Goal: Task Accomplishment & Management: Use online tool/utility

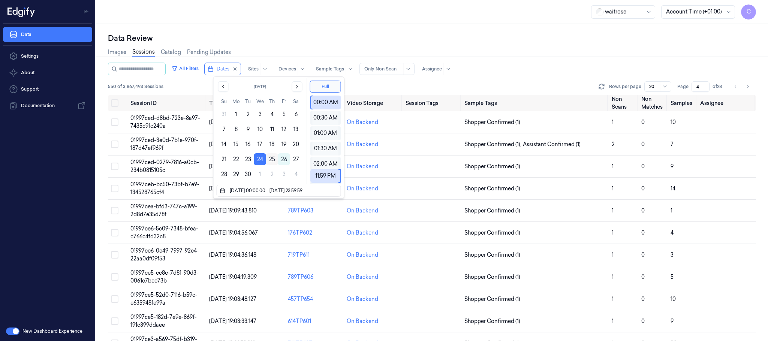
click at [273, 161] on button "25" at bounding box center [272, 159] width 12 height 12
type input "[DATE] 00:00:00 - [DATE] 23:59:59"
click at [436, 45] on div "Images Sessions Catalog Pending Updates" at bounding box center [432, 53] width 648 height 19
type input "1"
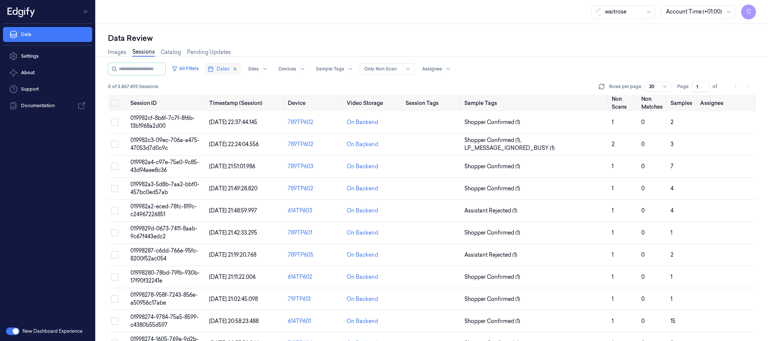
click at [212, 68] on line "button" at bounding box center [212, 66] width 0 height 1
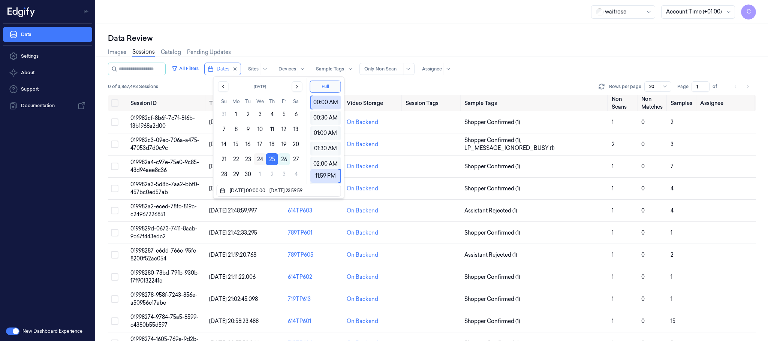
click at [260, 160] on button "24" at bounding box center [260, 159] width 12 height 12
type input "[DATE] 00:00:00 - [DATE] 23:59:59"
click at [419, 33] on div "Data Review" at bounding box center [432, 38] width 648 height 11
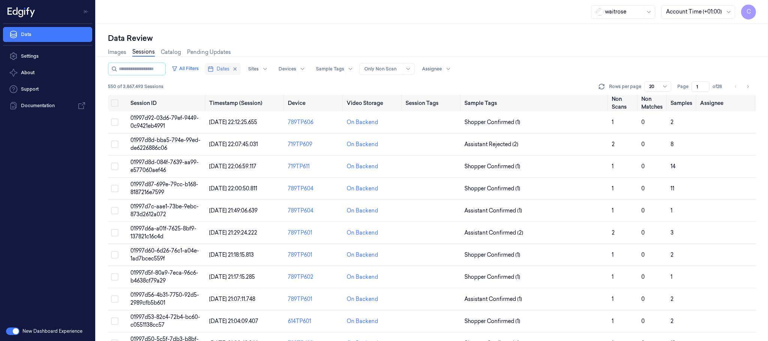
click at [230, 69] on span "Dates" at bounding box center [223, 69] width 13 height 7
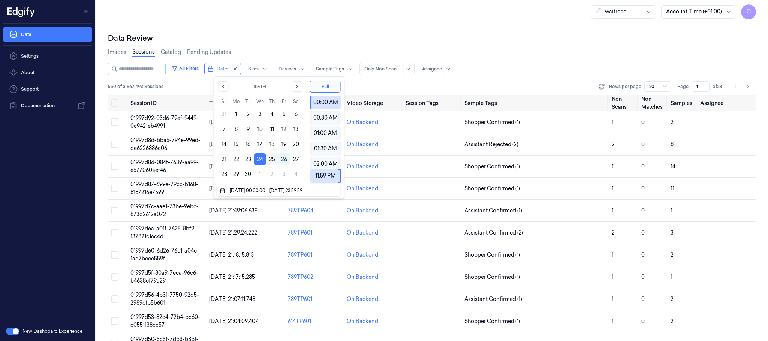
click at [273, 160] on button "25" at bounding box center [272, 159] width 12 height 12
type input "[DATE] 00:00:00 - [DATE] 23:59:59"
click at [380, 39] on div "Data Review" at bounding box center [432, 38] width 648 height 11
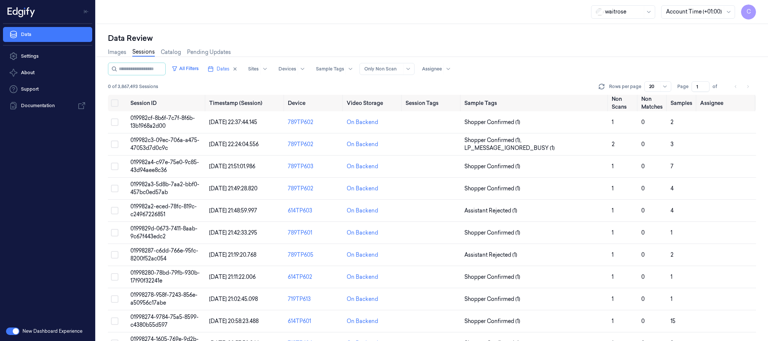
click at [735, 88] on li "pagination" at bounding box center [736, 86] width 11 height 11
click at [703, 73] on div "All Filters Dates Sites Devices Sample Tags Alert Type Only Non Scan Assignee" at bounding box center [432, 69] width 648 height 13
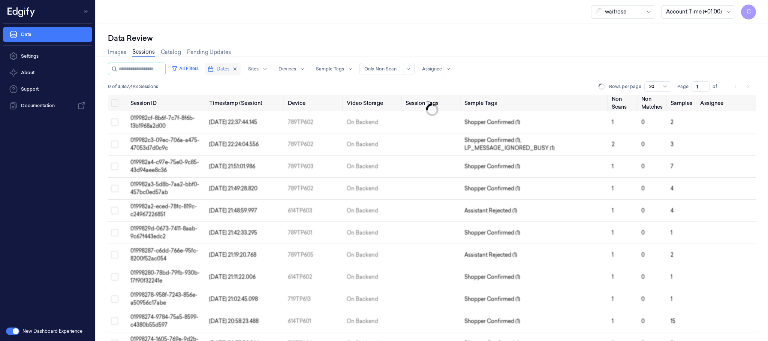
click at [222, 66] on button "Dates" at bounding box center [223, 69] width 36 height 12
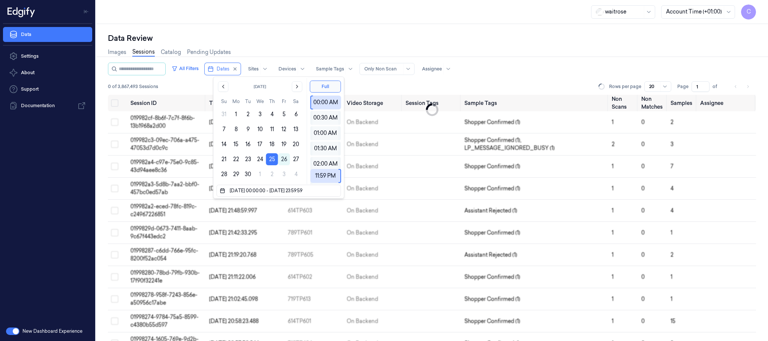
click at [297, 35] on div "Data Review" at bounding box center [432, 38] width 648 height 11
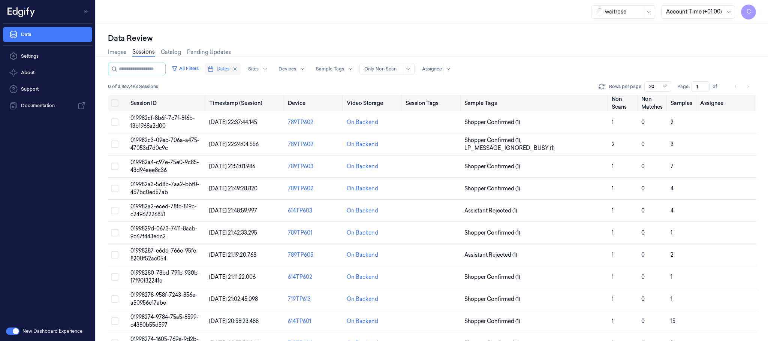
click at [226, 66] on span "Dates" at bounding box center [223, 69] width 13 height 7
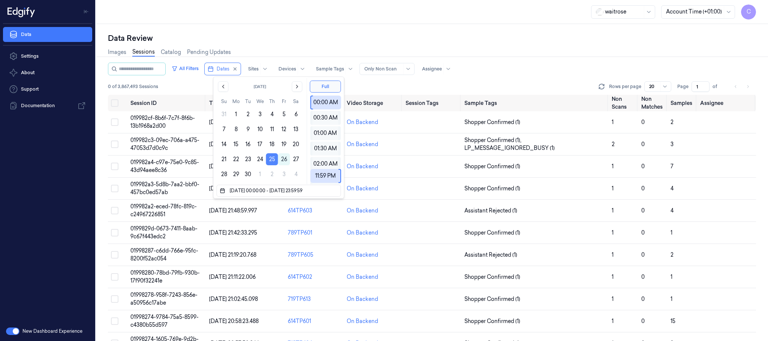
click at [271, 160] on button "25" at bounding box center [272, 159] width 12 height 12
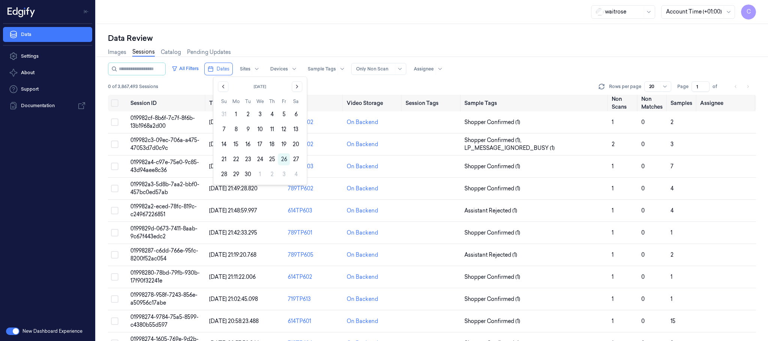
click at [271, 160] on button "25" at bounding box center [272, 159] width 12 height 12
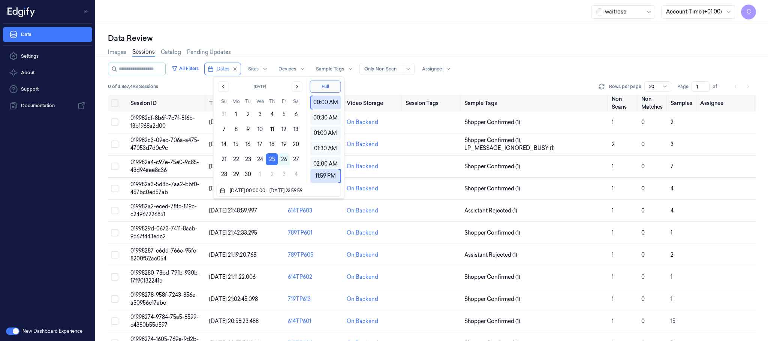
click at [304, 37] on div "Data Review" at bounding box center [432, 38] width 648 height 11
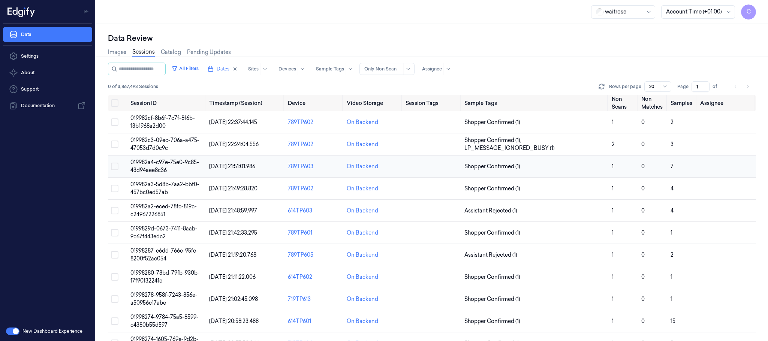
scroll to position [221, 0]
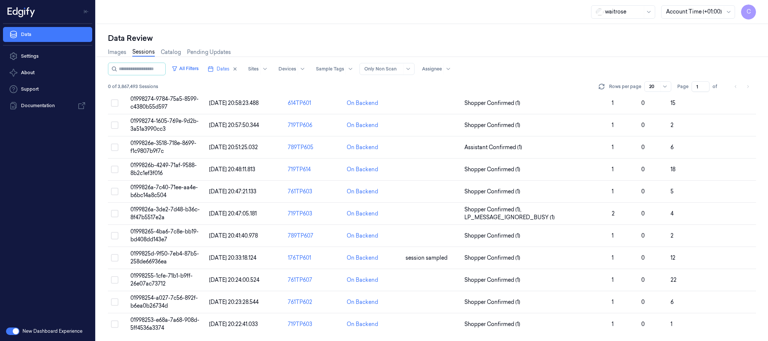
click at [746, 86] on li "pagination" at bounding box center [748, 86] width 11 height 11
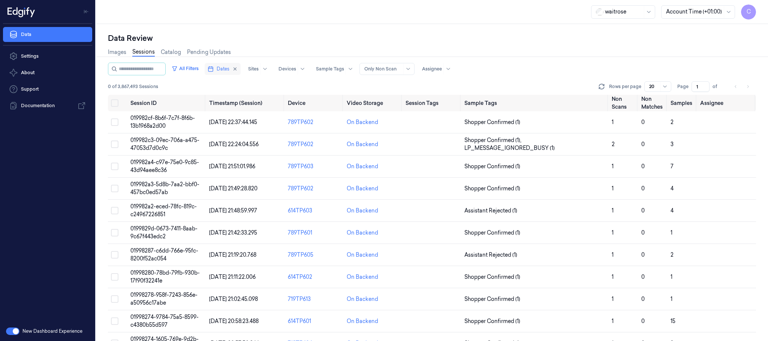
click at [228, 70] on span "Dates" at bounding box center [223, 69] width 13 height 7
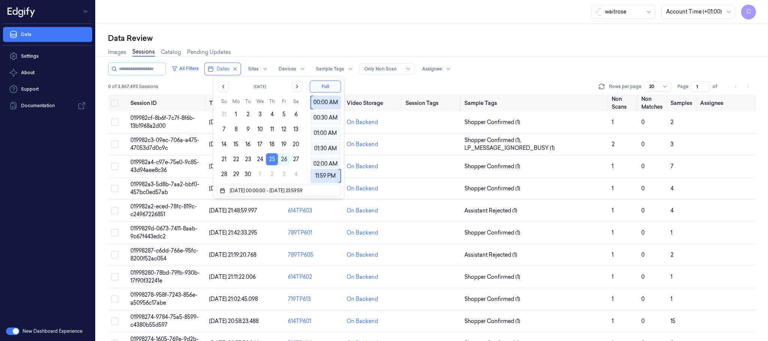
click at [273, 162] on button "25" at bounding box center [272, 159] width 12 height 12
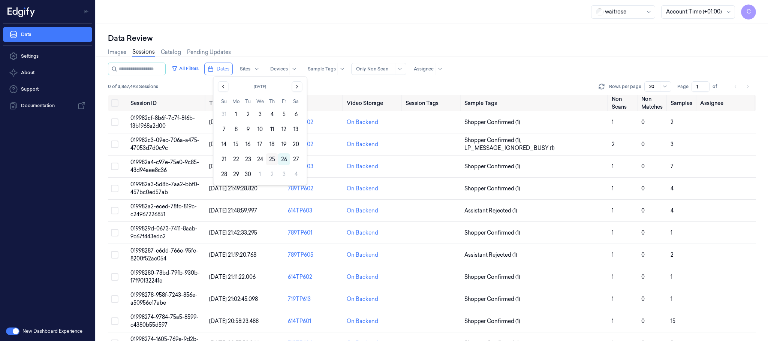
click at [273, 158] on button "25" at bounding box center [272, 159] width 12 height 12
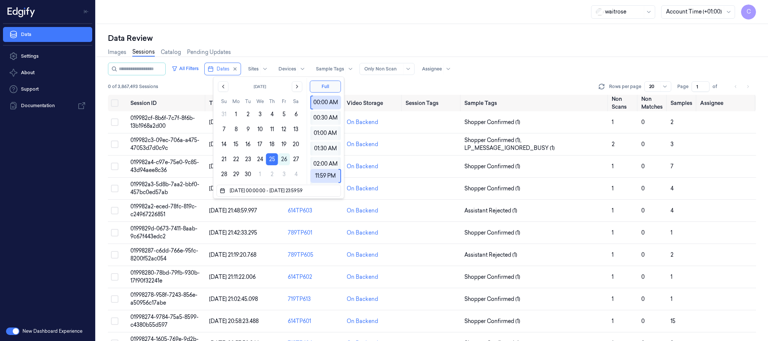
click at [273, 158] on button "25" at bounding box center [272, 159] width 12 height 12
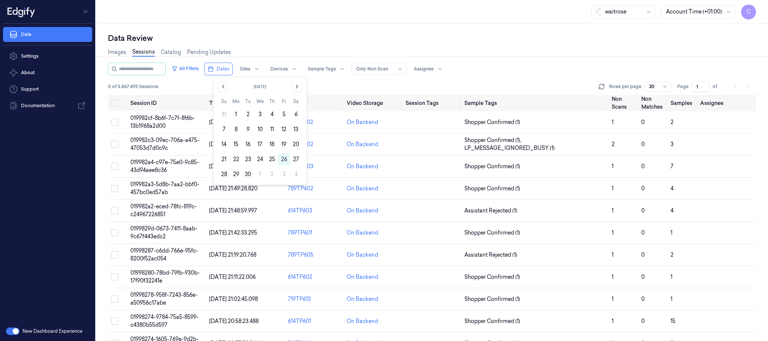
click at [273, 158] on button "25" at bounding box center [272, 159] width 12 height 12
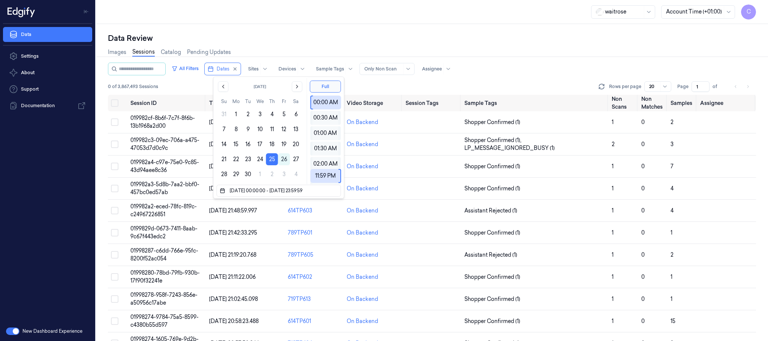
click at [327, 54] on div "Images Sessions Catalog Pending Updates" at bounding box center [432, 53] width 648 height 19
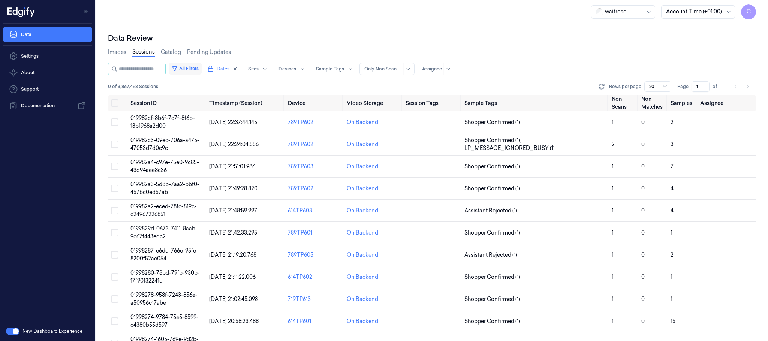
click at [198, 68] on button "All Filters" at bounding box center [185, 69] width 33 height 12
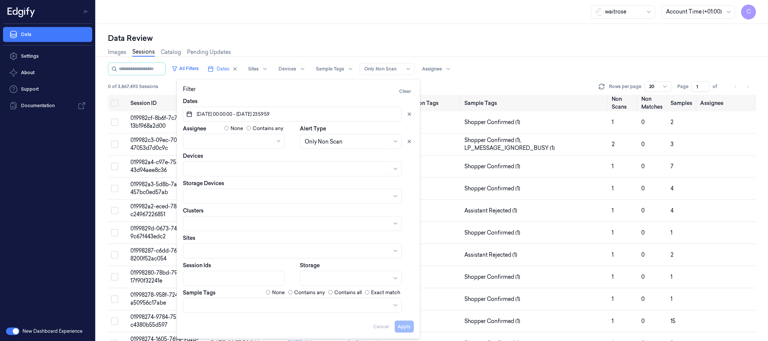
click at [331, 41] on div "Data Review" at bounding box center [432, 38] width 648 height 11
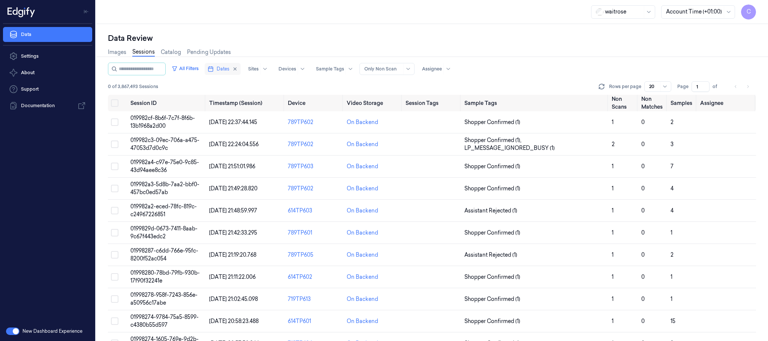
click at [229, 70] on span "Dates" at bounding box center [223, 69] width 13 height 7
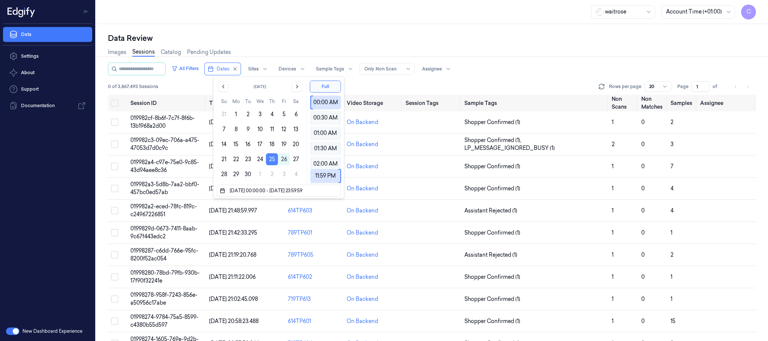
click at [272, 162] on button "25" at bounding box center [272, 159] width 12 height 12
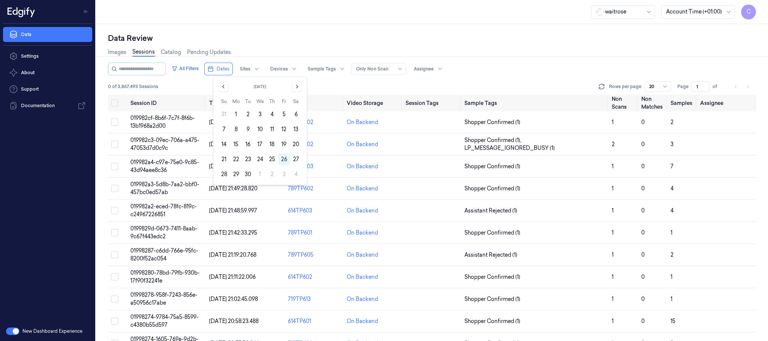
click at [272, 162] on button "25" at bounding box center [272, 159] width 12 height 12
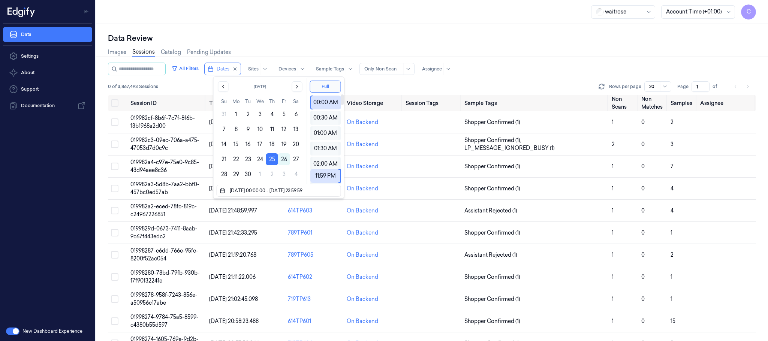
click at [359, 33] on div "Data Review" at bounding box center [432, 38] width 648 height 11
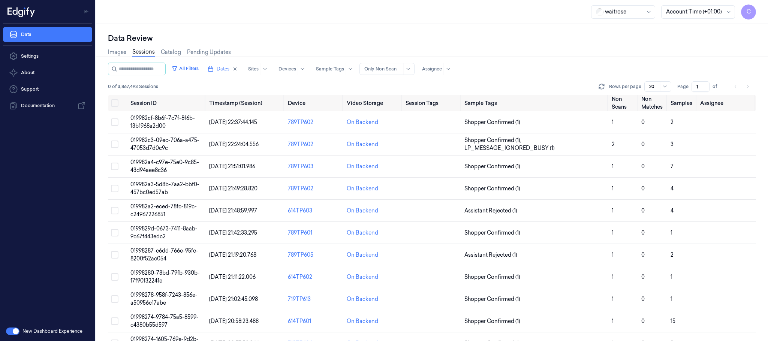
click at [422, 31] on div "Data Review Images Sessions Catalog Pending Updates All Filters Dates Sites Dev…" at bounding box center [432, 182] width 672 height 317
click at [224, 72] on span "Dates" at bounding box center [223, 69] width 13 height 7
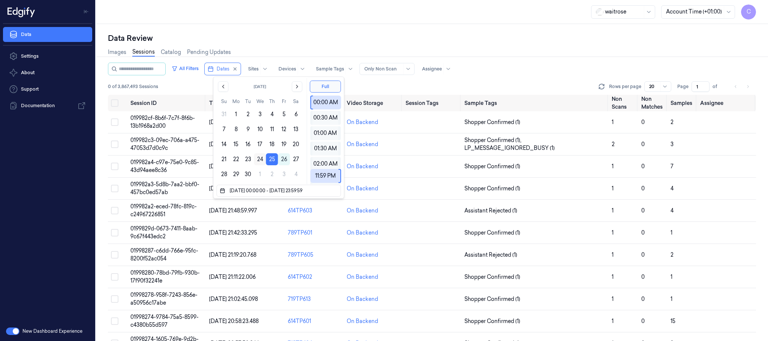
click at [260, 159] on button "24" at bounding box center [260, 159] width 12 height 12
type input "[DATE] 00:00:00 - [DATE] 23:59:59"
click at [329, 23] on div "waitrose Account Time (+01:00) C" at bounding box center [432, 12] width 672 height 24
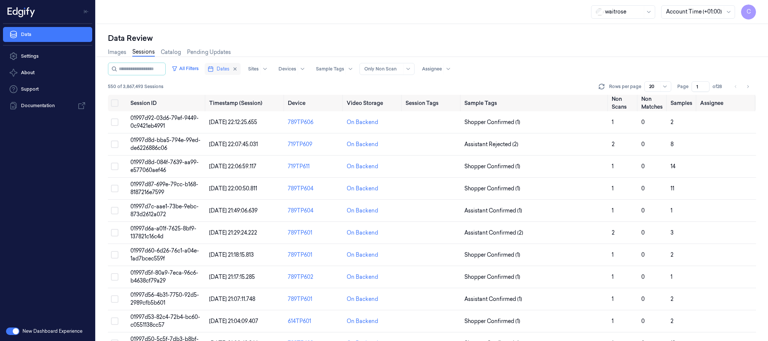
click at [223, 70] on button "Dates" at bounding box center [223, 69] width 36 height 12
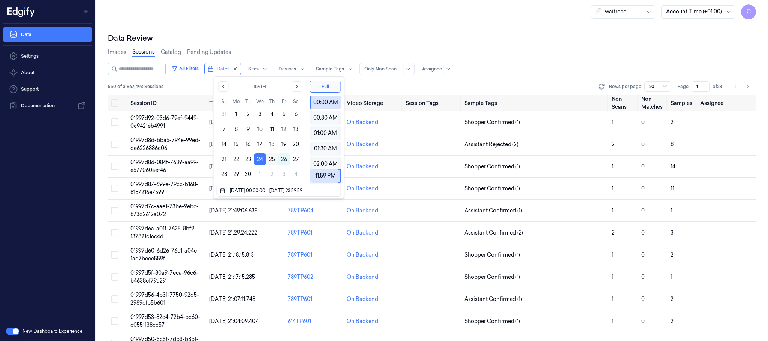
click at [274, 159] on button "25" at bounding box center [272, 159] width 12 height 12
type input "[DATE] 00:00:00 - [DATE] 23:59:59"
click at [349, 42] on div "Data Review" at bounding box center [432, 38] width 648 height 11
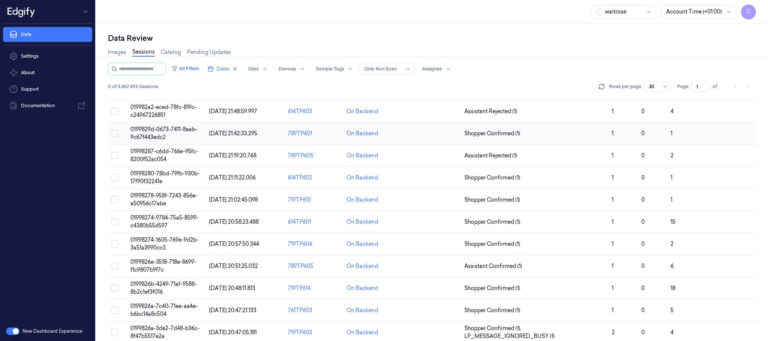
scroll to position [221, 0]
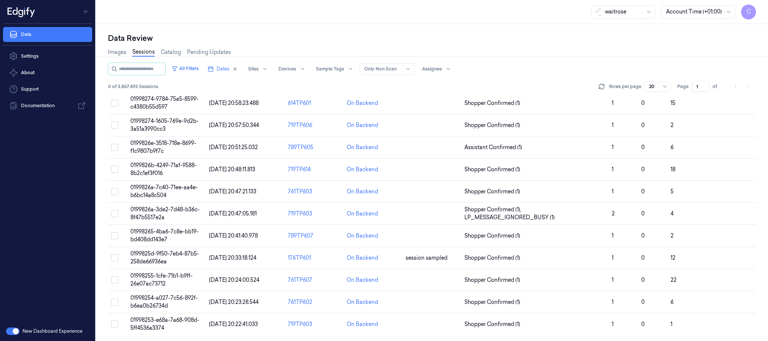
click at [297, 17] on div "waitrose Account Time (+01:00) C" at bounding box center [432, 12] width 672 height 24
click at [228, 72] on span "Dates" at bounding box center [223, 69] width 13 height 7
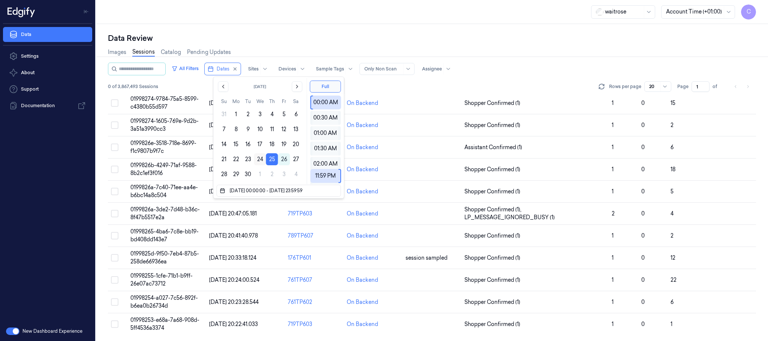
click at [256, 158] on button "24" at bounding box center [260, 159] width 12 height 12
type input "24/09/2025 00:00:00 - 24/09/2025 23:59:59"
click at [324, 37] on div "Data Review" at bounding box center [432, 38] width 648 height 11
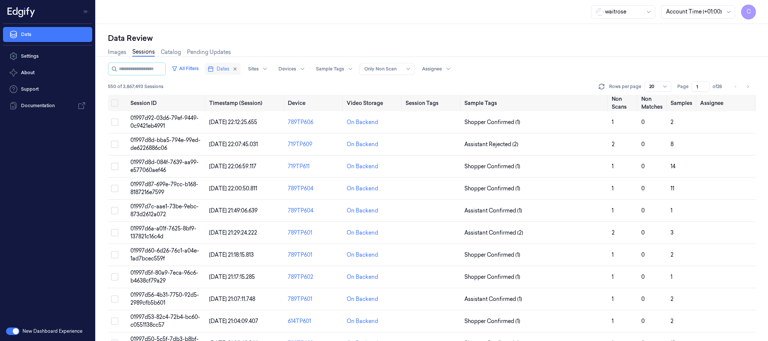
click at [228, 69] on span "Dates" at bounding box center [223, 69] width 13 height 7
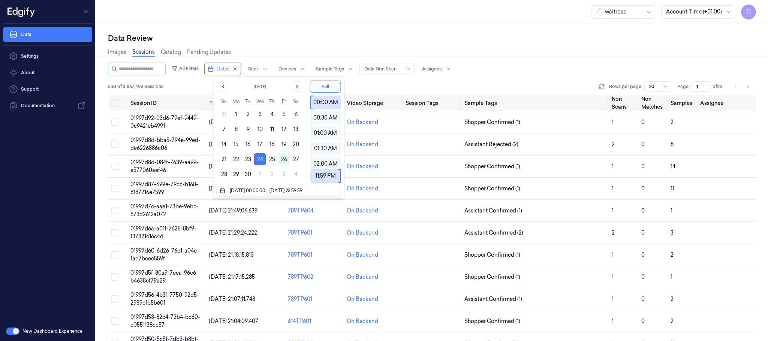
click at [371, 20] on div "waitrose Account Time (+01:00) C" at bounding box center [432, 12] width 672 height 24
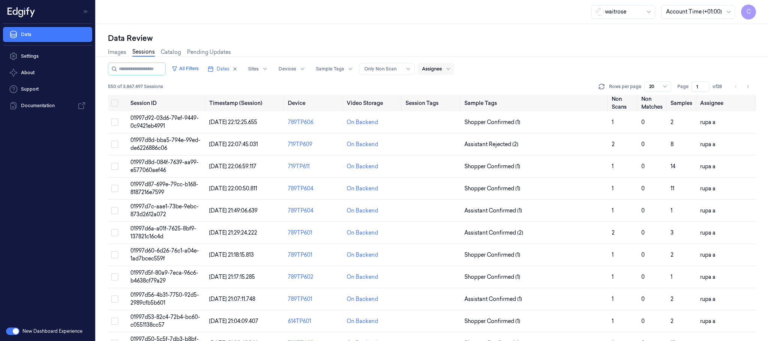
click at [451, 70] on div at bounding box center [448, 69] width 9 height 12
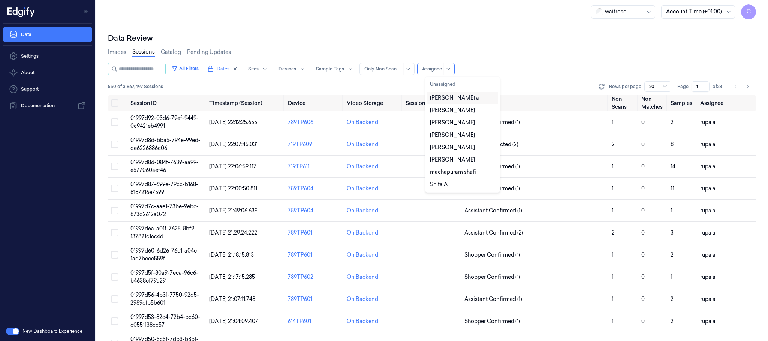
click at [453, 99] on div "Chandu a" at bounding box center [454, 98] width 49 height 8
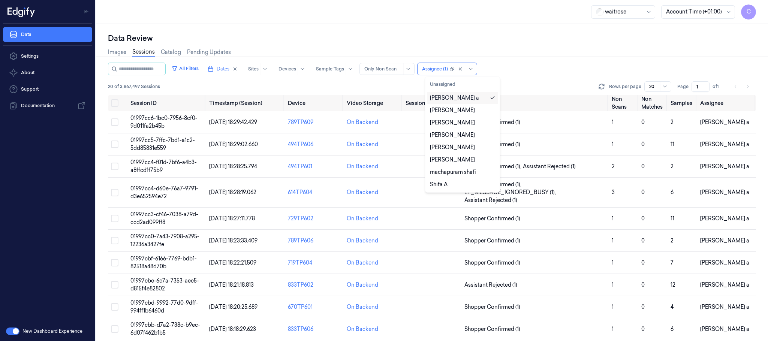
click at [516, 57] on div at bounding box center [432, 57] width 678 height 0
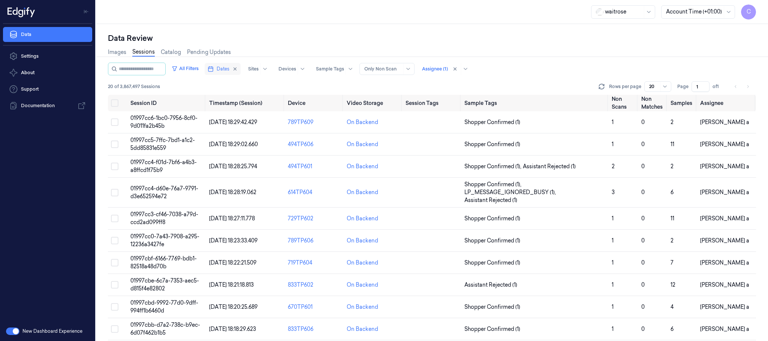
click at [225, 68] on span "Dates" at bounding box center [223, 69] width 13 height 7
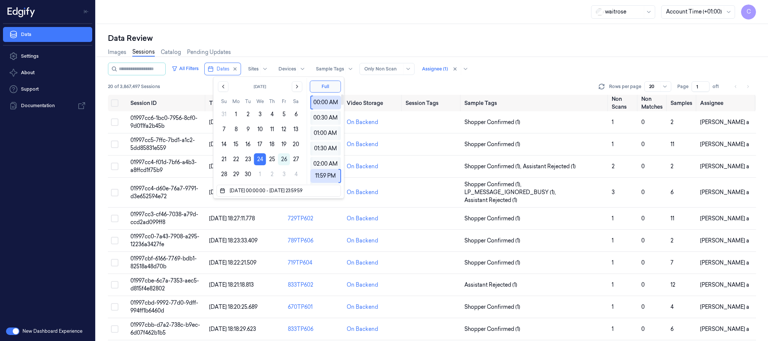
click at [426, 16] on div "waitrose Account Time (+01:00) C" at bounding box center [432, 12] width 672 height 24
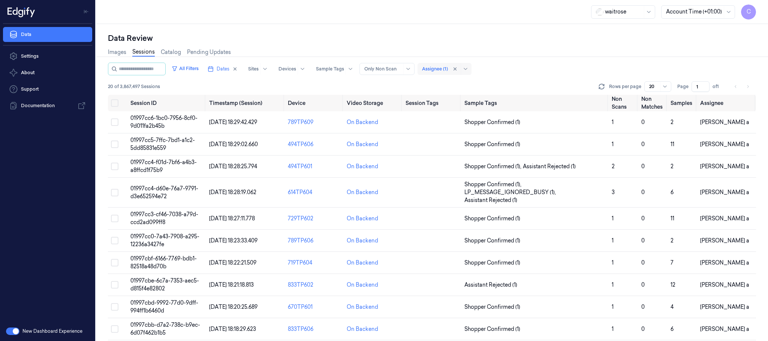
click at [448, 68] on div at bounding box center [435, 69] width 26 height 7
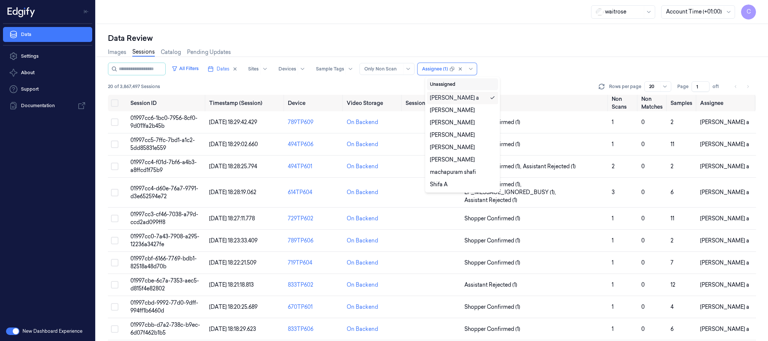
click at [462, 86] on button "Unassigned" at bounding box center [462, 84] width 71 height 12
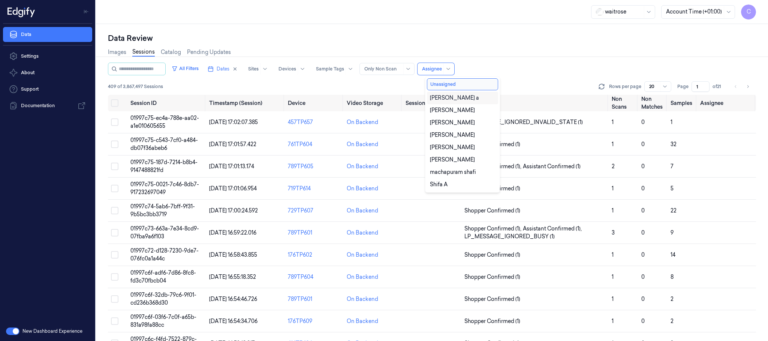
click at [562, 65] on div "All Filters Dates Sites Devices Sample Tags Alert Type Only Non Scan 10 results…" at bounding box center [432, 69] width 648 height 13
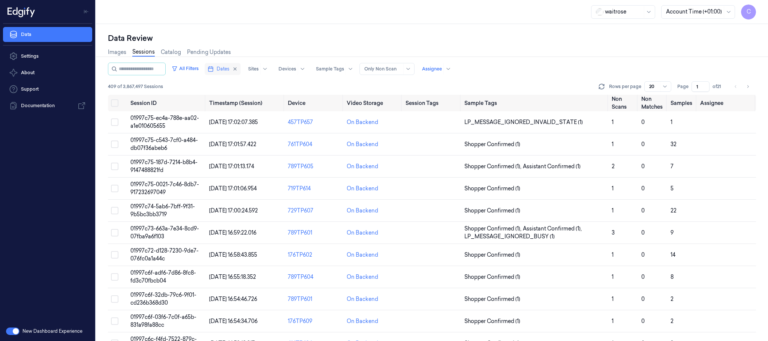
click at [230, 70] on span "Dates" at bounding box center [223, 69] width 13 height 7
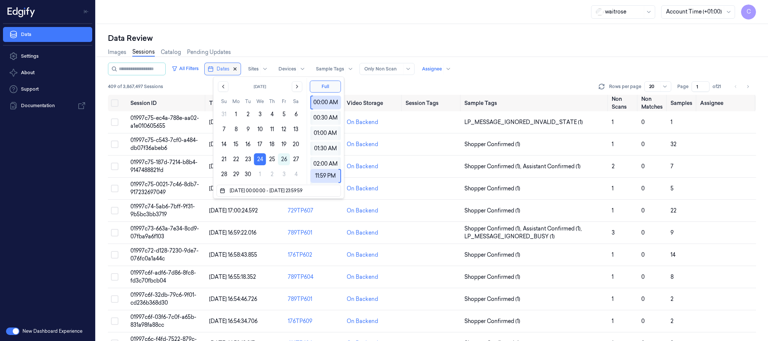
click at [238, 69] on icon "button" at bounding box center [235, 68] width 5 height 5
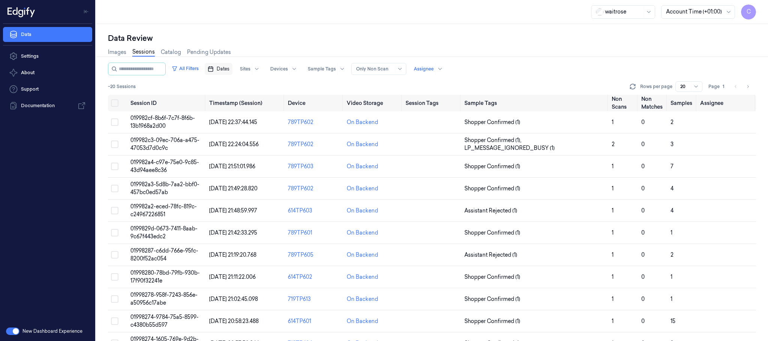
click at [230, 69] on span "Dates" at bounding box center [223, 69] width 13 height 7
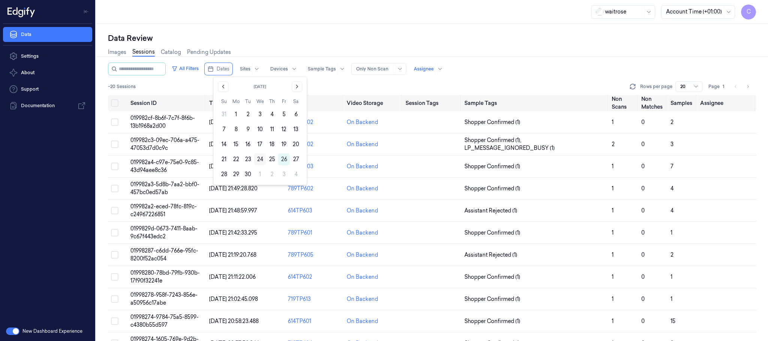
click at [260, 157] on button "24" at bounding box center [260, 159] width 12 height 12
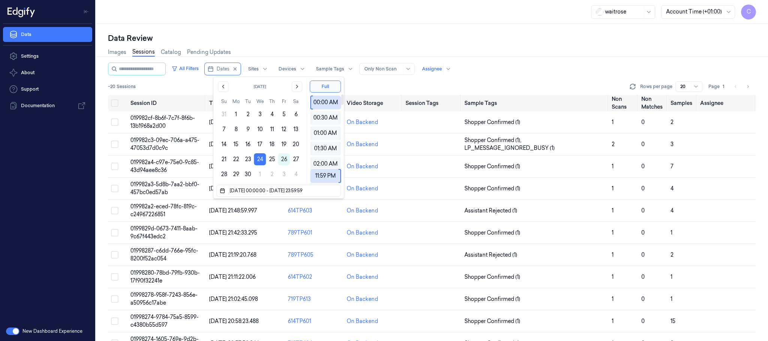
click at [385, 44] on div "Images Sessions Catalog Pending Updates" at bounding box center [432, 53] width 648 height 19
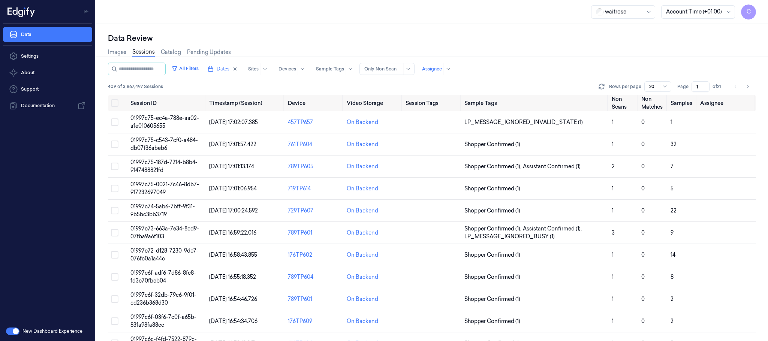
click at [413, 63] on div at bounding box center [408, 68] width 9 height 11
click at [442, 69] on div at bounding box center [432, 69] width 20 height 7
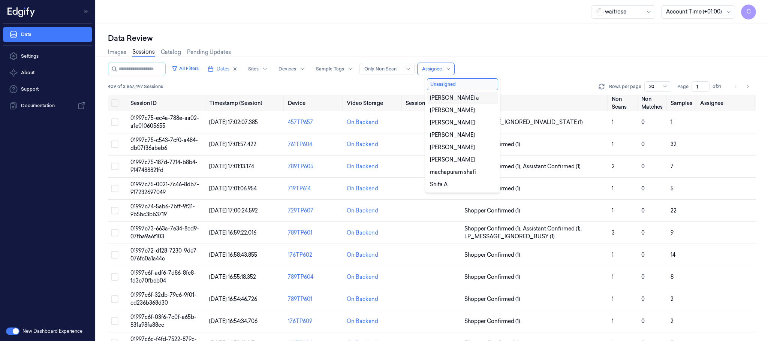
click at [519, 58] on div "Images Sessions Catalog Pending Updates" at bounding box center [432, 53] width 648 height 19
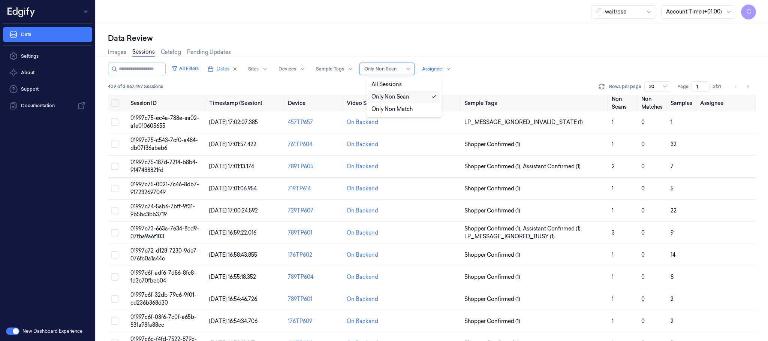
click at [415, 68] on div "Only Non Scan" at bounding box center [387, 69] width 55 height 12
click at [402, 81] on div "All Sessions" at bounding box center [404, 85] width 65 height 8
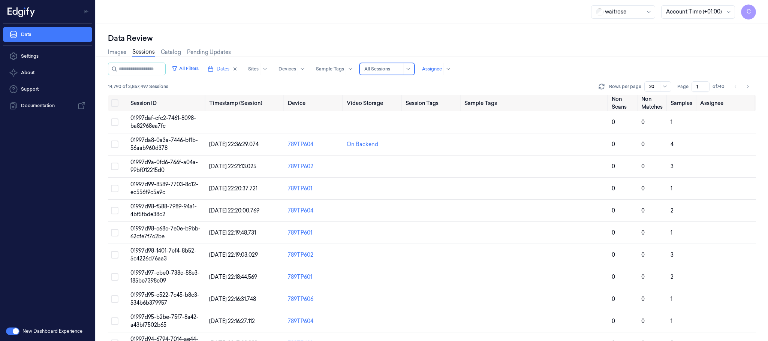
click at [413, 73] on div at bounding box center [408, 68] width 9 height 11
click at [412, 98] on div "Only Non Scan" at bounding box center [404, 97] width 65 height 8
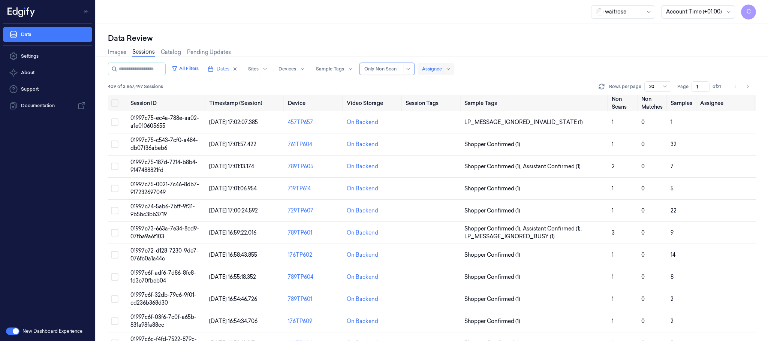
click at [442, 70] on div at bounding box center [432, 69] width 20 height 7
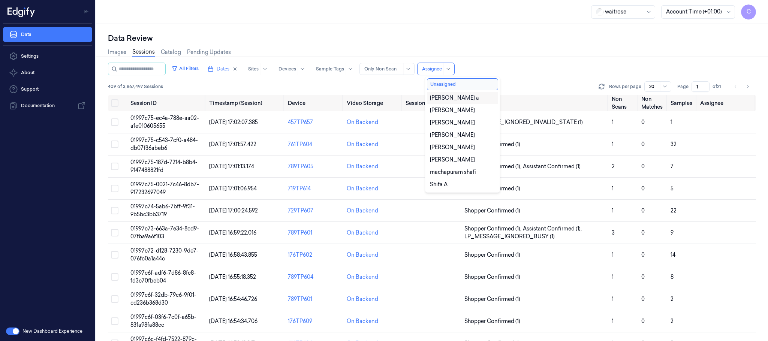
click at [555, 59] on div "Images Sessions Catalog Pending Updates" at bounding box center [432, 53] width 648 height 19
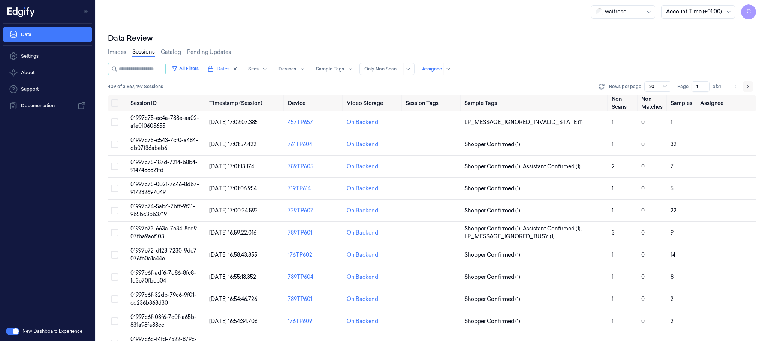
click at [746, 86] on icon "Go to next page" at bounding box center [748, 87] width 5 height 6
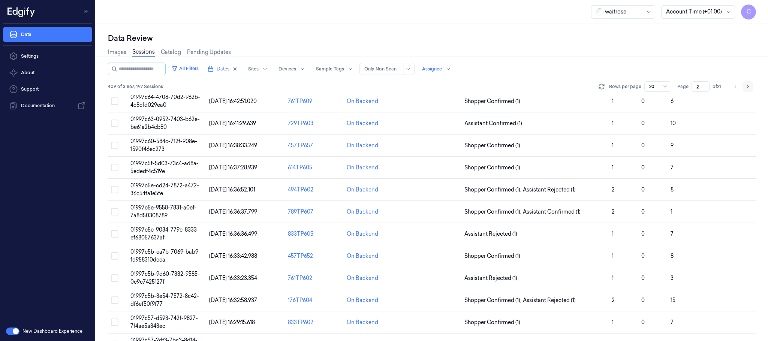
scroll to position [127, 0]
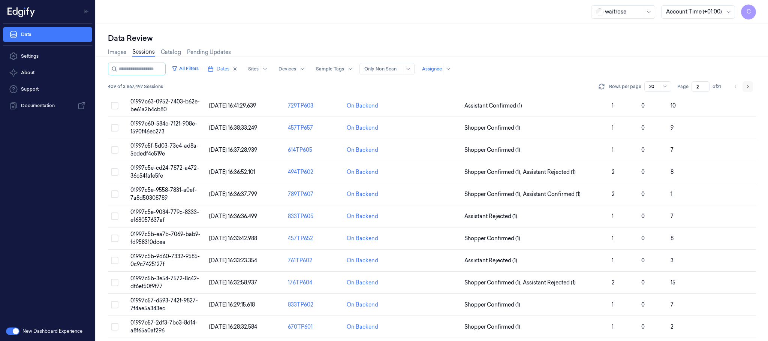
click at [746, 86] on icon "Go to next page" at bounding box center [748, 87] width 5 height 6
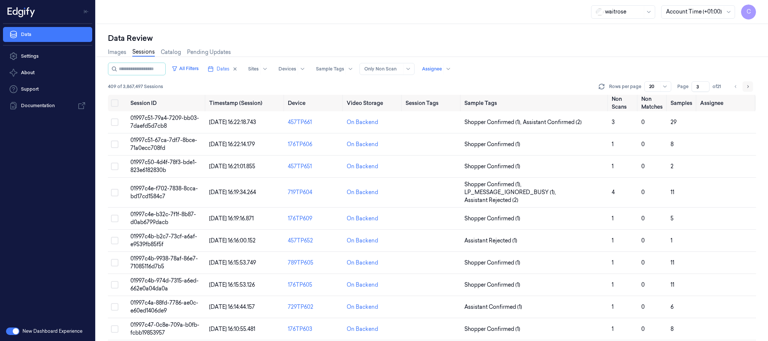
click at [746, 86] on icon "Go to next page" at bounding box center [748, 87] width 5 height 6
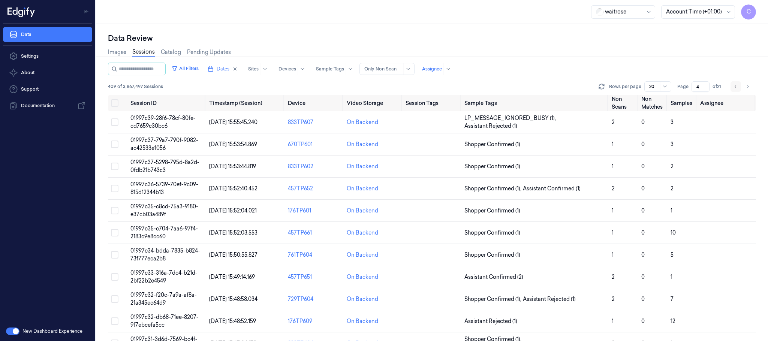
click at [734, 87] on icon "Go to previous page" at bounding box center [736, 87] width 5 height 6
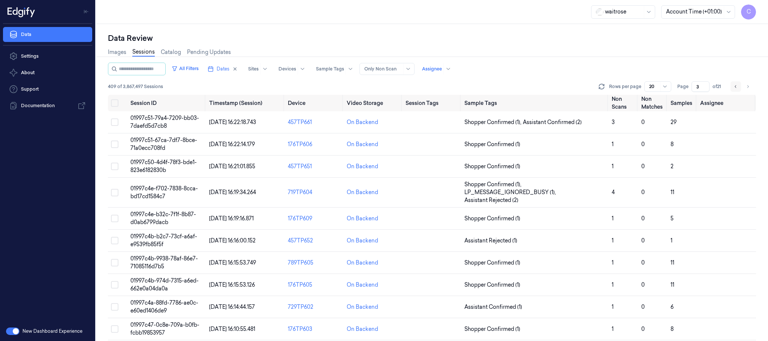
click at [734, 87] on icon "Go to previous page" at bounding box center [736, 87] width 5 height 6
click at [734, 87] on li "pagination" at bounding box center [736, 86] width 11 height 11
type input "1"
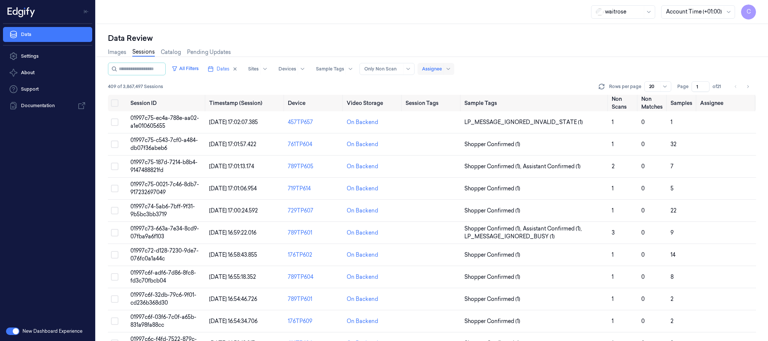
click at [441, 70] on div at bounding box center [432, 69] width 20 height 7
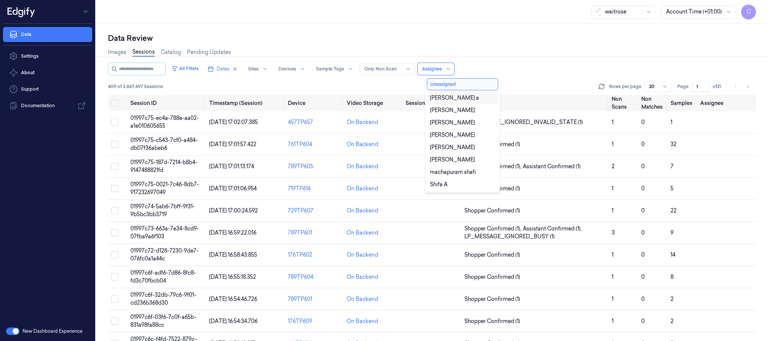
click at [438, 98] on div "Chandu a" at bounding box center [454, 98] width 49 height 8
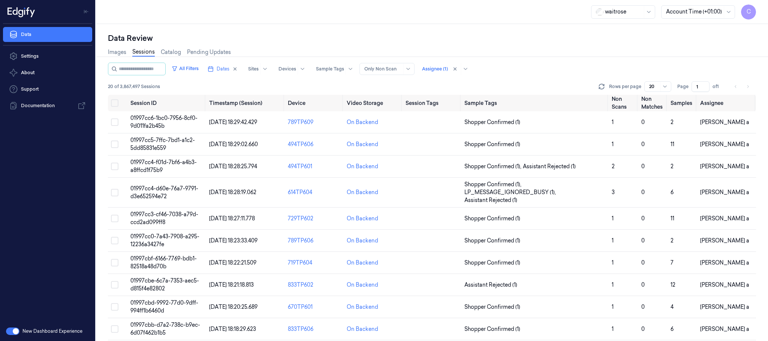
click at [530, 47] on div "Images Sessions Catalog Pending Updates" at bounding box center [432, 53] width 648 height 19
click at [191, 123] on td "01997cc6-1bc0-7956-8cf0-9d011fa2b45b" at bounding box center [167, 122] width 79 height 22
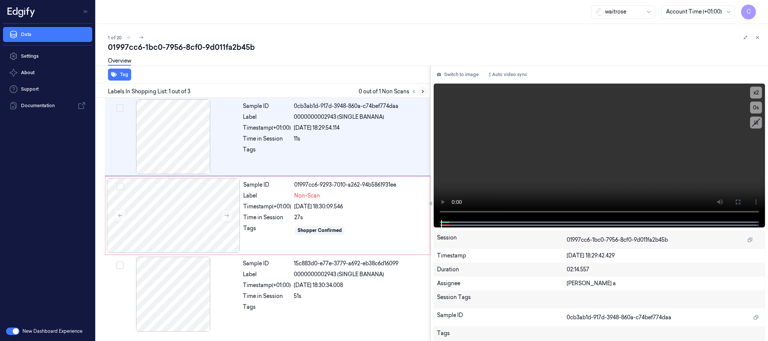
click at [420, 90] on button at bounding box center [423, 91] width 9 height 9
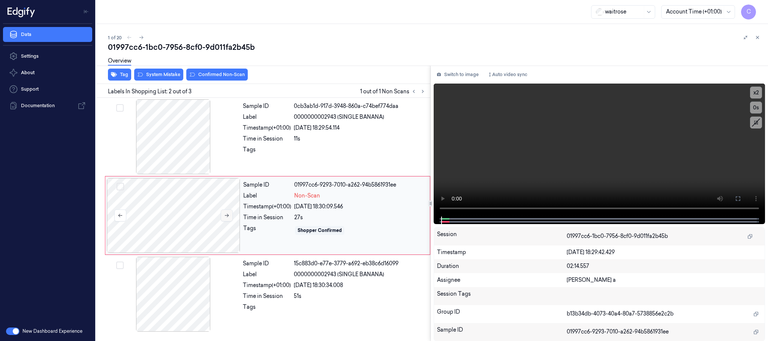
click at [227, 217] on icon at bounding box center [226, 215] width 5 height 5
click at [739, 196] on icon at bounding box center [738, 199] width 6 height 6
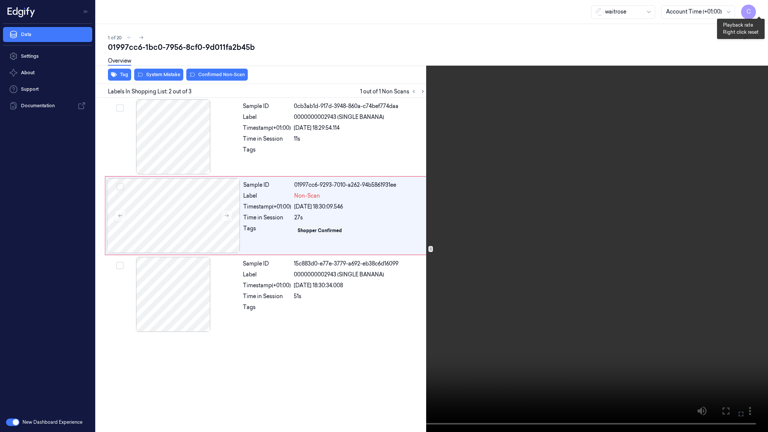
click at [762, 9] on button "x 2" at bounding box center [759, 9] width 12 height 12
click at [762, 9] on button "x 4" at bounding box center [759, 9] width 12 height 12
click at [287, 169] on video at bounding box center [384, 216] width 768 height 432
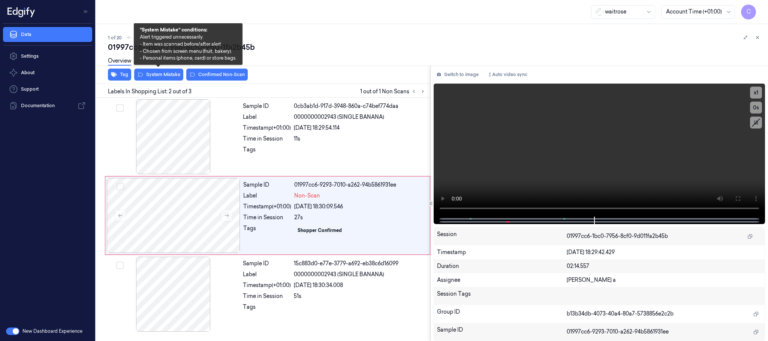
click at [156, 70] on div "Overview" at bounding box center [435, 62] width 654 height 19
click at [156, 74] on button "System Mistake" at bounding box center [158, 75] width 49 height 12
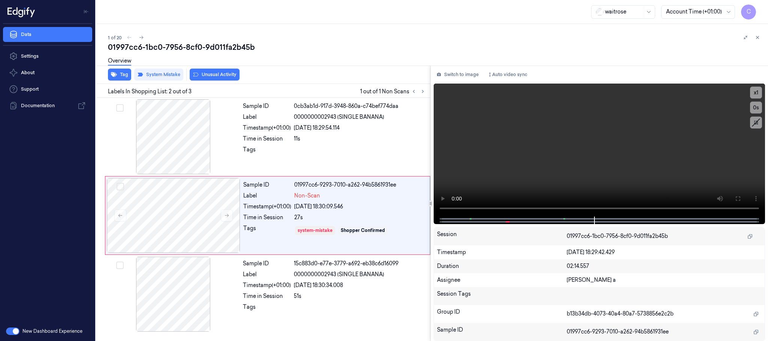
click at [227, 74] on button "Unusual Activity" at bounding box center [215, 75] width 50 height 12
click at [144, 39] on button at bounding box center [141, 37] width 9 height 9
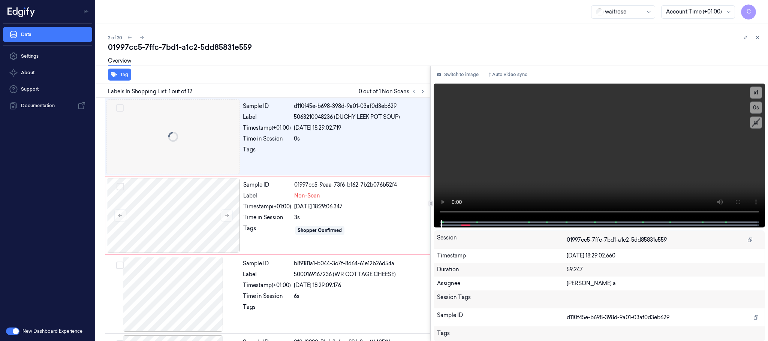
click at [289, 30] on div "2 of 20 01997cc5-7ffc-7bd1-a1c2-5dd85831e559 Overview Tag Labels In Shopping Li…" at bounding box center [432, 182] width 672 height 317
click at [128, 38] on icon at bounding box center [129, 37] width 5 height 5
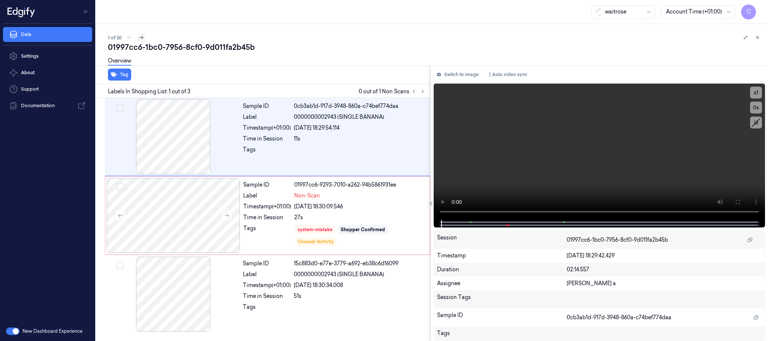
click at [143, 37] on icon at bounding box center [141, 37] width 5 height 5
click at [423, 91] on icon at bounding box center [422, 91] width 5 height 5
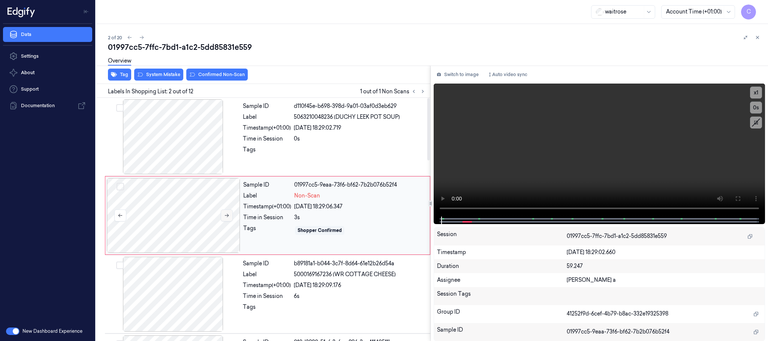
click at [222, 216] on button at bounding box center [227, 216] width 12 height 12
click at [188, 140] on div at bounding box center [174, 136] width 134 height 75
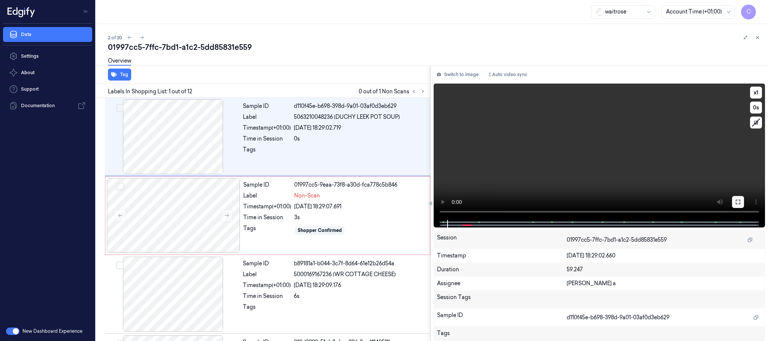
click at [737, 203] on icon at bounding box center [738, 202] width 6 height 6
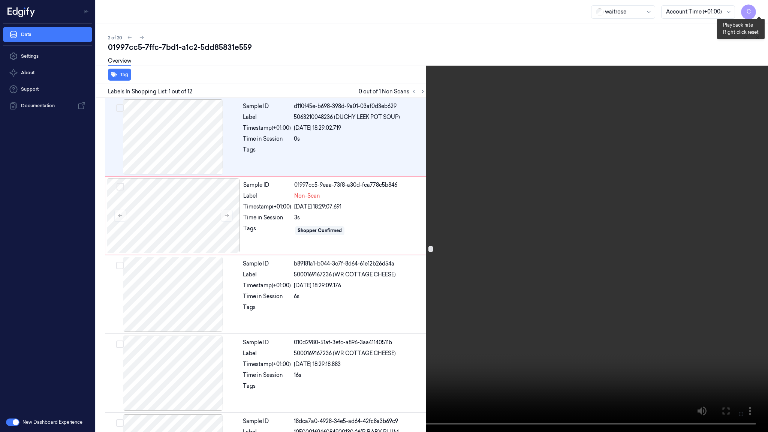
click at [763, 8] on button "x 1" at bounding box center [759, 9] width 12 height 12
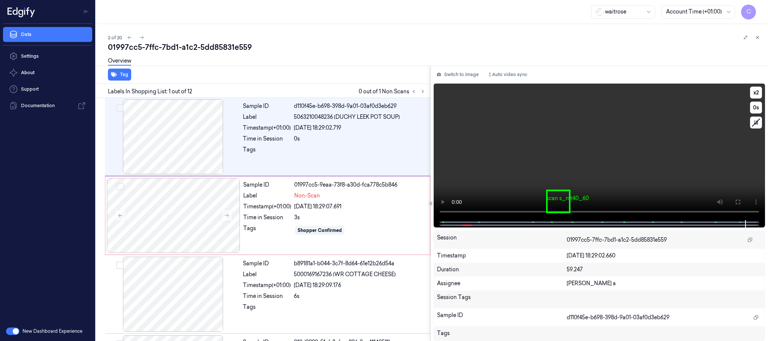
click at [674, 184] on video at bounding box center [600, 152] width 332 height 137
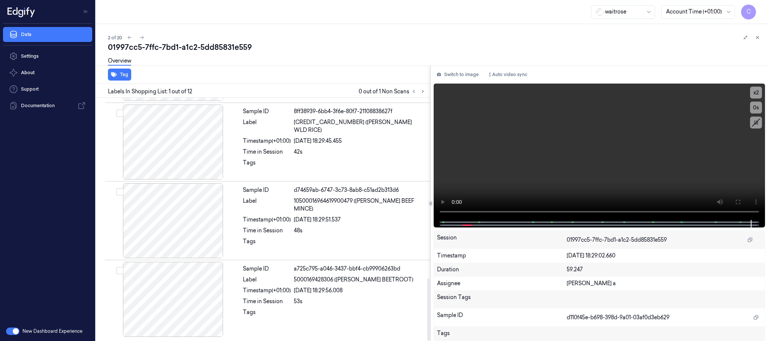
scroll to position [708, 0]
click at [173, 153] on div at bounding box center [174, 142] width 134 height 75
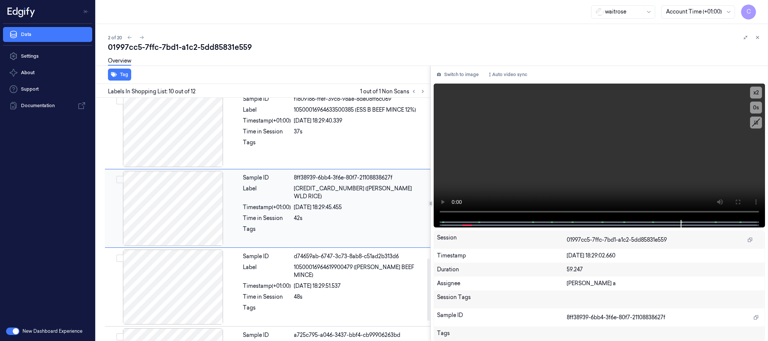
scroll to position [629, 0]
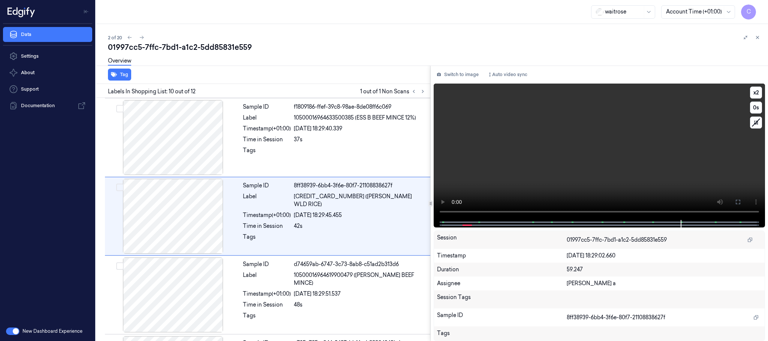
click at [602, 177] on video at bounding box center [600, 152] width 332 height 137
click at [682, 221] on span at bounding box center [682, 223] width 1 height 4
click at [637, 165] on video at bounding box center [600, 152] width 332 height 137
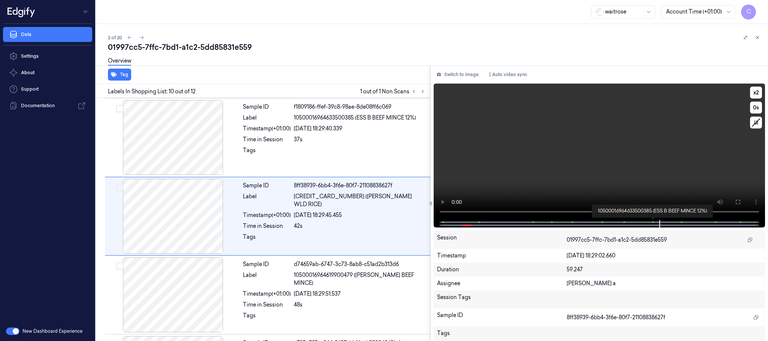
click at [653, 222] on span at bounding box center [653, 223] width 1 height 4
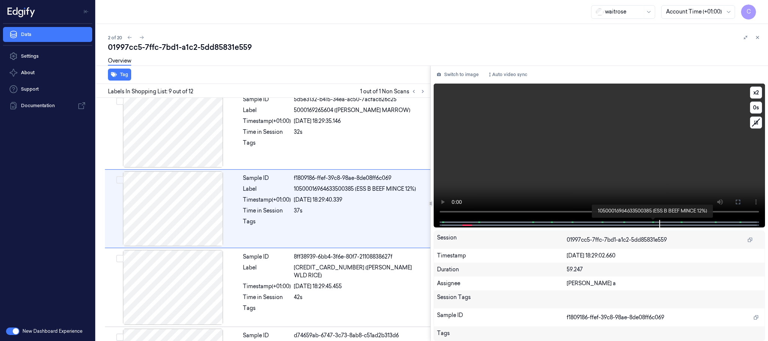
scroll to position [550, 0]
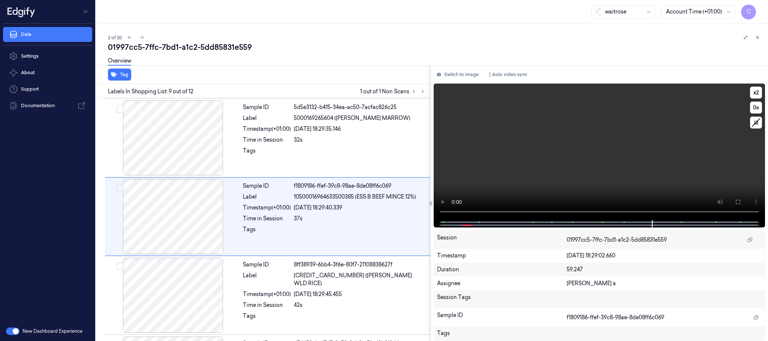
click at [637, 170] on video at bounding box center [600, 152] width 332 height 137
click at [595, 156] on video at bounding box center [600, 152] width 332 height 137
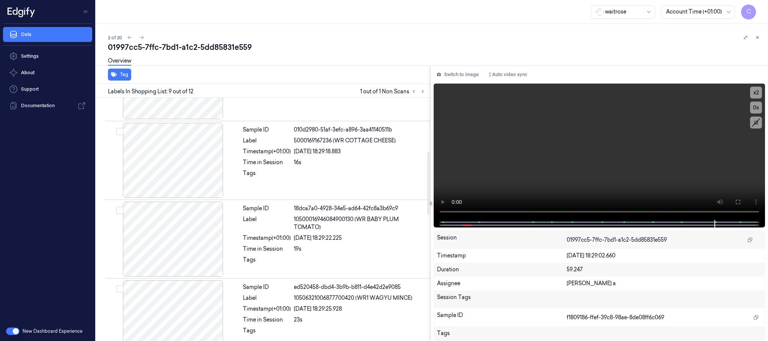
scroll to position [0, 0]
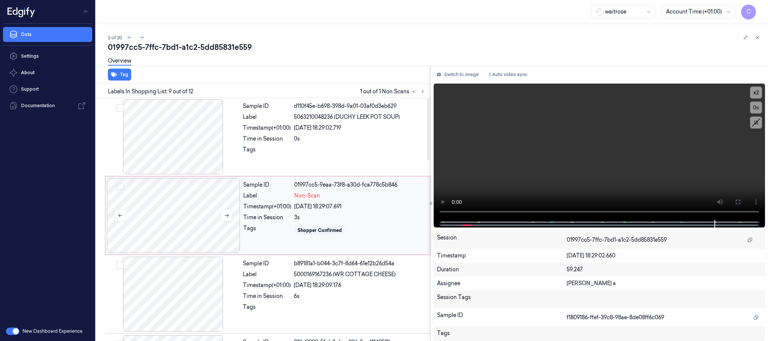
click at [178, 215] on div at bounding box center [174, 215] width 134 height 75
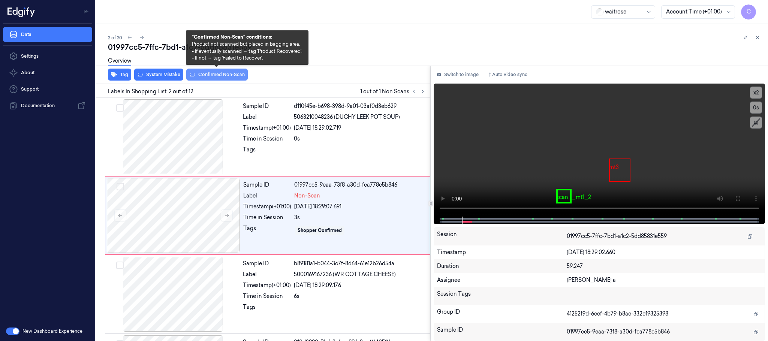
click at [221, 77] on button "Confirmed Non-Scan" at bounding box center [217, 75] width 62 height 12
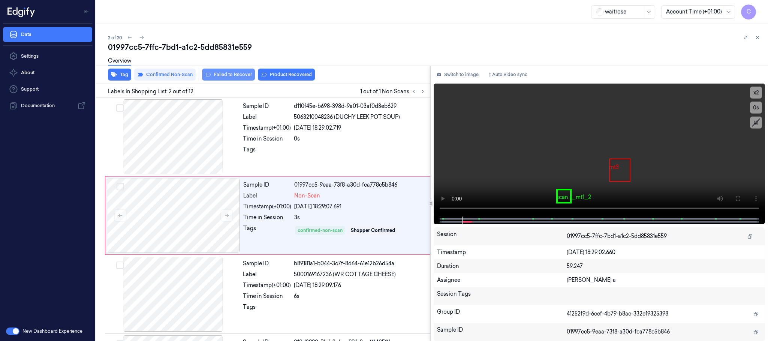
click at [234, 74] on button "Failed to Recover" at bounding box center [228, 75] width 53 height 12
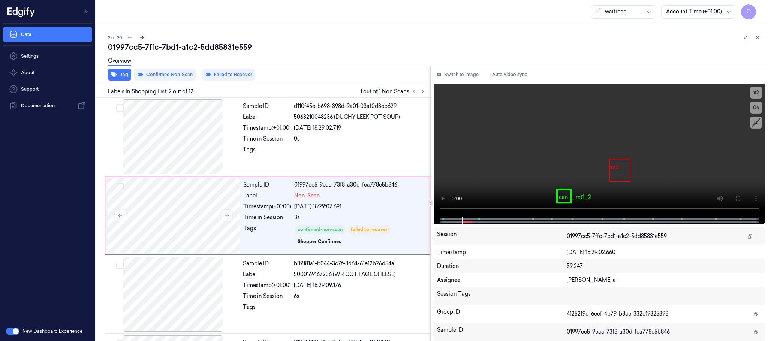
click at [141, 36] on icon at bounding box center [141, 37] width 5 height 5
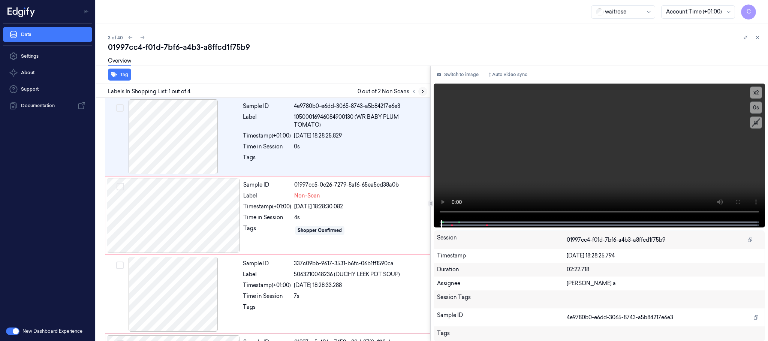
click at [423, 90] on icon at bounding box center [422, 91] width 5 height 5
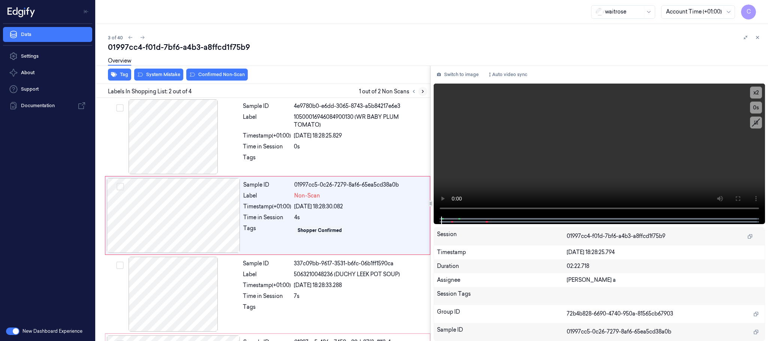
click at [423, 90] on icon at bounding box center [422, 91] width 5 height 5
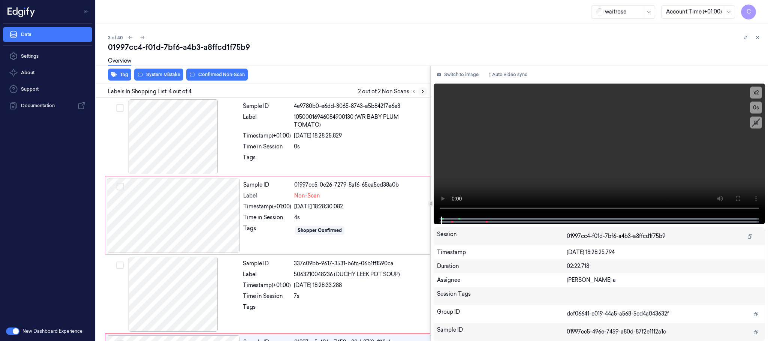
scroll to position [75, 0]
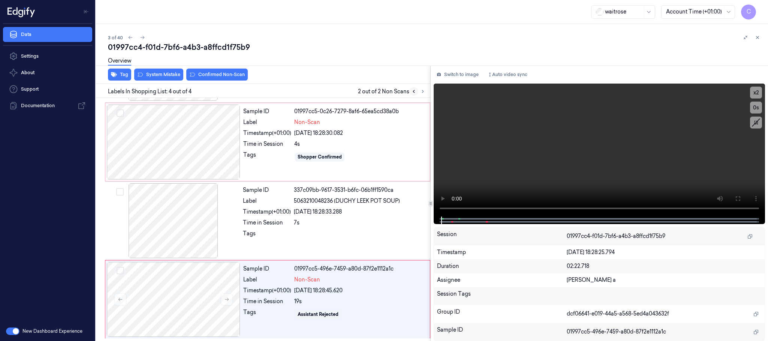
click at [414, 90] on icon at bounding box center [414, 91] width 2 height 3
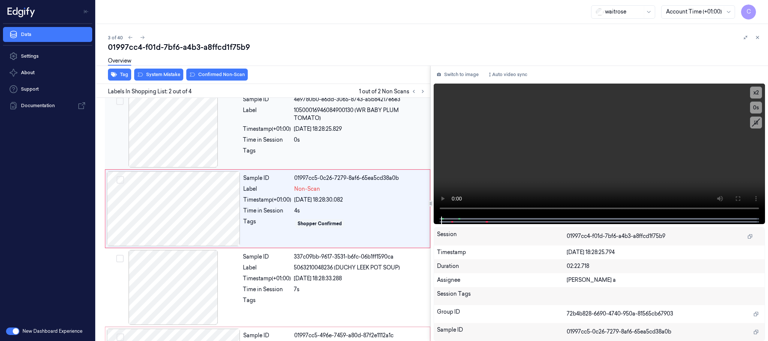
scroll to position [0, 0]
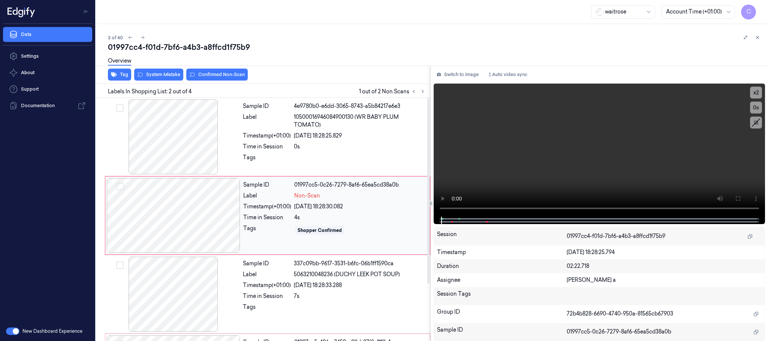
click at [169, 204] on div at bounding box center [174, 215] width 134 height 75
click at [197, 144] on div at bounding box center [174, 136] width 134 height 75
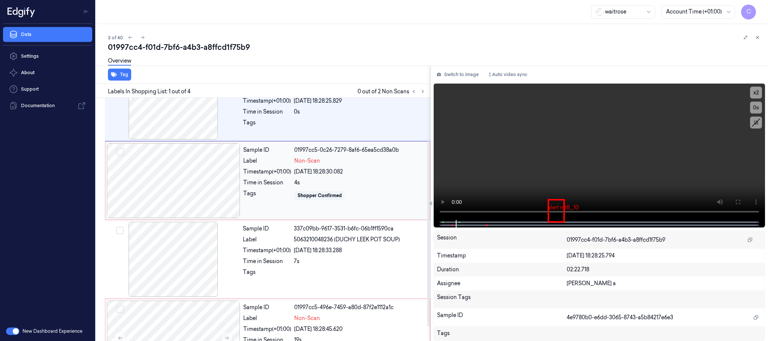
scroll to position [56, 0]
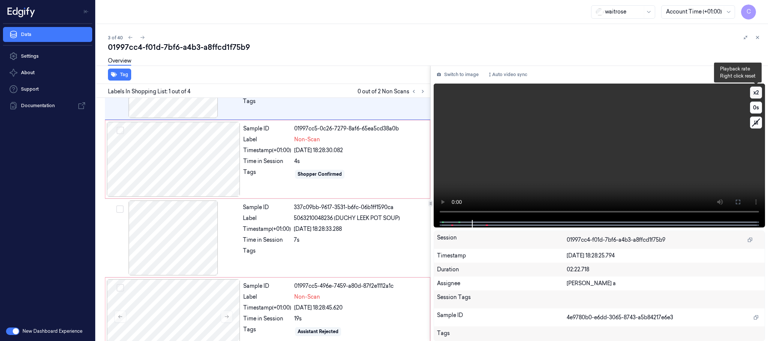
click at [753, 90] on button "x 2" at bounding box center [756, 93] width 12 height 12
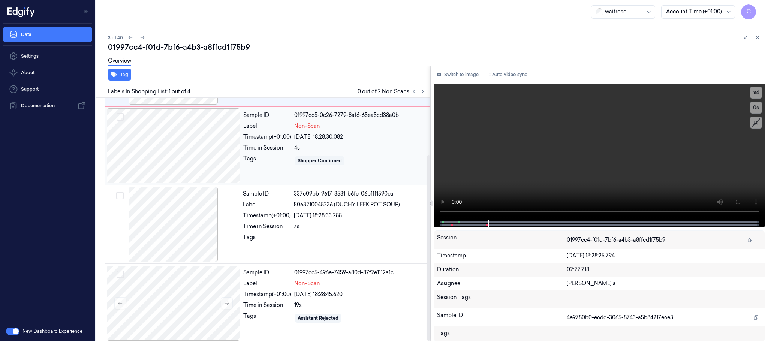
scroll to position [75, 0]
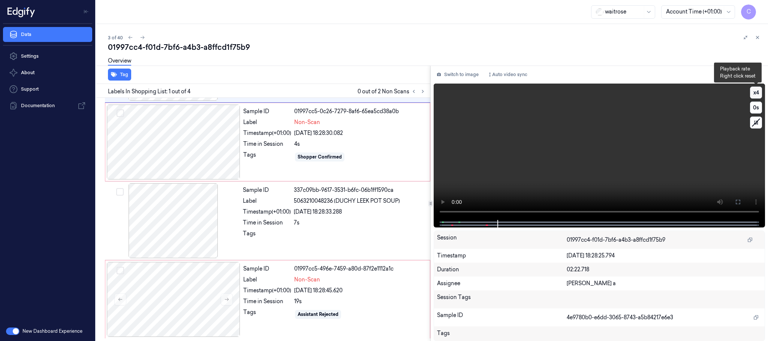
click at [754, 96] on button "x 4" at bounding box center [756, 93] width 12 height 12
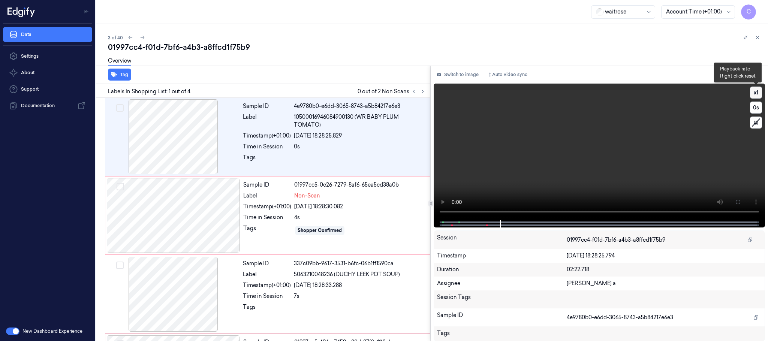
click at [754, 96] on button "x 1" at bounding box center [756, 93] width 12 height 12
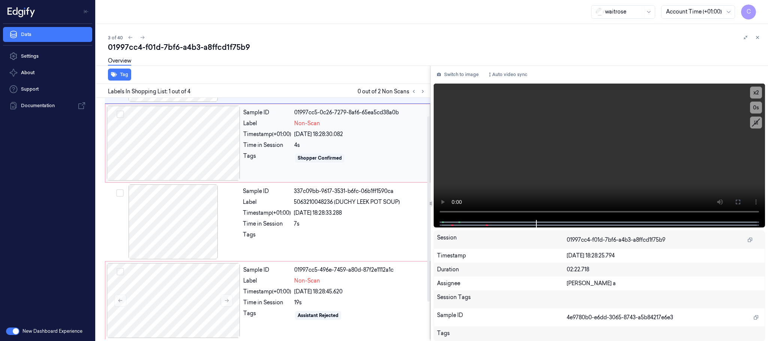
scroll to position [75, 0]
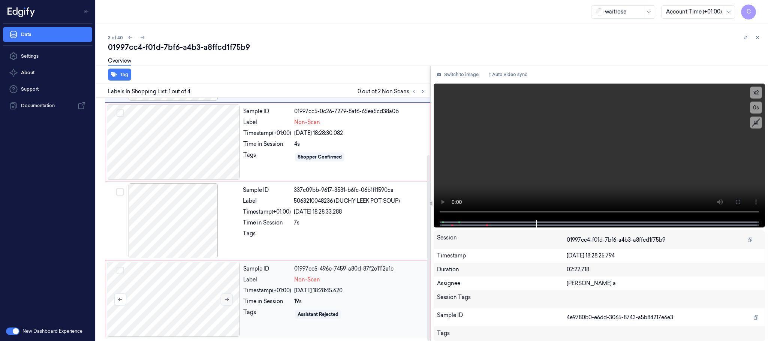
click at [229, 297] on icon at bounding box center [226, 299] width 5 height 5
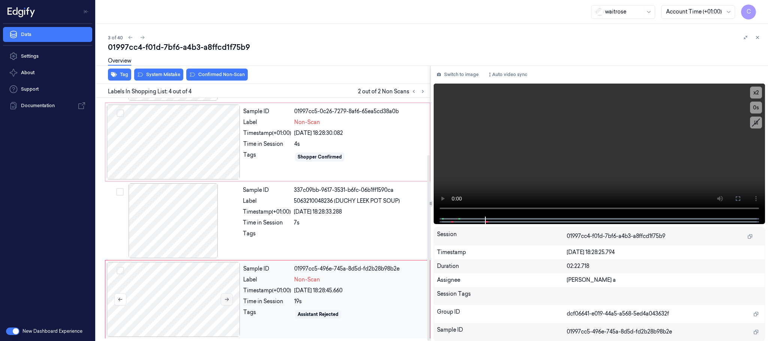
click at [228, 298] on icon at bounding box center [226, 299] width 5 height 5
click at [191, 290] on div at bounding box center [174, 299] width 134 height 75
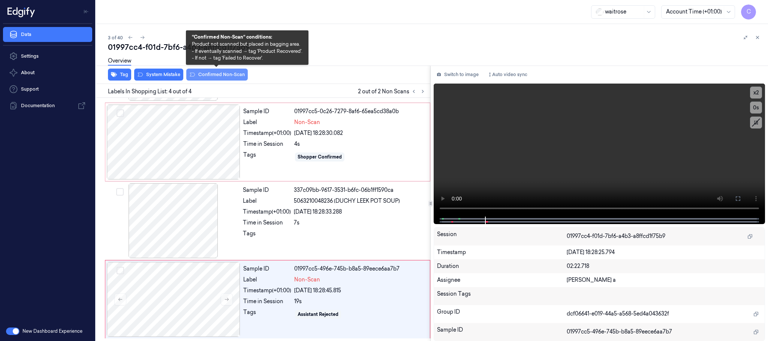
click at [198, 71] on button "Confirmed Non-Scan" at bounding box center [217, 75] width 62 height 12
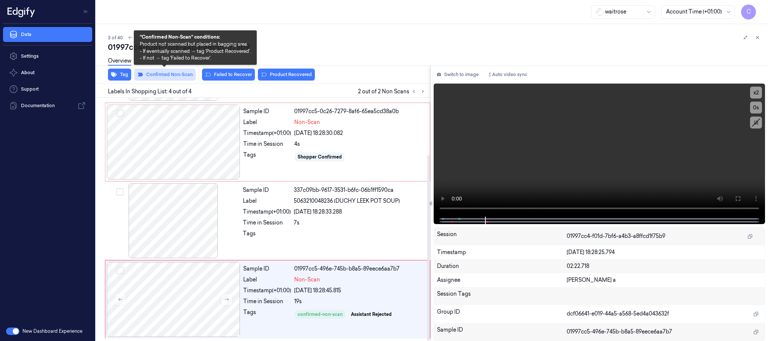
click at [176, 78] on button "Confirmed Non-Scan" at bounding box center [165, 75] width 62 height 12
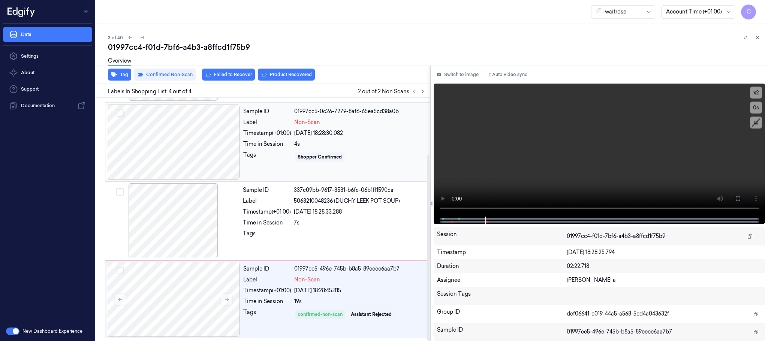
click at [188, 138] on div at bounding box center [174, 142] width 134 height 75
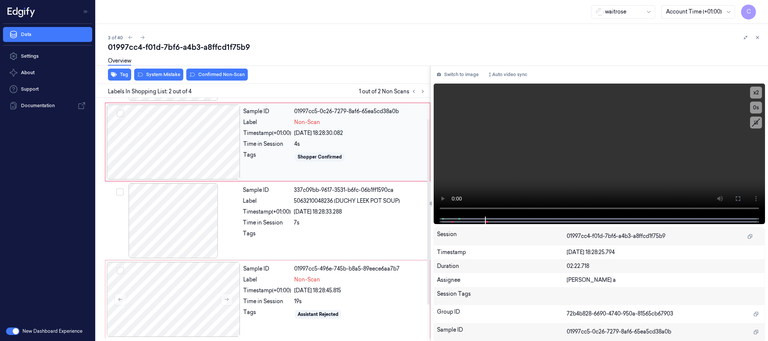
scroll to position [0, 0]
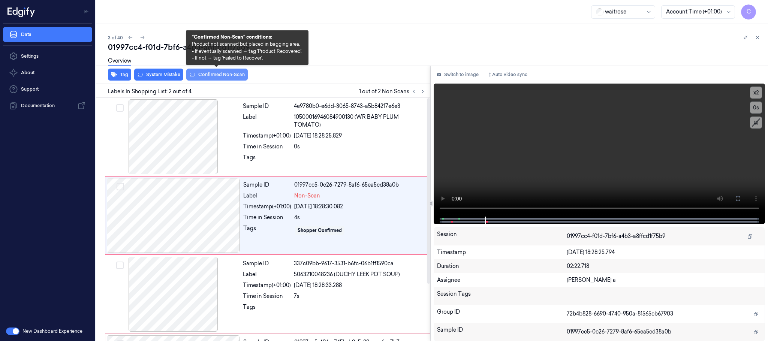
click at [215, 71] on button "Confirmed Non-Scan" at bounding box center [217, 75] width 62 height 12
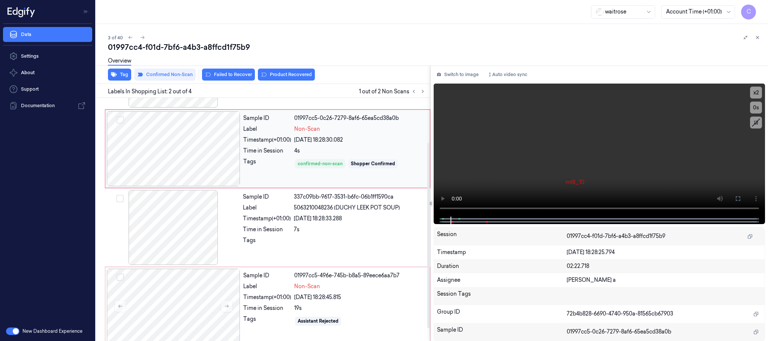
scroll to position [75, 0]
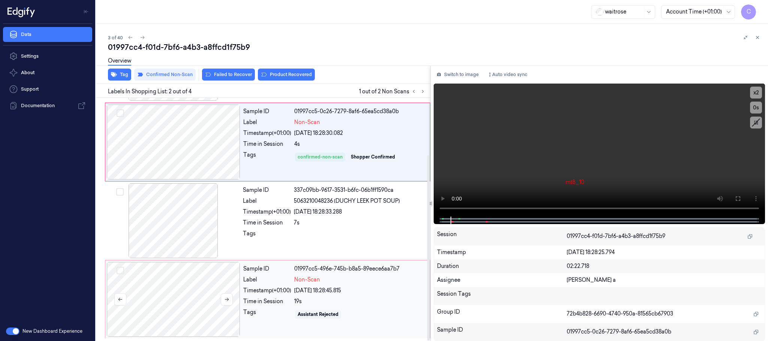
click at [184, 297] on div at bounding box center [174, 299] width 134 height 75
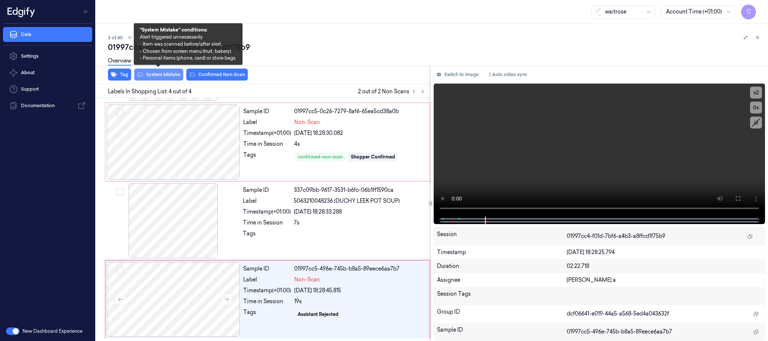
click at [174, 72] on button "System Mistake" at bounding box center [158, 75] width 49 height 12
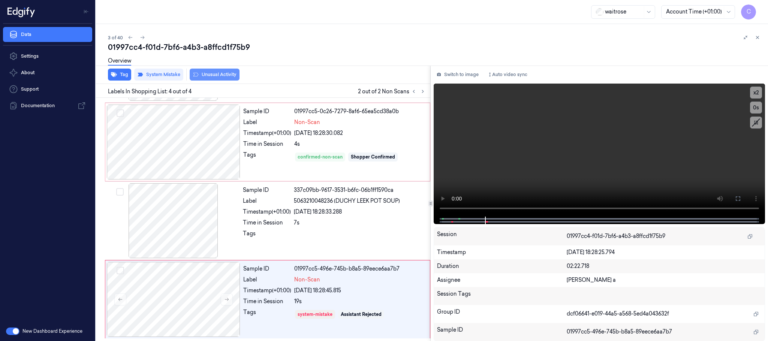
click at [223, 72] on button "Unusual Activity" at bounding box center [215, 75] width 50 height 12
click at [143, 39] on icon at bounding box center [142, 37] width 5 height 5
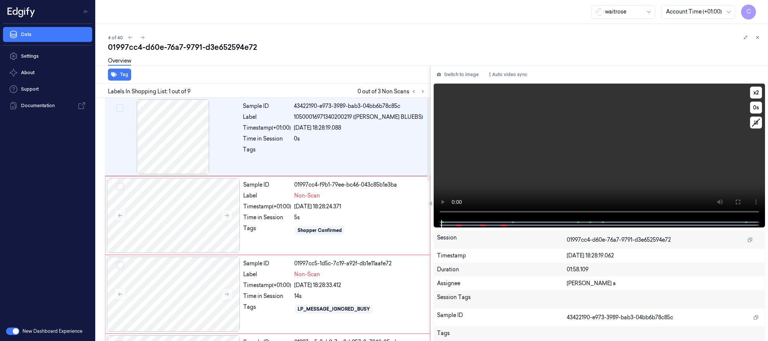
click at [653, 173] on video at bounding box center [600, 152] width 332 height 137
click at [176, 199] on div at bounding box center [174, 215] width 134 height 75
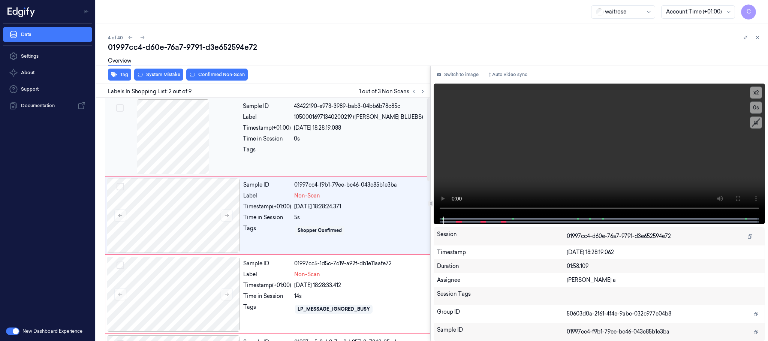
click at [178, 152] on div at bounding box center [174, 136] width 134 height 75
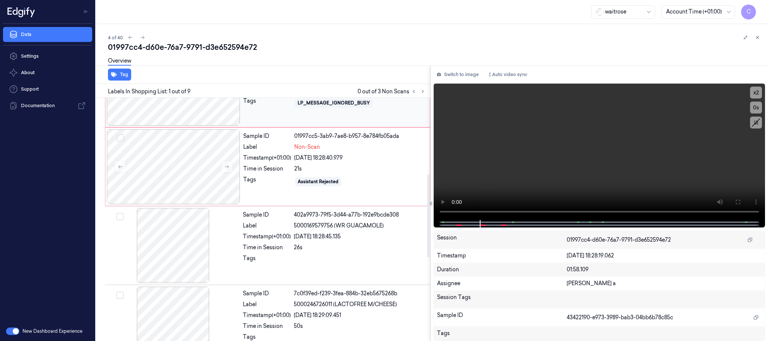
scroll to position [225, 0]
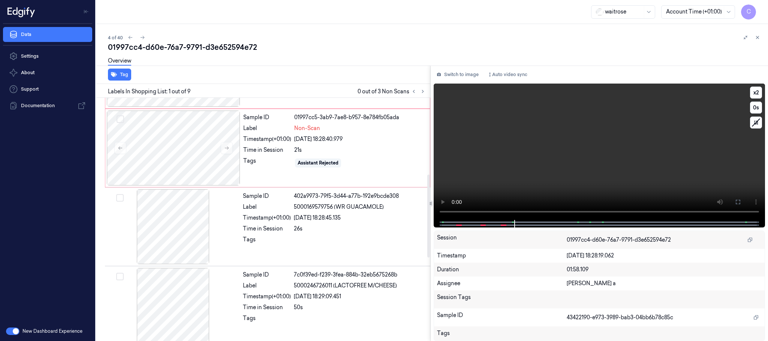
click at [527, 171] on video at bounding box center [600, 152] width 332 height 137
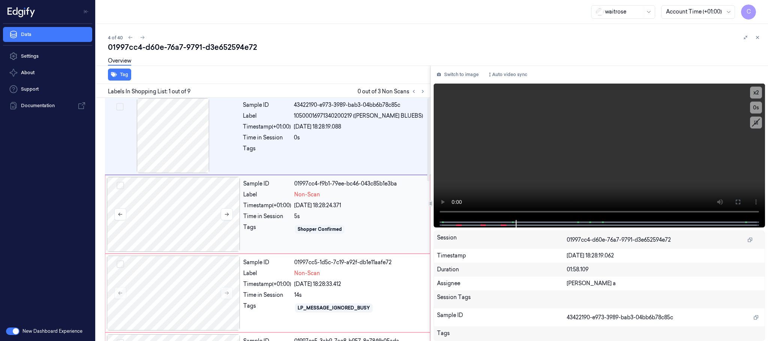
scroll to position [0, 0]
click at [197, 221] on div at bounding box center [174, 215] width 134 height 75
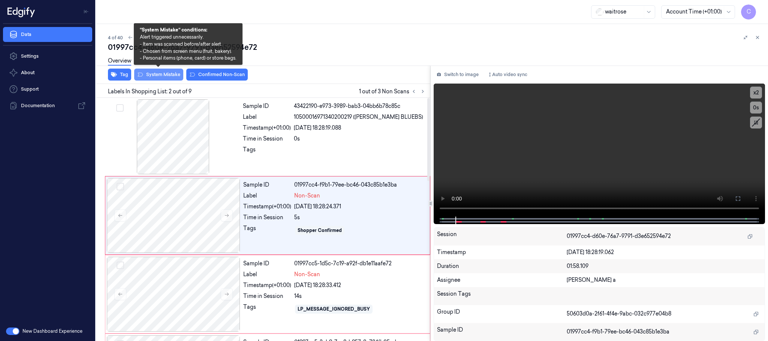
click at [151, 72] on button "System Mistake" at bounding box center [158, 75] width 49 height 12
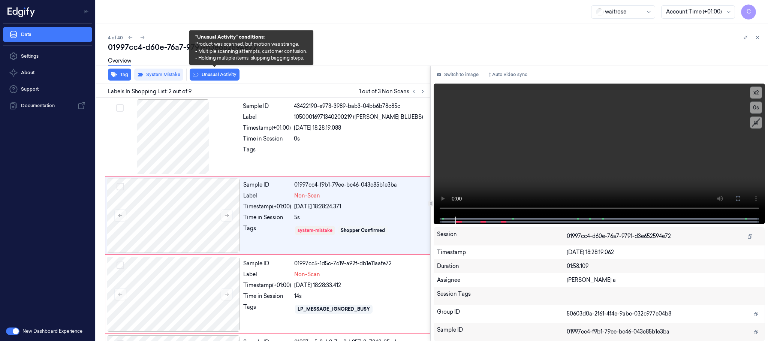
click at [234, 73] on button "Unusual Activity" at bounding box center [215, 75] width 50 height 12
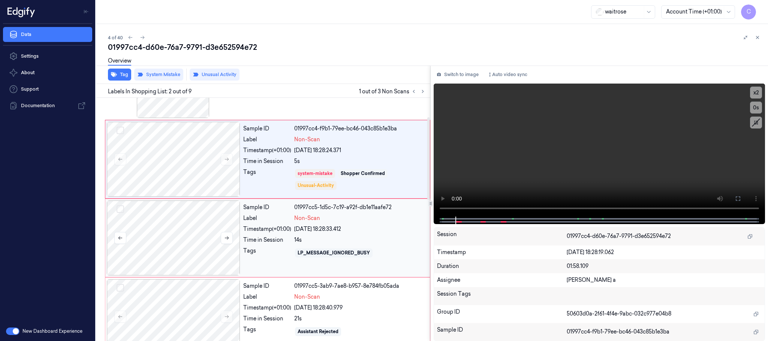
click at [173, 233] on div at bounding box center [174, 238] width 134 height 75
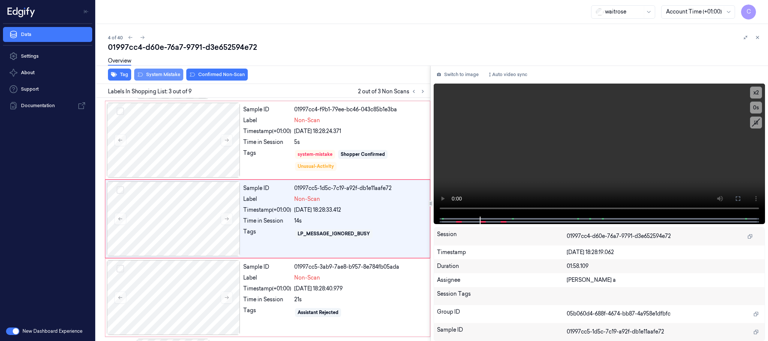
click at [152, 74] on button "System Mistake" at bounding box center [158, 75] width 49 height 12
click at [219, 73] on button "Unusual Activity" at bounding box center [215, 75] width 50 height 12
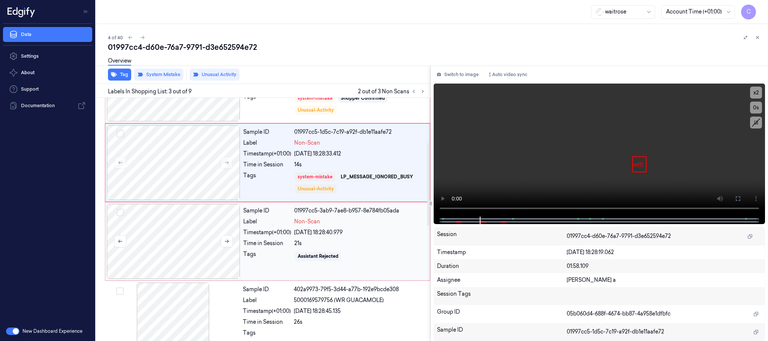
click at [212, 226] on div at bounding box center [174, 241] width 134 height 75
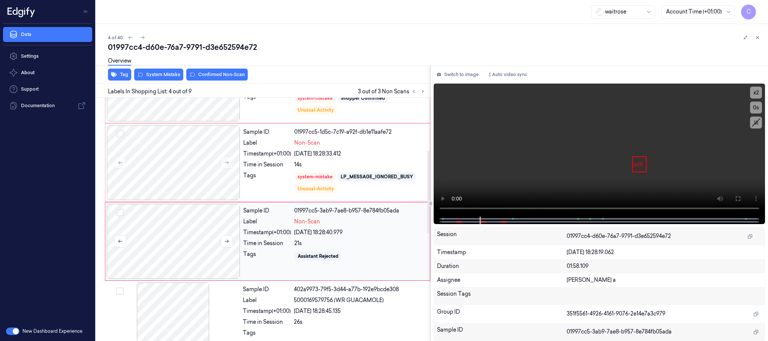
scroll to position [155, 0]
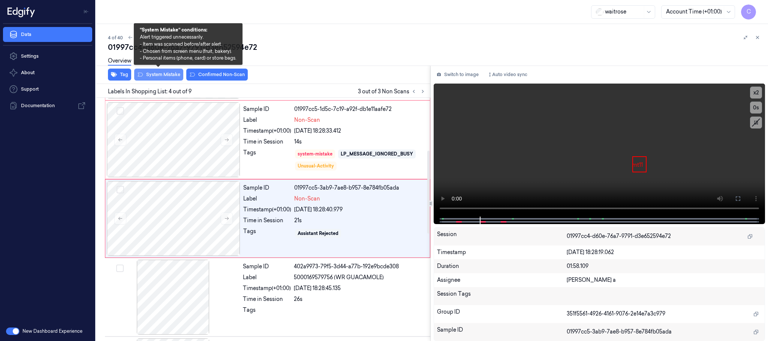
click at [161, 78] on button "System Mistake" at bounding box center [158, 75] width 49 height 12
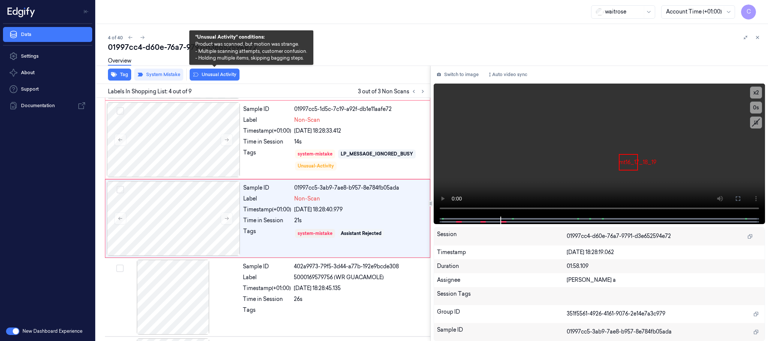
click at [216, 76] on button "Unusual Activity" at bounding box center [215, 75] width 50 height 12
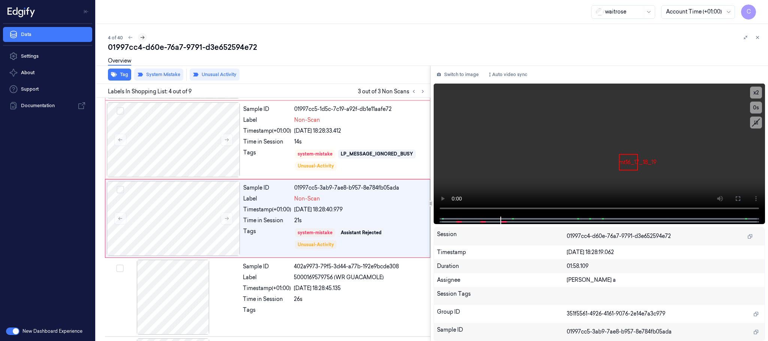
click at [143, 38] on icon at bounding box center [142, 37] width 5 height 5
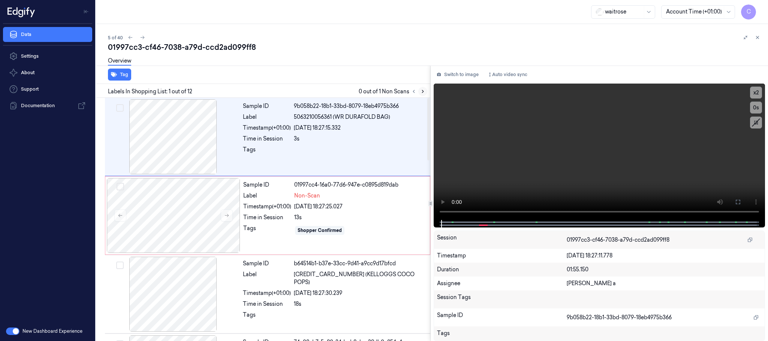
click at [420, 89] on button at bounding box center [423, 91] width 9 height 9
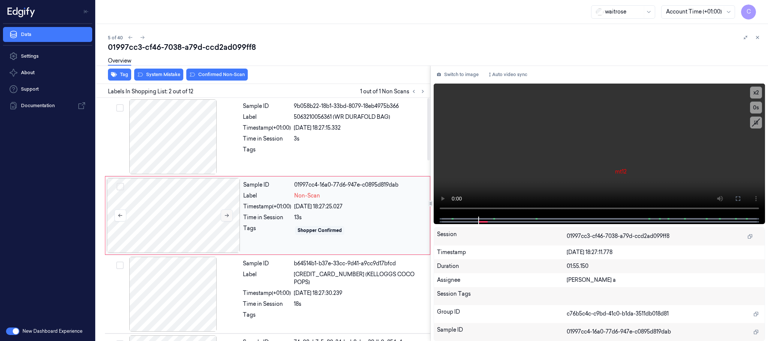
click at [223, 215] on button at bounding box center [227, 216] width 12 height 12
click at [195, 124] on div at bounding box center [174, 136] width 134 height 75
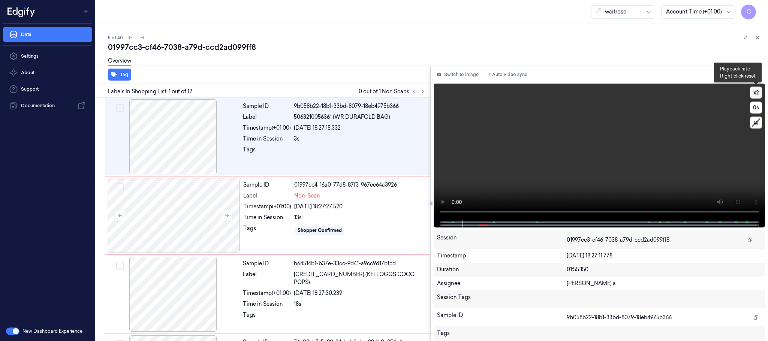
click at [758, 92] on button "x 2" at bounding box center [756, 93] width 12 height 12
click at [758, 92] on button "x 4" at bounding box center [756, 93] width 12 height 12
click at [756, 93] on button "x 1" at bounding box center [756, 93] width 12 height 12
click at [577, 160] on video at bounding box center [600, 152] width 332 height 137
click at [192, 227] on div at bounding box center [174, 215] width 134 height 75
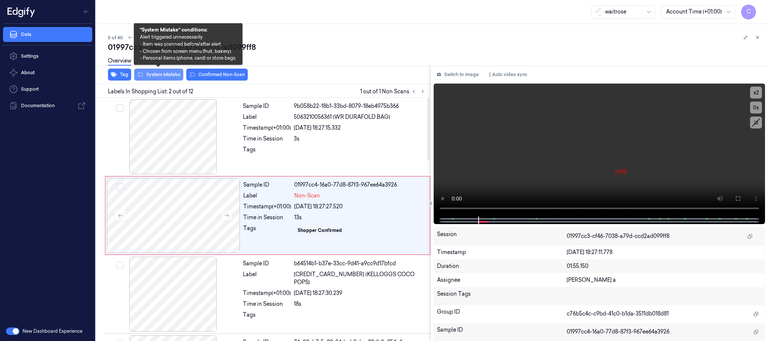
click at [171, 72] on button "System Mistake" at bounding box center [158, 75] width 49 height 12
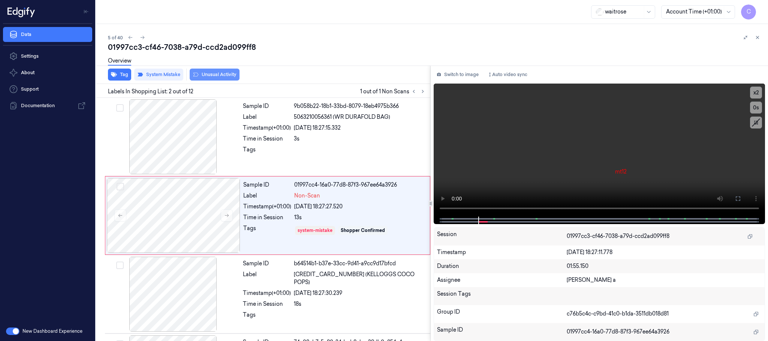
click at [225, 74] on button "Unusual Activity" at bounding box center [215, 75] width 50 height 12
click at [140, 38] on icon at bounding box center [142, 37] width 5 height 5
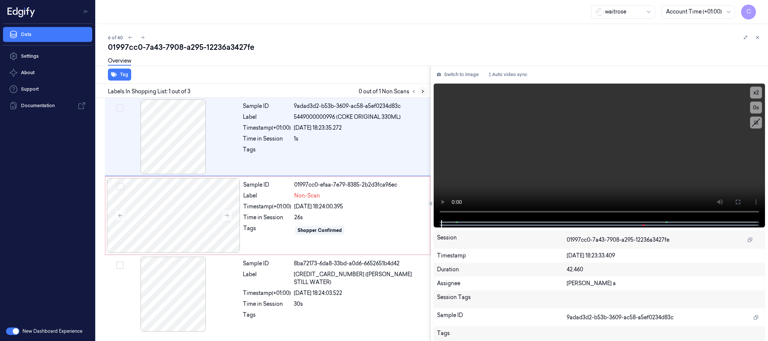
click at [423, 88] on button at bounding box center [423, 91] width 9 height 9
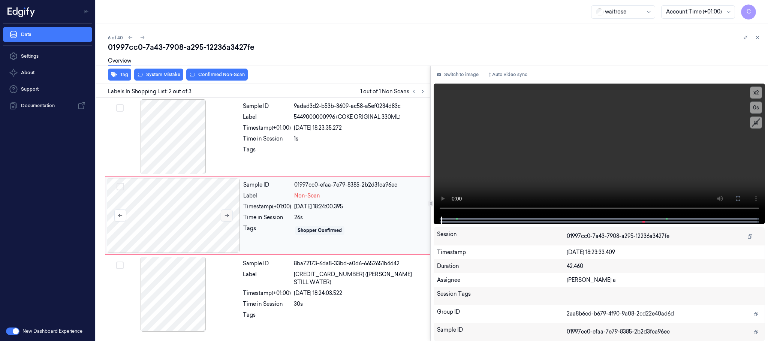
click at [231, 215] on button at bounding box center [227, 216] width 12 height 12
click at [230, 216] on icon at bounding box center [226, 215] width 5 height 5
click at [614, 154] on video at bounding box center [600, 150] width 332 height 133
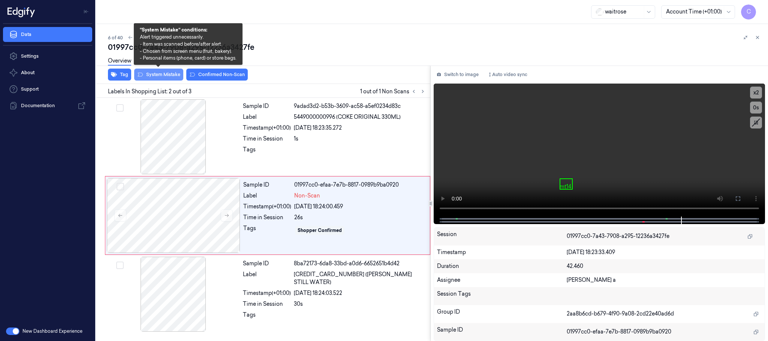
click at [145, 72] on button "System Mistake" at bounding box center [158, 75] width 49 height 12
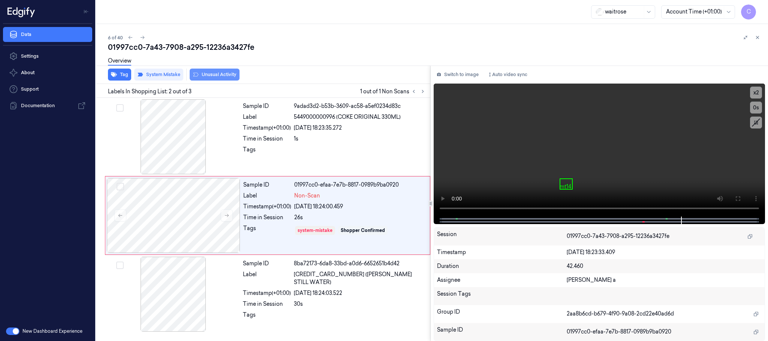
click at [215, 78] on button "Unusual Activity" at bounding box center [215, 75] width 50 height 12
click at [142, 36] on icon at bounding box center [142, 37] width 5 height 5
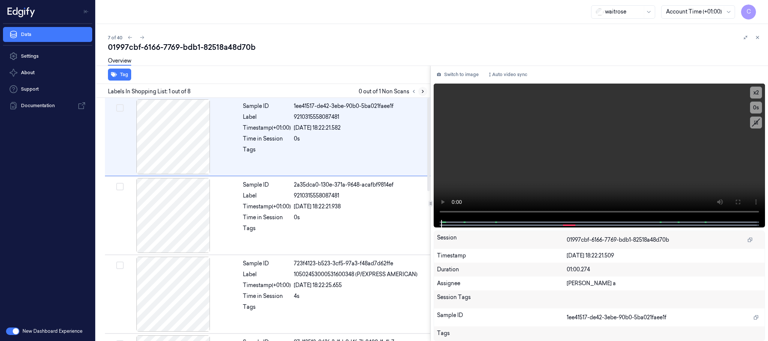
click at [423, 94] on icon at bounding box center [422, 91] width 5 height 5
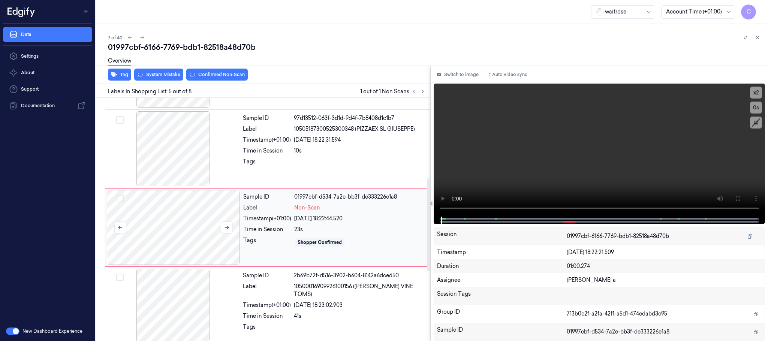
scroll to position [234, 0]
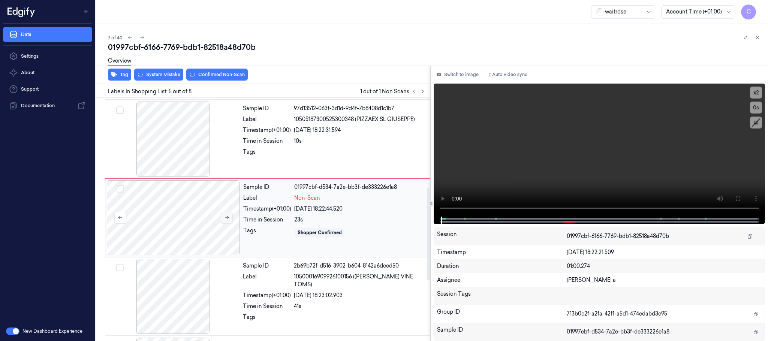
click at [229, 222] on button at bounding box center [227, 218] width 12 height 12
click at [175, 137] on div at bounding box center [174, 139] width 134 height 75
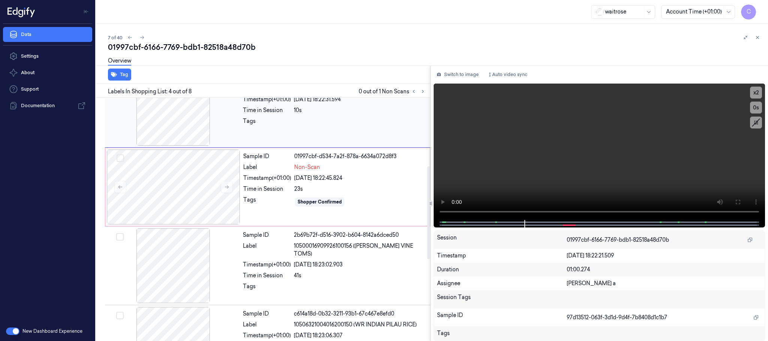
scroll to position [267, 0]
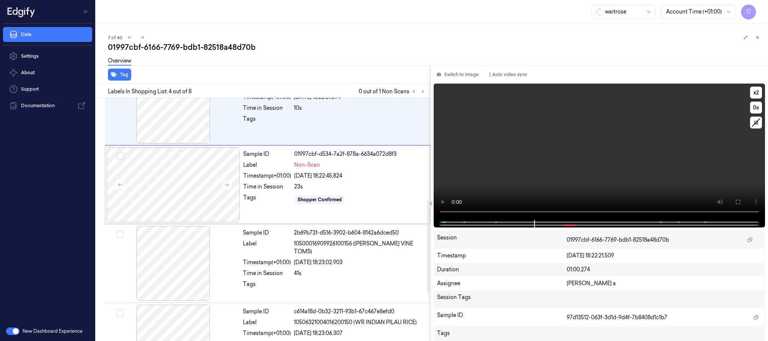
click at [577, 142] on video at bounding box center [600, 152] width 332 height 137
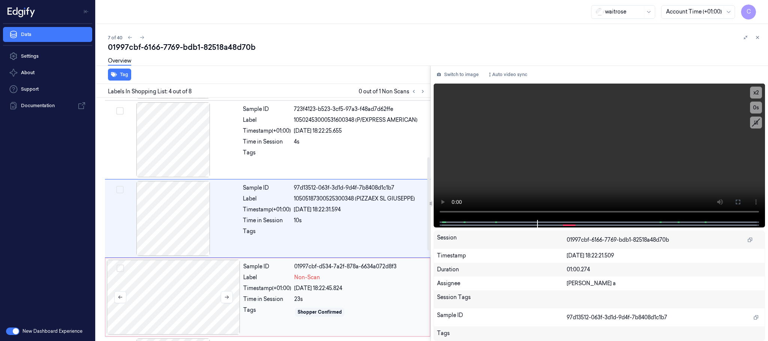
click at [182, 286] on div at bounding box center [174, 297] width 134 height 75
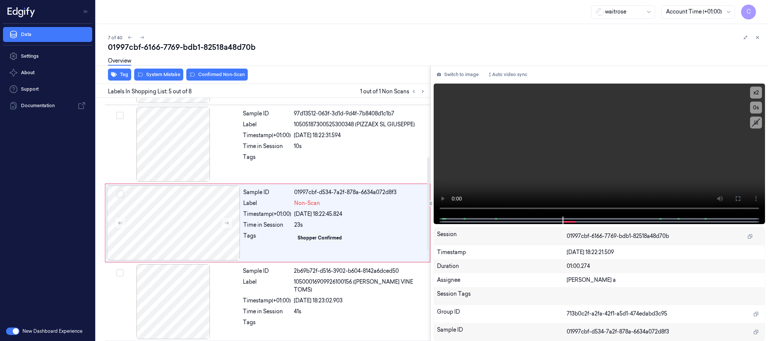
scroll to position [234, 0]
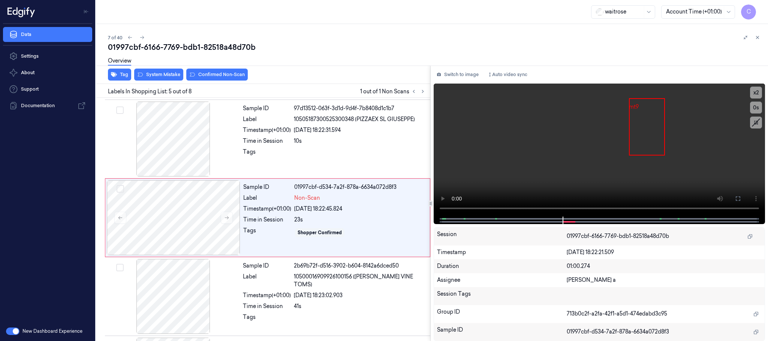
click at [153, 71] on div "Overview" at bounding box center [435, 62] width 654 height 19
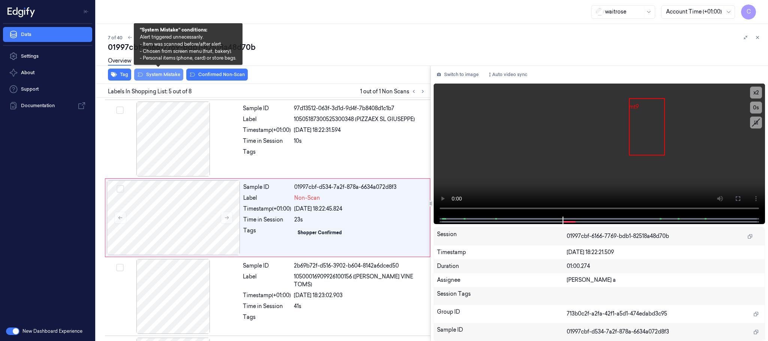
click at [153, 73] on button "System Mistake" at bounding box center [158, 75] width 49 height 12
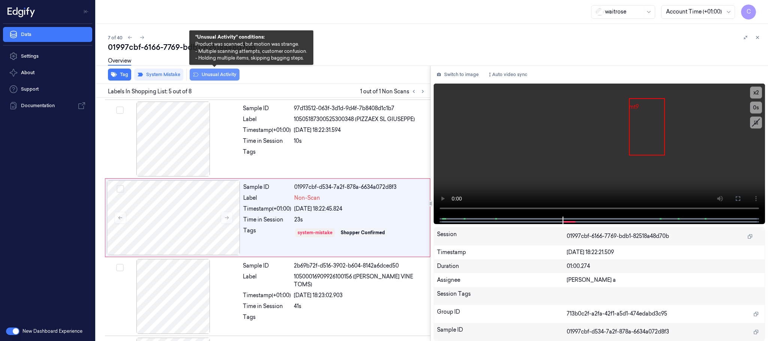
click at [232, 74] on button "Unusual Activity" at bounding box center [215, 75] width 50 height 12
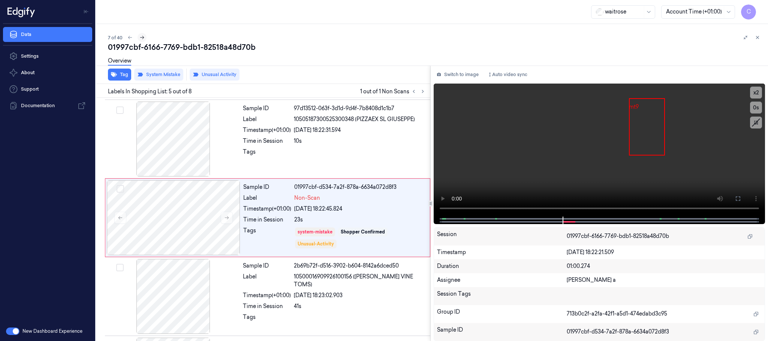
click at [142, 36] on icon at bounding box center [142, 37] width 5 height 5
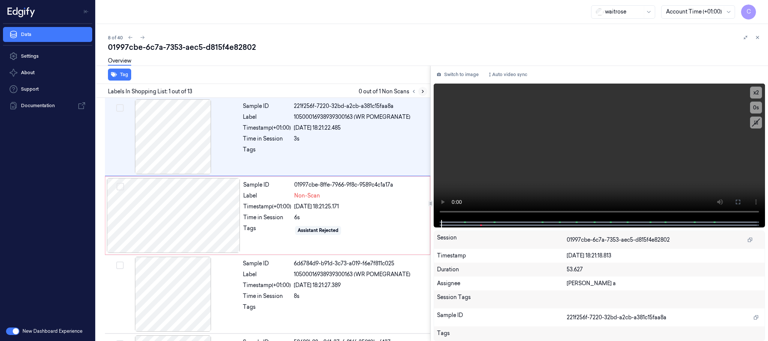
click at [421, 89] on icon at bounding box center [422, 91] width 5 height 5
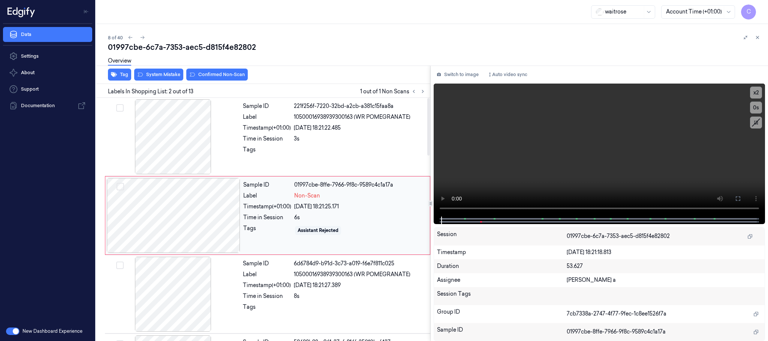
click at [227, 220] on div at bounding box center [174, 215] width 134 height 75
click at [183, 144] on div at bounding box center [174, 136] width 134 height 75
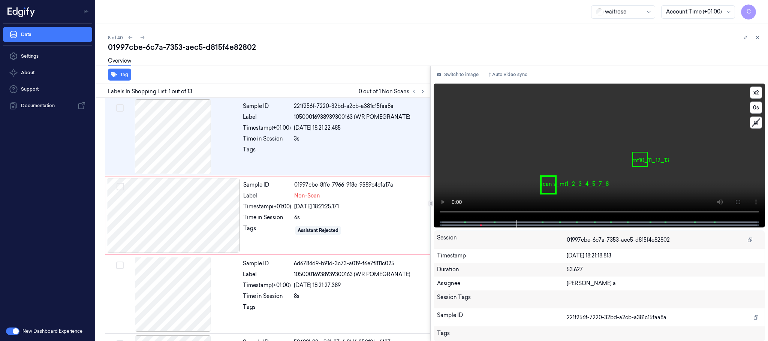
click at [633, 171] on video at bounding box center [600, 152] width 332 height 137
click at [196, 209] on div at bounding box center [174, 215] width 134 height 75
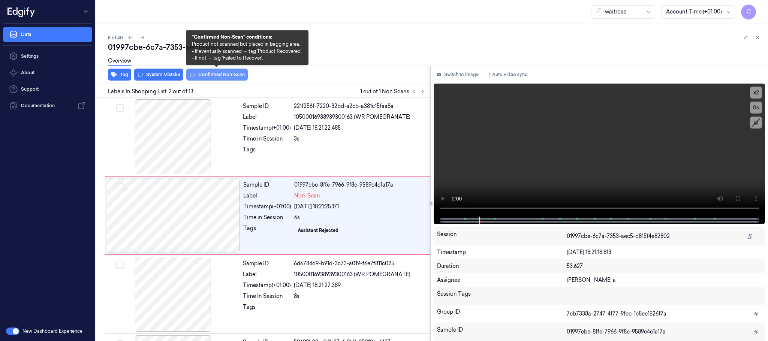
click at [214, 72] on button "Confirmed Non-Scan" at bounding box center [217, 75] width 62 height 12
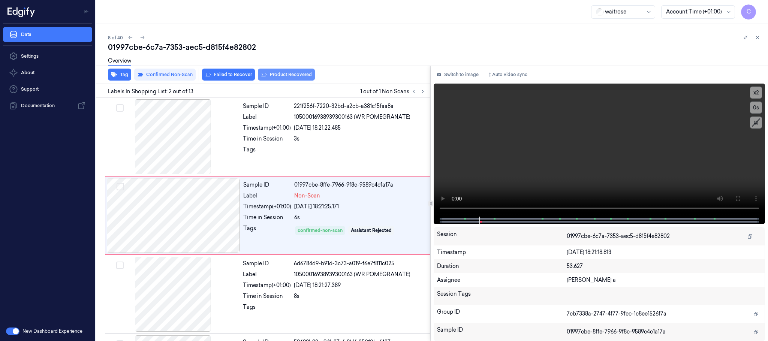
click at [278, 72] on button "Product Recovered" at bounding box center [286, 75] width 57 height 12
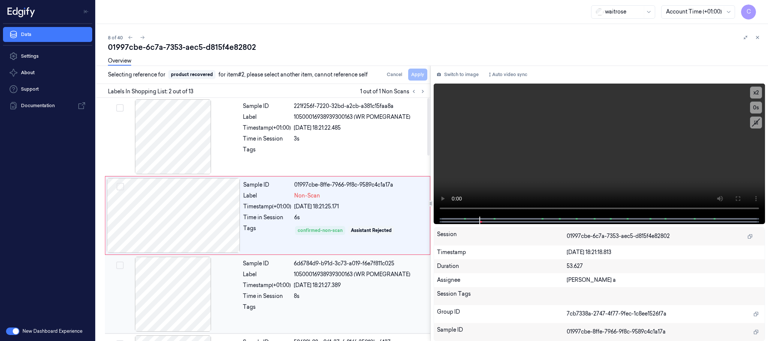
scroll to position [56, 0]
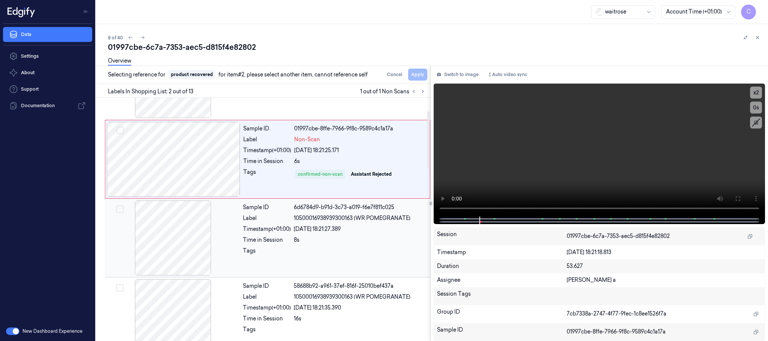
click at [165, 233] on div at bounding box center [174, 238] width 134 height 75
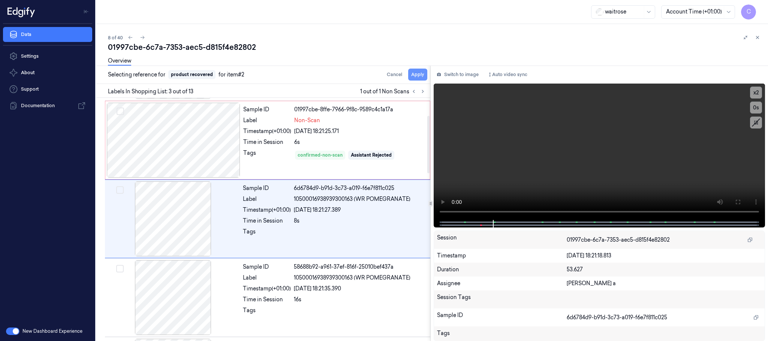
click at [416, 73] on button "Apply" at bounding box center [417, 75] width 19 height 12
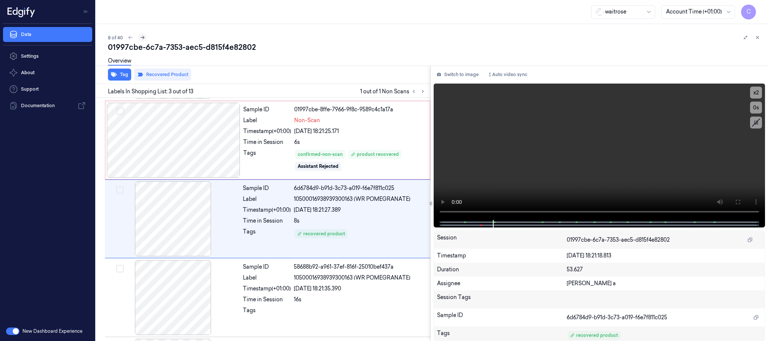
click at [141, 36] on icon at bounding box center [142, 37] width 5 height 5
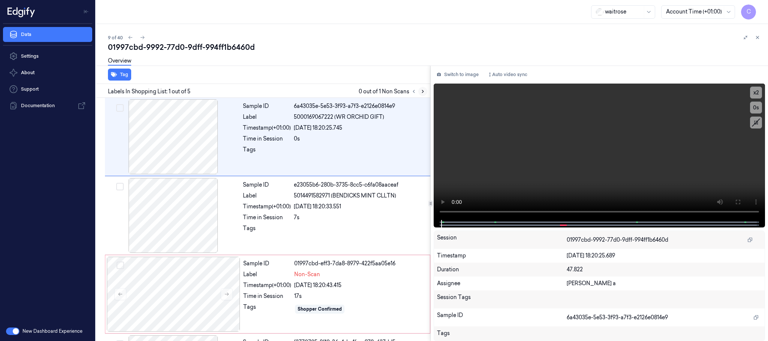
click at [422, 91] on icon at bounding box center [422, 91] width 5 height 5
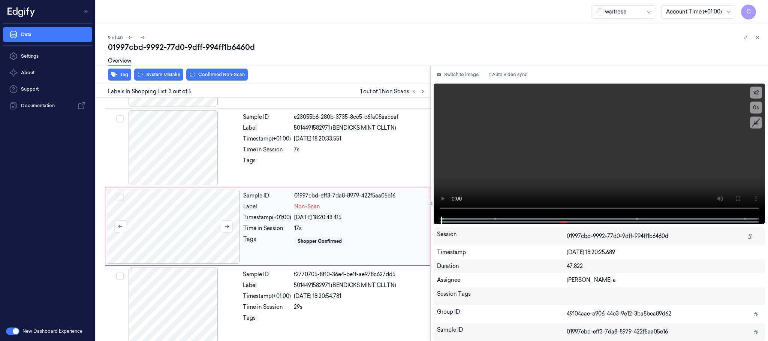
scroll to position [75, 0]
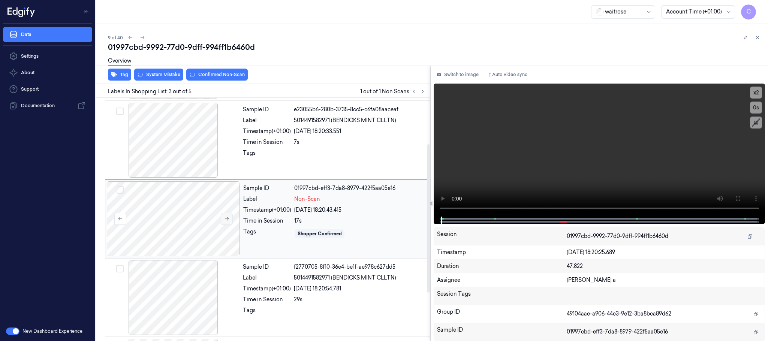
click at [225, 219] on icon at bounding box center [226, 218] width 5 height 5
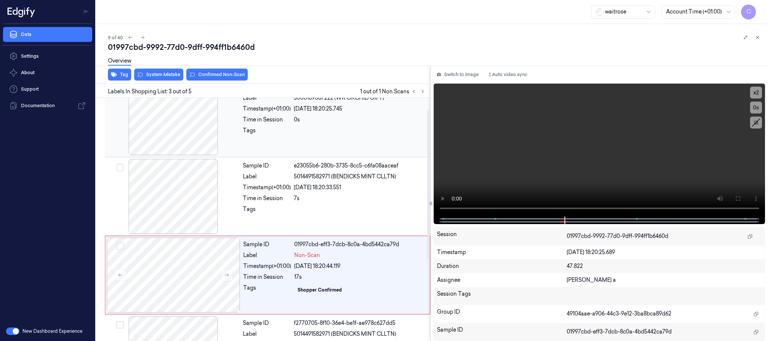
scroll to position [0, 0]
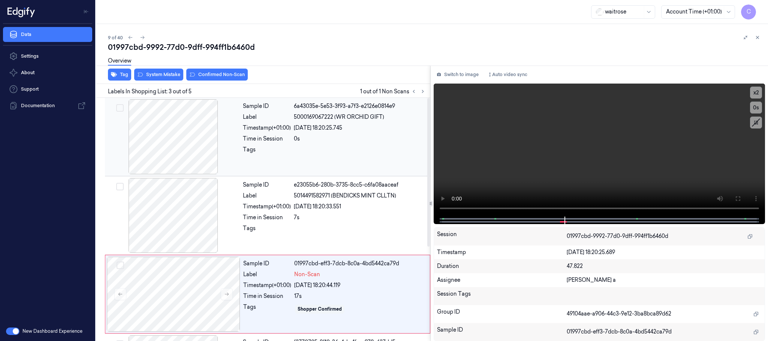
click at [185, 140] on div at bounding box center [174, 136] width 134 height 75
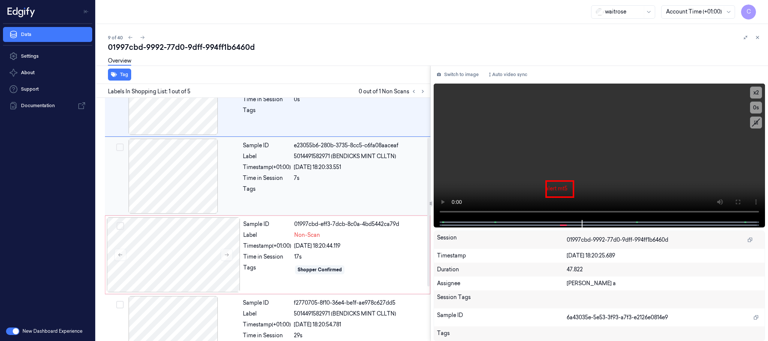
scroll to position [113, 0]
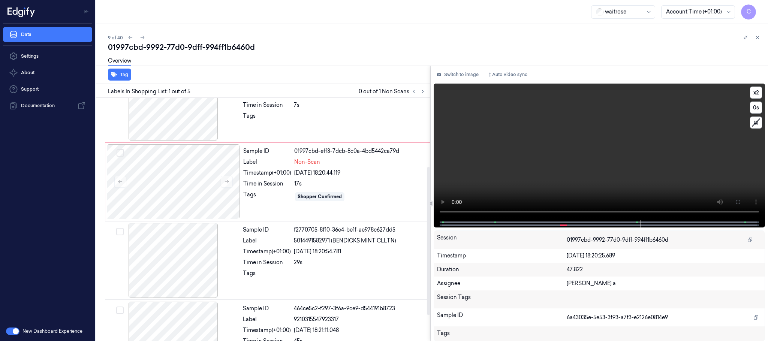
click at [557, 180] on video at bounding box center [600, 152] width 332 height 137
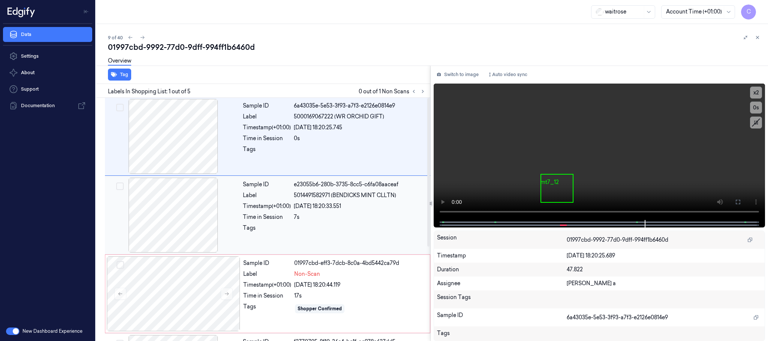
scroll to position [0, 0]
click at [183, 187] on div at bounding box center [174, 215] width 134 height 75
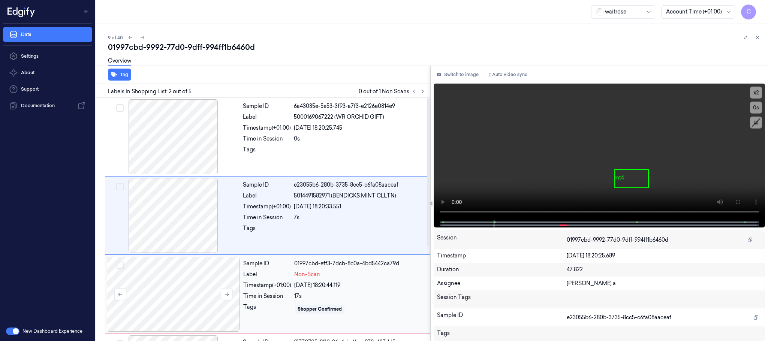
click at [173, 288] on div at bounding box center [174, 294] width 134 height 75
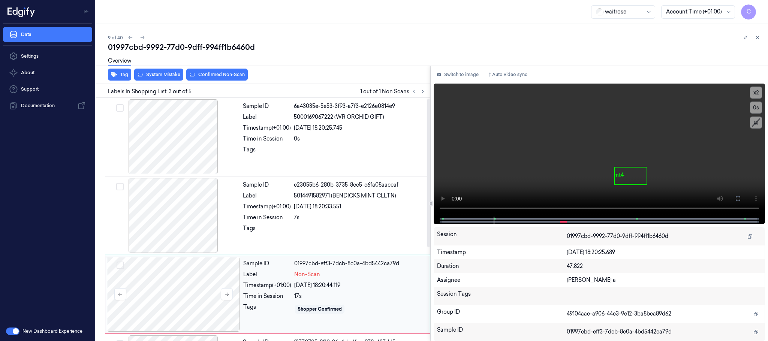
scroll to position [75, 0]
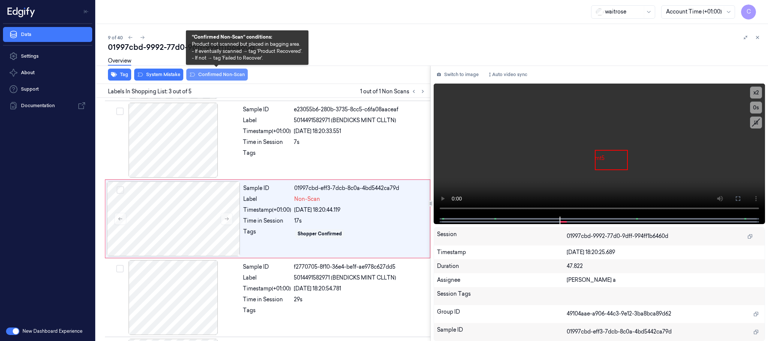
click at [206, 71] on button "Confirmed Non-Scan" at bounding box center [217, 75] width 62 height 12
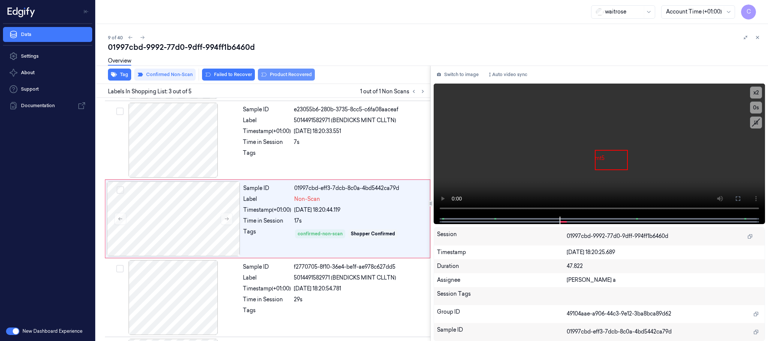
click at [276, 74] on button "Product Recovered" at bounding box center [286, 75] width 57 height 12
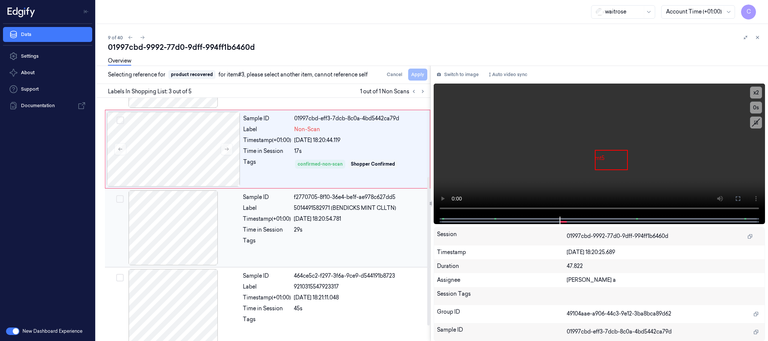
scroll to position [154, 0]
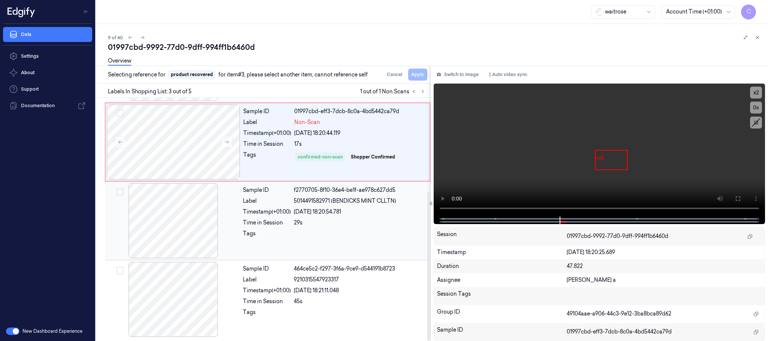
click at [162, 222] on div at bounding box center [174, 220] width 134 height 75
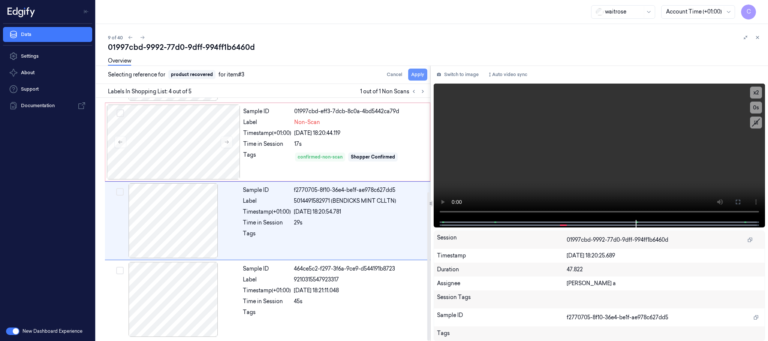
click at [411, 78] on button "Apply" at bounding box center [417, 75] width 19 height 12
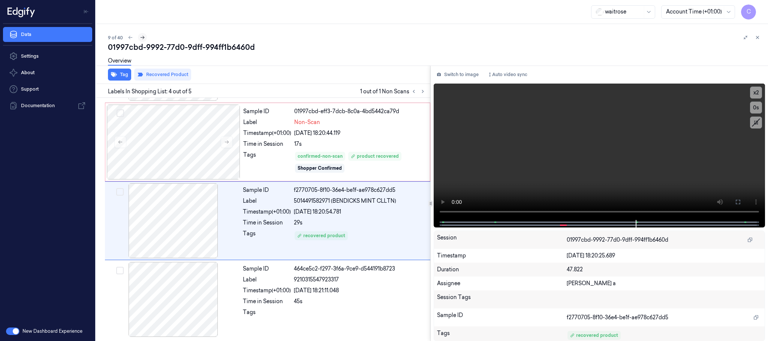
click at [145, 35] on button at bounding box center [142, 37] width 9 height 9
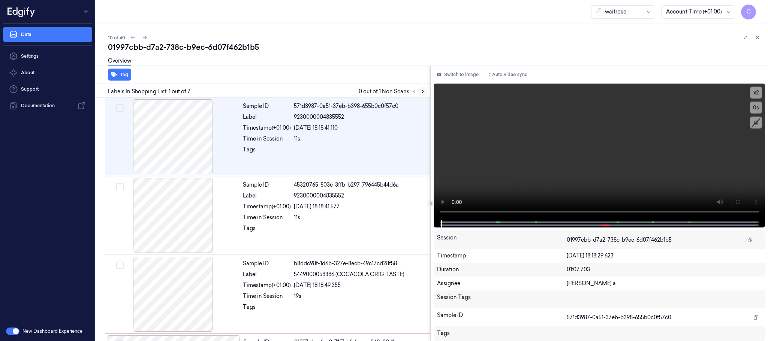
click at [421, 90] on icon at bounding box center [422, 91] width 5 height 5
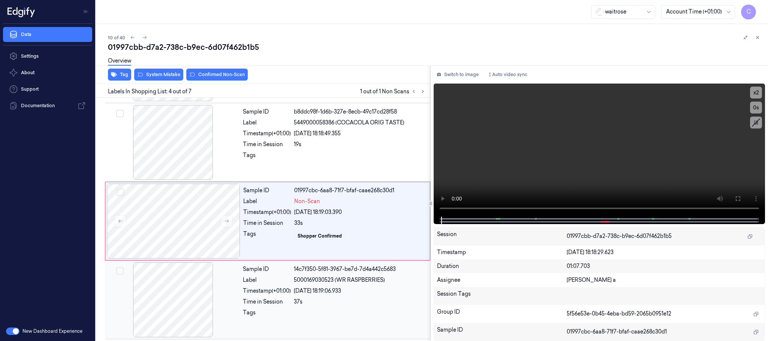
scroll to position [155, 0]
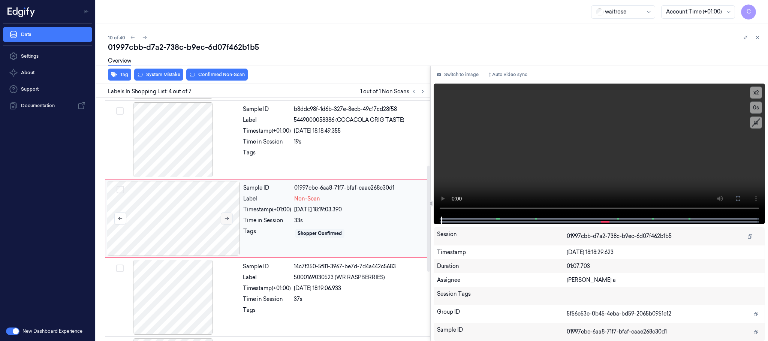
click at [227, 219] on icon at bounding box center [226, 218] width 5 height 5
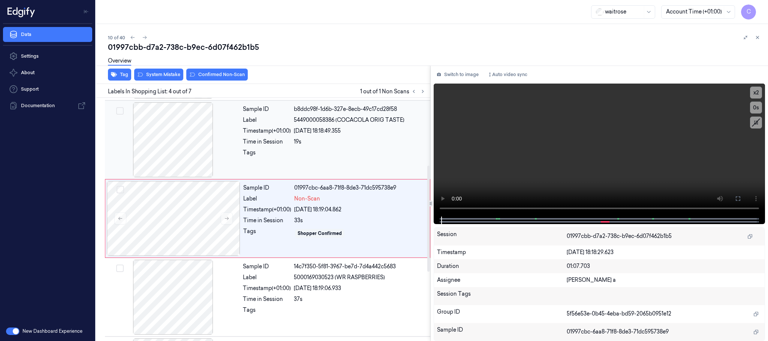
click at [177, 148] on div at bounding box center [174, 139] width 134 height 75
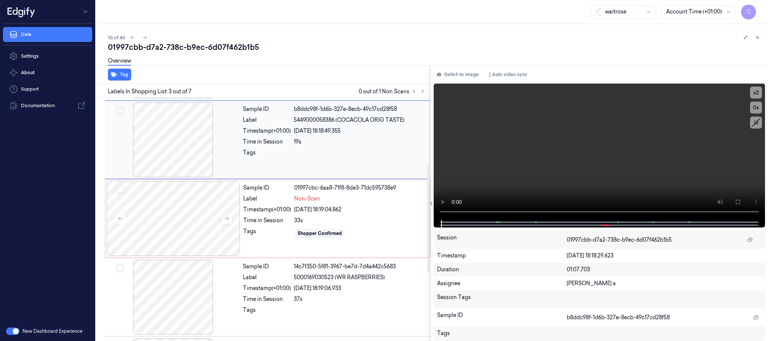
scroll to position [75, 0]
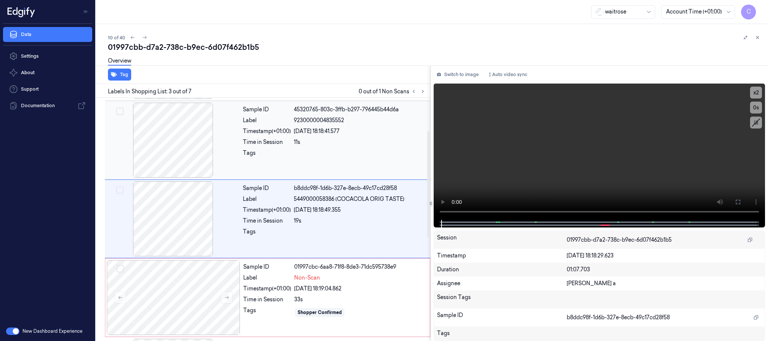
click at [192, 151] on div at bounding box center [174, 140] width 134 height 75
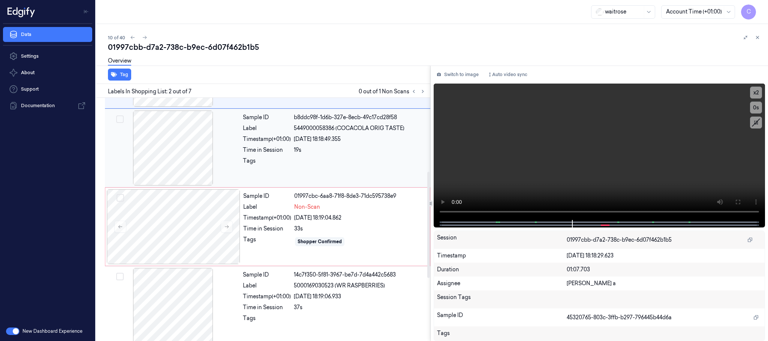
scroll to position [169, 0]
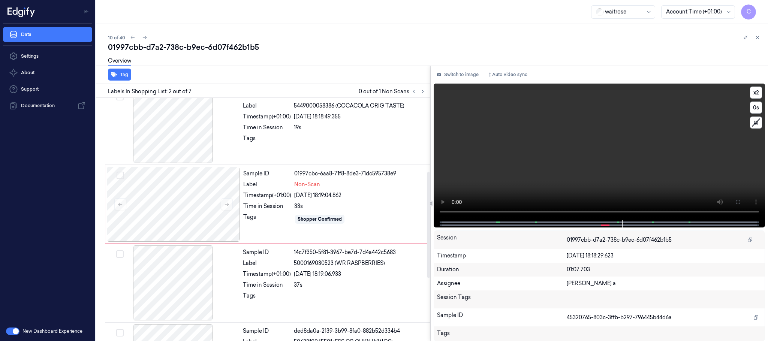
click at [554, 183] on video at bounding box center [600, 152] width 332 height 137
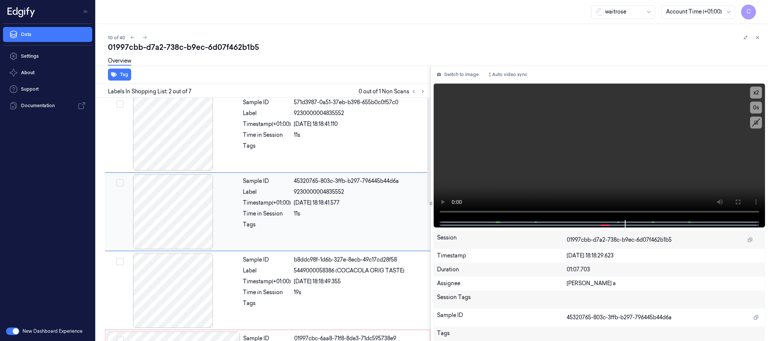
scroll to position [0, 0]
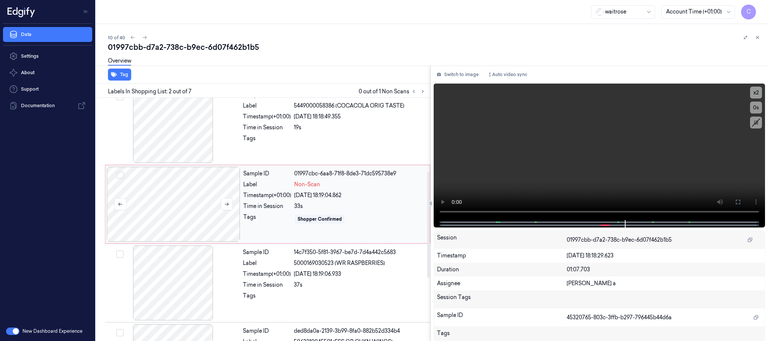
click at [190, 212] on div at bounding box center [174, 204] width 134 height 75
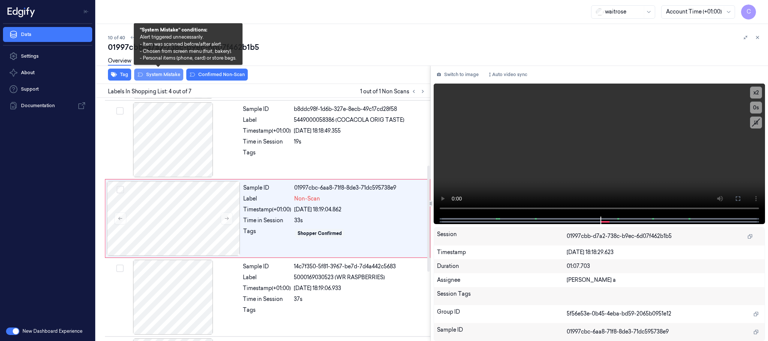
click at [174, 71] on button "System Mistake" at bounding box center [158, 75] width 49 height 12
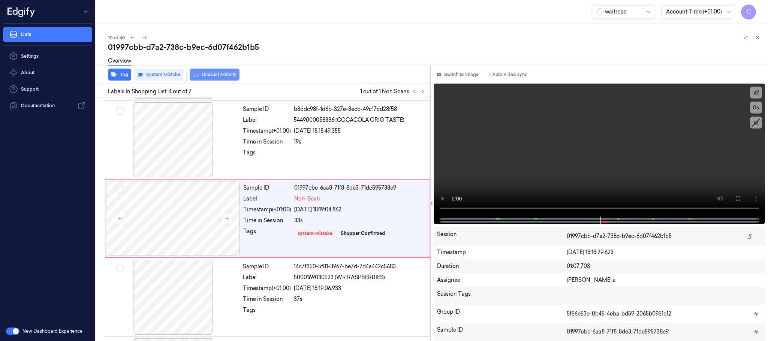
click at [230, 71] on button "Unusual Activity" at bounding box center [215, 75] width 50 height 12
click at [144, 37] on icon at bounding box center [144, 37] width 5 height 5
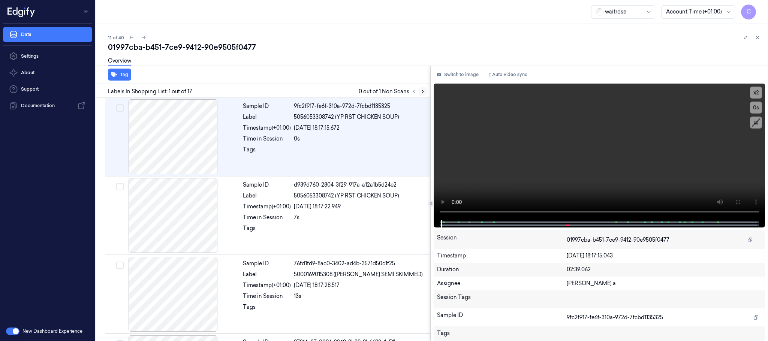
click at [424, 93] on icon at bounding box center [422, 91] width 5 height 5
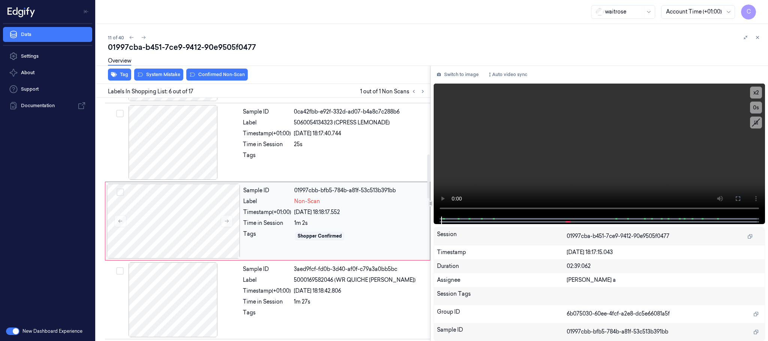
scroll to position [313, 0]
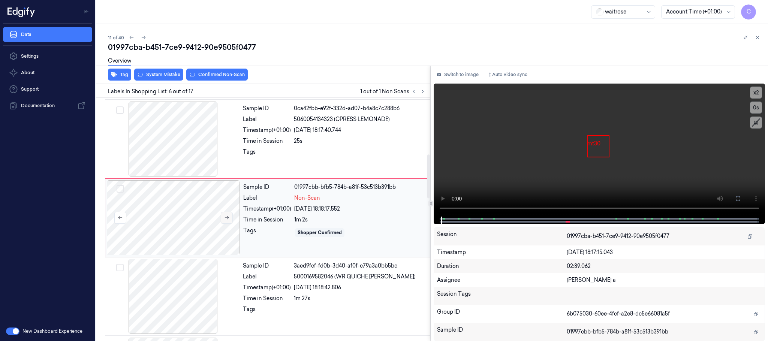
click at [228, 221] on icon at bounding box center [226, 217] width 5 height 5
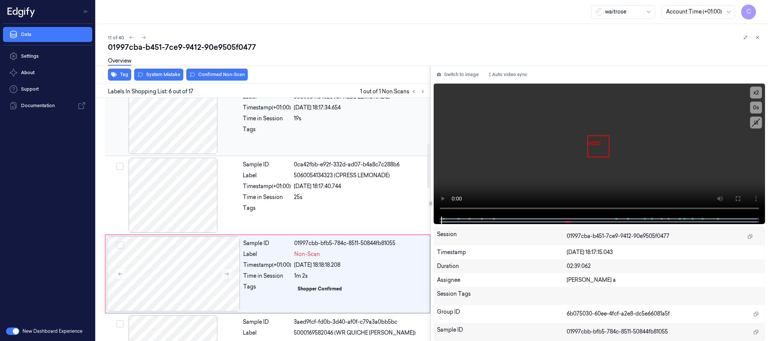
click at [192, 137] on div at bounding box center [174, 116] width 134 height 75
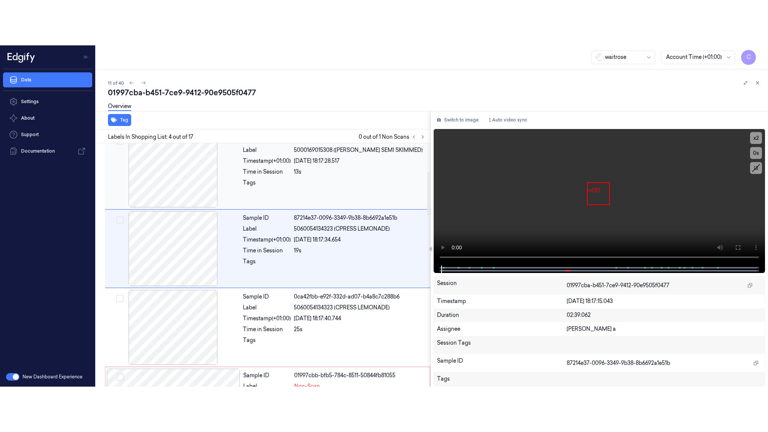
scroll to position [155, 0]
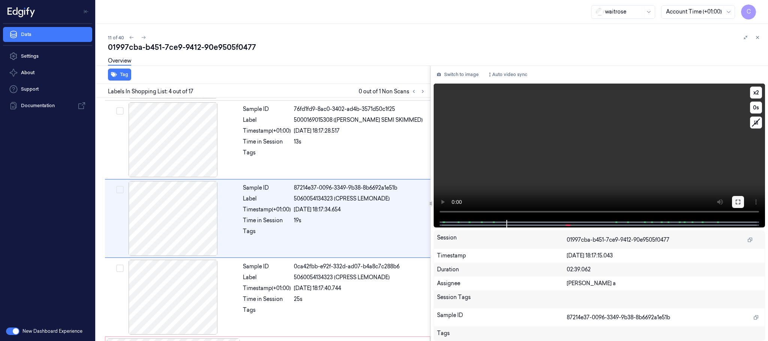
click at [738, 206] on button at bounding box center [738, 202] width 12 height 12
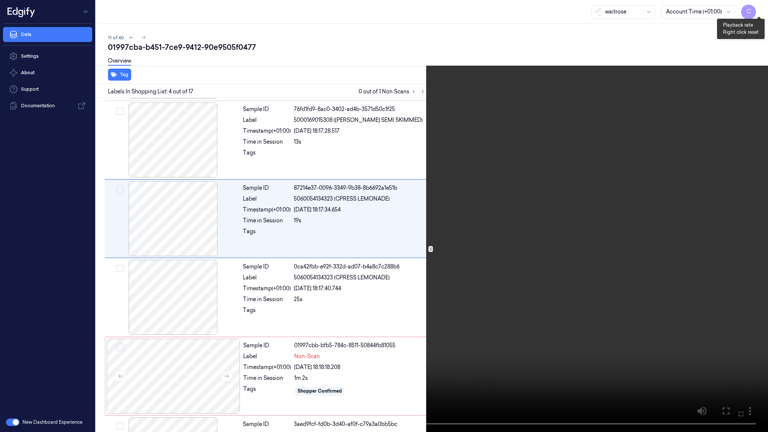
click at [758, 12] on button "x 2" at bounding box center [759, 9] width 12 height 12
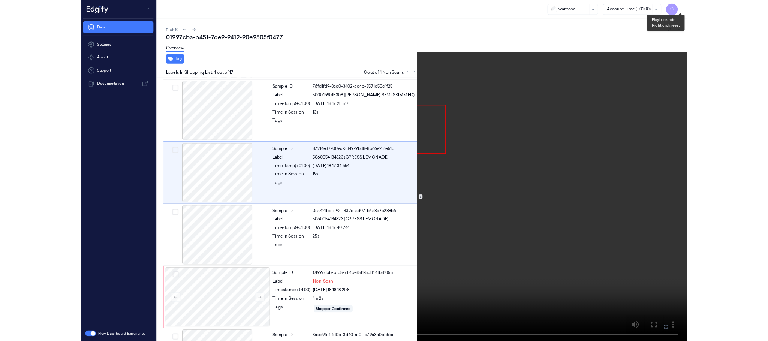
scroll to position [109, 0]
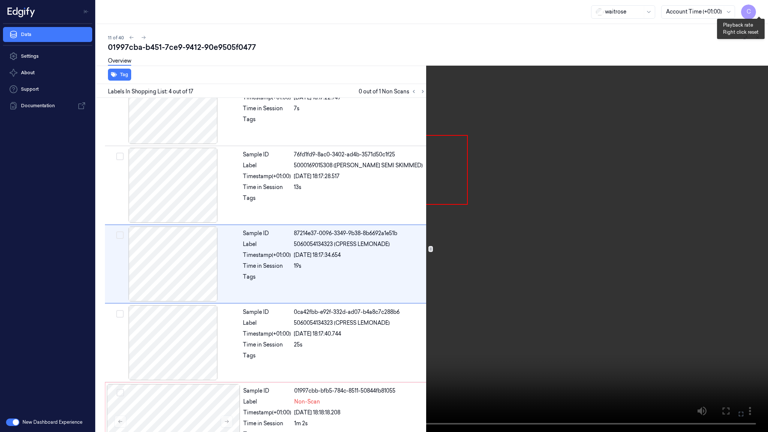
click at [758, 12] on button "x 4" at bounding box center [759, 9] width 12 height 12
click at [758, 12] on button "x 1" at bounding box center [759, 9] width 12 height 12
click at [758, 12] on button "x 2" at bounding box center [759, 9] width 12 height 12
click at [479, 164] on video at bounding box center [384, 216] width 768 height 432
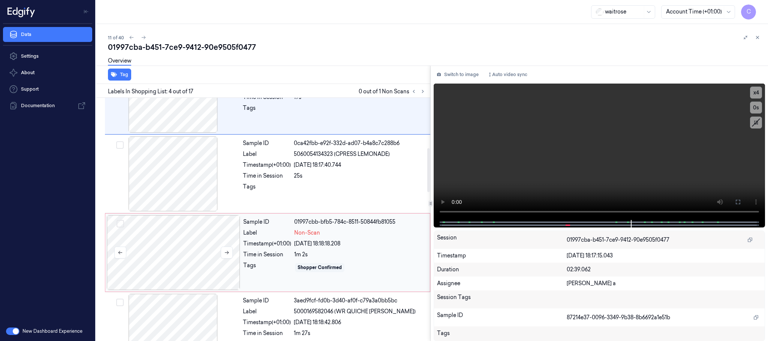
click at [176, 248] on div at bounding box center [174, 252] width 134 height 75
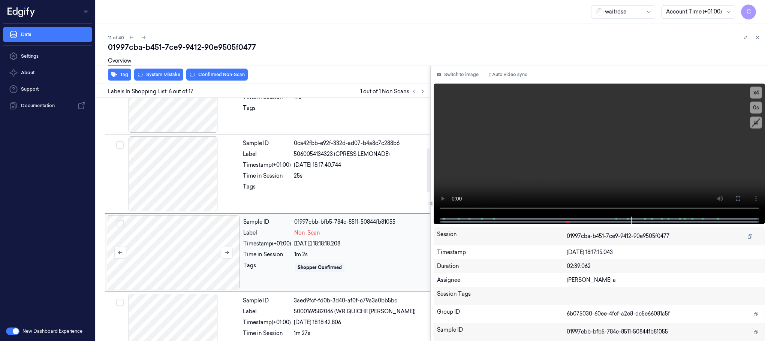
scroll to position [313, 0]
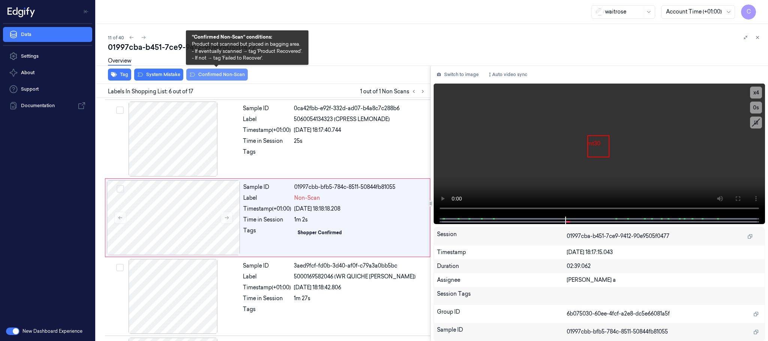
click at [197, 73] on button "Confirmed Non-Scan" at bounding box center [217, 75] width 62 height 12
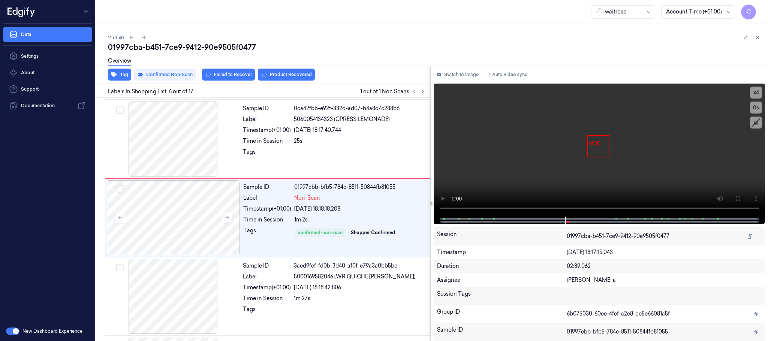
click at [273, 71] on div "Overview" at bounding box center [435, 62] width 654 height 19
click at [290, 71] on button "Product Recovered" at bounding box center [286, 75] width 57 height 12
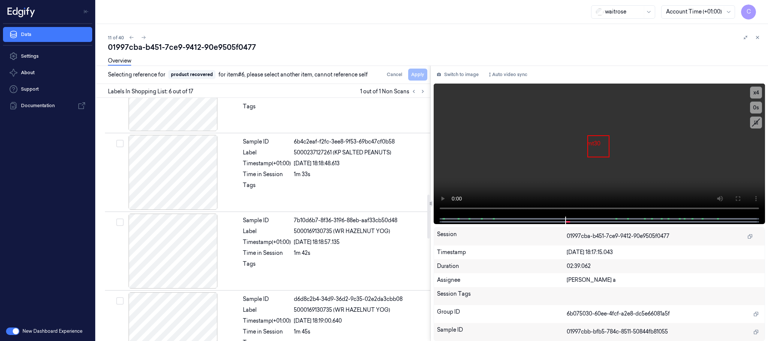
scroll to position [538, 0]
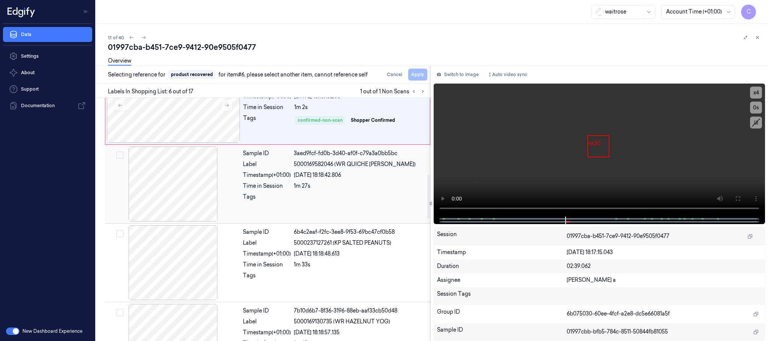
click at [178, 196] on div at bounding box center [174, 184] width 134 height 75
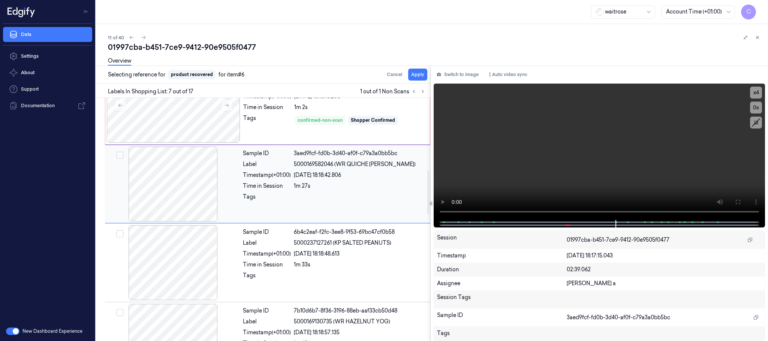
scroll to position [392, 0]
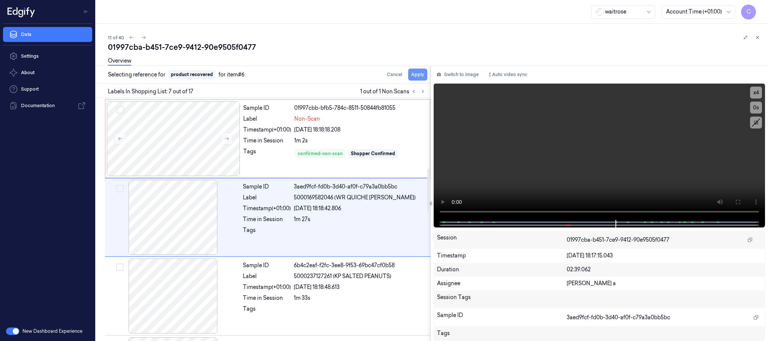
click at [415, 74] on button "Apply" at bounding box center [417, 75] width 19 height 12
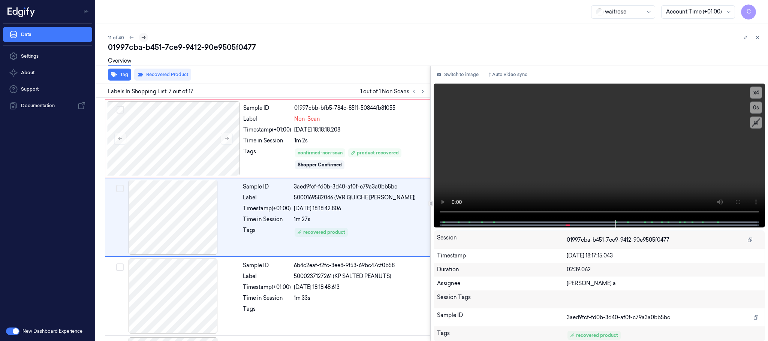
click at [143, 41] on button at bounding box center [143, 37] width 9 height 9
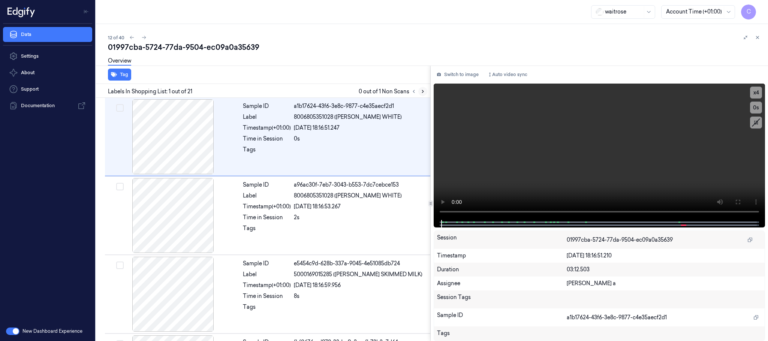
click at [423, 91] on icon at bounding box center [422, 91] width 5 height 5
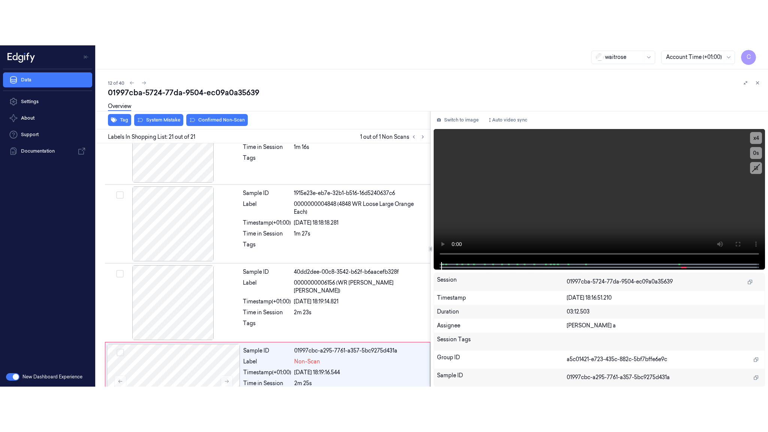
scroll to position [1420, 0]
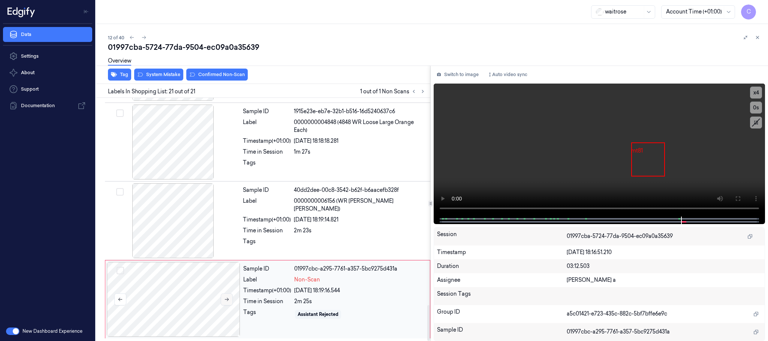
click at [227, 302] on icon at bounding box center [226, 299] width 5 height 5
click at [185, 231] on div at bounding box center [174, 220] width 134 height 75
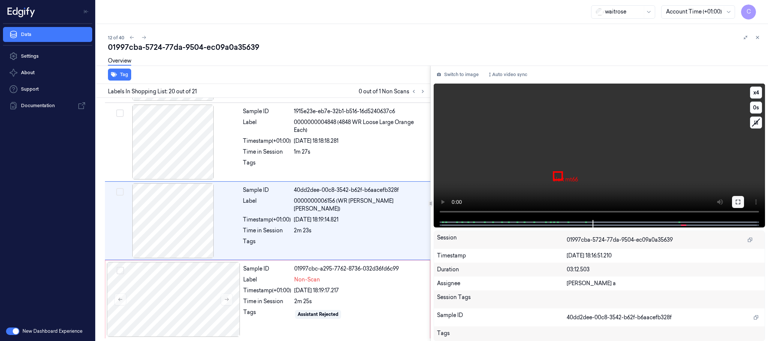
click at [743, 205] on button at bounding box center [738, 202] width 12 height 12
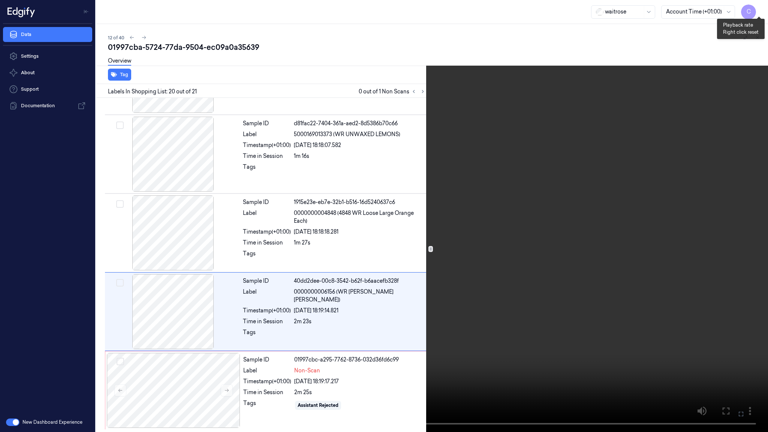
click at [761, 12] on button "x 4" at bounding box center [759, 9] width 12 height 12
click at [761, 11] on button "x 1" at bounding box center [759, 9] width 12 height 12
click at [761, 11] on button "x 2" at bounding box center [759, 9] width 12 height 12
click at [549, 105] on video at bounding box center [384, 216] width 768 height 432
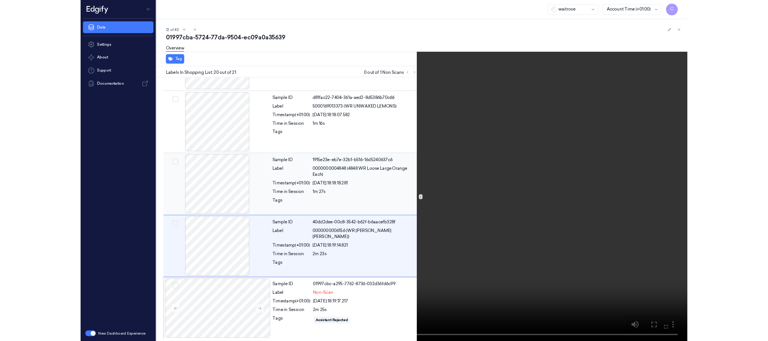
scroll to position [1420, 0]
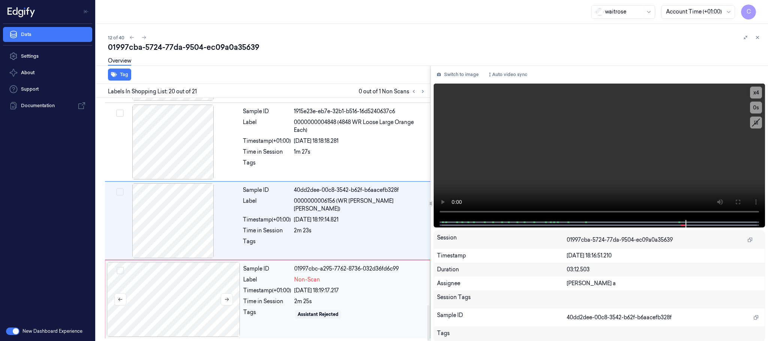
click at [185, 277] on div at bounding box center [174, 299] width 134 height 75
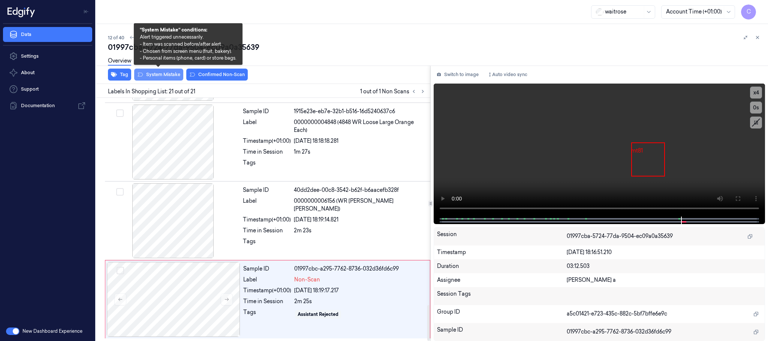
click at [162, 73] on button "System Mistake" at bounding box center [158, 75] width 49 height 12
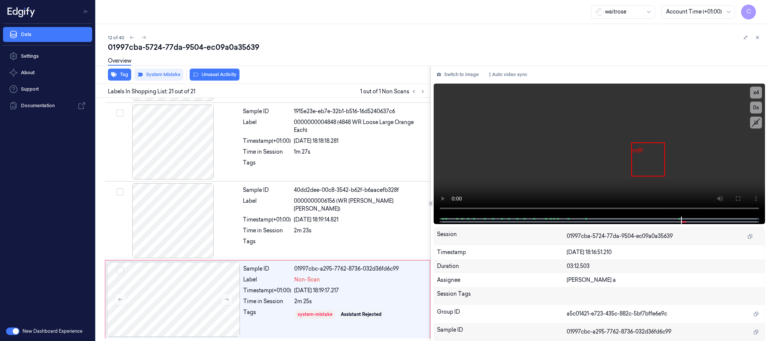
click at [225, 75] on button "Unusual Activity" at bounding box center [215, 75] width 50 height 12
click at [114, 77] on icon "button" at bounding box center [114, 74] width 6 height 5
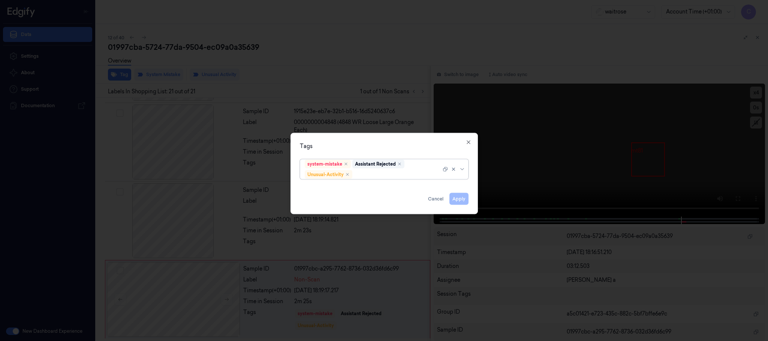
click at [375, 175] on div at bounding box center [397, 175] width 87 height 8
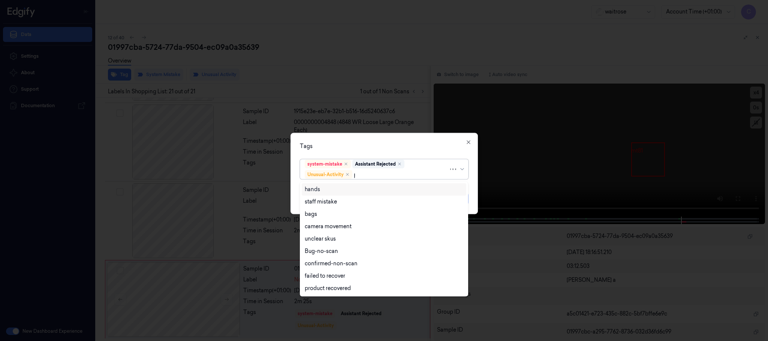
type input "pic"
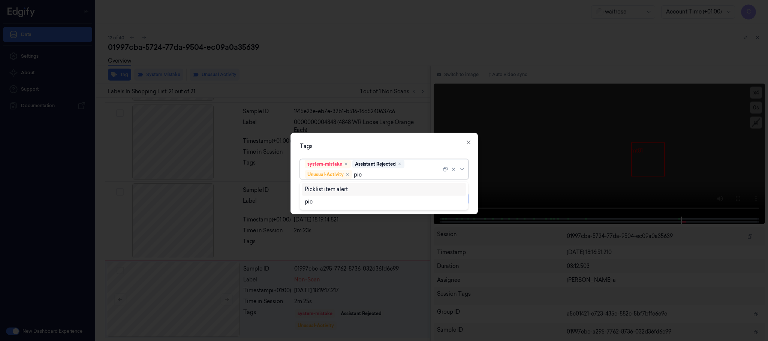
click at [352, 188] on div "Picklist item alert" at bounding box center [384, 190] width 159 height 8
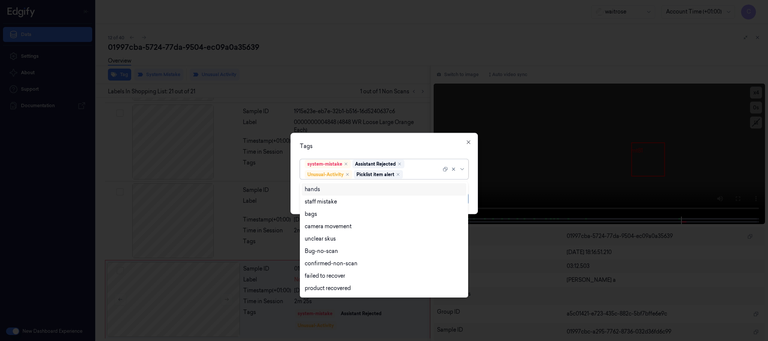
click at [393, 140] on div "Tags option Picklist item alert, selected. 16 results available. Use Up and Dow…" at bounding box center [385, 173] width 188 height 81
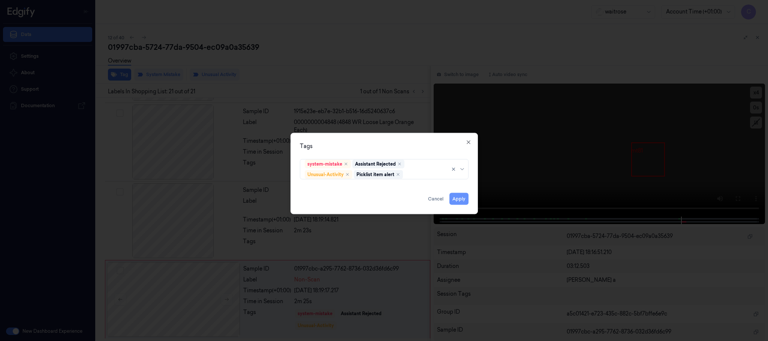
click at [461, 197] on button "Apply" at bounding box center [459, 199] width 19 height 12
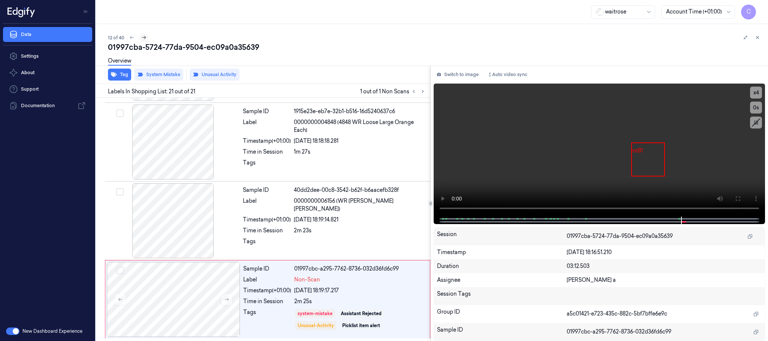
click at [142, 37] on icon at bounding box center [143, 37] width 5 height 5
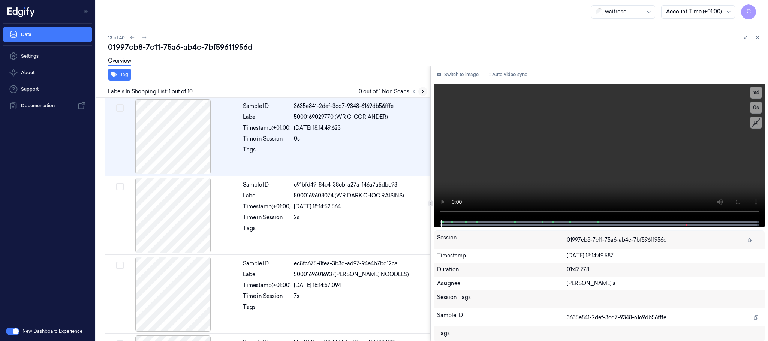
click at [420, 92] on icon at bounding box center [422, 91] width 5 height 5
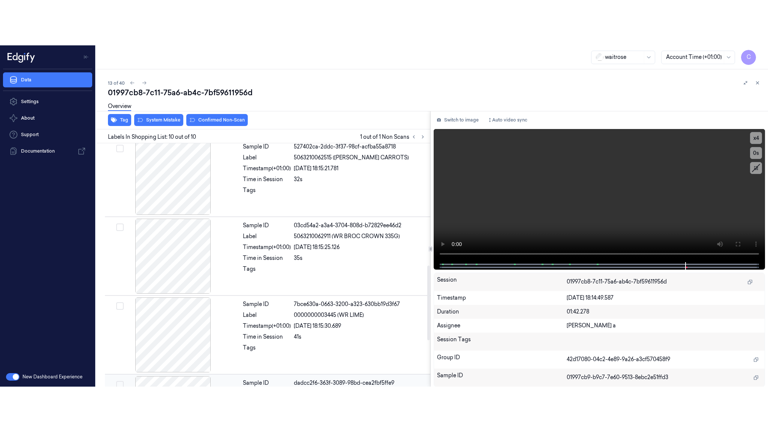
scroll to position [549, 0]
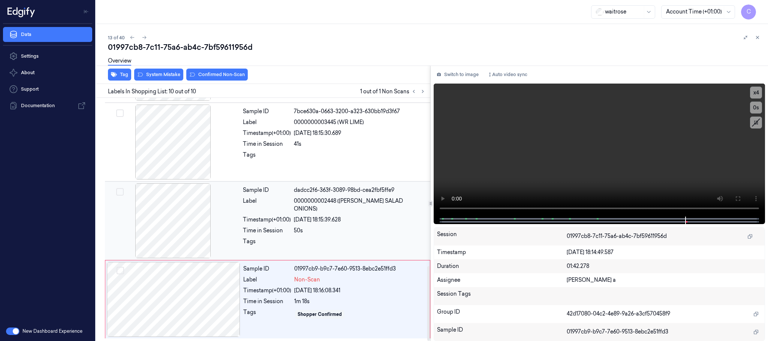
click at [178, 218] on div at bounding box center [174, 220] width 134 height 75
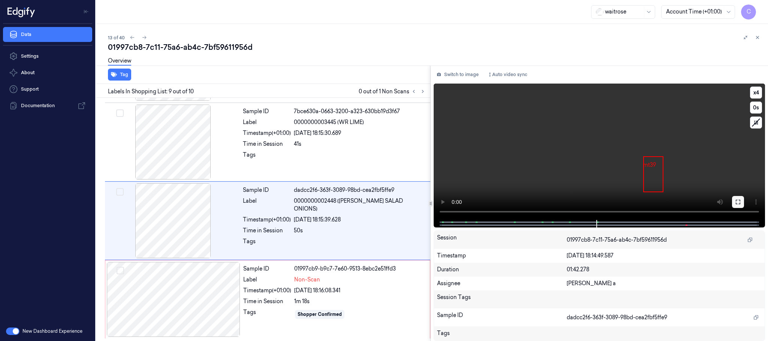
click at [744, 202] on button at bounding box center [738, 202] width 12 height 12
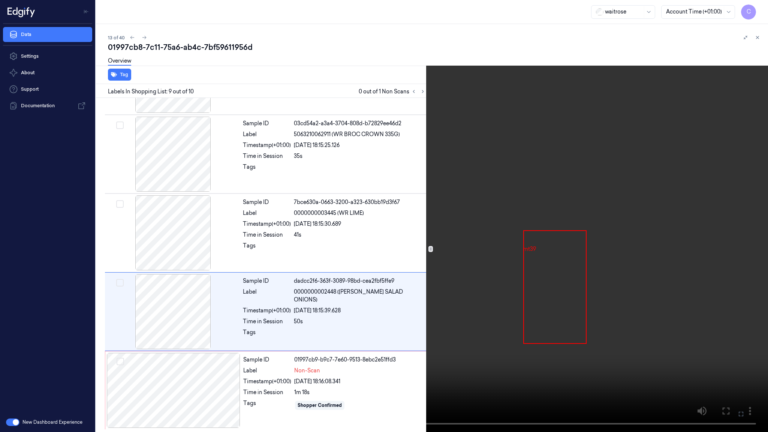
click at [291, 270] on video at bounding box center [384, 216] width 768 height 432
click at [760, 7] on button "x 4" at bounding box center [759, 9] width 12 height 12
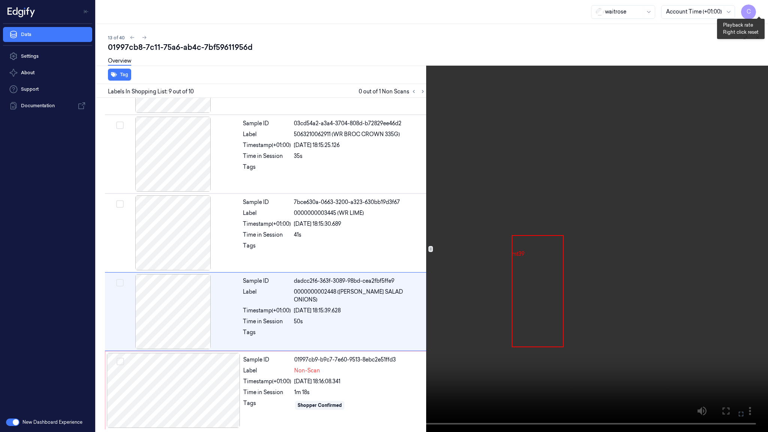
click at [760, 7] on button "x 1" at bounding box center [759, 9] width 12 height 12
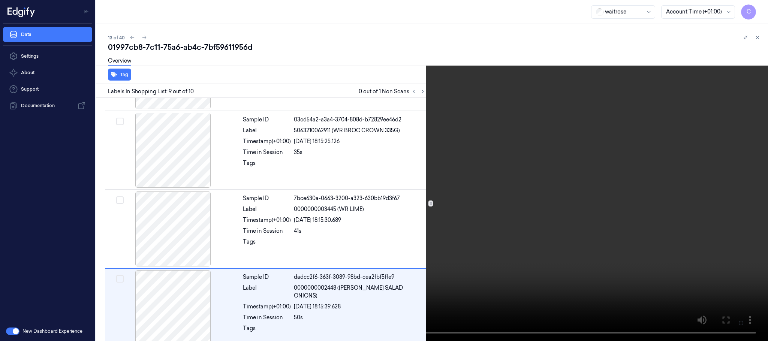
scroll to position [549, 0]
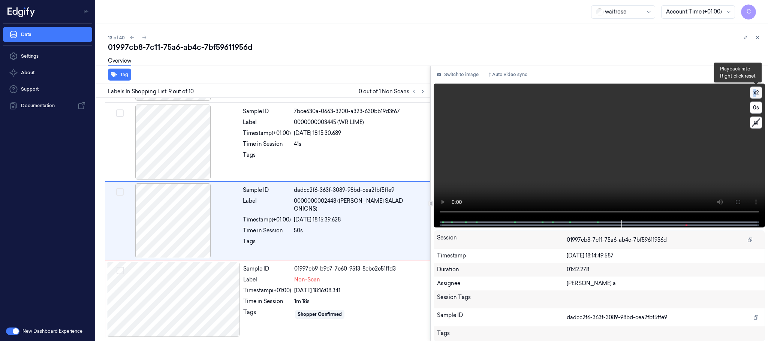
click at [756, 91] on button "x 2" at bounding box center [756, 93] width 12 height 12
click at [656, 150] on video at bounding box center [600, 152] width 332 height 137
click at [573, 174] on video at bounding box center [600, 152] width 332 height 137
click at [201, 297] on div at bounding box center [174, 299] width 134 height 75
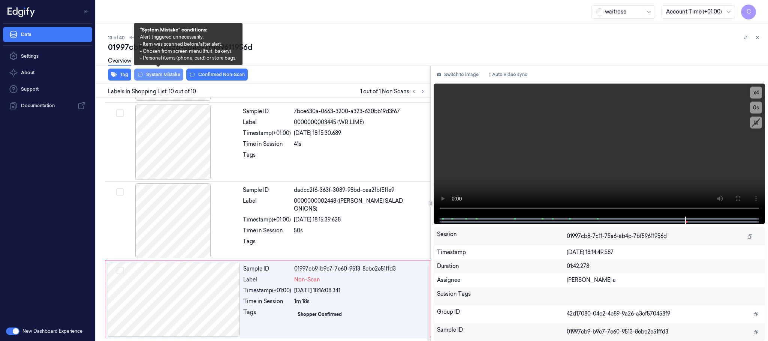
click at [162, 74] on button "System Mistake" at bounding box center [158, 75] width 49 height 12
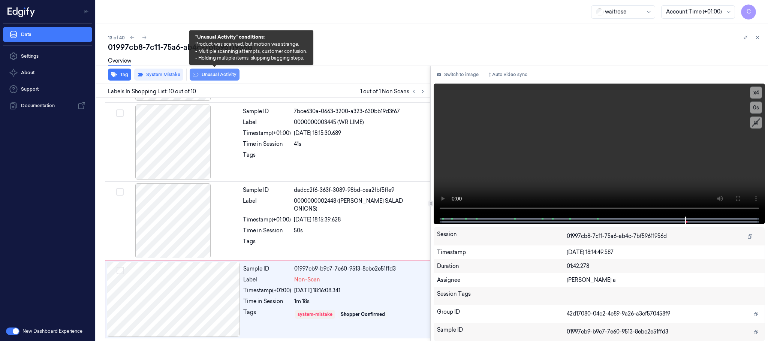
click at [229, 73] on button "Unusual Activity" at bounding box center [215, 75] width 50 height 12
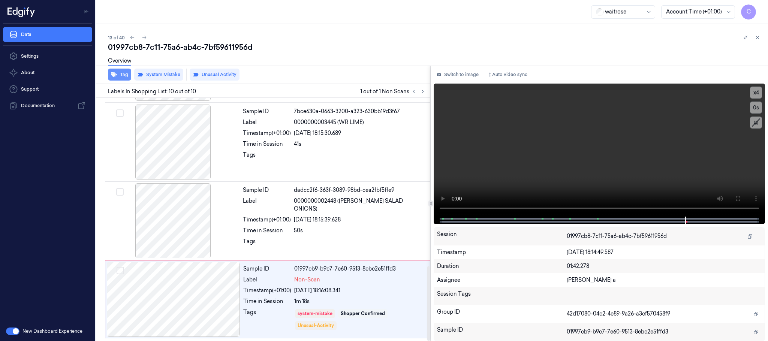
click at [123, 73] on button "Tag" at bounding box center [119, 75] width 23 height 12
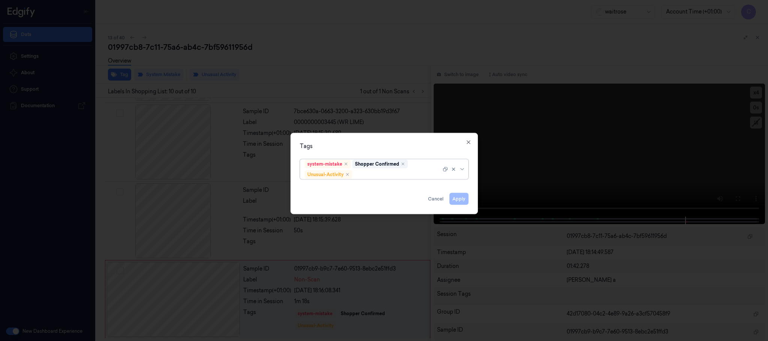
click at [377, 177] on div at bounding box center [397, 175] width 87 height 8
type input "pic"
click at [372, 185] on div "Picklist item alert" at bounding box center [384, 189] width 165 height 12
click at [429, 143] on div "Tags" at bounding box center [384, 147] width 169 height 8
click at [458, 203] on button "Apply" at bounding box center [459, 199] width 19 height 12
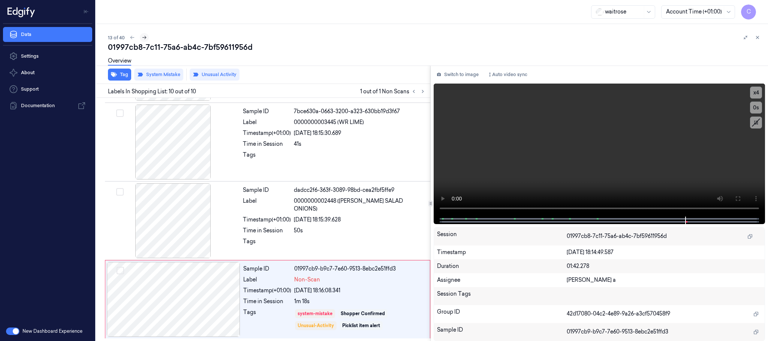
click at [144, 39] on icon at bounding box center [144, 37] width 5 height 5
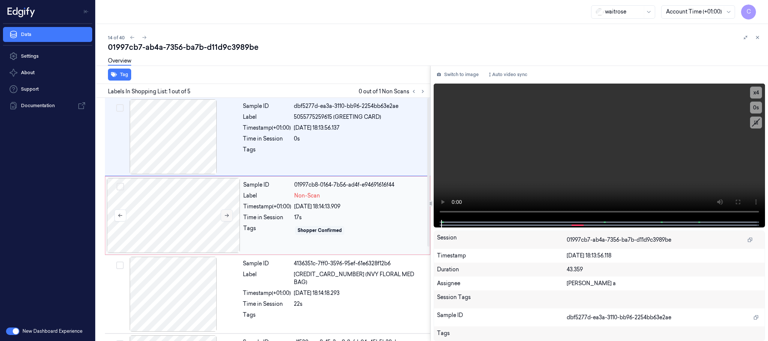
click at [230, 216] on icon at bounding box center [226, 215] width 5 height 5
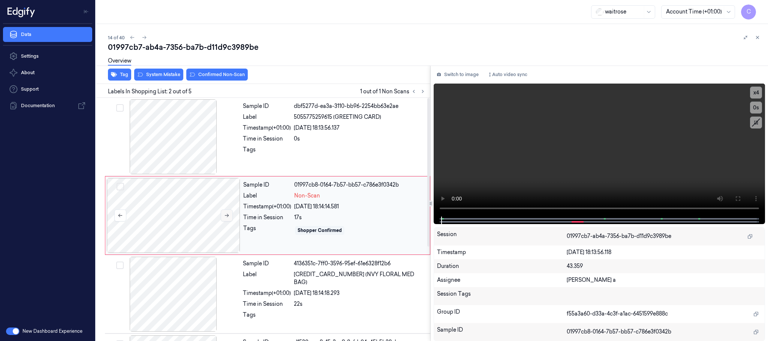
click at [230, 216] on icon at bounding box center [226, 215] width 5 height 5
click at [178, 137] on div at bounding box center [174, 136] width 134 height 75
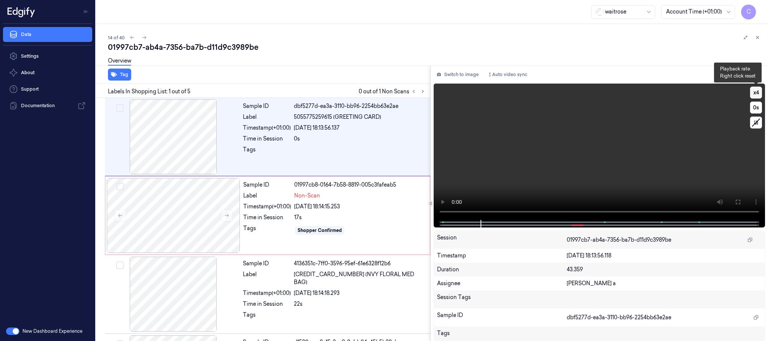
click at [761, 94] on button "x 4" at bounding box center [756, 93] width 12 height 12
click at [759, 93] on button "x 1" at bounding box center [756, 93] width 12 height 12
click at [759, 93] on button "x 2" at bounding box center [756, 93] width 12 height 12
click at [553, 159] on video at bounding box center [600, 152] width 332 height 137
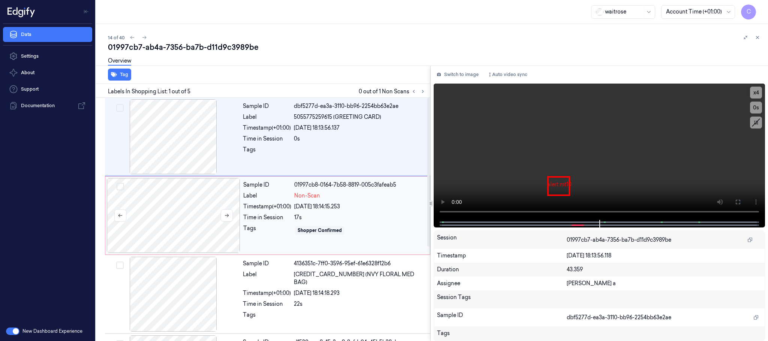
click at [164, 204] on div at bounding box center [174, 215] width 134 height 75
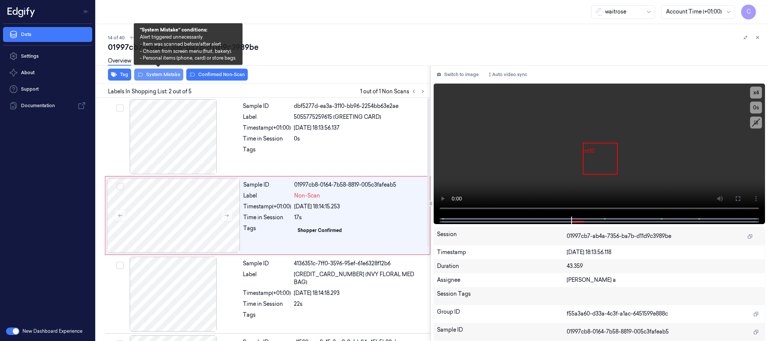
click at [150, 78] on button "System Mistake" at bounding box center [158, 75] width 49 height 12
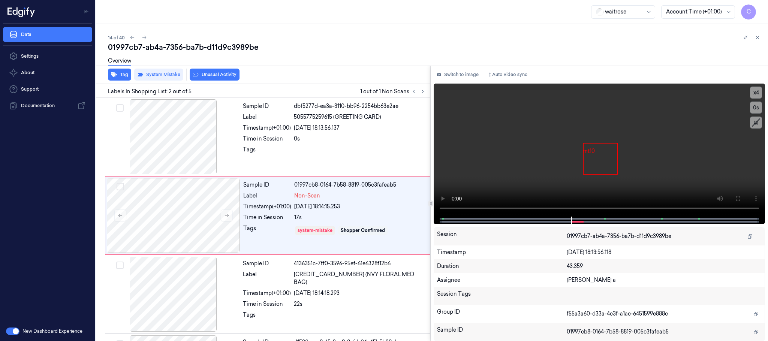
click at [216, 73] on button "Unusual Activity" at bounding box center [215, 75] width 50 height 12
click at [143, 38] on icon at bounding box center [144, 37] width 5 height 5
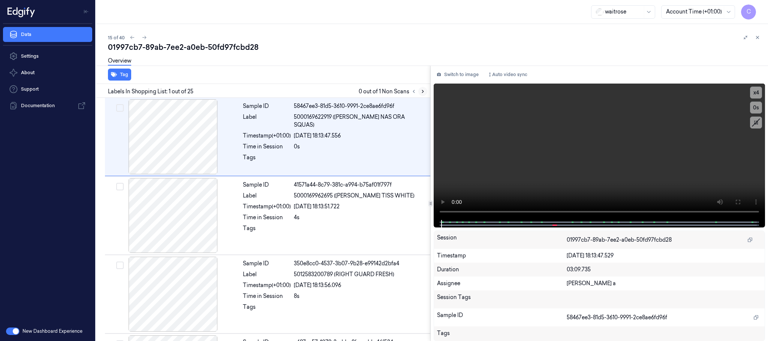
click at [421, 92] on icon at bounding box center [422, 91] width 5 height 5
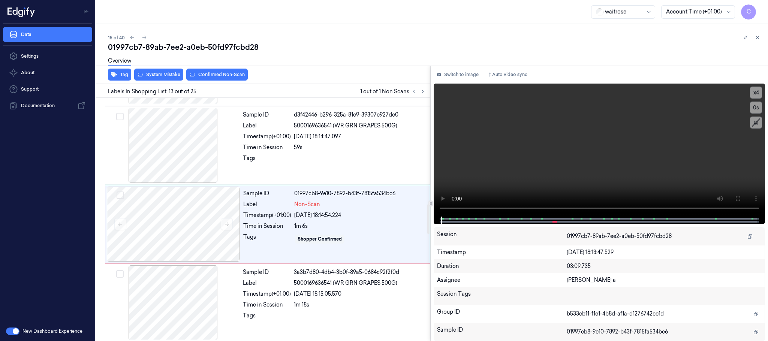
scroll to position [867, 0]
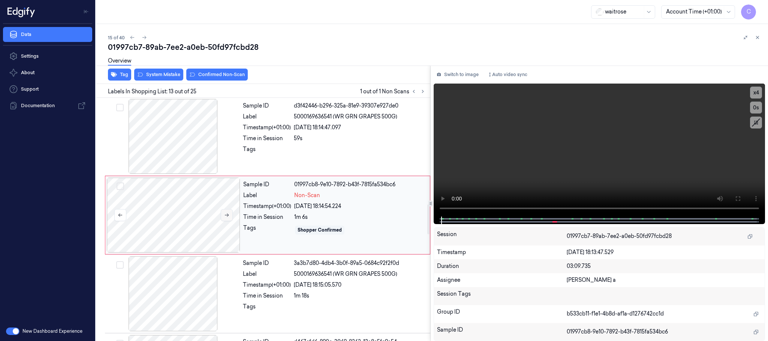
click at [225, 221] on button at bounding box center [227, 215] width 12 height 12
click at [188, 141] on div at bounding box center [174, 136] width 134 height 75
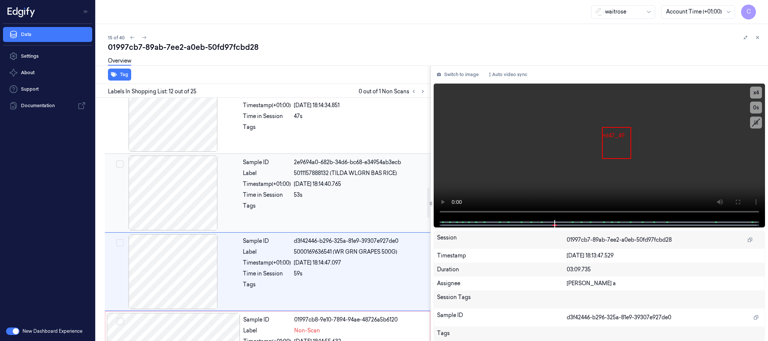
click at [175, 197] on div at bounding box center [174, 193] width 134 height 75
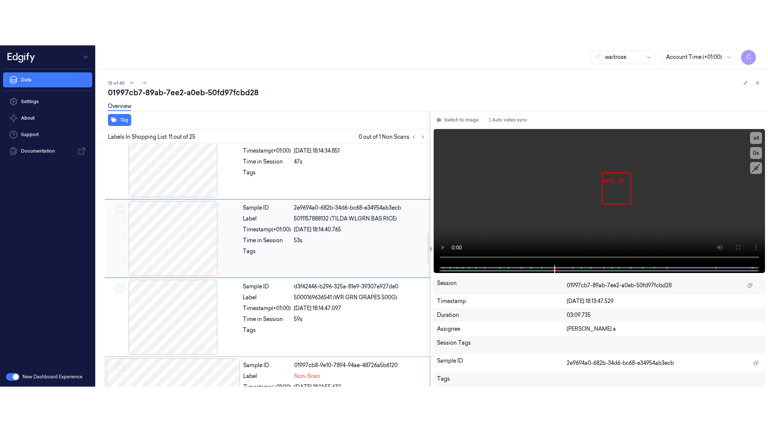
scroll to position [708, 0]
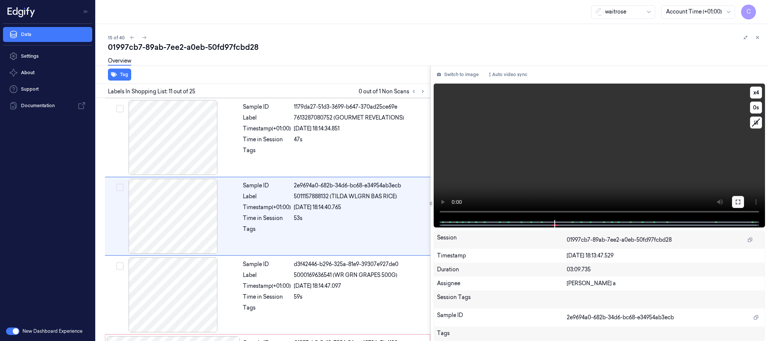
click at [737, 201] on icon at bounding box center [738, 202] width 6 height 6
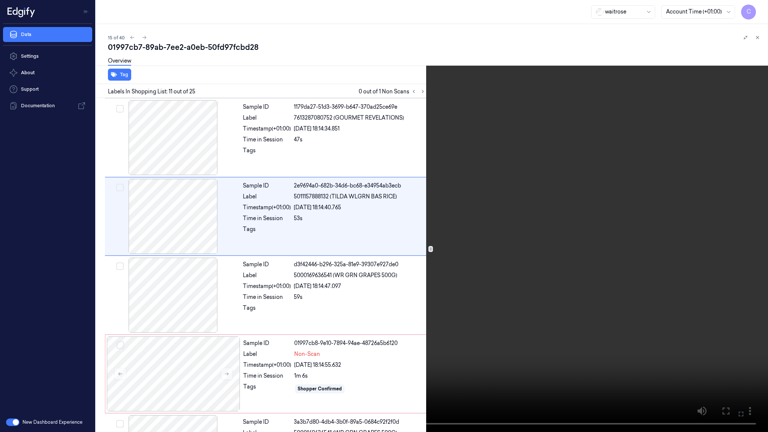
click at [357, 249] on video at bounding box center [384, 216] width 768 height 432
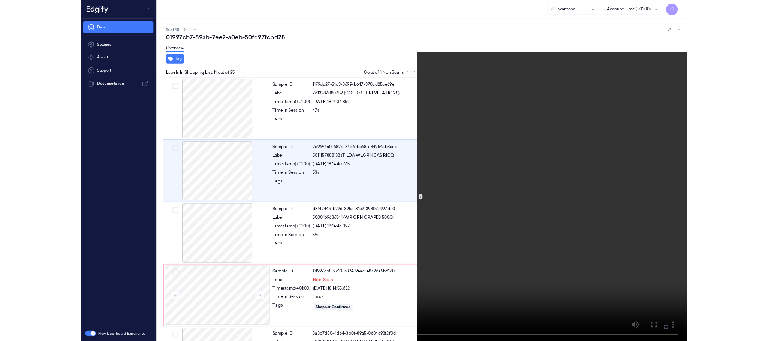
scroll to position [663, 0]
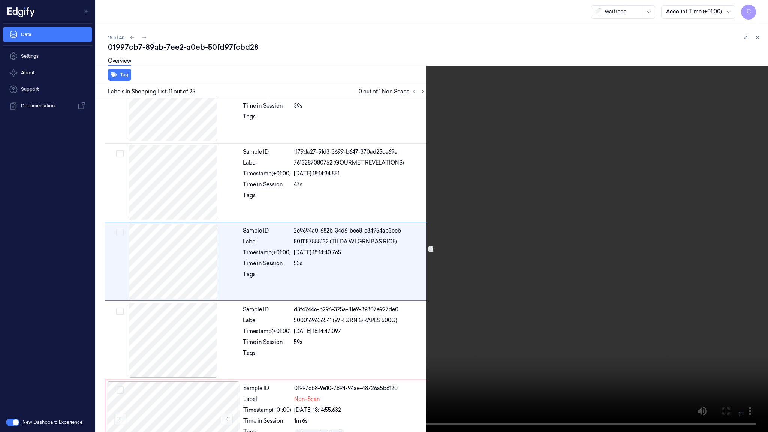
click at [357, 249] on video at bounding box center [384, 216] width 768 height 432
click at [758, 11] on button "x 4" at bounding box center [759, 9] width 12 height 12
click at [758, 11] on button "x 1" at bounding box center [759, 9] width 12 height 12
click at [396, 108] on video at bounding box center [384, 216] width 768 height 432
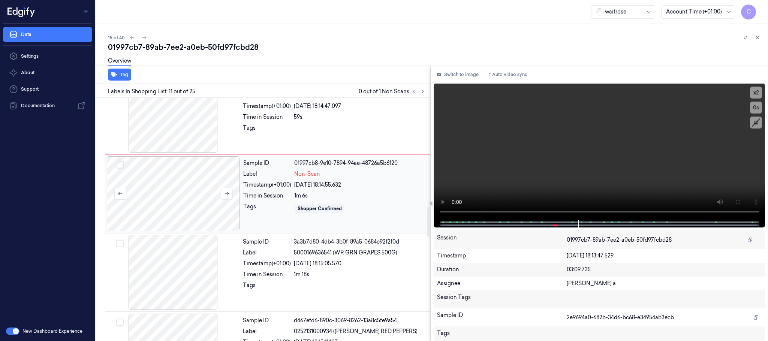
click at [194, 201] on div at bounding box center [174, 193] width 134 height 75
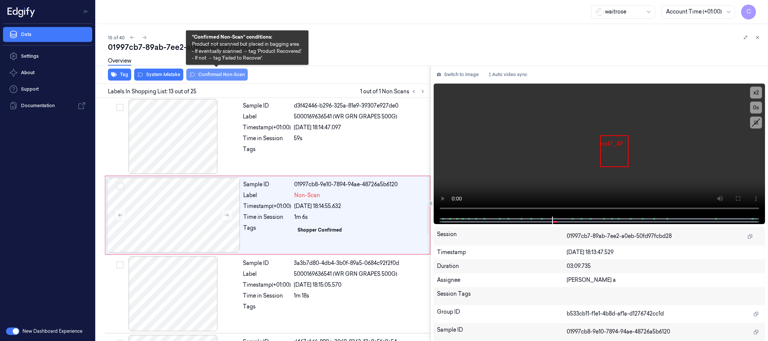
click at [202, 75] on button "Confirmed Non-Scan" at bounding box center [217, 75] width 62 height 12
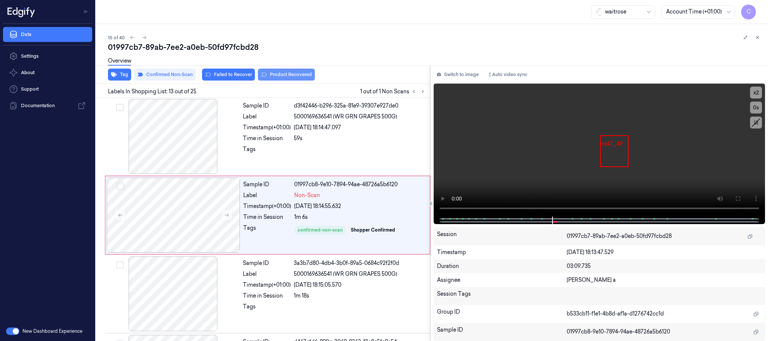
click at [279, 72] on button "Product Recovered" at bounding box center [286, 75] width 57 height 12
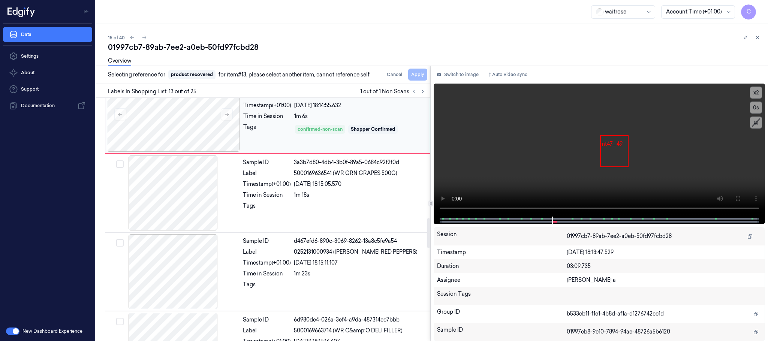
scroll to position [979, 0]
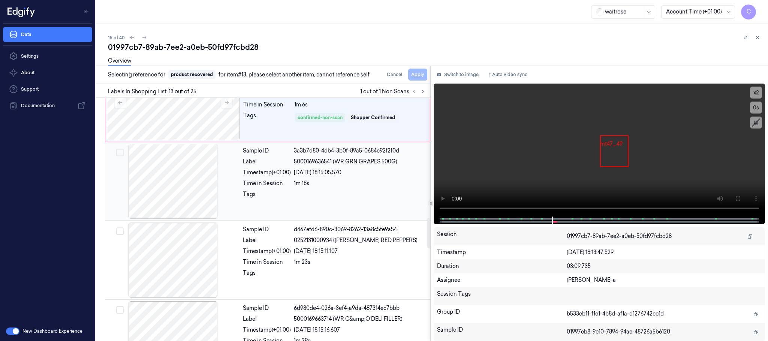
click at [191, 198] on div at bounding box center [174, 181] width 134 height 75
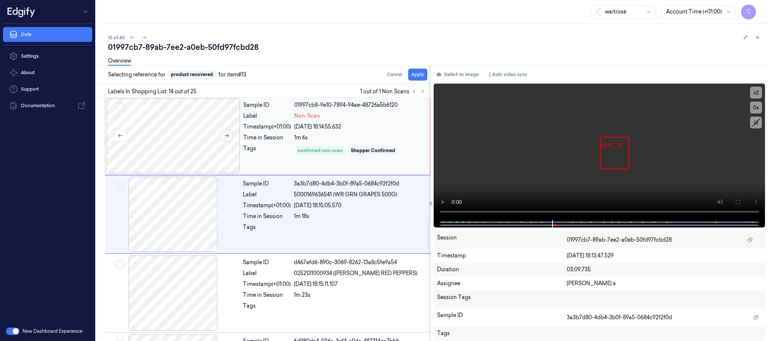
scroll to position [946, 0]
click at [414, 77] on button "Apply" at bounding box center [417, 75] width 19 height 12
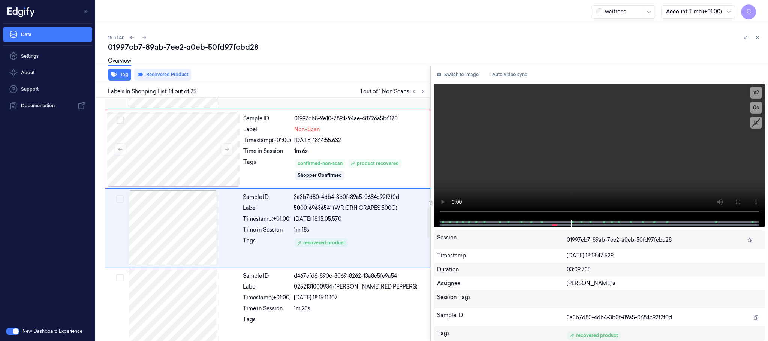
scroll to position [948, 0]
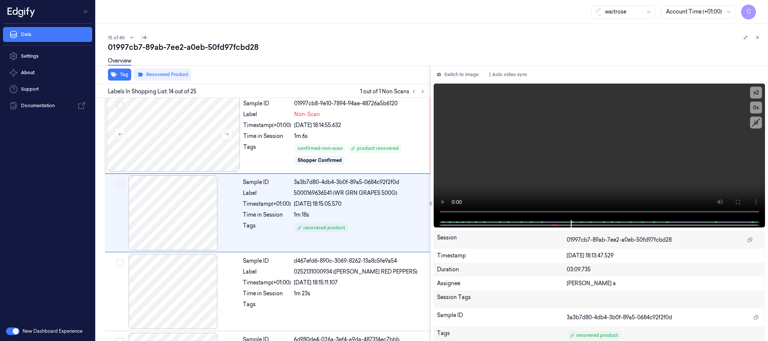
click at [142, 38] on icon at bounding box center [144, 37] width 5 height 5
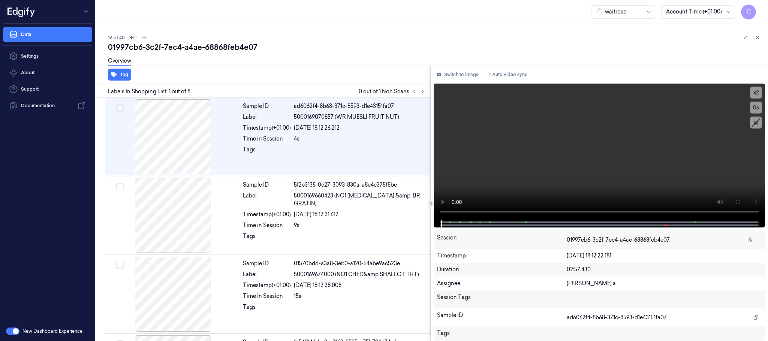
click at [131, 36] on icon at bounding box center [132, 37] width 5 height 5
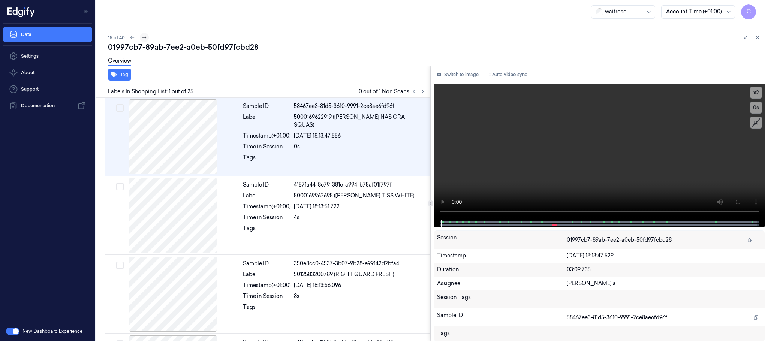
click at [142, 37] on icon at bounding box center [144, 37] width 5 height 5
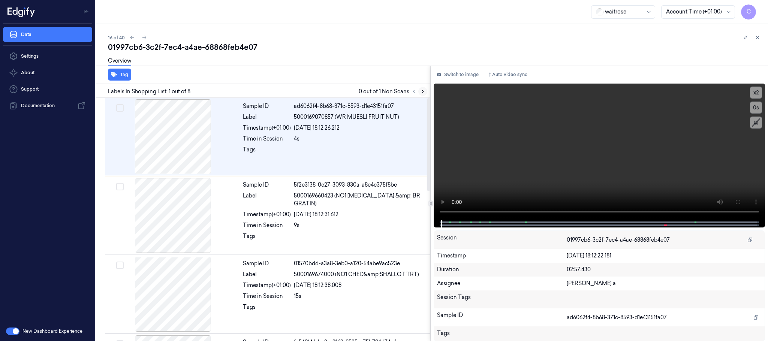
click at [421, 89] on icon at bounding box center [422, 91] width 5 height 5
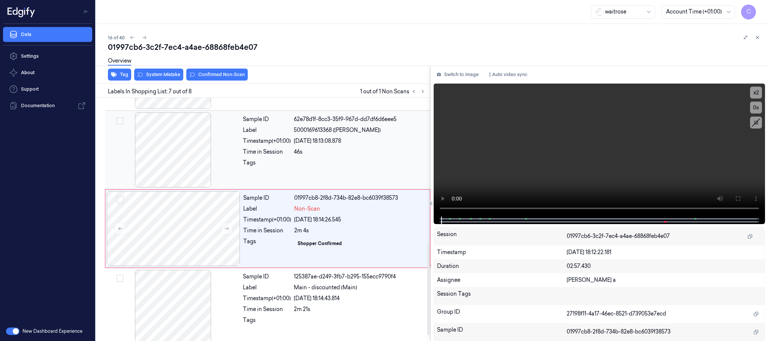
scroll to position [391, 0]
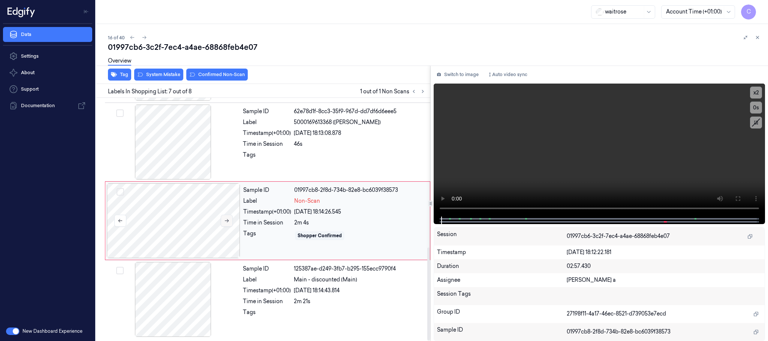
click at [227, 223] on icon at bounding box center [226, 220] width 5 height 5
click at [177, 164] on div at bounding box center [174, 142] width 134 height 75
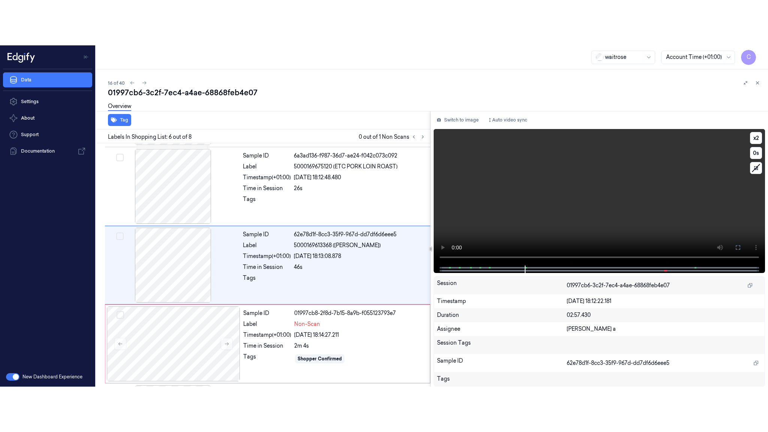
scroll to position [313, 0]
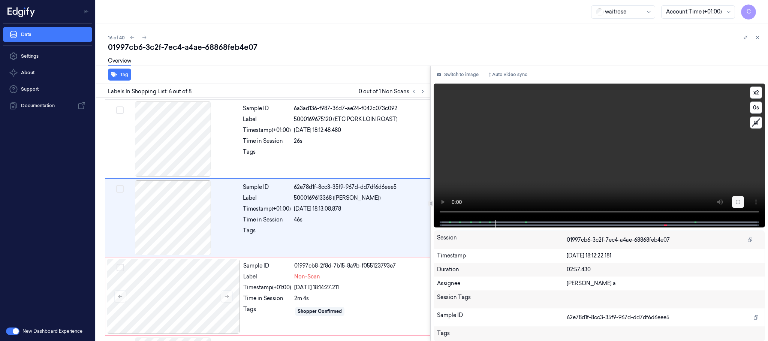
click at [742, 200] on button at bounding box center [738, 202] width 12 height 12
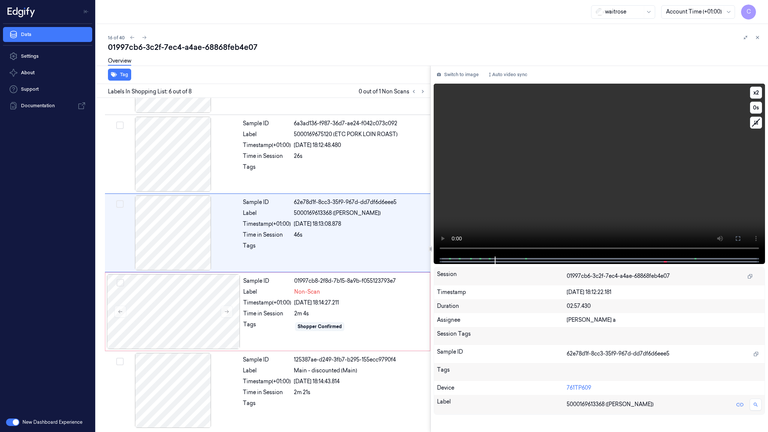
scroll to position [300, 0]
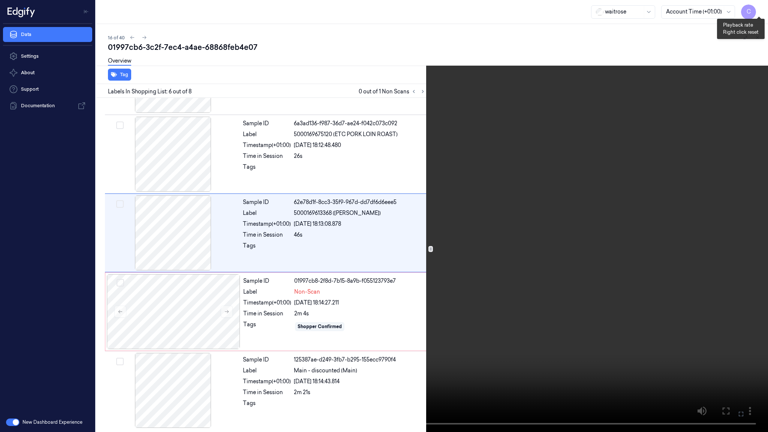
click at [754, 8] on button "x 2" at bounding box center [759, 9] width 12 height 12
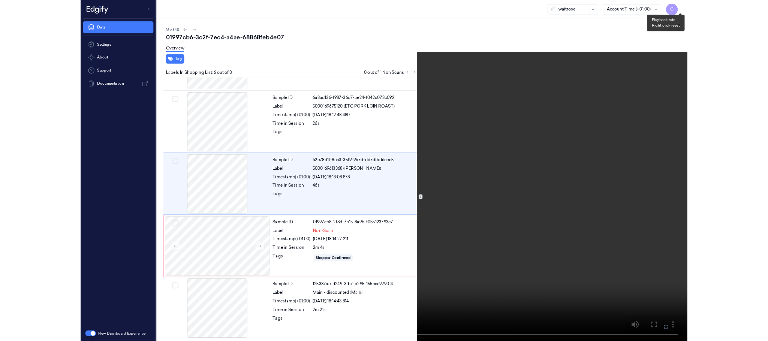
scroll to position [268, 0]
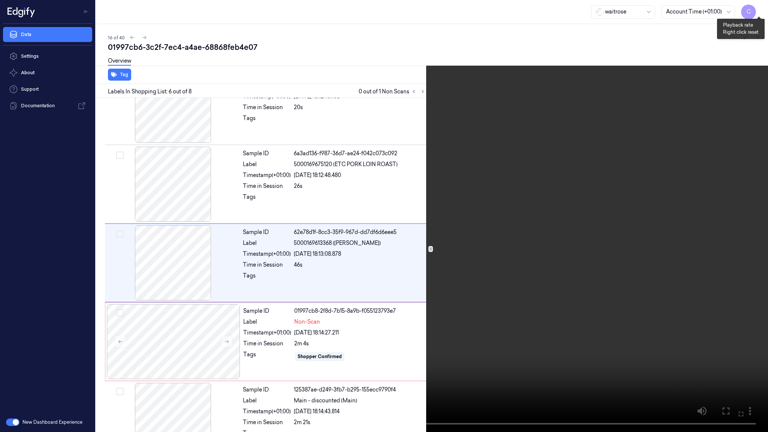
click at [754, 8] on button "x 4" at bounding box center [759, 9] width 12 height 12
click at [754, 8] on button "x 1" at bounding box center [759, 9] width 12 height 12
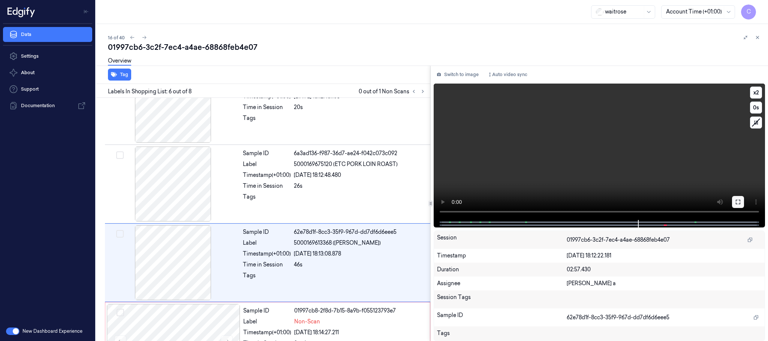
click at [739, 206] on button at bounding box center [738, 202] width 12 height 12
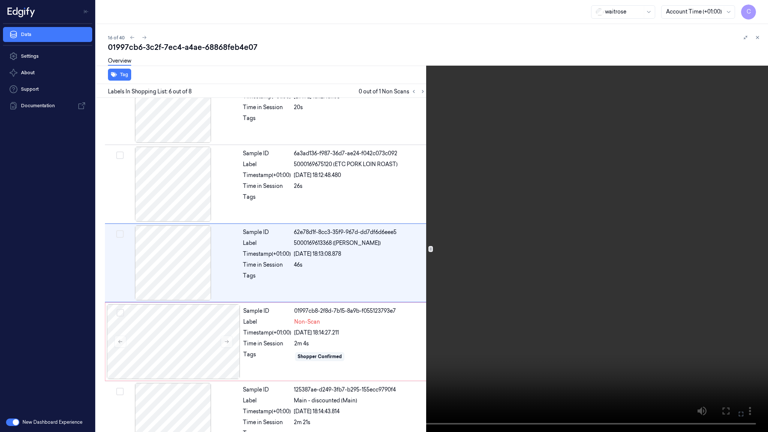
click at [399, 189] on video at bounding box center [384, 216] width 768 height 432
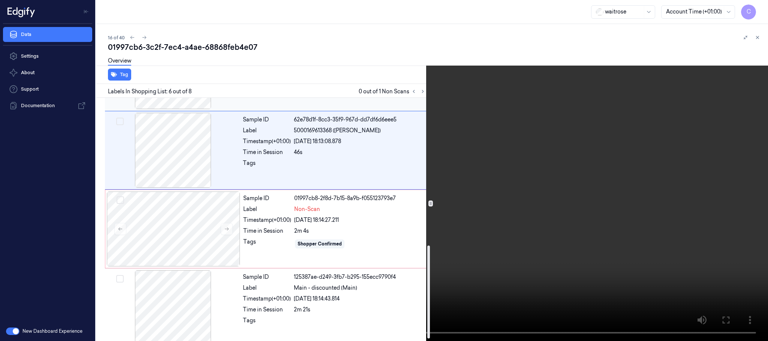
scroll to position [391, 0]
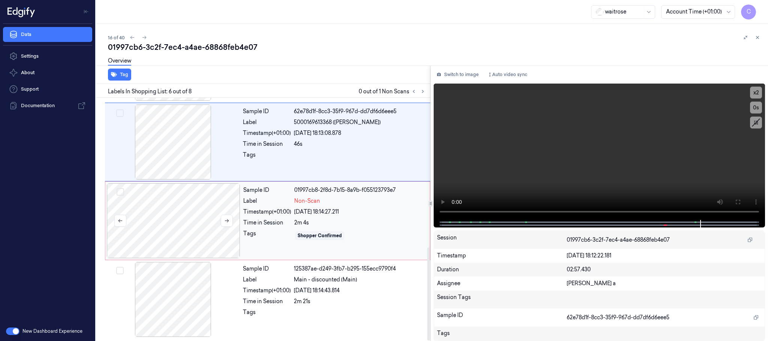
click at [185, 223] on div at bounding box center [174, 220] width 134 height 75
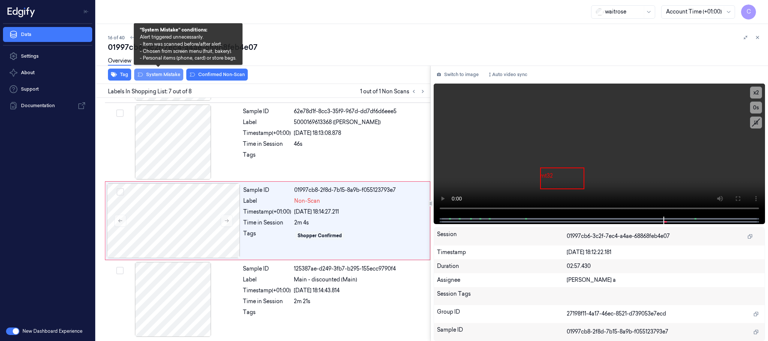
click at [146, 72] on button "System Mistake" at bounding box center [158, 75] width 49 height 12
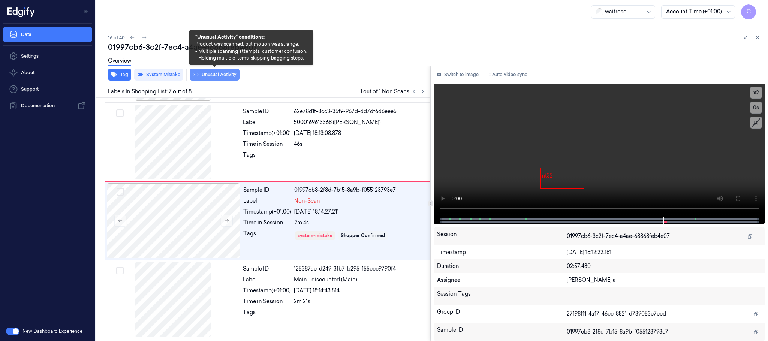
click at [226, 74] on button "Unusual Activity" at bounding box center [215, 75] width 50 height 12
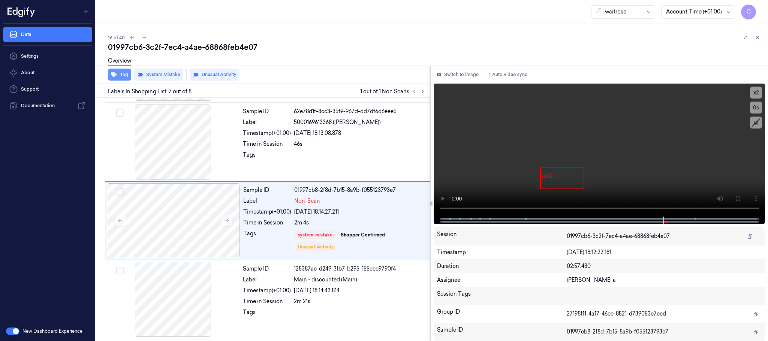
click at [122, 77] on button "Tag" at bounding box center [119, 75] width 23 height 12
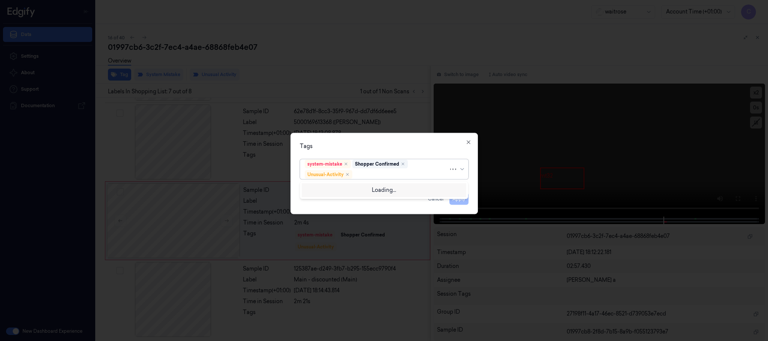
click at [392, 176] on div at bounding box center [401, 175] width 95 height 8
type input "pic"
click at [342, 187] on div "Picklist item alert" at bounding box center [326, 190] width 43 height 8
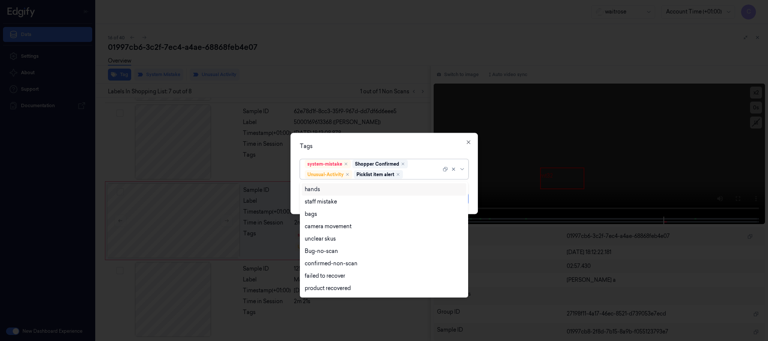
click at [417, 144] on div "Tags" at bounding box center [384, 147] width 169 height 8
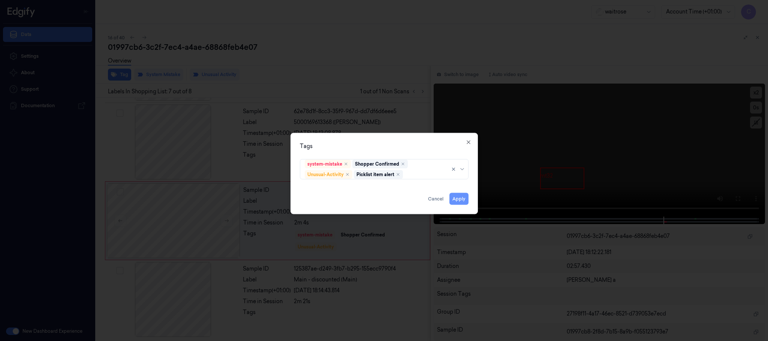
click at [457, 201] on button "Apply" at bounding box center [459, 199] width 19 height 12
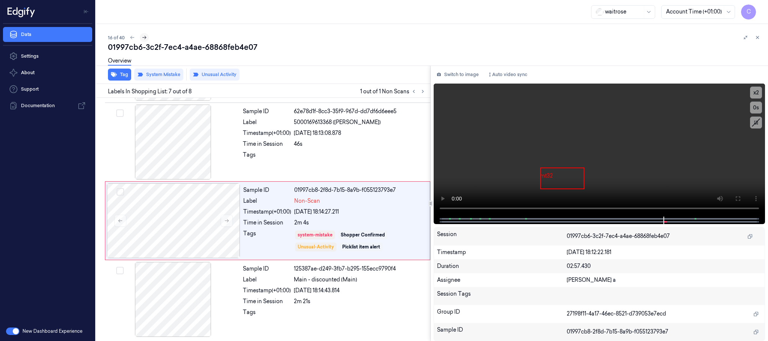
click at [142, 36] on icon at bounding box center [144, 37] width 5 height 5
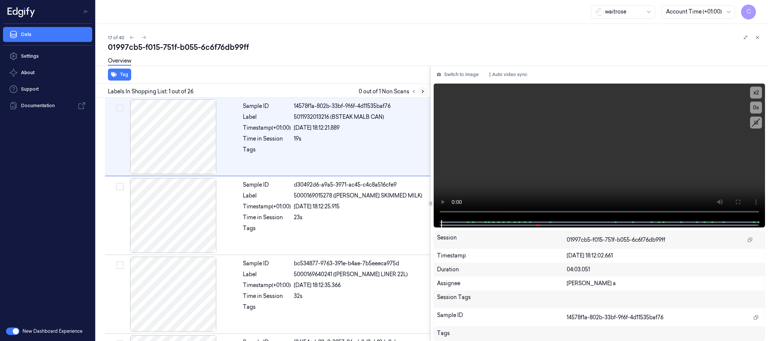
click at [424, 90] on icon at bounding box center [422, 91] width 5 height 5
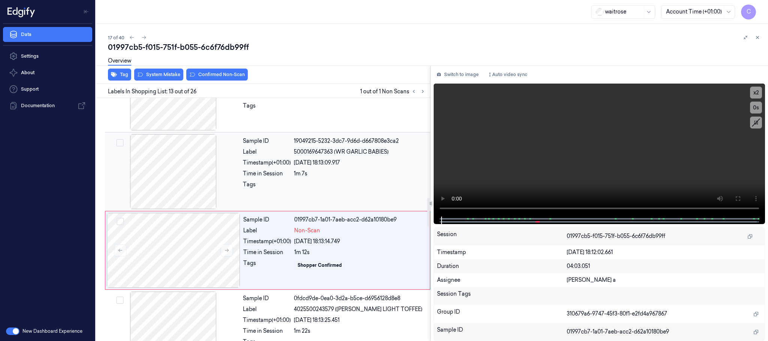
scroll to position [867, 0]
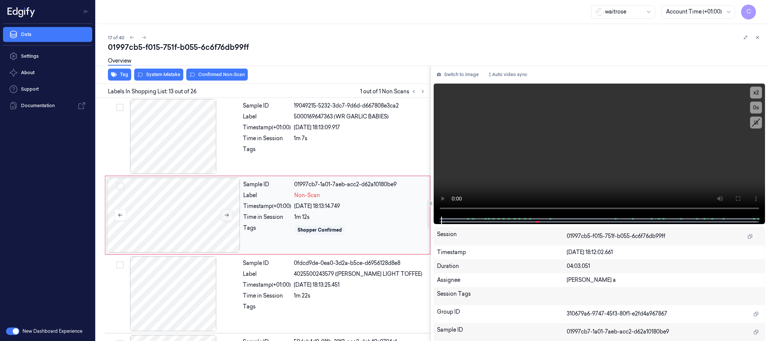
click at [228, 221] on button at bounding box center [227, 215] width 12 height 12
click at [194, 152] on div at bounding box center [174, 136] width 134 height 75
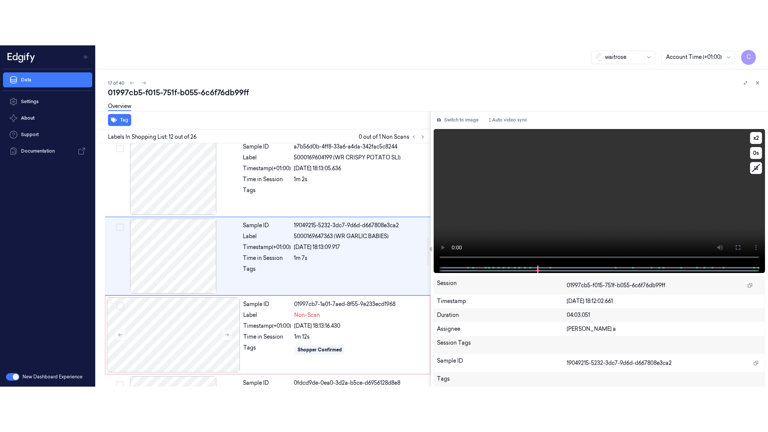
scroll to position [788, 0]
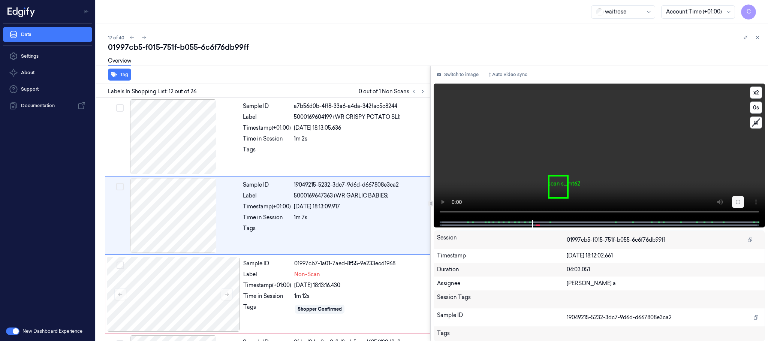
click at [737, 203] on icon at bounding box center [738, 202] width 6 height 6
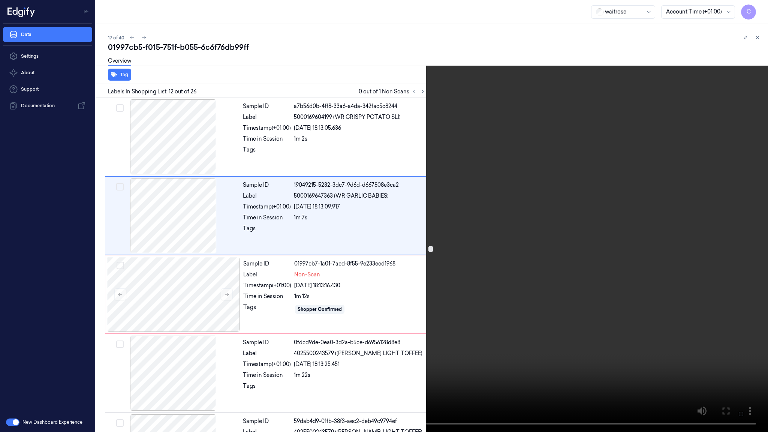
click at [326, 249] on video at bounding box center [384, 216] width 768 height 432
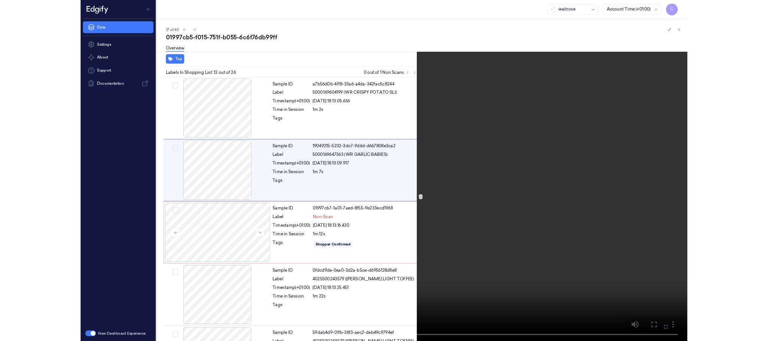
scroll to position [743, 0]
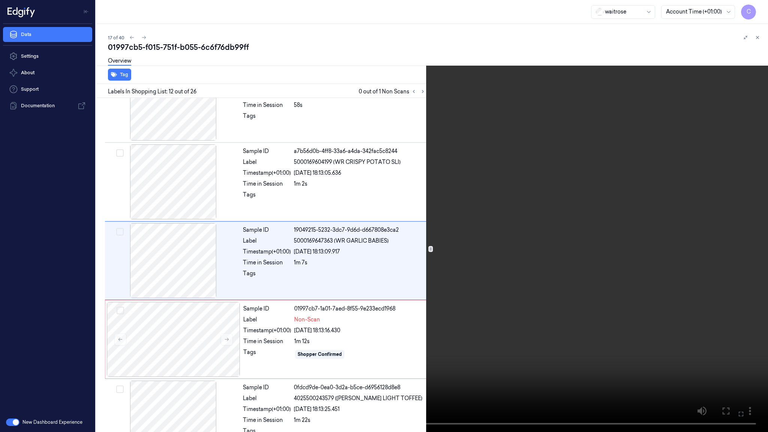
click at [333, 257] on video at bounding box center [384, 216] width 768 height 432
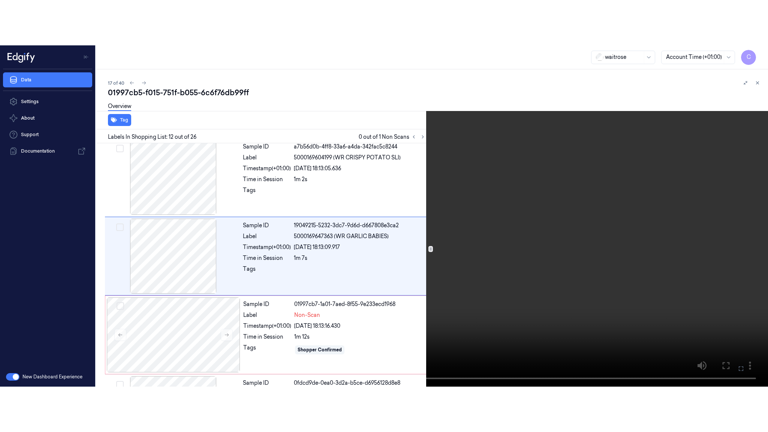
scroll to position [788, 0]
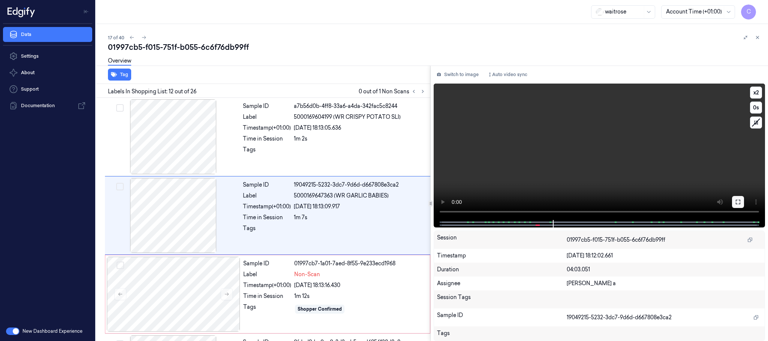
click at [740, 199] on icon at bounding box center [738, 202] width 6 height 6
click at [737, 198] on button at bounding box center [738, 202] width 12 height 12
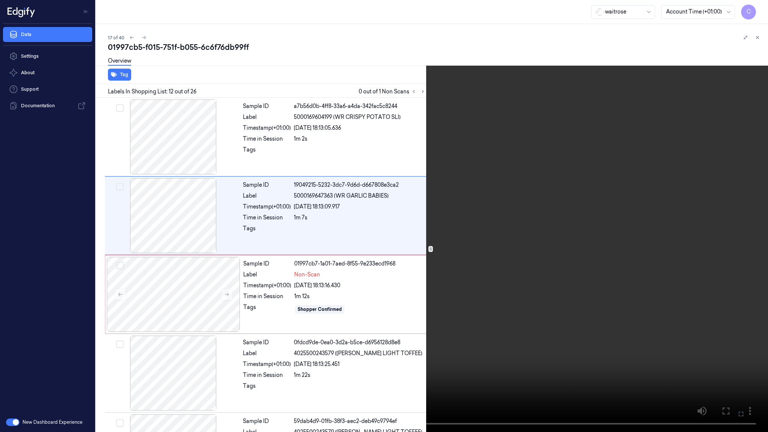
click at [413, 272] on video at bounding box center [384, 216] width 768 height 432
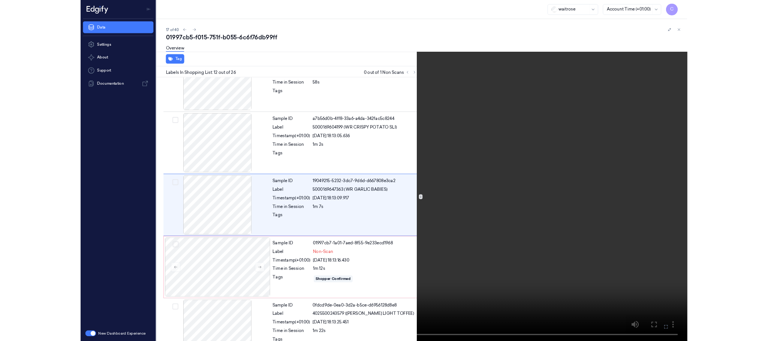
scroll to position [743, 0]
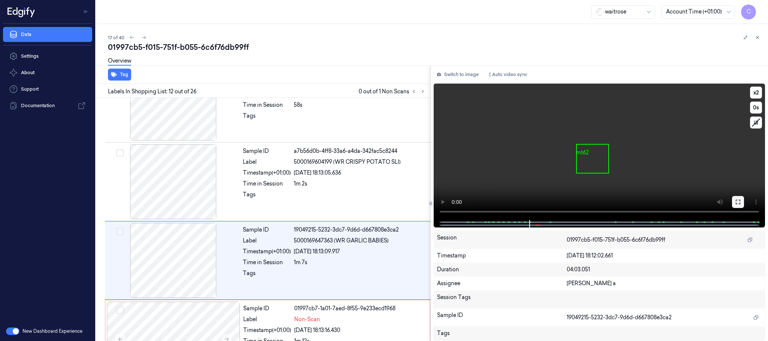
click at [741, 200] on icon at bounding box center [738, 202] width 6 height 6
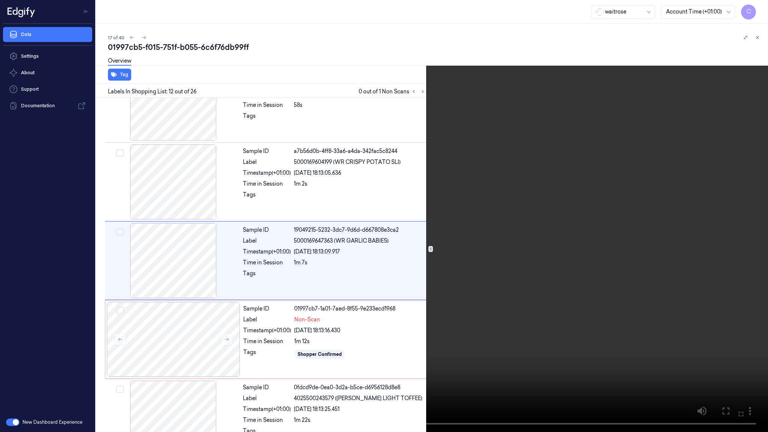
click at [467, 238] on video at bounding box center [384, 216] width 768 height 432
click at [763, 10] on button "x 2" at bounding box center [759, 9] width 12 height 12
click at [763, 10] on button "x 4" at bounding box center [759, 9] width 12 height 12
click at [759, 8] on button "x 1" at bounding box center [759, 9] width 12 height 12
click at [759, 7] on button "x 2" at bounding box center [759, 9] width 12 height 12
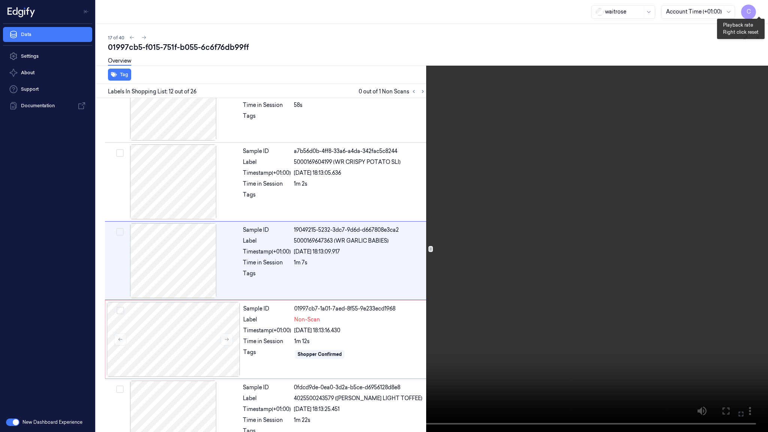
click at [759, 7] on button "x 4" at bounding box center [759, 9] width 12 height 12
click at [759, 7] on button "x 1" at bounding box center [759, 9] width 12 height 12
click at [759, 7] on button "x 2" at bounding box center [759, 9] width 12 height 12
click at [531, 185] on video at bounding box center [384, 216] width 768 height 432
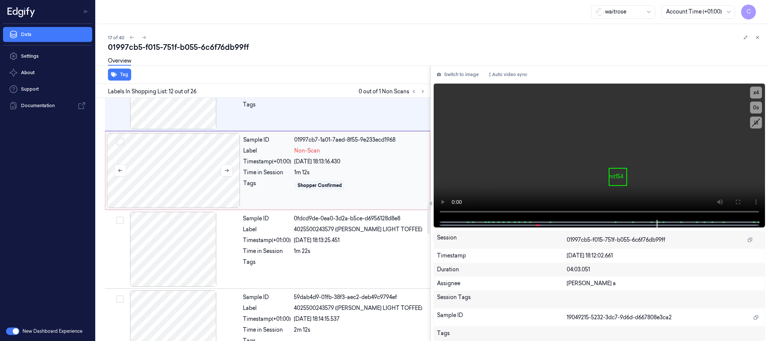
click at [198, 178] on div at bounding box center [174, 170] width 134 height 75
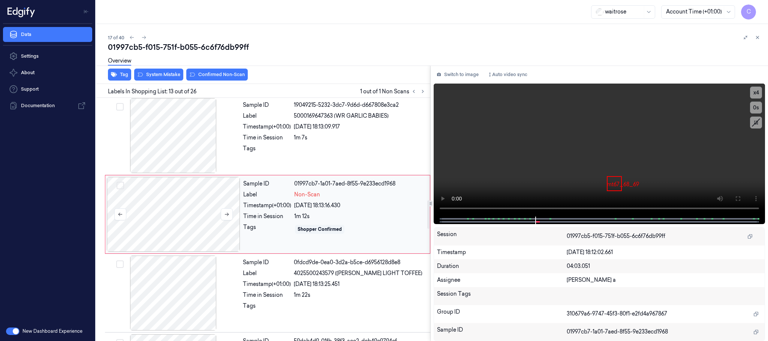
scroll to position [867, 0]
click at [228, 218] on icon at bounding box center [226, 215] width 5 height 5
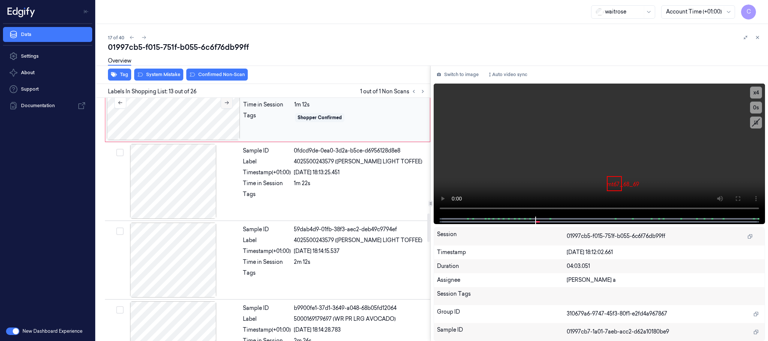
scroll to position [923, 0]
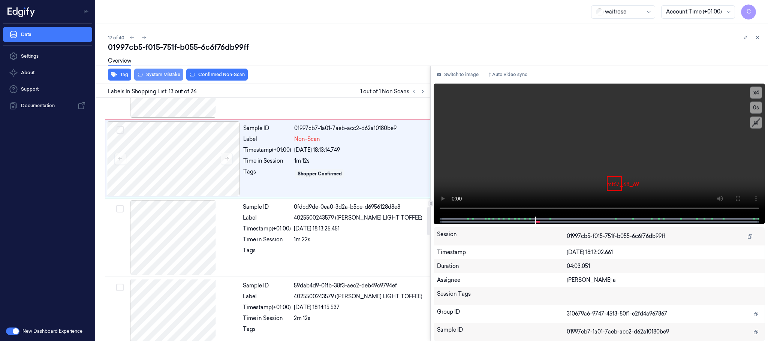
click at [161, 74] on button "System Mistake" at bounding box center [158, 75] width 49 height 12
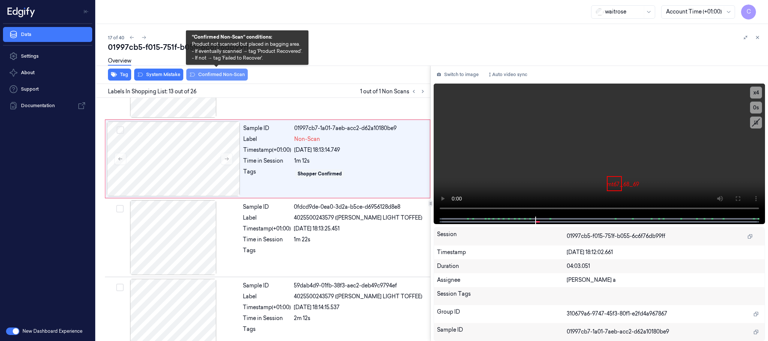
scroll to position [867, 0]
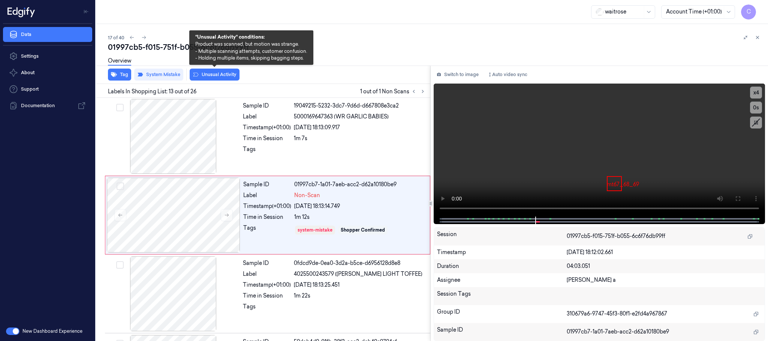
click at [231, 78] on button "Unusual Activity" at bounding box center [215, 75] width 50 height 12
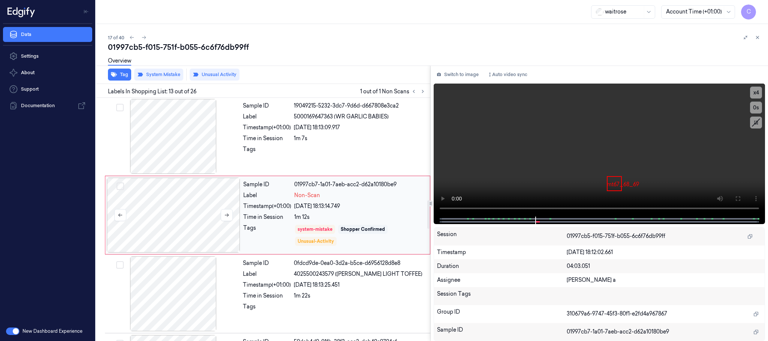
click at [178, 222] on div at bounding box center [174, 215] width 134 height 75
click at [191, 150] on div at bounding box center [174, 136] width 134 height 75
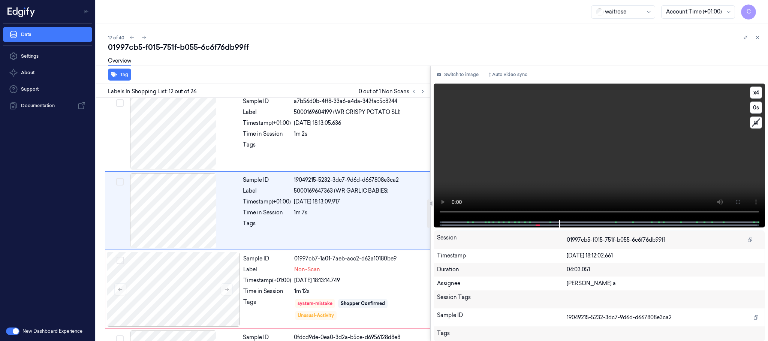
scroll to position [788, 0]
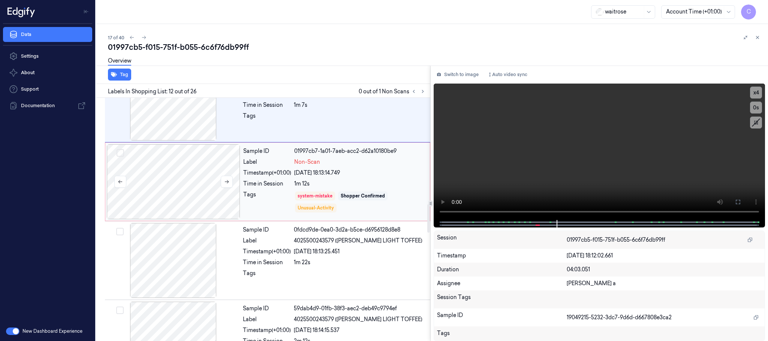
click at [181, 201] on div at bounding box center [174, 181] width 134 height 75
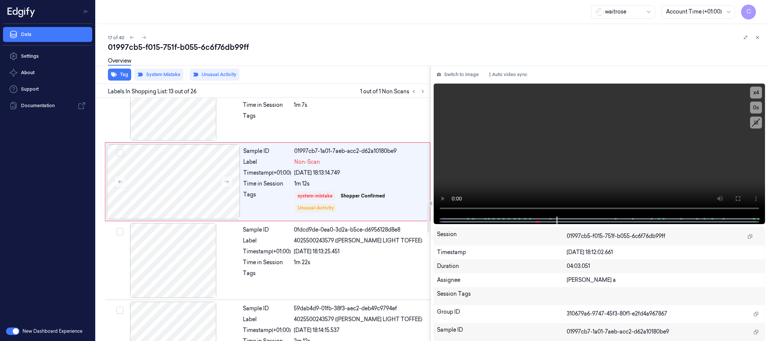
scroll to position [867, 0]
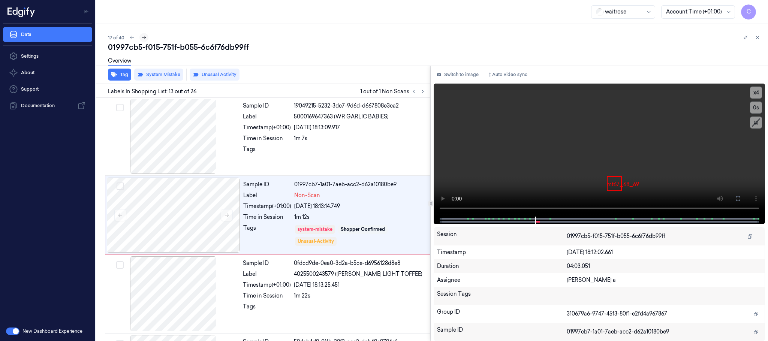
click at [143, 35] on icon at bounding box center [143, 37] width 5 height 5
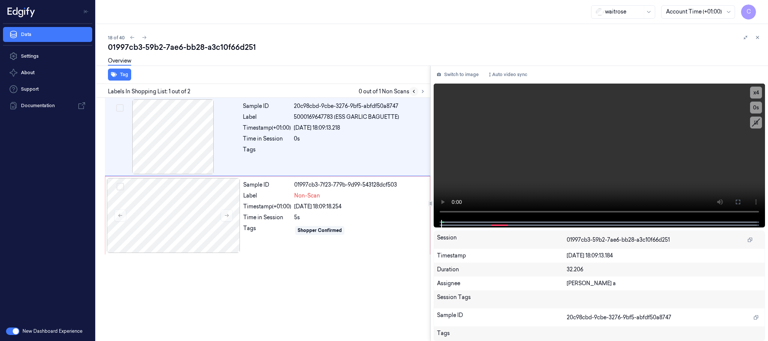
click at [413, 91] on icon at bounding box center [413, 91] width 5 height 5
click at [132, 38] on icon at bounding box center [132, 37] width 5 height 5
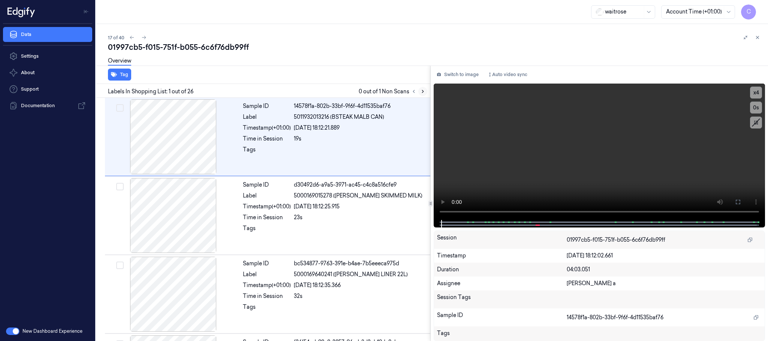
click at [421, 91] on icon at bounding box center [422, 91] width 5 height 5
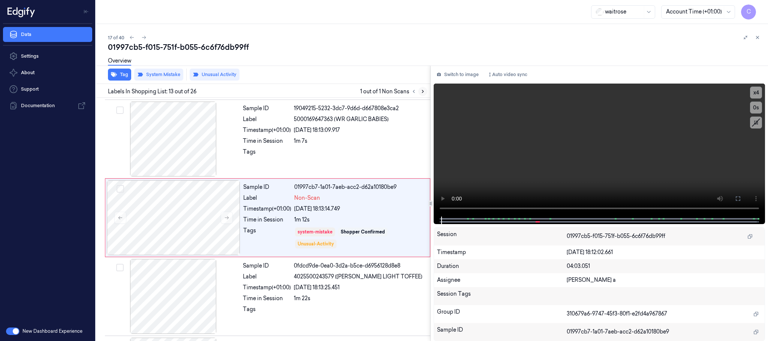
scroll to position [867, 0]
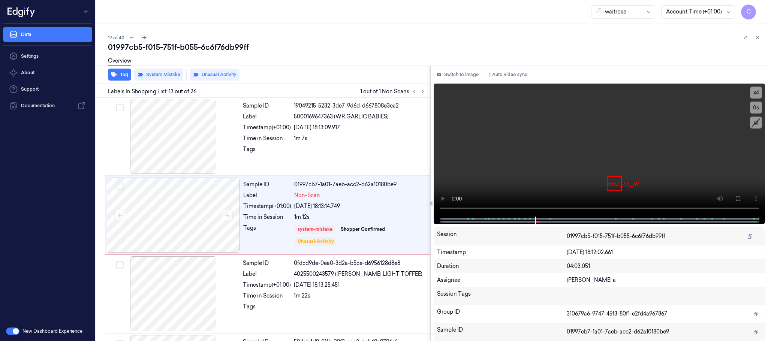
click at [142, 38] on icon at bounding box center [143, 37] width 5 height 5
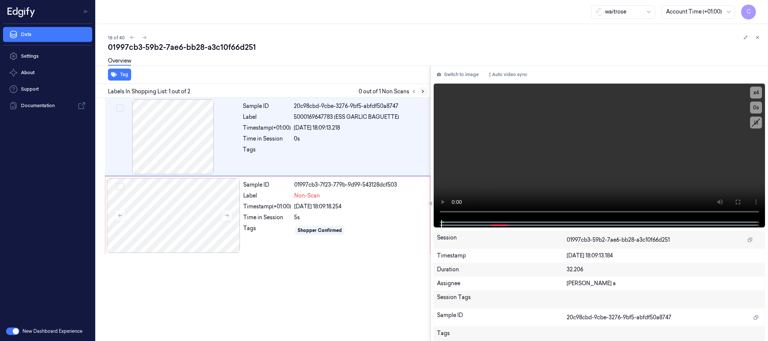
click at [421, 92] on icon at bounding box center [422, 91] width 5 height 5
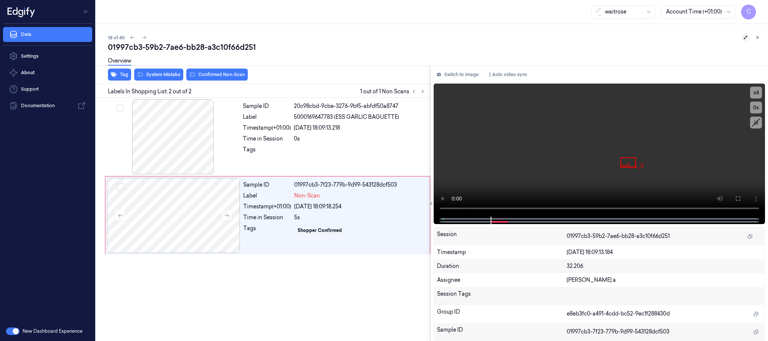
click at [746, 38] on icon at bounding box center [745, 37] width 5 height 5
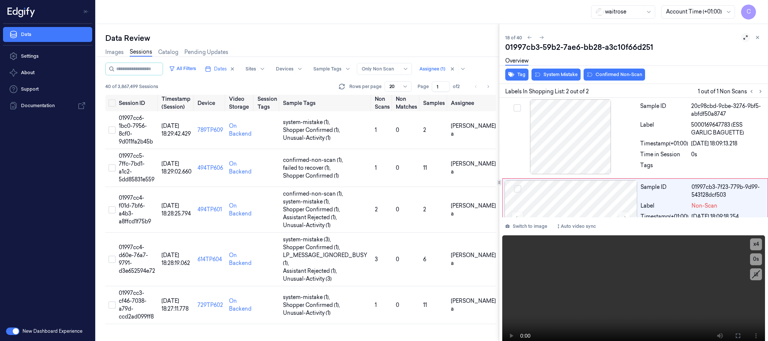
scroll to position [41, 0]
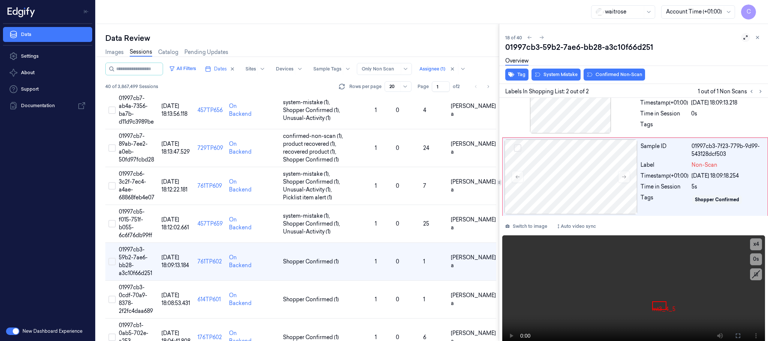
click at [746, 38] on button at bounding box center [745, 37] width 9 height 9
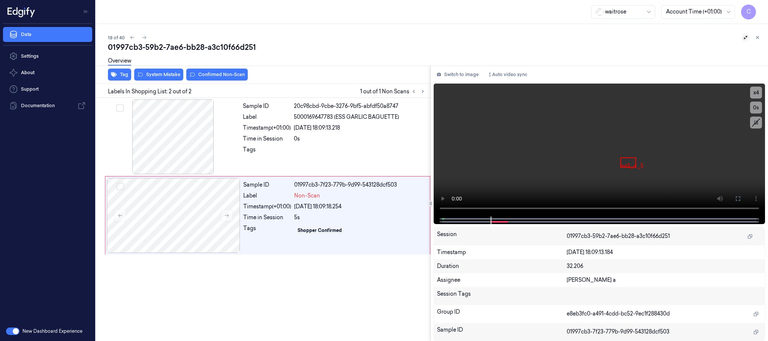
click at [746, 38] on icon at bounding box center [745, 37] width 5 height 5
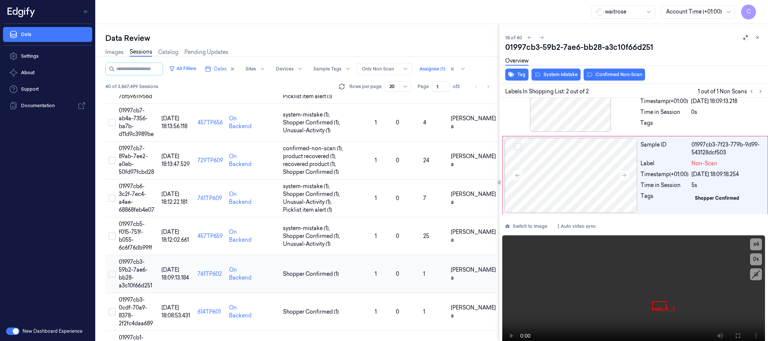
scroll to position [536, 0]
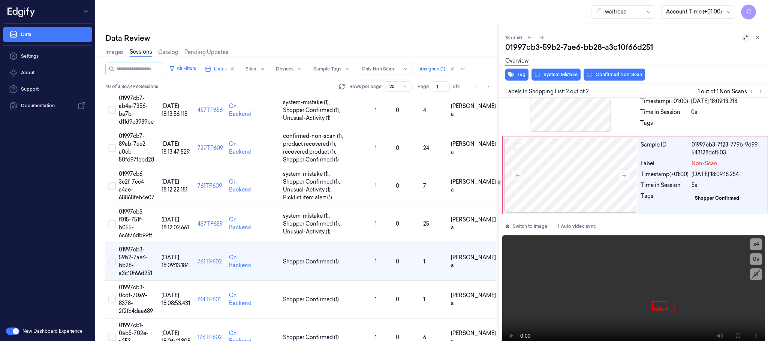
click at [745, 36] on icon at bounding box center [746, 38] width 4 height 4
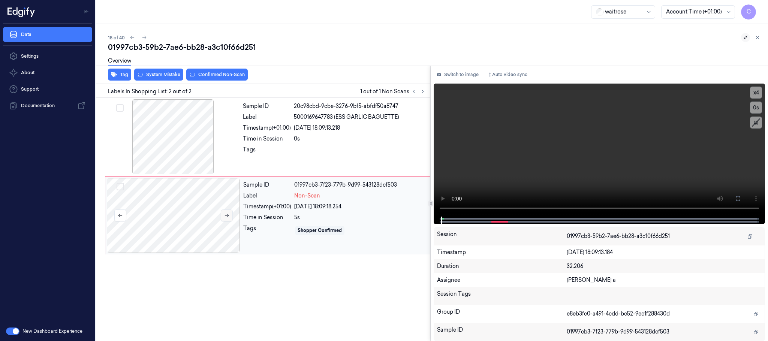
click at [230, 216] on button at bounding box center [227, 216] width 12 height 12
click at [198, 149] on div at bounding box center [174, 136] width 134 height 75
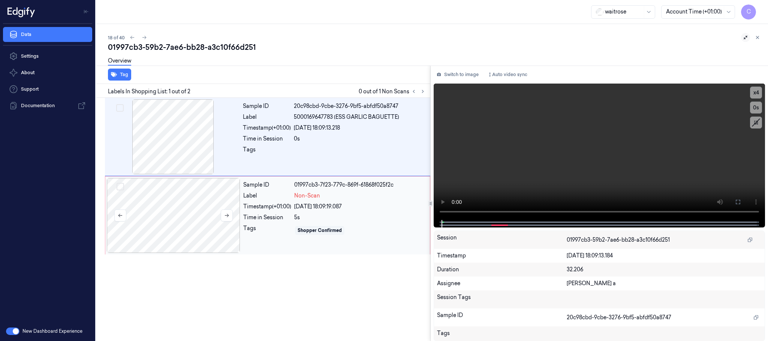
click at [162, 200] on div at bounding box center [174, 215] width 134 height 75
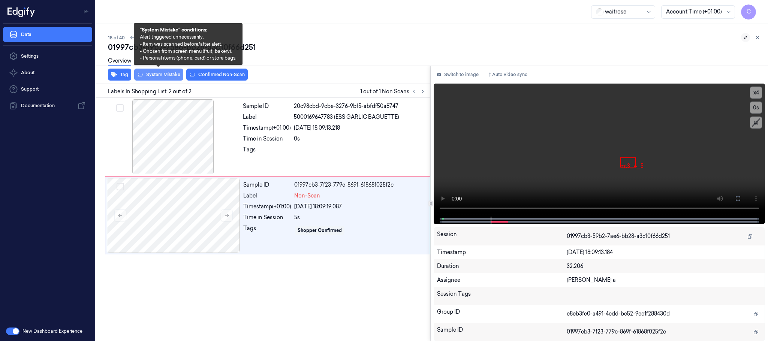
click at [167, 77] on button "System Mistake" at bounding box center [158, 75] width 49 height 12
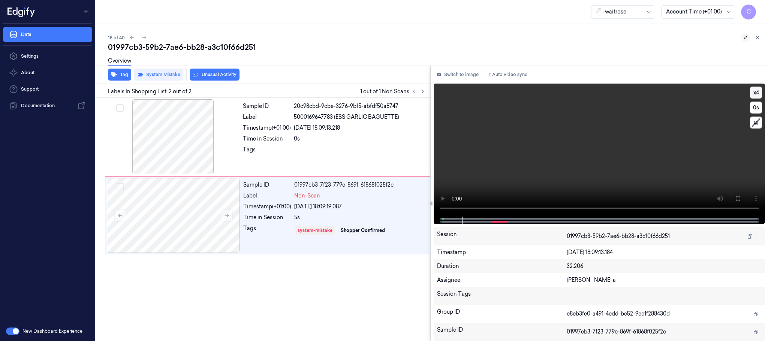
click at [755, 94] on button "x 4" at bounding box center [756, 93] width 12 height 12
click at [755, 94] on button "x 1" at bounding box center [756, 93] width 12 height 12
click at [755, 94] on button "x 2" at bounding box center [756, 93] width 12 height 12
click at [755, 94] on button "x 4" at bounding box center [756, 93] width 12 height 12
click at [736, 201] on button at bounding box center [738, 199] width 12 height 12
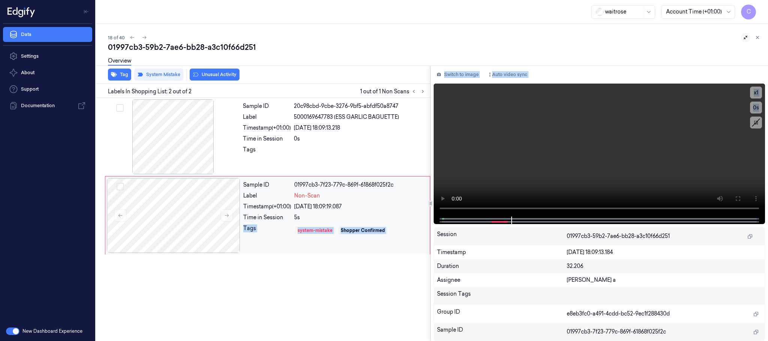
drag, startPoint x: 444, startPoint y: 221, endPoint x: 395, endPoint y: 221, distance: 48.8
click at [395, 221] on div "Tag System Mistake Unusual Activity Labels In Shopping List: 2 out of 2 1 out o…" at bounding box center [430, 204] width 675 height 276
click at [376, 269] on div "Sample ID 20c98cbd-9cbe-3276-9bf5-abfdf50a8747 Label 5000169647783 (ESS GARLIC …" at bounding box center [262, 220] width 338 height 244
click at [411, 209] on div "Tag System Mistake Unusual Activity Labels In Shopping List: 2 out of 2 1 out o…" at bounding box center [430, 204] width 675 height 276
click at [174, 219] on div at bounding box center [174, 215] width 134 height 75
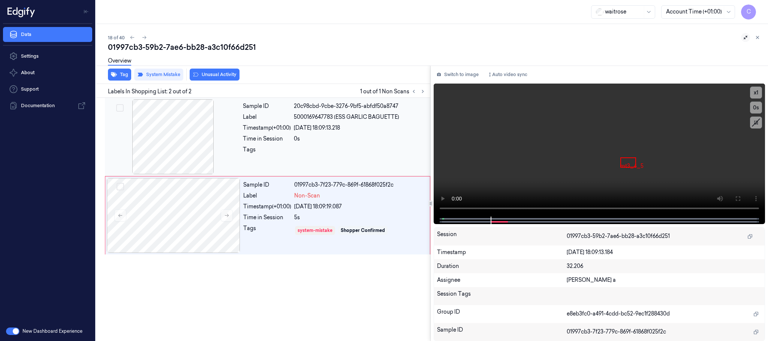
click at [191, 133] on div at bounding box center [174, 136] width 134 height 75
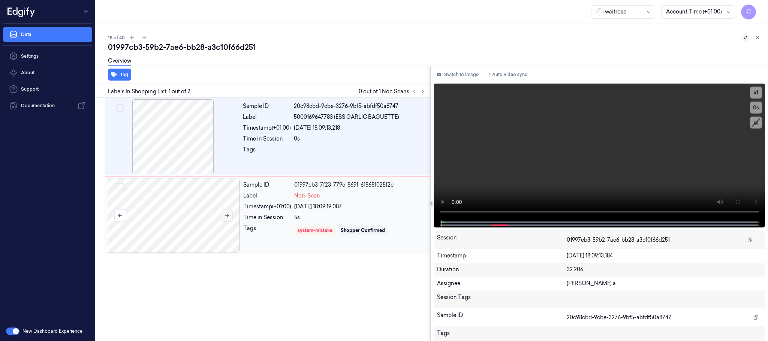
click at [227, 215] on icon at bounding box center [226, 215] width 5 height 5
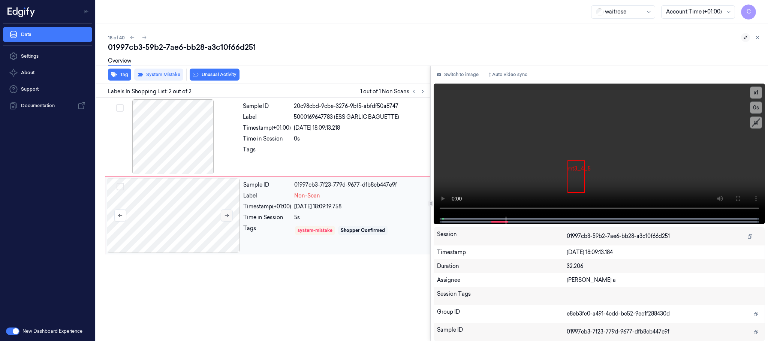
click at [227, 215] on icon at bounding box center [226, 215] width 5 height 5
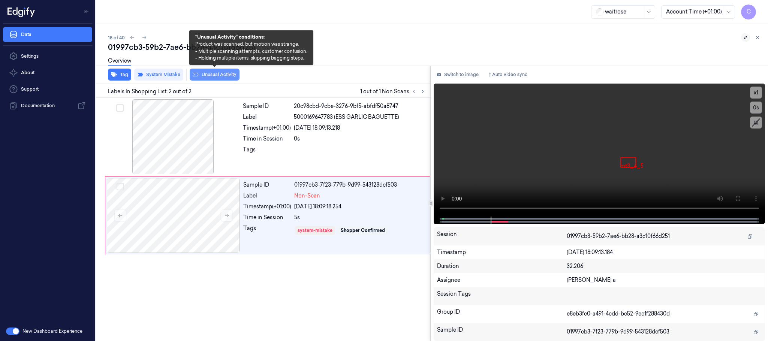
click at [217, 76] on button "Unusual Activity" at bounding box center [215, 75] width 50 height 12
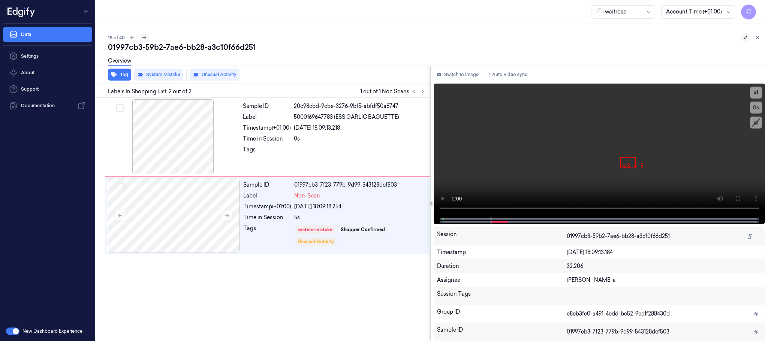
click at [142, 35] on icon at bounding box center [144, 37] width 5 height 5
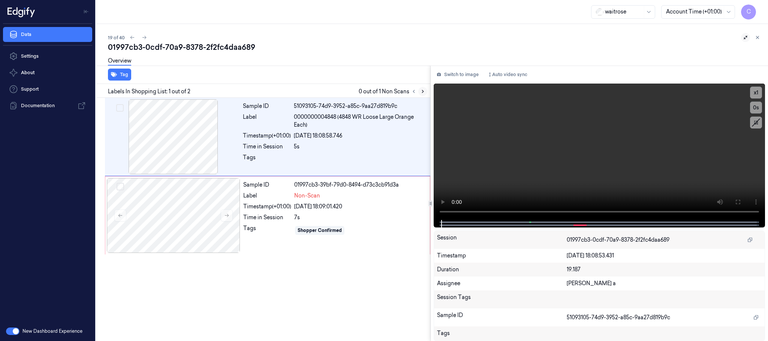
click at [423, 92] on icon at bounding box center [422, 91] width 5 height 5
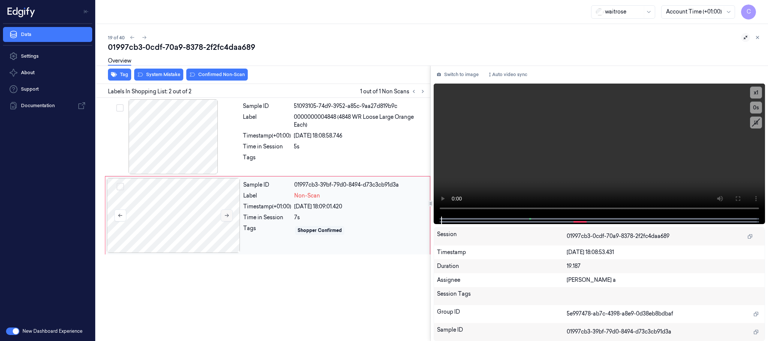
click at [223, 215] on button at bounding box center [227, 216] width 12 height 12
click at [225, 215] on icon at bounding box center [226, 215] width 5 height 5
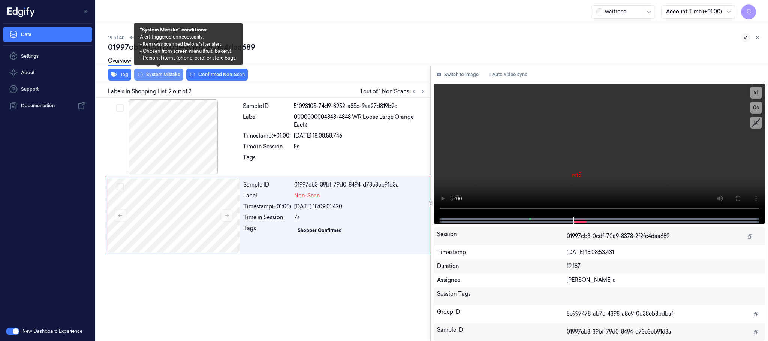
click at [178, 75] on button "System Mistake" at bounding box center [158, 75] width 49 height 12
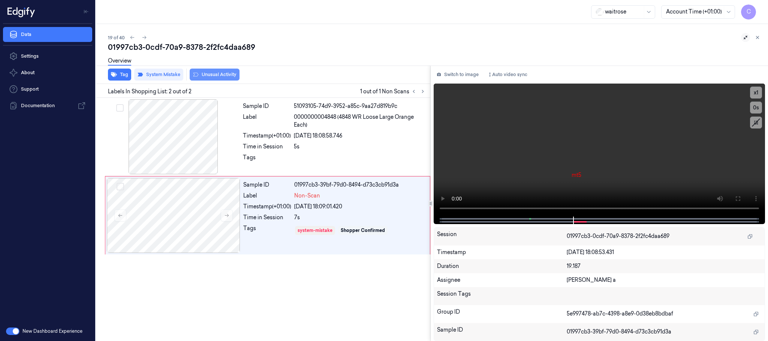
click at [231, 75] on button "Unusual Activity" at bounding box center [215, 75] width 50 height 12
click at [122, 74] on button "Tag" at bounding box center [119, 75] width 23 height 12
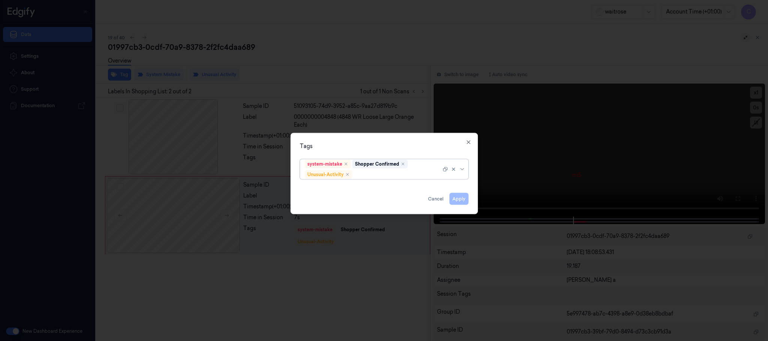
click at [380, 177] on div at bounding box center [397, 175] width 87 height 8
type input "pic"
click at [372, 186] on div "Picklist item alert" at bounding box center [384, 190] width 159 height 8
click at [390, 150] on div "Tags system-mistake Shopper Confirmed Unusual-Activity Picklist item alert Appl…" at bounding box center [385, 173] width 188 height 81
click at [462, 201] on button "Apply" at bounding box center [459, 199] width 19 height 12
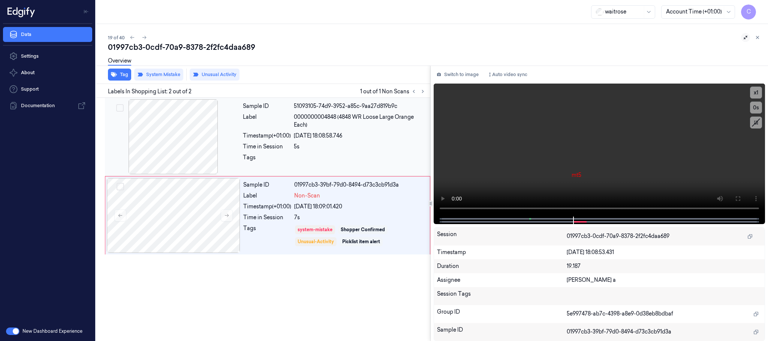
click at [179, 138] on div at bounding box center [174, 136] width 134 height 75
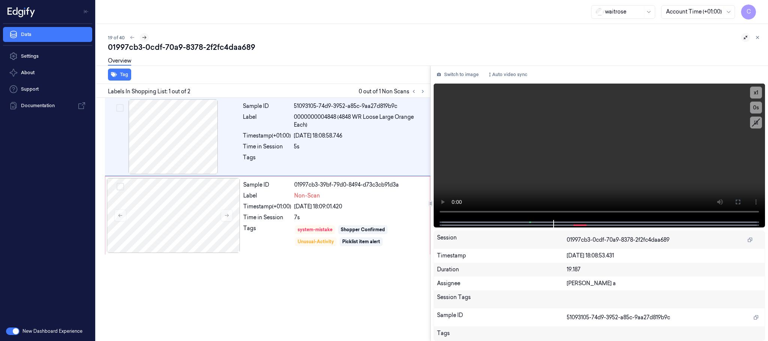
click at [144, 38] on icon at bounding box center [144, 37] width 5 height 5
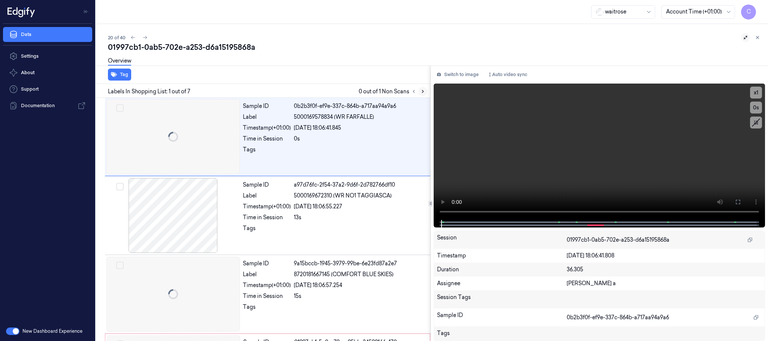
click at [423, 92] on icon at bounding box center [423, 91] width 2 height 3
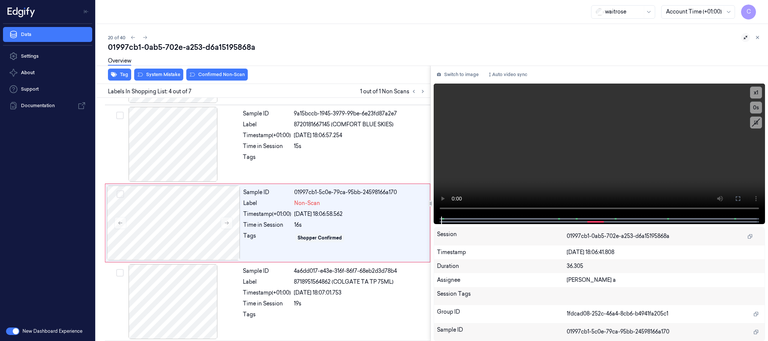
scroll to position [155, 0]
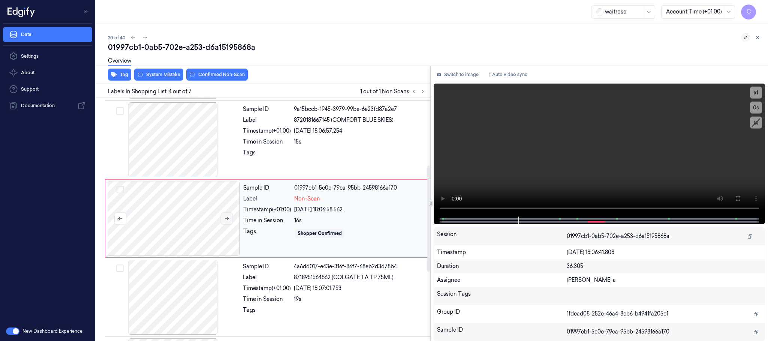
click at [231, 220] on button at bounding box center [227, 219] width 12 height 12
click at [228, 219] on icon at bounding box center [226, 218] width 5 height 5
click at [188, 147] on div at bounding box center [174, 139] width 134 height 75
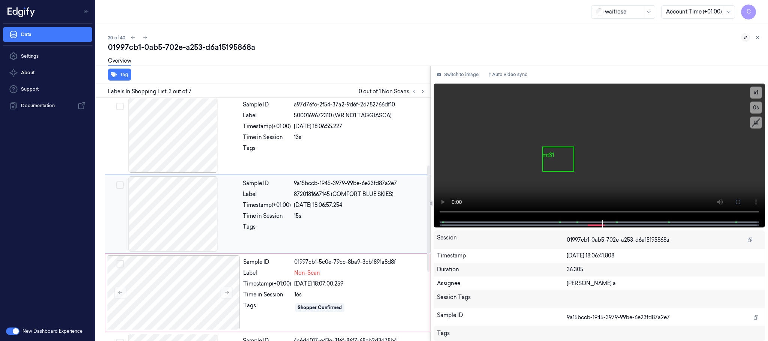
scroll to position [75, 0]
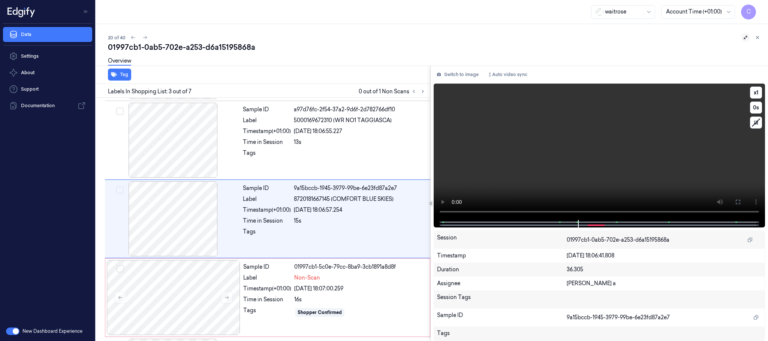
click at [599, 160] on video at bounding box center [600, 152] width 332 height 137
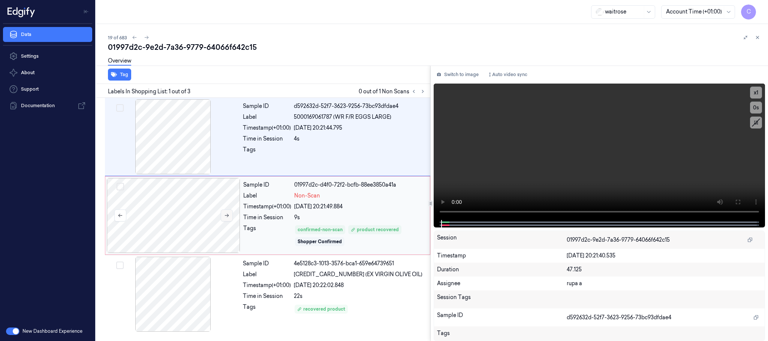
click at [224, 217] on icon at bounding box center [226, 215] width 5 height 5
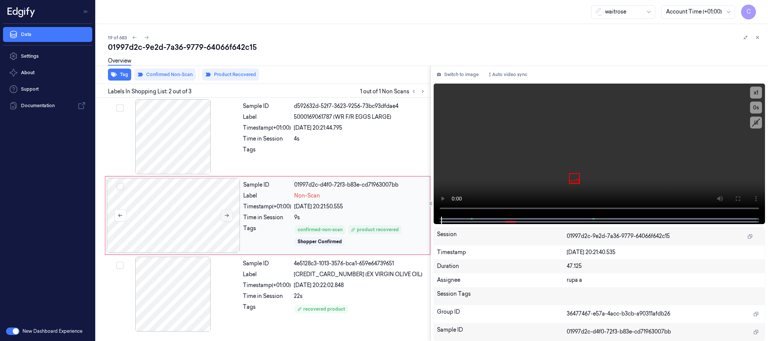
click at [224, 217] on icon at bounding box center [226, 215] width 5 height 5
click at [578, 176] on video at bounding box center [600, 150] width 332 height 133
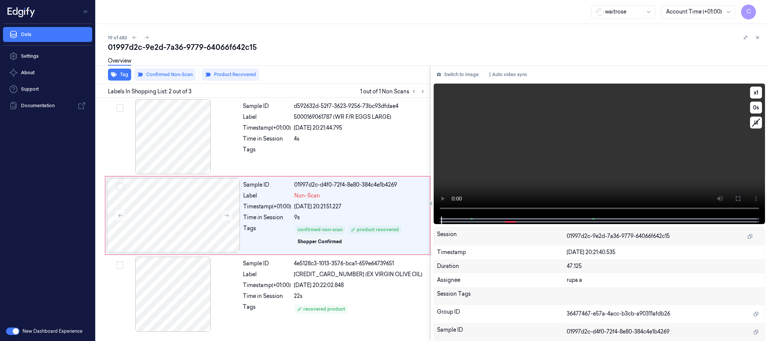
click at [576, 185] on video at bounding box center [600, 150] width 332 height 133
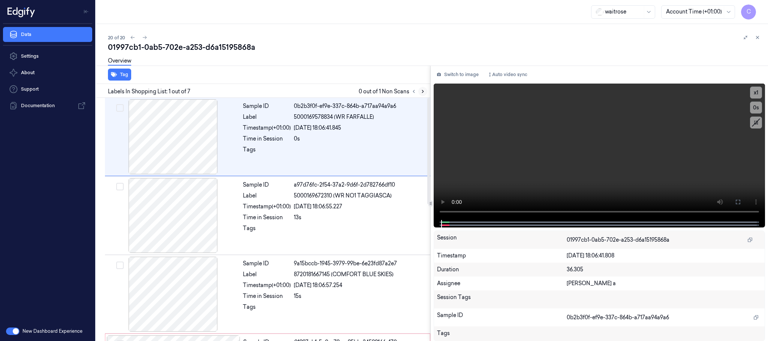
click at [426, 91] on button at bounding box center [423, 91] width 9 height 9
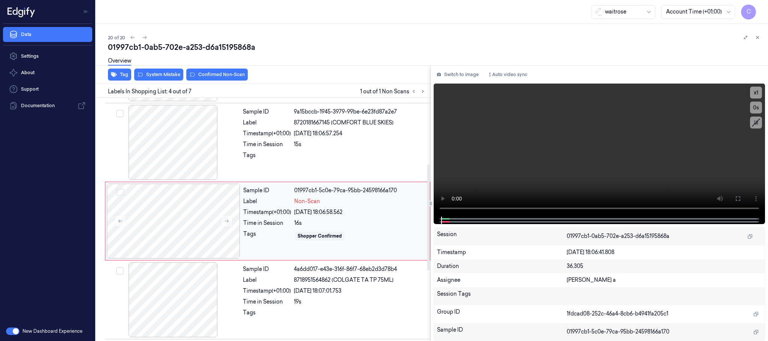
scroll to position [155, 0]
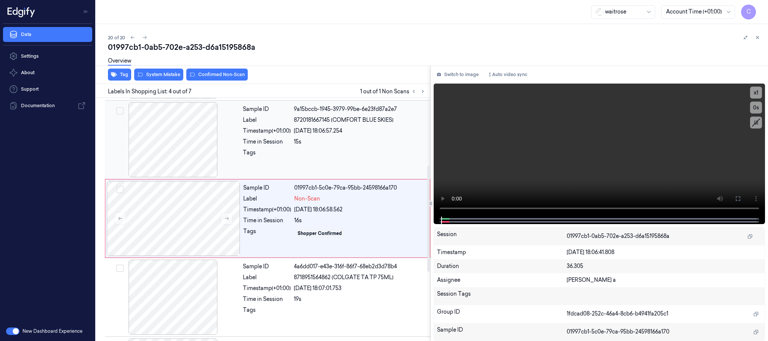
click at [198, 152] on div at bounding box center [174, 139] width 134 height 75
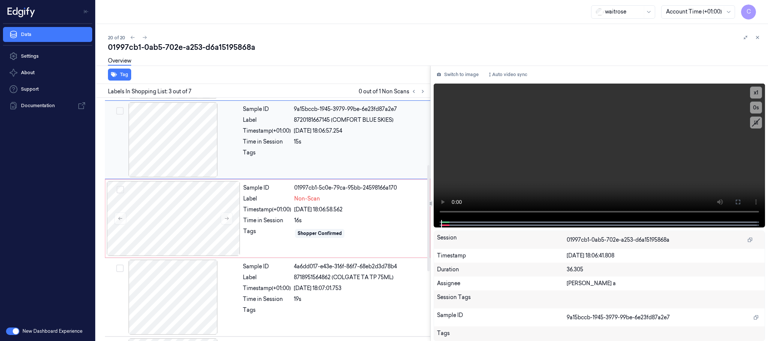
scroll to position [75, 0]
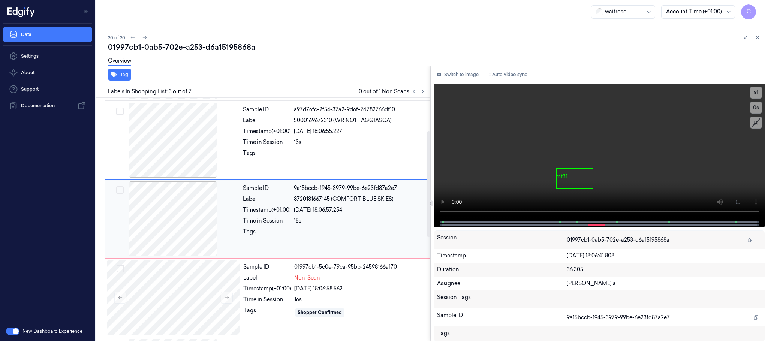
click at [190, 212] on div at bounding box center [174, 219] width 134 height 75
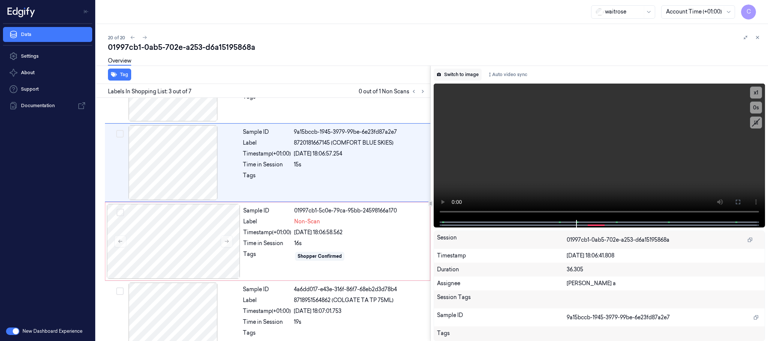
click at [460, 75] on button "Switch to image" at bounding box center [458, 75] width 48 height 12
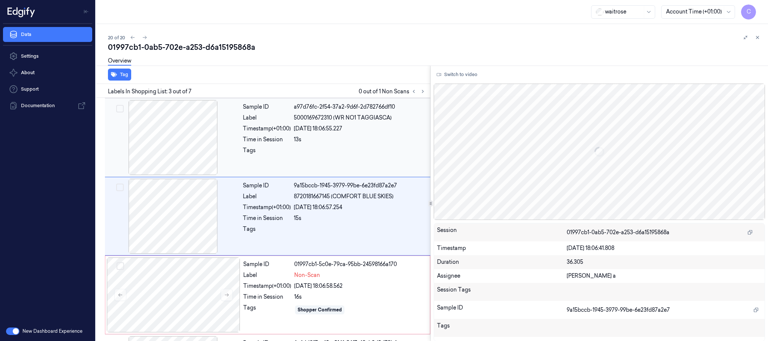
scroll to position [75, 0]
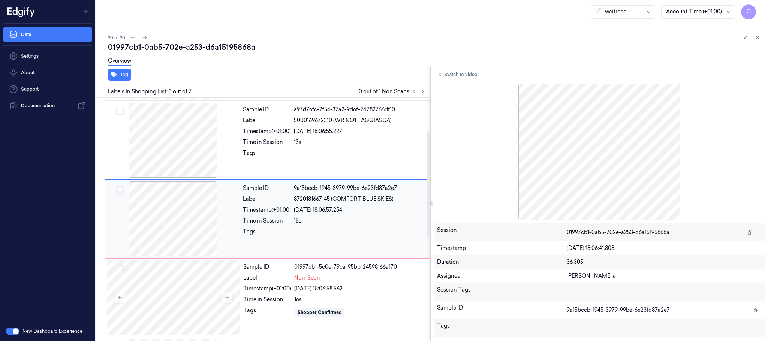
click at [186, 210] on div at bounding box center [174, 219] width 134 height 75
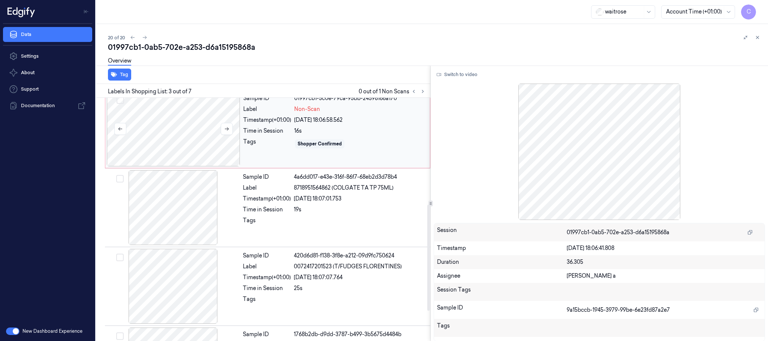
click at [201, 137] on div at bounding box center [174, 129] width 134 height 75
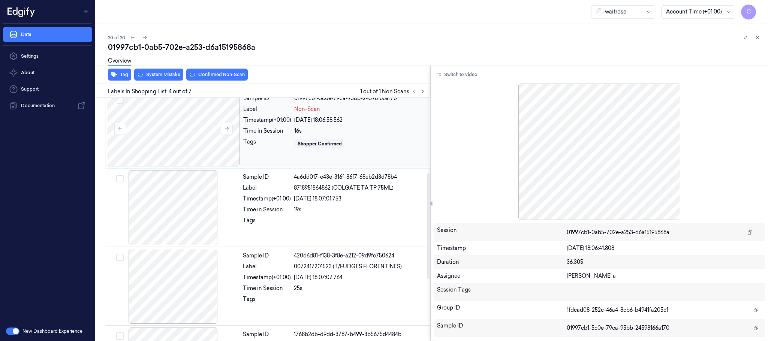
scroll to position [155, 0]
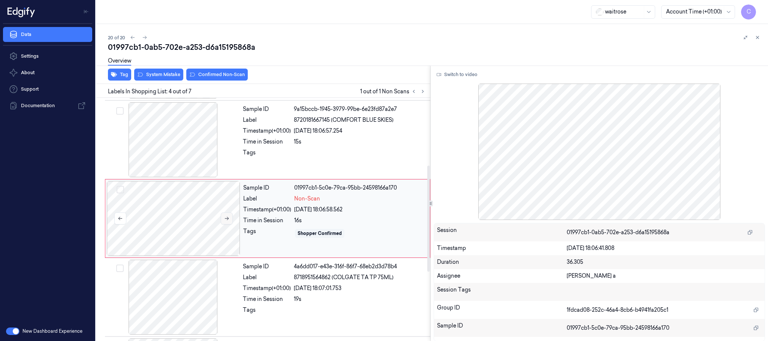
click at [229, 216] on icon at bounding box center [226, 218] width 5 height 5
click at [187, 150] on div at bounding box center [174, 139] width 134 height 75
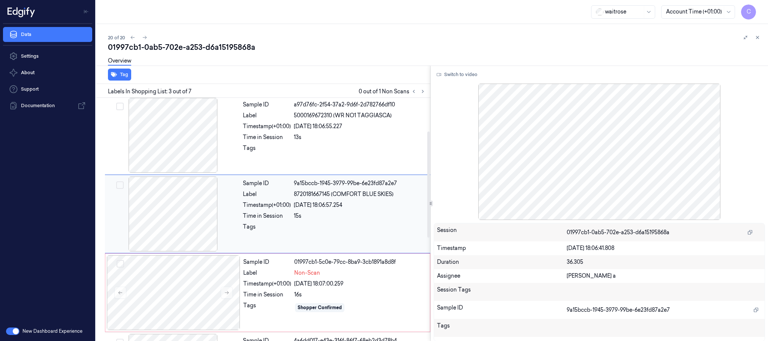
scroll to position [75, 0]
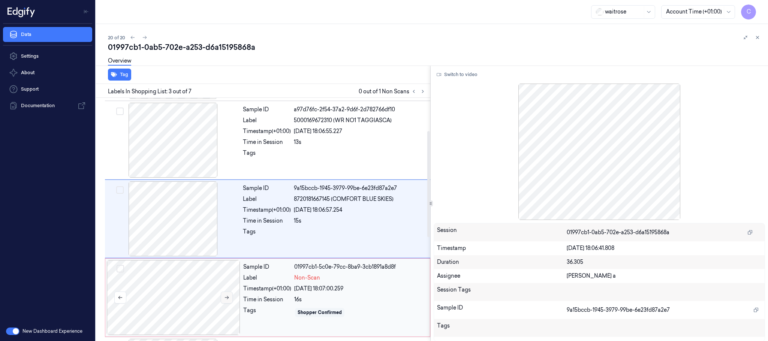
click at [226, 303] on button at bounding box center [227, 298] width 12 height 12
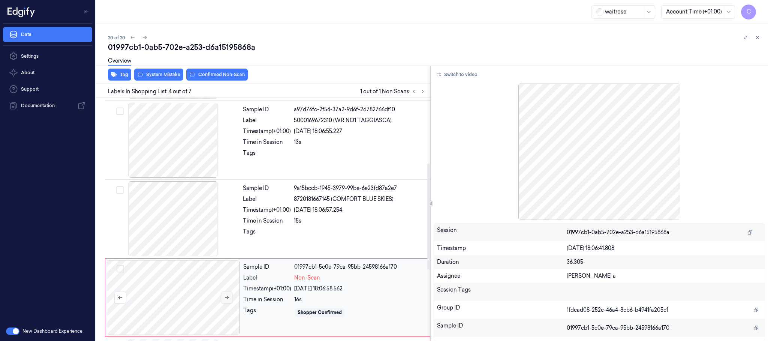
scroll to position [155, 0]
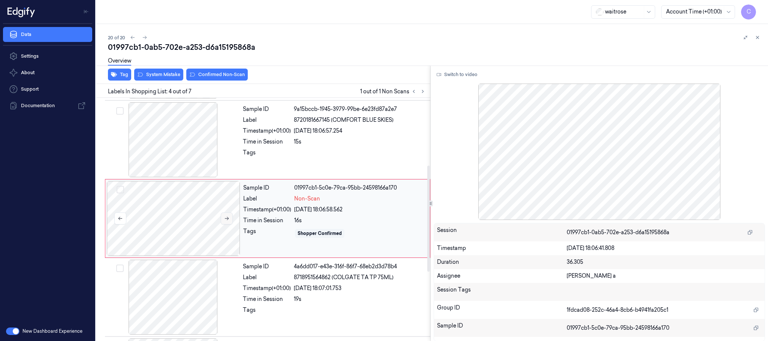
click at [227, 221] on icon at bounding box center [226, 218] width 5 height 5
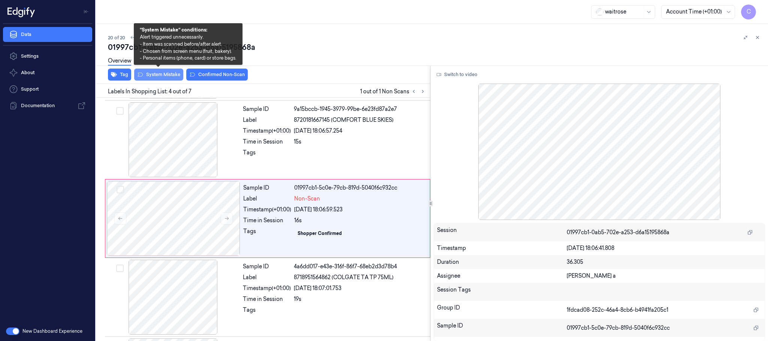
click at [156, 75] on button "System Mistake" at bounding box center [158, 75] width 49 height 12
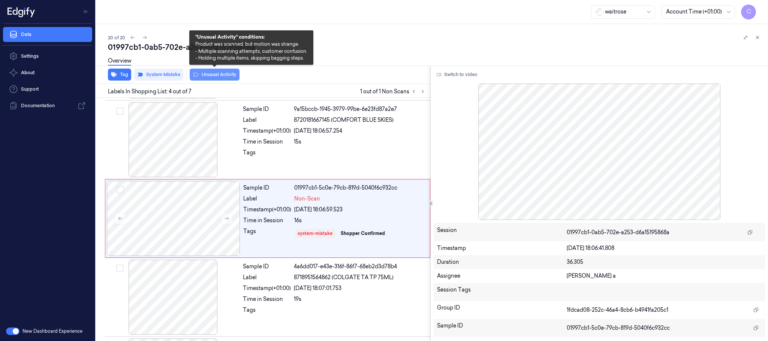
click at [224, 77] on button "Unusual Activity" at bounding box center [215, 75] width 50 height 12
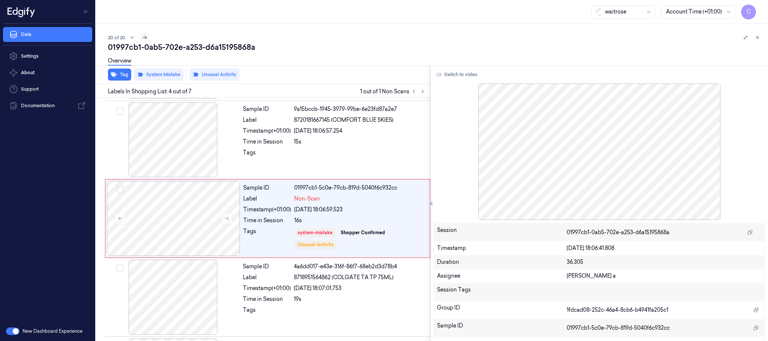
click at [147, 41] on button at bounding box center [144, 37] width 9 height 9
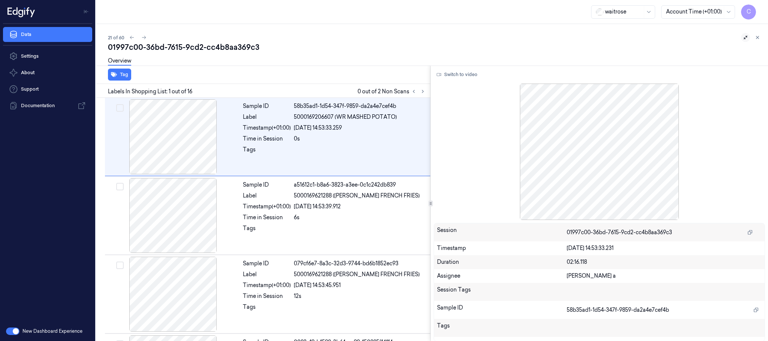
click at [744, 38] on icon at bounding box center [745, 37] width 5 height 5
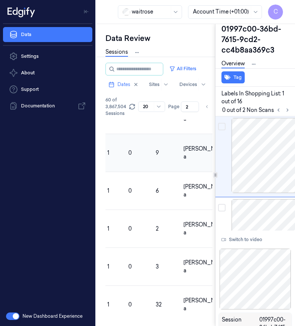
scroll to position [572, 0]
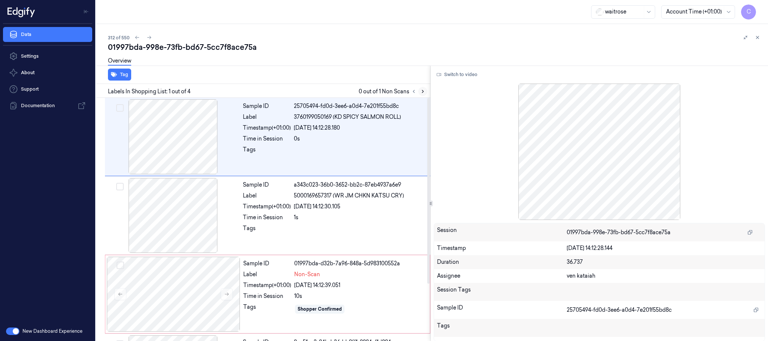
click at [421, 92] on icon at bounding box center [422, 91] width 5 height 5
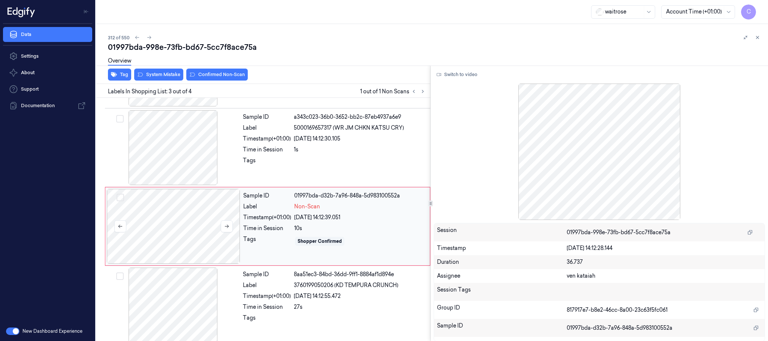
scroll to position [75, 0]
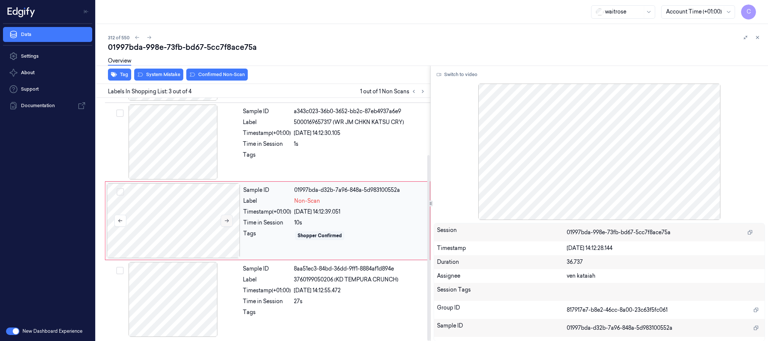
click at [226, 218] on icon at bounding box center [226, 220] width 5 height 5
click at [224, 219] on icon at bounding box center [226, 220] width 5 height 5
click at [201, 159] on div at bounding box center [174, 142] width 134 height 75
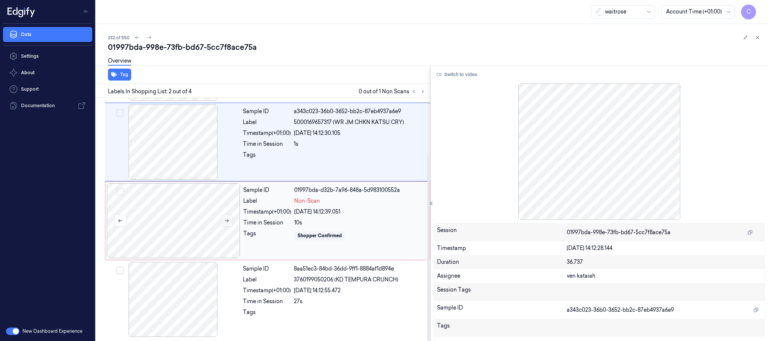
click at [225, 219] on icon at bounding box center [226, 220] width 5 height 5
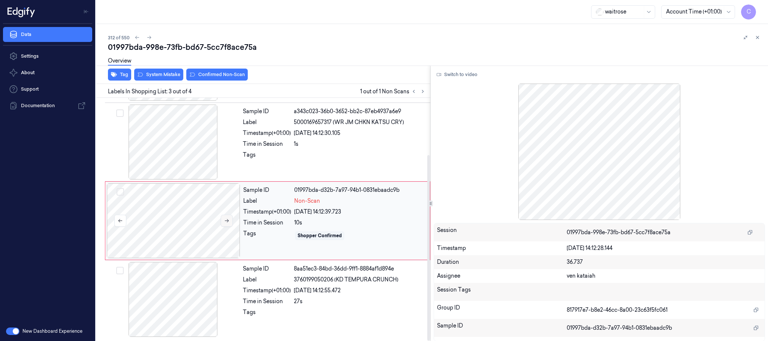
click at [227, 219] on icon at bounding box center [226, 220] width 5 height 5
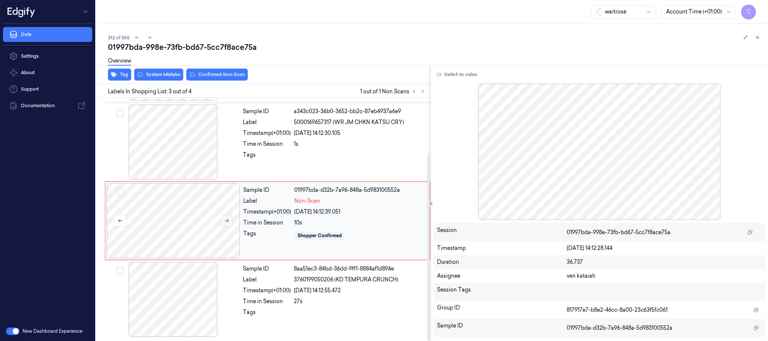
click at [227, 219] on icon at bounding box center [226, 220] width 5 height 5
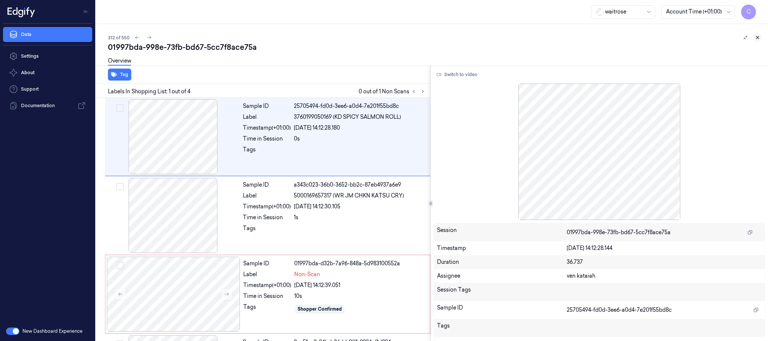
click at [759, 37] on icon at bounding box center [757, 37] width 5 height 5
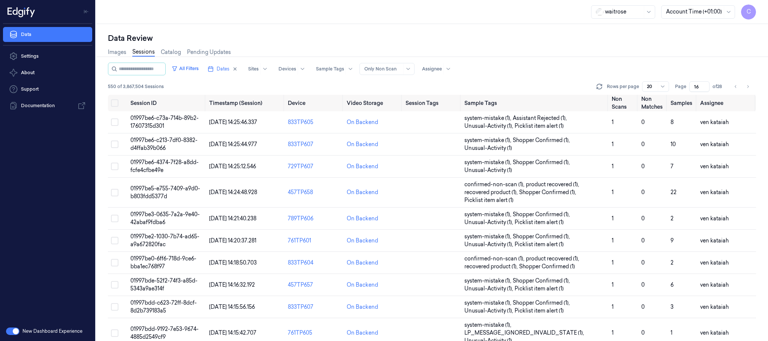
scroll to position [173, 0]
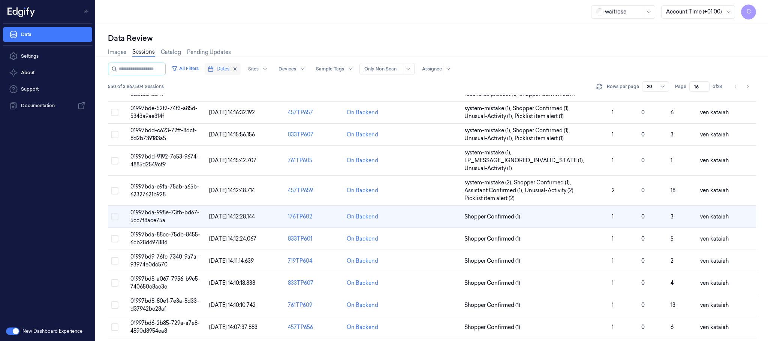
click at [226, 72] on span "Dates" at bounding box center [223, 69] width 13 height 7
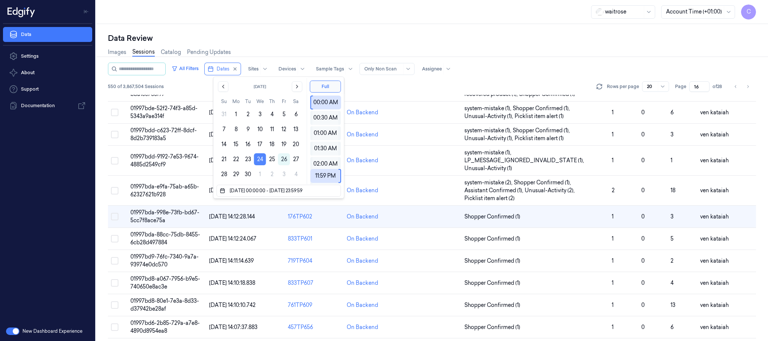
click at [258, 162] on button "24" at bounding box center [260, 159] width 12 height 12
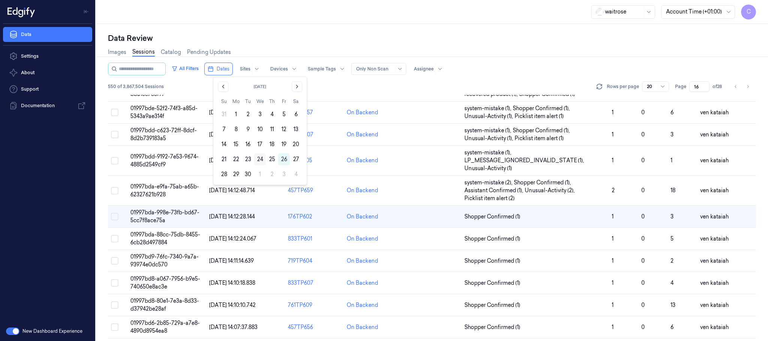
click at [260, 160] on button "24" at bounding box center [260, 159] width 12 height 12
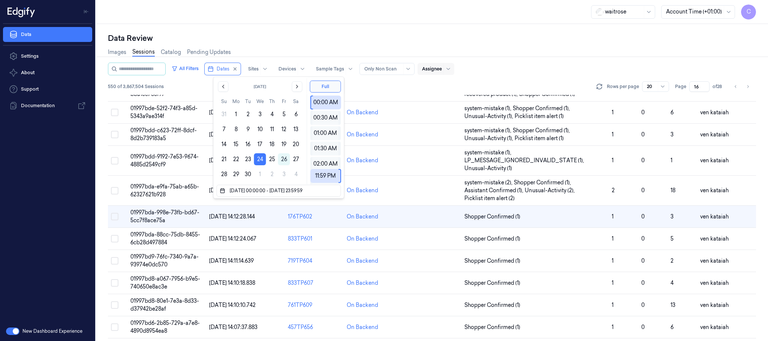
click at [335, 26] on div "Data Review Images Sessions Catalog Pending Updates All Filters Dates Sites Dev…" at bounding box center [432, 182] width 672 height 317
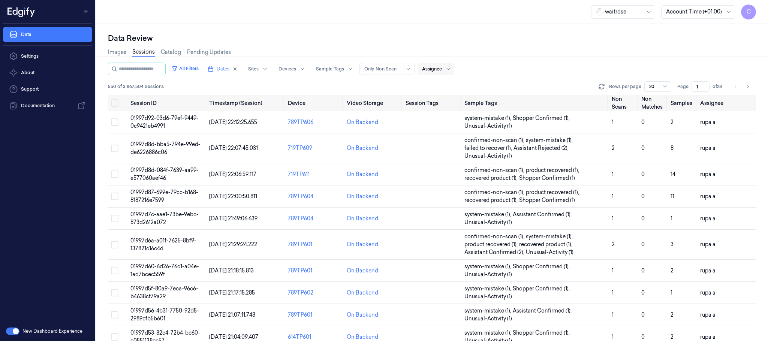
click at [442, 73] on div "Assignee" at bounding box center [432, 69] width 20 height 12
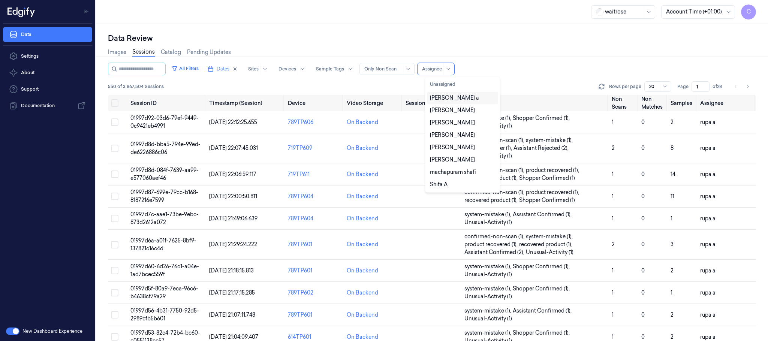
click at [443, 99] on div "[PERSON_NAME] a" at bounding box center [454, 98] width 49 height 8
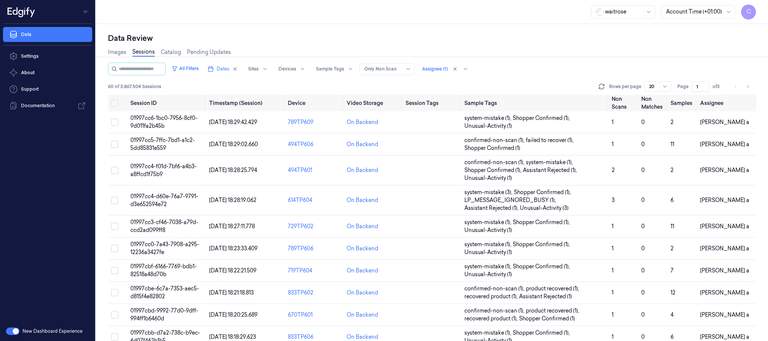
click at [542, 59] on div "Images Sessions Catalog Pending Updates" at bounding box center [432, 53] width 648 height 19
click at [748, 87] on icon "Go to next page" at bounding box center [748, 87] width 5 height 6
type input "2"
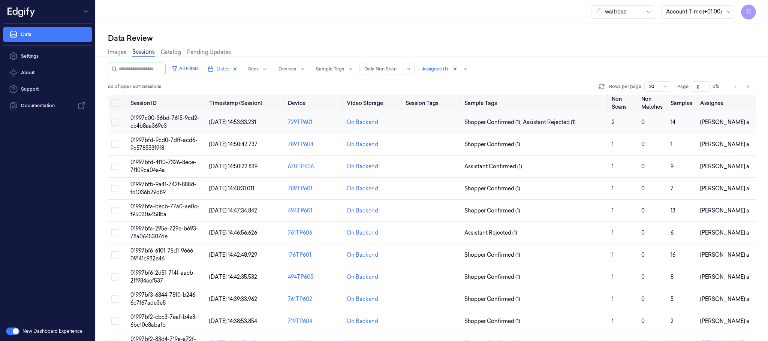
click at [180, 124] on td "01997c00-36bd-7615-9cd2-cc4b8aa369c3" at bounding box center [167, 122] width 79 height 22
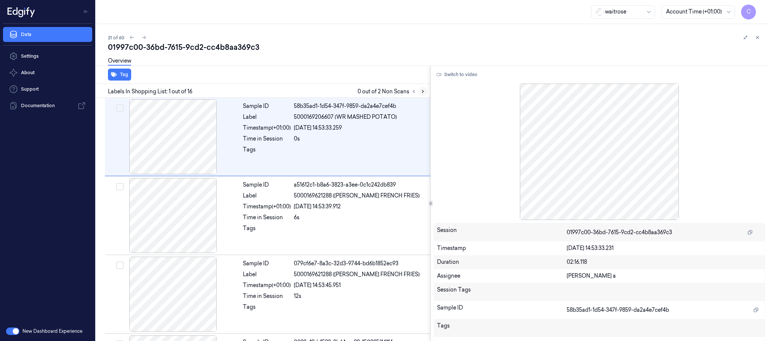
click at [421, 93] on icon at bounding box center [422, 91] width 5 height 5
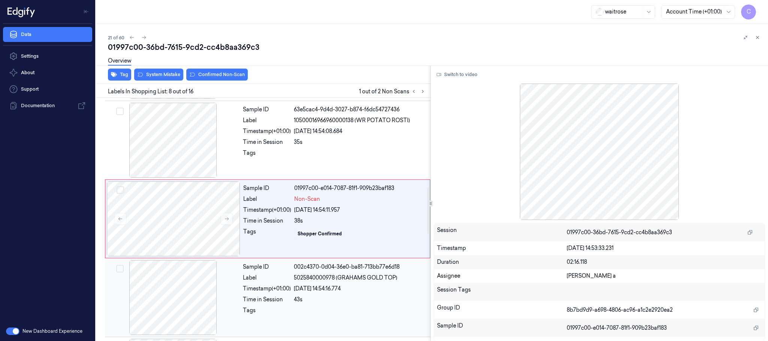
scroll to position [471, 0]
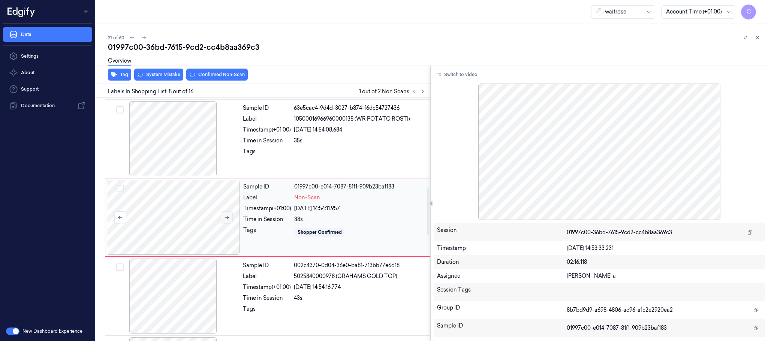
click at [224, 220] on icon at bounding box center [226, 217] width 5 height 5
click at [175, 151] on div at bounding box center [174, 138] width 134 height 75
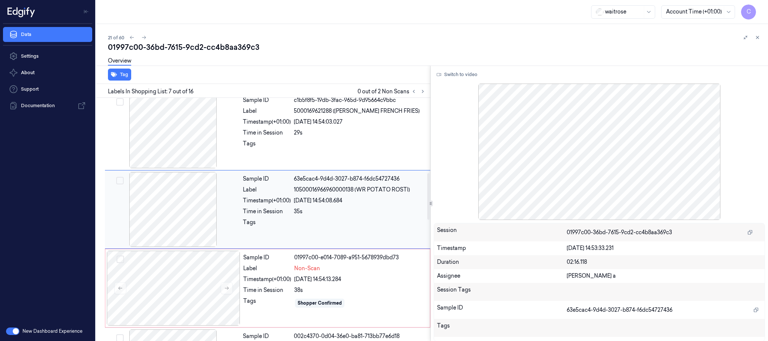
scroll to position [392, 0]
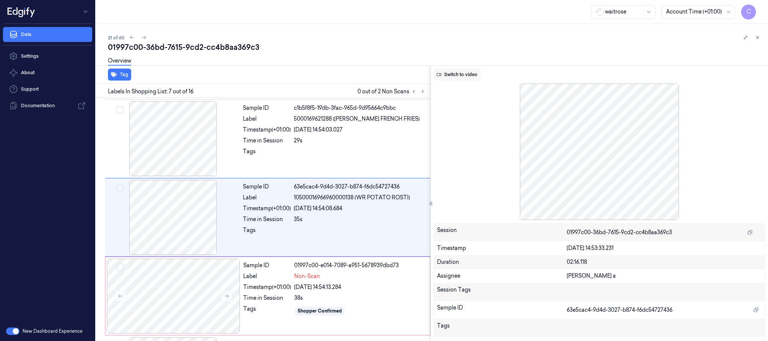
click at [454, 71] on button "Switch to video" at bounding box center [457, 75] width 47 height 12
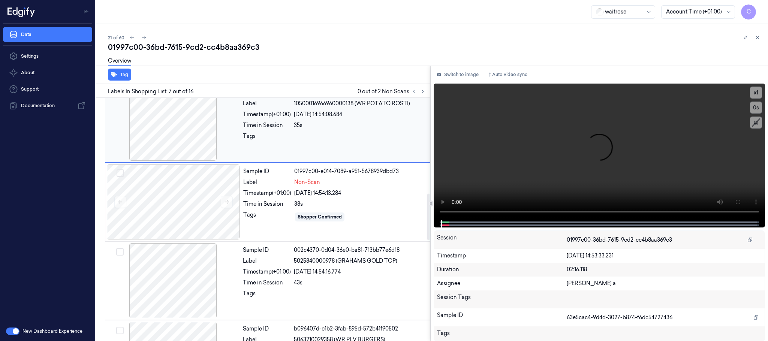
scroll to position [504, 0]
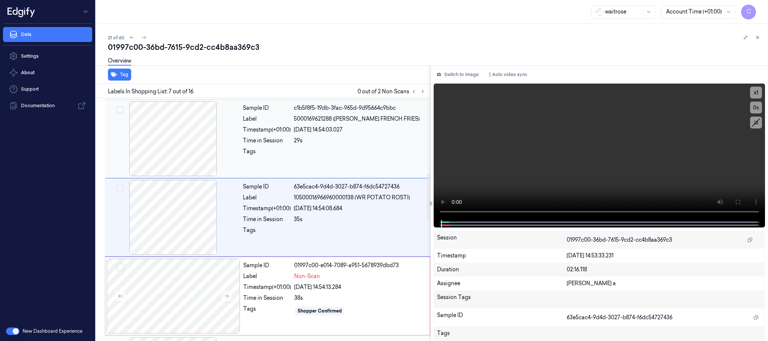
click at [169, 133] on div at bounding box center [174, 138] width 134 height 75
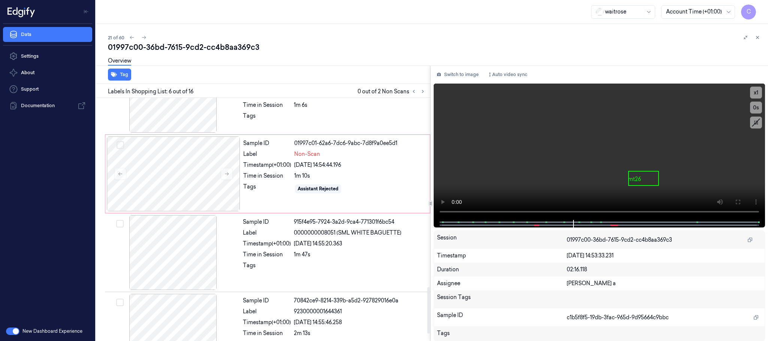
scroll to position [988, 0]
click at [614, 155] on video at bounding box center [600, 152] width 332 height 137
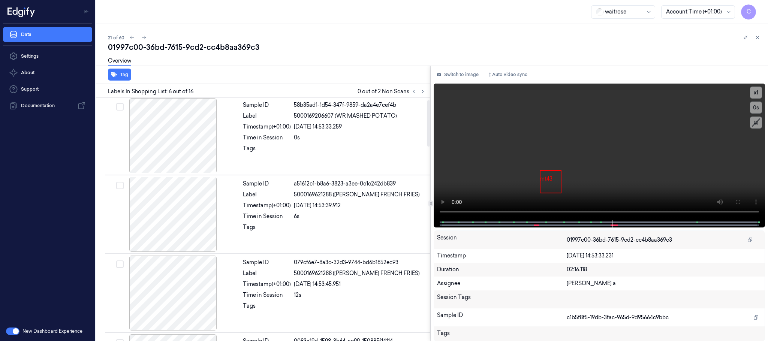
scroll to position [0, 0]
click at [423, 89] on icon at bounding box center [422, 91] width 5 height 5
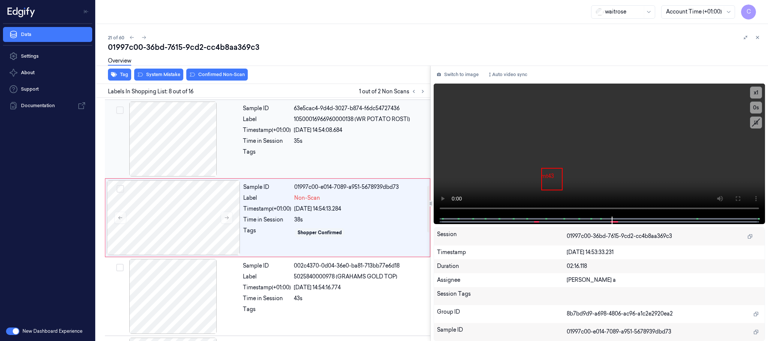
scroll to position [471, 0]
click at [183, 227] on div at bounding box center [174, 217] width 134 height 75
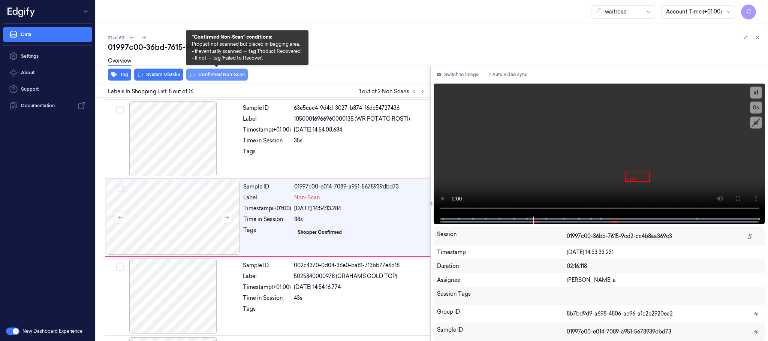
click at [206, 72] on button "Confirmed Non-Scan" at bounding box center [217, 75] width 62 height 12
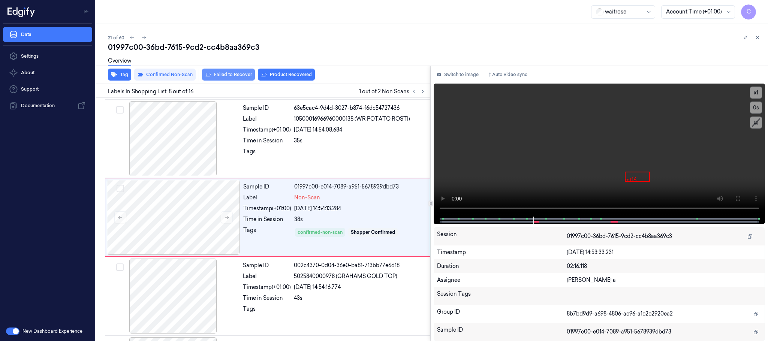
click at [238, 73] on button "Failed to Recover" at bounding box center [228, 75] width 53 height 12
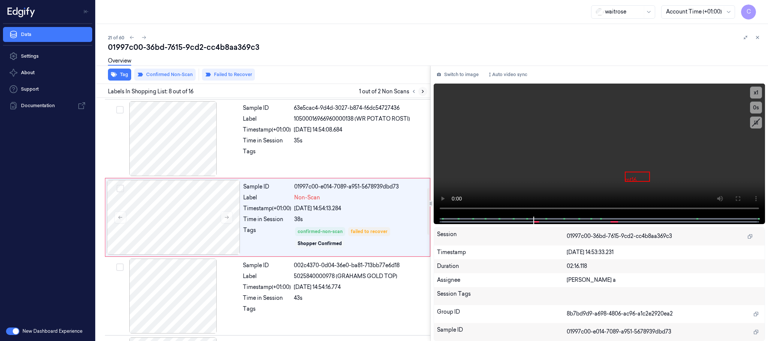
click at [424, 91] on icon at bounding box center [422, 91] width 5 height 5
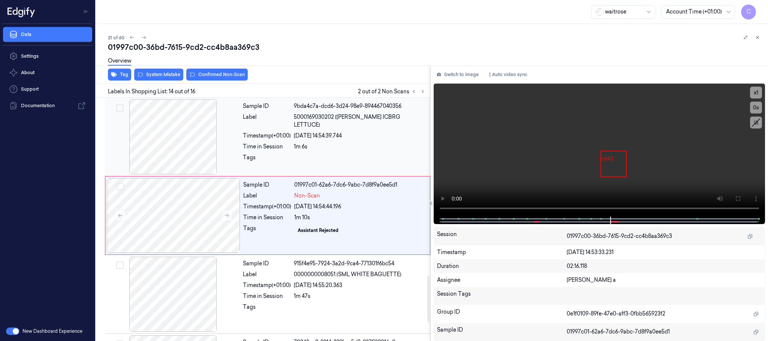
scroll to position [946, 0]
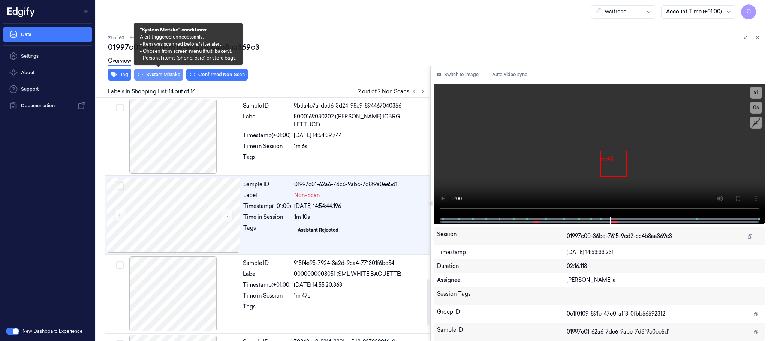
click at [158, 79] on button "System Mistake" at bounding box center [158, 75] width 49 height 12
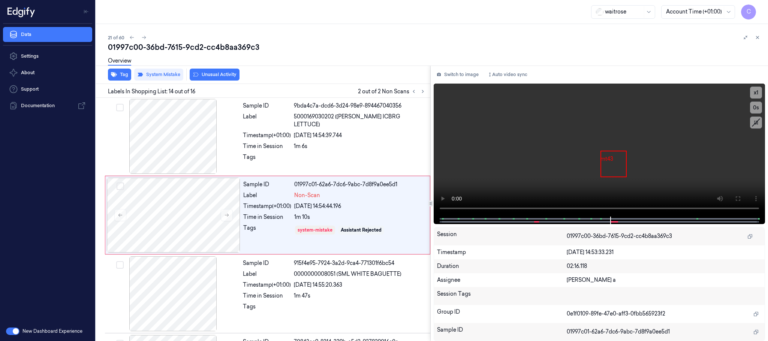
click at [237, 78] on button "Unusual Activity" at bounding box center [215, 75] width 50 height 12
click at [143, 39] on icon at bounding box center [143, 37] width 5 height 5
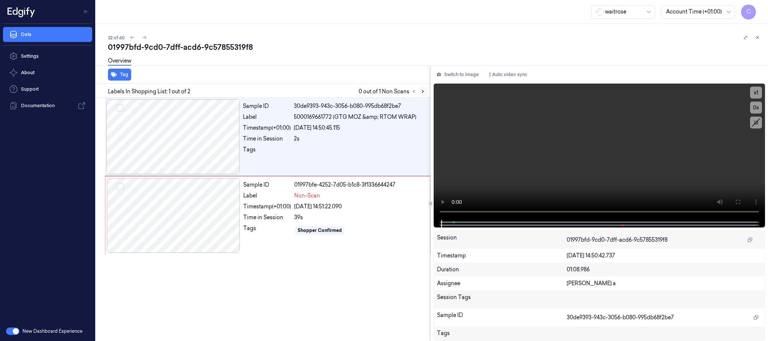
click at [422, 90] on icon at bounding box center [422, 91] width 5 height 5
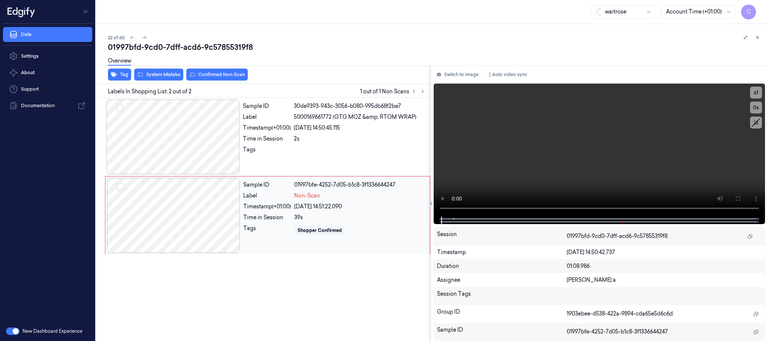
click at [230, 222] on div at bounding box center [174, 215] width 134 height 75
click at [194, 143] on div at bounding box center [174, 136] width 134 height 75
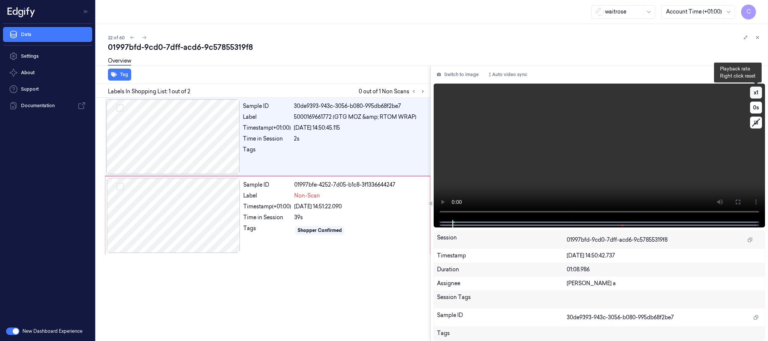
click at [759, 94] on button "x 1" at bounding box center [756, 93] width 12 height 12
click at [610, 123] on video at bounding box center [600, 152] width 332 height 137
click at [191, 207] on div at bounding box center [174, 215] width 134 height 75
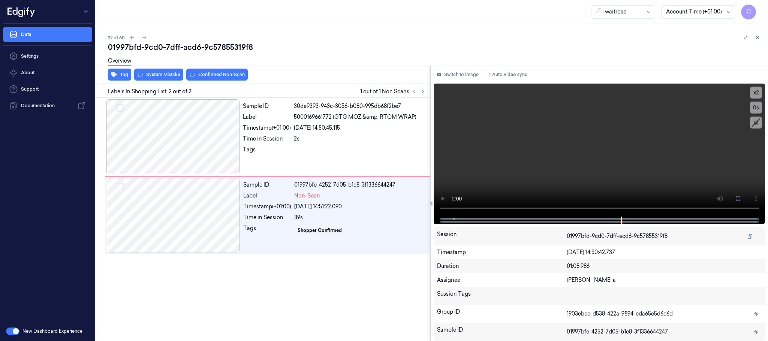
click at [153, 69] on div "Overview" at bounding box center [435, 62] width 654 height 19
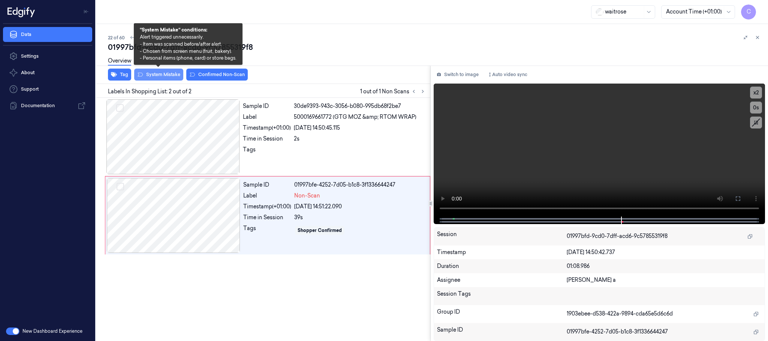
click at [151, 77] on button "System Mistake" at bounding box center [158, 75] width 49 height 12
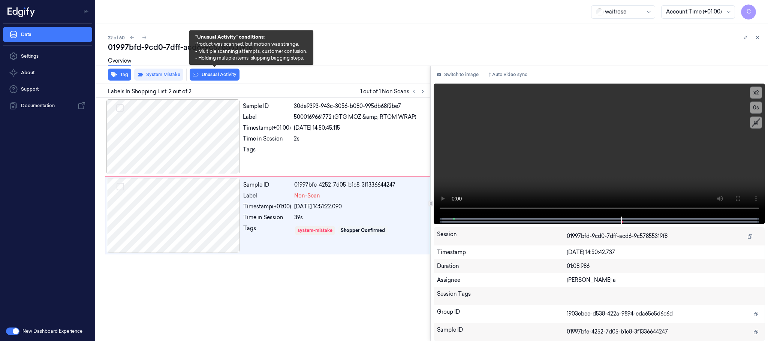
click at [225, 75] on button "Unusual Activity" at bounding box center [215, 75] width 50 height 12
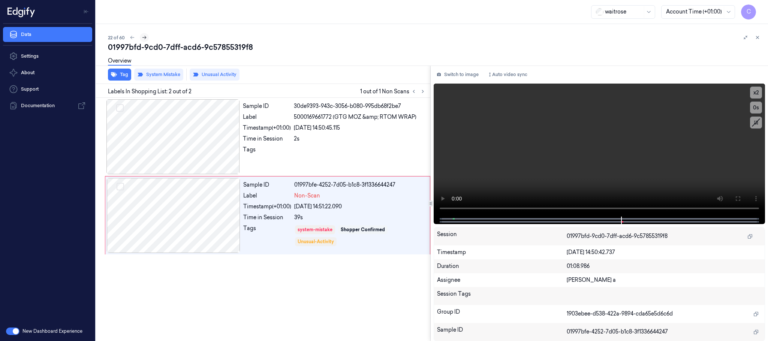
click at [144, 38] on icon at bounding box center [144, 37] width 5 height 5
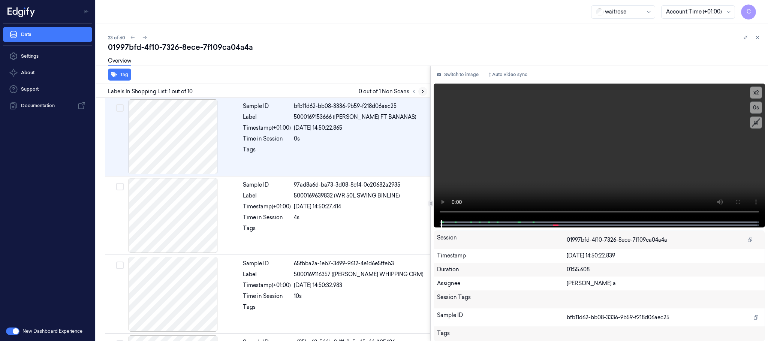
click at [426, 90] on button at bounding box center [423, 91] width 9 height 9
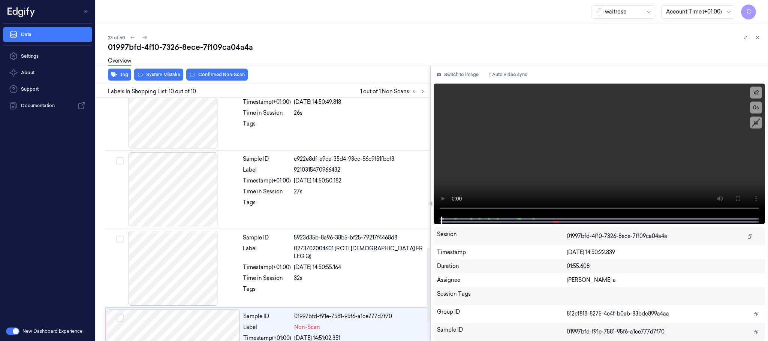
scroll to position [549, 0]
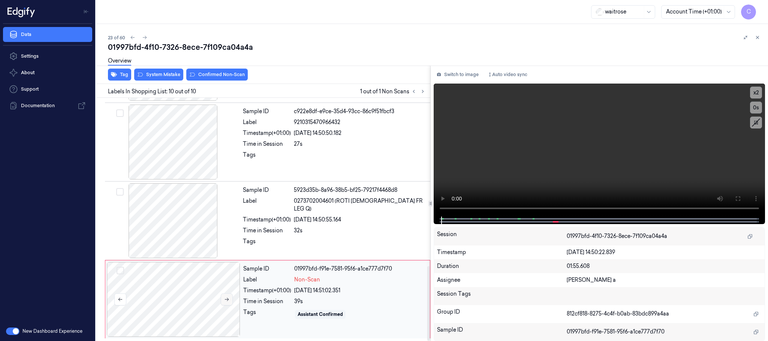
click at [222, 301] on button at bounding box center [227, 300] width 12 height 12
click at [225, 300] on icon at bounding box center [226, 299] width 5 height 5
click at [178, 234] on div at bounding box center [174, 220] width 134 height 75
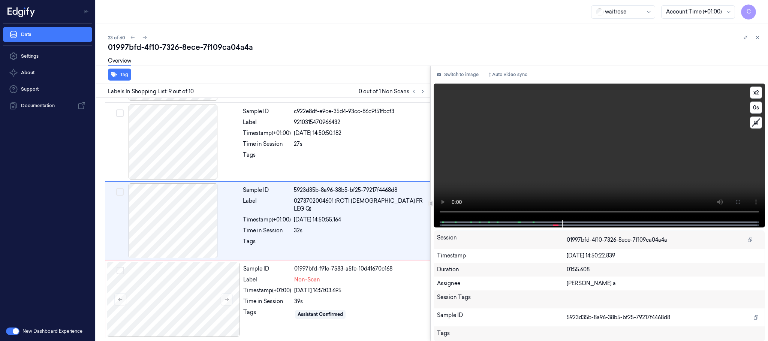
click at [604, 155] on video at bounding box center [600, 152] width 332 height 137
click at [191, 284] on div at bounding box center [174, 299] width 134 height 75
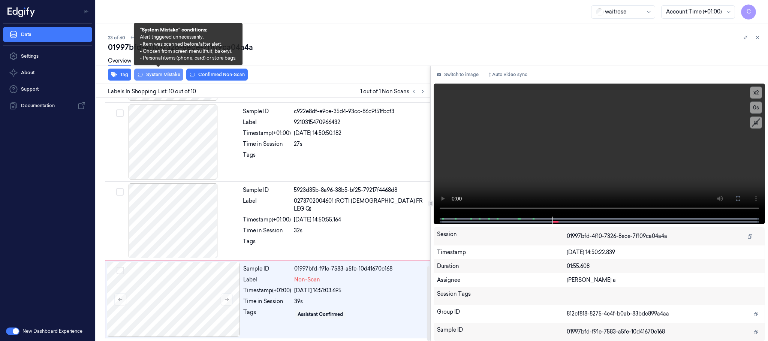
click at [157, 72] on button "System Mistake" at bounding box center [158, 75] width 49 height 12
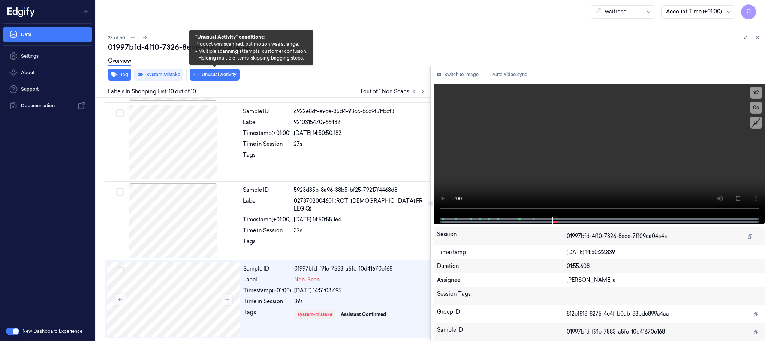
click at [213, 72] on button "Unusual Activity" at bounding box center [215, 75] width 50 height 12
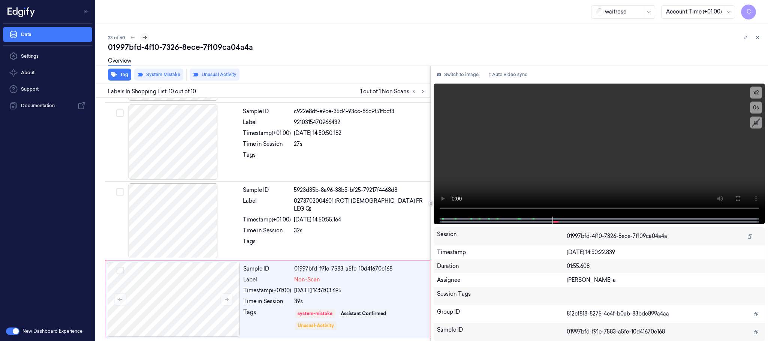
click at [147, 38] on button at bounding box center [144, 37] width 9 height 9
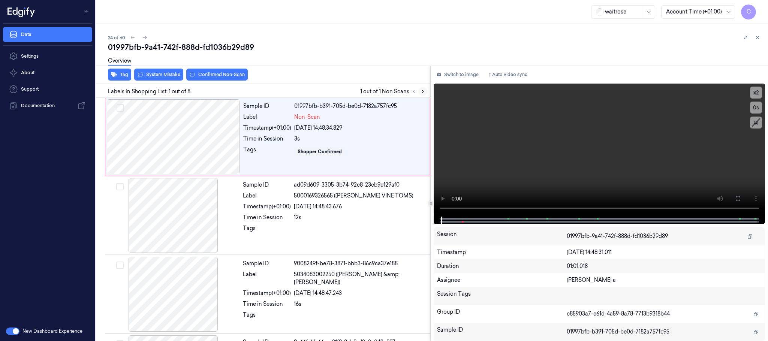
click at [424, 91] on icon at bounding box center [422, 91] width 5 height 5
click at [227, 133] on div at bounding box center [174, 136] width 134 height 75
click at [741, 203] on button at bounding box center [738, 199] width 12 height 12
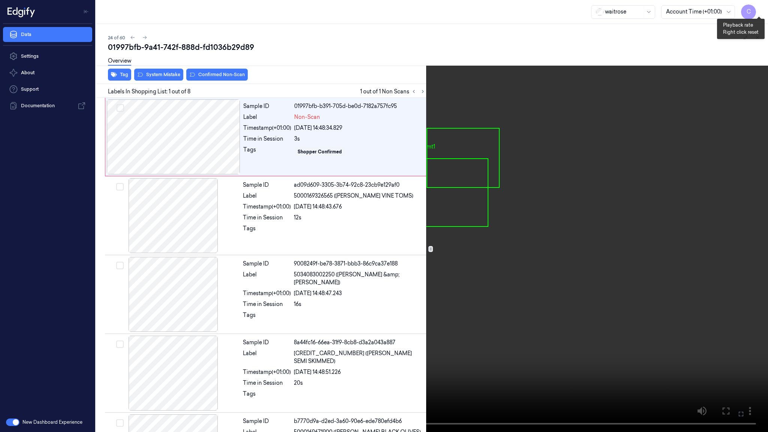
click at [760, 11] on button "x 2" at bounding box center [759, 9] width 12 height 12
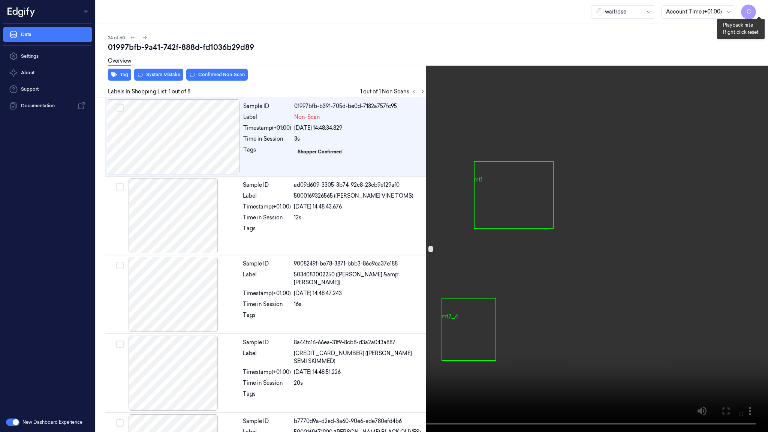
click at [760, 11] on button "x 4" at bounding box center [759, 9] width 12 height 12
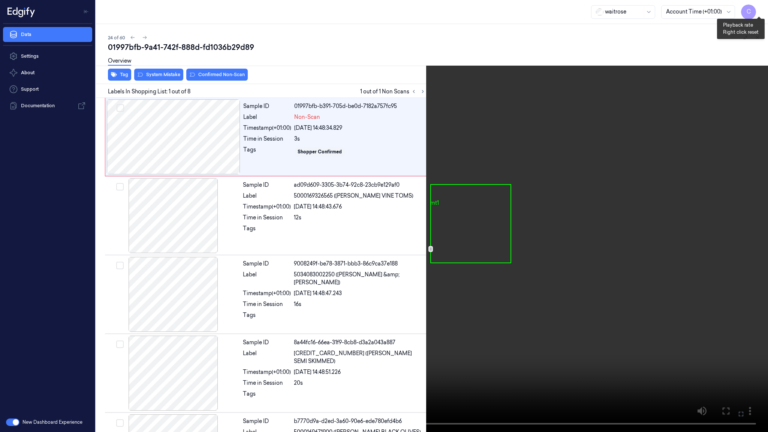
click at [760, 11] on button "x 1" at bounding box center [759, 9] width 12 height 12
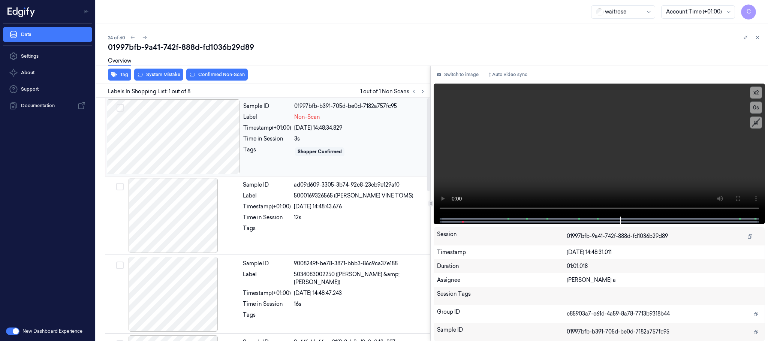
click at [182, 140] on div at bounding box center [174, 136] width 134 height 75
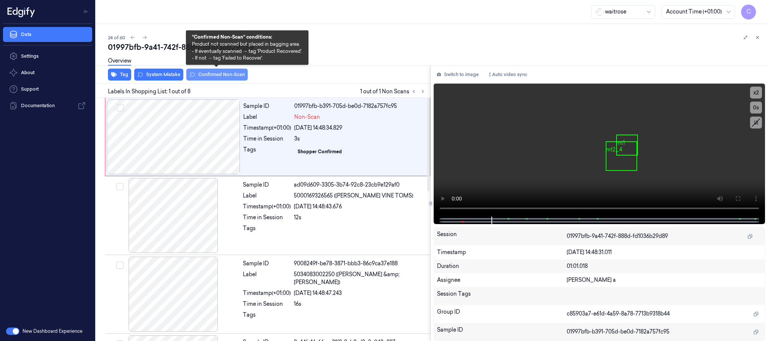
click at [201, 74] on button "Confirmed Non-Scan" at bounding box center [217, 75] width 62 height 12
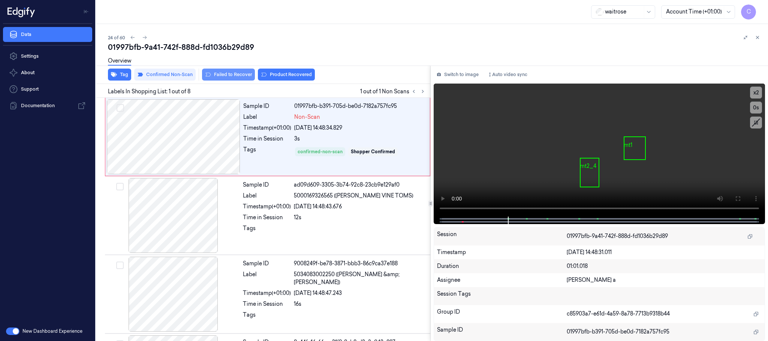
click at [233, 75] on button "Failed to Recover" at bounding box center [228, 75] width 53 height 12
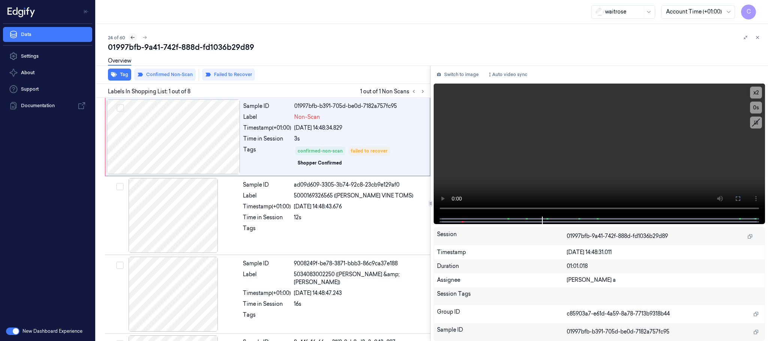
click at [131, 37] on icon at bounding box center [132, 37] width 5 height 5
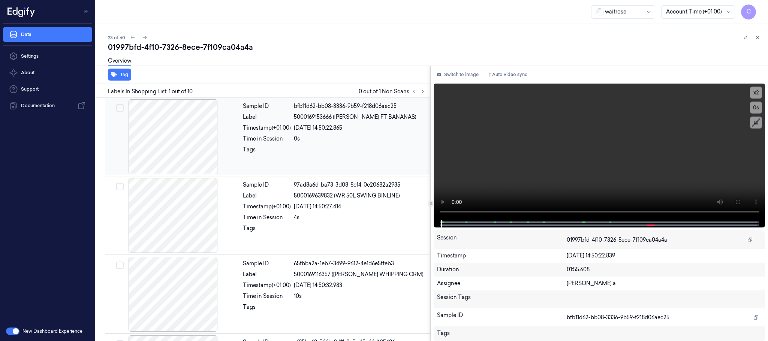
drag, startPoint x: 425, startPoint y: 92, endPoint x: 354, endPoint y: 104, distance: 72.5
click at [425, 92] on icon at bounding box center [422, 91] width 5 height 5
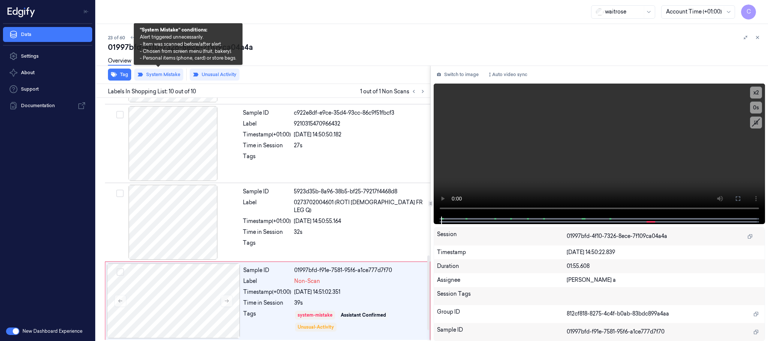
scroll to position [549, 0]
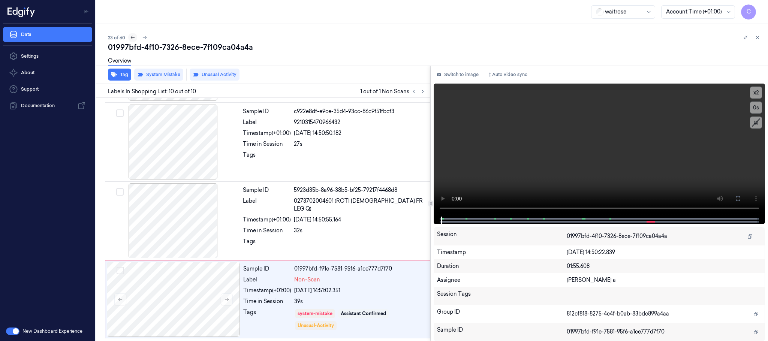
click at [134, 39] on icon at bounding box center [132, 37] width 5 height 5
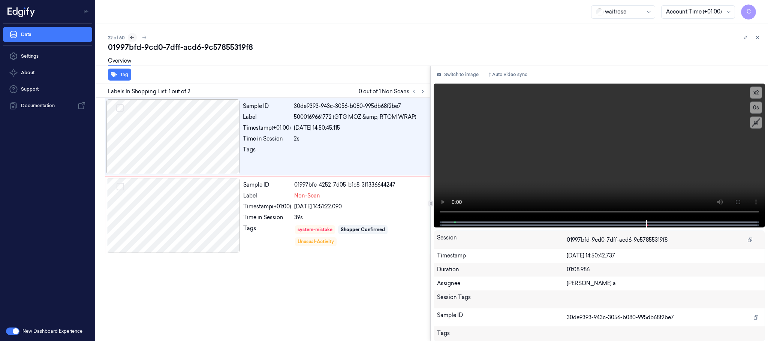
click at [134, 38] on icon at bounding box center [132, 37] width 5 height 5
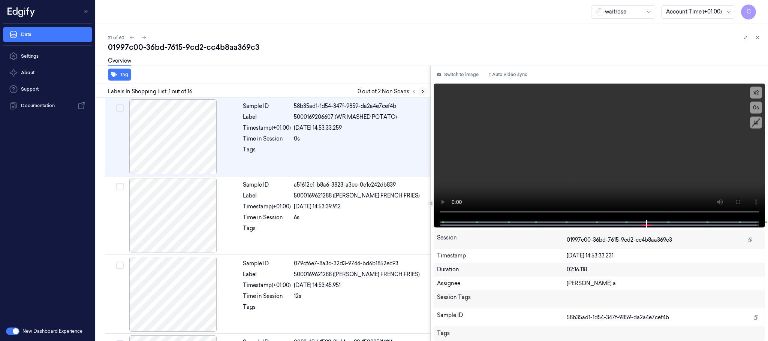
click at [425, 89] on icon at bounding box center [422, 91] width 5 height 5
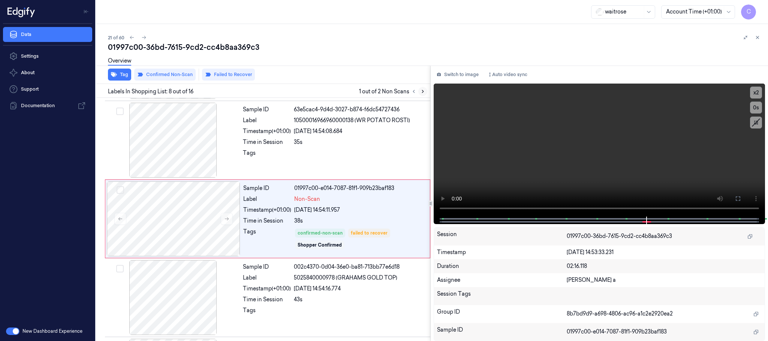
scroll to position [471, 0]
click at [424, 89] on icon at bounding box center [422, 91] width 5 height 5
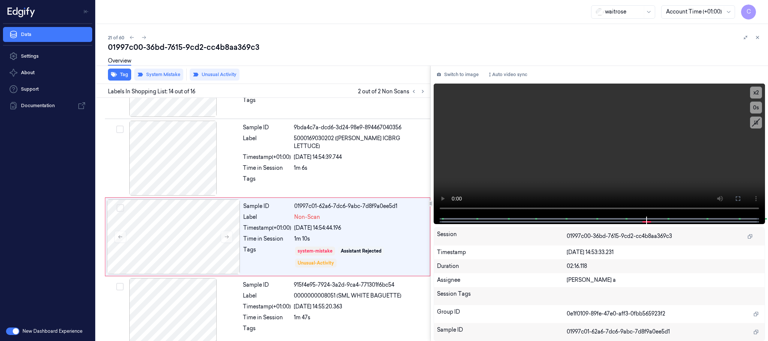
scroll to position [946, 0]
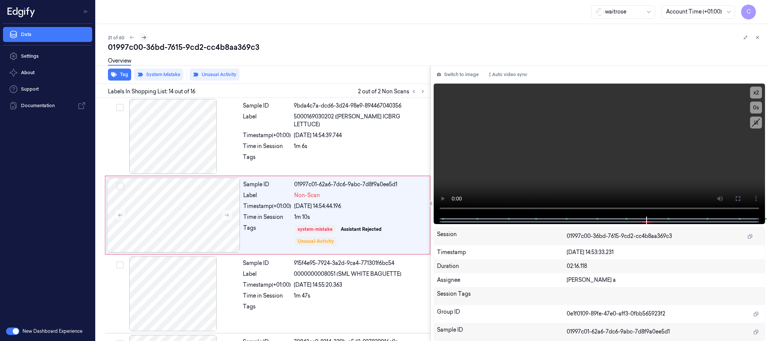
click at [145, 36] on icon at bounding box center [143, 37] width 5 height 5
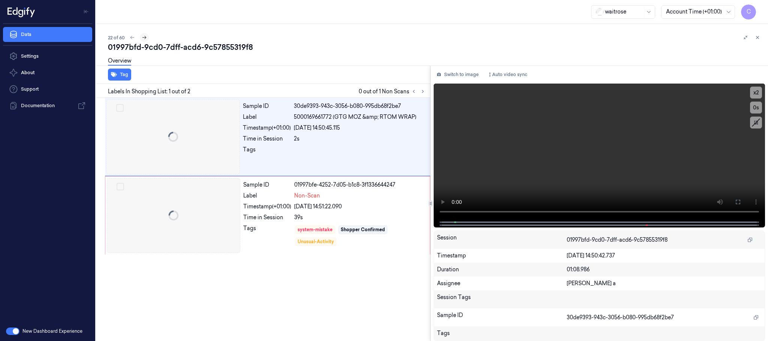
click at [145, 36] on icon at bounding box center [144, 37] width 5 height 5
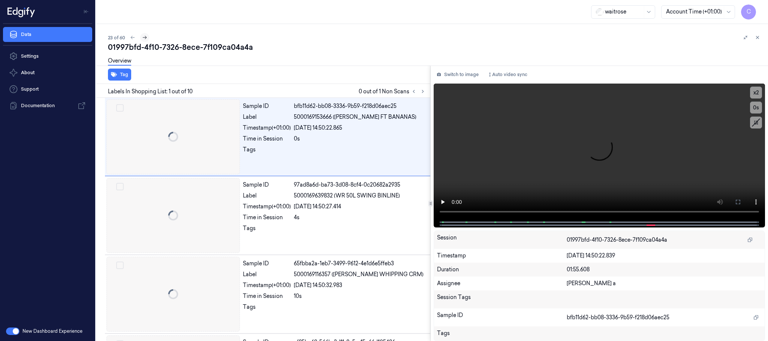
click at [145, 36] on icon at bounding box center [144, 37] width 5 height 5
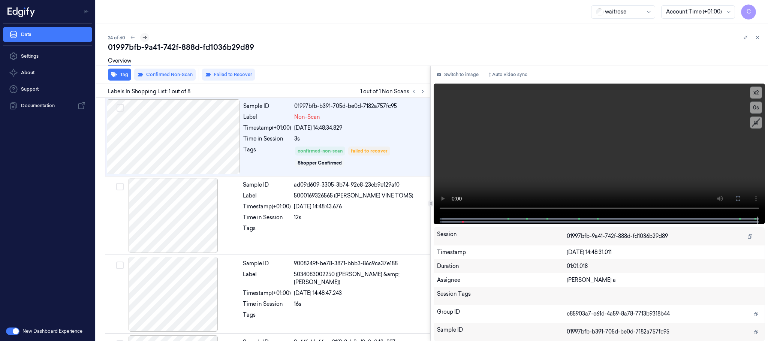
click at [144, 36] on icon at bounding box center [144, 37] width 5 height 5
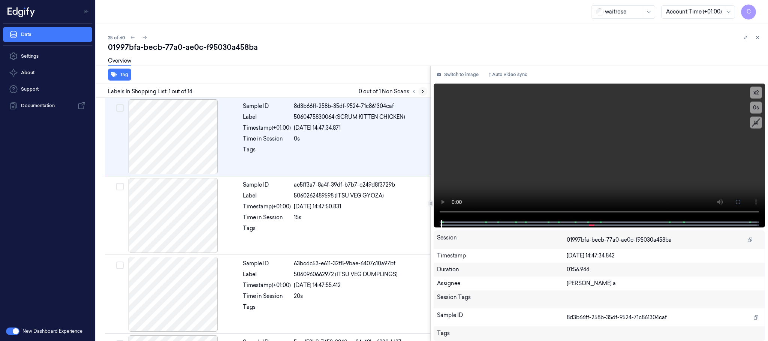
click at [422, 90] on icon at bounding box center [423, 91] width 2 height 3
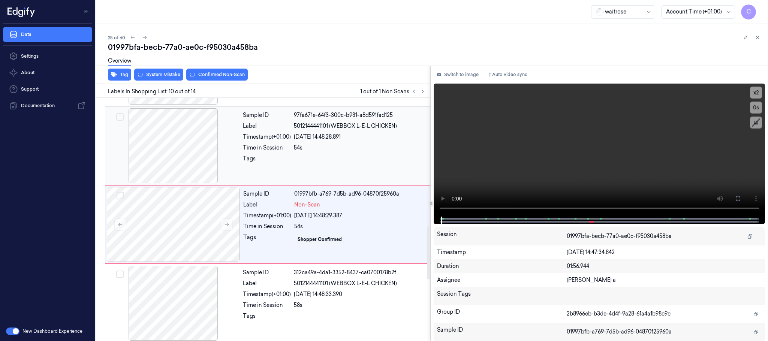
scroll to position [629, 0]
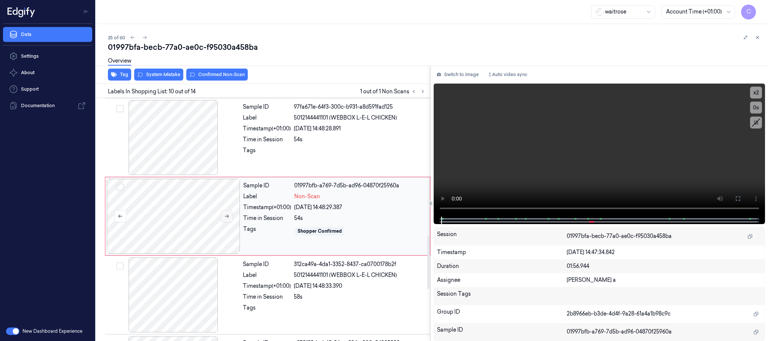
click at [230, 215] on button at bounding box center [227, 216] width 12 height 12
click at [226, 219] on icon at bounding box center [226, 216] width 5 height 5
click at [180, 133] on div at bounding box center [174, 137] width 134 height 75
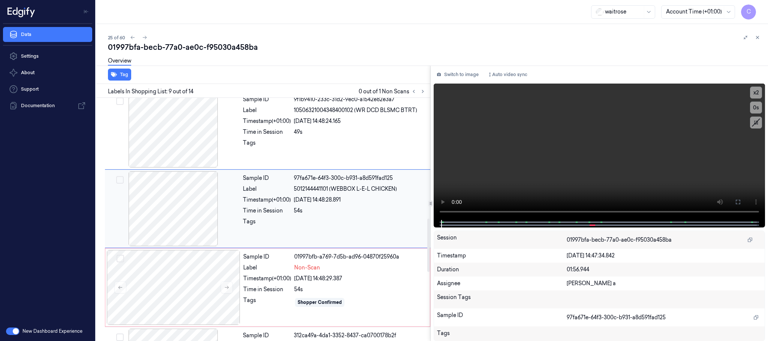
scroll to position [550, 0]
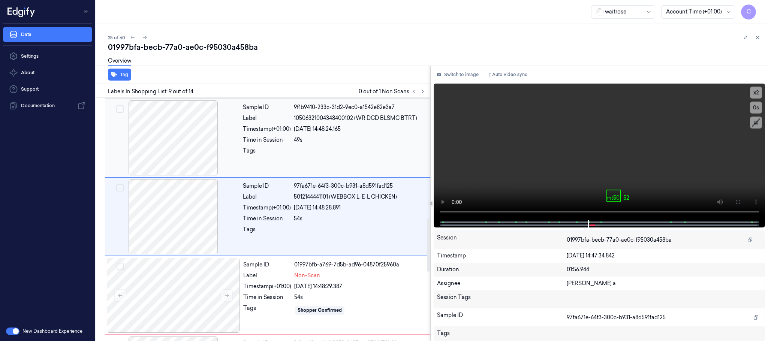
click at [183, 150] on div at bounding box center [174, 138] width 134 height 75
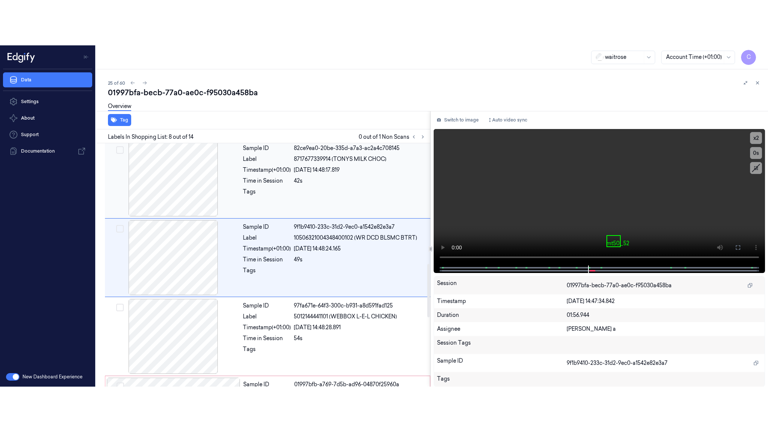
scroll to position [471, 0]
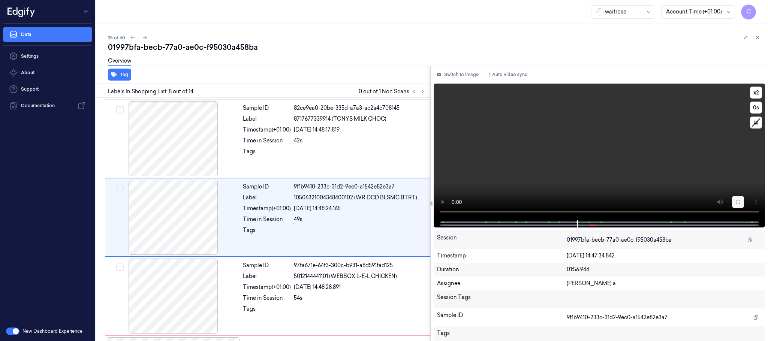
click at [740, 199] on icon at bounding box center [738, 202] width 6 height 6
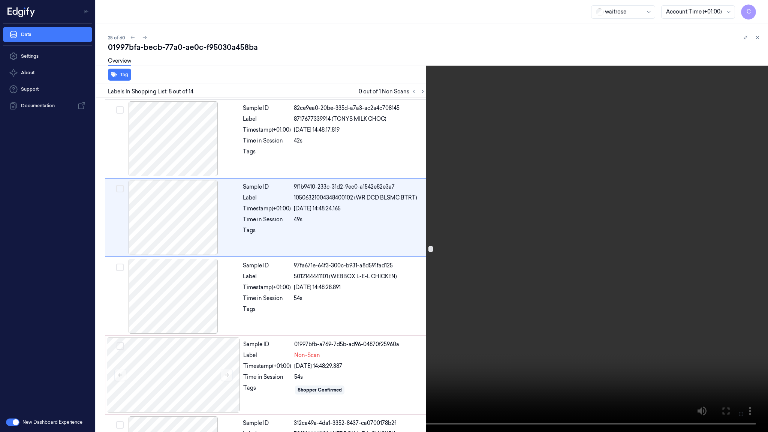
click at [373, 223] on video at bounding box center [384, 216] width 768 height 432
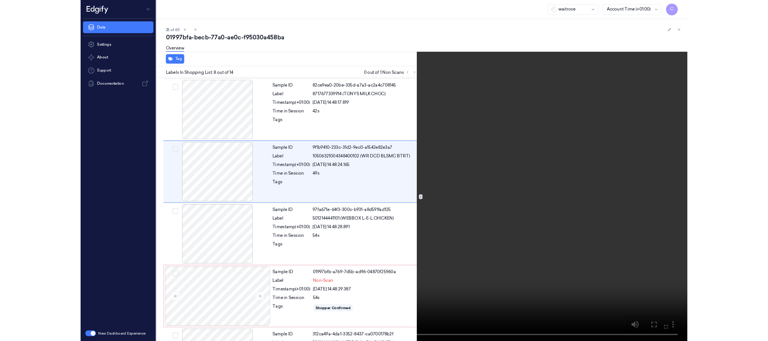
scroll to position [426, 0]
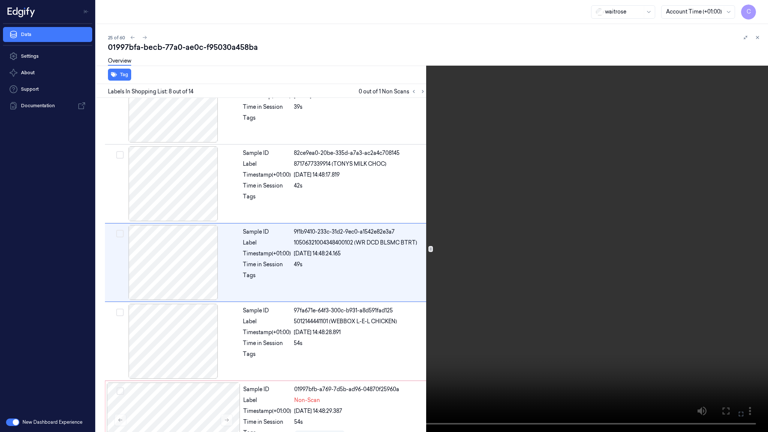
click at [367, 267] on video at bounding box center [384, 216] width 768 height 432
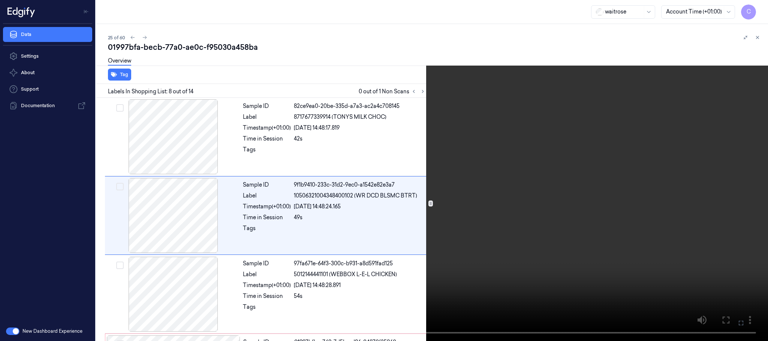
scroll to position [471, 0]
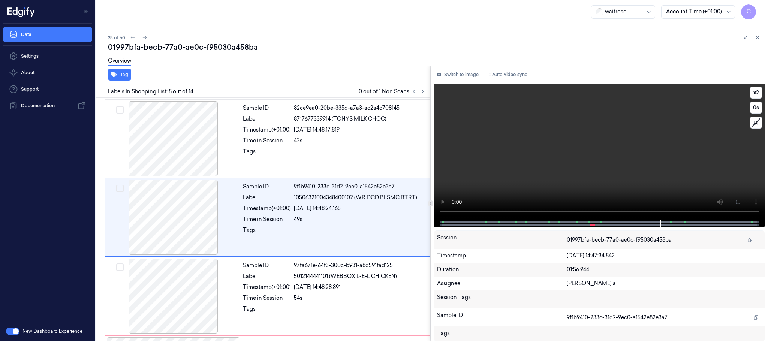
click at [542, 141] on video at bounding box center [600, 152] width 332 height 137
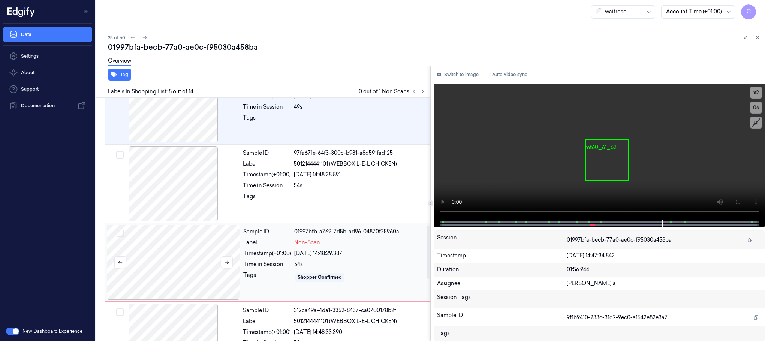
click at [176, 256] on div at bounding box center [174, 262] width 134 height 75
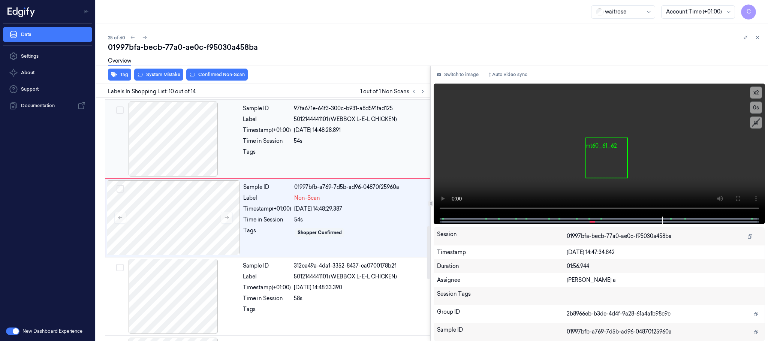
scroll to position [629, 0]
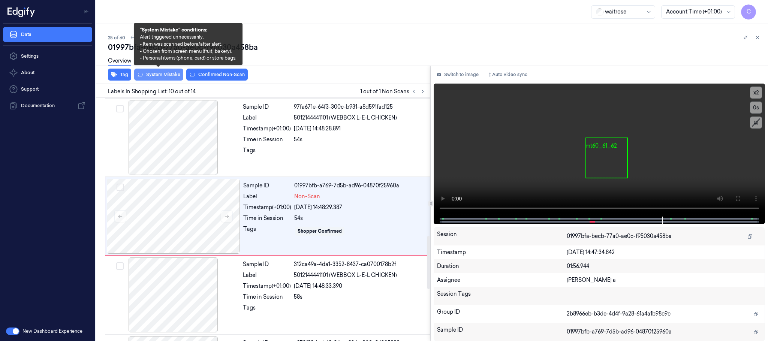
click at [159, 74] on button "System Mistake" at bounding box center [158, 75] width 49 height 12
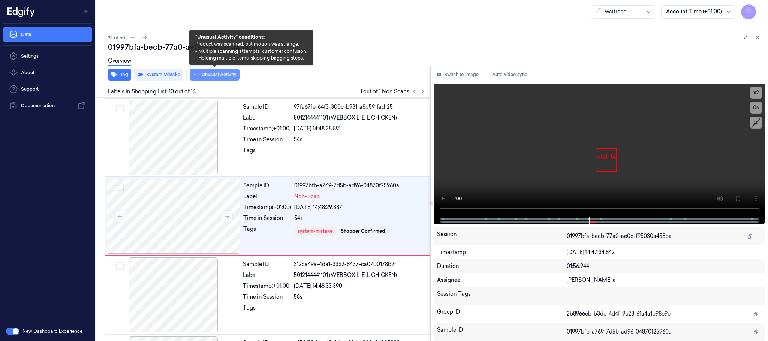
click at [218, 74] on button "Unusual Activity" at bounding box center [215, 75] width 50 height 12
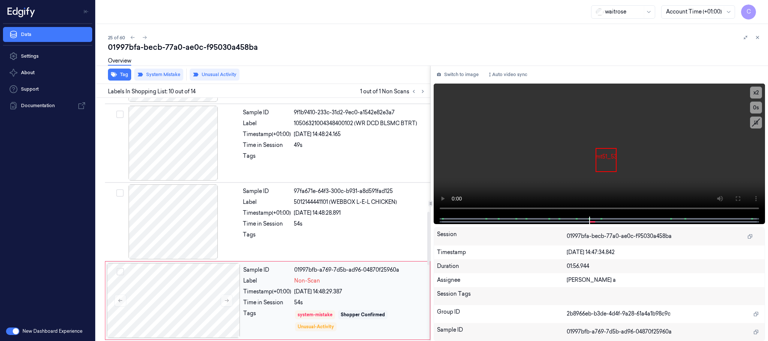
scroll to position [517, 0]
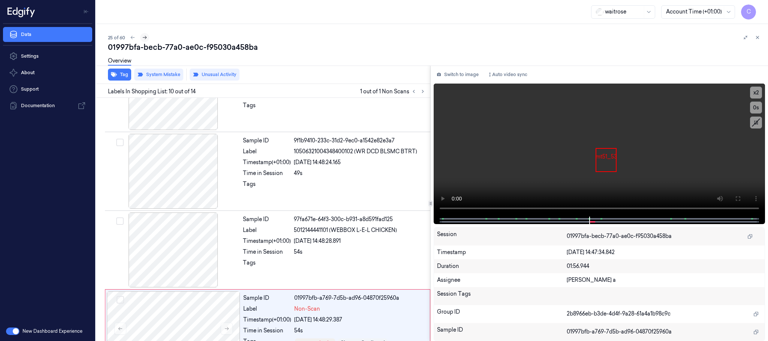
click at [144, 36] on icon at bounding box center [144, 37] width 5 height 5
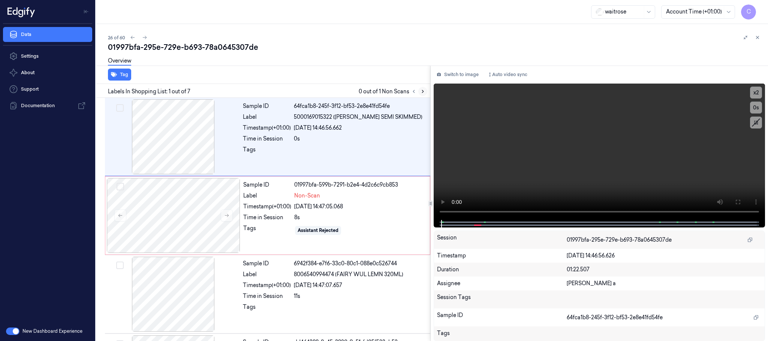
click at [424, 90] on icon at bounding box center [422, 91] width 5 height 5
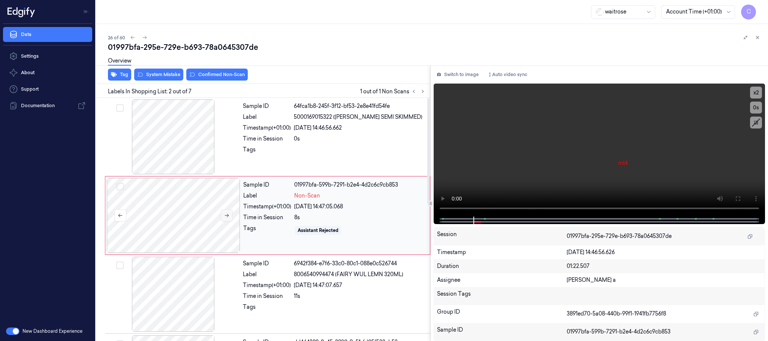
click at [232, 213] on button at bounding box center [227, 216] width 12 height 12
click at [183, 151] on div at bounding box center [174, 136] width 134 height 75
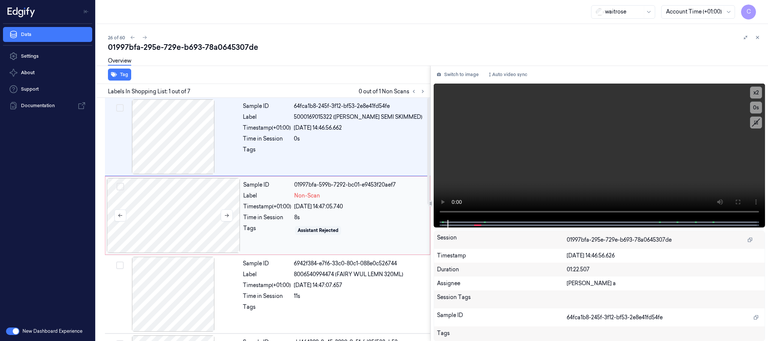
click at [211, 212] on div at bounding box center [174, 215] width 134 height 75
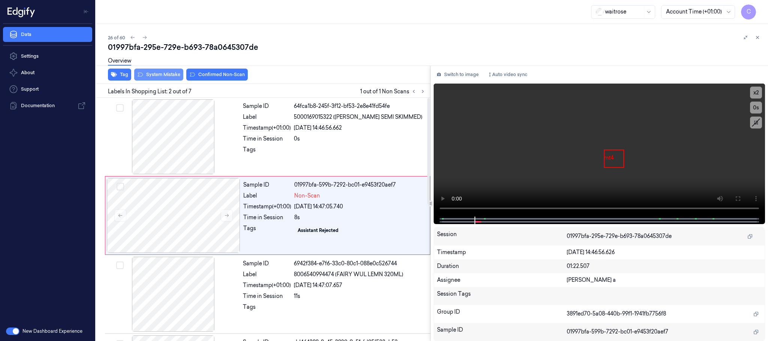
click at [159, 72] on button "System Mistake" at bounding box center [158, 75] width 49 height 12
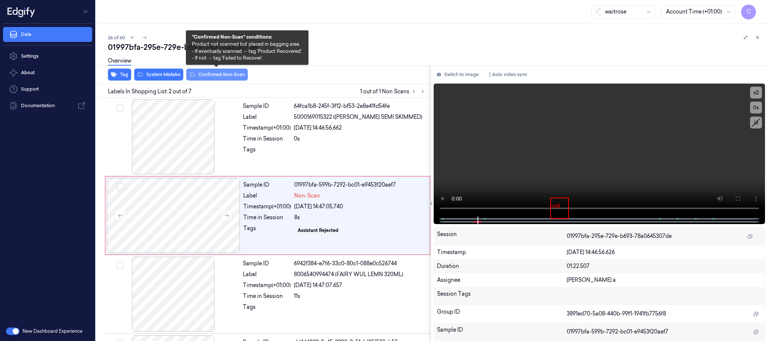
click at [234, 77] on button "Confirmed Non-Scan" at bounding box center [217, 75] width 62 height 12
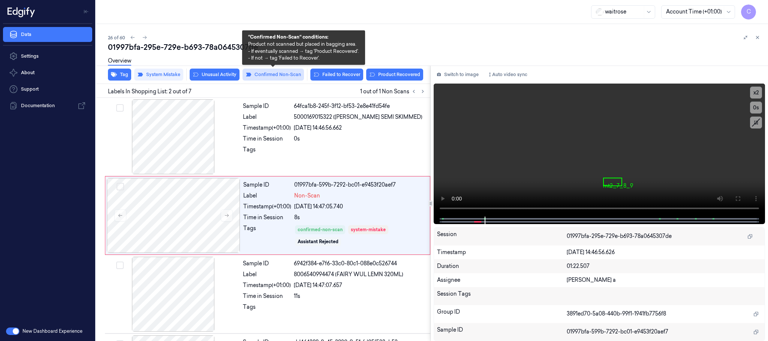
click at [260, 75] on button "Confirmed Non-Scan" at bounding box center [274, 75] width 62 height 12
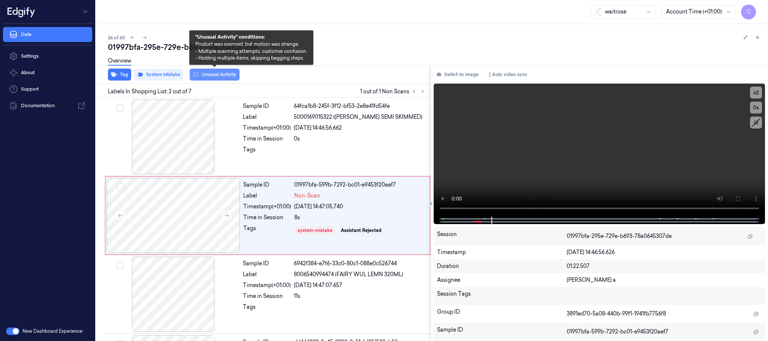
click at [217, 75] on button "Unusual Activity" at bounding box center [215, 75] width 50 height 12
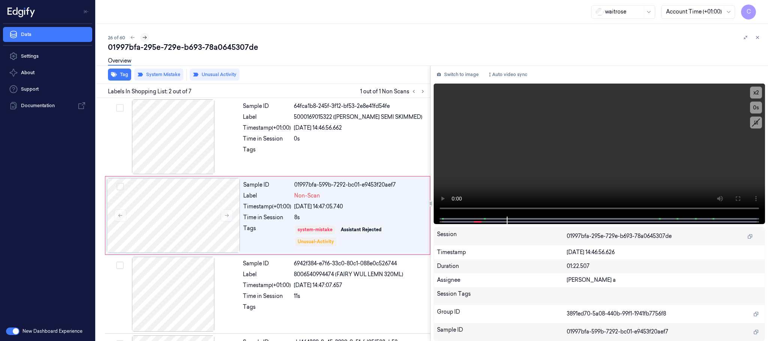
click at [144, 38] on icon at bounding box center [144, 37] width 5 height 5
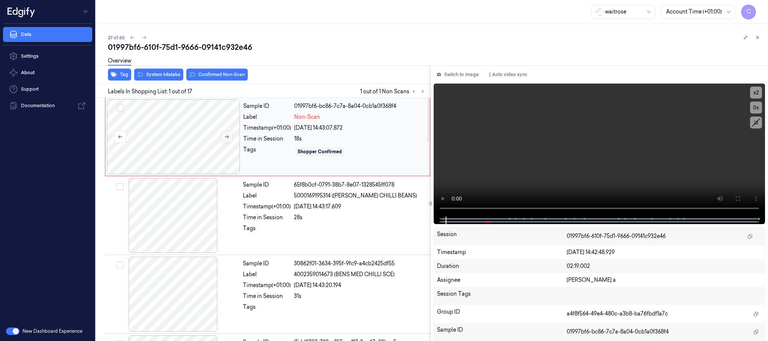
click at [231, 138] on button at bounding box center [227, 137] width 12 height 12
click at [228, 138] on icon at bounding box center [227, 136] width 4 height 3
click at [230, 135] on button at bounding box center [227, 137] width 12 height 12
click at [230, 137] on icon at bounding box center [226, 136] width 5 height 5
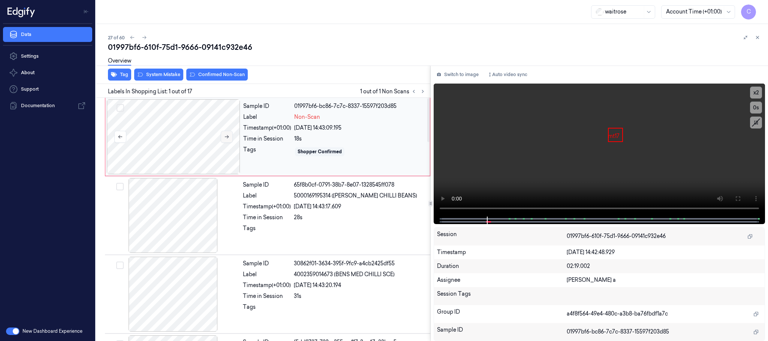
click at [230, 137] on icon at bounding box center [226, 136] width 5 height 5
click at [743, 200] on button at bounding box center [738, 199] width 12 height 12
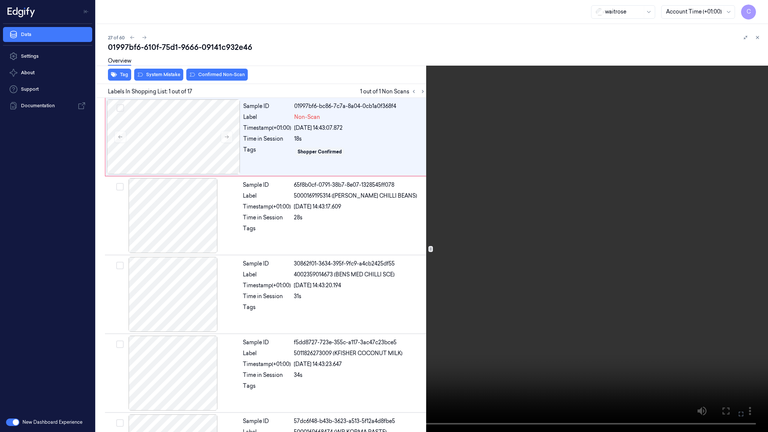
click at [400, 207] on video at bounding box center [384, 216] width 768 height 432
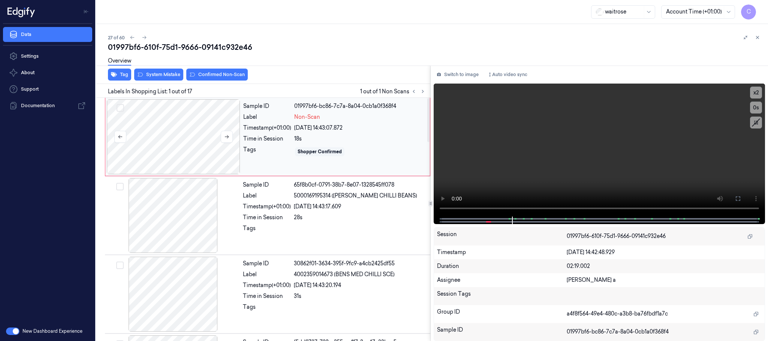
click at [196, 133] on div at bounding box center [174, 136] width 134 height 75
click at [203, 70] on div "Overview" at bounding box center [435, 62] width 654 height 19
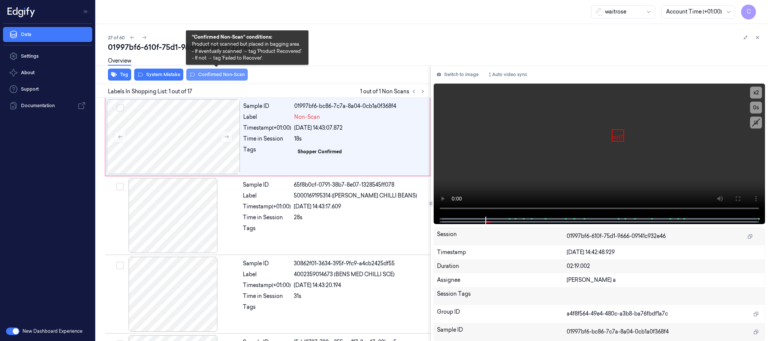
click at [201, 72] on button "Confirmed Non-Scan" at bounding box center [217, 75] width 62 height 12
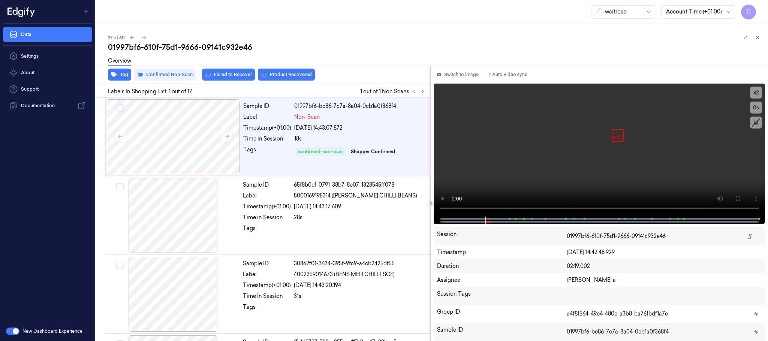
click at [284, 76] on button "Product Recovered" at bounding box center [286, 75] width 57 height 12
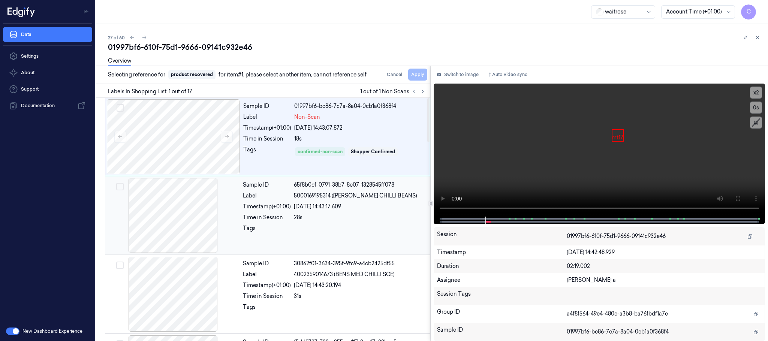
click at [192, 215] on div at bounding box center [174, 215] width 134 height 75
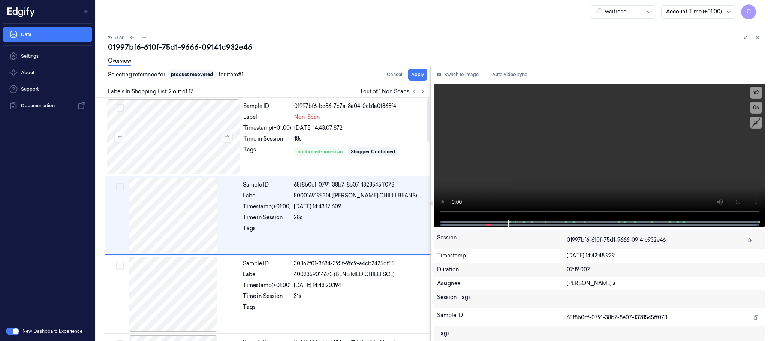
click at [419, 71] on div "Overview" at bounding box center [435, 62] width 654 height 19
click at [415, 74] on button "Apply" at bounding box center [417, 75] width 19 height 12
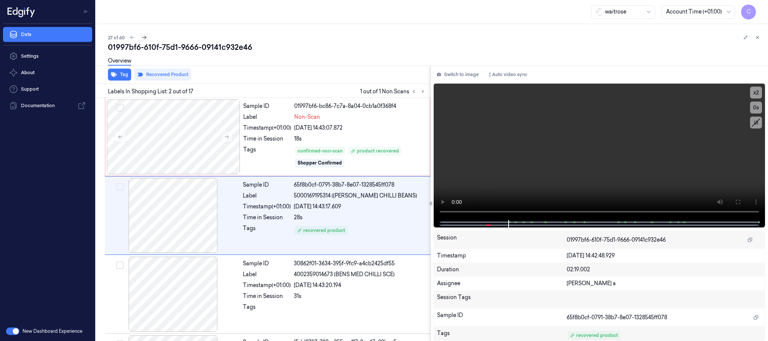
click at [144, 35] on icon at bounding box center [144, 37] width 5 height 5
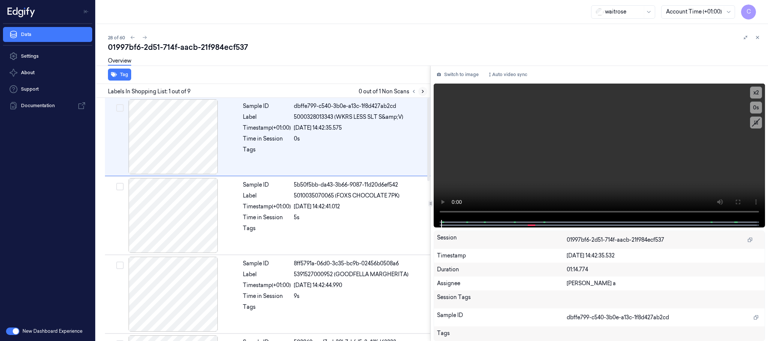
click at [422, 90] on icon at bounding box center [422, 91] width 5 height 5
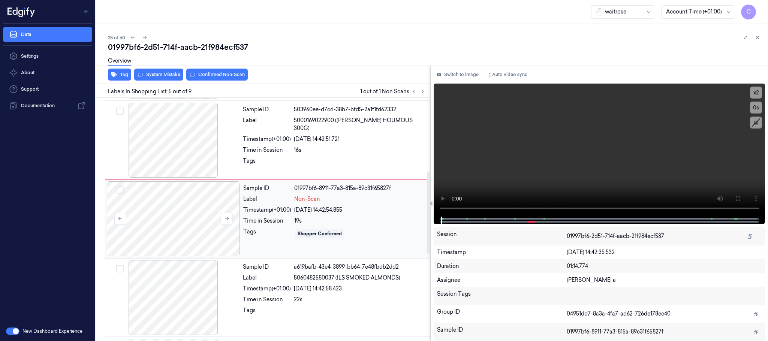
scroll to position [234, 0]
click at [224, 216] on icon at bounding box center [226, 217] width 5 height 5
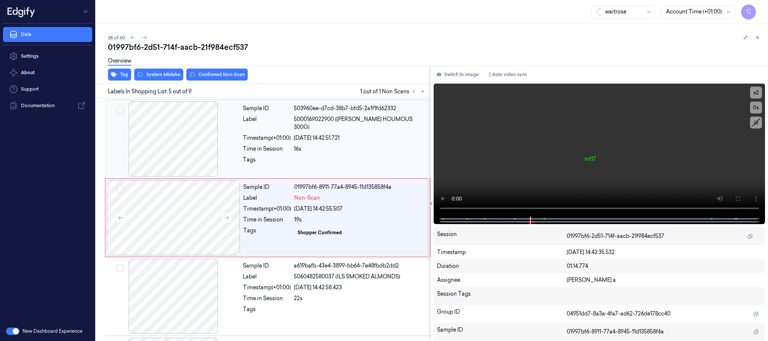
click at [181, 142] on div at bounding box center [174, 139] width 134 height 75
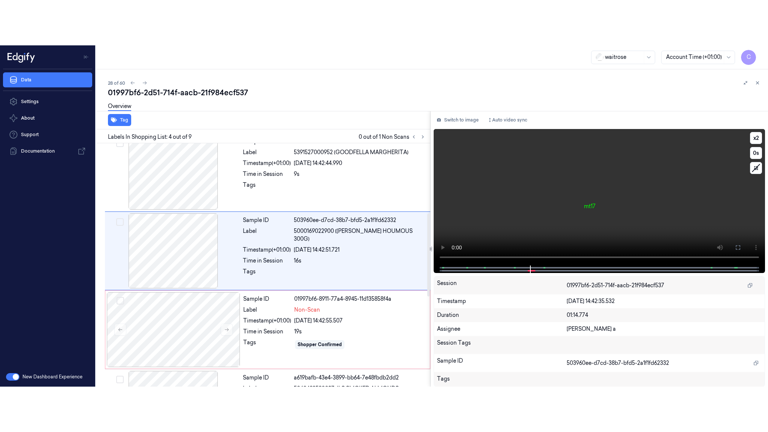
scroll to position [155, 0]
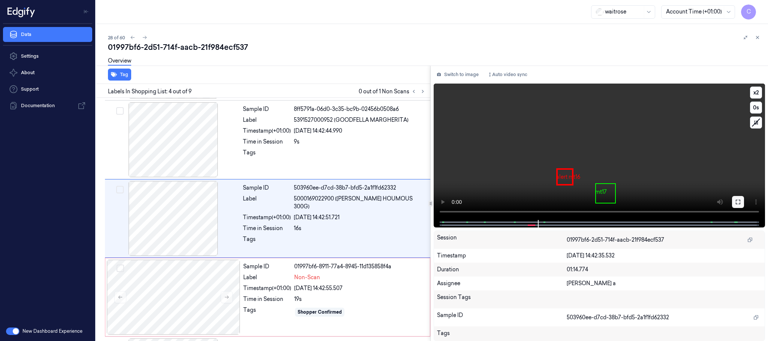
click at [736, 204] on icon at bounding box center [738, 202] width 6 height 6
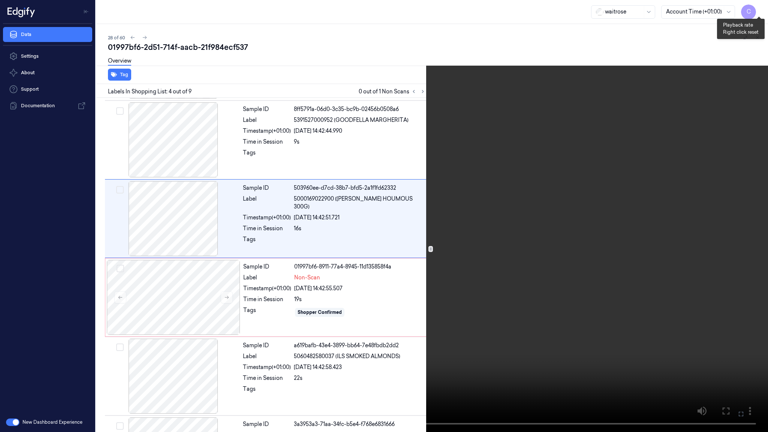
click at [759, 9] on button "x 2" at bounding box center [759, 9] width 12 height 12
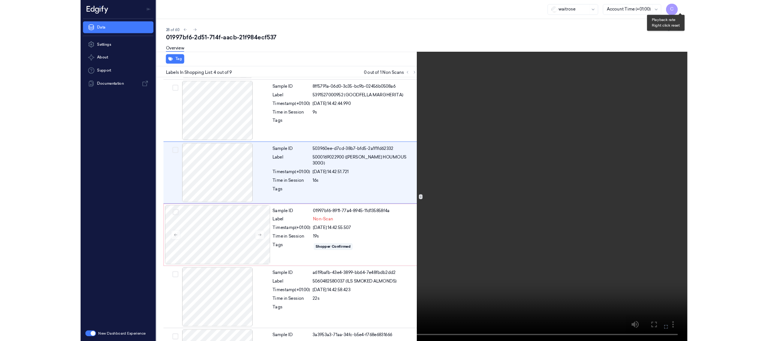
scroll to position [109, 0]
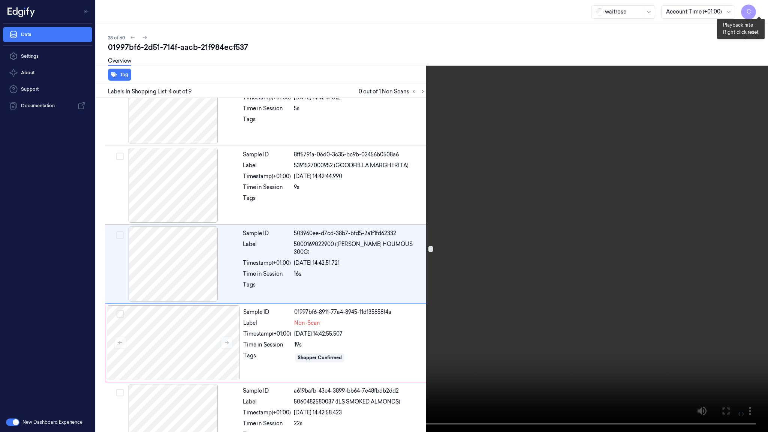
click at [759, 9] on button "x 4" at bounding box center [759, 9] width 12 height 12
click at [435, 239] on video at bounding box center [384, 216] width 768 height 432
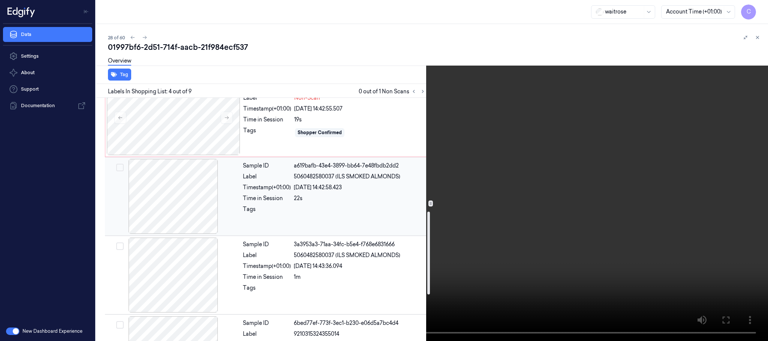
scroll to position [278, 0]
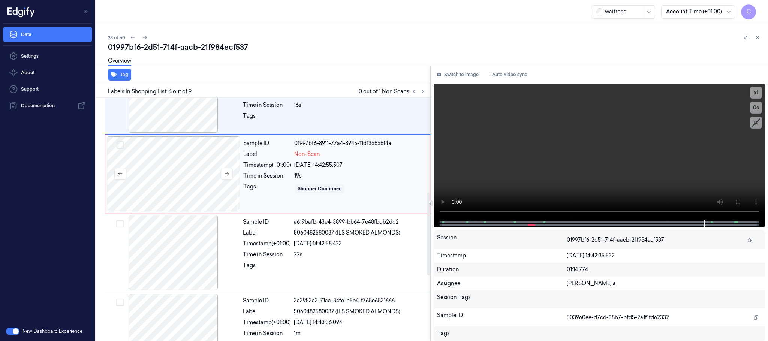
click at [196, 189] on div at bounding box center [174, 174] width 134 height 75
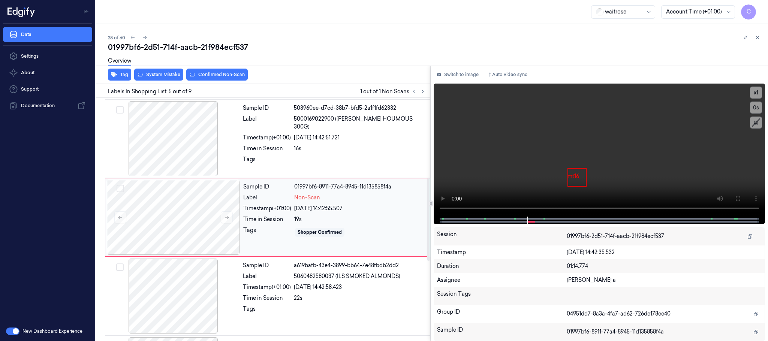
scroll to position [234, 0]
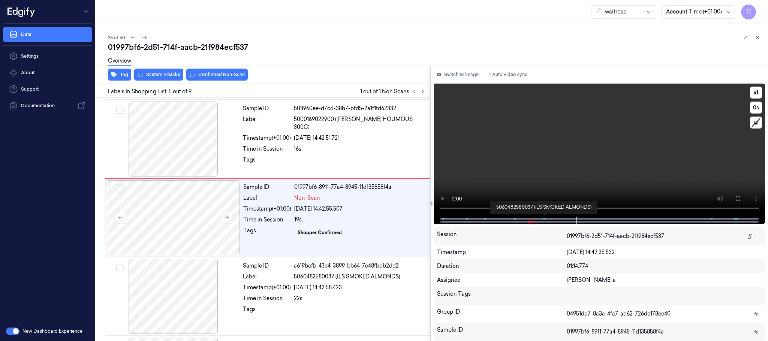
click at [545, 220] on span at bounding box center [545, 219] width 1 height 4
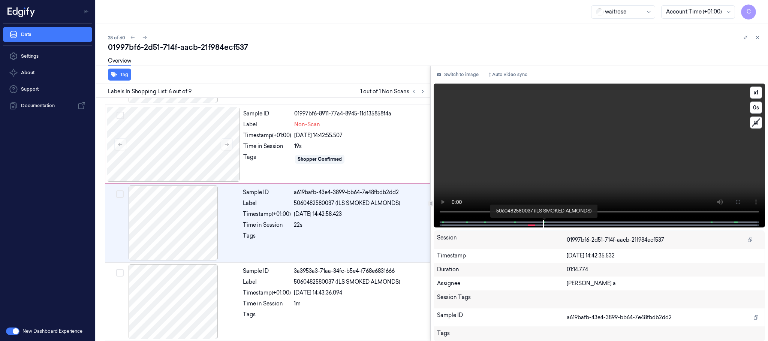
scroll to position [313, 0]
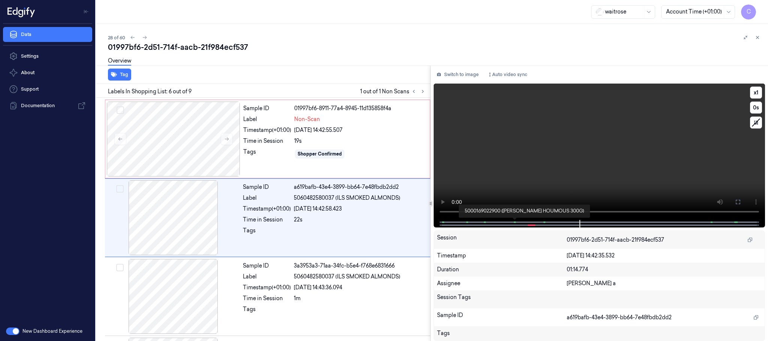
click at [514, 223] on span at bounding box center [514, 223] width 1 height 4
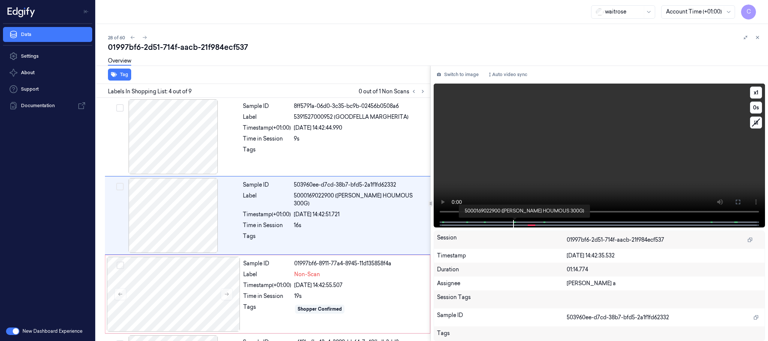
scroll to position [155, 0]
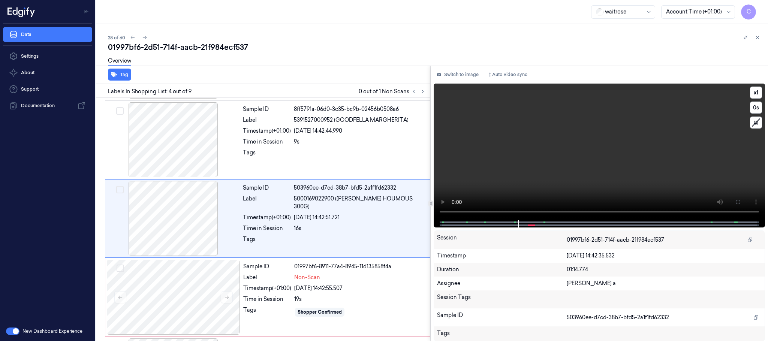
click at [504, 180] on video at bounding box center [600, 152] width 332 height 137
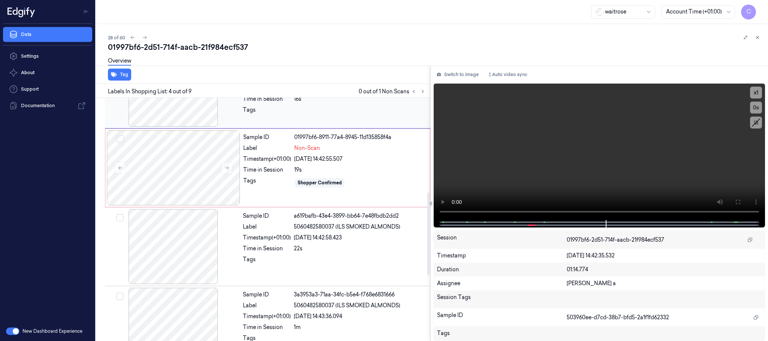
scroll to position [323, 0]
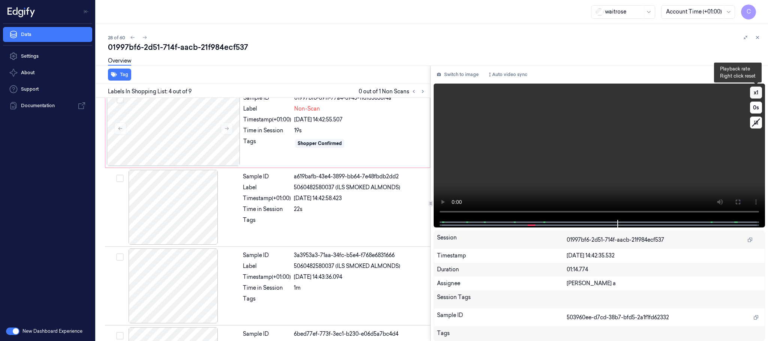
click at [754, 93] on button "x 1" at bounding box center [756, 93] width 12 height 12
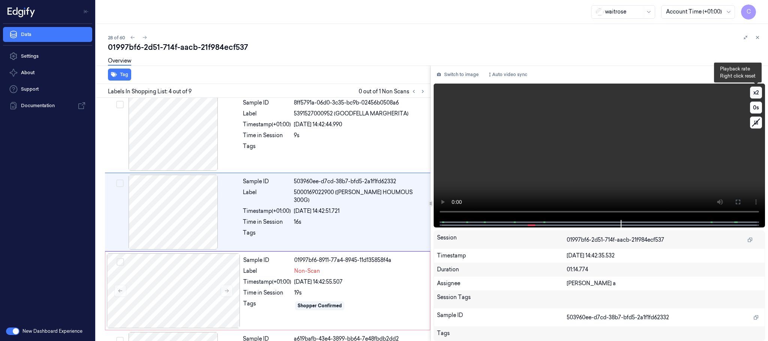
scroll to position [155, 0]
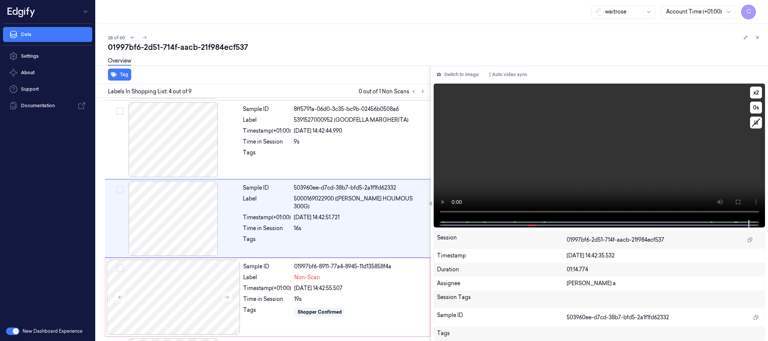
click at [617, 143] on video at bounding box center [600, 152] width 332 height 137
click at [711, 222] on span at bounding box center [711, 223] width 1 height 4
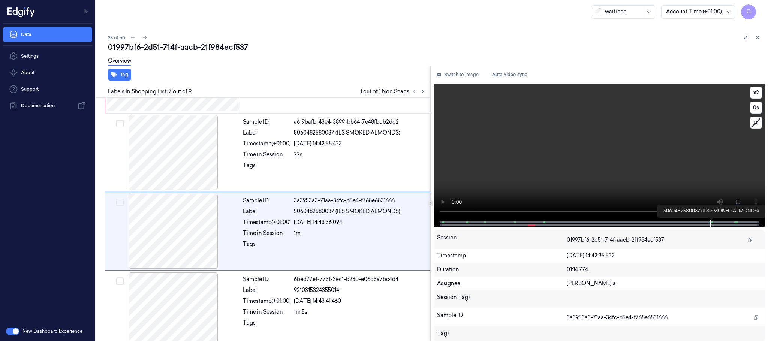
scroll to position [392, 0]
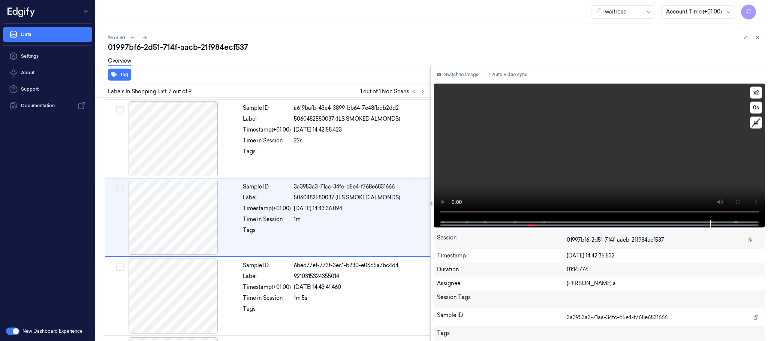
click at [591, 169] on video at bounding box center [600, 152] width 332 height 137
click at [586, 170] on video at bounding box center [600, 152] width 332 height 137
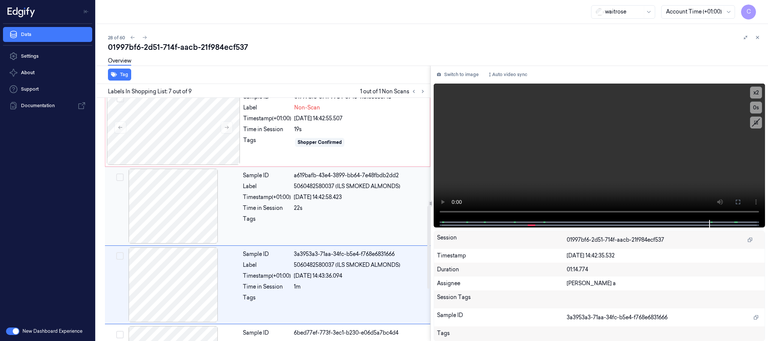
scroll to position [336, 0]
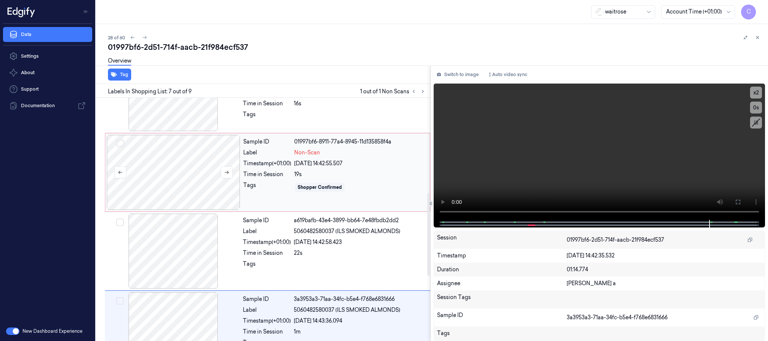
click at [183, 192] on div at bounding box center [174, 172] width 134 height 75
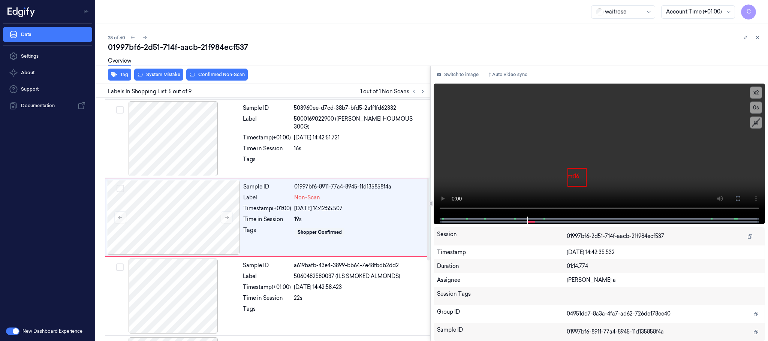
scroll to position [234, 0]
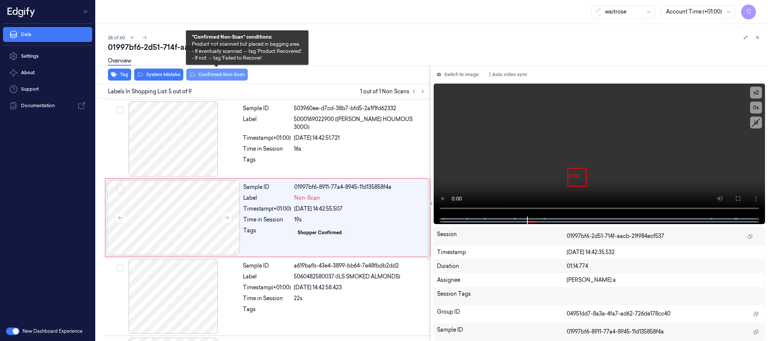
click at [209, 71] on button "Confirmed Non-Scan" at bounding box center [217, 75] width 62 height 12
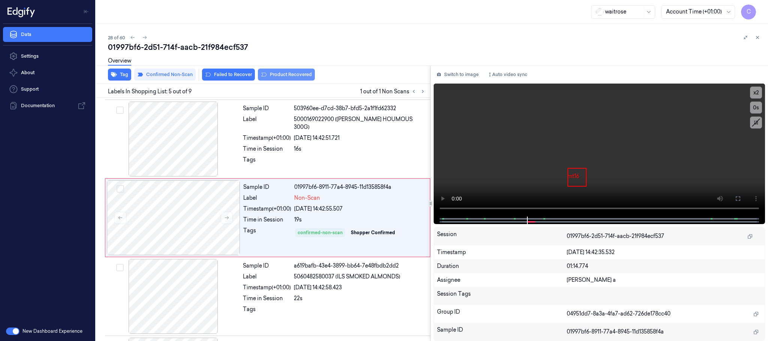
click at [275, 75] on button "Product Recovered" at bounding box center [286, 75] width 57 height 12
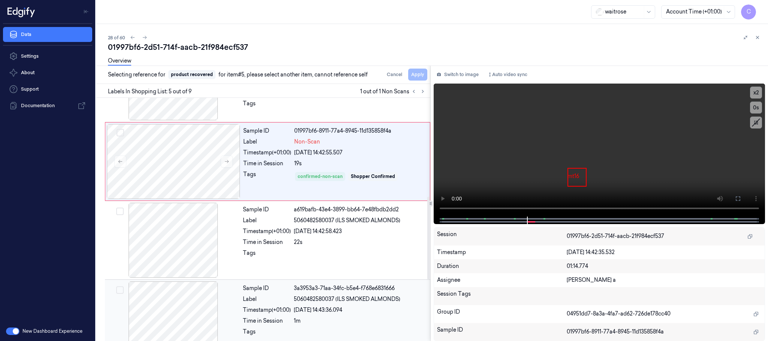
click at [197, 308] on div at bounding box center [174, 319] width 134 height 75
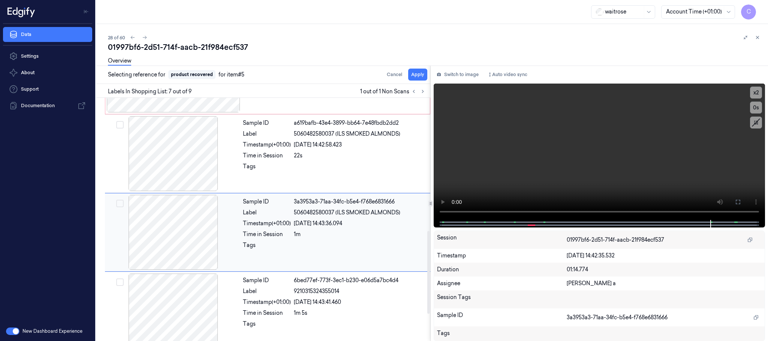
scroll to position [392, 0]
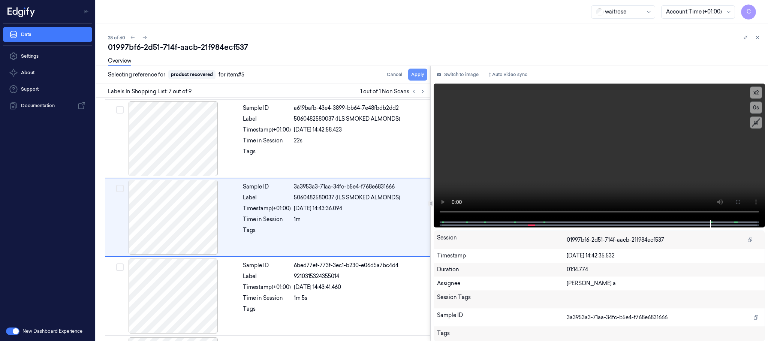
click at [416, 76] on button "Apply" at bounding box center [417, 75] width 19 height 12
click at [148, 35] on button at bounding box center [144, 37] width 9 height 9
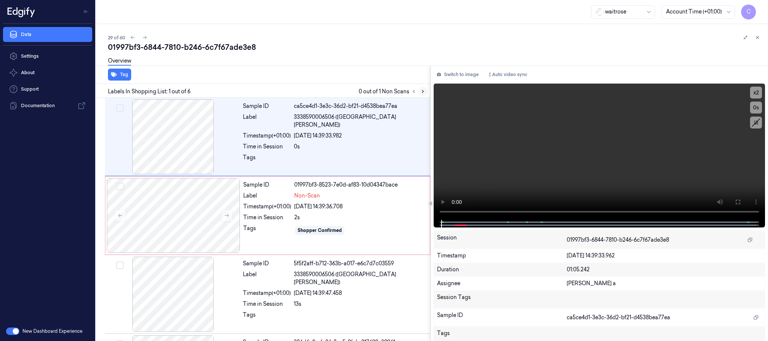
click at [425, 91] on icon at bounding box center [422, 91] width 5 height 5
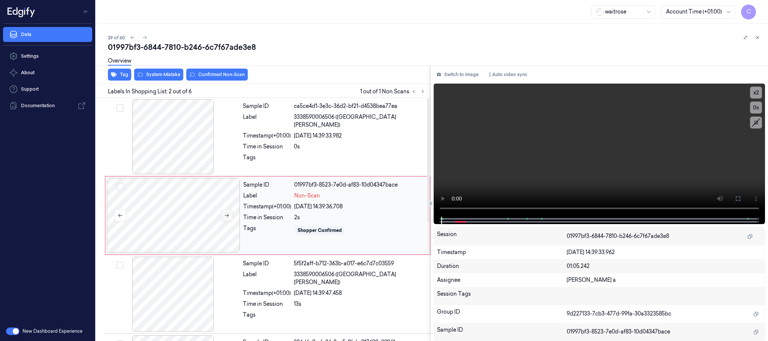
click at [223, 213] on button at bounding box center [227, 216] width 12 height 12
click at [225, 218] on icon at bounding box center [226, 215] width 5 height 5
click at [174, 154] on div at bounding box center [174, 136] width 134 height 75
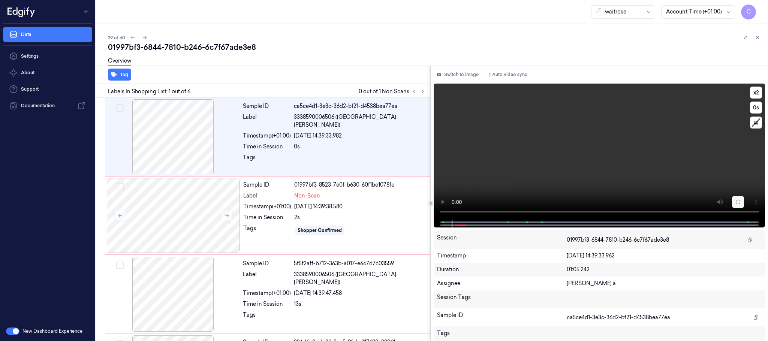
click at [736, 199] on icon at bounding box center [738, 202] width 6 height 6
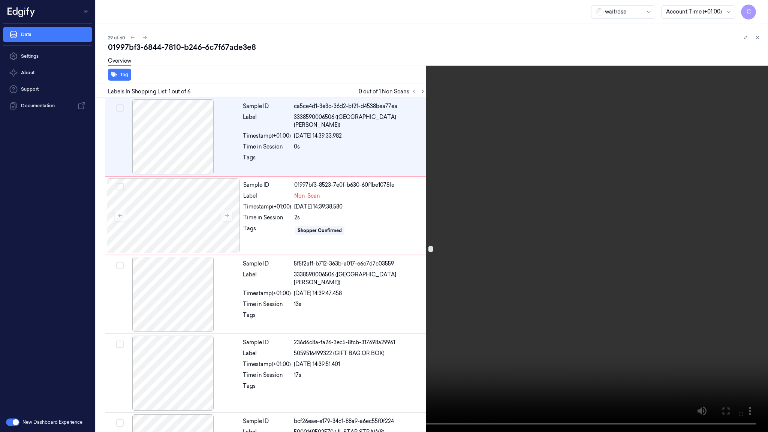
click at [536, 58] on video at bounding box center [384, 216] width 768 height 432
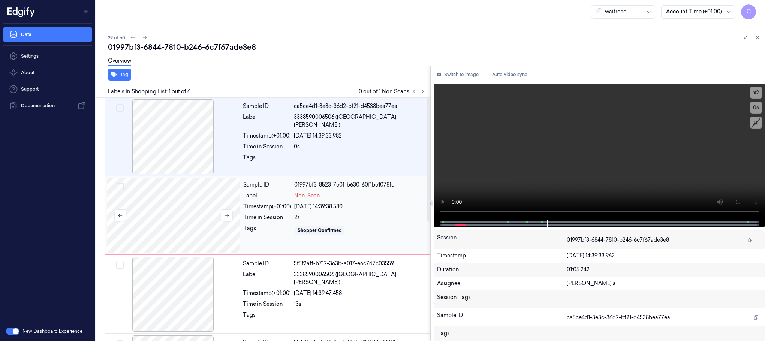
click at [183, 216] on div at bounding box center [174, 215] width 134 height 75
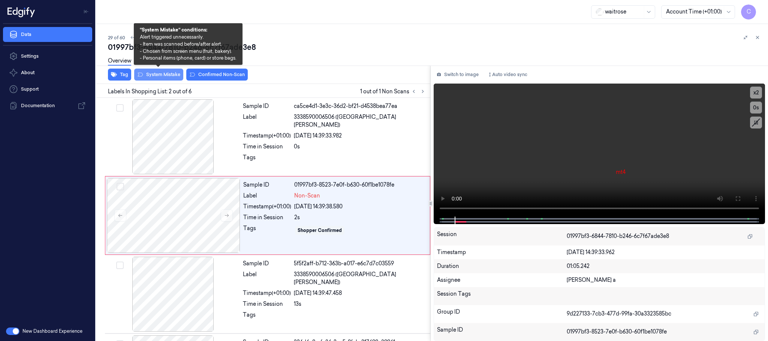
click at [169, 79] on button "System Mistake" at bounding box center [158, 75] width 49 height 12
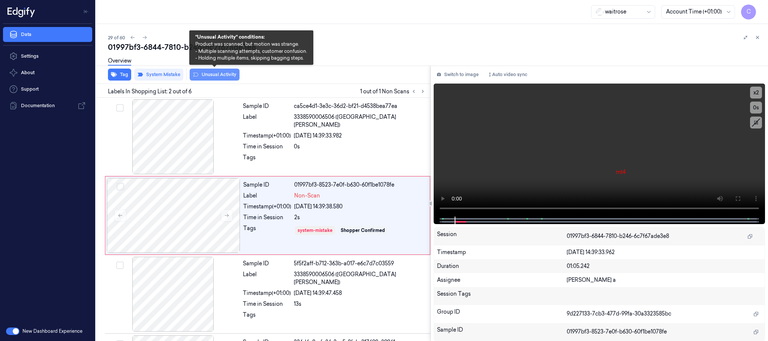
click at [220, 78] on button "Unusual Activity" at bounding box center [215, 75] width 50 height 12
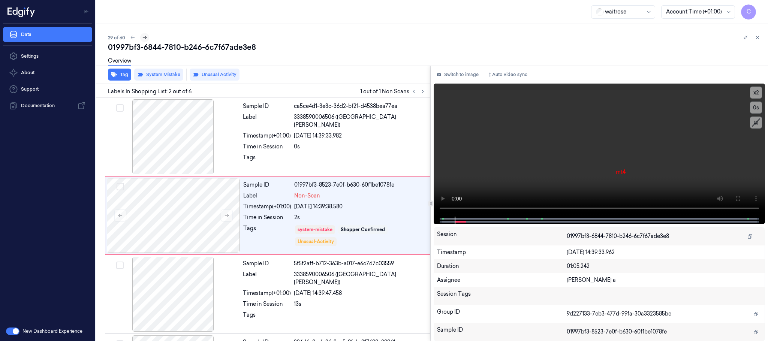
click at [144, 38] on icon at bounding box center [144, 37] width 5 height 5
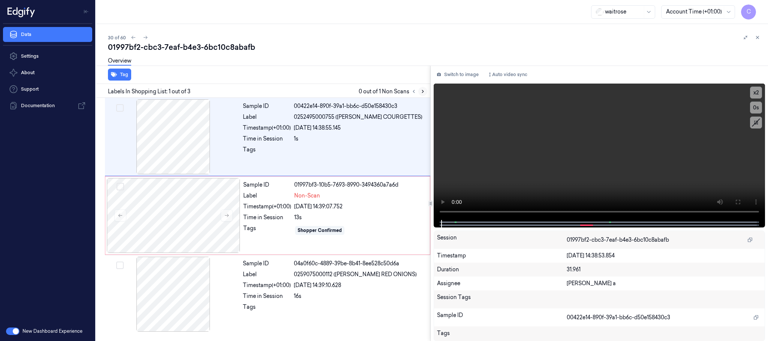
click at [423, 90] on icon at bounding box center [423, 91] width 2 height 3
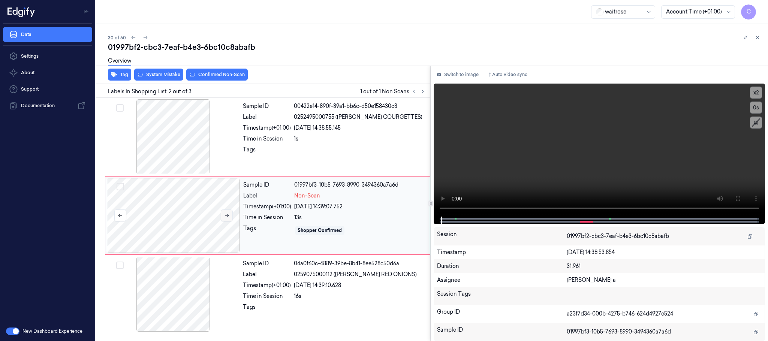
click at [228, 217] on icon at bounding box center [226, 215] width 5 height 5
click at [184, 142] on div at bounding box center [174, 136] width 134 height 75
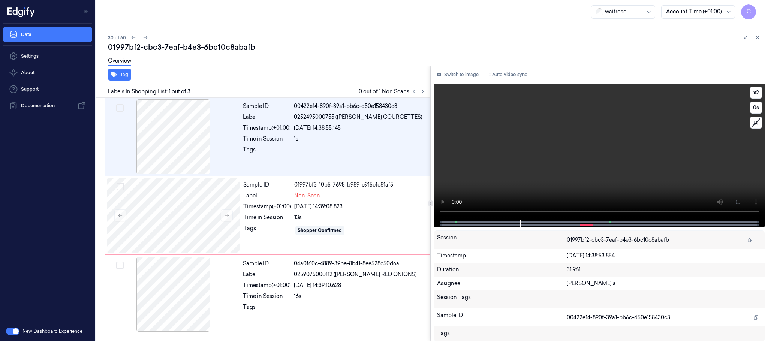
click at [609, 176] on video at bounding box center [600, 152] width 332 height 137
click at [206, 216] on div at bounding box center [174, 215] width 134 height 75
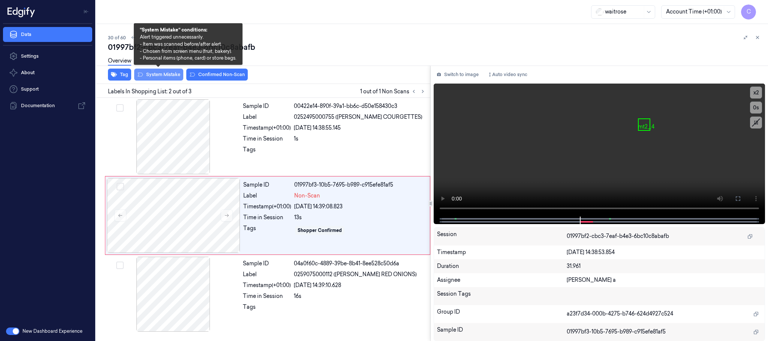
click at [172, 72] on button "System Mistake" at bounding box center [158, 75] width 49 height 12
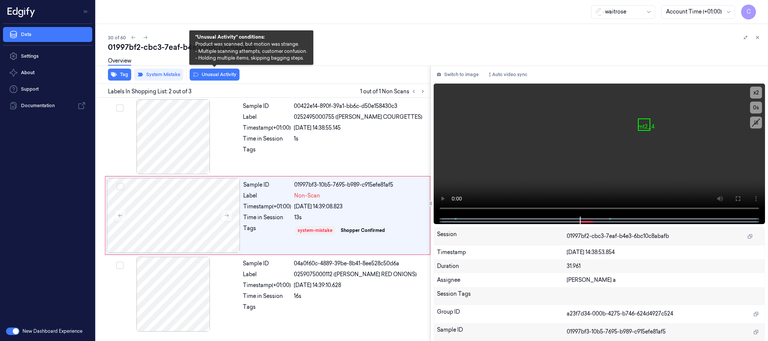
click at [234, 74] on button "Unusual Activity" at bounding box center [215, 75] width 50 height 12
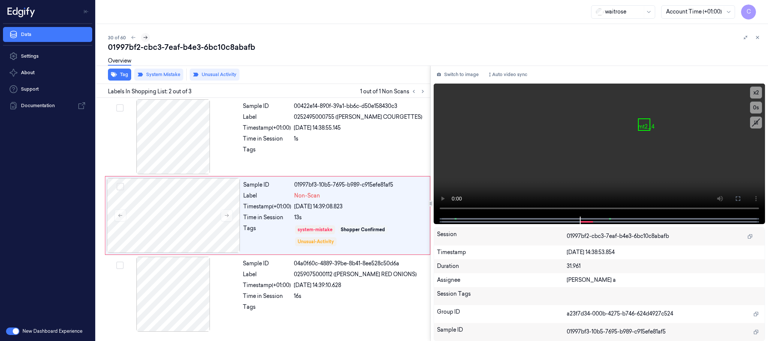
click at [143, 36] on icon at bounding box center [145, 37] width 5 height 5
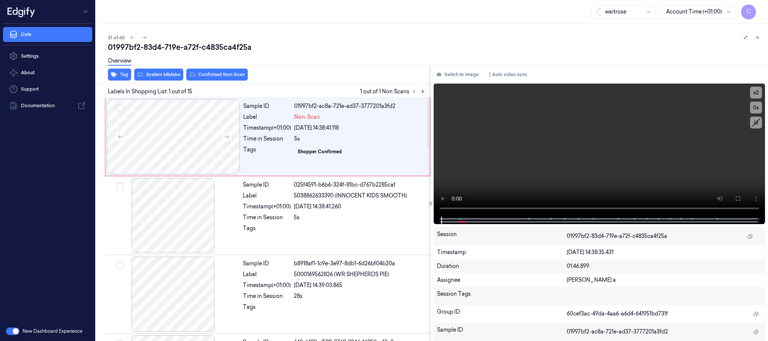
click at [421, 89] on icon at bounding box center [422, 91] width 5 height 5
click at [224, 139] on icon at bounding box center [226, 136] width 5 height 5
click at [227, 135] on icon at bounding box center [226, 136] width 5 height 5
click at [736, 196] on icon at bounding box center [738, 199] width 6 height 6
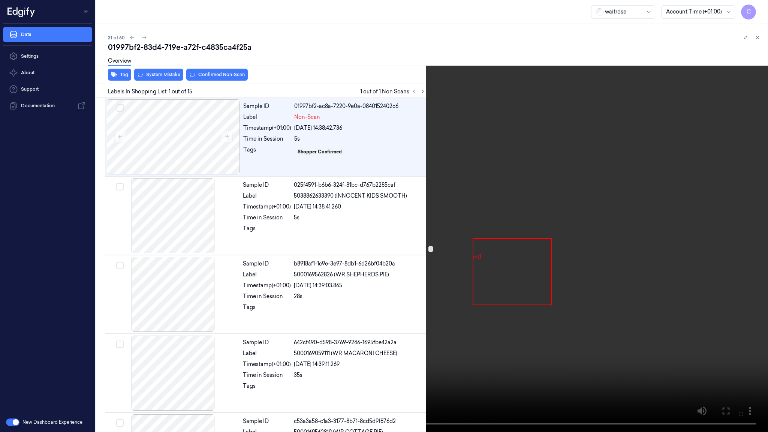
click at [461, 167] on video at bounding box center [384, 216] width 768 height 432
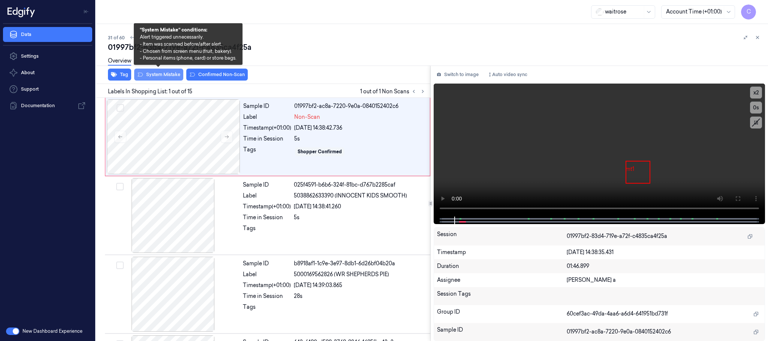
click at [156, 73] on button "System Mistake" at bounding box center [158, 75] width 49 height 12
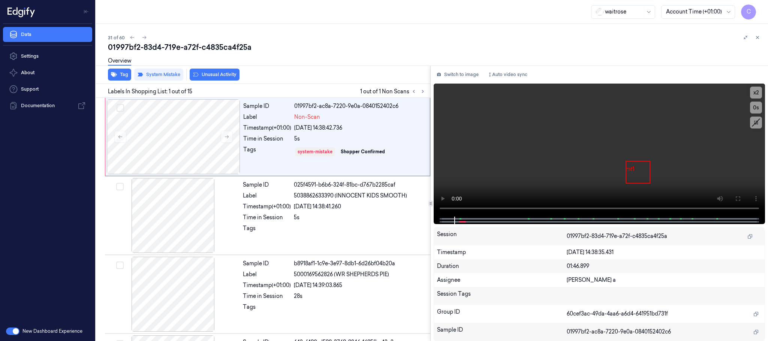
click at [227, 75] on button "Unusual Activity" at bounding box center [215, 75] width 50 height 12
click at [143, 36] on icon at bounding box center [144, 37] width 5 height 5
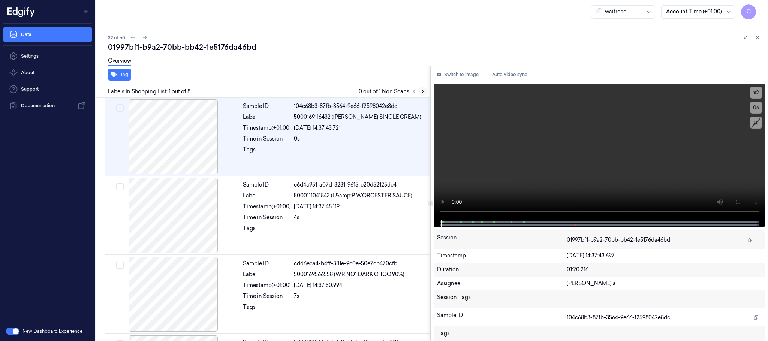
click at [422, 92] on icon at bounding box center [422, 91] width 5 height 5
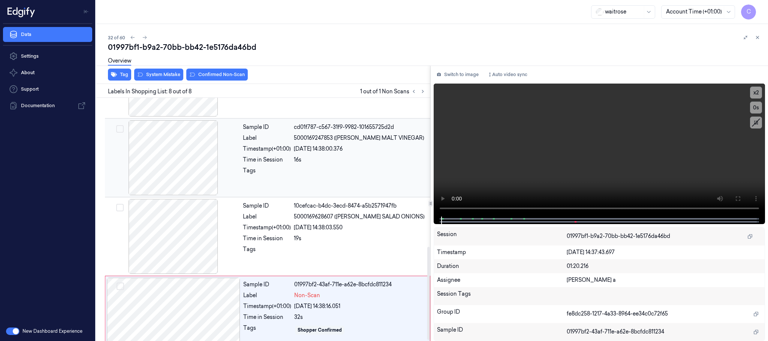
scroll to position [391, 0]
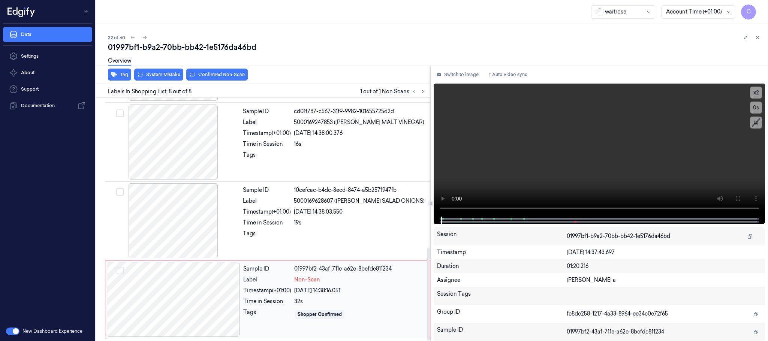
click at [221, 300] on div at bounding box center [174, 299] width 134 height 75
click at [170, 171] on div at bounding box center [174, 142] width 134 height 75
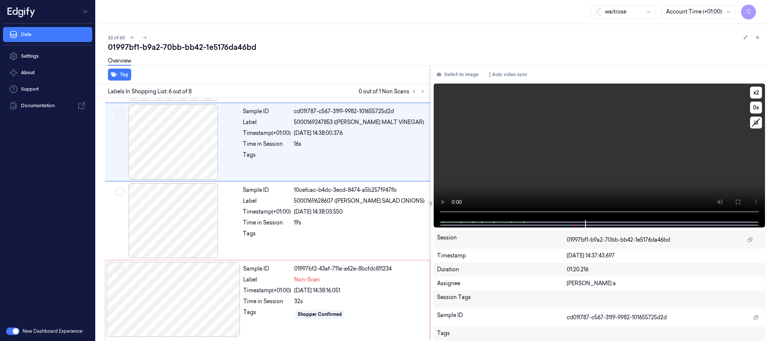
click at [591, 174] on video at bounding box center [600, 152] width 332 height 137
click at [177, 296] on div at bounding box center [174, 299] width 134 height 75
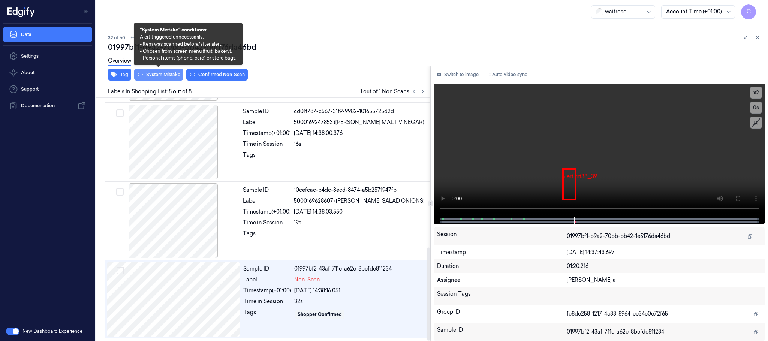
click at [162, 74] on button "System Mistake" at bounding box center [158, 75] width 49 height 12
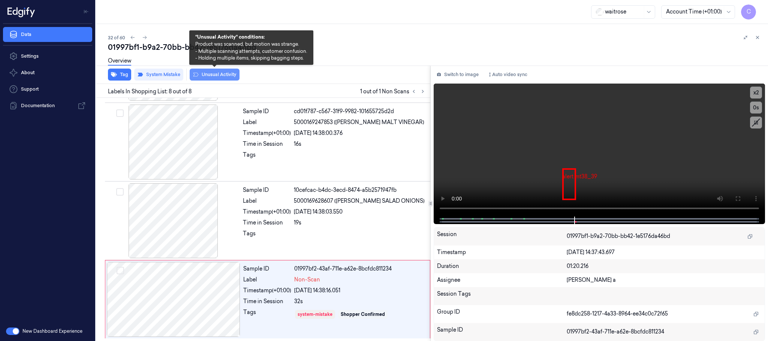
click at [209, 74] on button "Unusual Activity" at bounding box center [215, 75] width 50 height 12
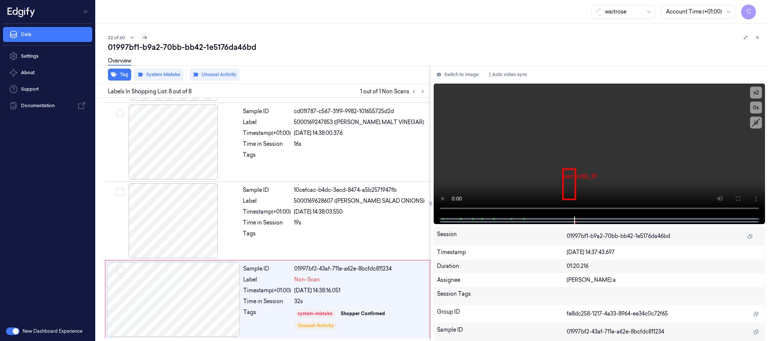
click at [145, 37] on icon at bounding box center [144, 37] width 5 height 5
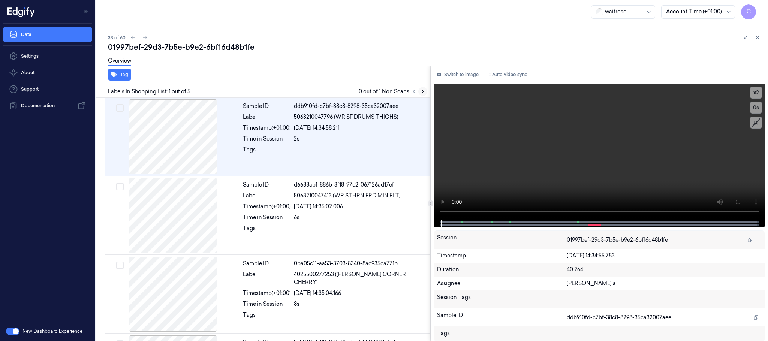
click at [421, 92] on icon at bounding box center [422, 91] width 5 height 5
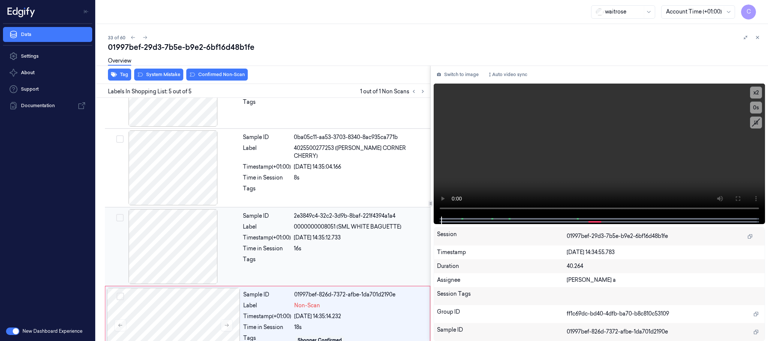
scroll to position [154, 0]
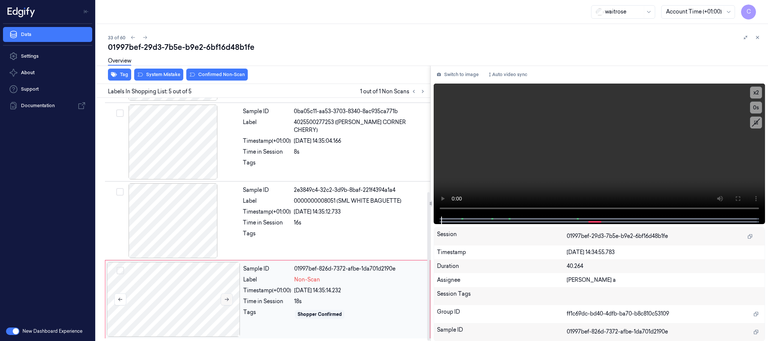
click at [225, 299] on icon at bounding box center [226, 299] width 5 height 5
click at [184, 209] on div at bounding box center [174, 220] width 134 height 75
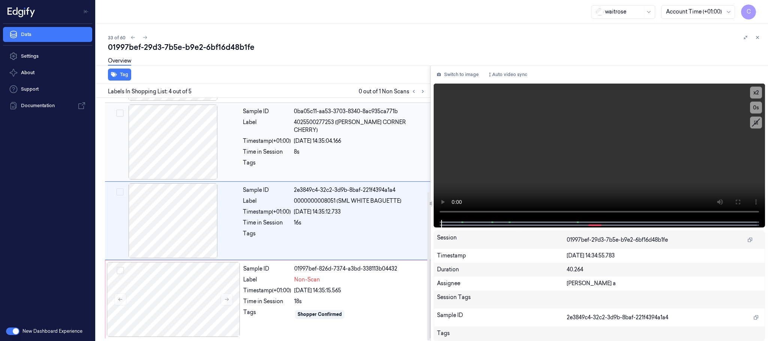
click at [172, 159] on div at bounding box center [174, 142] width 134 height 75
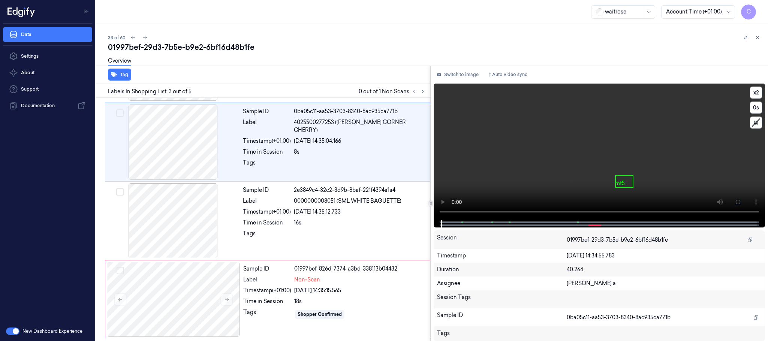
scroll to position [75, 0]
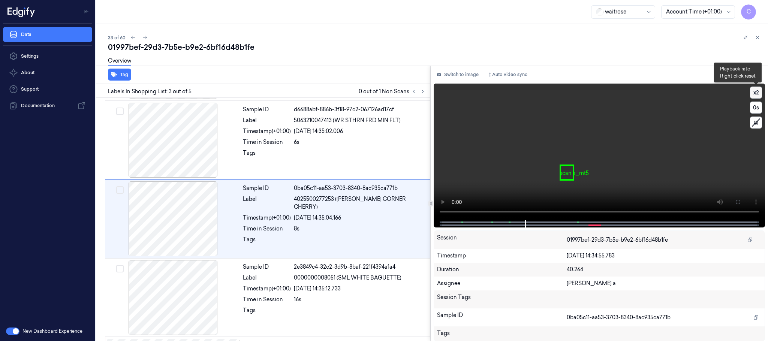
click at [761, 90] on button "x 2" at bounding box center [756, 93] width 12 height 12
click at [591, 163] on video at bounding box center [600, 152] width 332 height 137
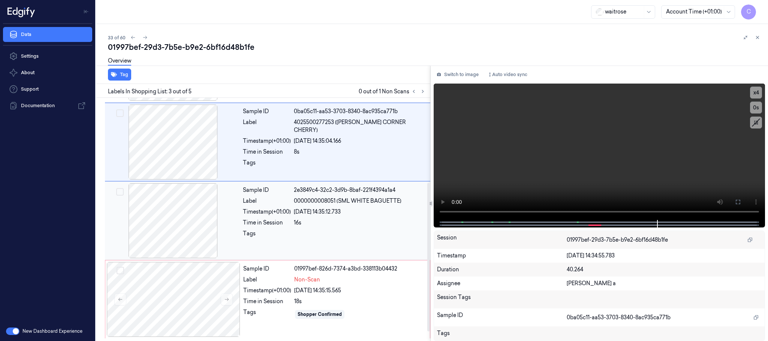
scroll to position [154, 0]
click at [187, 288] on div at bounding box center [174, 299] width 134 height 75
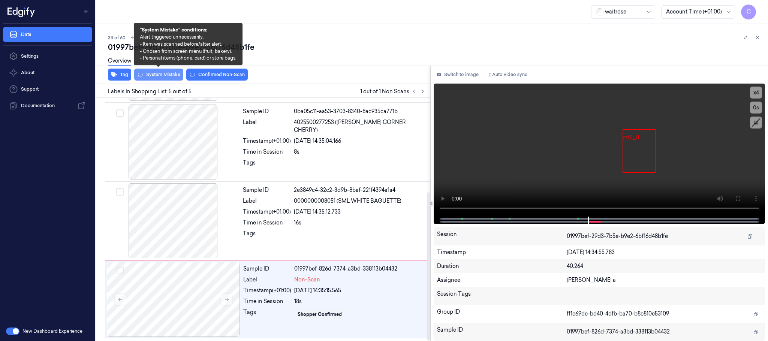
click at [155, 74] on button "System Mistake" at bounding box center [158, 75] width 49 height 12
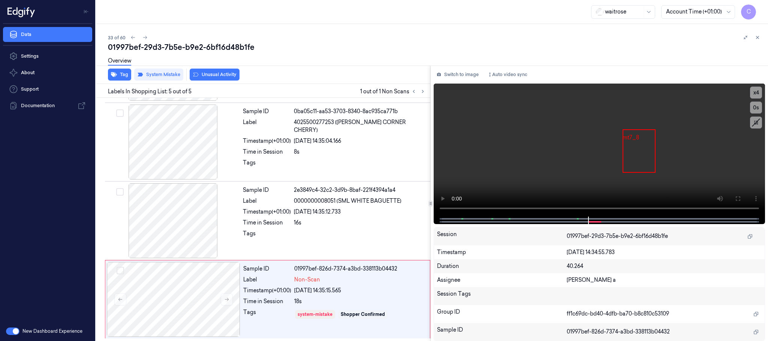
click at [223, 77] on button "Unusual Activity" at bounding box center [215, 75] width 50 height 12
click at [126, 76] on button "Tag" at bounding box center [119, 75] width 23 height 12
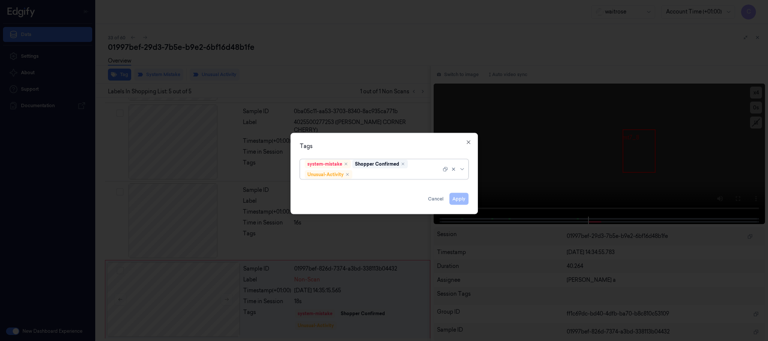
click at [380, 178] on div at bounding box center [397, 175] width 87 height 8
type input "pic"
click at [359, 189] on div "Picklist item alert" at bounding box center [384, 190] width 159 height 8
click at [340, 148] on div "Tags" at bounding box center [384, 147] width 169 height 8
click at [462, 200] on button "Apply" at bounding box center [459, 199] width 19 height 12
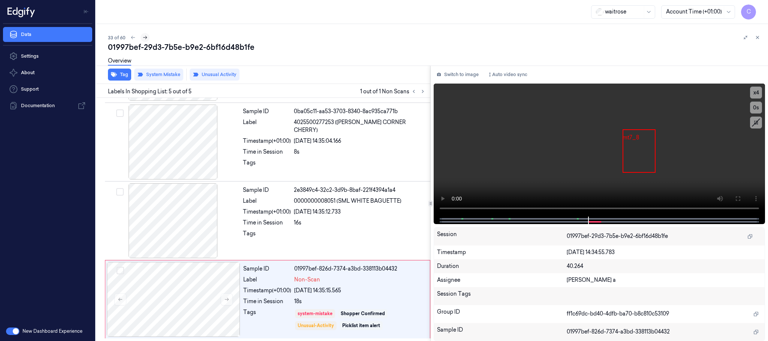
click at [146, 37] on icon at bounding box center [145, 37] width 5 height 5
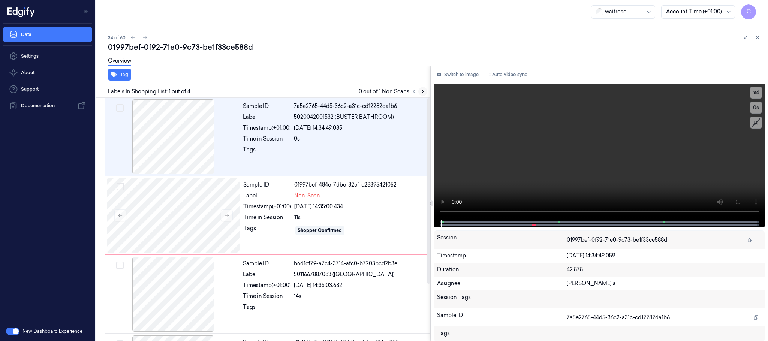
click at [422, 93] on icon at bounding box center [423, 91] width 2 height 3
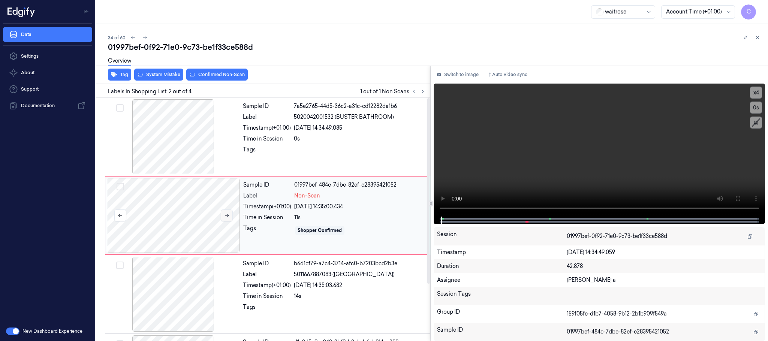
click at [227, 214] on icon at bounding box center [226, 215] width 5 height 5
click at [179, 143] on div at bounding box center [174, 136] width 134 height 75
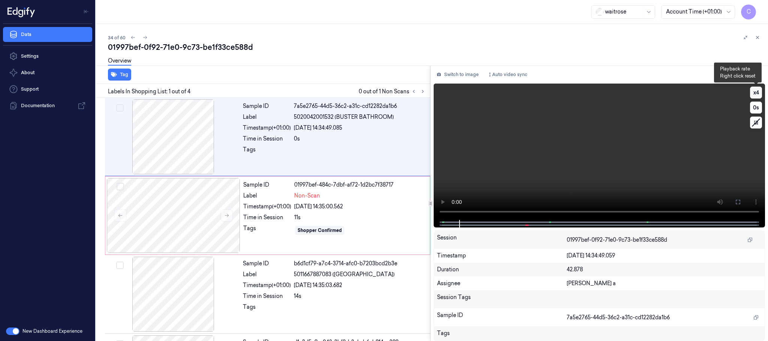
click at [758, 92] on button "x 4" at bounding box center [756, 93] width 12 height 12
click at [758, 92] on button "x 1" at bounding box center [756, 93] width 12 height 12
click at [758, 92] on button "x 2" at bounding box center [756, 93] width 12 height 12
click at [181, 226] on div at bounding box center [174, 215] width 134 height 75
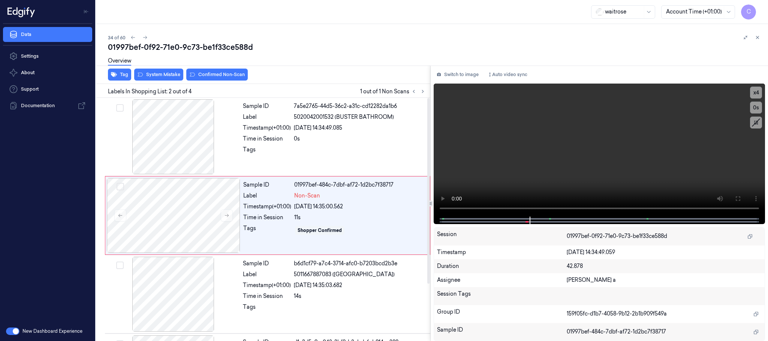
click at [166, 71] on div "Overview" at bounding box center [435, 62] width 654 height 19
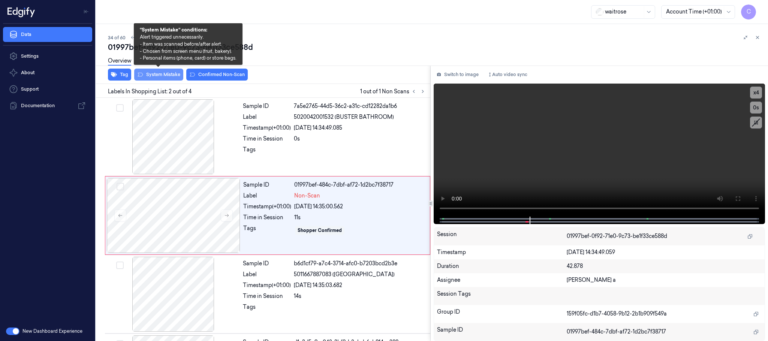
click at [159, 72] on button "System Mistake" at bounding box center [158, 75] width 49 height 12
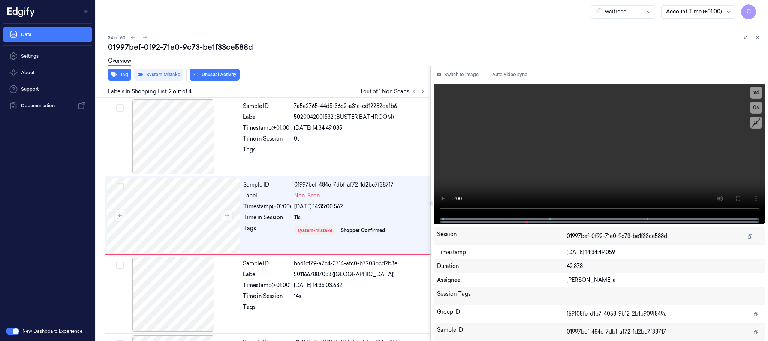
click at [229, 75] on button "Unusual Activity" at bounding box center [215, 75] width 50 height 12
click at [141, 38] on button at bounding box center [145, 37] width 9 height 9
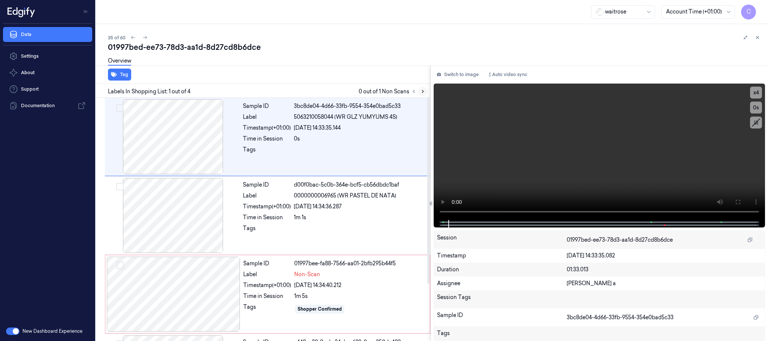
click at [421, 90] on icon at bounding box center [422, 91] width 5 height 5
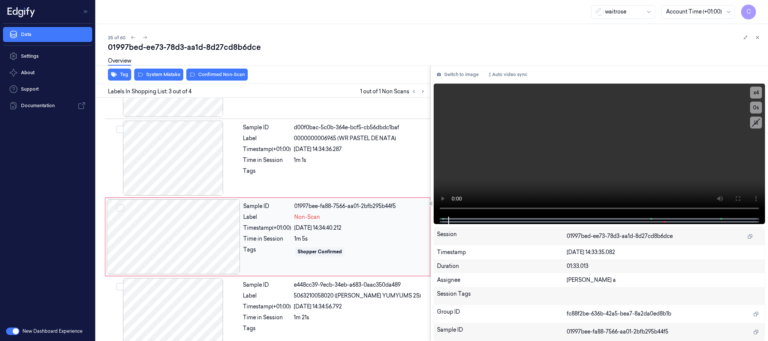
scroll to position [75, 0]
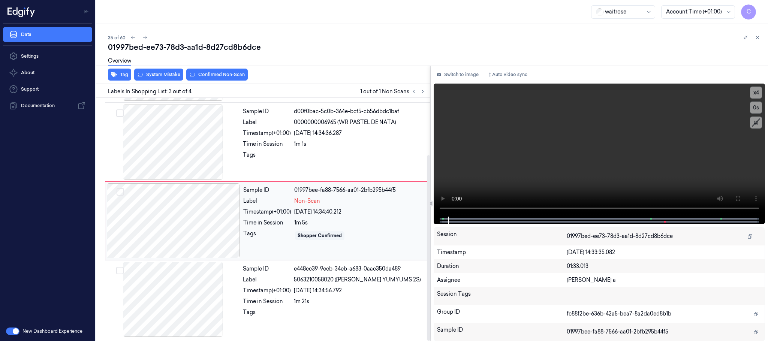
click at [224, 223] on div at bounding box center [174, 220] width 134 height 75
click at [185, 140] on div at bounding box center [174, 142] width 134 height 75
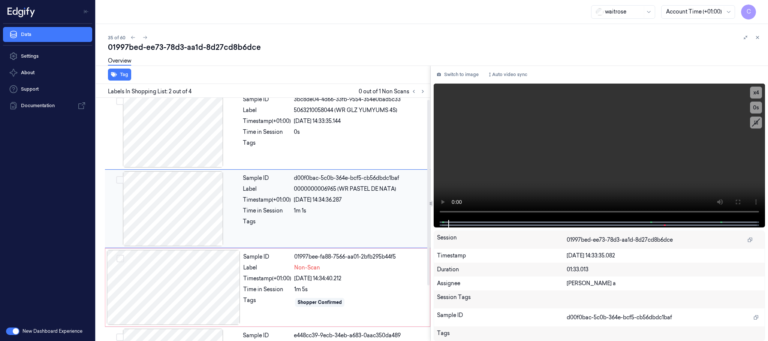
scroll to position [0, 0]
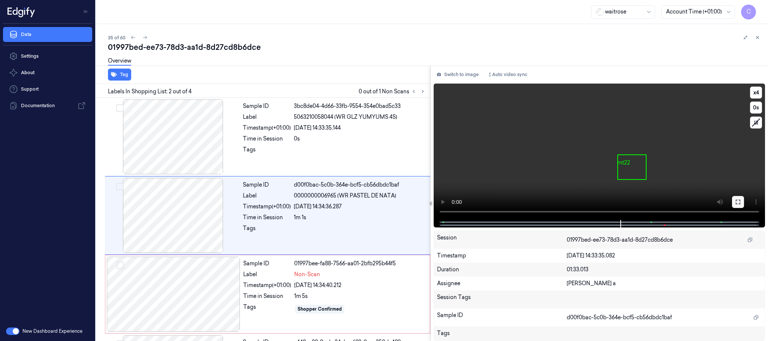
click at [736, 202] on icon at bounding box center [738, 202] width 6 height 6
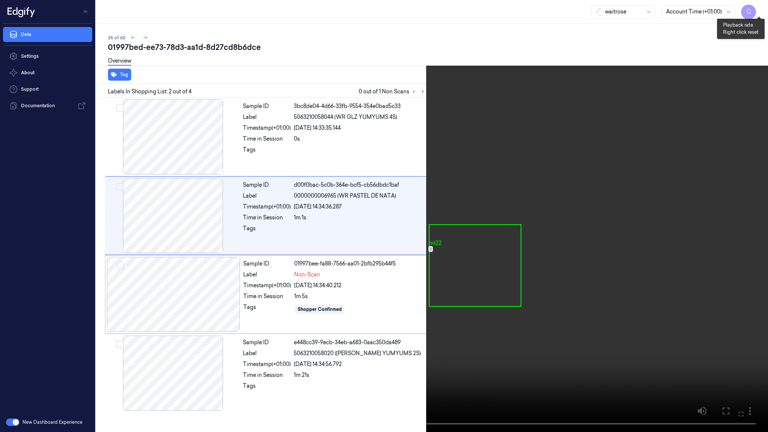
click at [758, 9] on button "x 4" at bounding box center [759, 9] width 12 height 12
click at [758, 9] on button "x 1" at bounding box center [759, 9] width 12 height 12
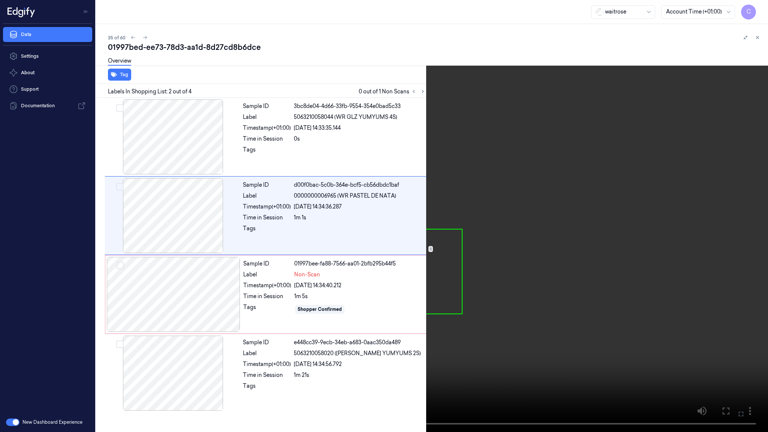
click at [417, 197] on video at bounding box center [384, 216] width 768 height 432
click at [412, 184] on video at bounding box center [384, 216] width 768 height 432
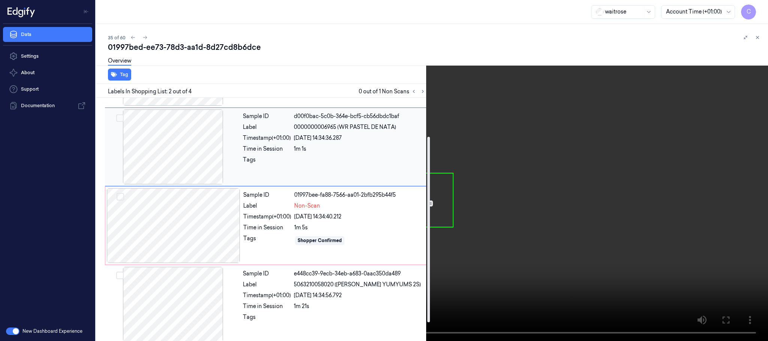
scroll to position [75, 0]
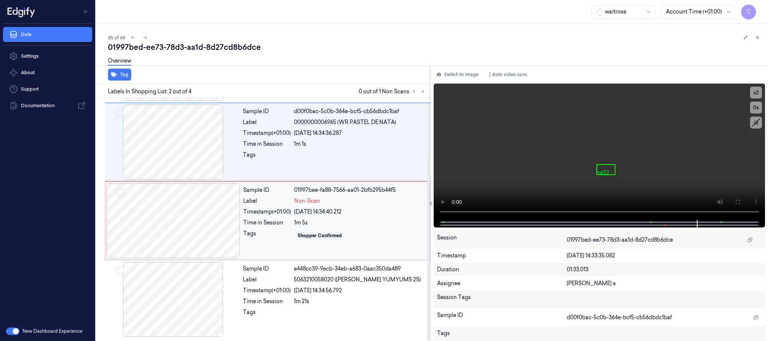
click at [221, 226] on div at bounding box center [174, 220] width 134 height 75
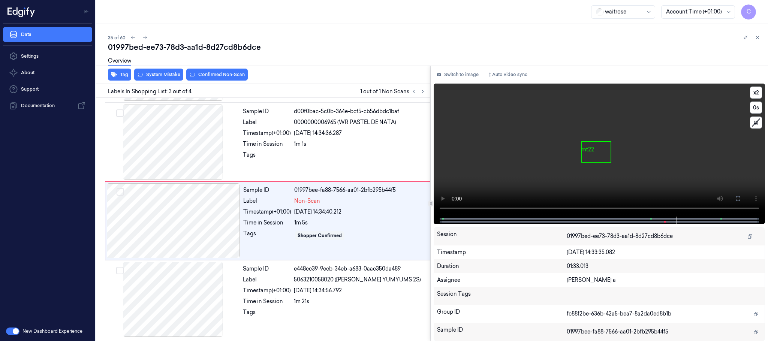
click at [576, 180] on video at bounding box center [600, 150] width 332 height 133
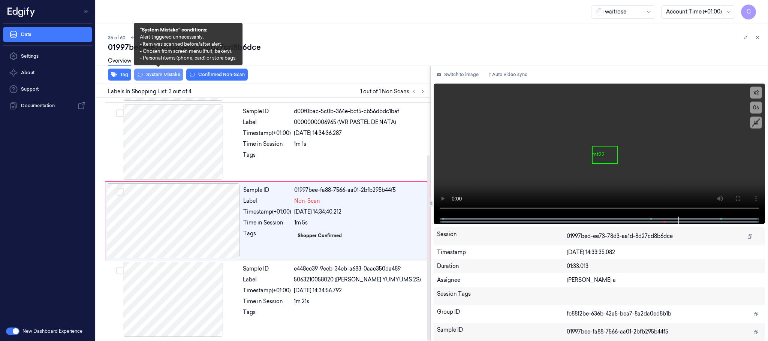
click at [161, 79] on button "System Mistake" at bounding box center [158, 75] width 49 height 12
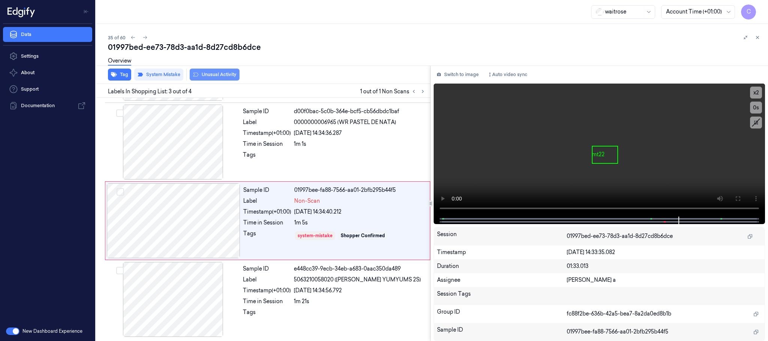
click at [228, 77] on button "Unusual Activity" at bounding box center [215, 75] width 50 height 12
click at [118, 73] on button "Tag" at bounding box center [119, 75] width 23 height 12
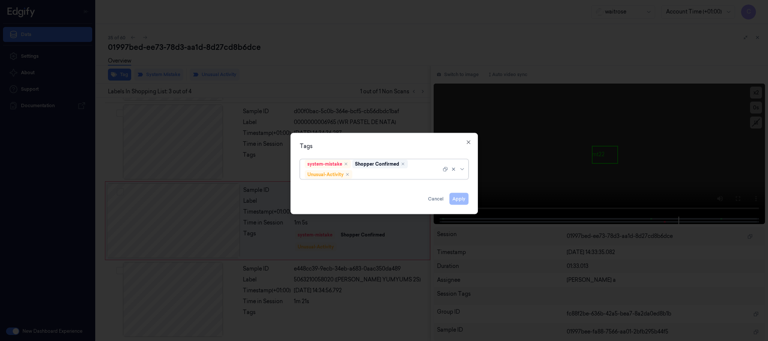
click at [404, 178] on div at bounding box center [397, 175] width 87 height 8
type input "pi"
click at [348, 192] on div "Picklist item alert" at bounding box center [326, 190] width 43 height 8
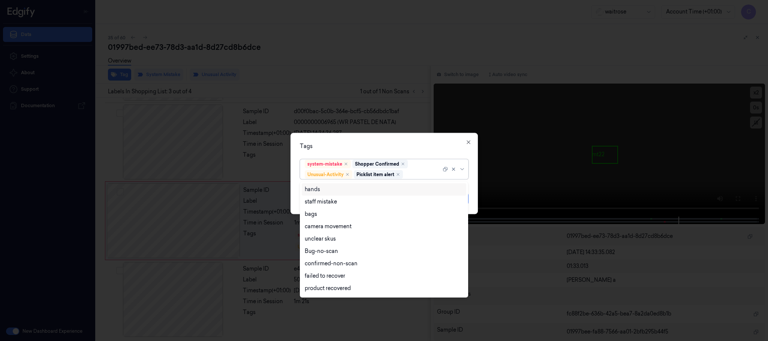
click at [384, 141] on div "Tags option Picklist item alert, selected. 16 results available. Use Up and Dow…" at bounding box center [385, 173] width 188 height 81
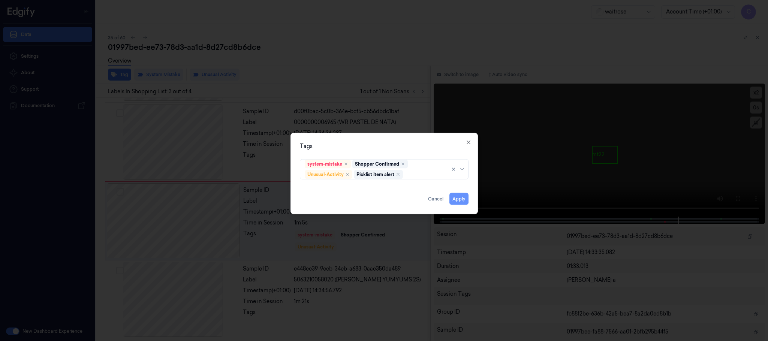
click at [456, 197] on button "Apply" at bounding box center [459, 199] width 19 height 12
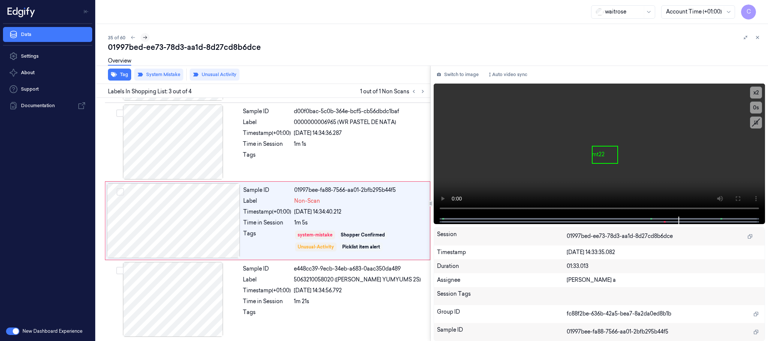
click at [143, 36] on icon at bounding box center [145, 37] width 5 height 5
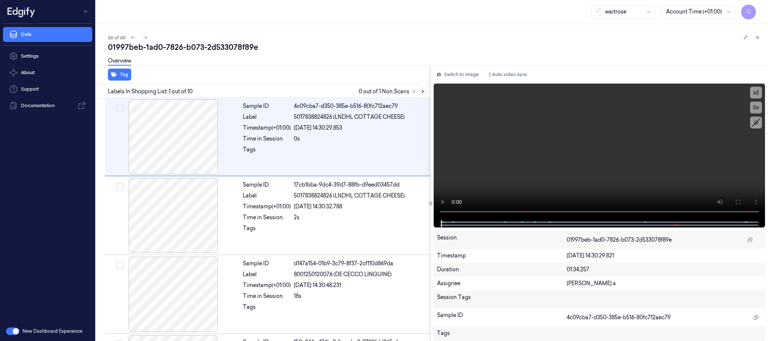
click at [422, 90] on icon at bounding box center [422, 91] width 5 height 5
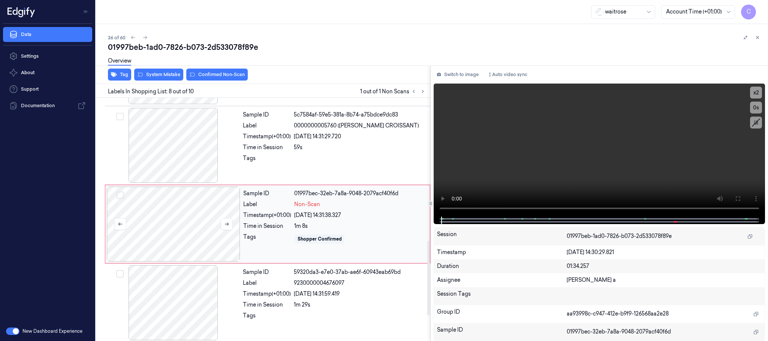
scroll to position [471, 0]
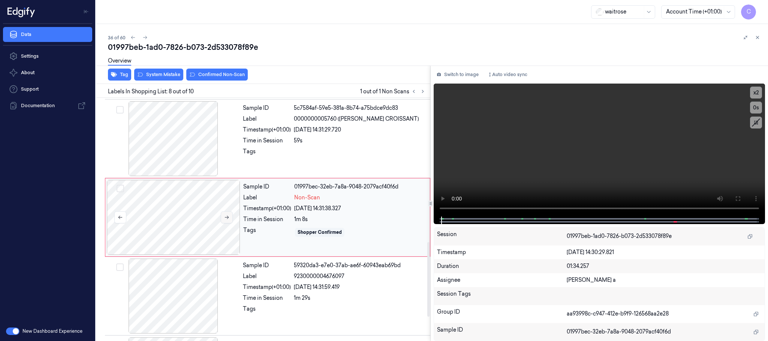
click at [230, 223] on button at bounding box center [227, 218] width 12 height 12
click at [174, 159] on div at bounding box center [174, 138] width 134 height 75
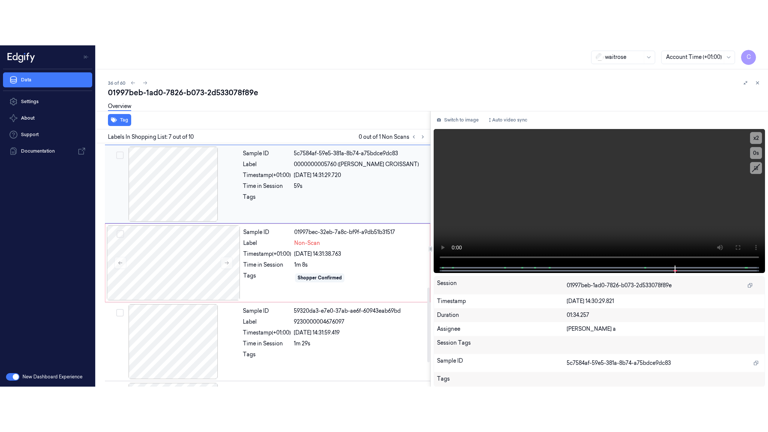
scroll to position [392, 0]
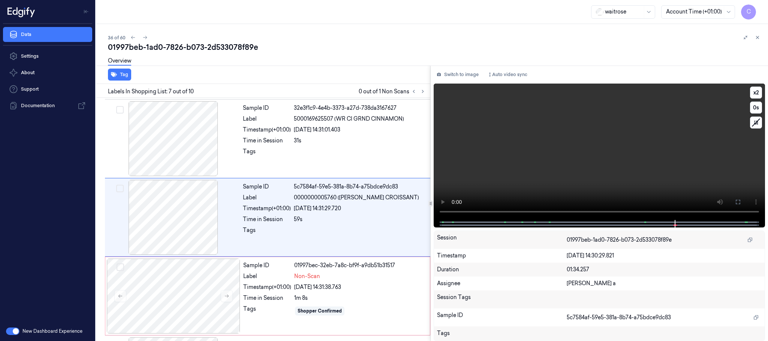
click at [590, 171] on video at bounding box center [600, 152] width 332 height 137
click at [758, 90] on button "x 2" at bounding box center [756, 93] width 12 height 12
click at [757, 92] on button "x 4" at bounding box center [756, 93] width 12 height 12
click at [738, 201] on icon at bounding box center [738, 202] width 6 height 6
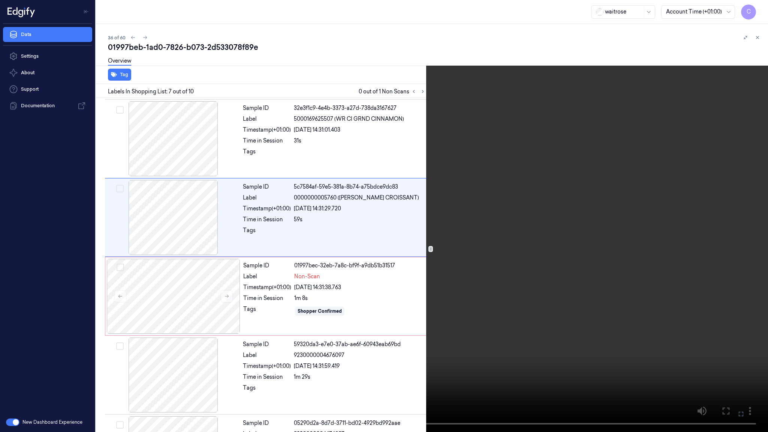
click at [419, 254] on video at bounding box center [384, 216] width 768 height 432
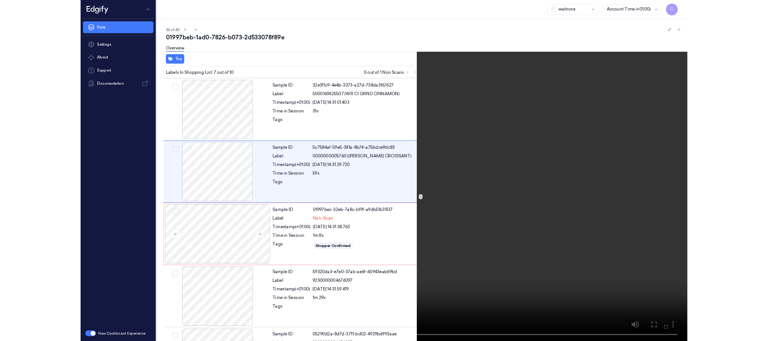
scroll to position [347, 0]
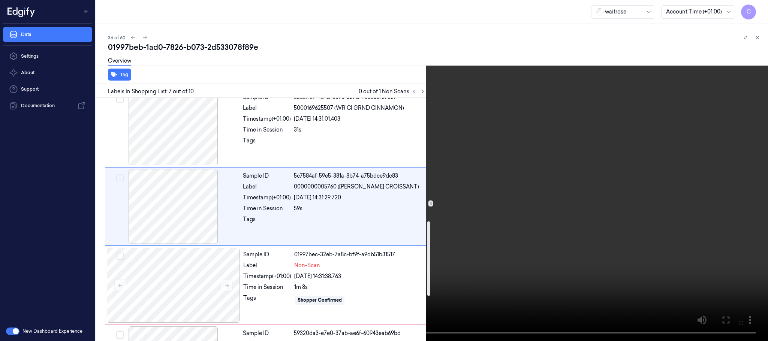
click at [547, 170] on video at bounding box center [384, 170] width 768 height 341
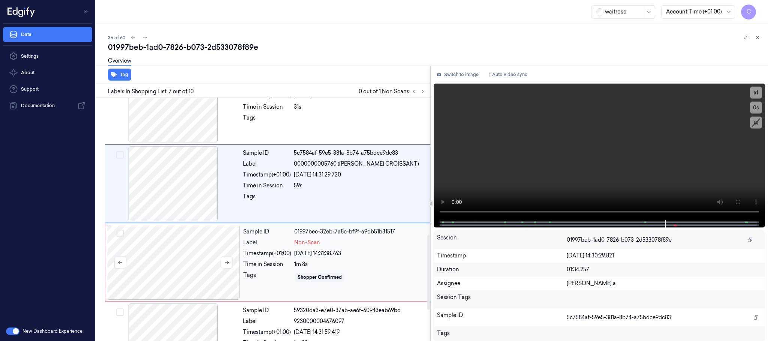
scroll to position [448, 0]
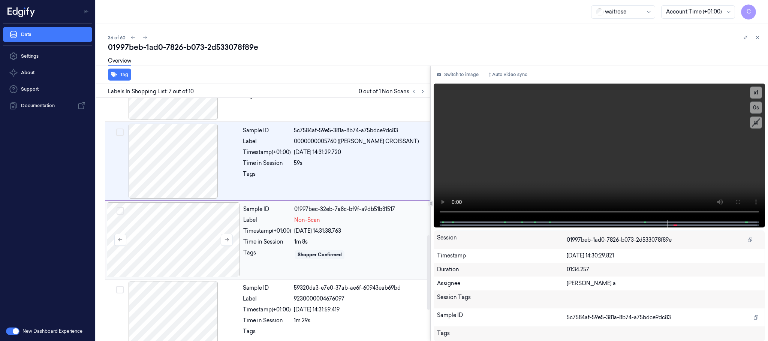
click at [185, 240] on div at bounding box center [174, 240] width 134 height 75
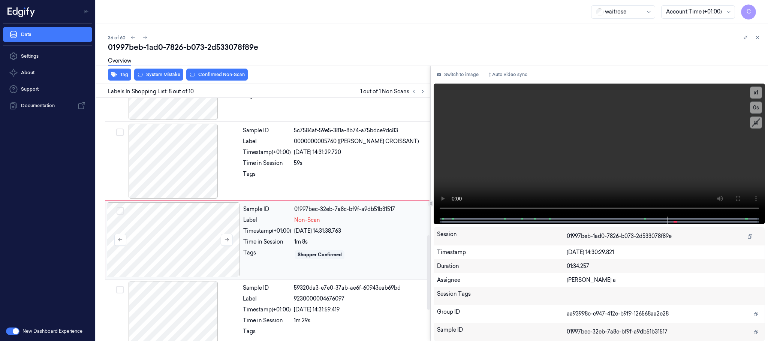
scroll to position [471, 0]
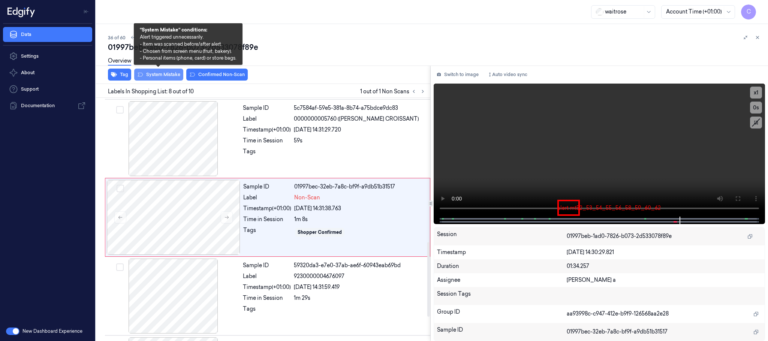
click at [148, 76] on button "System Mistake" at bounding box center [158, 75] width 49 height 12
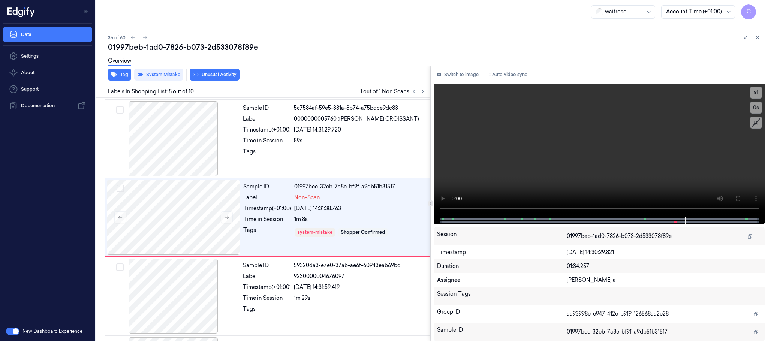
click at [240, 74] on div "Tag System Mistake Unusual Activity" at bounding box center [262, 75] width 338 height 18
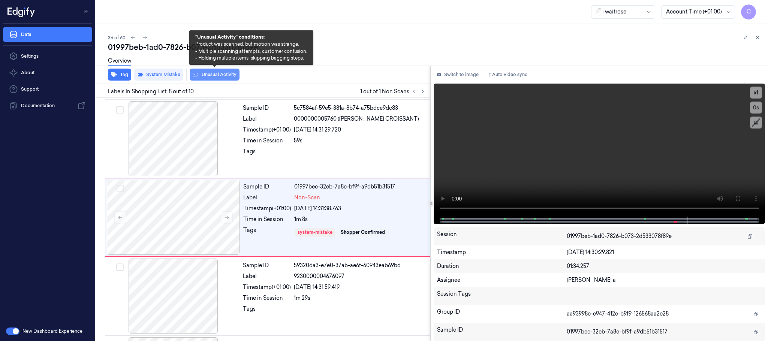
click at [231, 74] on button "Unusual Activity" at bounding box center [215, 75] width 50 height 12
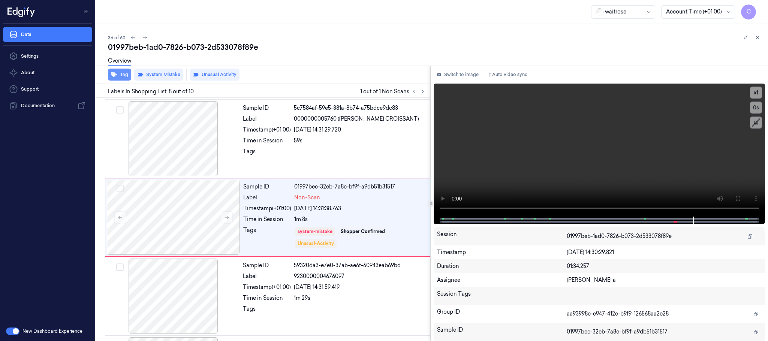
click at [110, 75] on button "Tag" at bounding box center [119, 75] width 23 height 12
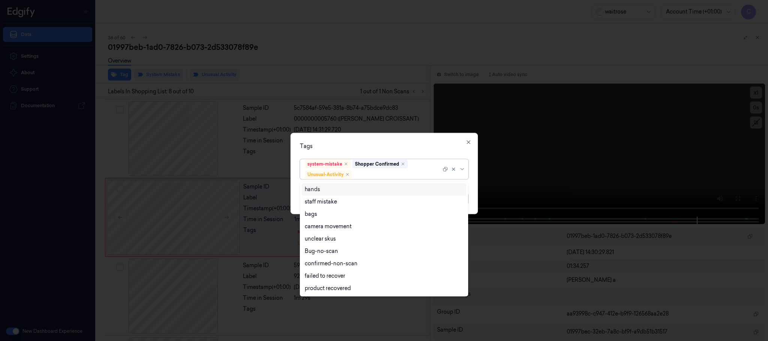
click at [368, 174] on div at bounding box center [397, 175] width 87 height 8
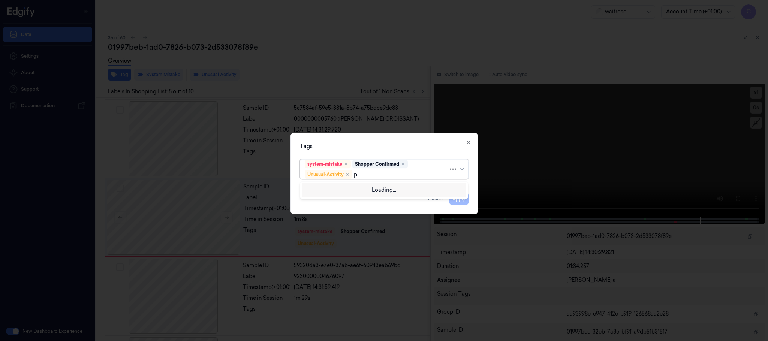
type input "pic"
click at [355, 189] on div "Picklist item alert" at bounding box center [384, 190] width 159 height 8
click at [392, 138] on div "Tags system-mistake Shopper Confirmed Unusual-Activity Picklist item alert Appl…" at bounding box center [385, 173] width 188 height 81
click at [456, 201] on button "Apply" at bounding box center [459, 199] width 19 height 12
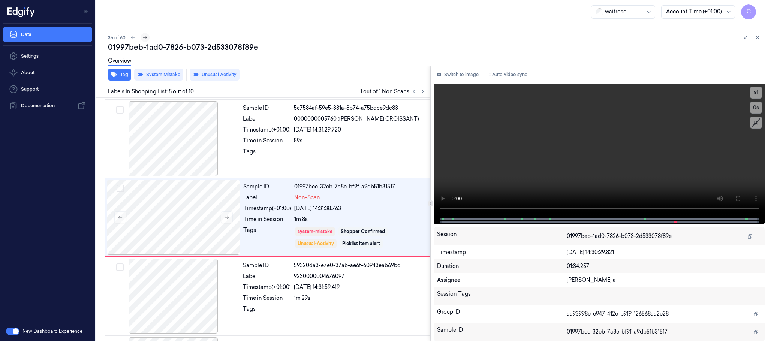
click at [143, 38] on icon at bounding box center [145, 37] width 5 height 5
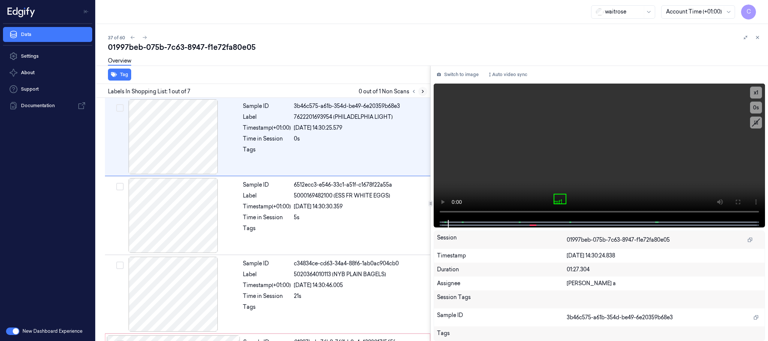
click at [423, 90] on icon at bounding box center [422, 91] width 5 height 5
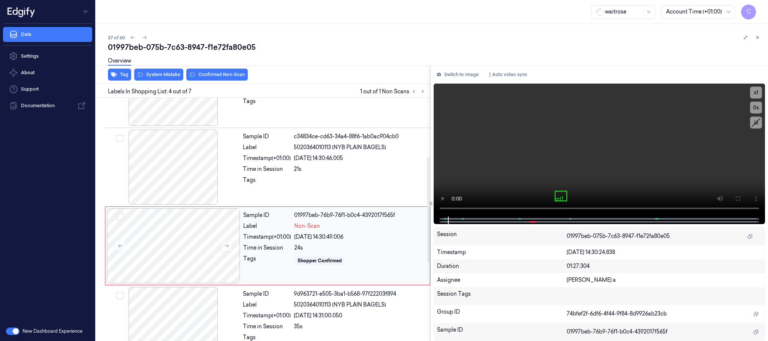
scroll to position [155, 0]
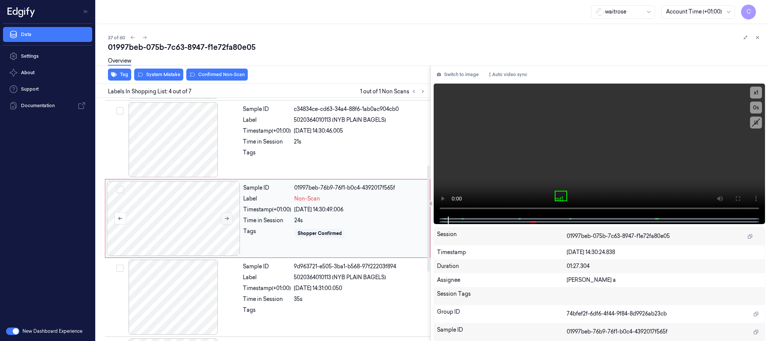
click at [227, 221] on icon at bounding box center [227, 218] width 4 height 3
click at [186, 150] on div at bounding box center [174, 139] width 134 height 75
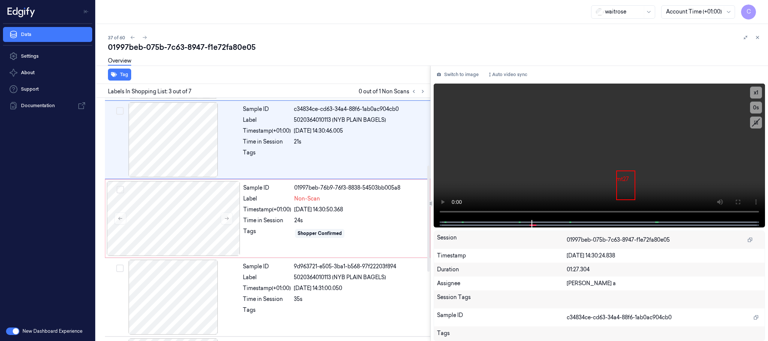
scroll to position [75, 0]
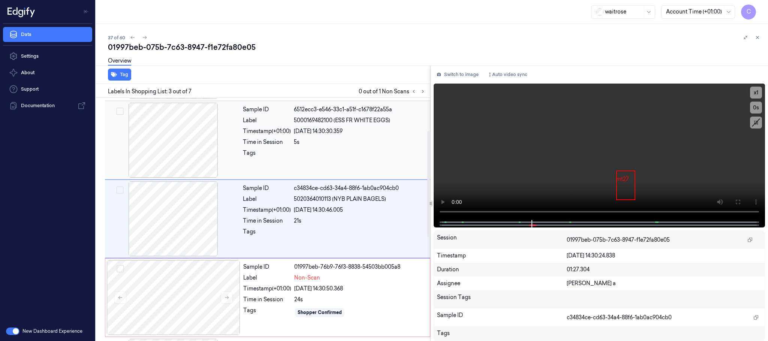
click at [164, 144] on div at bounding box center [174, 140] width 134 height 75
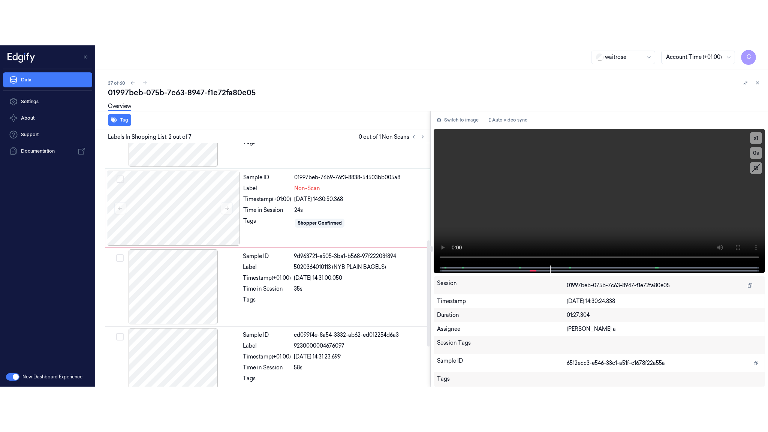
scroll to position [225, 0]
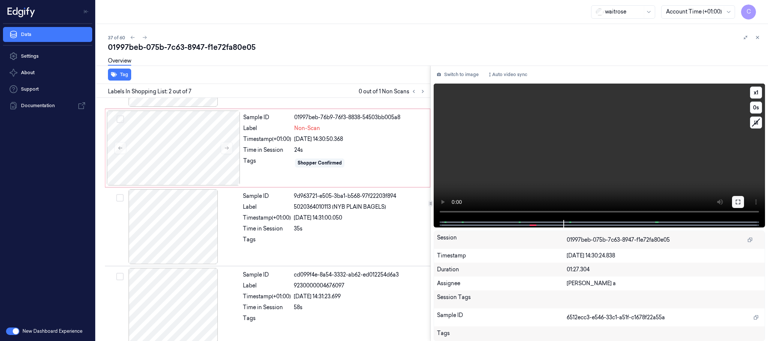
click at [737, 200] on icon at bounding box center [738, 202] width 6 height 6
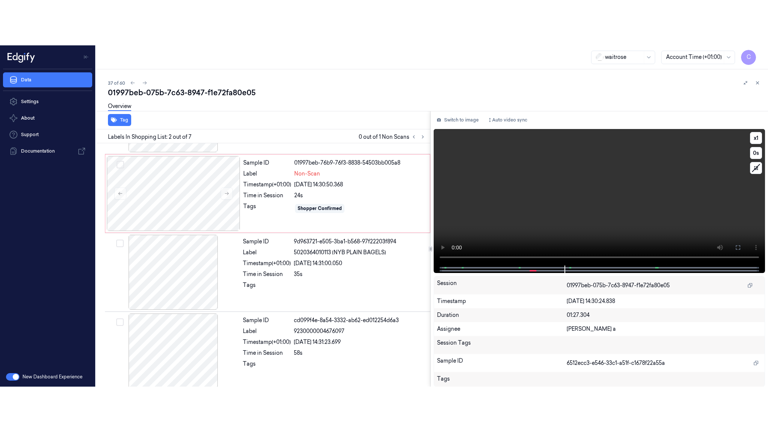
scroll to position [222, 0]
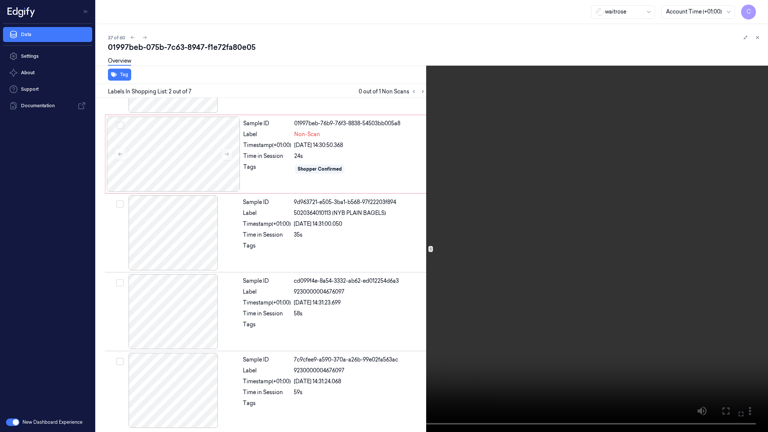
click at [365, 205] on video at bounding box center [384, 216] width 768 height 432
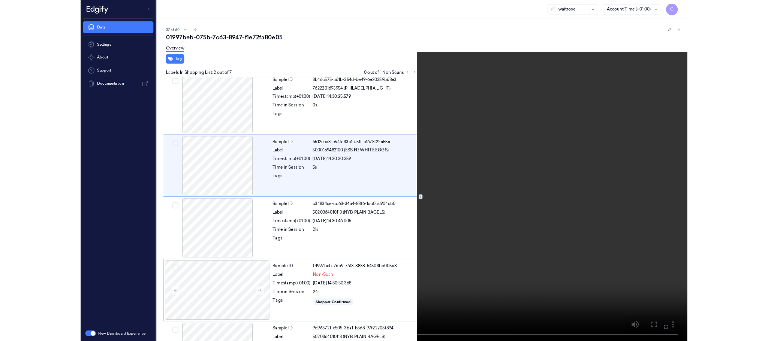
scroll to position [0, 0]
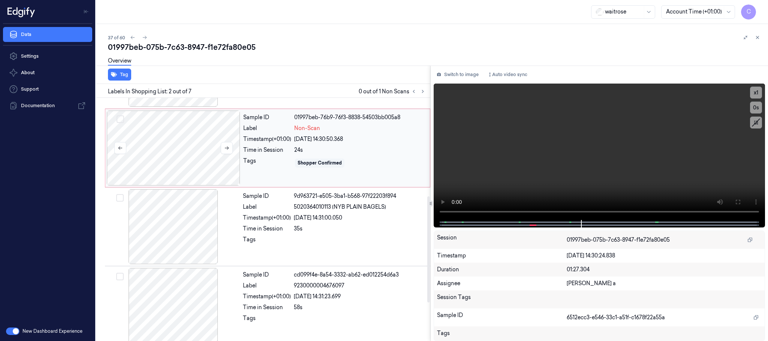
click at [190, 166] on div at bounding box center [174, 148] width 134 height 75
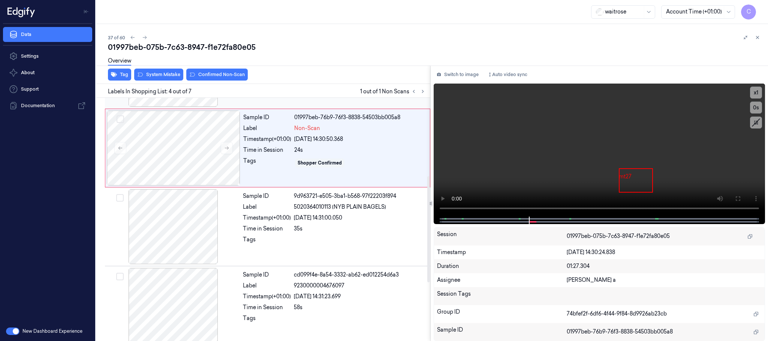
scroll to position [155, 0]
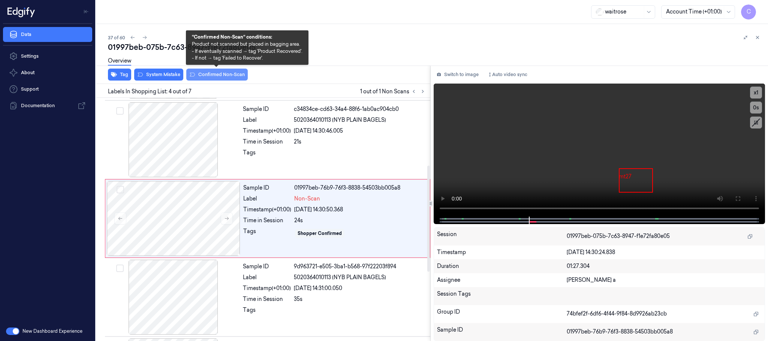
click at [231, 72] on button "Confirmed Non-Scan" at bounding box center [217, 75] width 62 height 12
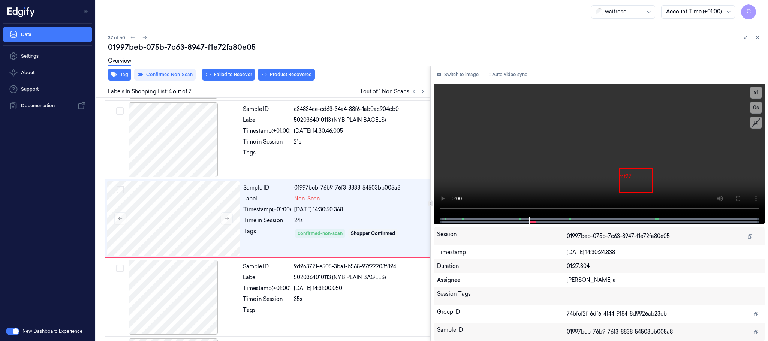
click at [284, 73] on button "Product Recovered" at bounding box center [286, 75] width 57 height 12
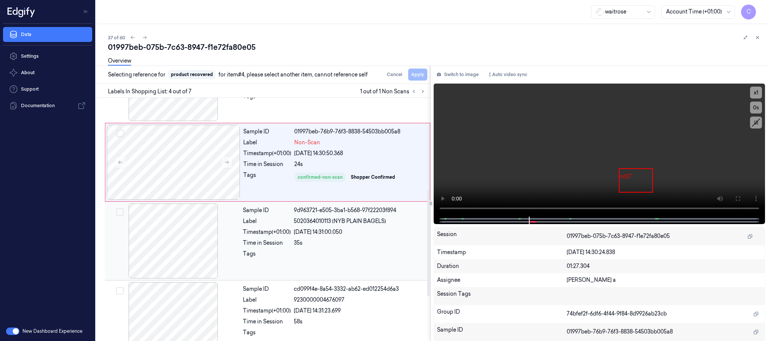
click at [174, 241] on div at bounding box center [174, 241] width 134 height 75
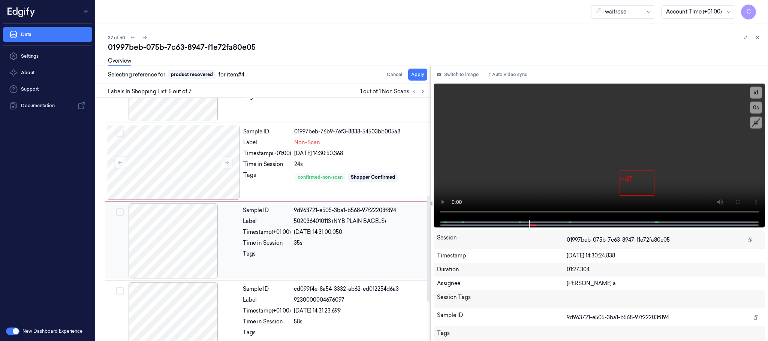
scroll to position [234, 0]
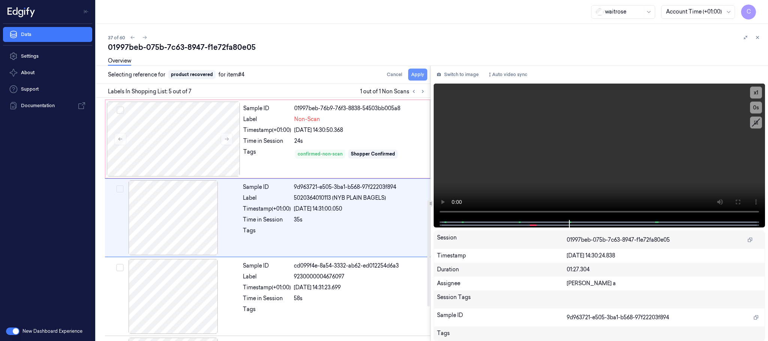
click at [416, 78] on button "Apply" at bounding box center [417, 75] width 19 height 12
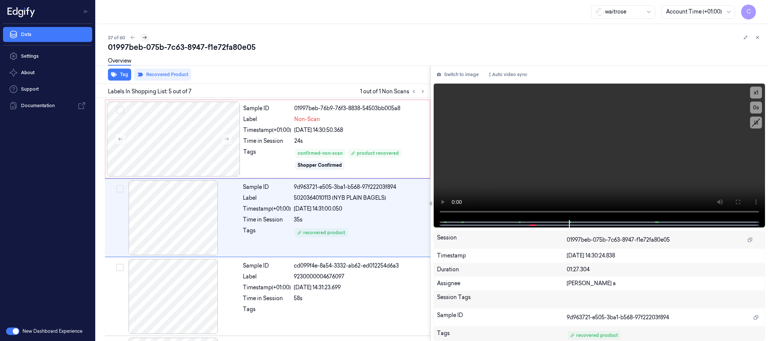
click at [144, 36] on icon at bounding box center [144, 37] width 5 height 5
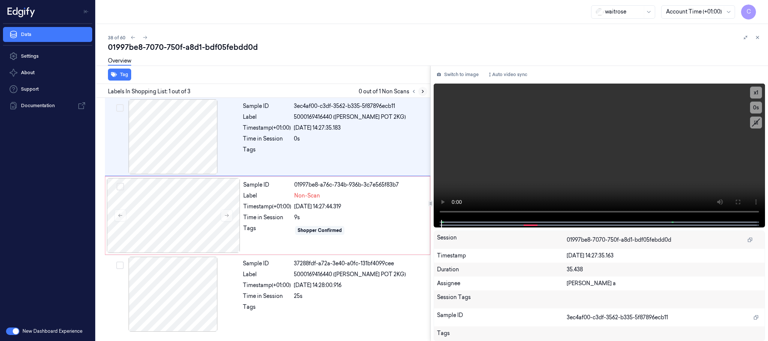
click at [422, 87] on button at bounding box center [423, 91] width 9 height 9
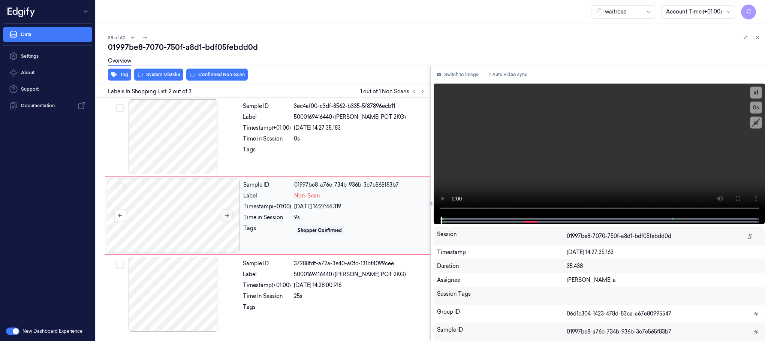
click at [231, 218] on button at bounding box center [227, 216] width 12 height 12
click at [228, 218] on icon at bounding box center [226, 215] width 5 height 5
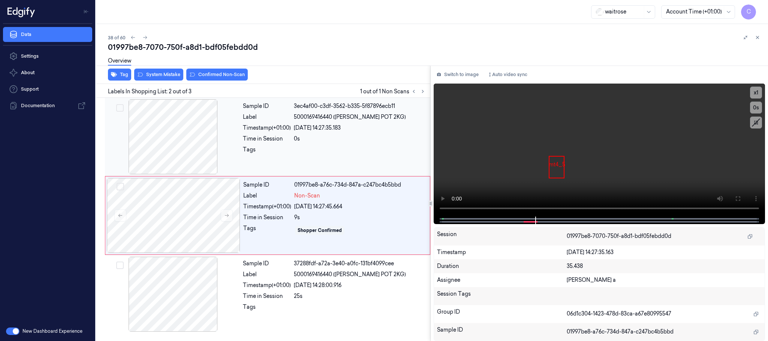
click at [154, 125] on div at bounding box center [174, 136] width 134 height 75
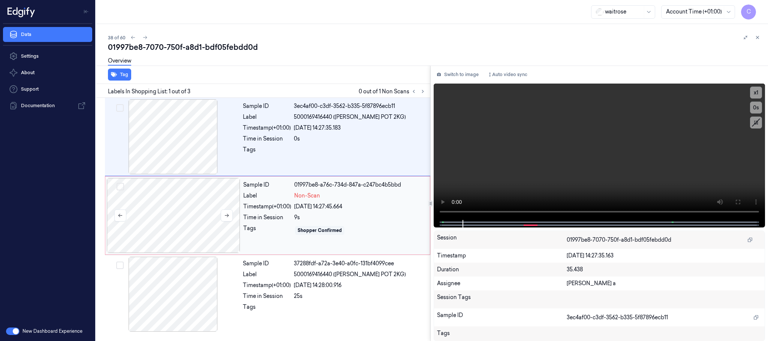
click at [169, 222] on div at bounding box center [174, 215] width 134 height 75
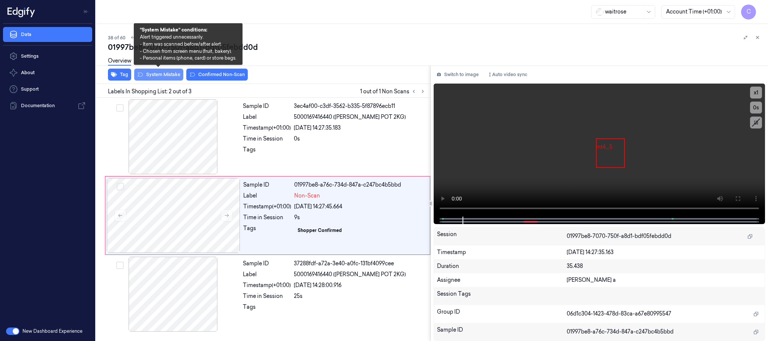
click at [173, 75] on button "System Mistake" at bounding box center [158, 75] width 49 height 12
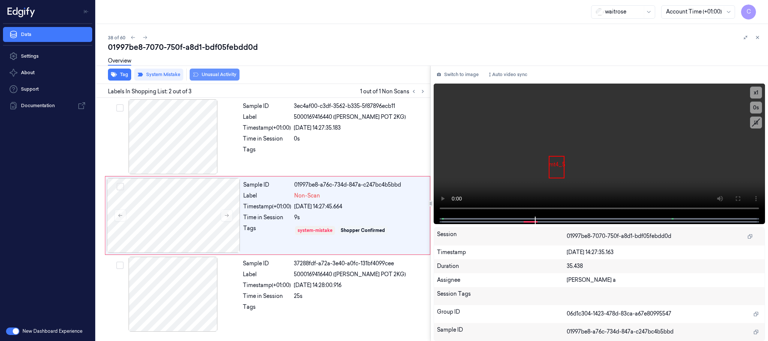
click at [225, 78] on button "Unusual Activity" at bounding box center [215, 75] width 50 height 12
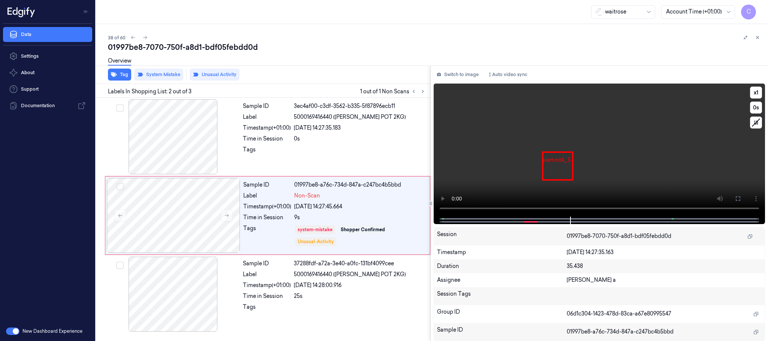
click at [536, 160] on video at bounding box center [600, 150] width 332 height 133
click at [145, 40] on icon at bounding box center [145, 37] width 5 height 5
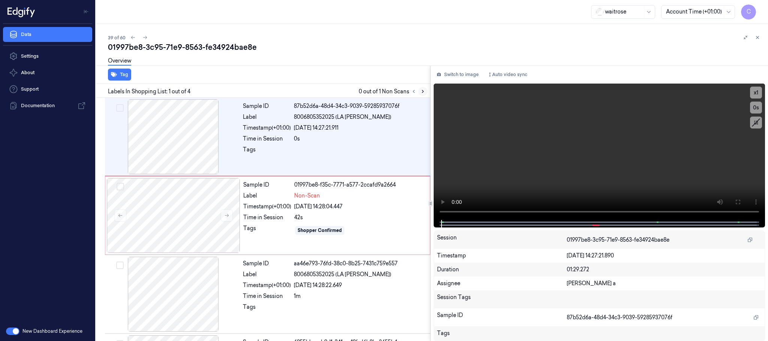
click at [422, 91] on icon at bounding box center [422, 91] width 5 height 5
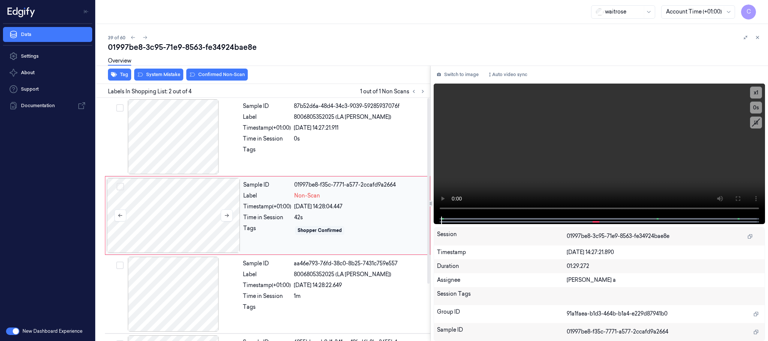
click at [227, 209] on div at bounding box center [174, 215] width 134 height 75
click at [227, 215] on icon at bounding box center [226, 215] width 5 height 5
click at [191, 156] on div at bounding box center [174, 136] width 134 height 75
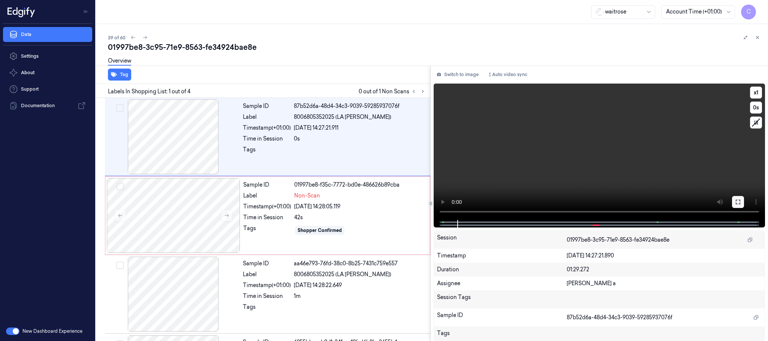
click at [741, 202] on icon at bounding box center [738, 202] width 6 height 6
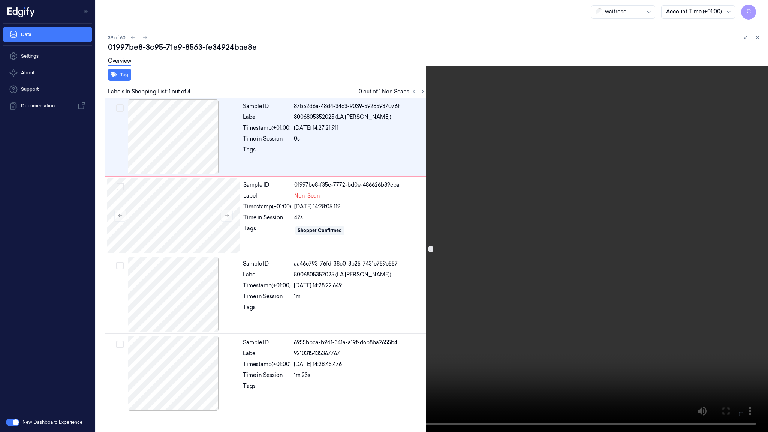
click at [354, 295] on video at bounding box center [384, 216] width 768 height 432
click at [761, 14] on button "x 1" at bounding box center [759, 9] width 12 height 12
click at [761, 12] on button "x 2" at bounding box center [759, 9] width 12 height 12
click at [320, 202] on video at bounding box center [384, 216] width 768 height 432
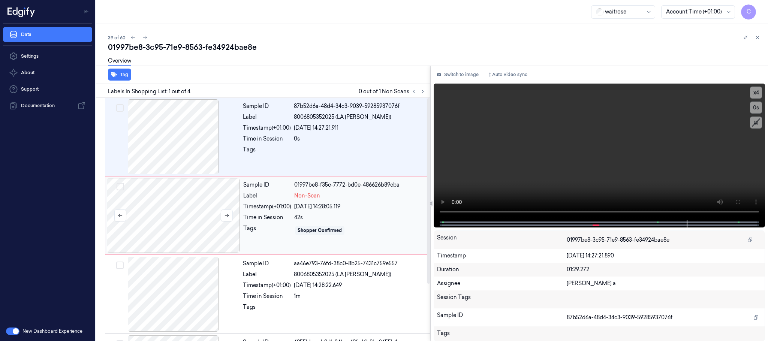
click at [173, 214] on div at bounding box center [174, 215] width 134 height 75
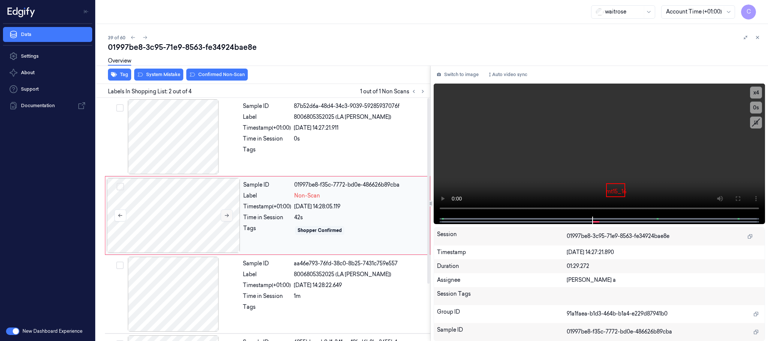
click at [225, 216] on icon at bounding box center [227, 215] width 4 height 3
click at [226, 217] on icon at bounding box center [226, 215] width 5 height 5
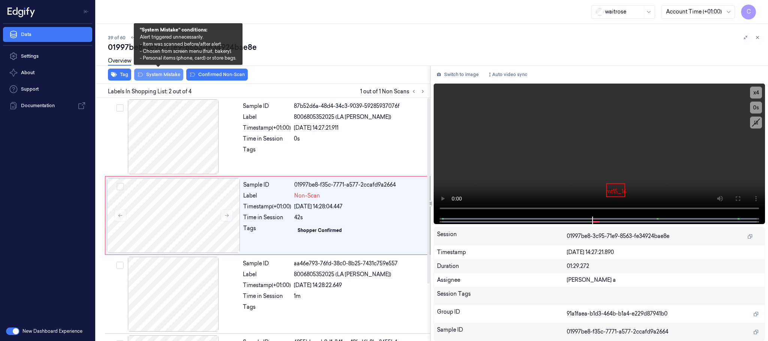
click at [165, 78] on button "System Mistake" at bounding box center [158, 75] width 49 height 12
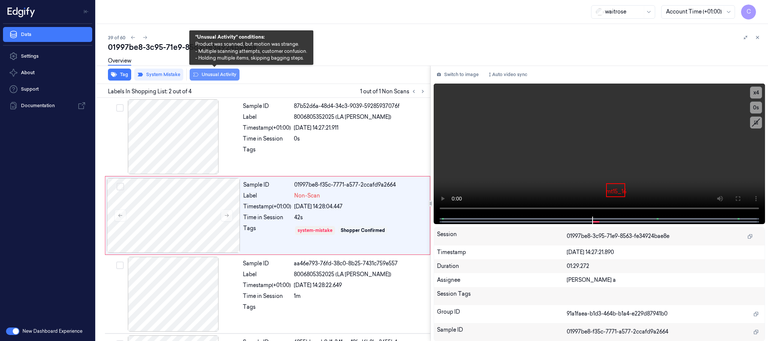
click at [231, 75] on button "Unusual Activity" at bounding box center [215, 75] width 50 height 12
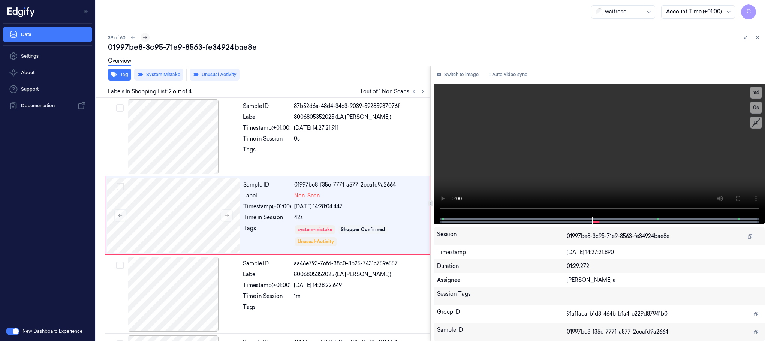
click at [145, 39] on icon at bounding box center [145, 37] width 5 height 5
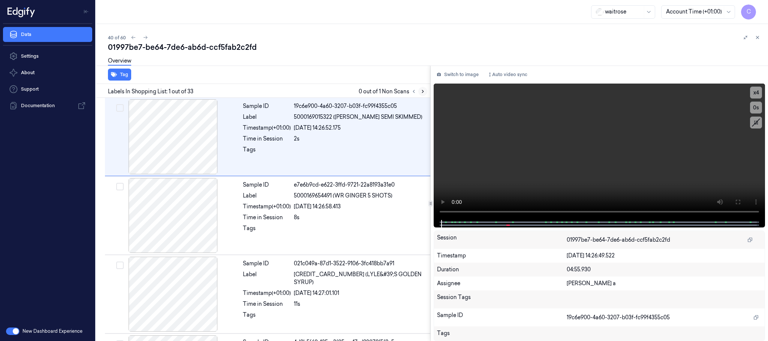
click at [424, 90] on icon at bounding box center [422, 91] width 5 height 5
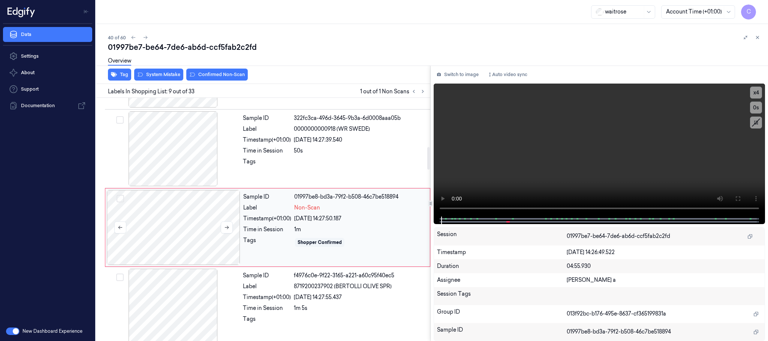
scroll to position [550, 0]
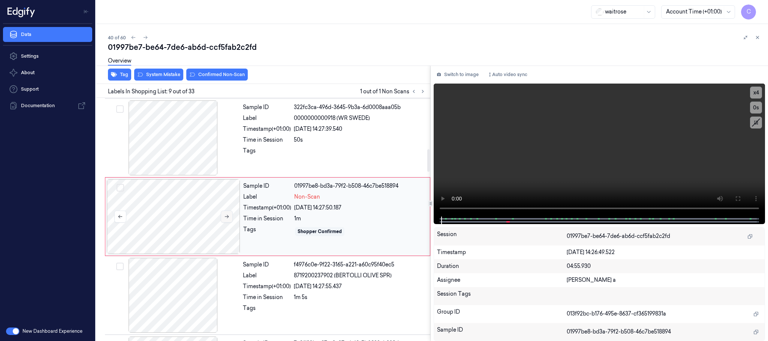
click at [227, 219] on icon at bounding box center [226, 216] width 5 height 5
click at [180, 142] on div at bounding box center [174, 138] width 134 height 75
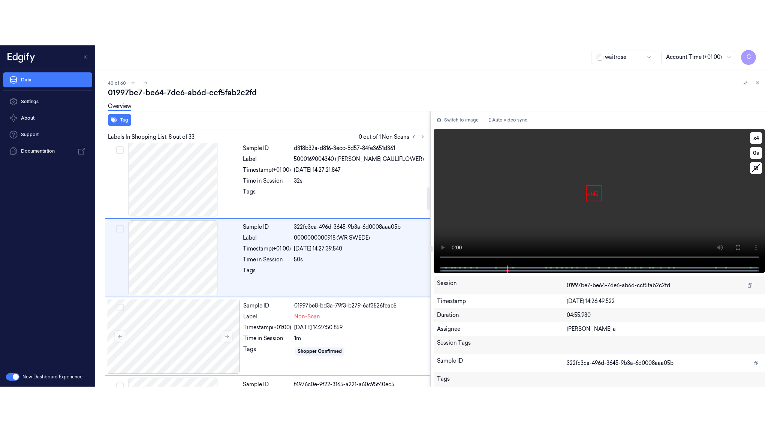
scroll to position [471, 0]
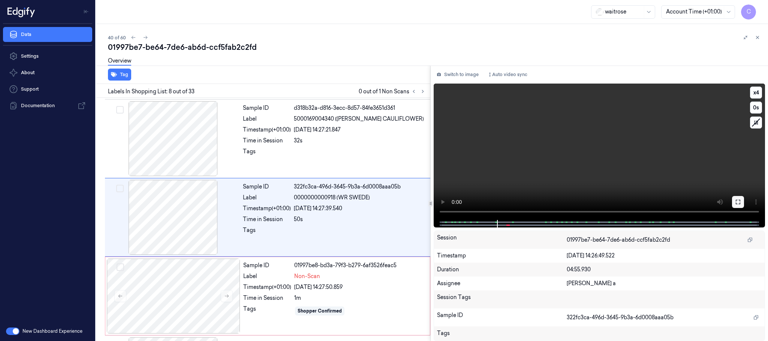
click at [737, 198] on button at bounding box center [738, 202] width 12 height 12
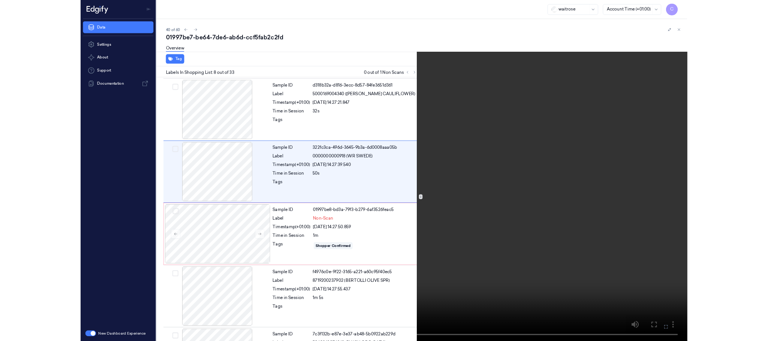
scroll to position [426, 0]
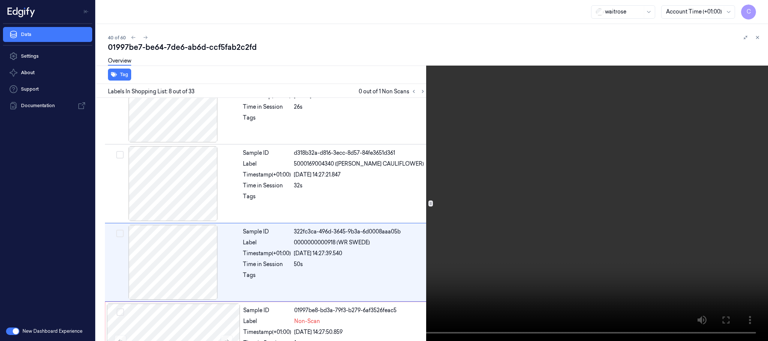
click at [432, 178] on div "Tag Labels In Shopping List: 8 out of 33 0 out of 1 Non Scans Sample ID 19c6e90…" at bounding box center [430, 204] width 675 height 276
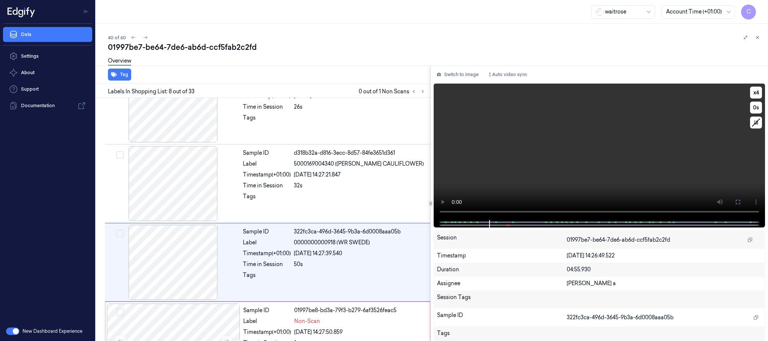
click at [501, 171] on video at bounding box center [600, 152] width 332 height 137
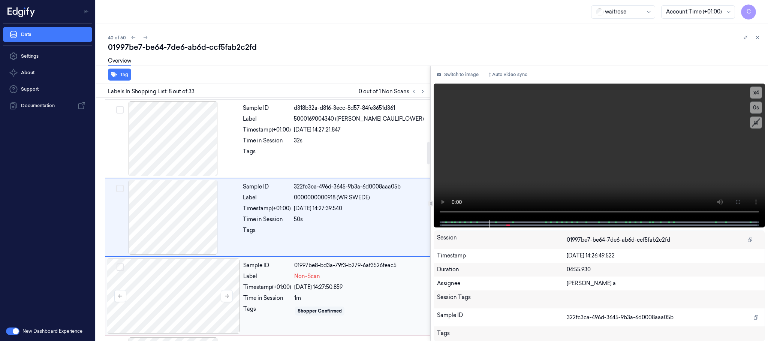
click at [183, 270] on div at bounding box center [174, 296] width 134 height 75
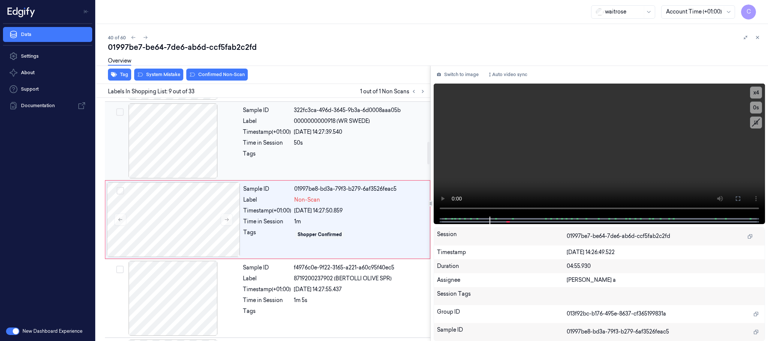
scroll to position [550, 0]
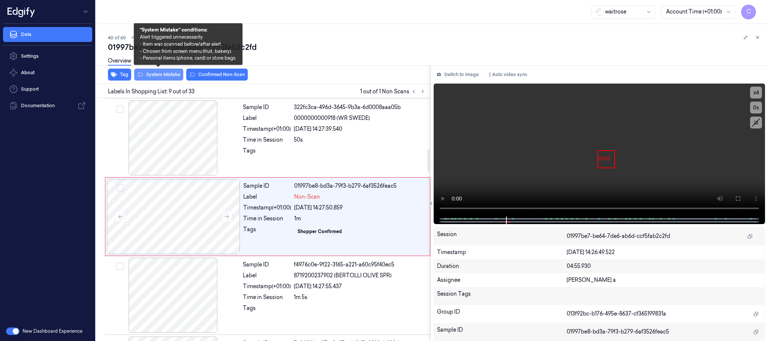
click at [160, 74] on button "System Mistake" at bounding box center [158, 75] width 49 height 12
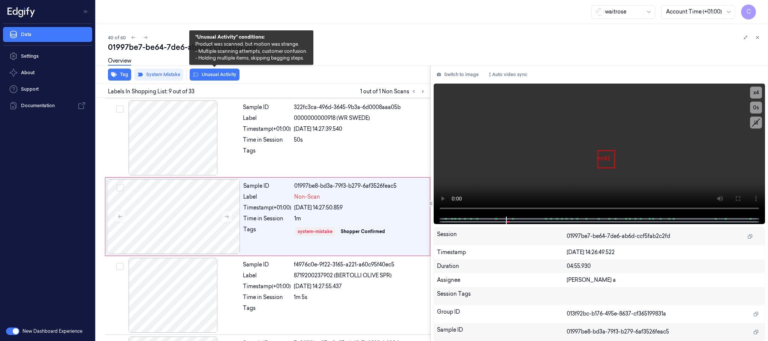
click at [231, 77] on button "Unusual Activity" at bounding box center [215, 75] width 50 height 12
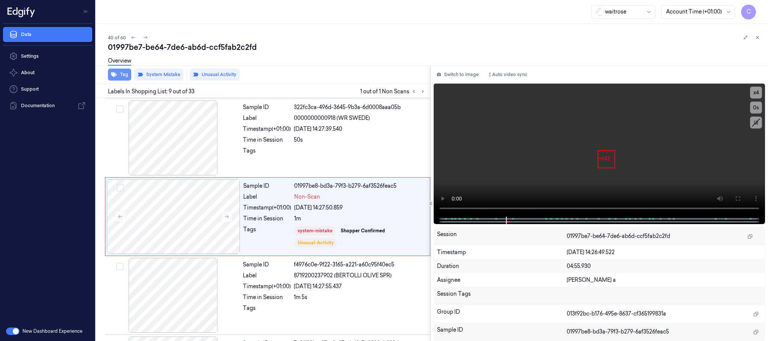
click at [122, 75] on button "Tag" at bounding box center [119, 75] width 23 height 12
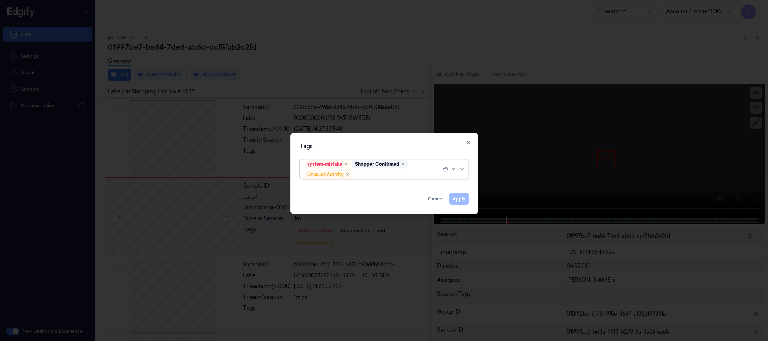
click at [383, 176] on div at bounding box center [397, 175] width 87 height 8
type input "pic"
click at [366, 188] on div "Picklist item alert" at bounding box center [384, 190] width 159 height 8
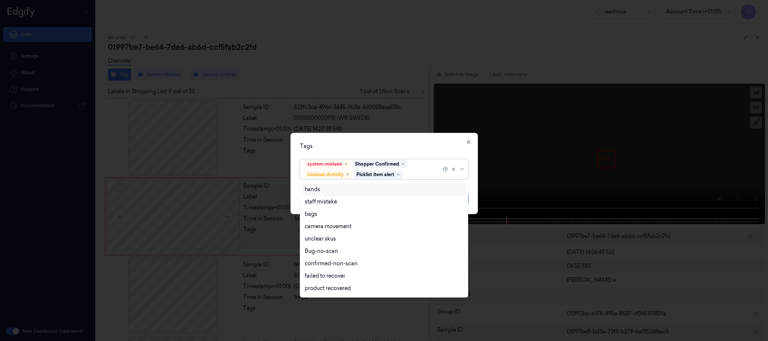
click at [422, 148] on div "Tags" at bounding box center [384, 147] width 169 height 8
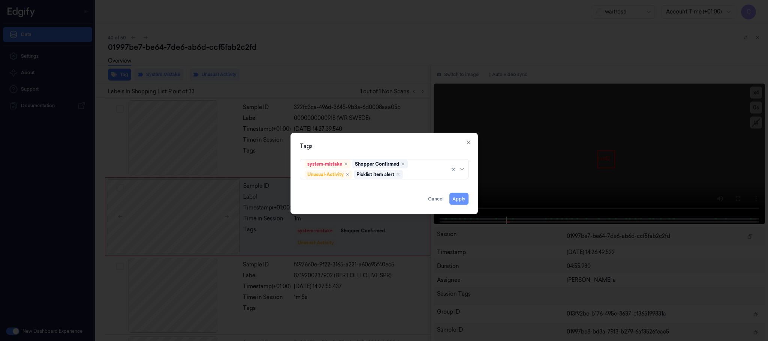
click at [456, 202] on button "Apply" at bounding box center [459, 199] width 19 height 12
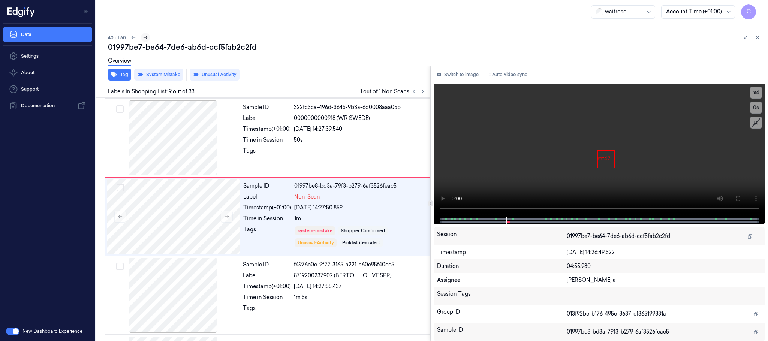
click at [146, 40] on icon at bounding box center [145, 37] width 5 height 5
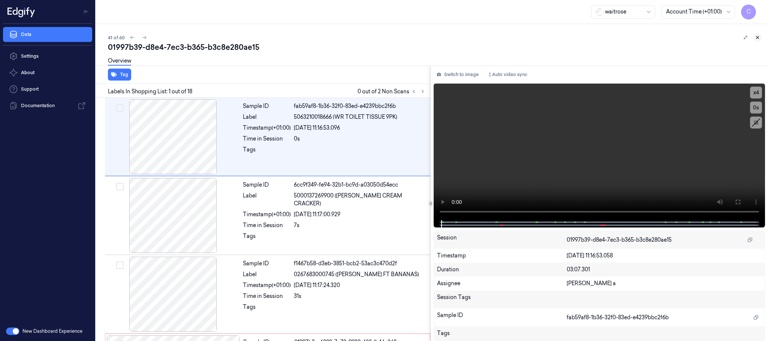
click at [758, 39] on icon at bounding box center [757, 37] width 5 height 5
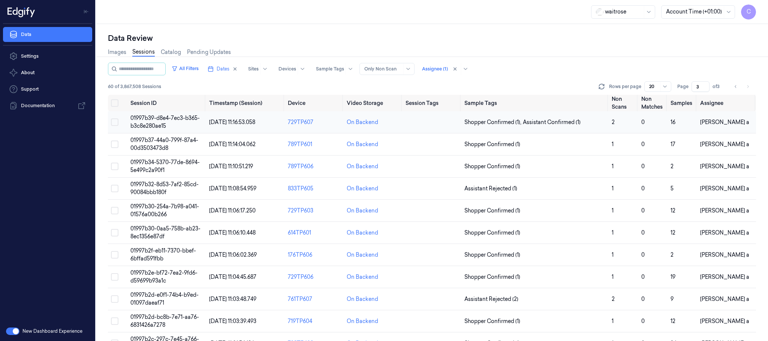
click at [170, 121] on span "01997b39-d8e4-7ec3-b365-b3c8e280ae15" at bounding box center [165, 122] width 69 height 15
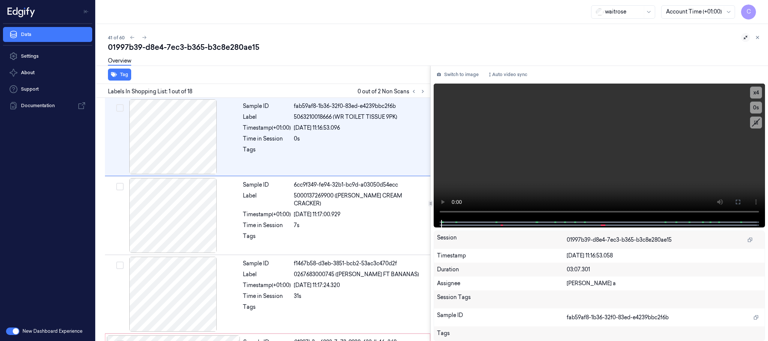
click at [743, 37] on button at bounding box center [745, 37] width 9 height 9
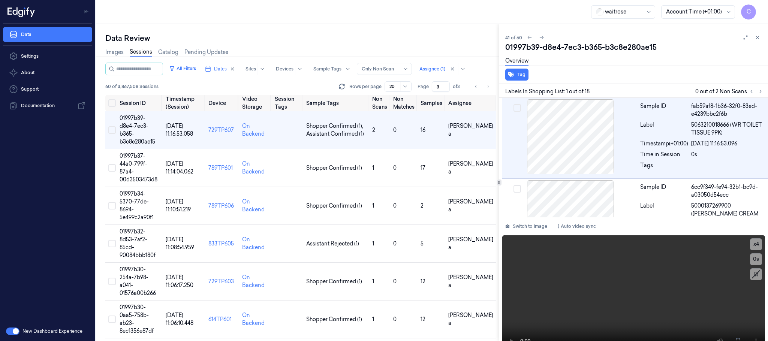
click at [743, 43] on div "01997b39-d8e4-7ec3-b365-b3c8e280ae15" at bounding box center [634, 47] width 257 height 11
click at [744, 38] on icon at bounding box center [746, 38] width 4 height 4
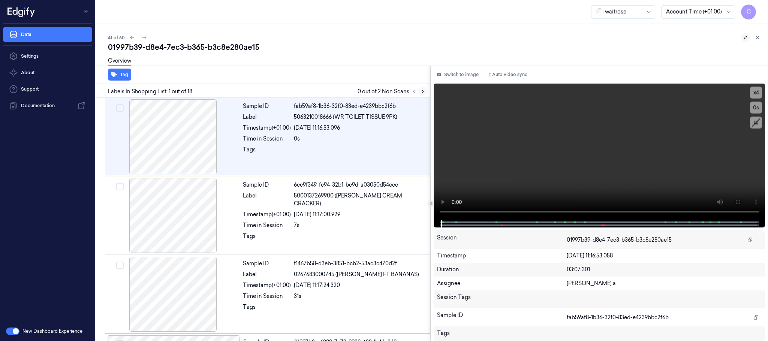
click at [420, 92] on button at bounding box center [423, 91] width 9 height 9
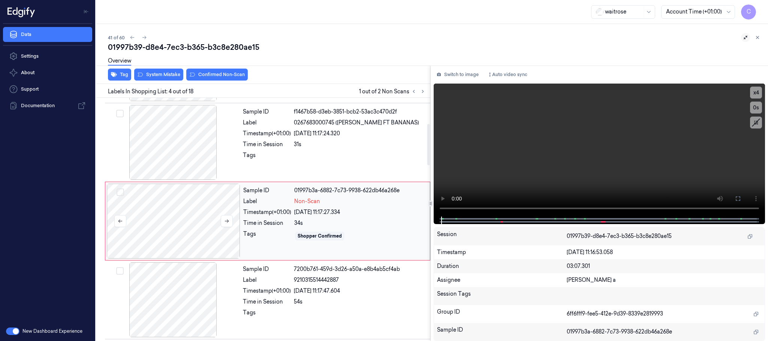
scroll to position [155, 0]
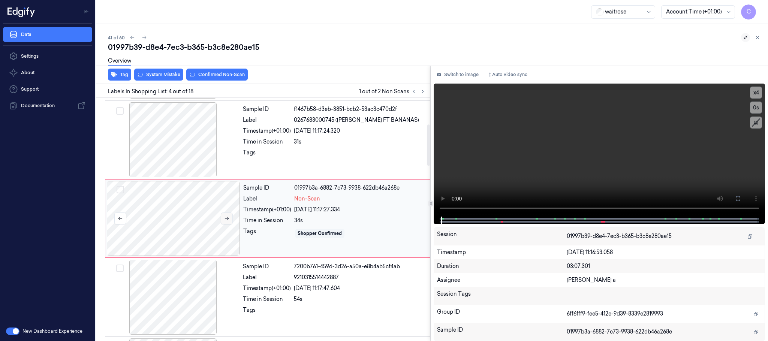
click at [223, 216] on button at bounding box center [227, 219] width 12 height 12
click at [227, 221] on icon at bounding box center [226, 218] width 5 height 5
click at [192, 153] on div at bounding box center [174, 139] width 134 height 75
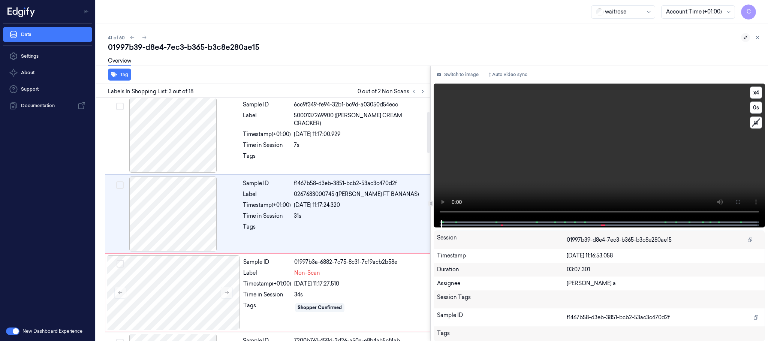
scroll to position [75, 0]
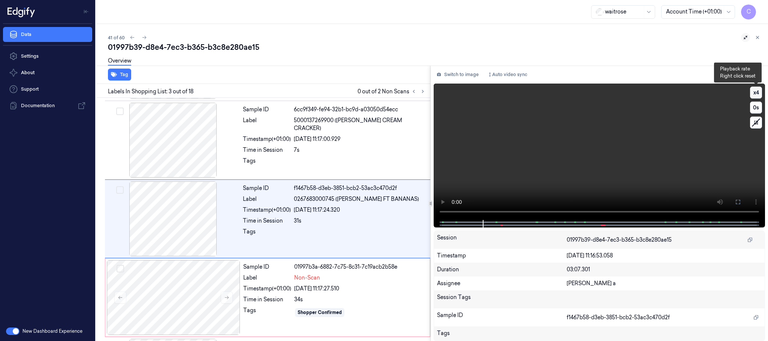
click at [760, 91] on button "x 4" at bounding box center [756, 93] width 12 height 12
click at [759, 91] on button "x 1" at bounding box center [756, 93] width 12 height 12
click at [603, 168] on video at bounding box center [600, 152] width 332 height 137
click at [204, 286] on div at bounding box center [174, 297] width 134 height 75
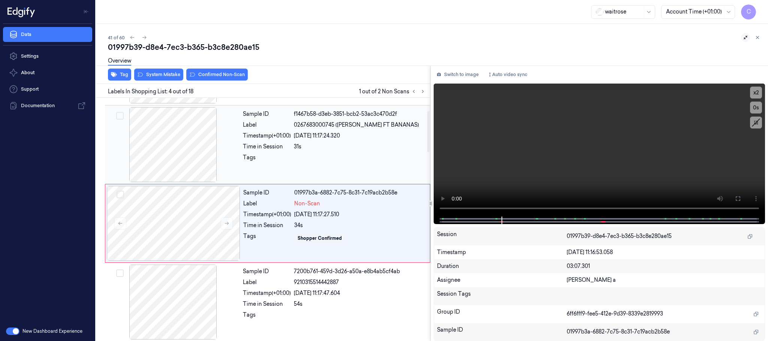
scroll to position [155, 0]
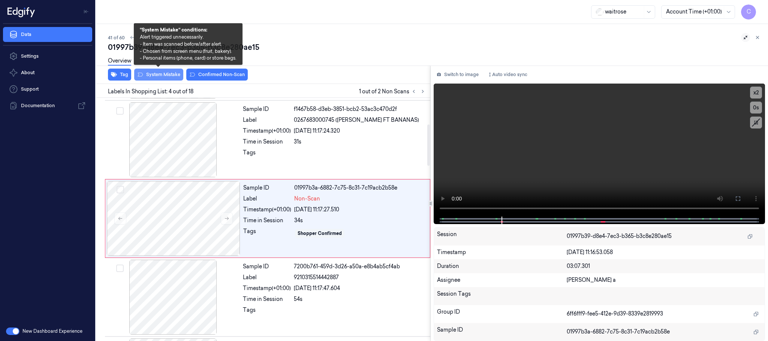
click at [169, 76] on button "System Mistake" at bounding box center [158, 75] width 49 height 12
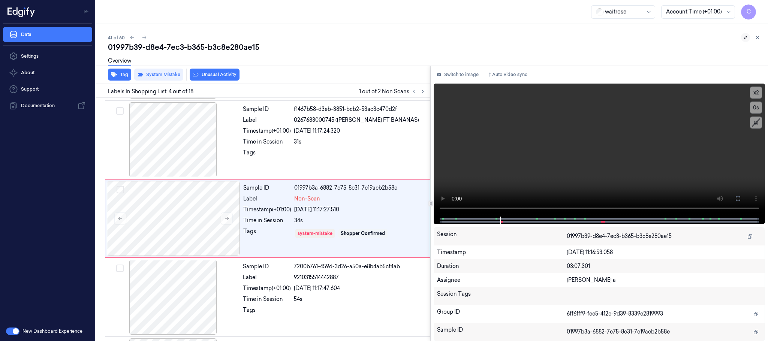
click at [234, 74] on button "Unusual Activity" at bounding box center [215, 75] width 50 height 12
click at [421, 92] on icon at bounding box center [422, 91] width 5 height 5
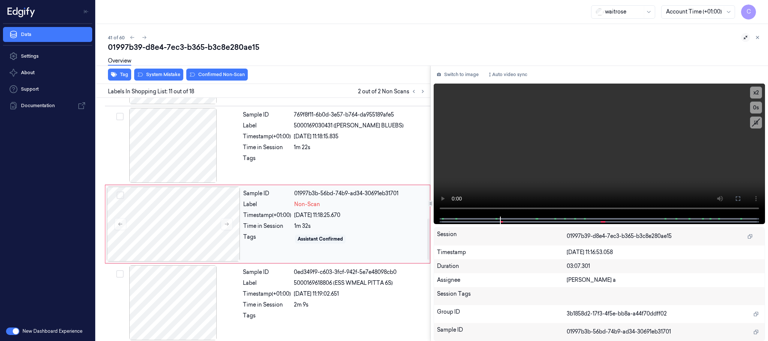
scroll to position [708, 0]
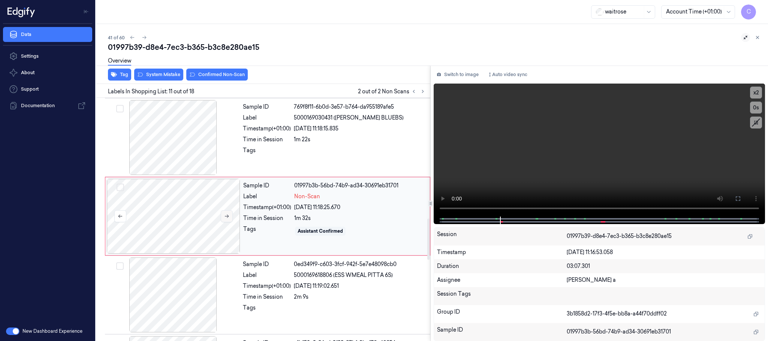
click at [230, 219] on button at bounding box center [227, 216] width 12 height 12
click at [185, 133] on div at bounding box center [174, 137] width 134 height 75
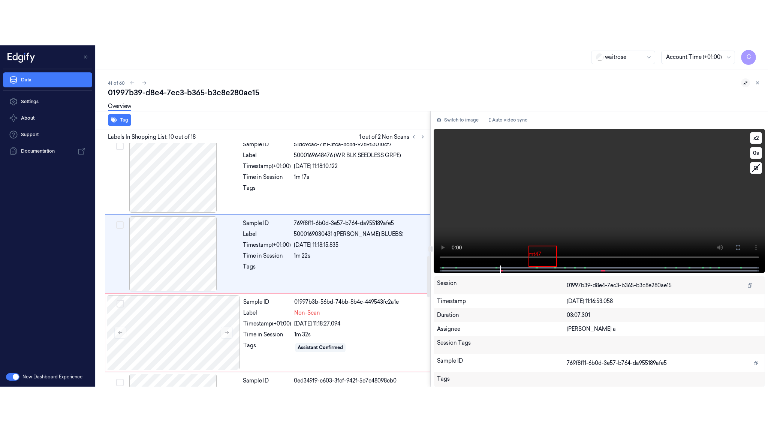
scroll to position [629, 0]
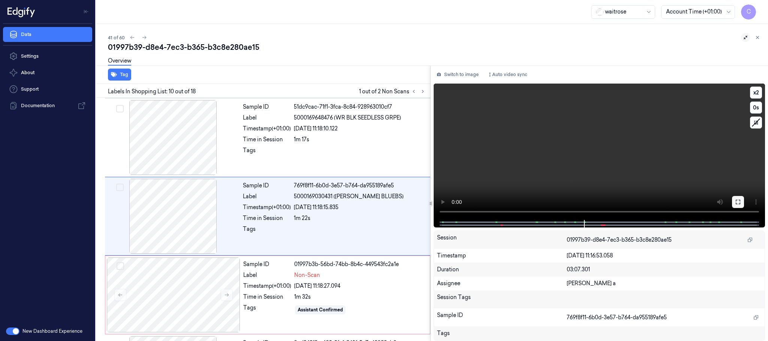
click at [739, 205] on button at bounding box center [738, 202] width 12 height 12
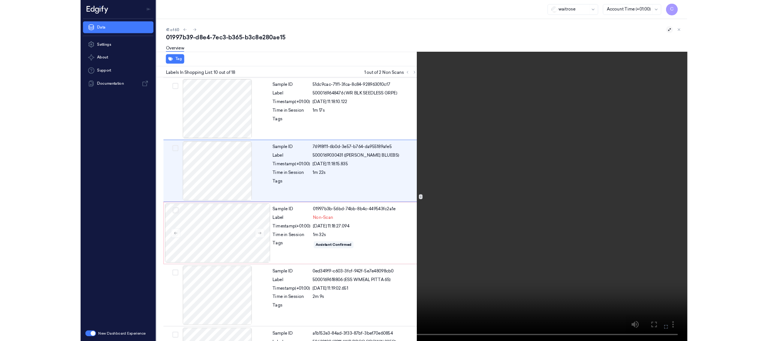
scroll to position [584, 0]
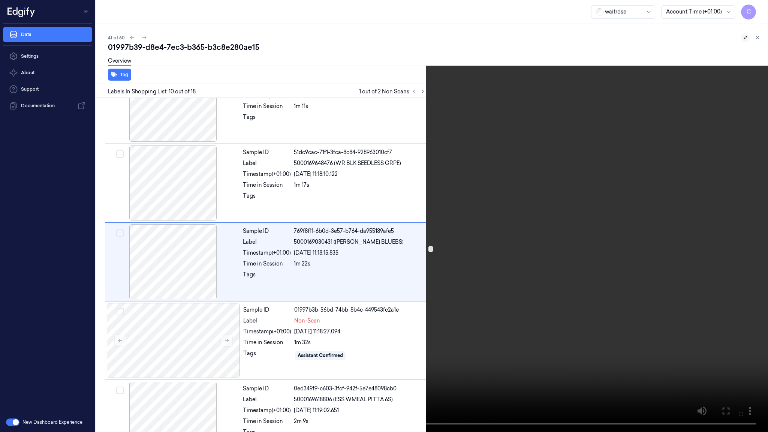
click at [345, 240] on video at bounding box center [384, 216] width 768 height 432
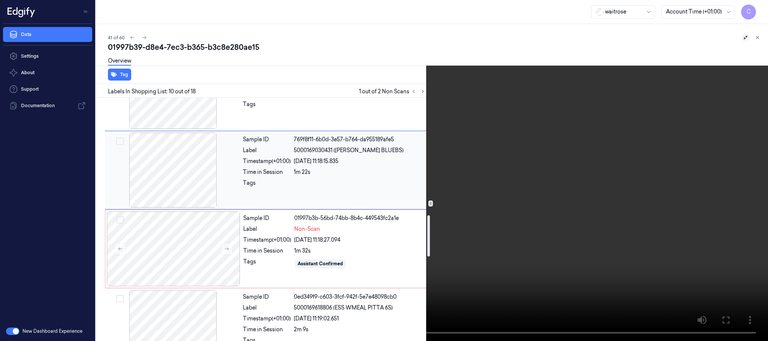
scroll to position [696, 0]
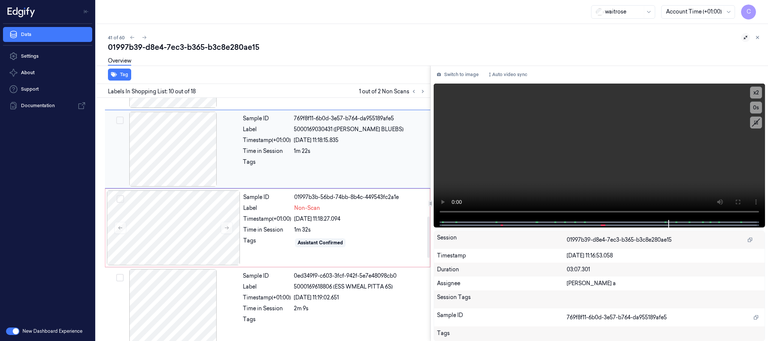
click at [183, 163] on div at bounding box center [174, 149] width 134 height 75
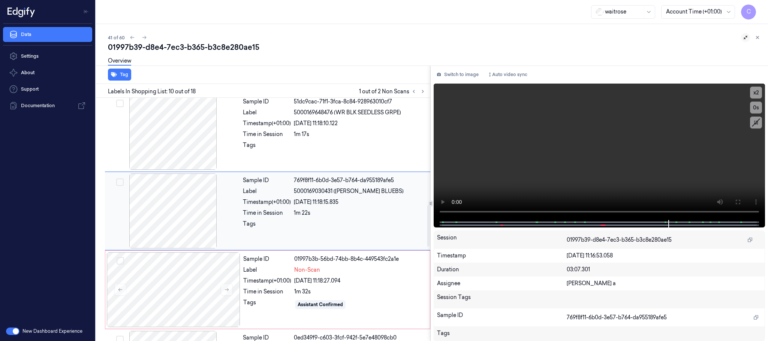
scroll to position [629, 0]
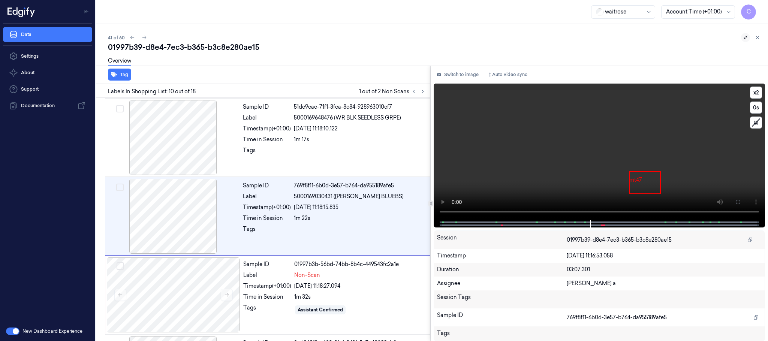
click at [606, 185] on video at bounding box center [600, 152] width 332 height 137
click at [666, 222] on span at bounding box center [666, 223] width 1 height 4
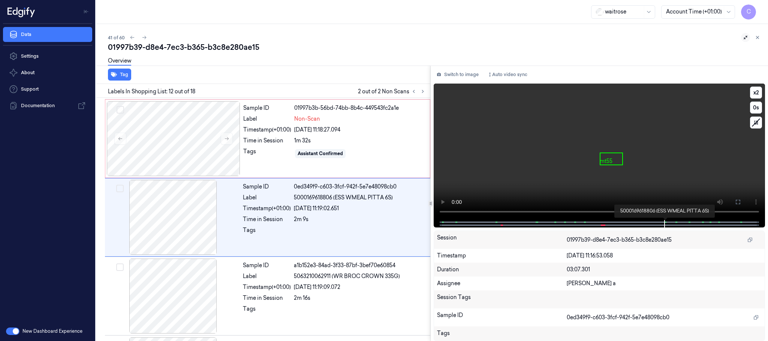
scroll to position [788, 0]
click at [567, 185] on video at bounding box center [600, 152] width 332 height 137
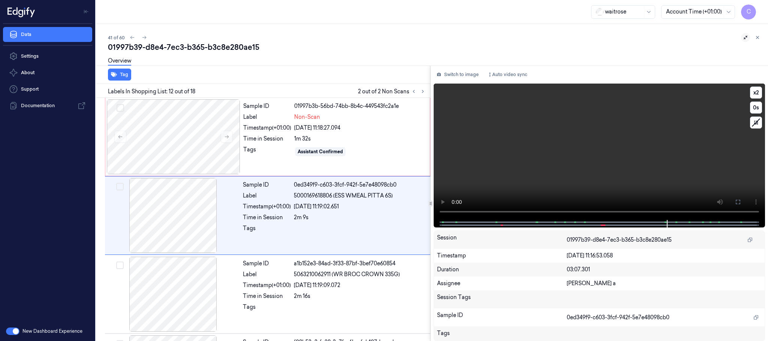
click at [598, 156] on video at bounding box center [600, 152] width 332 height 137
click at [203, 135] on div at bounding box center [174, 136] width 134 height 75
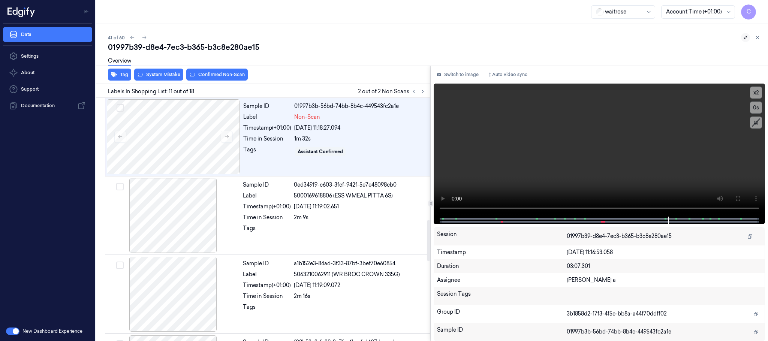
scroll to position [708, 0]
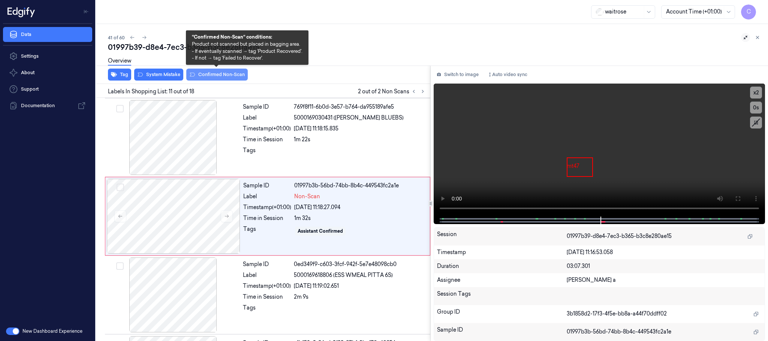
click at [213, 74] on button "Confirmed Non-Scan" at bounding box center [217, 75] width 62 height 12
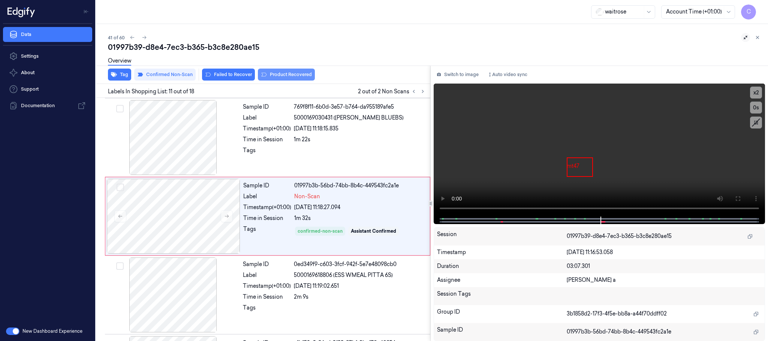
click at [276, 74] on button "Product Recovered" at bounding box center [286, 75] width 57 height 12
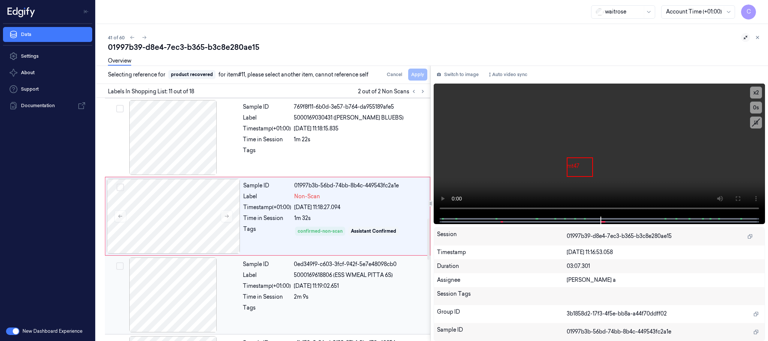
click at [198, 297] on div at bounding box center [174, 295] width 134 height 75
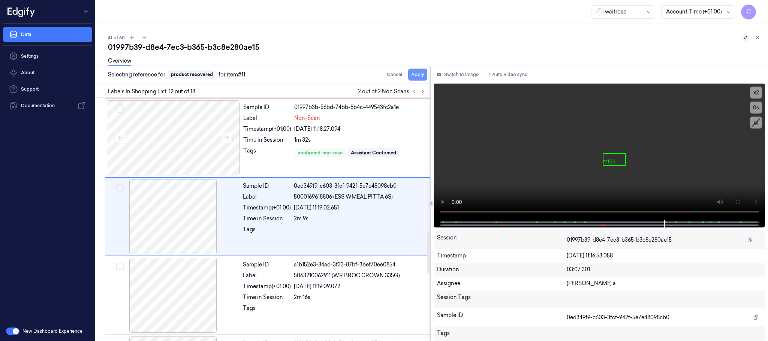
scroll to position [788, 0]
click at [423, 71] on button "Apply" at bounding box center [417, 75] width 19 height 12
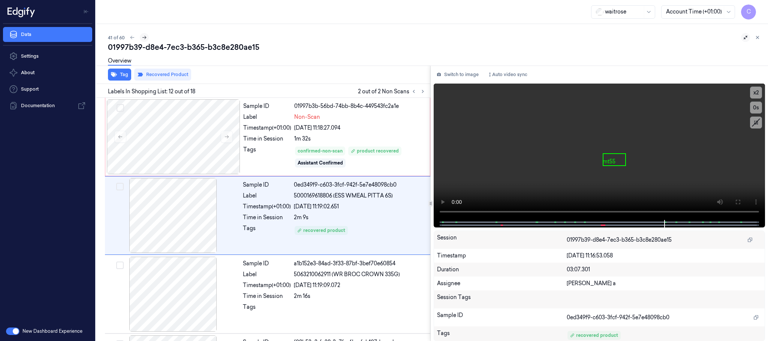
click at [144, 37] on icon at bounding box center [144, 37] width 5 height 5
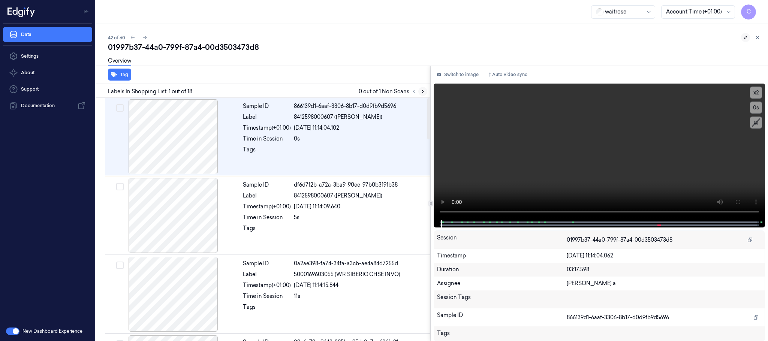
click at [425, 92] on icon at bounding box center [422, 91] width 5 height 5
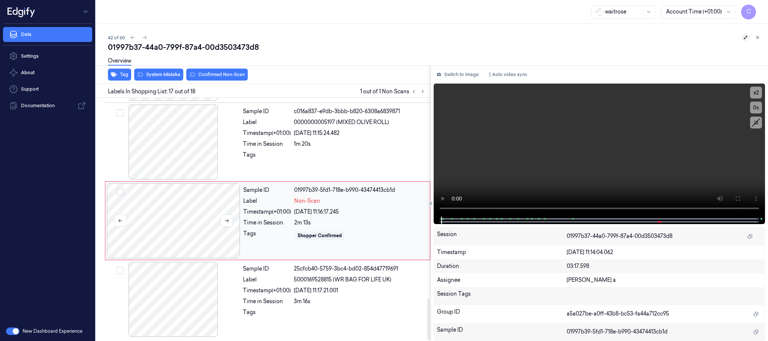
scroll to position [1183, 0]
click at [225, 219] on icon at bounding box center [226, 220] width 5 height 5
click at [163, 141] on div at bounding box center [174, 142] width 134 height 75
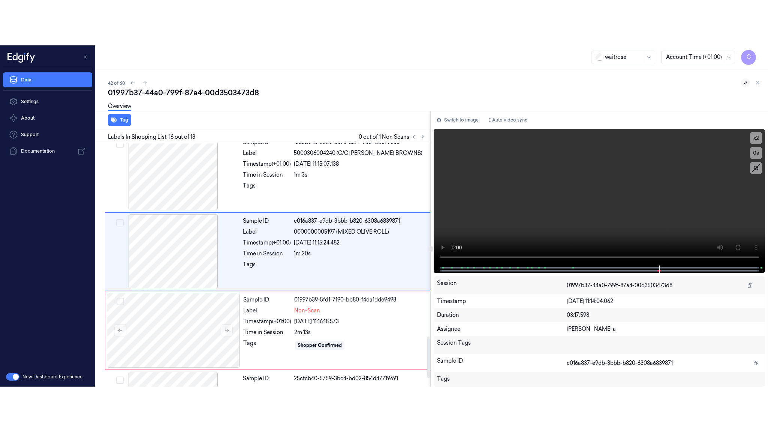
scroll to position [1104, 0]
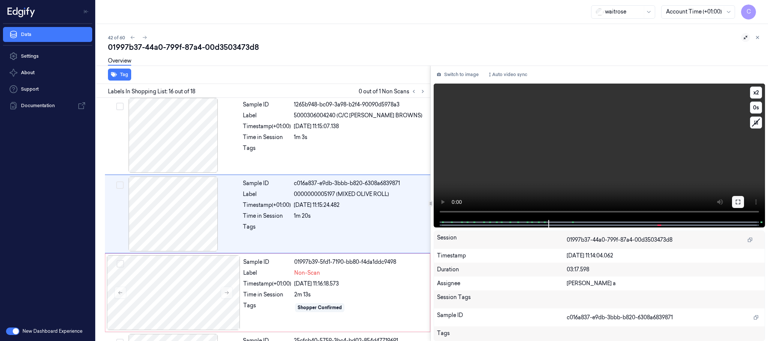
click at [741, 201] on icon at bounding box center [738, 202] width 6 height 6
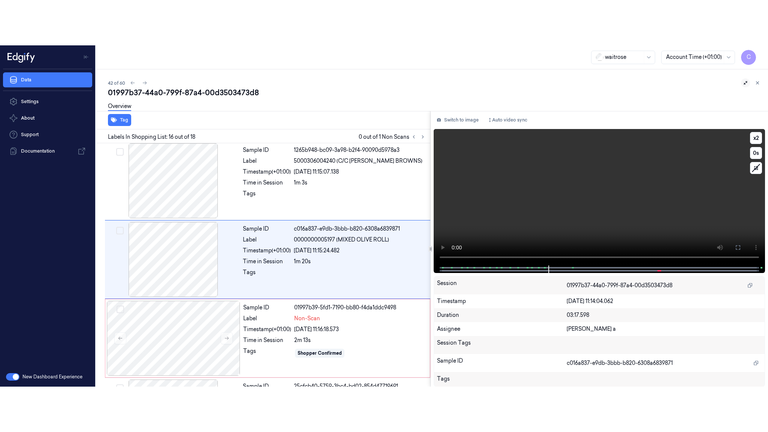
scroll to position [1092, 0]
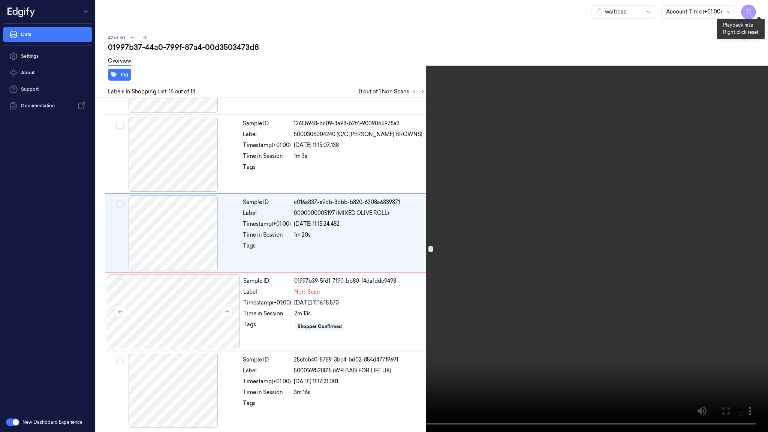
click at [758, 9] on button "x 2" at bounding box center [759, 9] width 12 height 12
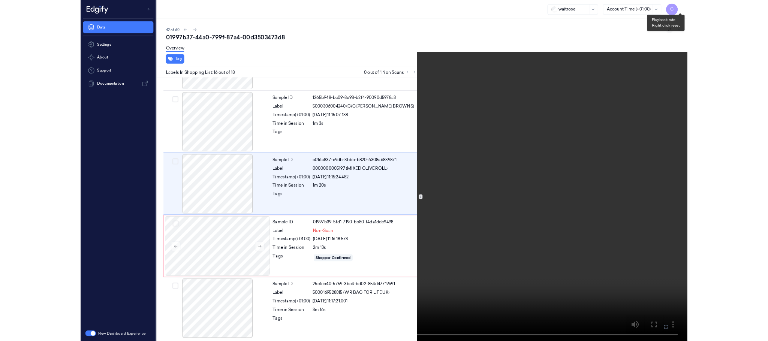
scroll to position [1059, 0]
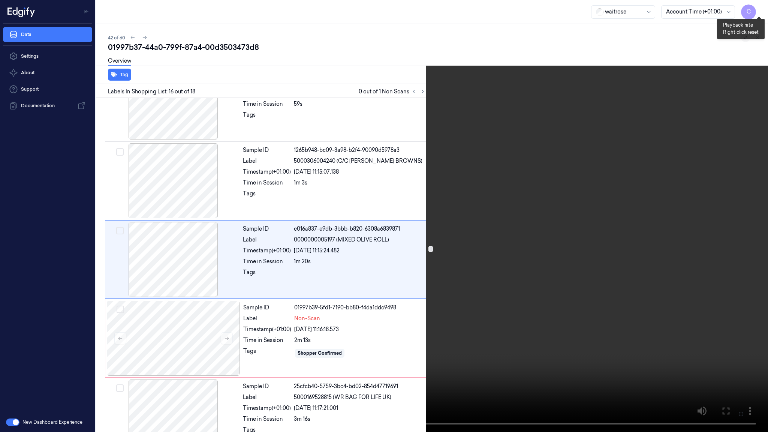
click at [758, 9] on button "x 4" at bounding box center [759, 9] width 12 height 12
click at [758, 9] on button "x 1" at bounding box center [759, 9] width 12 height 12
click at [372, 180] on video at bounding box center [384, 216] width 768 height 432
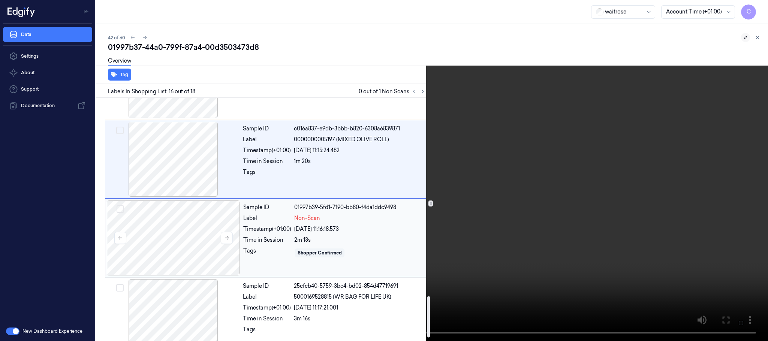
scroll to position [1171, 0]
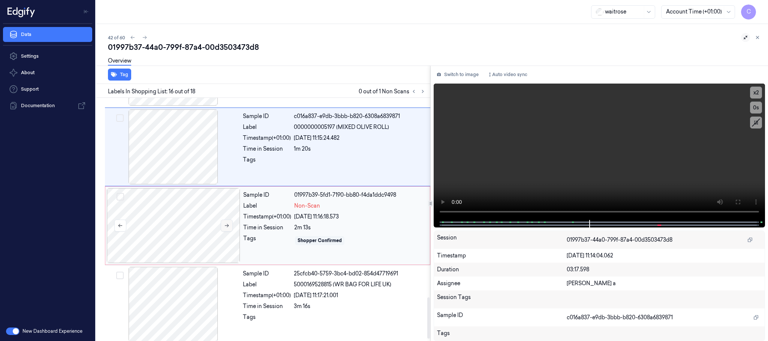
click at [229, 228] on icon at bounding box center [226, 225] width 5 height 5
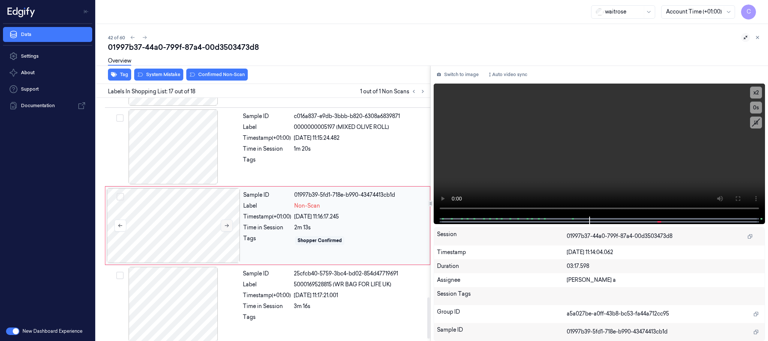
scroll to position [1183, 0]
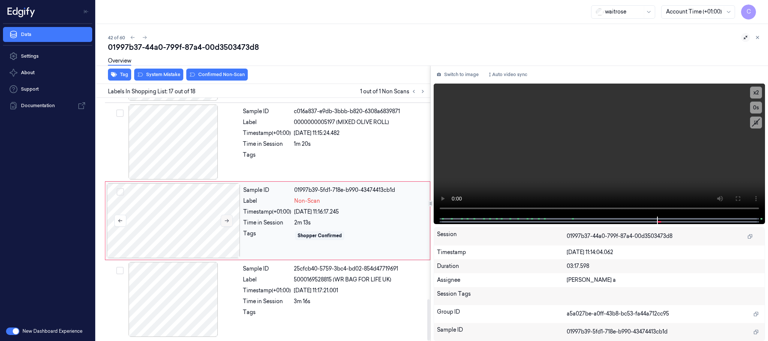
click at [229, 233] on div at bounding box center [174, 220] width 134 height 75
click at [230, 221] on icon at bounding box center [226, 220] width 5 height 5
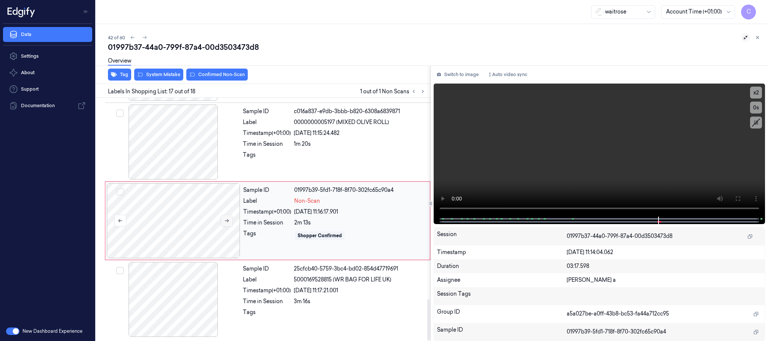
click at [230, 221] on icon at bounding box center [226, 220] width 5 height 5
click at [185, 213] on div at bounding box center [174, 220] width 134 height 75
click at [183, 159] on div at bounding box center [174, 142] width 134 height 75
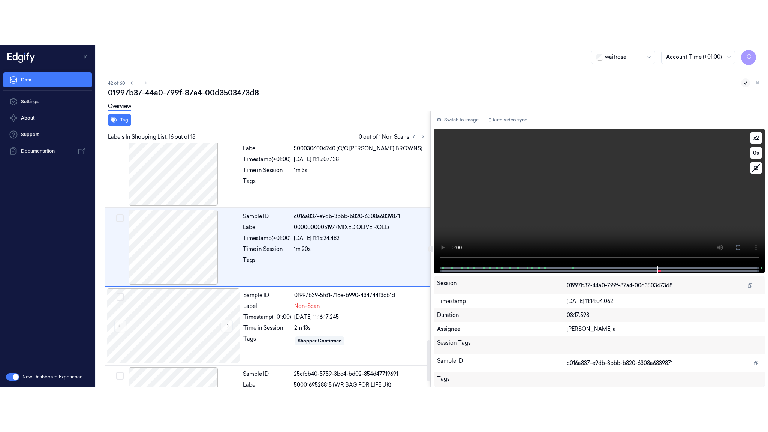
scroll to position [1104, 0]
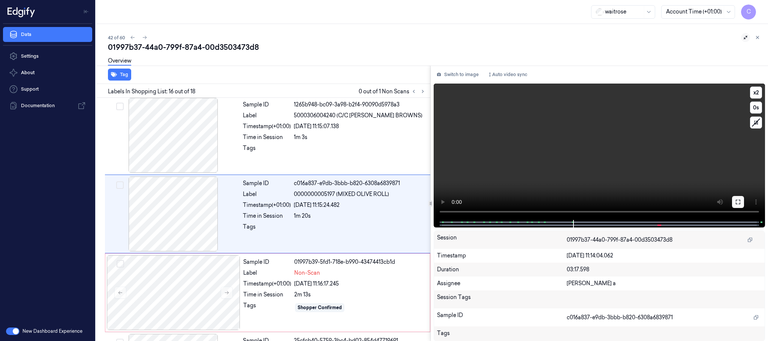
click at [737, 200] on icon at bounding box center [738, 202] width 6 height 6
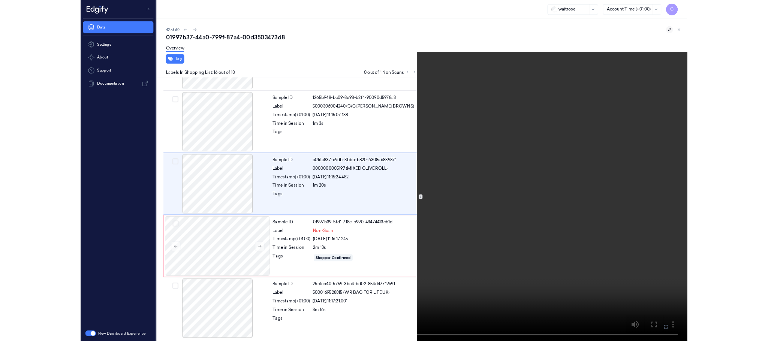
scroll to position [1059, 0]
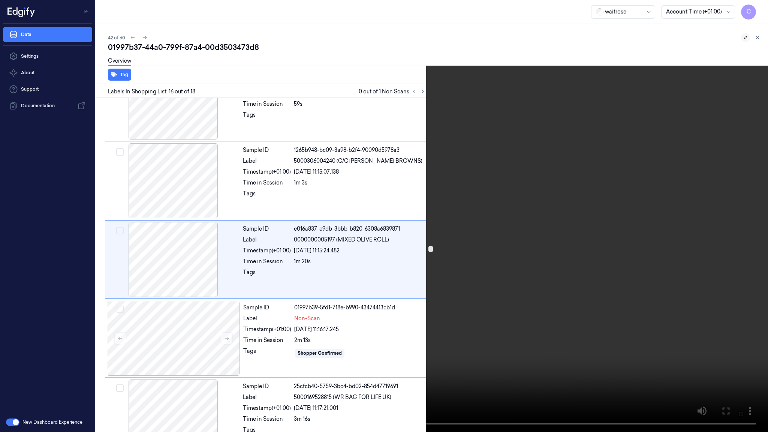
click at [340, 217] on video at bounding box center [384, 216] width 768 height 432
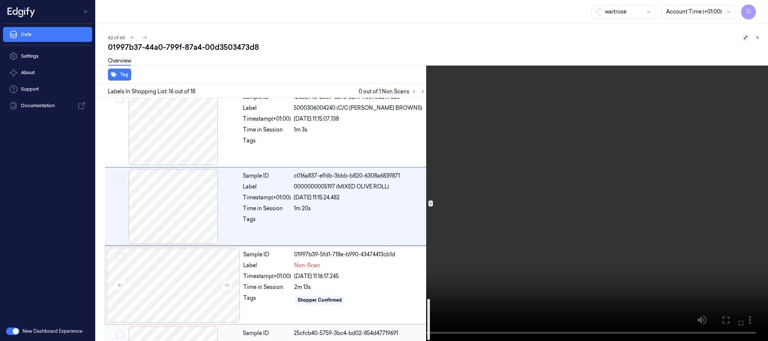
scroll to position [1183, 0]
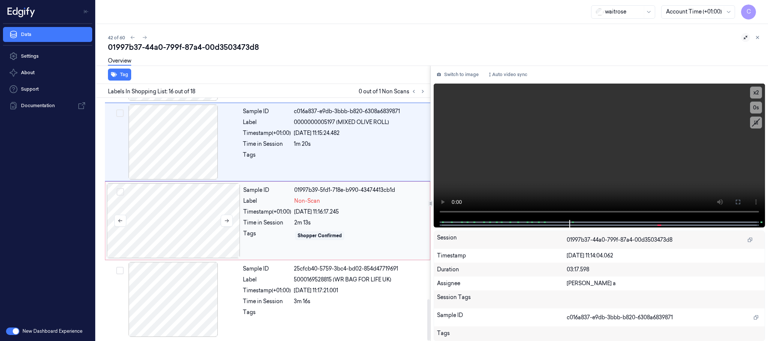
click at [186, 245] on div at bounding box center [174, 220] width 134 height 75
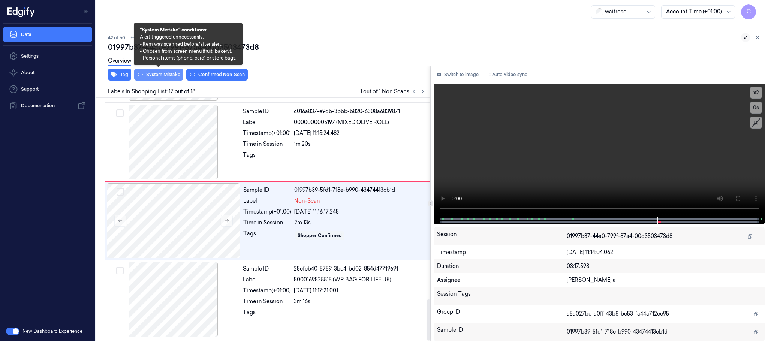
click at [164, 75] on button "System Mistake" at bounding box center [158, 75] width 49 height 12
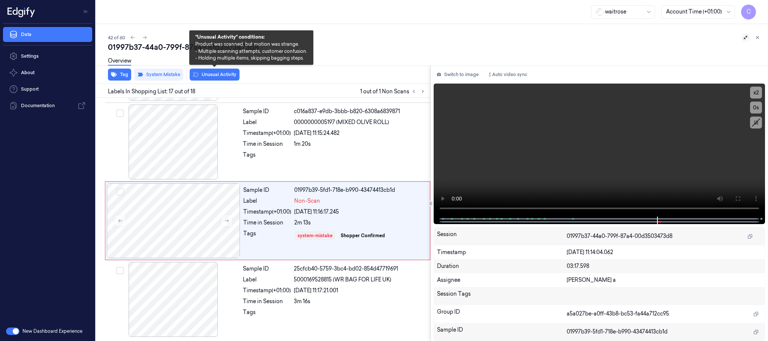
click at [225, 79] on button "Unusual Activity" at bounding box center [215, 75] width 50 height 12
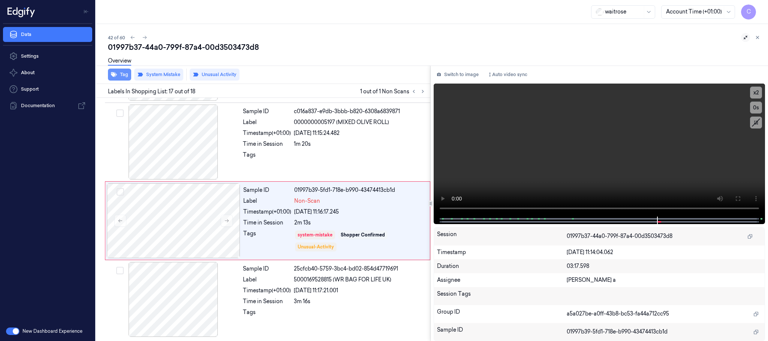
click at [113, 74] on icon "button" at bounding box center [114, 74] width 6 height 5
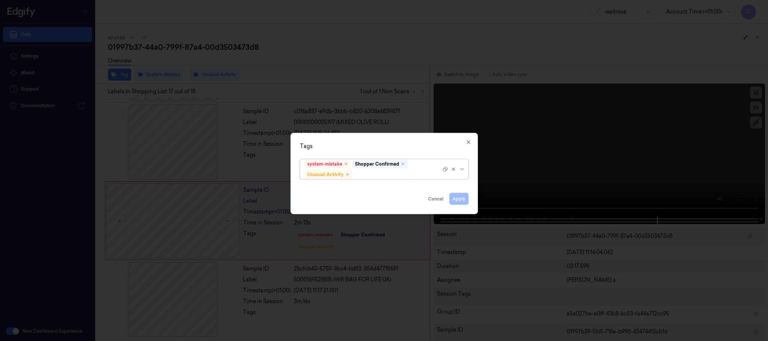
click at [385, 173] on div at bounding box center [397, 175] width 87 height 8
type input "pic"
click at [353, 189] on div "Picklist item alert" at bounding box center [384, 190] width 159 height 8
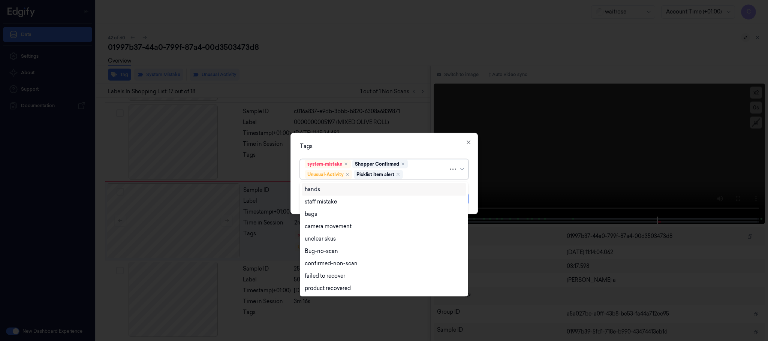
click at [392, 143] on div "Tags" at bounding box center [384, 147] width 169 height 8
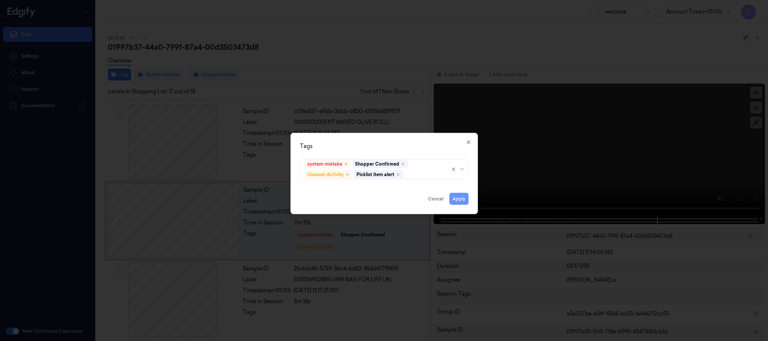
click at [459, 201] on button "Apply" at bounding box center [459, 199] width 19 height 12
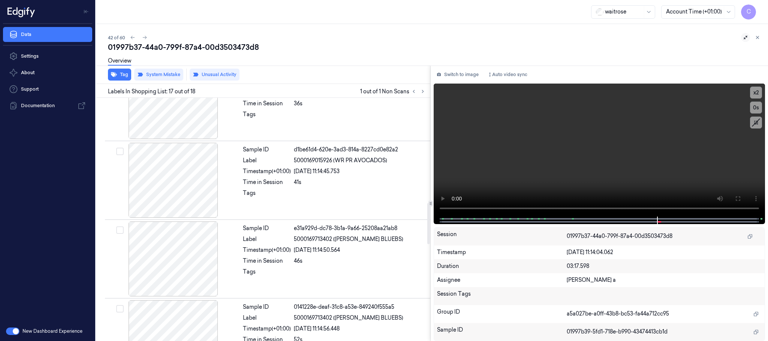
scroll to position [676, 0]
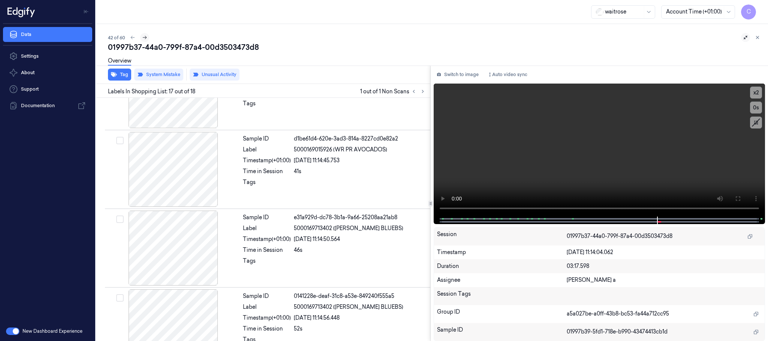
click at [144, 35] on icon at bounding box center [144, 37] width 5 height 5
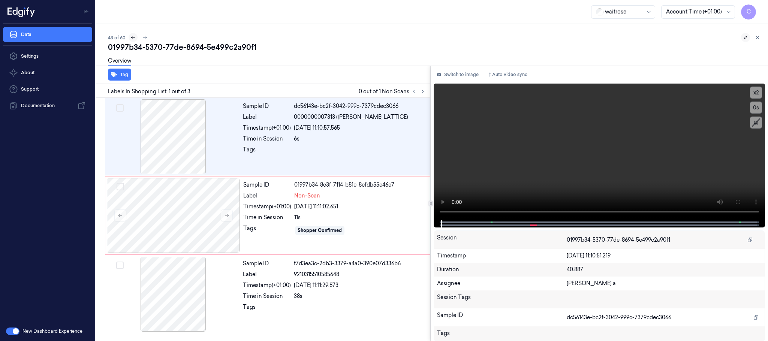
click at [131, 37] on icon at bounding box center [133, 37] width 5 height 5
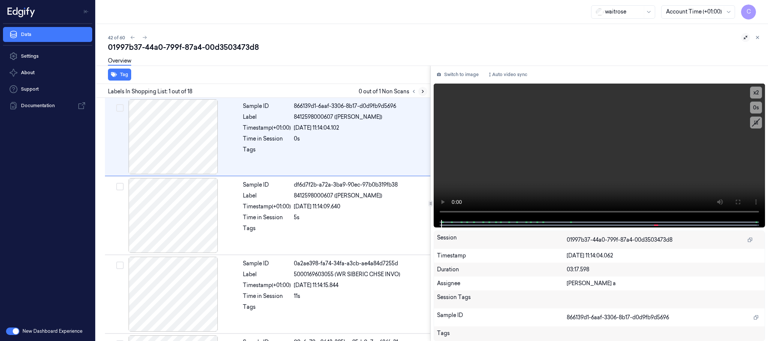
click at [423, 91] on icon at bounding box center [422, 91] width 5 height 5
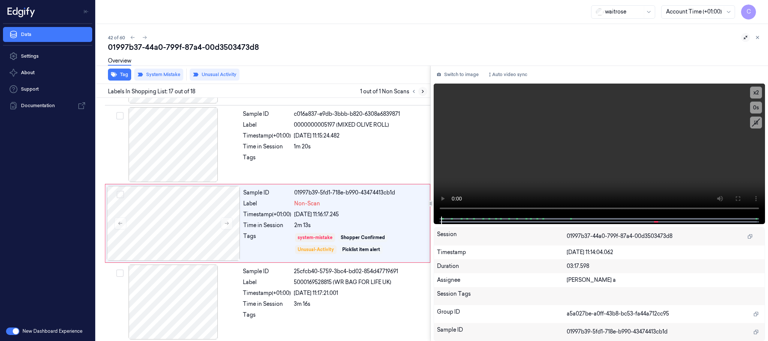
scroll to position [1183, 0]
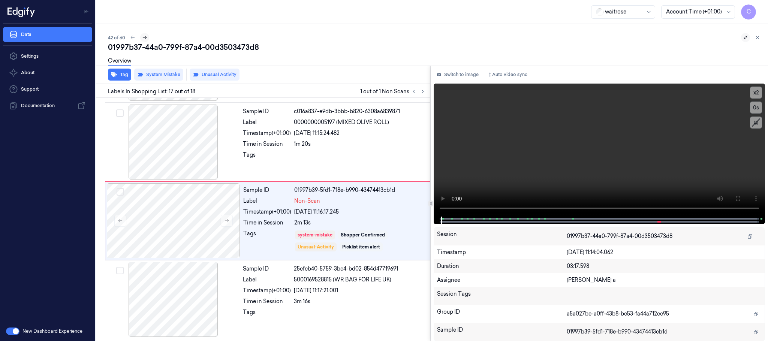
click at [144, 35] on icon at bounding box center [144, 37] width 5 height 5
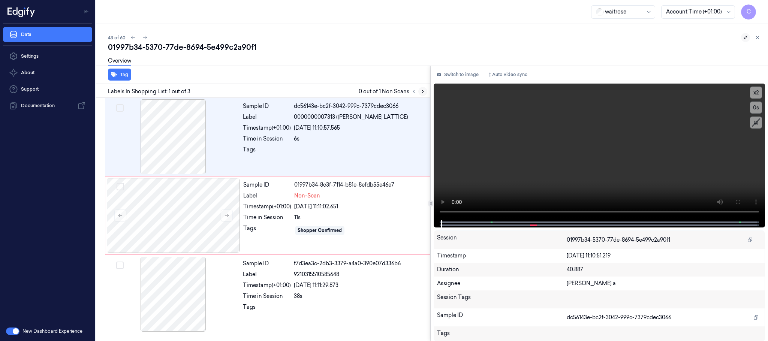
click at [422, 91] on icon at bounding box center [422, 91] width 5 height 5
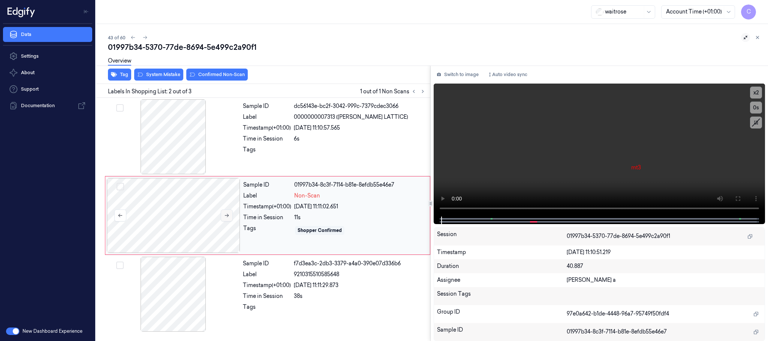
click at [227, 213] on icon at bounding box center [226, 215] width 5 height 5
click at [177, 136] on div at bounding box center [174, 136] width 134 height 75
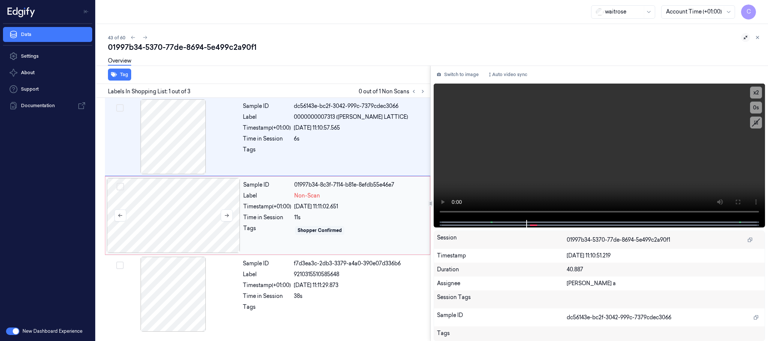
click at [179, 224] on div at bounding box center [174, 215] width 134 height 75
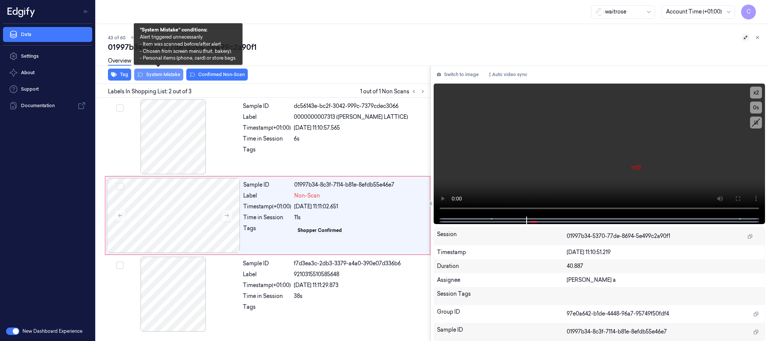
click at [168, 74] on button "System Mistake" at bounding box center [158, 75] width 49 height 12
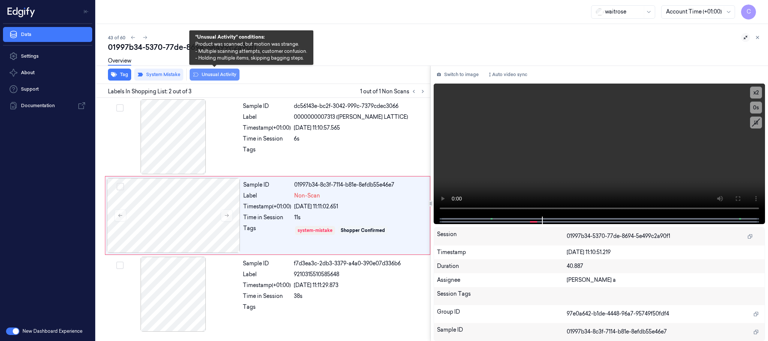
click at [205, 72] on button "Unusual Activity" at bounding box center [215, 75] width 50 height 12
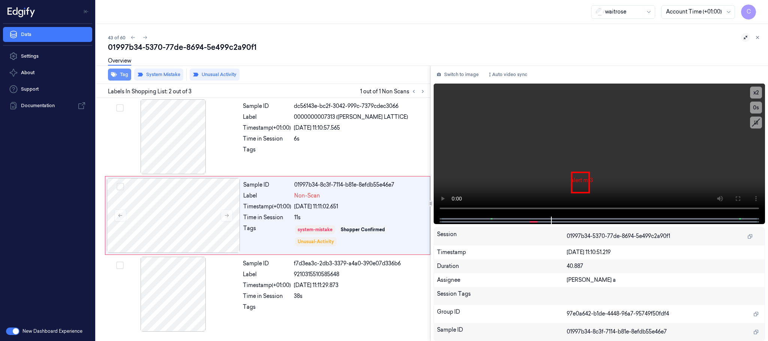
click at [128, 77] on button "Tag" at bounding box center [119, 75] width 23 height 12
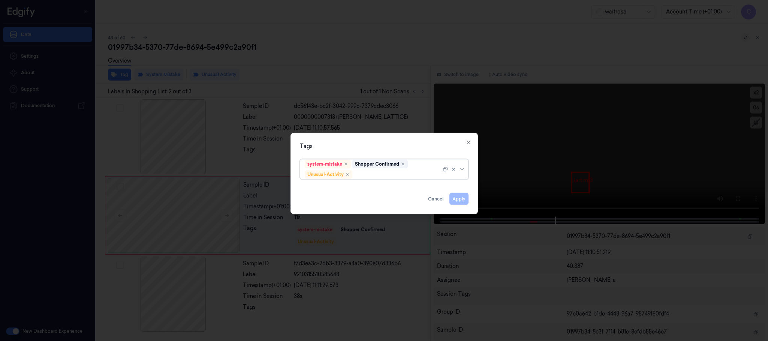
click at [390, 173] on div at bounding box center [397, 175] width 87 height 8
type input "pic"
click at [349, 188] on div "Picklist item alert" at bounding box center [384, 190] width 159 height 8
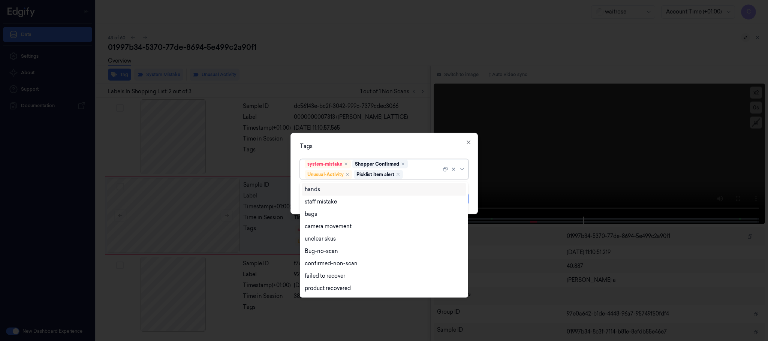
click at [390, 144] on div "Tags" at bounding box center [384, 147] width 169 height 8
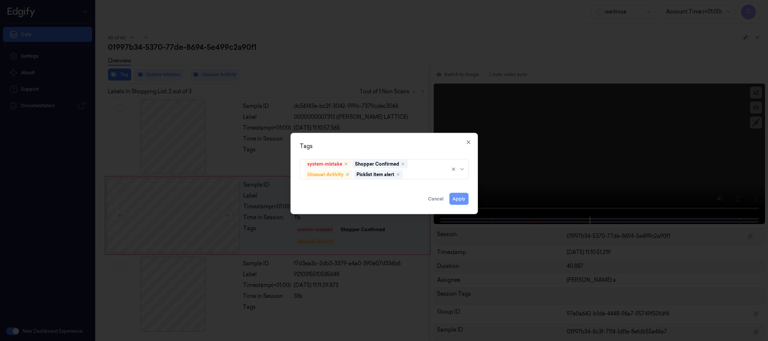
click at [456, 203] on button "Apply" at bounding box center [459, 199] width 19 height 12
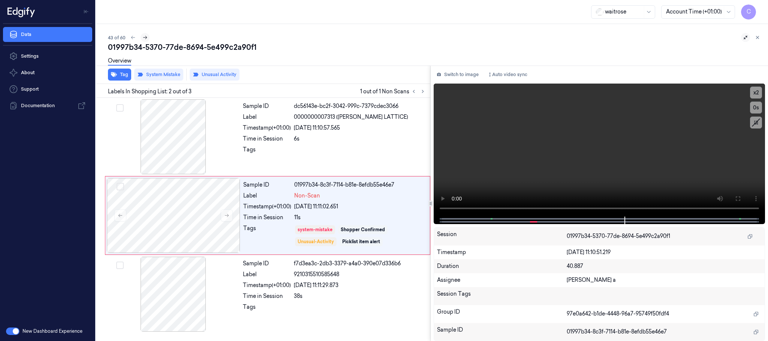
click at [145, 37] on icon at bounding box center [145, 37] width 5 height 5
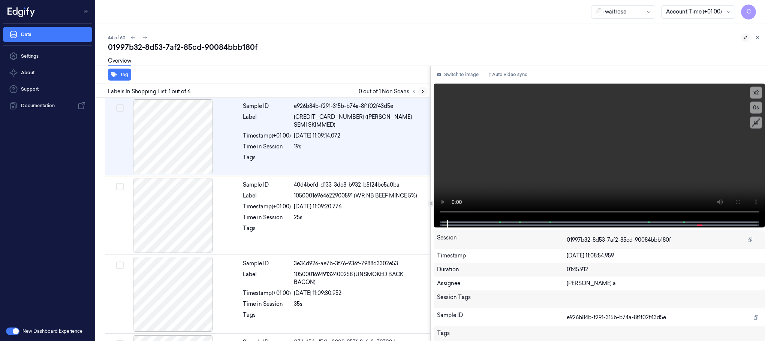
click at [422, 90] on icon at bounding box center [422, 91] width 5 height 5
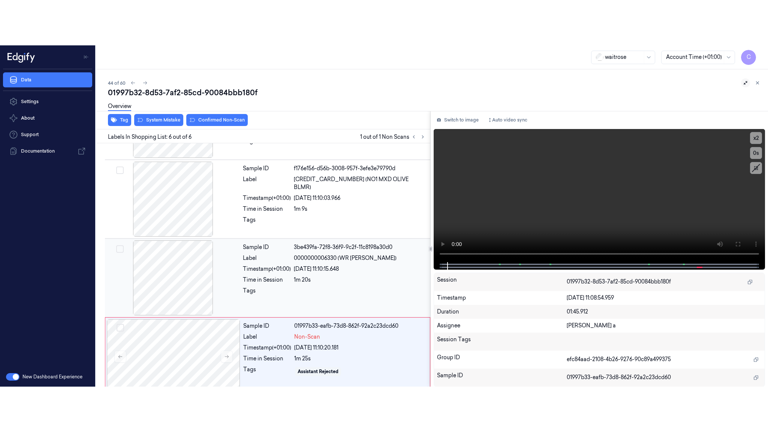
scroll to position [233, 0]
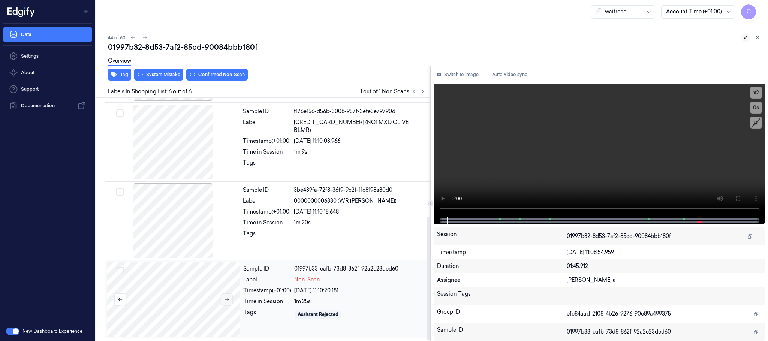
click at [227, 294] on button at bounding box center [227, 300] width 12 height 12
click at [186, 227] on div at bounding box center [174, 220] width 134 height 75
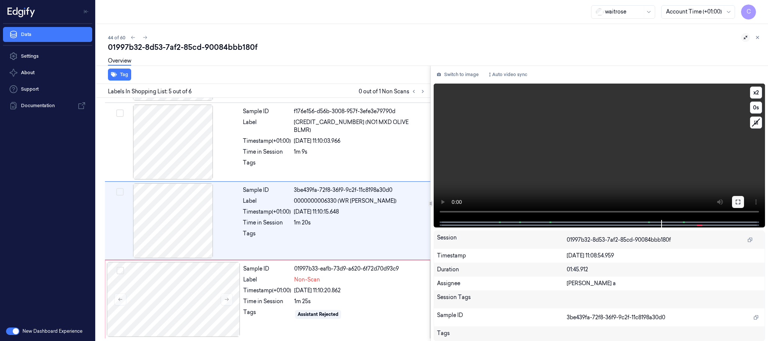
click at [738, 204] on icon at bounding box center [738, 202] width 6 height 6
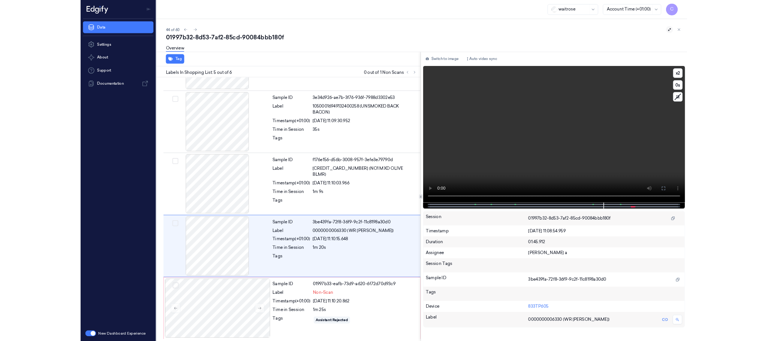
scroll to position [142, 0]
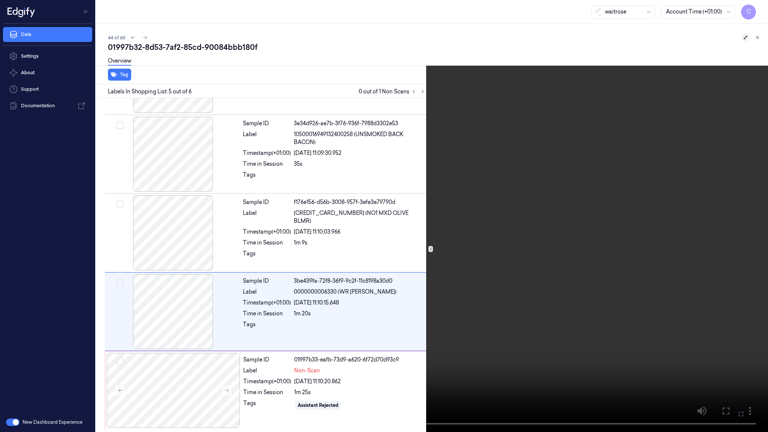
click at [407, 176] on video at bounding box center [384, 216] width 768 height 432
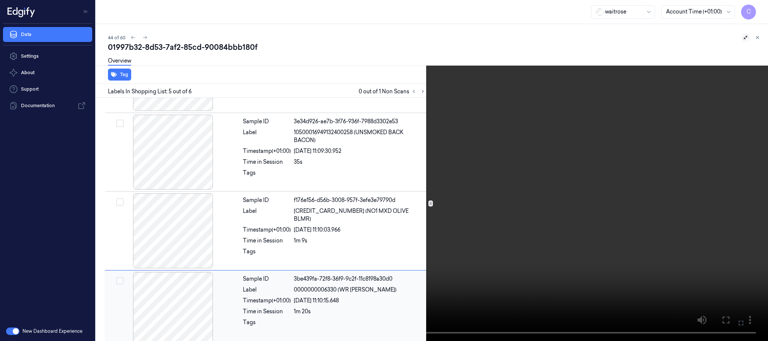
scroll to position [233, 0]
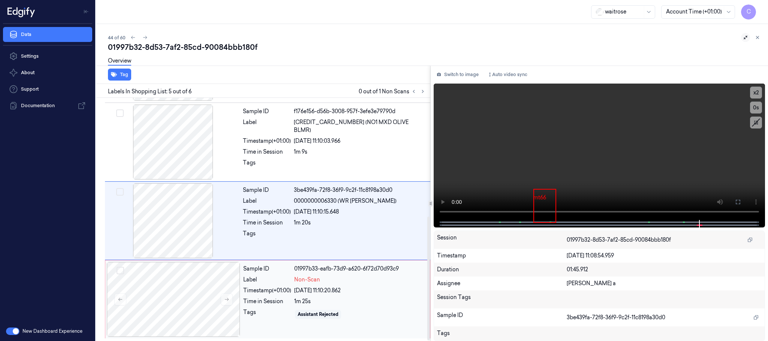
click at [262, 287] on div "Timestamp (+01:00)" at bounding box center [267, 291] width 48 height 8
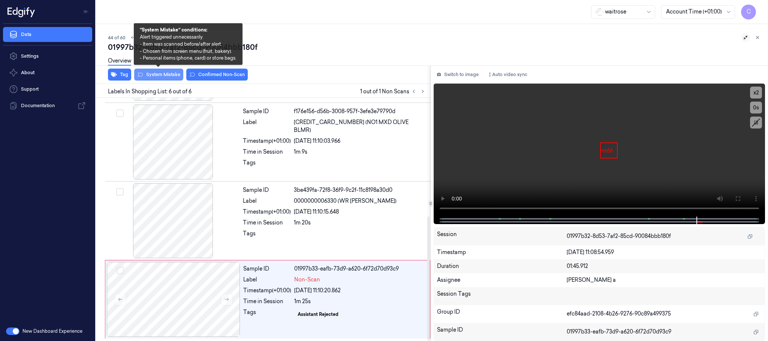
click at [170, 72] on button "System Mistake" at bounding box center [158, 75] width 49 height 12
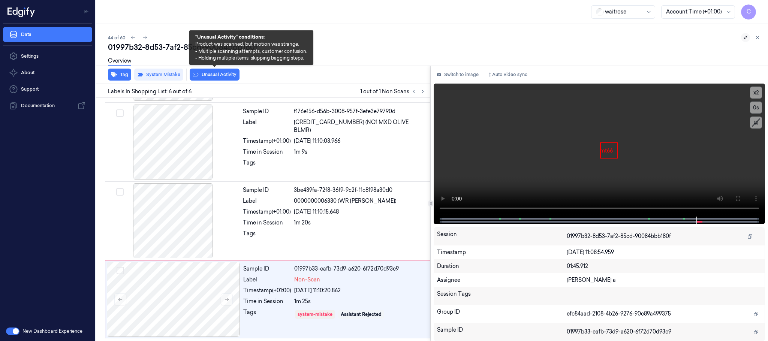
click at [222, 78] on button "Unusual Activity" at bounding box center [215, 75] width 50 height 12
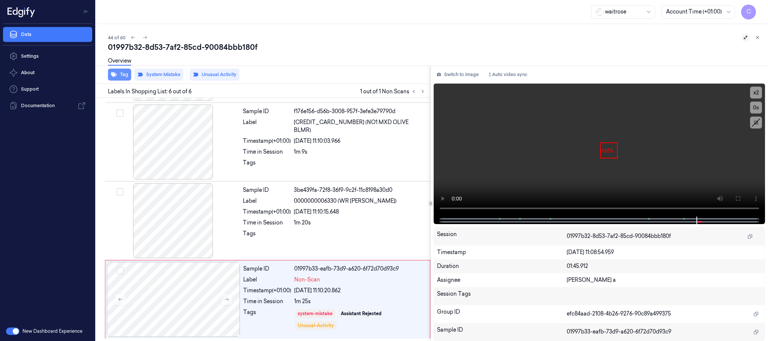
click at [117, 77] on button "Tag" at bounding box center [119, 75] width 23 height 12
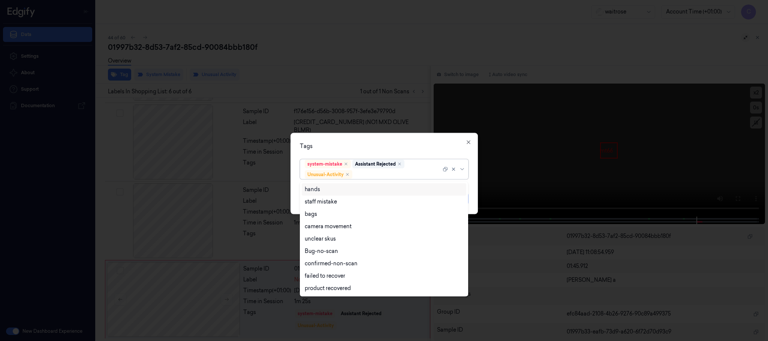
click at [379, 177] on div at bounding box center [397, 175] width 87 height 8
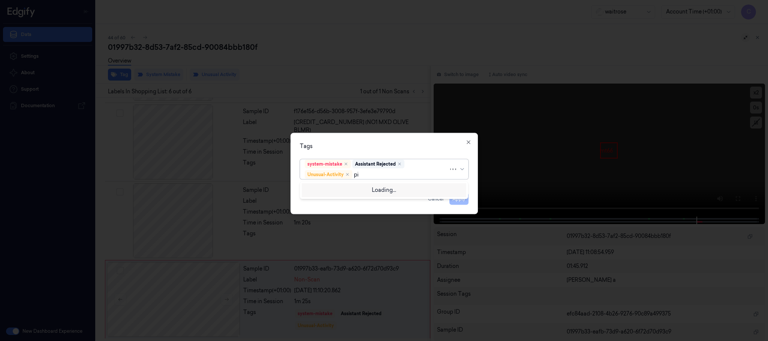
type input "pic"
click at [371, 189] on div "Picklist item alert" at bounding box center [384, 190] width 159 height 8
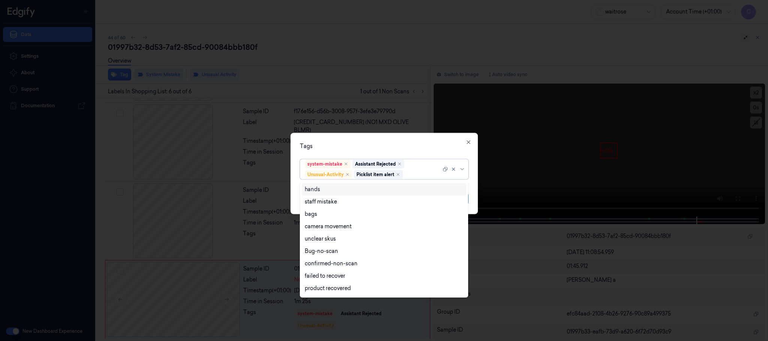
click at [395, 144] on div "Tags" at bounding box center [384, 147] width 169 height 8
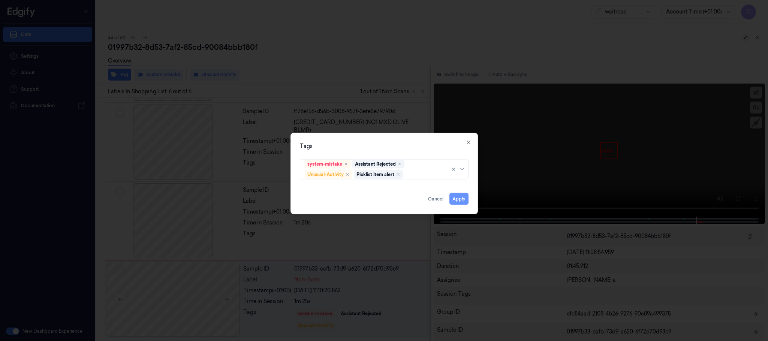
click at [460, 202] on button "Apply" at bounding box center [459, 199] width 19 height 12
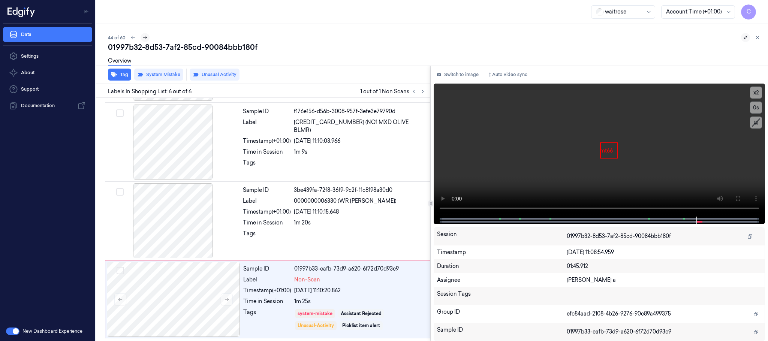
click at [143, 40] on icon at bounding box center [145, 37] width 5 height 5
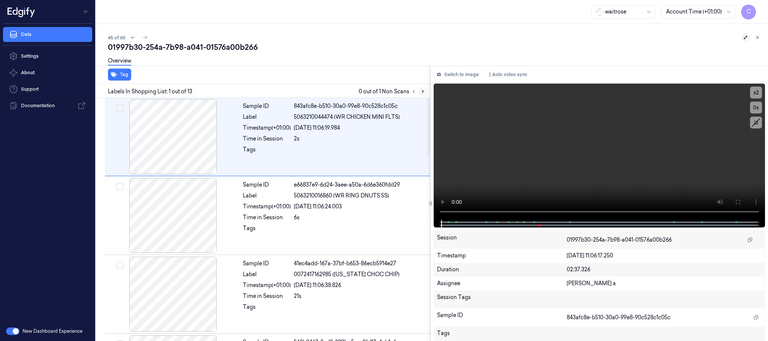
click at [421, 89] on icon at bounding box center [422, 91] width 5 height 5
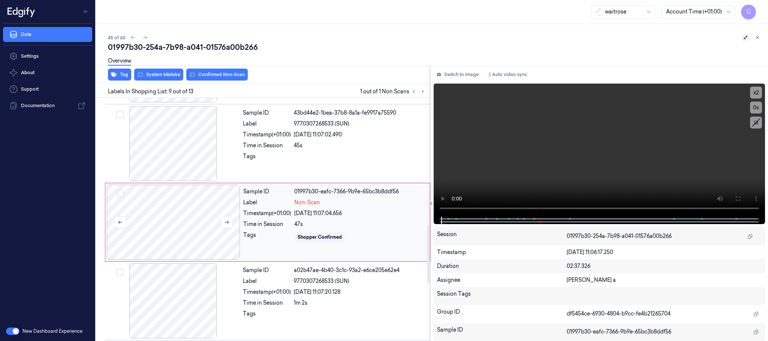
scroll to position [550, 0]
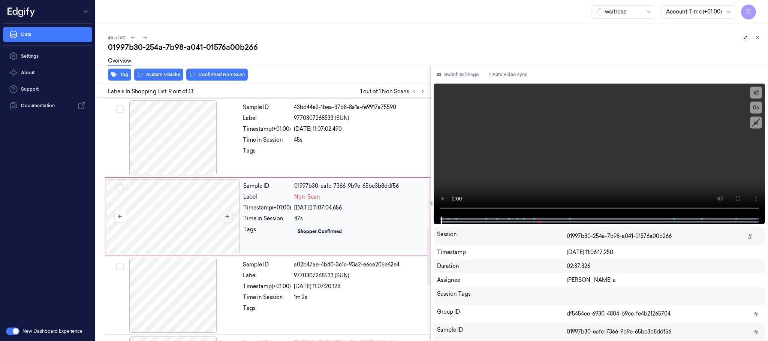
click at [229, 219] on icon at bounding box center [226, 216] width 5 height 5
click at [190, 142] on div at bounding box center [174, 138] width 134 height 75
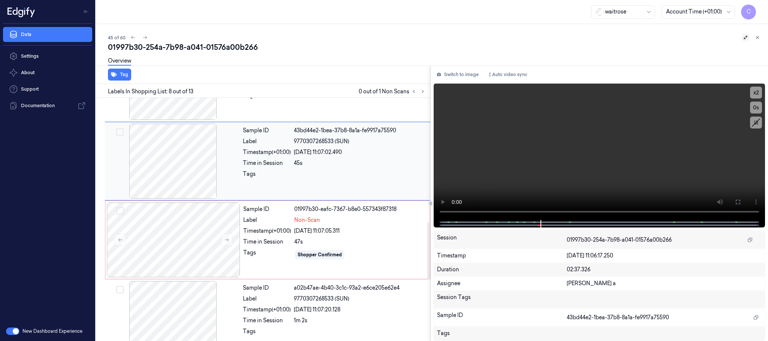
scroll to position [583, 0]
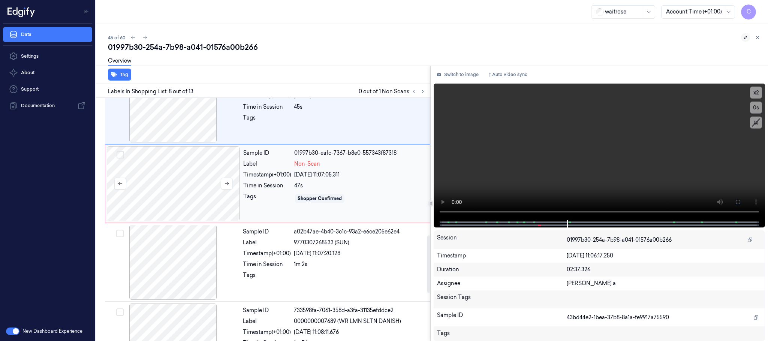
click at [180, 185] on div at bounding box center [174, 183] width 134 height 75
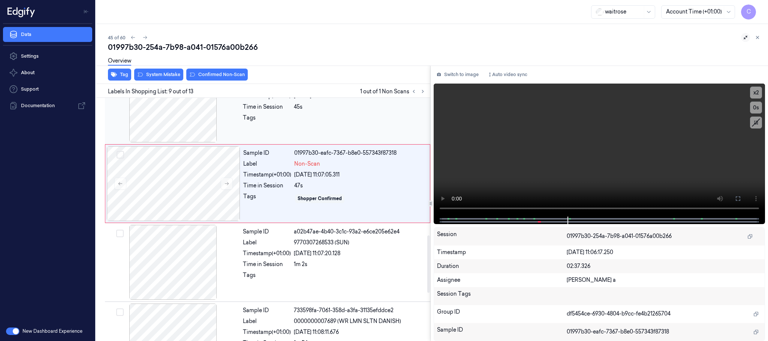
scroll to position [550, 0]
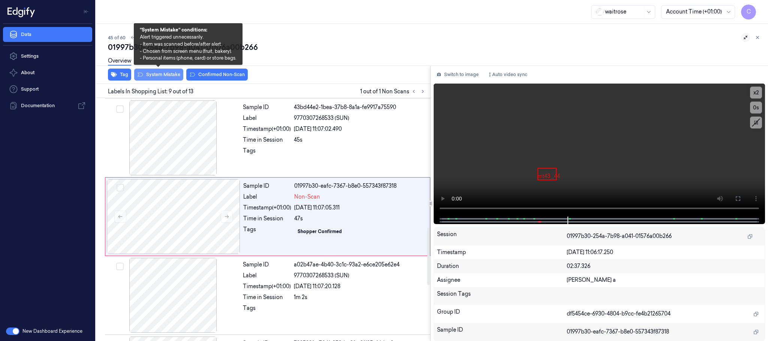
click at [165, 77] on button "System Mistake" at bounding box center [158, 75] width 49 height 12
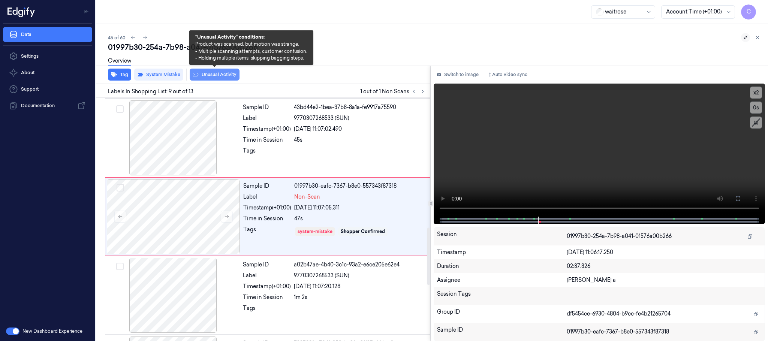
click at [212, 77] on button "Unusual Activity" at bounding box center [215, 75] width 50 height 12
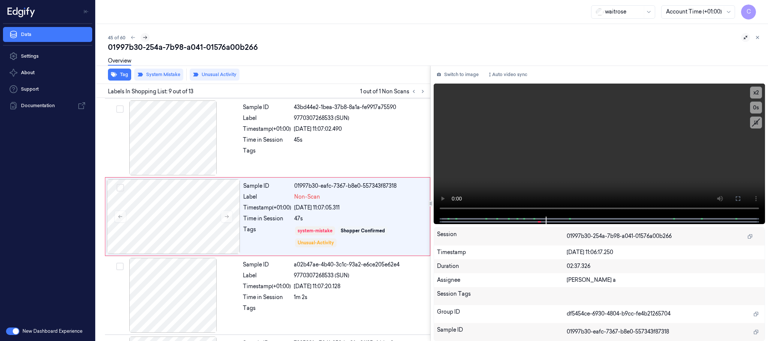
click at [143, 36] on icon at bounding box center [145, 37] width 5 height 5
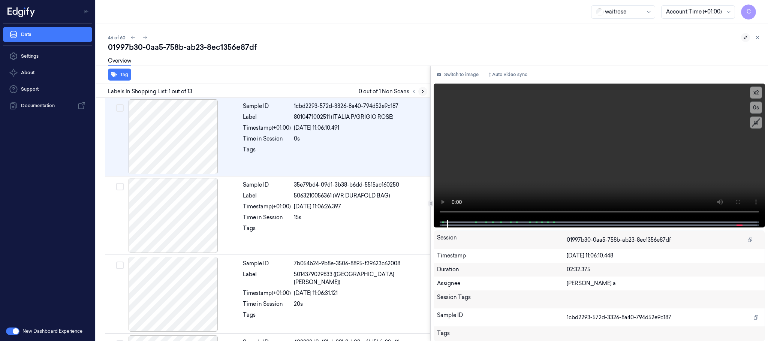
click at [422, 89] on icon at bounding box center [422, 91] width 5 height 5
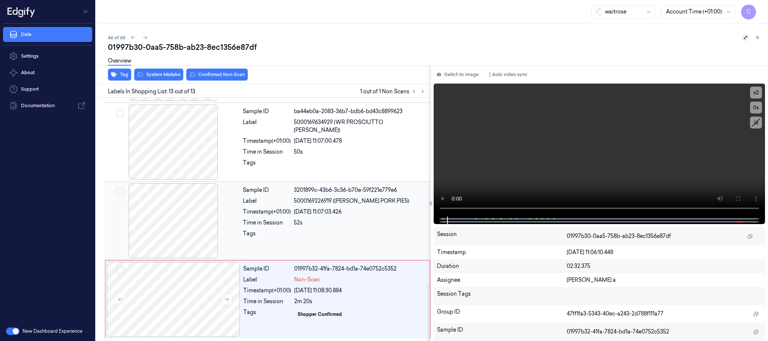
scroll to position [787, 0]
click at [222, 297] on button at bounding box center [227, 300] width 12 height 12
click at [225, 297] on icon at bounding box center [226, 299] width 5 height 5
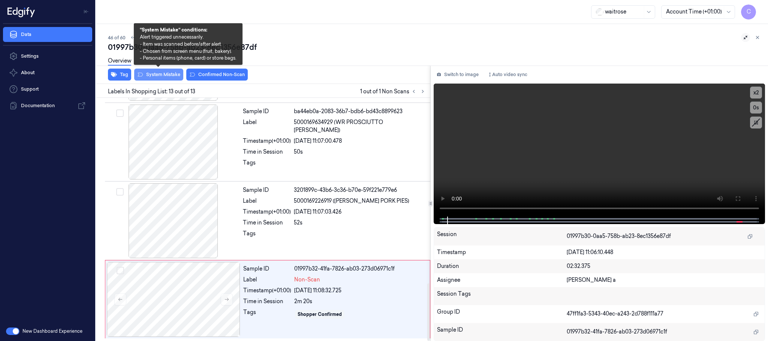
click at [161, 75] on button "System Mistake" at bounding box center [158, 75] width 49 height 12
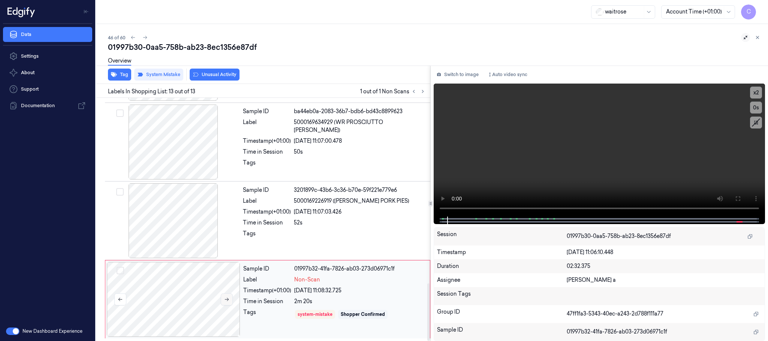
click at [230, 297] on icon at bounding box center [226, 299] width 5 height 5
click at [169, 234] on div at bounding box center [174, 220] width 134 height 75
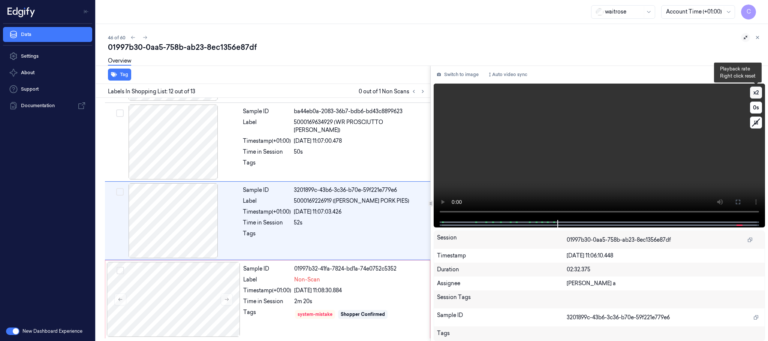
click at [761, 92] on button "x 2" at bounding box center [756, 93] width 12 height 12
click at [594, 166] on video at bounding box center [600, 152] width 332 height 137
click at [524, 170] on video at bounding box center [600, 152] width 332 height 137
click at [204, 293] on div at bounding box center [174, 299] width 134 height 75
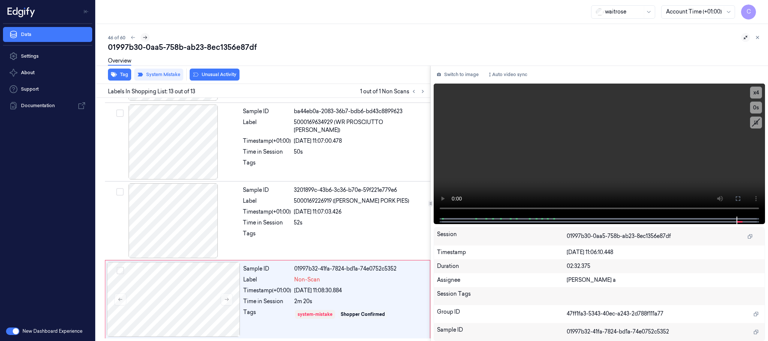
click at [147, 37] on icon at bounding box center [145, 37] width 5 height 5
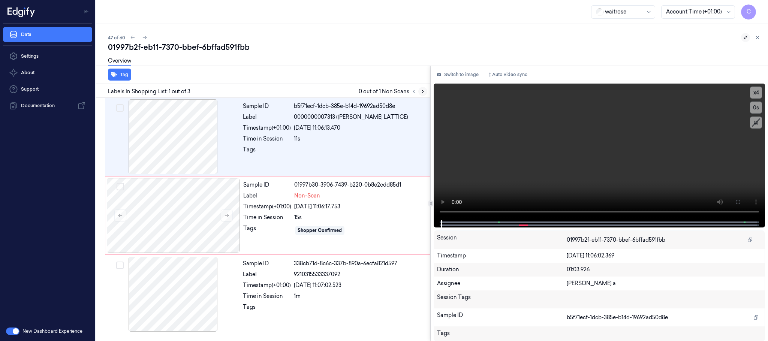
click at [421, 90] on icon at bounding box center [422, 91] width 5 height 5
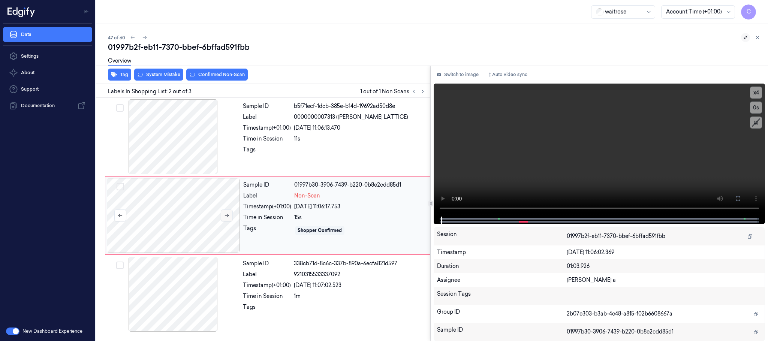
click at [231, 216] on button at bounding box center [227, 216] width 12 height 12
click at [151, 122] on div at bounding box center [174, 136] width 134 height 75
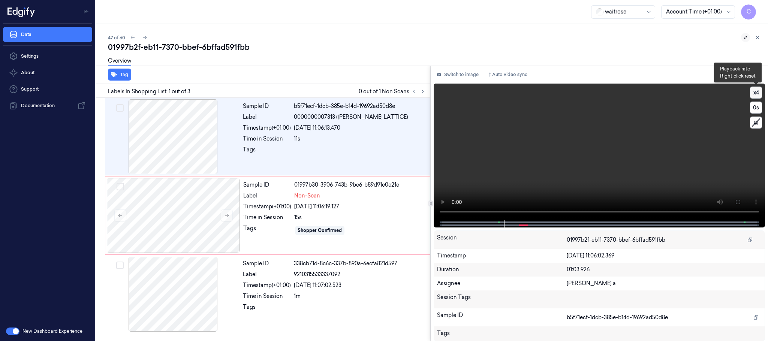
click at [757, 94] on button "x 4" at bounding box center [756, 93] width 12 height 12
click at [757, 94] on button "x 1" at bounding box center [756, 93] width 12 height 12
click at [558, 179] on video at bounding box center [600, 152] width 332 height 137
click at [187, 210] on div at bounding box center [174, 215] width 134 height 75
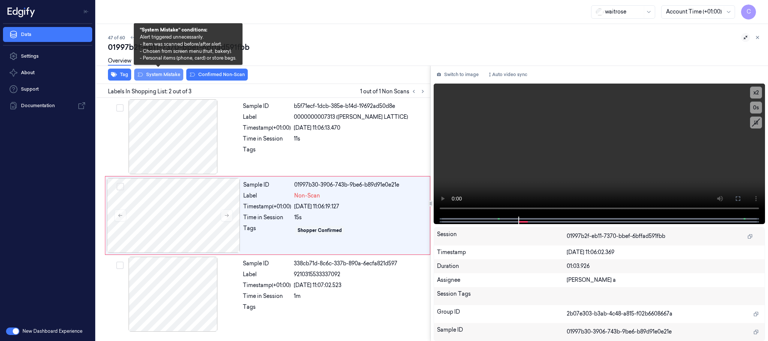
click at [167, 75] on button "System Mistake" at bounding box center [158, 75] width 49 height 12
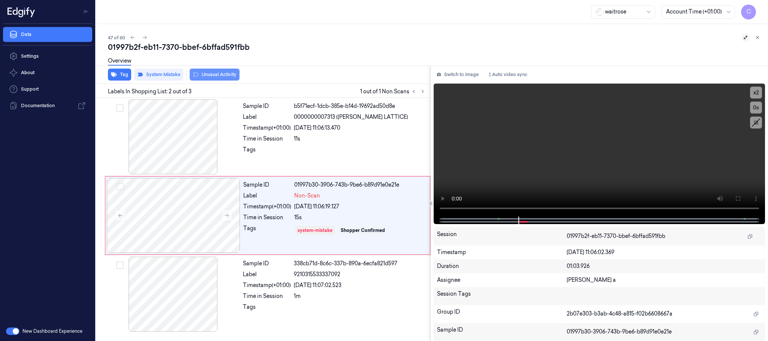
click at [230, 77] on button "Unusual Activity" at bounding box center [215, 75] width 50 height 12
click at [122, 74] on button "Tag" at bounding box center [119, 75] width 23 height 12
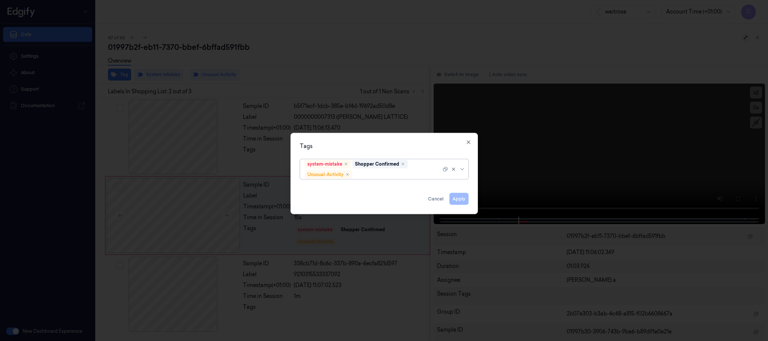
click at [389, 178] on div at bounding box center [397, 175] width 87 height 8
type input "pic"
click at [374, 195] on div "Picklist item alert" at bounding box center [384, 189] width 165 height 12
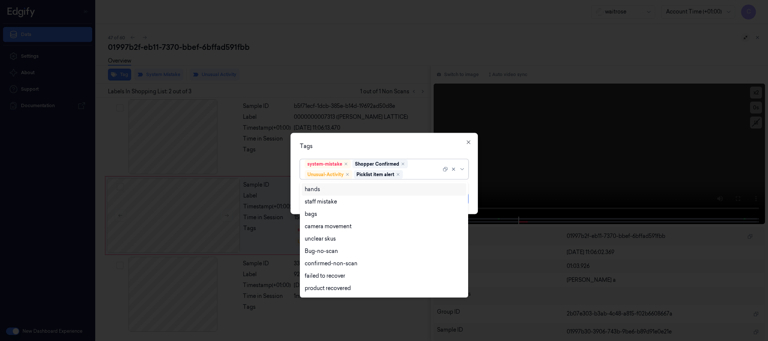
click at [413, 147] on div "Tags" at bounding box center [384, 147] width 169 height 8
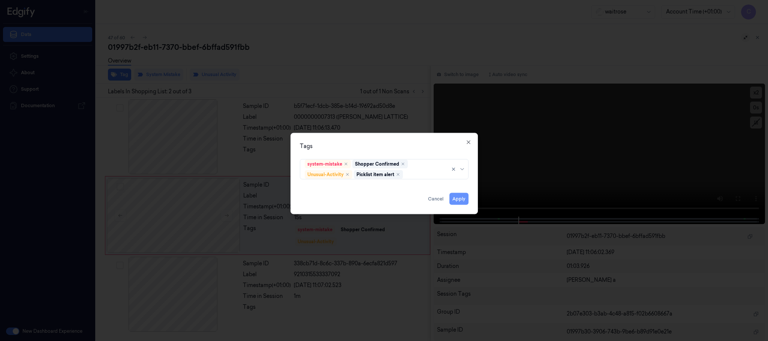
click at [458, 203] on button "Apply" at bounding box center [459, 199] width 19 height 12
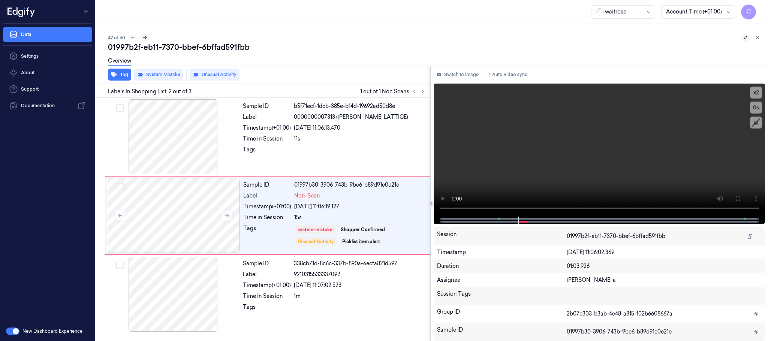
click at [143, 38] on icon at bounding box center [144, 37] width 5 height 5
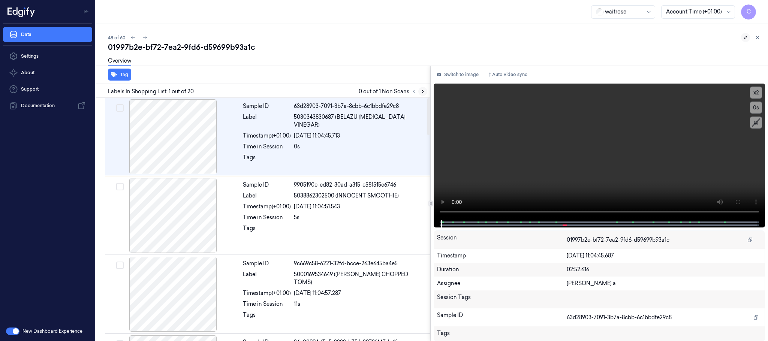
click at [426, 90] on button at bounding box center [423, 91] width 9 height 9
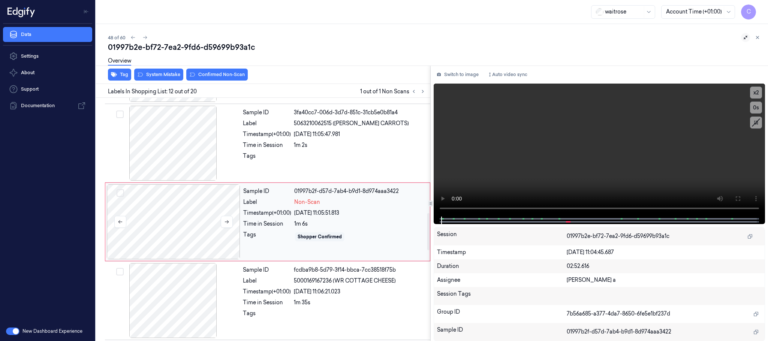
scroll to position [788, 0]
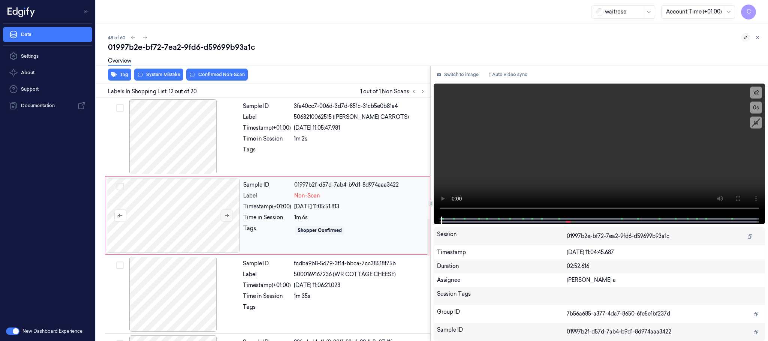
click at [227, 218] on icon at bounding box center [226, 215] width 5 height 5
click at [203, 170] on div at bounding box center [174, 136] width 134 height 75
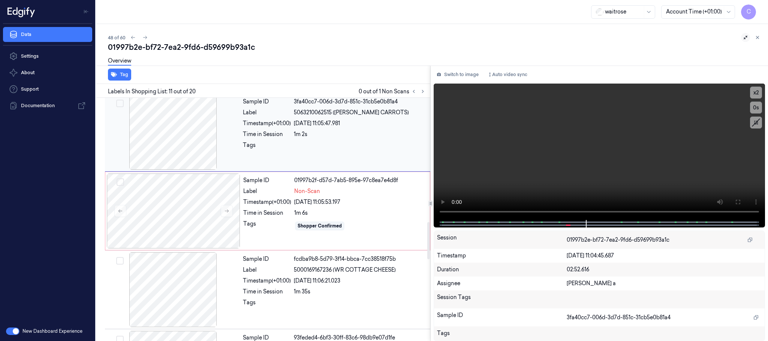
scroll to position [764, 0]
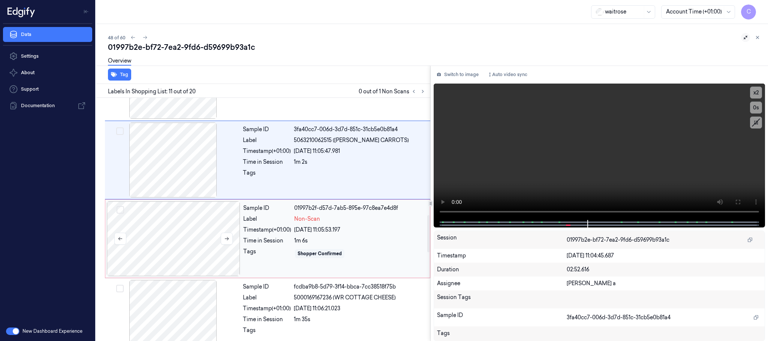
click at [170, 239] on div at bounding box center [174, 238] width 134 height 75
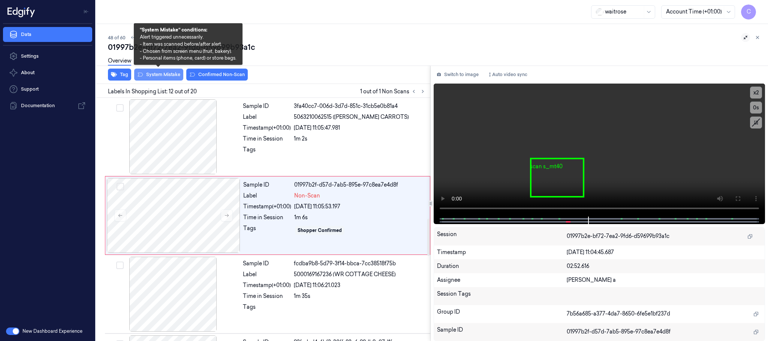
click at [157, 75] on button "System Mistake" at bounding box center [158, 75] width 49 height 12
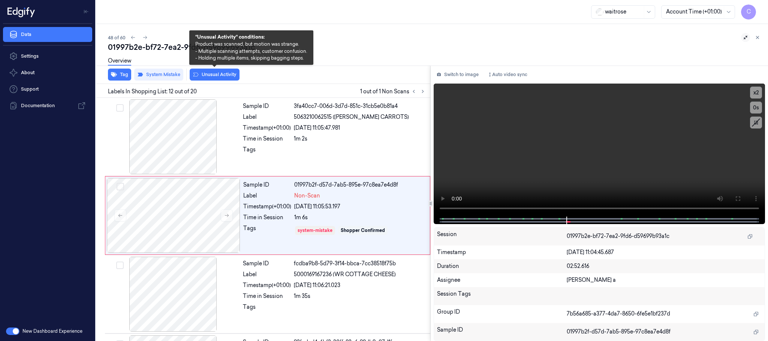
click at [212, 74] on button "Unusual Activity" at bounding box center [215, 75] width 50 height 12
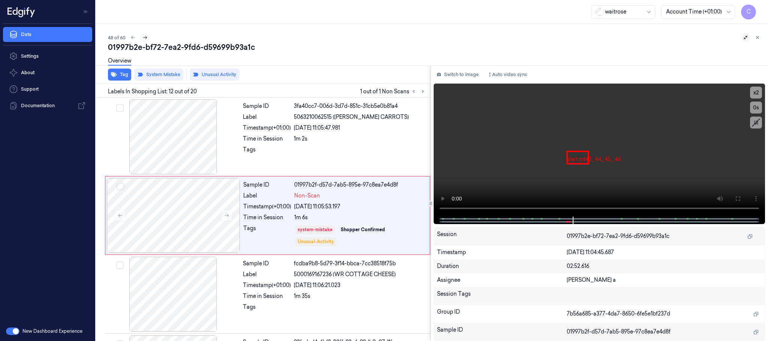
click at [147, 37] on icon at bounding box center [145, 37] width 5 height 5
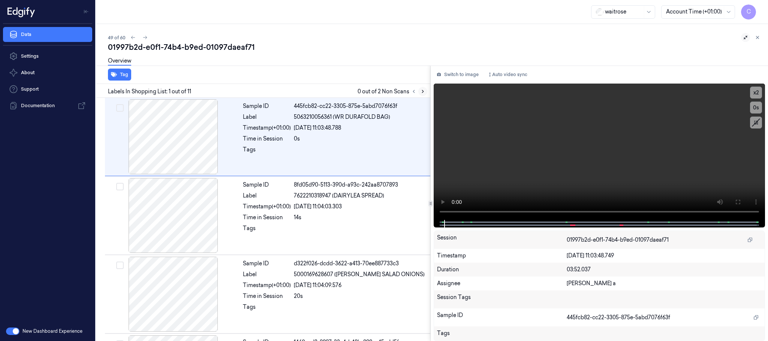
click at [423, 91] on icon at bounding box center [422, 91] width 5 height 5
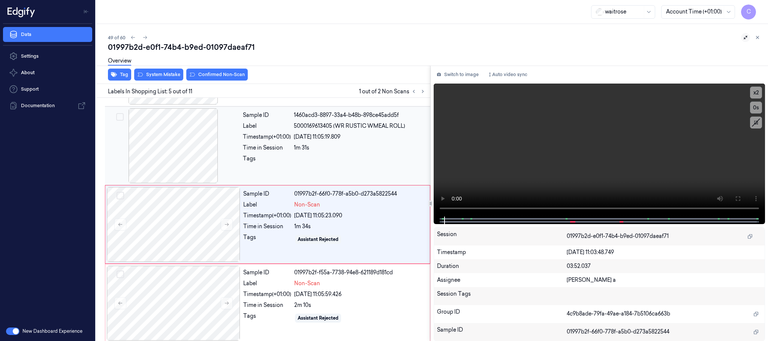
scroll to position [234, 0]
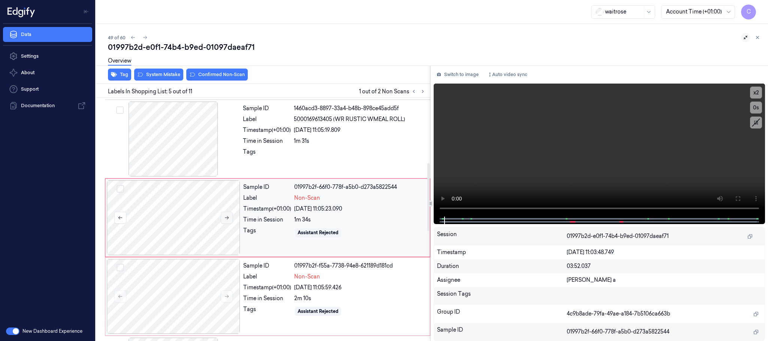
click at [225, 215] on button at bounding box center [227, 218] width 12 height 12
click at [188, 156] on div at bounding box center [174, 139] width 134 height 75
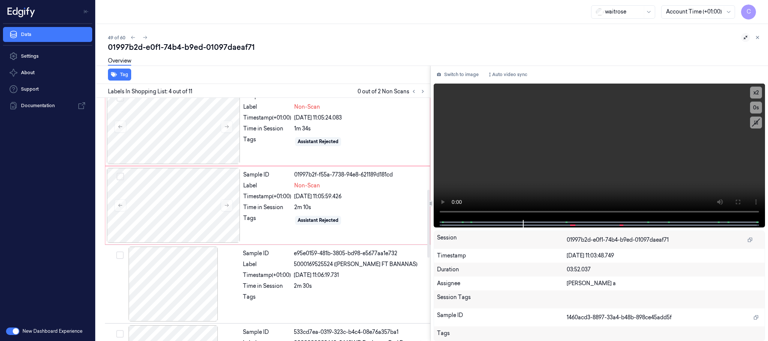
scroll to position [323, 0]
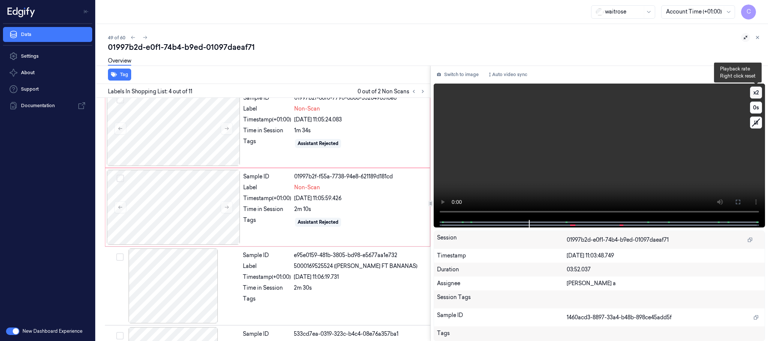
click at [759, 90] on button "x 2" at bounding box center [756, 93] width 12 height 12
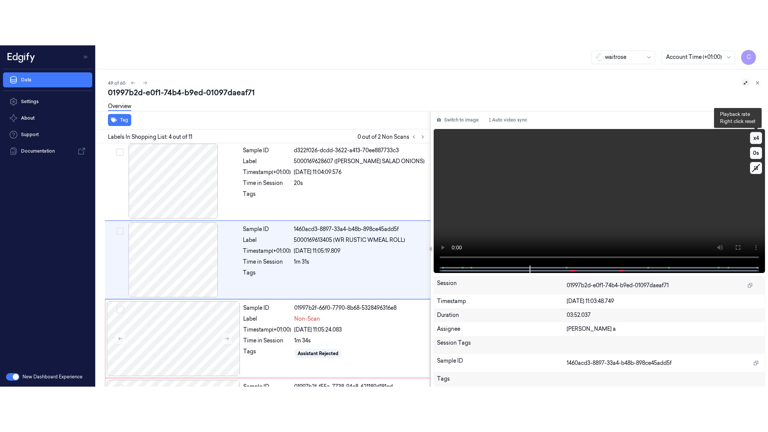
scroll to position [155, 0]
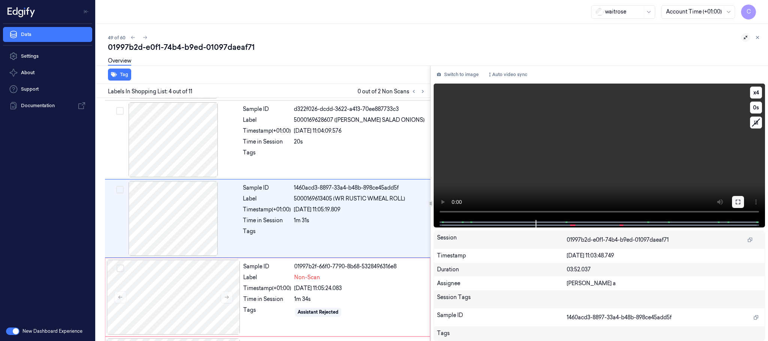
click at [737, 201] on icon at bounding box center [738, 202] width 6 height 6
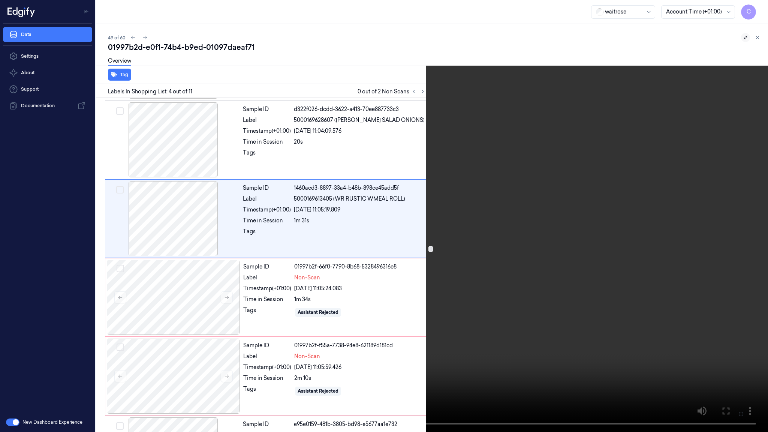
drag, startPoint x: 522, startPoint y: 115, endPoint x: 503, endPoint y: 125, distance: 22.0
click at [522, 116] on video at bounding box center [384, 216] width 768 height 432
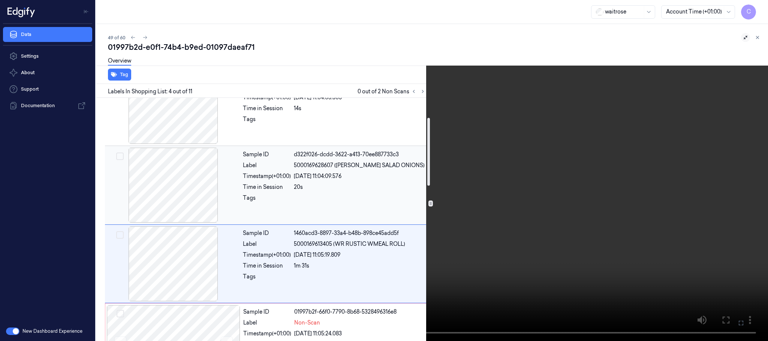
scroll to position [0, 0]
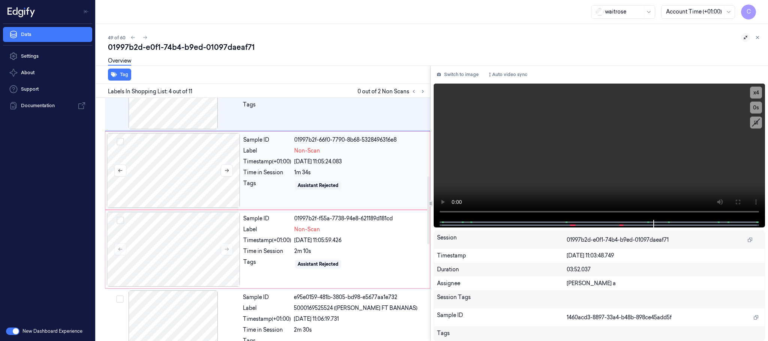
click at [160, 173] on div at bounding box center [174, 170] width 134 height 75
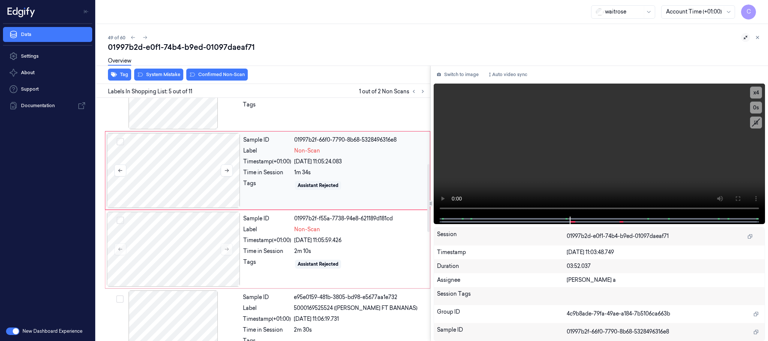
scroll to position [234, 0]
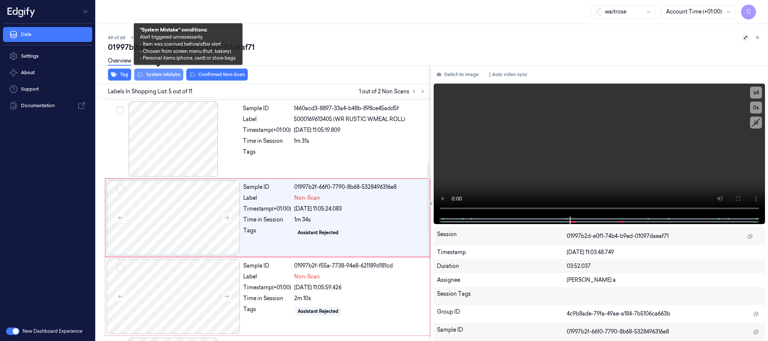
click at [165, 74] on button "System Mistake" at bounding box center [158, 75] width 49 height 12
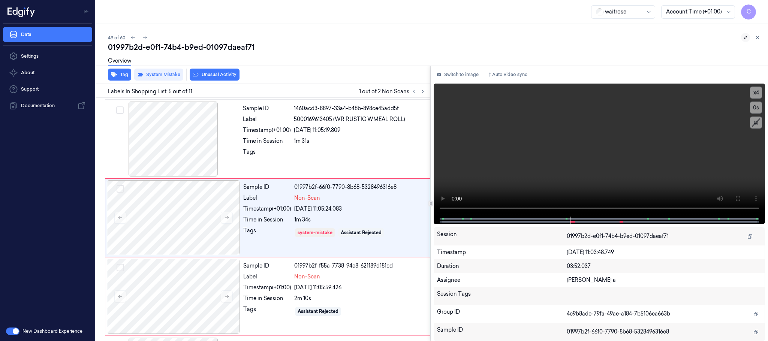
click at [207, 78] on button "Unusual Activity" at bounding box center [215, 75] width 50 height 12
click at [122, 74] on button "Tag" at bounding box center [119, 75] width 23 height 12
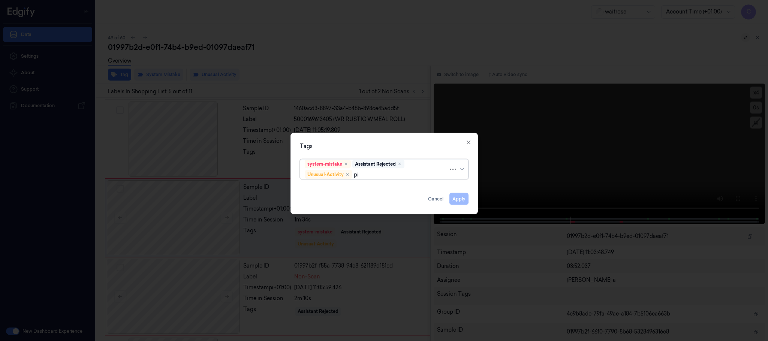
type input "pic"
click at [358, 188] on div "Picklist item alert" at bounding box center [384, 190] width 159 height 8
click at [385, 144] on div "Tags" at bounding box center [384, 147] width 169 height 8
click at [455, 197] on button "Apply" at bounding box center [459, 199] width 19 height 12
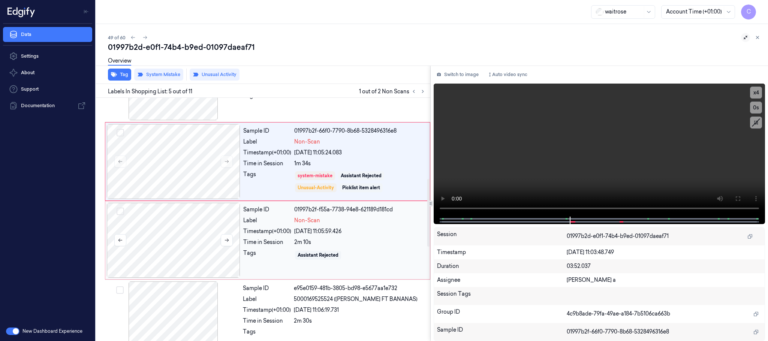
click at [167, 246] on div at bounding box center [174, 240] width 134 height 75
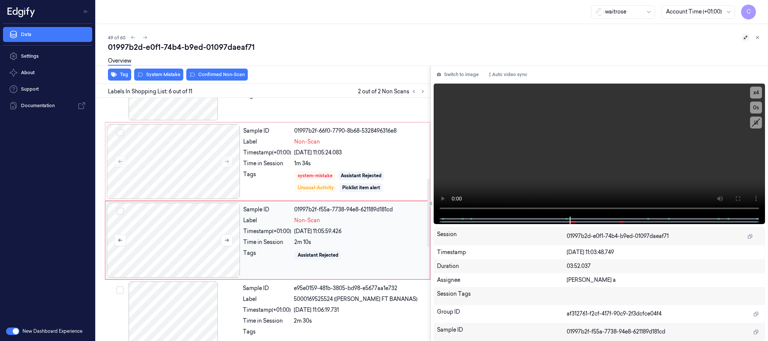
scroll to position [313, 0]
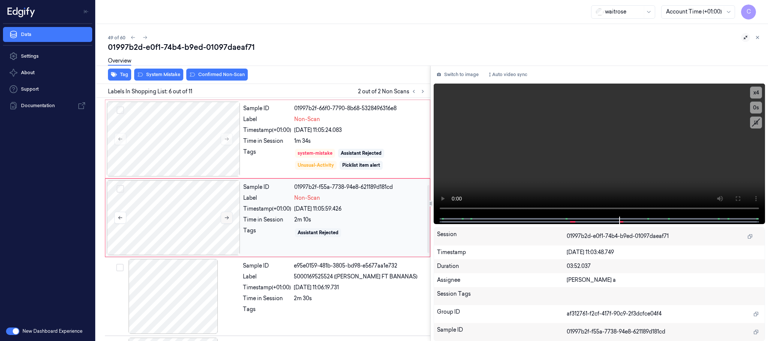
click at [225, 221] on icon at bounding box center [226, 217] width 5 height 5
click at [225, 220] on icon at bounding box center [226, 217] width 5 height 5
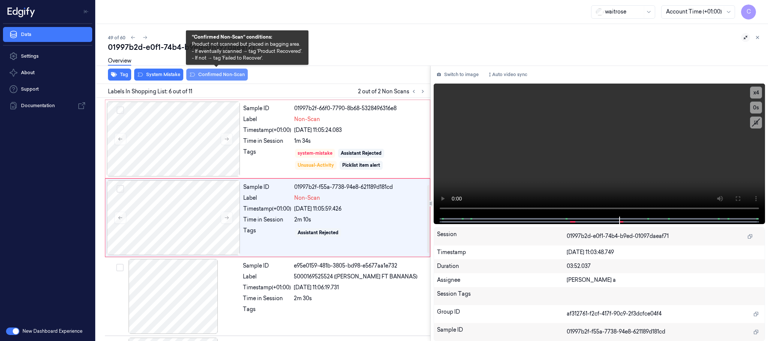
click at [201, 75] on button "Confirmed Non-Scan" at bounding box center [217, 75] width 62 height 12
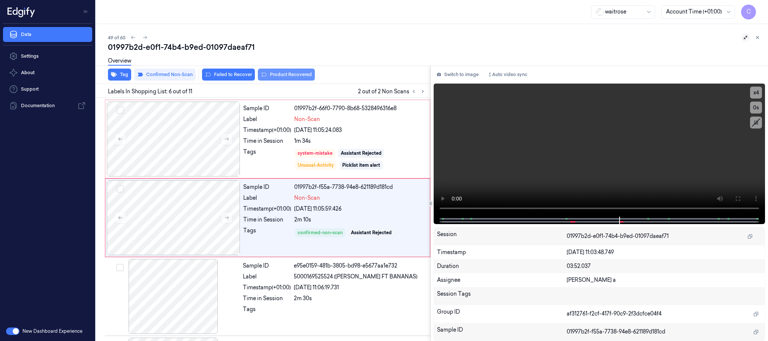
click at [278, 77] on button "Product Recovered" at bounding box center [286, 75] width 57 height 12
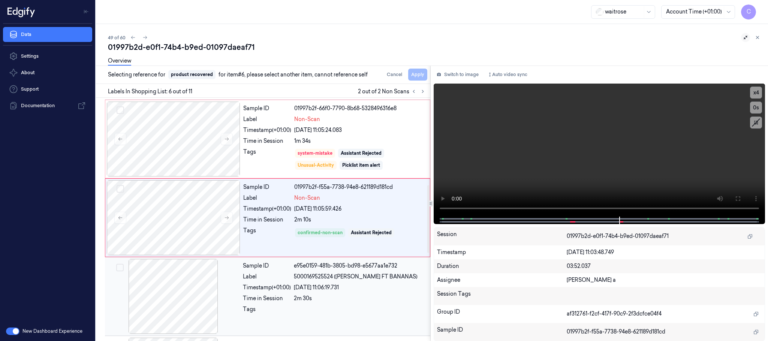
click at [195, 284] on div at bounding box center [174, 296] width 134 height 75
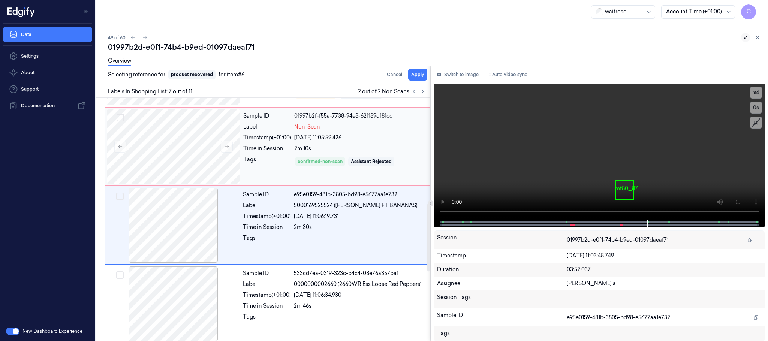
scroll to position [392, 0]
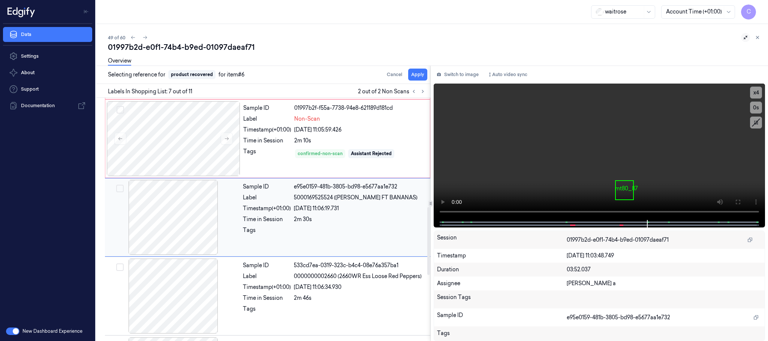
click at [420, 74] on button "Apply" at bounding box center [417, 75] width 19 height 12
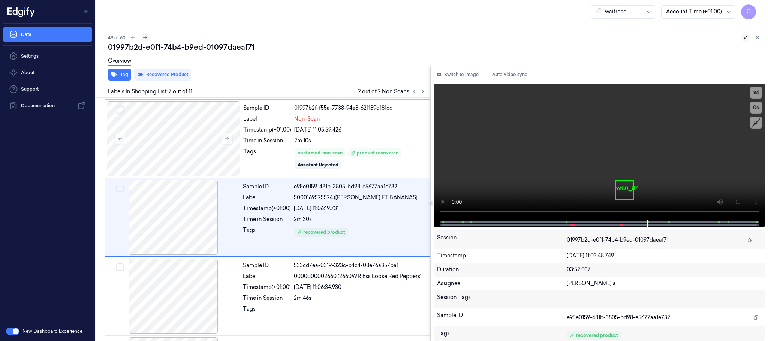
click at [147, 38] on icon at bounding box center [145, 37] width 5 height 5
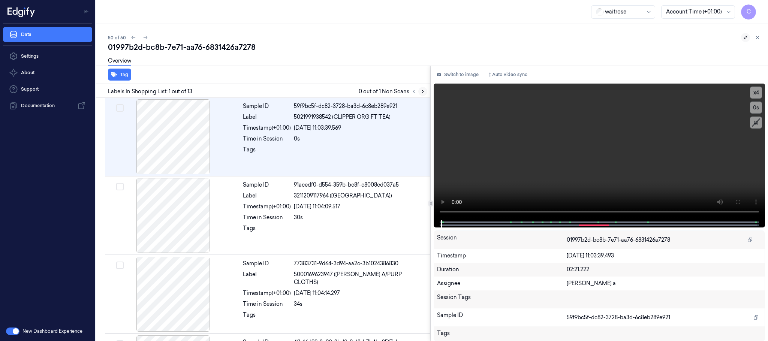
click at [425, 91] on icon at bounding box center [422, 91] width 5 height 5
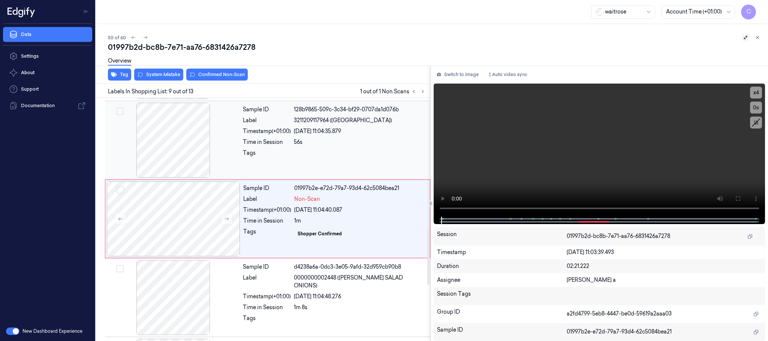
scroll to position [550, 0]
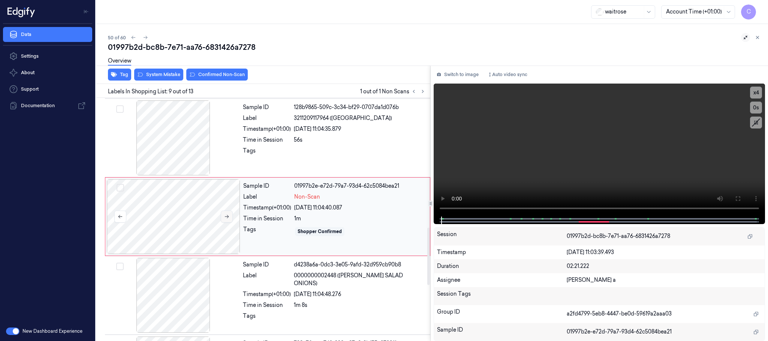
click at [225, 218] on icon at bounding box center [226, 216] width 5 height 5
click at [173, 150] on div at bounding box center [174, 138] width 134 height 75
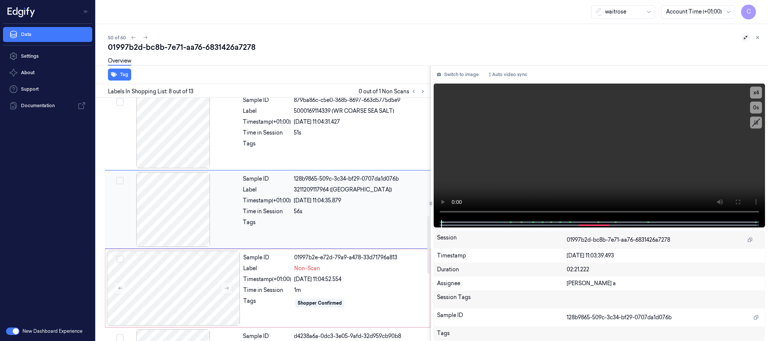
scroll to position [471, 0]
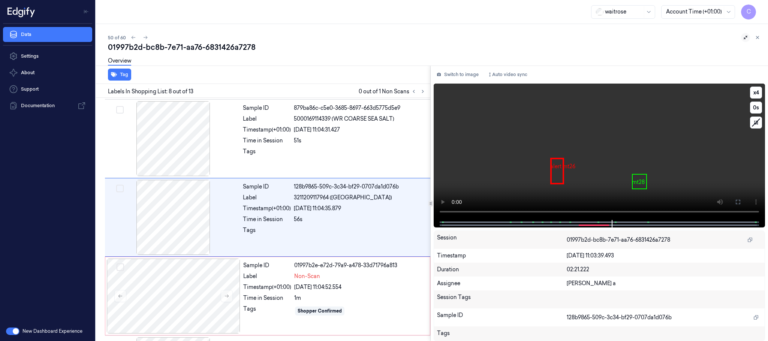
click at [620, 159] on video at bounding box center [600, 152] width 332 height 137
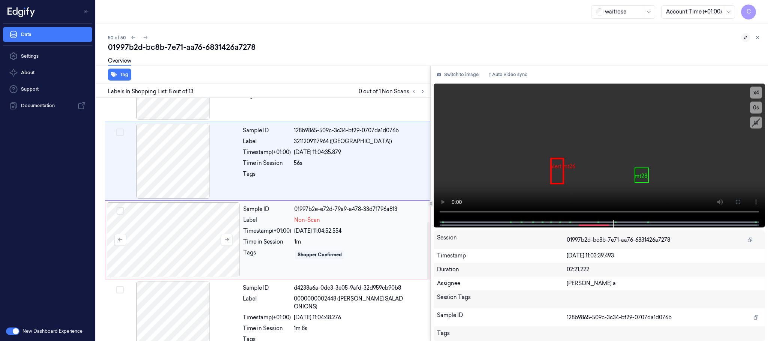
click at [152, 246] on div at bounding box center [174, 240] width 134 height 75
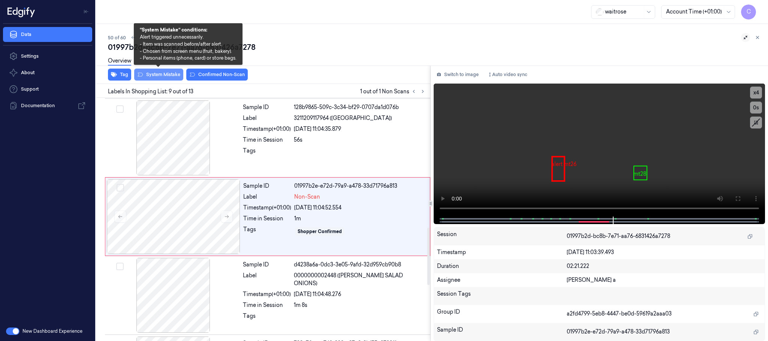
click at [150, 77] on button "System Mistake" at bounding box center [158, 75] width 49 height 12
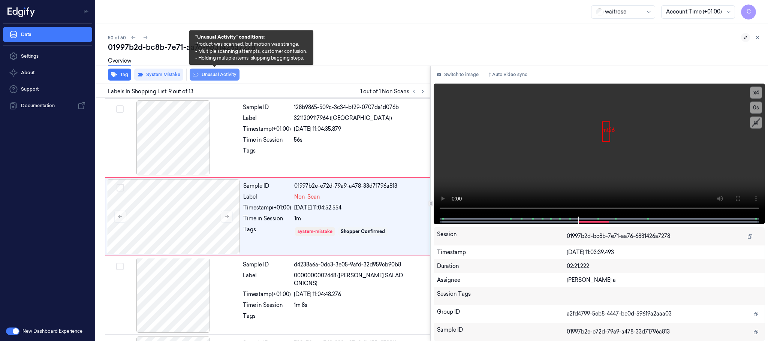
click at [230, 74] on button "Unusual Activity" at bounding box center [215, 75] width 50 height 12
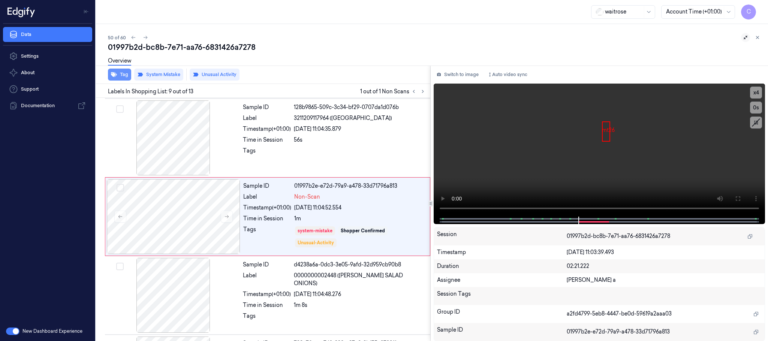
click at [124, 77] on button "Tag" at bounding box center [119, 75] width 23 height 12
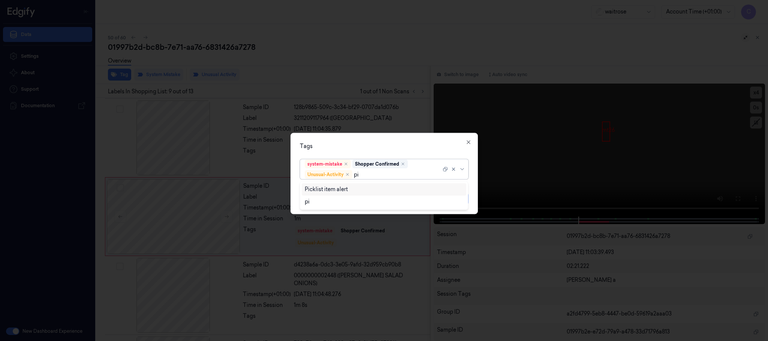
type input "pic"
click at [333, 193] on div "Picklist item alert" at bounding box center [326, 190] width 43 height 8
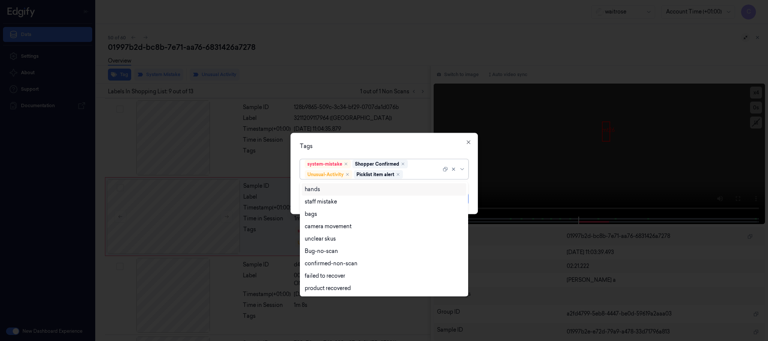
click at [371, 141] on div "Tags option Picklist item alert, selected. 9 results available. Use Up and Down…" at bounding box center [385, 173] width 188 height 81
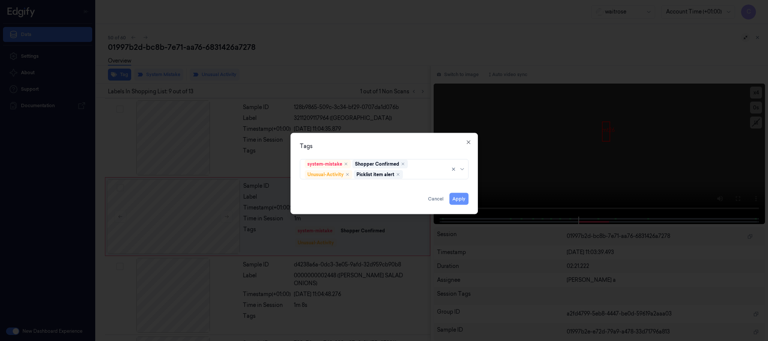
click at [459, 200] on button "Apply" at bounding box center [459, 199] width 19 height 12
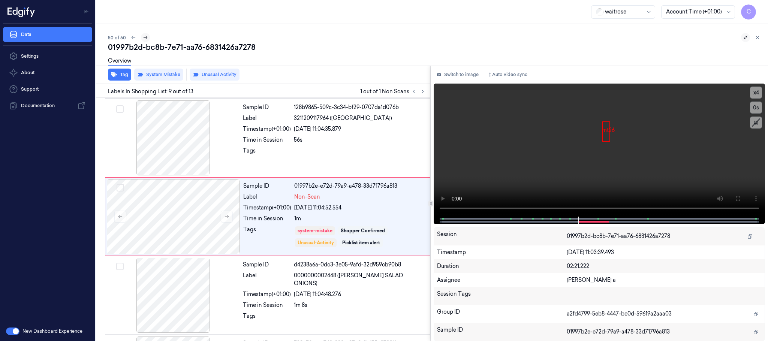
click at [146, 38] on icon at bounding box center [145, 37] width 5 height 5
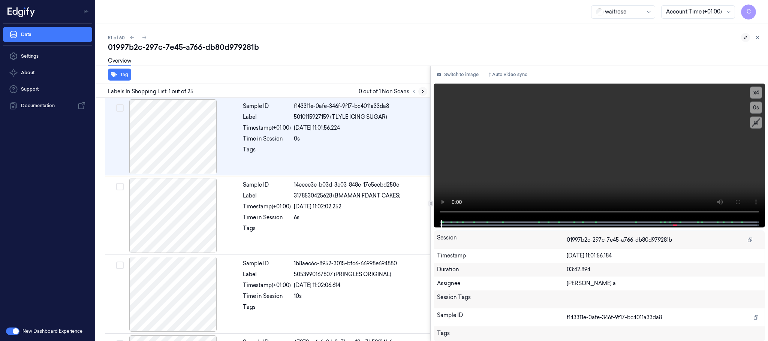
click at [426, 92] on button at bounding box center [423, 91] width 9 height 9
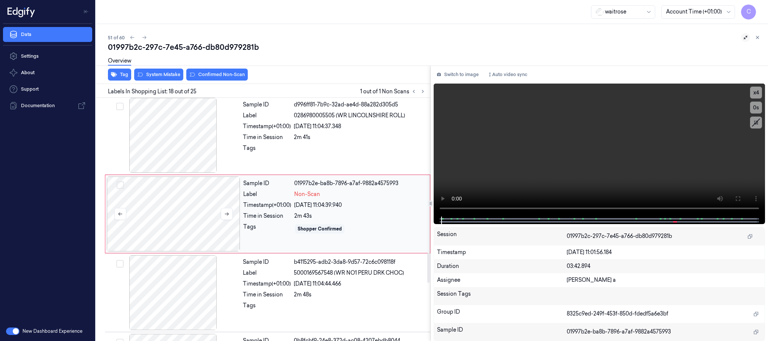
scroll to position [1262, 0]
click at [225, 219] on button at bounding box center [227, 213] width 12 height 12
click at [226, 216] on icon at bounding box center [226, 213] width 5 height 5
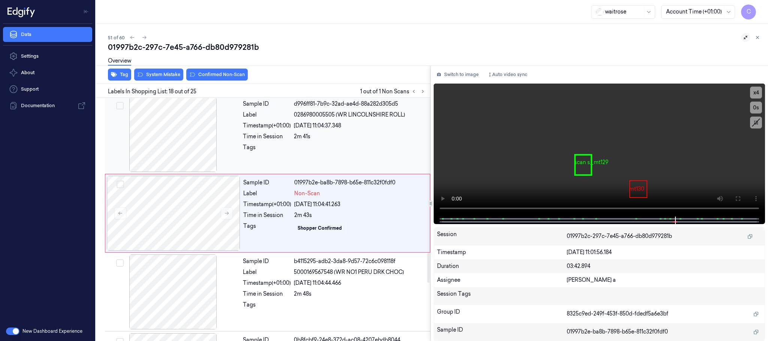
click at [164, 138] on div at bounding box center [174, 134] width 134 height 75
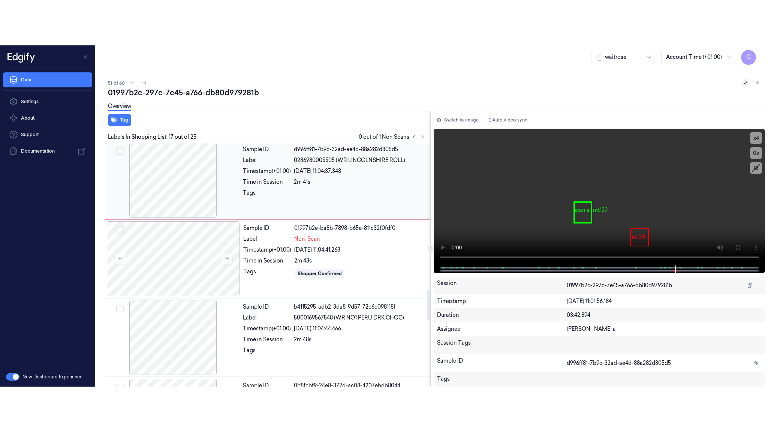
scroll to position [1183, 0]
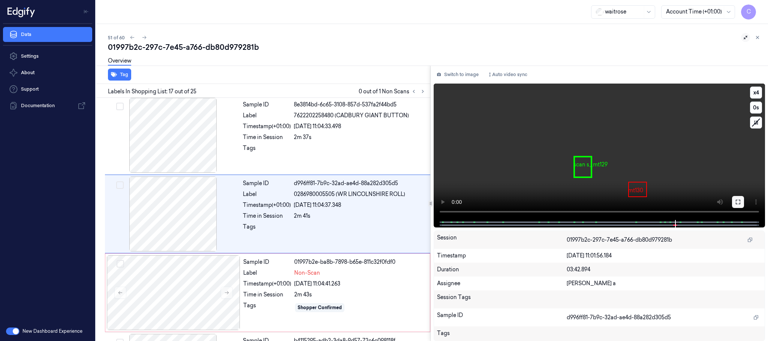
click at [737, 205] on icon at bounding box center [738, 202] width 6 height 6
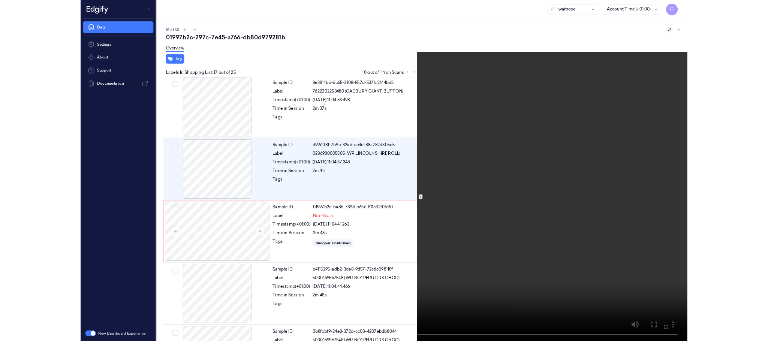
scroll to position [1138, 0]
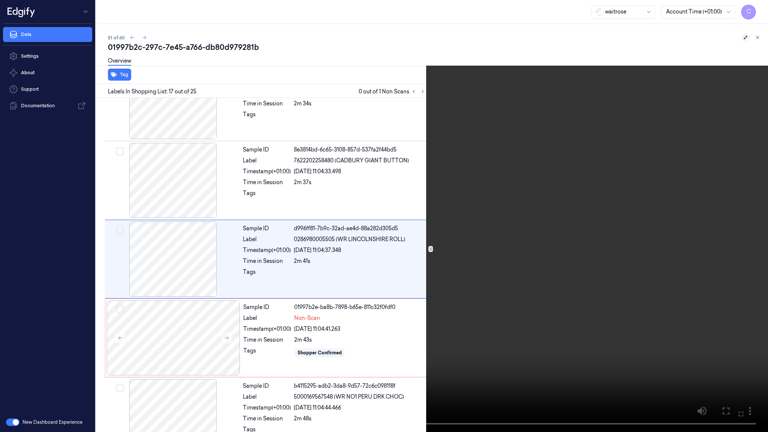
click at [379, 216] on video at bounding box center [384, 216] width 768 height 432
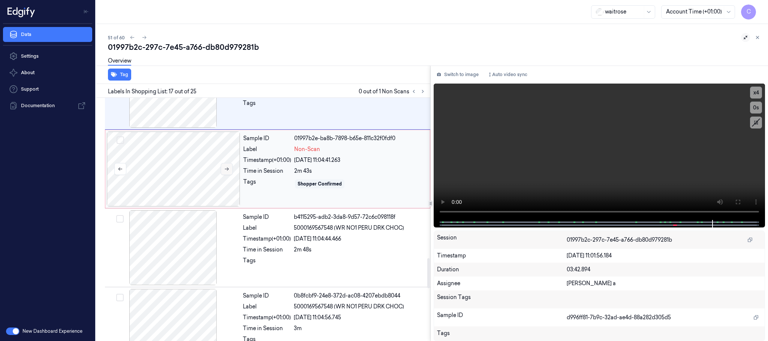
click at [224, 175] on button at bounding box center [227, 169] width 12 height 12
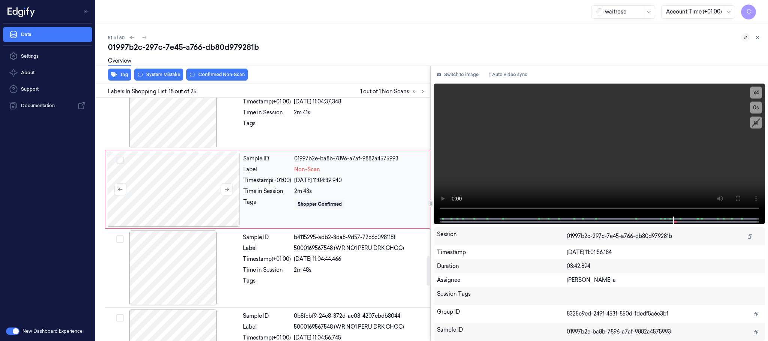
click at [162, 187] on div at bounding box center [174, 189] width 134 height 75
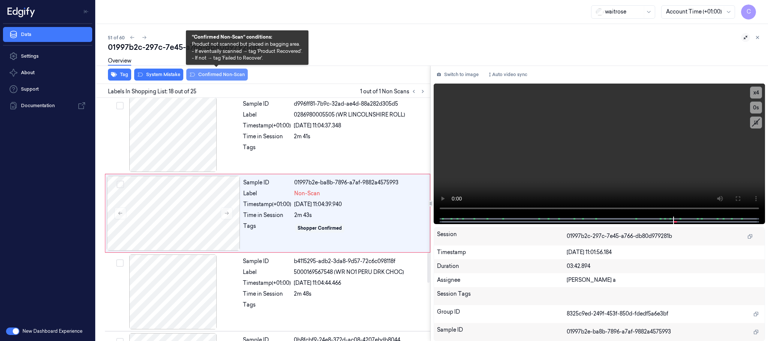
click at [218, 73] on button "Confirmed Non-Scan" at bounding box center [217, 75] width 62 height 12
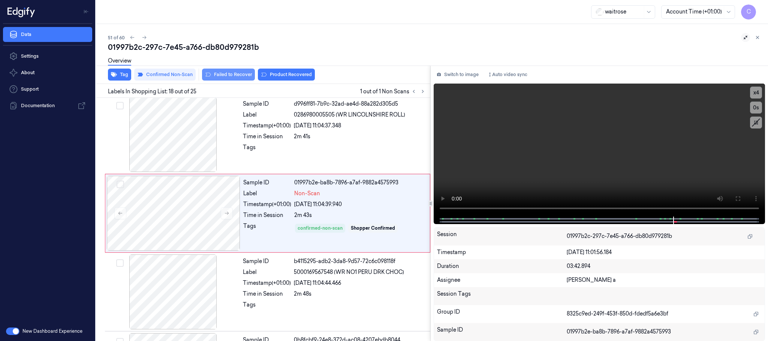
click at [223, 72] on button "Failed to Recover" at bounding box center [228, 75] width 53 height 12
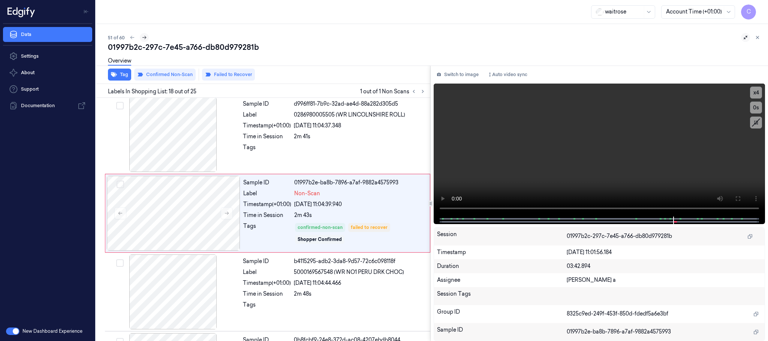
click at [143, 37] on icon at bounding box center [144, 37] width 5 height 5
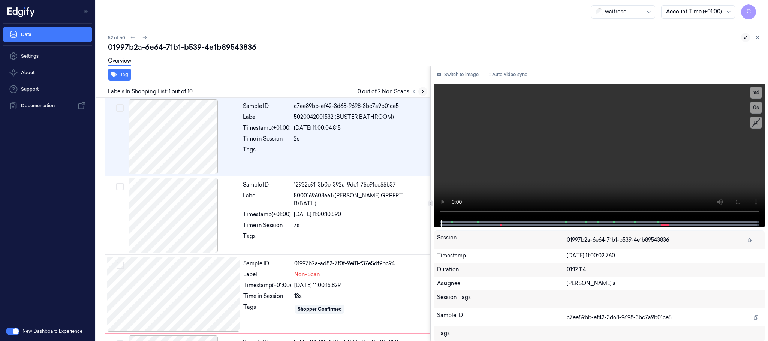
click at [423, 89] on icon at bounding box center [422, 91] width 5 height 5
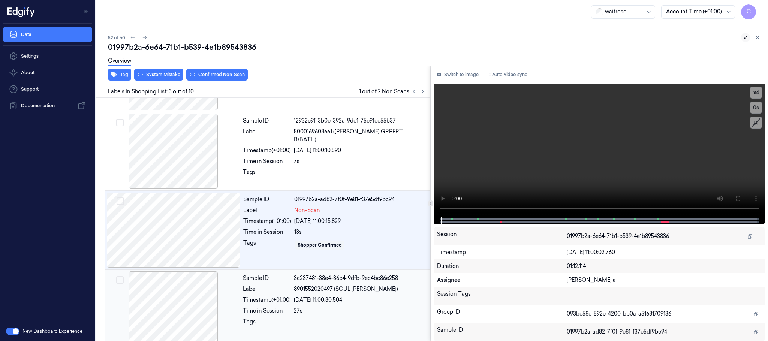
scroll to position [75, 0]
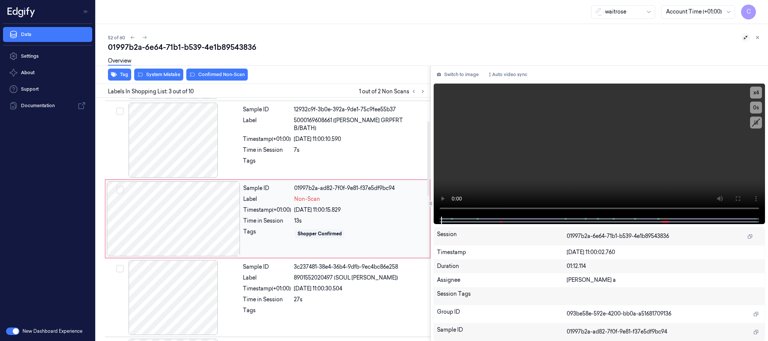
click at [206, 218] on div at bounding box center [174, 219] width 134 height 75
click at [174, 149] on div at bounding box center [174, 140] width 134 height 75
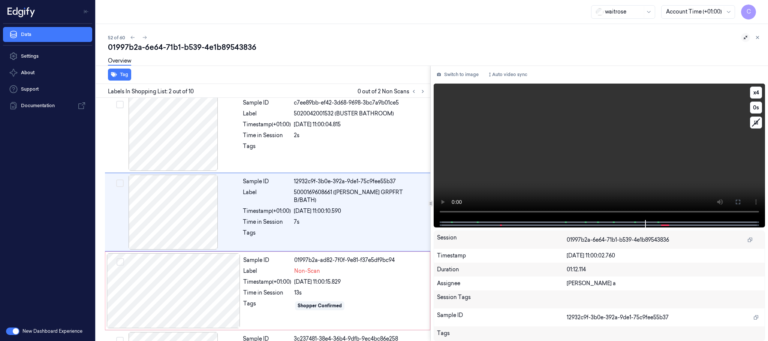
scroll to position [0, 0]
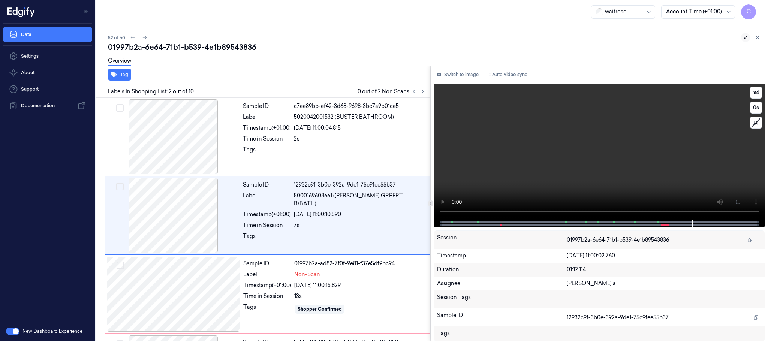
click at [621, 165] on video at bounding box center [600, 152] width 332 height 137
click at [183, 291] on div at bounding box center [174, 294] width 134 height 75
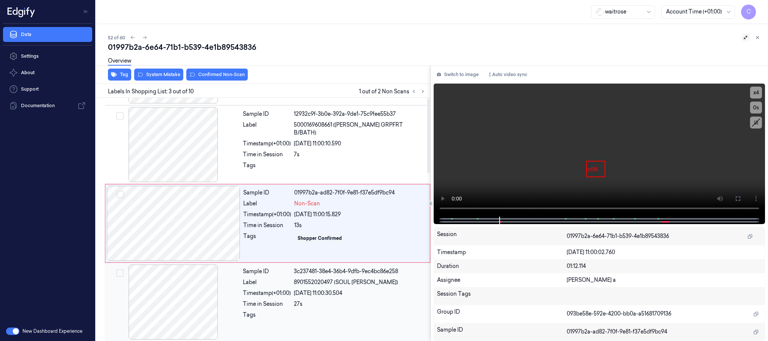
scroll to position [75, 0]
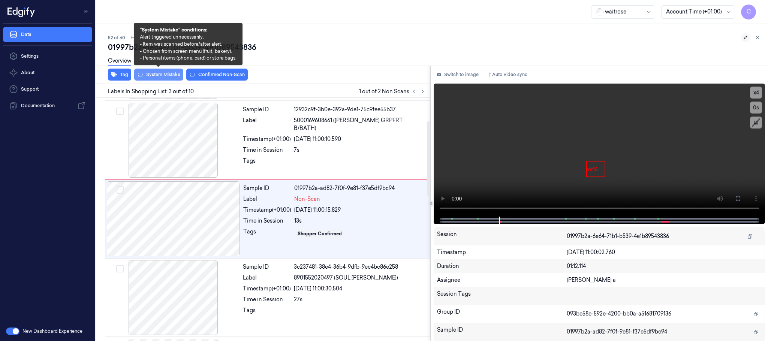
click at [164, 77] on button "System Mistake" at bounding box center [158, 75] width 49 height 12
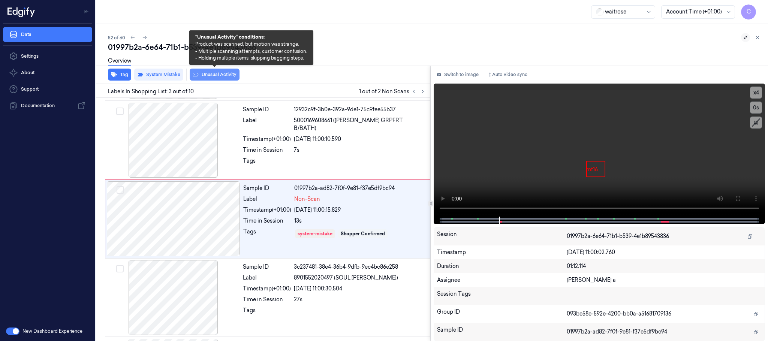
click at [233, 77] on button "Unusual Activity" at bounding box center [215, 75] width 50 height 12
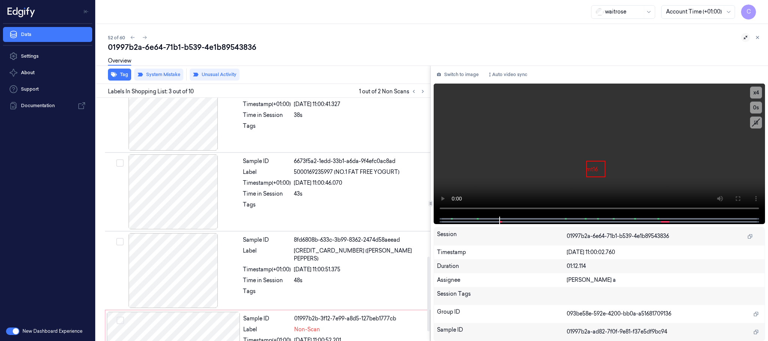
scroll to position [549, 0]
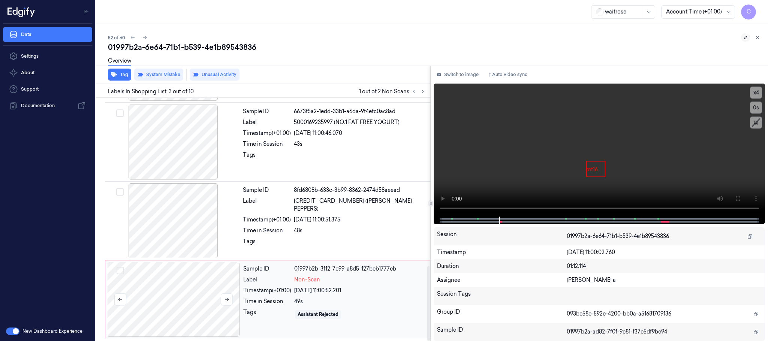
click at [189, 294] on div at bounding box center [174, 299] width 134 height 75
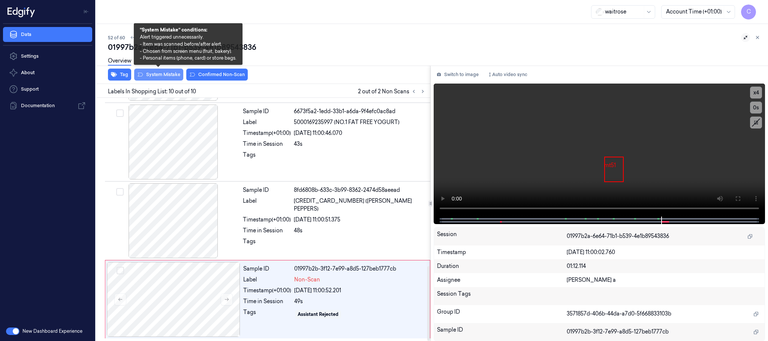
click at [167, 74] on button "System Mistake" at bounding box center [158, 75] width 49 height 12
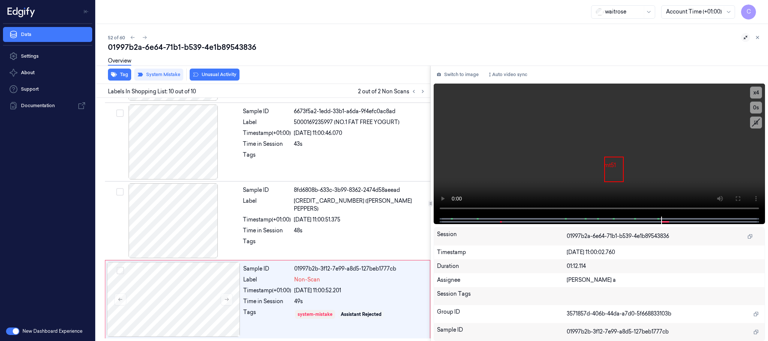
click at [218, 74] on button "Unusual Activity" at bounding box center [215, 75] width 50 height 12
click at [146, 36] on icon at bounding box center [144, 37] width 5 height 5
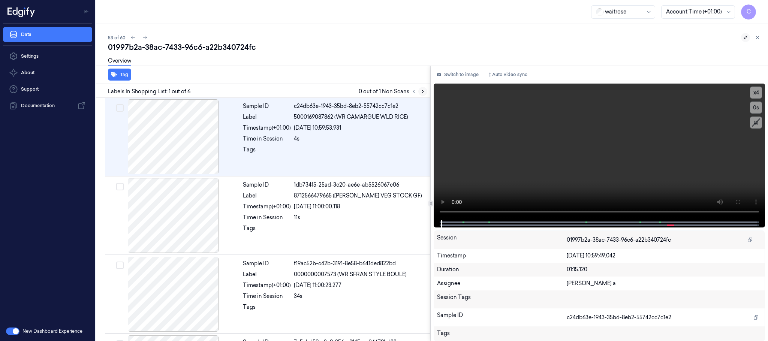
click at [421, 89] on icon at bounding box center [422, 91] width 5 height 5
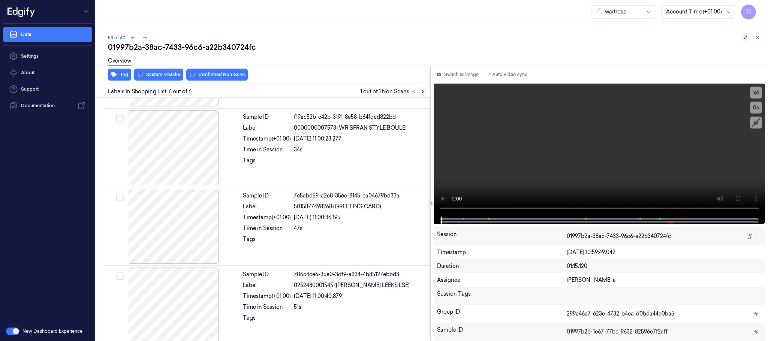
scroll to position [233, 0]
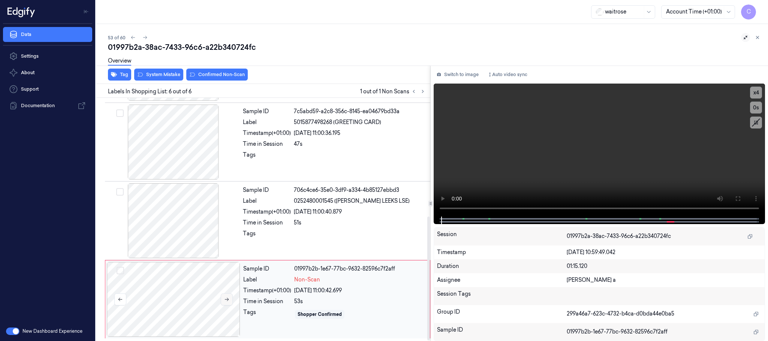
click at [226, 299] on icon at bounding box center [226, 299] width 5 height 5
click at [181, 216] on div at bounding box center [174, 220] width 134 height 75
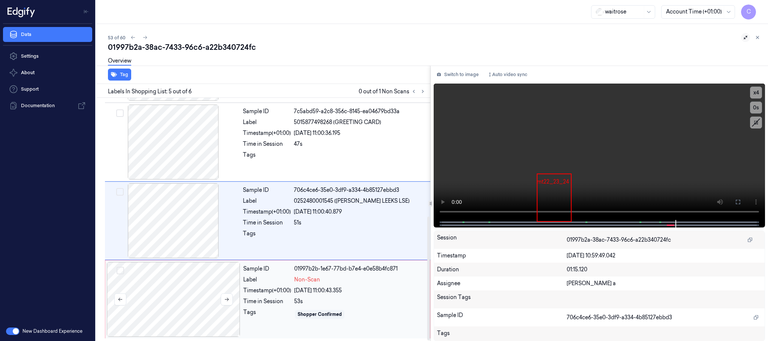
click at [200, 301] on div at bounding box center [174, 299] width 134 height 75
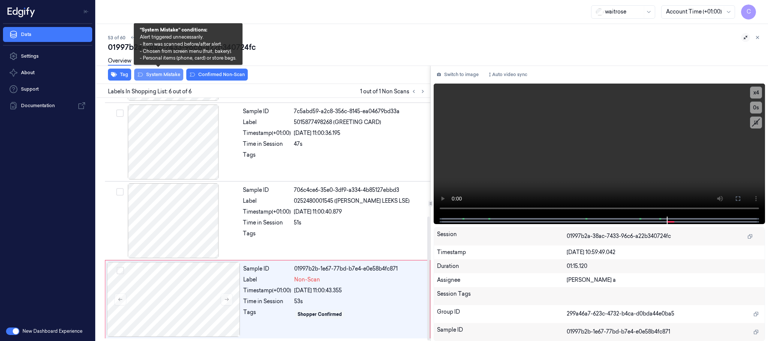
click at [165, 75] on button "System Mistake" at bounding box center [158, 75] width 49 height 12
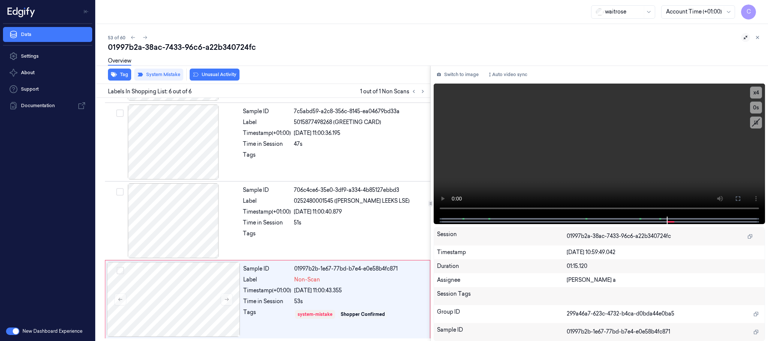
click at [228, 74] on button "Unusual Activity" at bounding box center [215, 75] width 50 height 12
click at [146, 35] on icon at bounding box center [145, 37] width 5 height 5
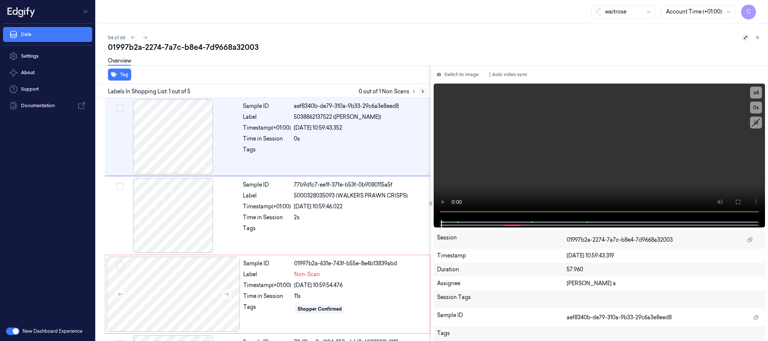
click at [425, 89] on icon at bounding box center [422, 91] width 5 height 5
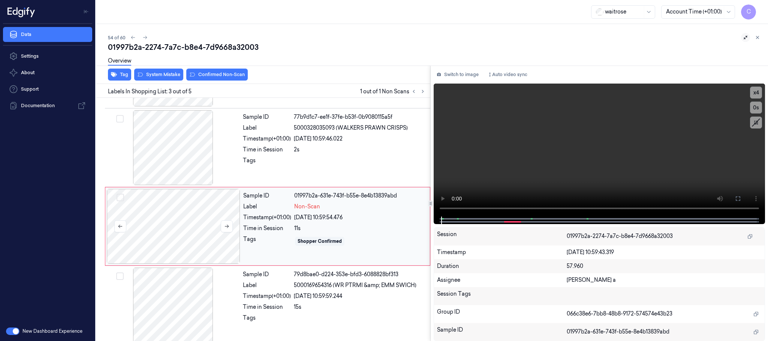
scroll to position [75, 0]
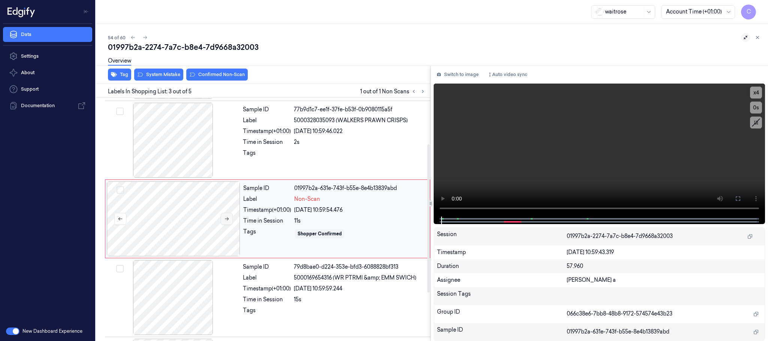
click at [228, 214] on button at bounding box center [227, 219] width 12 height 12
click at [226, 217] on icon at bounding box center [226, 218] width 5 height 5
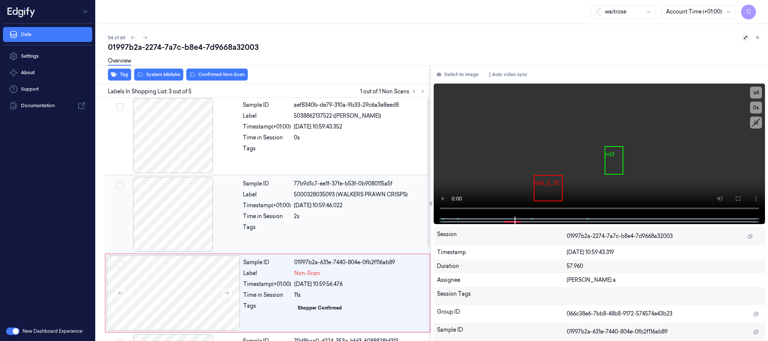
scroll to position [0, 0]
click at [177, 146] on div at bounding box center [174, 136] width 134 height 75
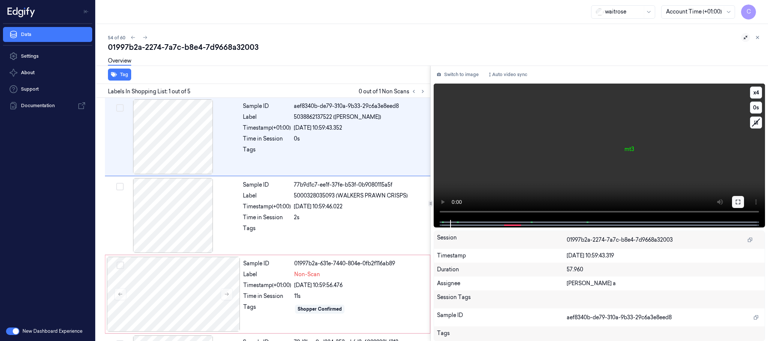
click at [735, 200] on button at bounding box center [738, 202] width 12 height 12
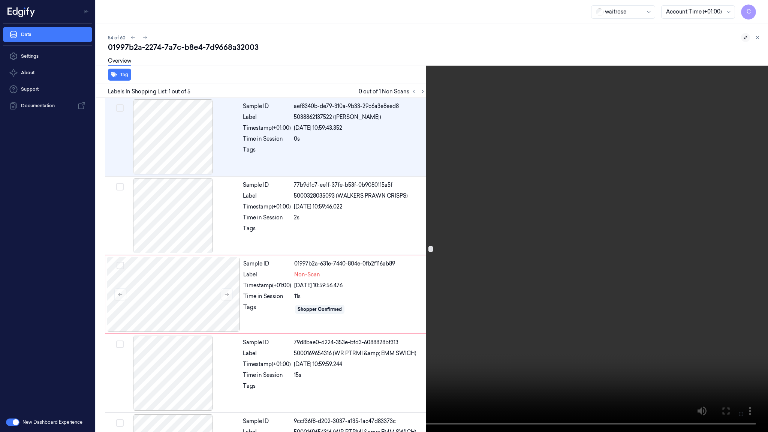
click at [382, 266] on video at bounding box center [384, 216] width 768 height 432
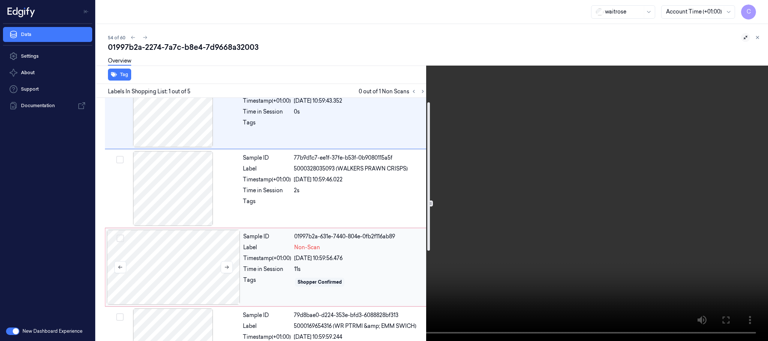
scroll to position [56, 0]
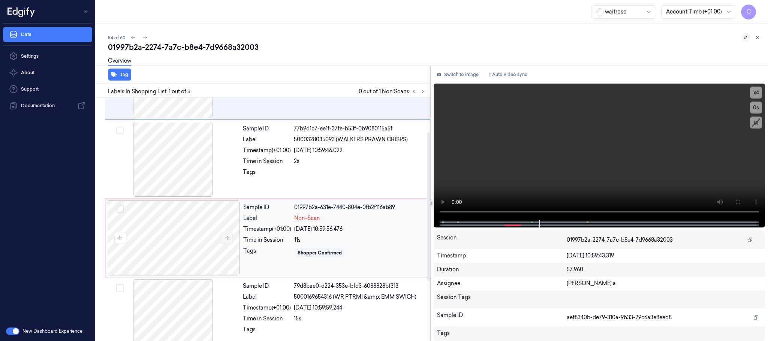
click at [227, 239] on icon at bounding box center [227, 238] width 4 height 3
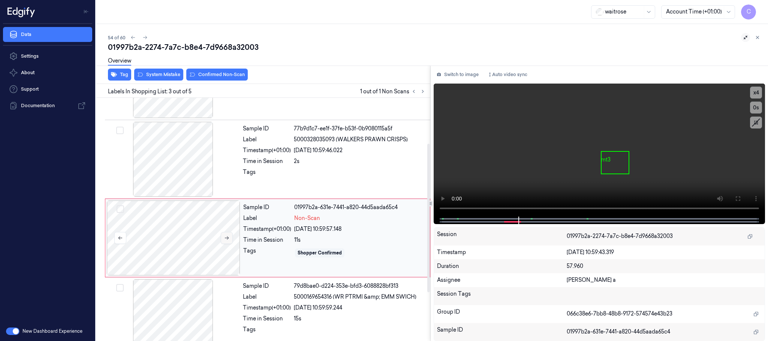
scroll to position [75, 0]
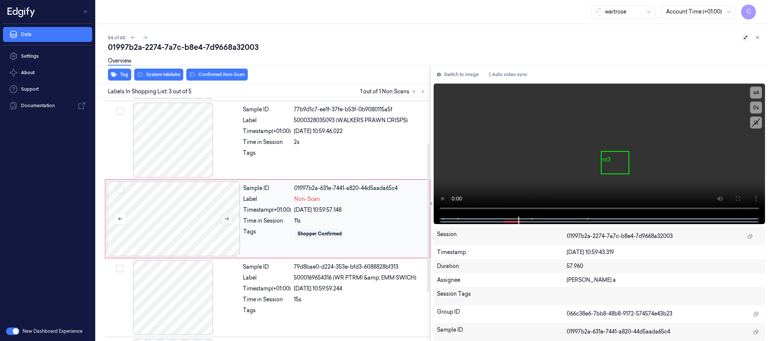
click at [227, 221] on icon at bounding box center [226, 218] width 5 height 5
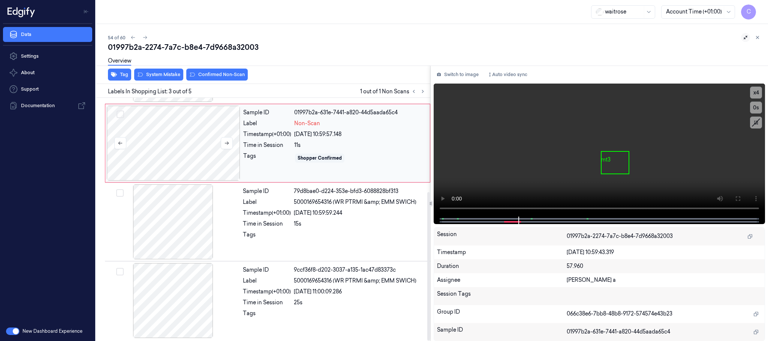
scroll to position [154, 0]
click at [183, 138] on div at bounding box center [174, 142] width 134 height 75
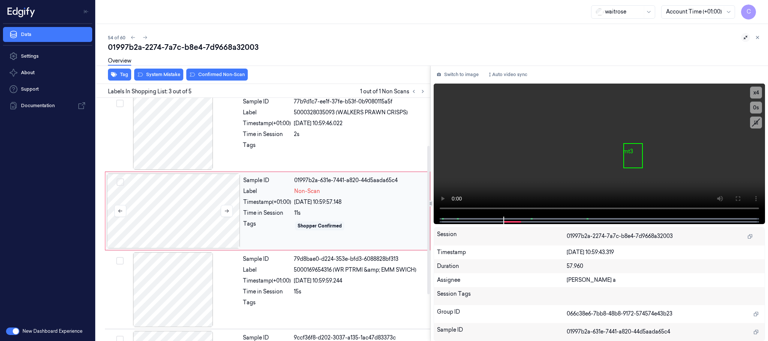
scroll to position [75, 0]
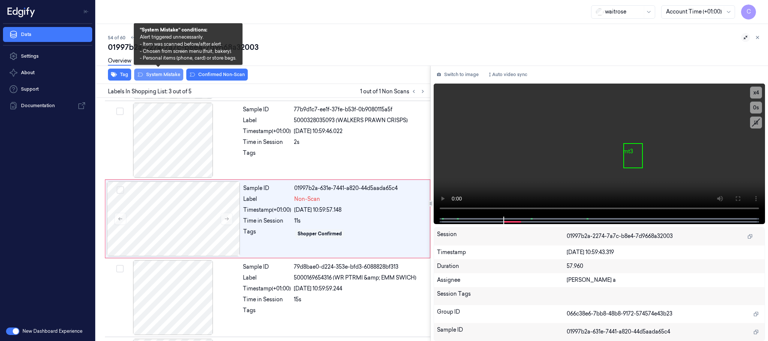
click at [171, 74] on button "System Mistake" at bounding box center [158, 75] width 49 height 12
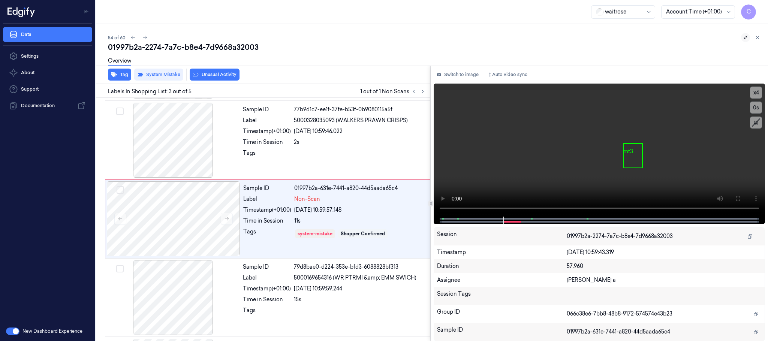
click at [201, 70] on div "Overview" at bounding box center [435, 62] width 654 height 19
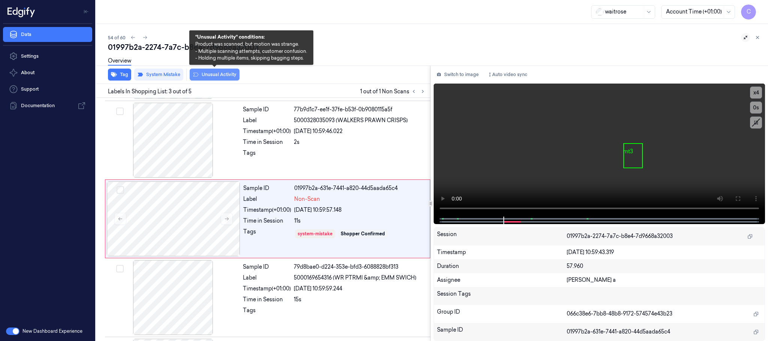
click at [204, 73] on button "Unusual Activity" at bounding box center [215, 75] width 50 height 12
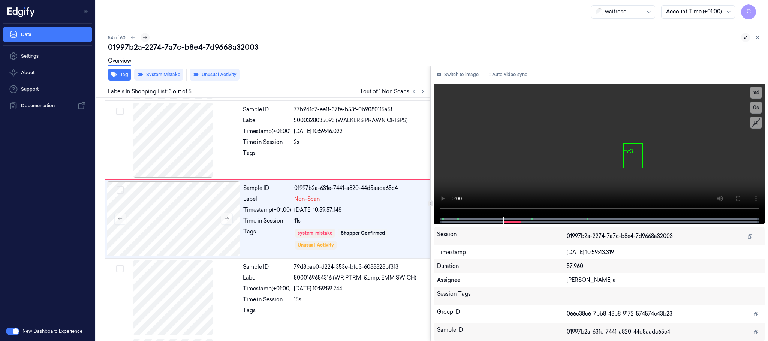
click at [144, 36] on icon at bounding box center [145, 37] width 5 height 5
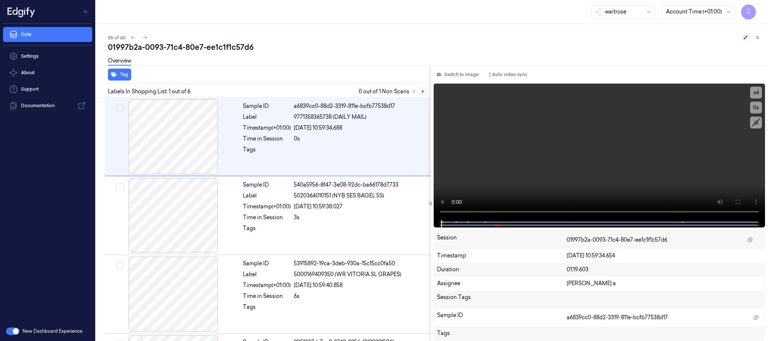
click at [420, 89] on button at bounding box center [423, 91] width 9 height 9
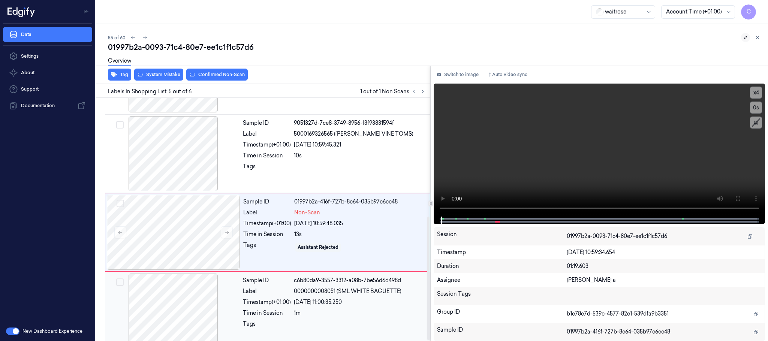
scroll to position [233, 0]
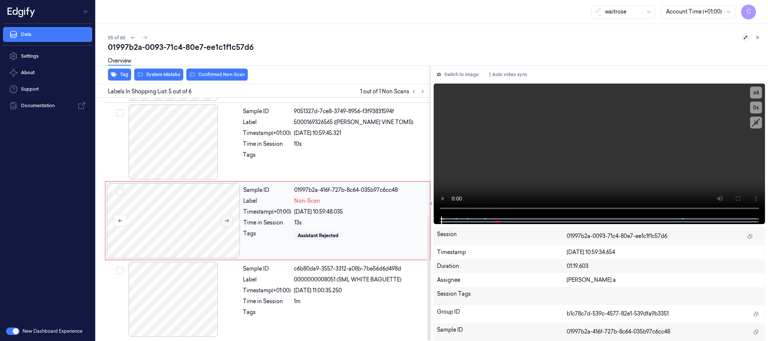
click at [231, 217] on button at bounding box center [227, 221] width 12 height 12
click at [182, 144] on div at bounding box center [174, 142] width 134 height 75
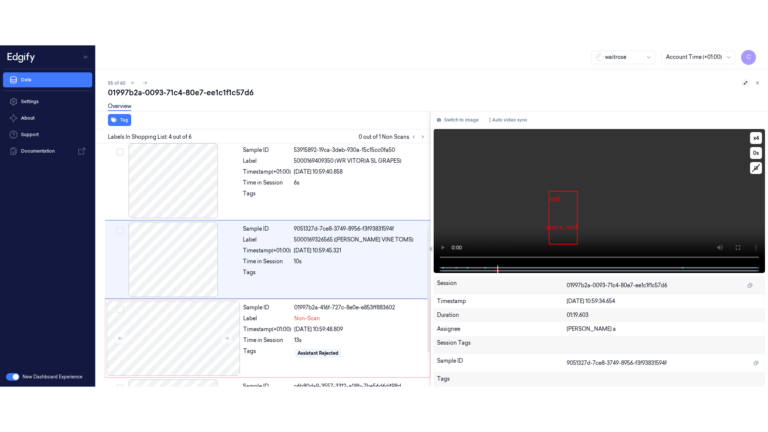
scroll to position [155, 0]
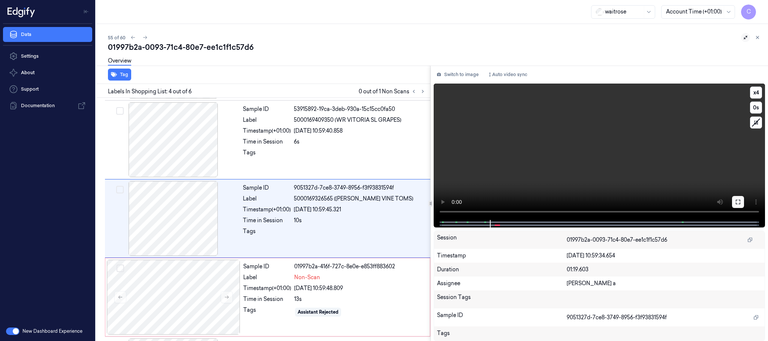
click at [739, 205] on button at bounding box center [738, 202] width 12 height 12
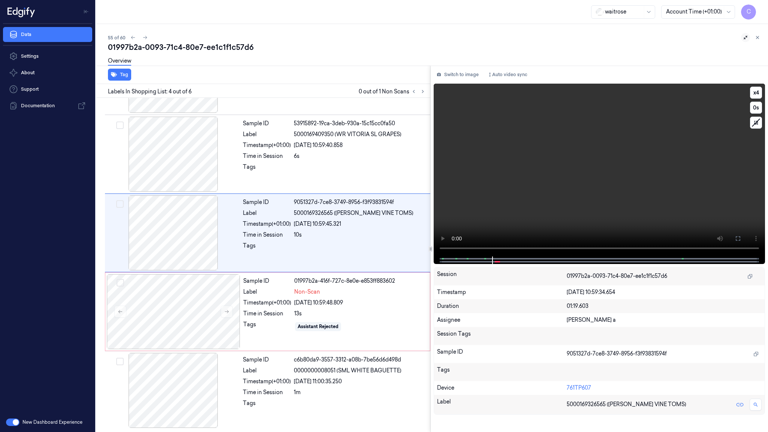
scroll to position [142, 0]
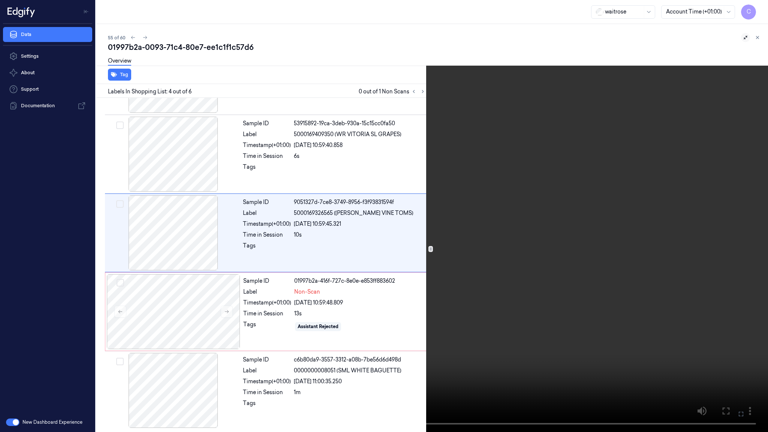
click at [347, 224] on video at bounding box center [384, 216] width 768 height 432
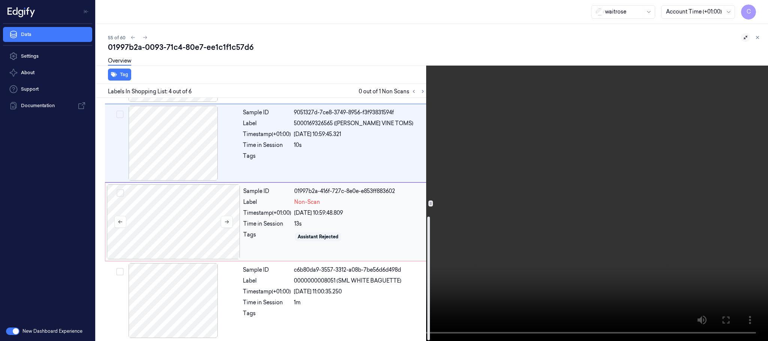
scroll to position [233, 0]
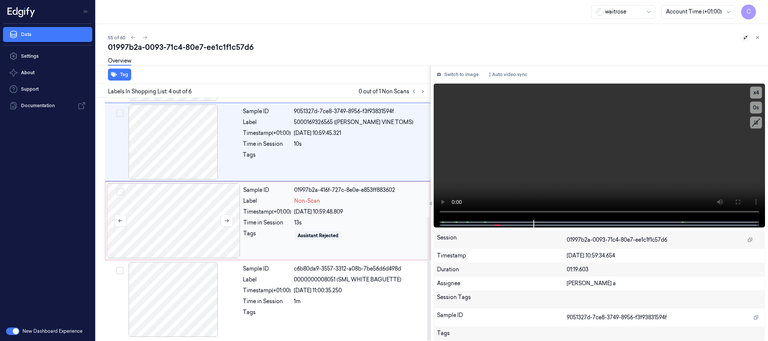
click at [173, 221] on div at bounding box center [174, 220] width 134 height 75
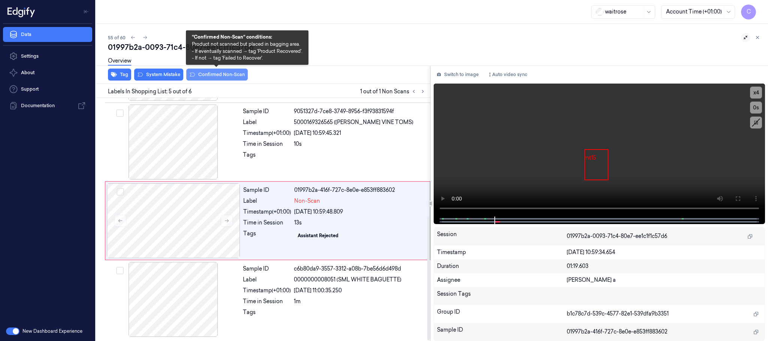
click at [210, 76] on button "Confirmed Non-Scan" at bounding box center [217, 75] width 62 height 12
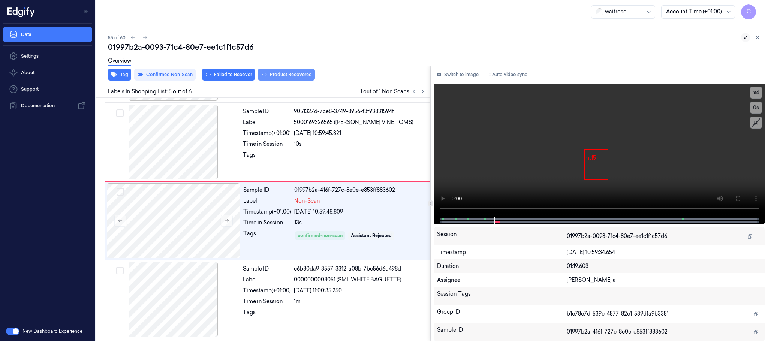
click at [286, 72] on button "Product Recovered" at bounding box center [286, 75] width 57 height 12
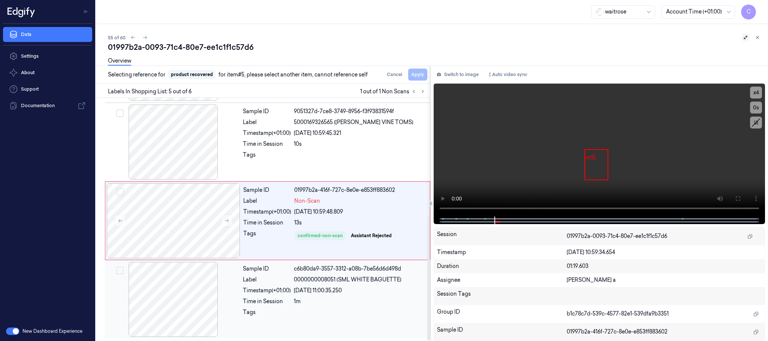
click at [183, 285] on div at bounding box center [174, 299] width 134 height 75
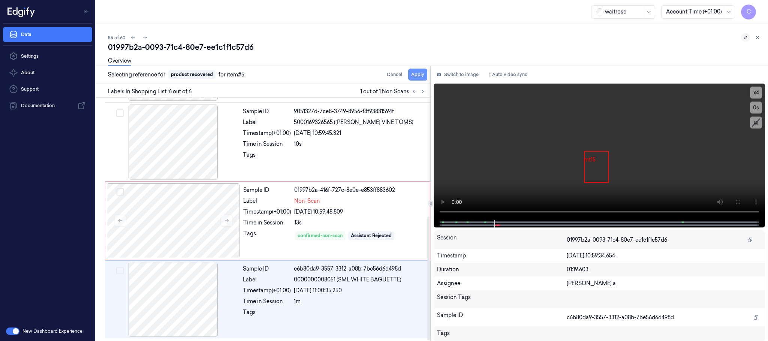
click at [418, 77] on button "Apply" at bounding box center [417, 75] width 19 height 12
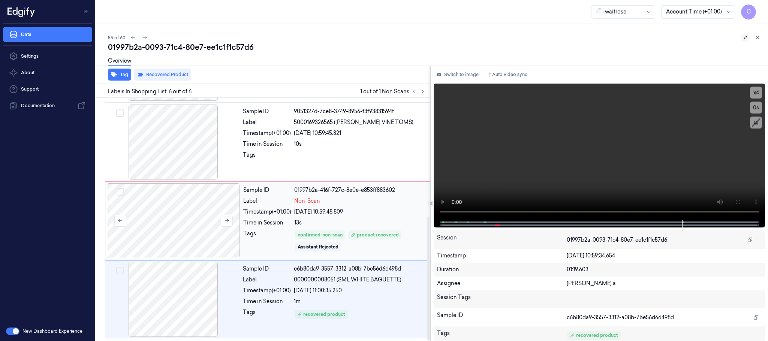
click at [185, 224] on div at bounding box center [174, 220] width 134 height 75
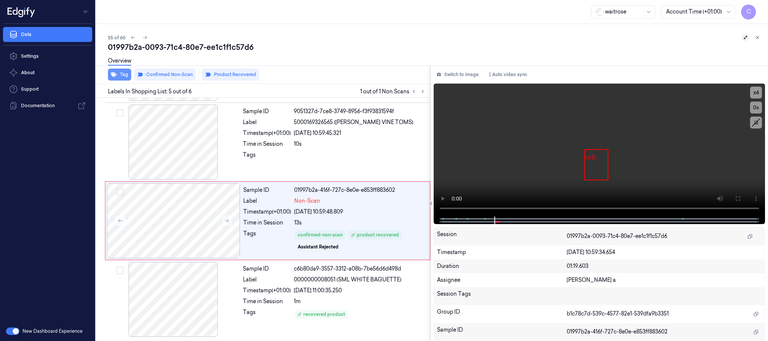
click at [125, 72] on button "Tag" at bounding box center [119, 75] width 23 height 12
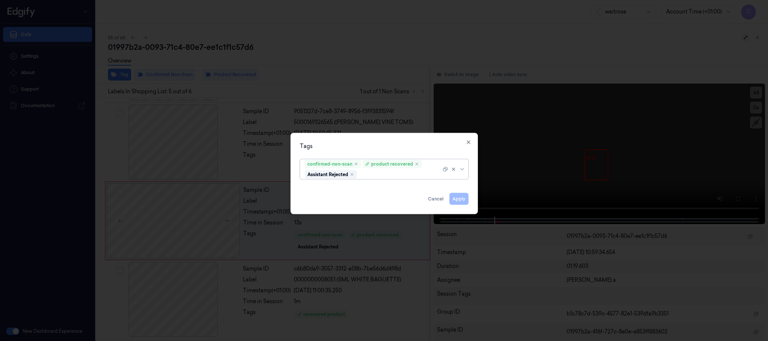
click at [392, 177] on div at bounding box center [400, 175] width 83 height 8
type input "pic"
click at [339, 186] on div "Picklist item alert" at bounding box center [326, 190] width 43 height 8
click at [369, 143] on div "Tags" at bounding box center [384, 147] width 169 height 8
click at [463, 200] on button "Apply" at bounding box center [459, 199] width 19 height 12
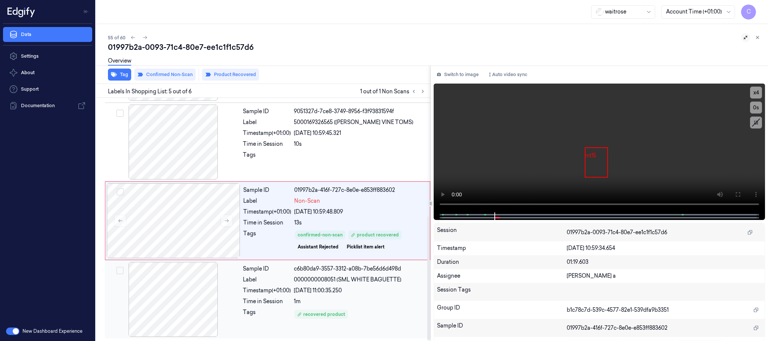
click at [192, 304] on div at bounding box center [174, 299] width 134 height 75
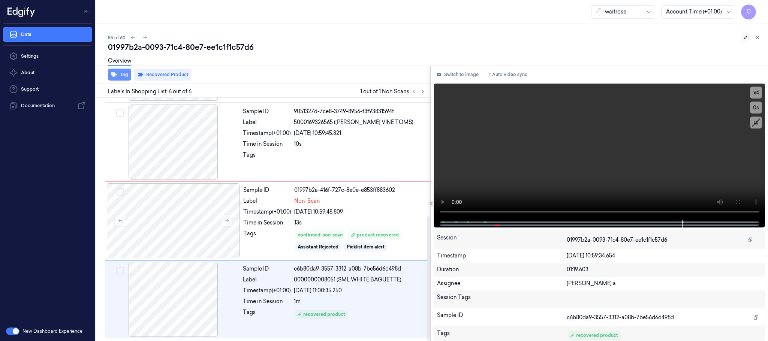
click at [122, 72] on button "Tag" at bounding box center [119, 75] width 23 height 12
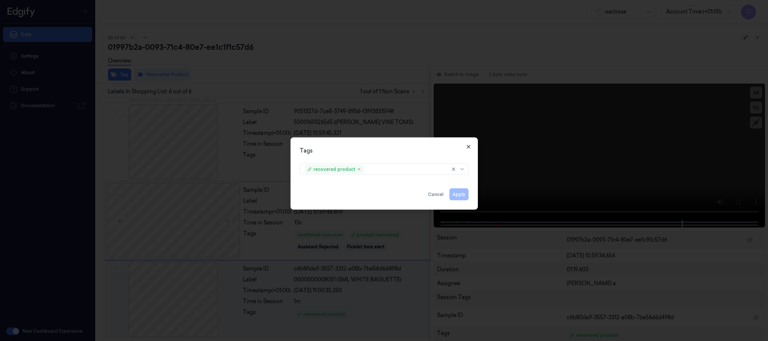
click at [468, 146] on icon "button" at bounding box center [469, 147] width 6 height 6
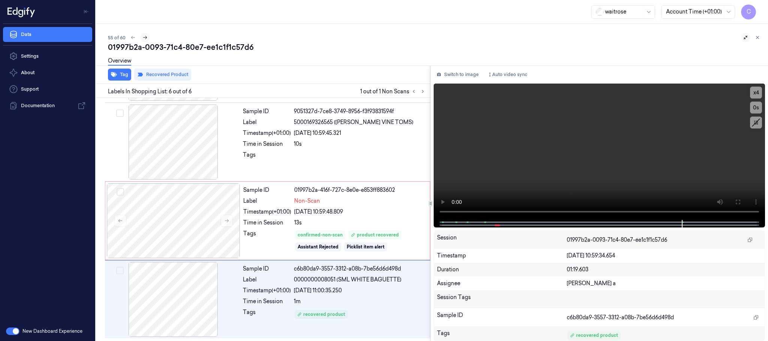
click at [144, 39] on icon at bounding box center [145, 37] width 5 height 5
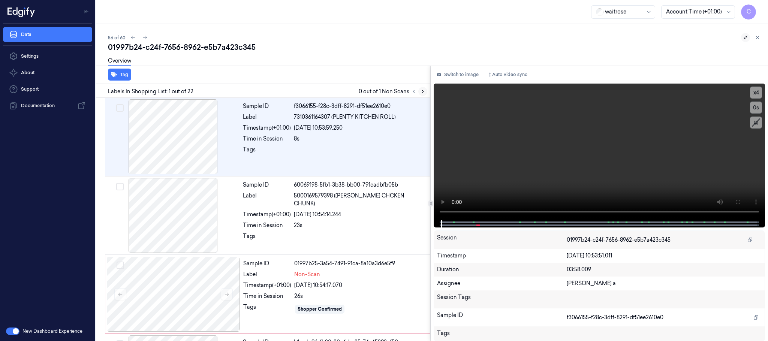
click at [425, 89] on icon at bounding box center [422, 91] width 5 height 5
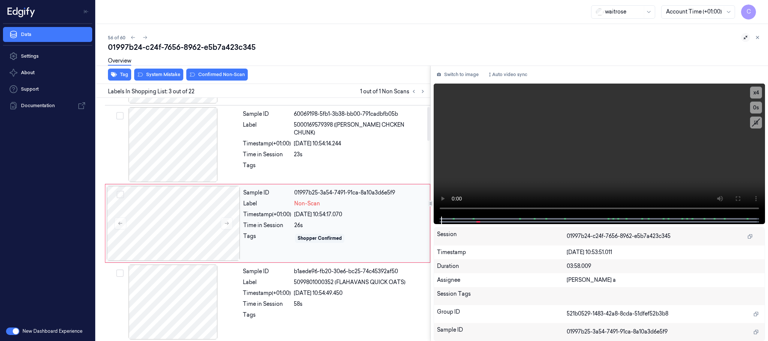
scroll to position [75, 0]
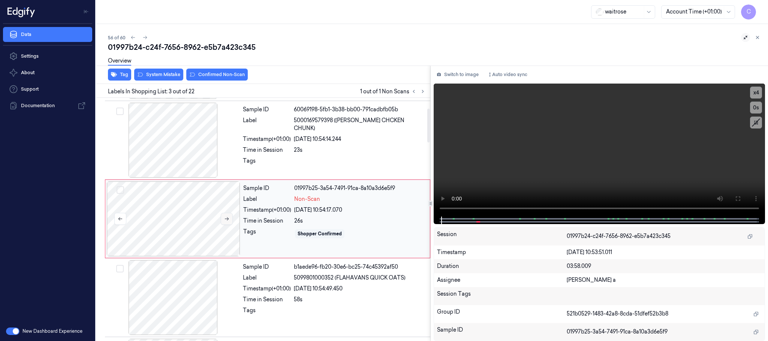
click at [228, 218] on icon at bounding box center [226, 218] width 5 height 5
click at [176, 149] on div at bounding box center [174, 140] width 134 height 75
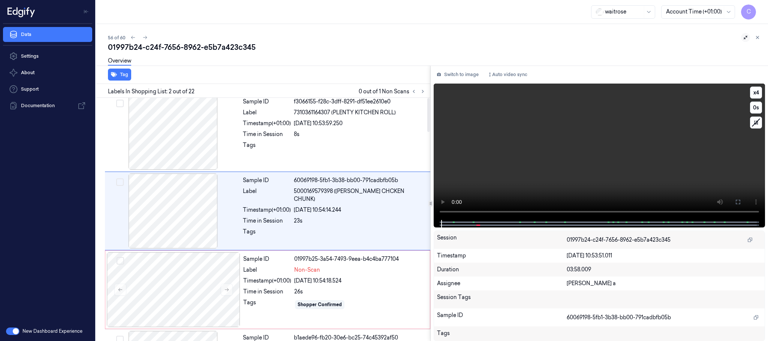
scroll to position [0, 0]
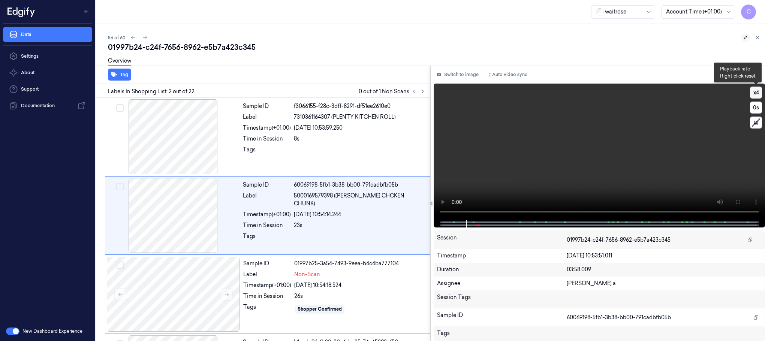
click at [752, 92] on button "x 4" at bounding box center [756, 93] width 12 height 12
click at [752, 92] on button "x 1" at bounding box center [756, 93] width 12 height 12
click at [741, 203] on icon at bounding box center [738, 202] width 6 height 6
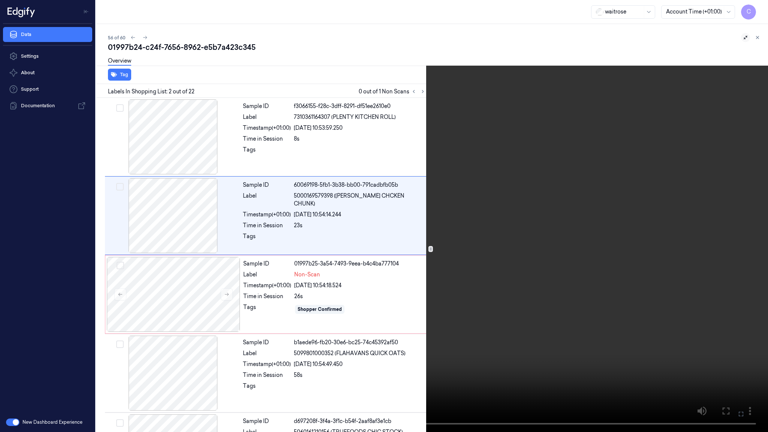
click at [399, 252] on video at bounding box center [384, 216] width 768 height 432
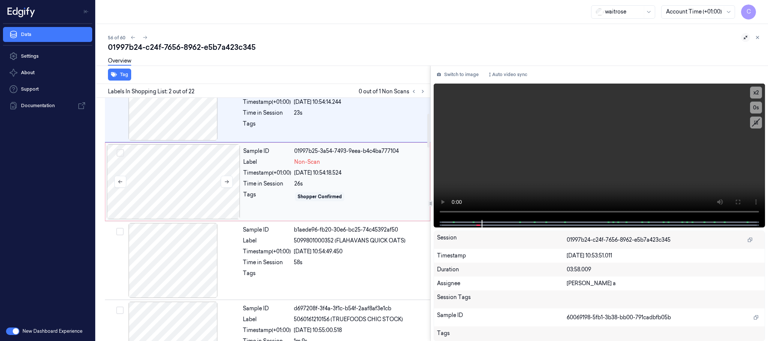
click at [178, 177] on div at bounding box center [174, 181] width 134 height 75
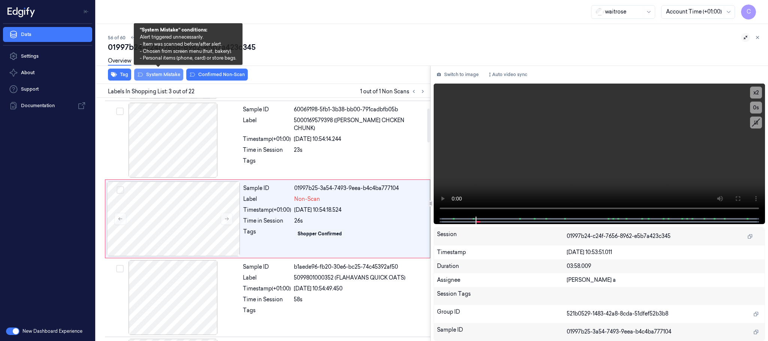
click at [158, 75] on button "System Mistake" at bounding box center [158, 75] width 49 height 12
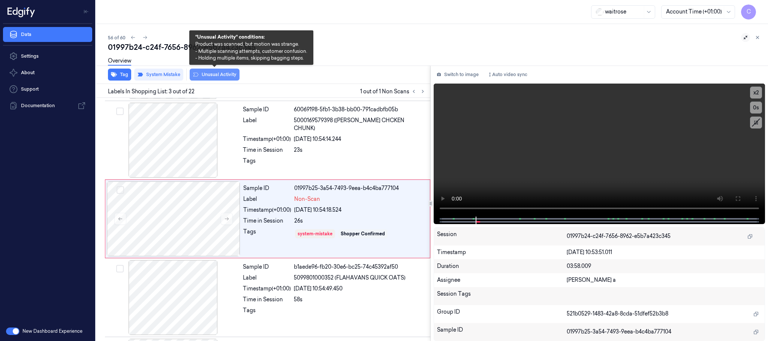
click at [218, 74] on button "Unusual Activity" at bounding box center [215, 75] width 50 height 12
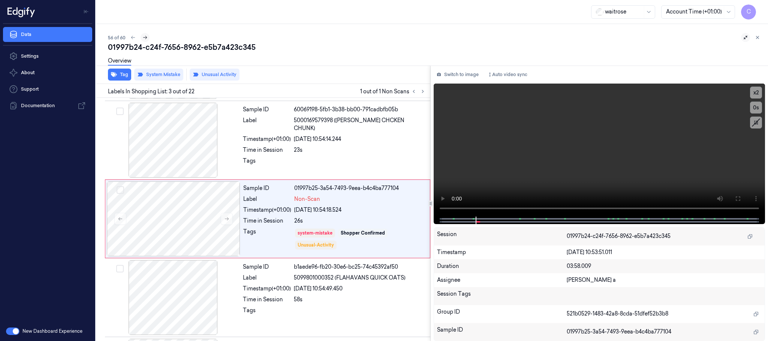
click at [143, 36] on icon at bounding box center [145, 37] width 5 height 5
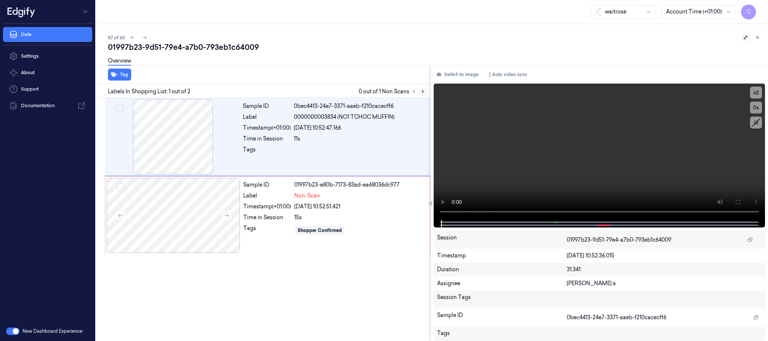
click at [422, 93] on icon at bounding box center [423, 91] width 2 height 3
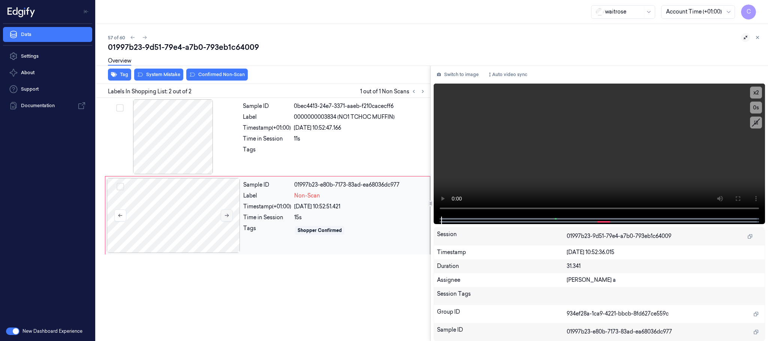
click at [224, 216] on icon at bounding box center [226, 215] width 5 height 5
click at [232, 216] on button at bounding box center [227, 216] width 12 height 12
click at [592, 158] on video at bounding box center [600, 150] width 332 height 133
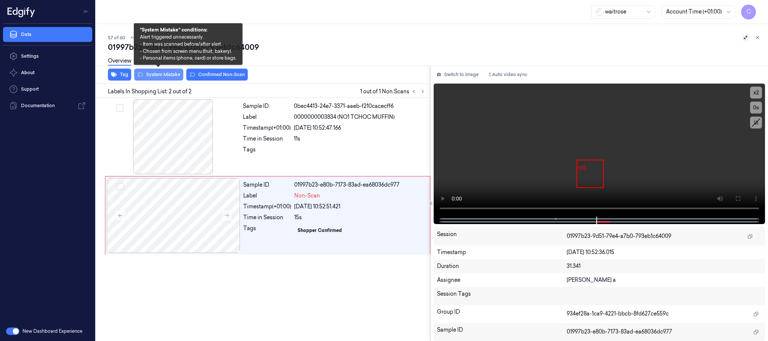
click at [158, 74] on button "System Mistake" at bounding box center [158, 75] width 49 height 12
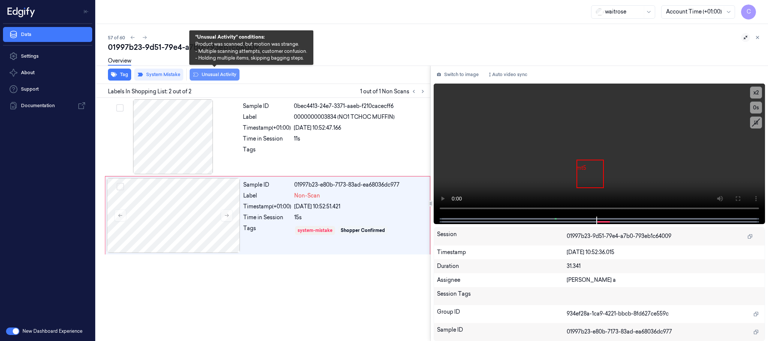
click at [230, 76] on button "Unusual Activity" at bounding box center [215, 75] width 50 height 12
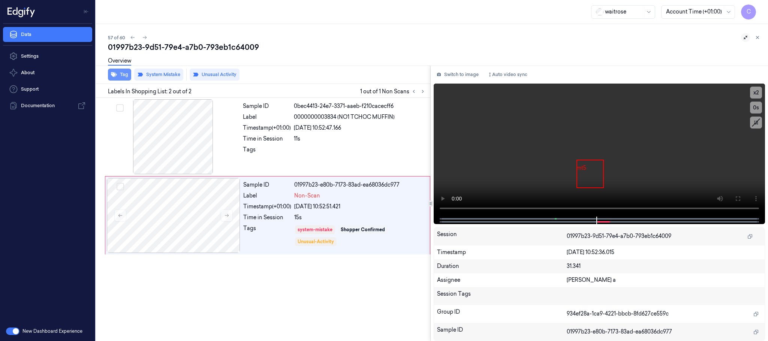
click at [123, 72] on button "Tag" at bounding box center [119, 75] width 23 height 12
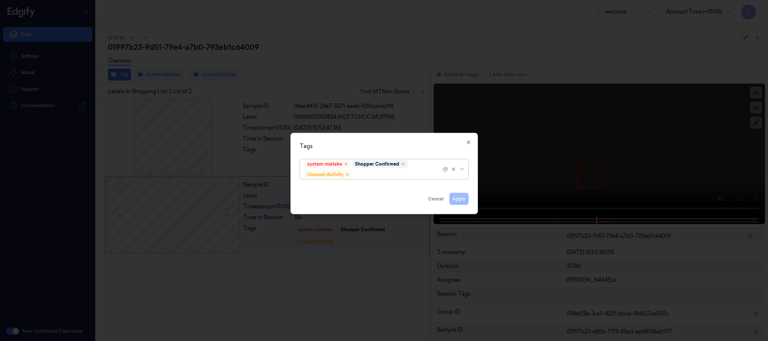
click at [389, 173] on div at bounding box center [397, 175] width 87 height 8
type input "pic"
click at [326, 189] on div "Picklist item alert" at bounding box center [326, 190] width 43 height 8
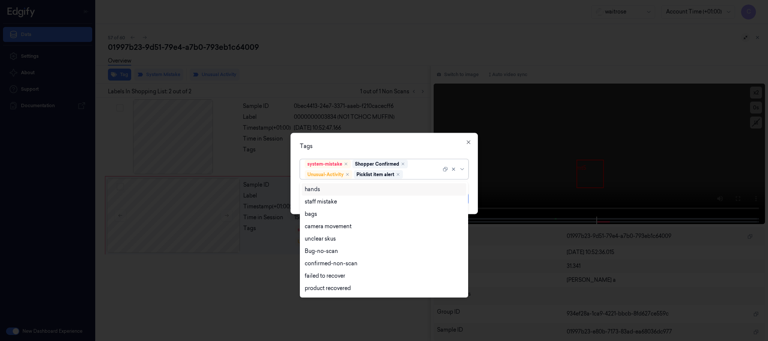
click at [374, 141] on div "Tags option Picklist item alert, selected. 16 results available. Use Up and Dow…" at bounding box center [385, 173] width 188 height 81
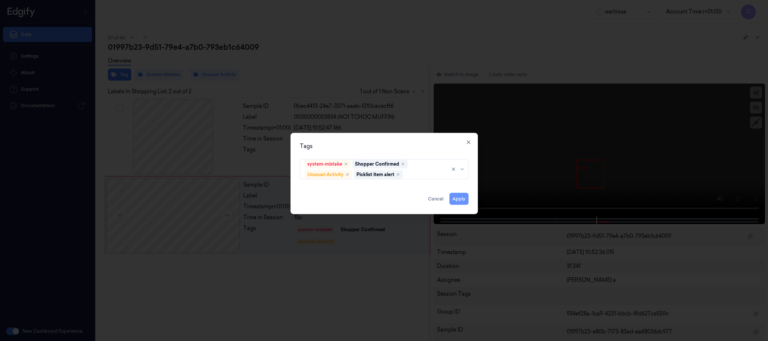
click at [463, 201] on button "Apply" at bounding box center [459, 199] width 19 height 12
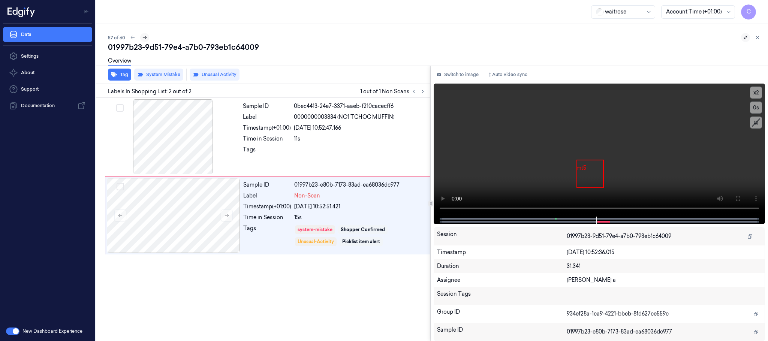
click at [143, 36] on icon at bounding box center [144, 37] width 5 height 5
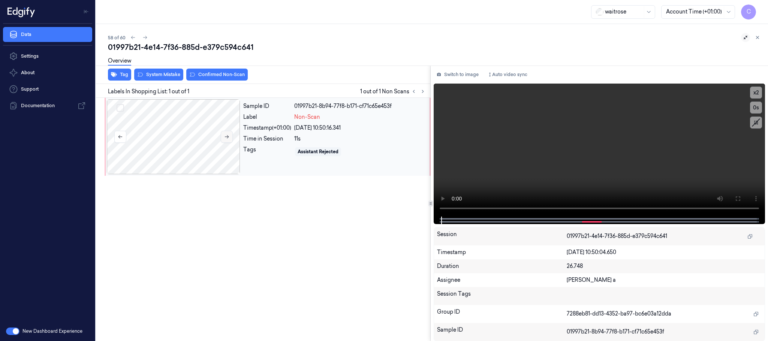
click at [227, 136] on icon at bounding box center [226, 136] width 5 height 5
click at [736, 199] on icon at bounding box center [738, 199] width 5 height 5
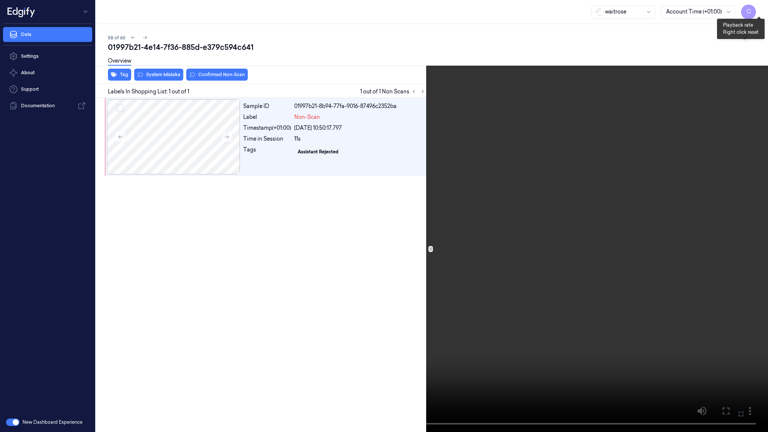
click at [756, 8] on button "x 2" at bounding box center [759, 9] width 12 height 12
click at [756, 14] on button "x 4" at bounding box center [759, 9] width 12 height 12
click at [757, 13] on button "x 1" at bounding box center [759, 9] width 12 height 12
click at [442, 206] on video at bounding box center [384, 216] width 768 height 432
click at [376, 242] on video at bounding box center [384, 216] width 768 height 432
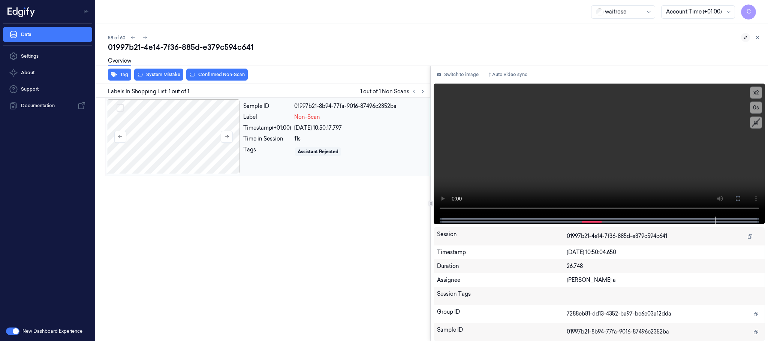
click at [210, 134] on div at bounding box center [174, 136] width 134 height 75
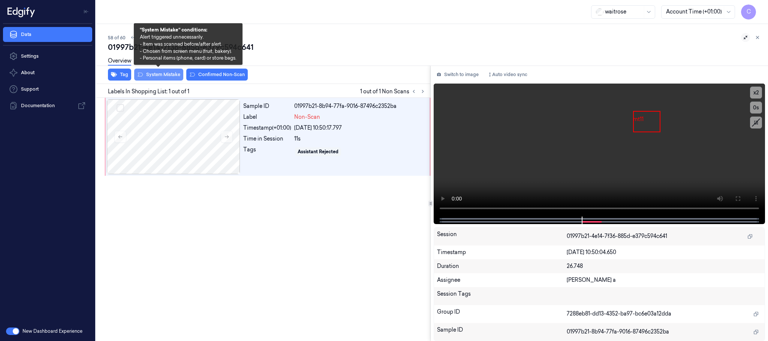
click at [165, 79] on button "System Mistake" at bounding box center [158, 75] width 49 height 12
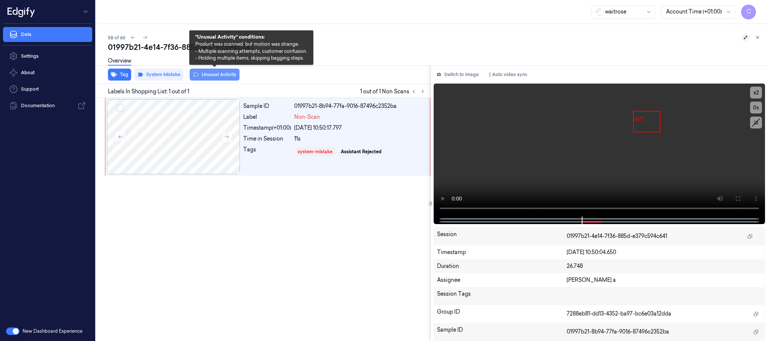
click at [210, 75] on button "Unusual Activity" at bounding box center [215, 75] width 50 height 12
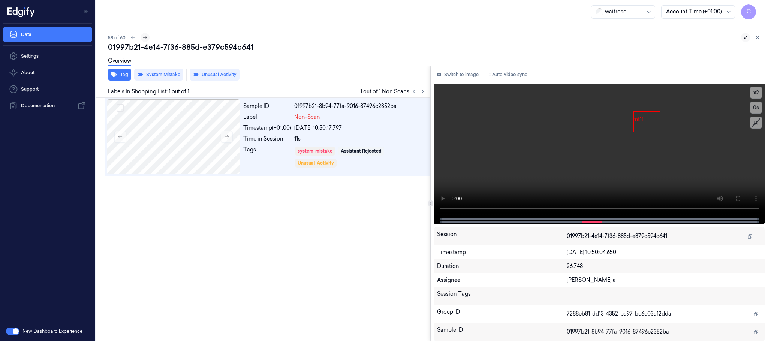
click at [144, 38] on icon at bounding box center [145, 37] width 5 height 5
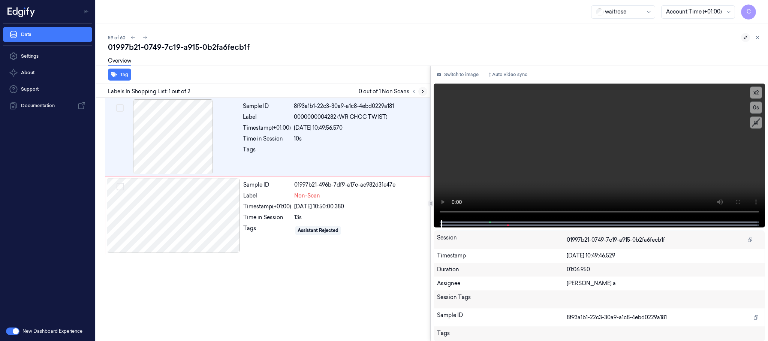
click at [423, 89] on icon at bounding box center [422, 91] width 5 height 5
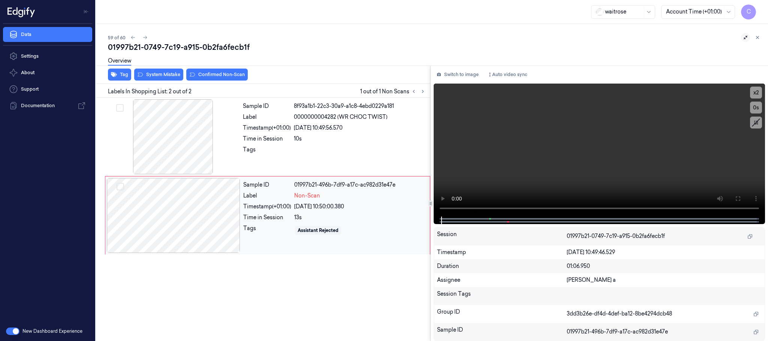
click at [224, 222] on div at bounding box center [174, 215] width 134 height 75
click at [182, 144] on div at bounding box center [174, 136] width 134 height 75
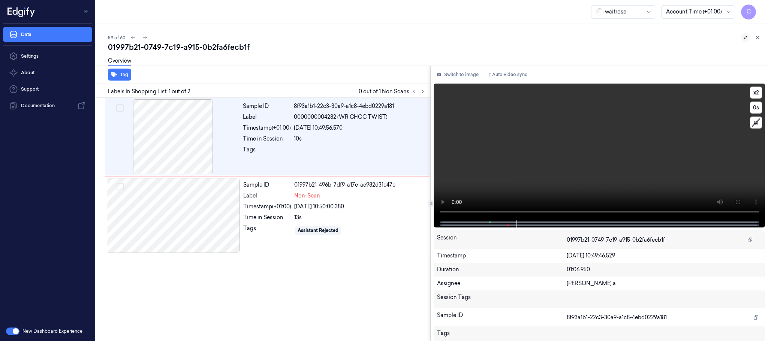
click at [596, 167] on video at bounding box center [600, 152] width 332 height 137
click at [215, 225] on div at bounding box center [174, 215] width 134 height 75
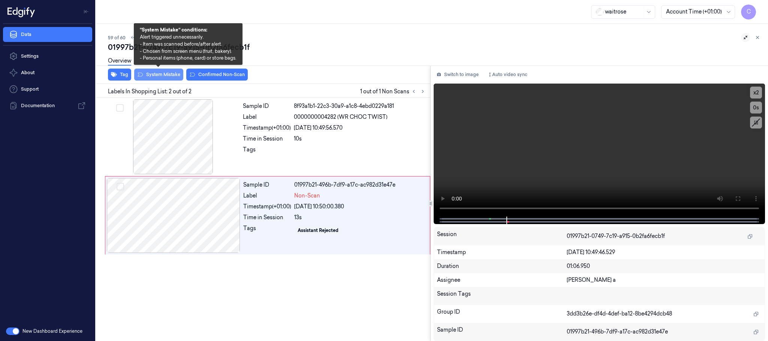
click at [152, 75] on button "System Mistake" at bounding box center [158, 75] width 49 height 12
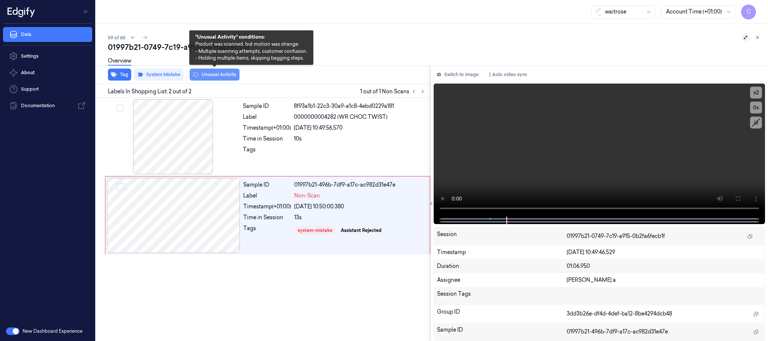
click at [218, 79] on button "Unusual Activity" at bounding box center [215, 75] width 50 height 12
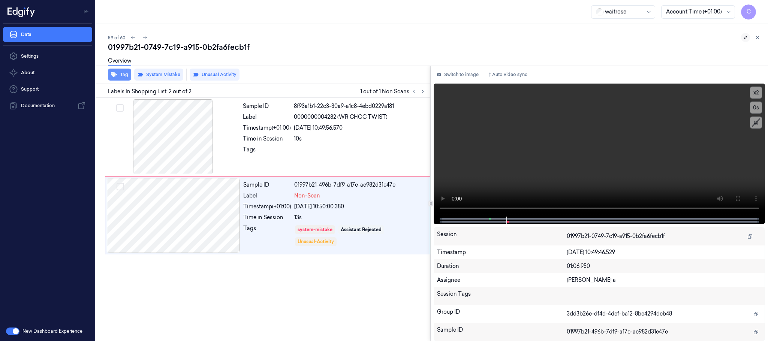
click at [123, 79] on button "Tag" at bounding box center [119, 75] width 23 height 12
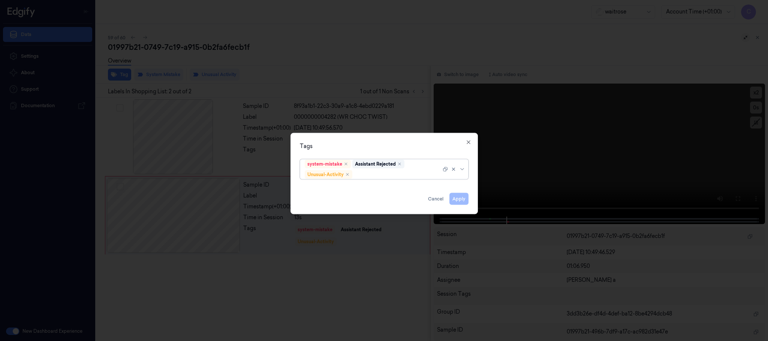
click at [373, 174] on div at bounding box center [397, 175] width 87 height 8
type input "pic"
click at [350, 192] on div "Picklist item alert" at bounding box center [384, 190] width 159 height 8
click at [425, 143] on div "Tags" at bounding box center [384, 147] width 169 height 8
click at [461, 201] on button "Apply" at bounding box center [459, 199] width 19 height 12
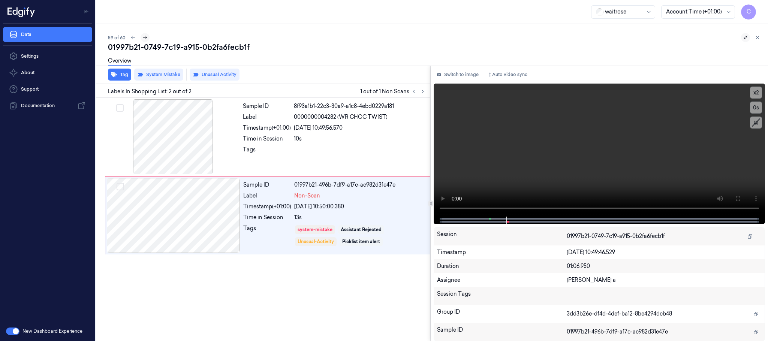
click at [145, 38] on icon at bounding box center [145, 37] width 5 height 5
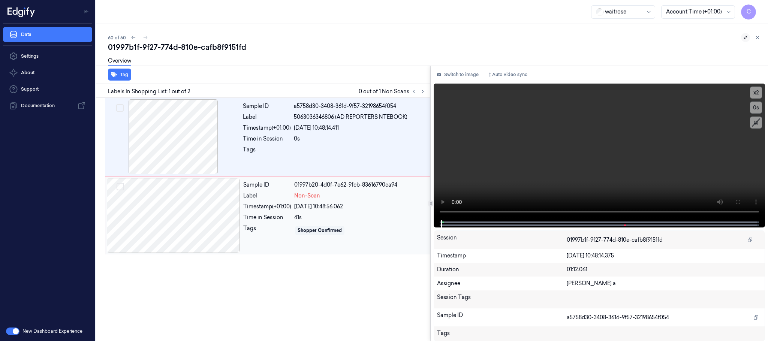
click at [210, 225] on div at bounding box center [174, 215] width 134 height 75
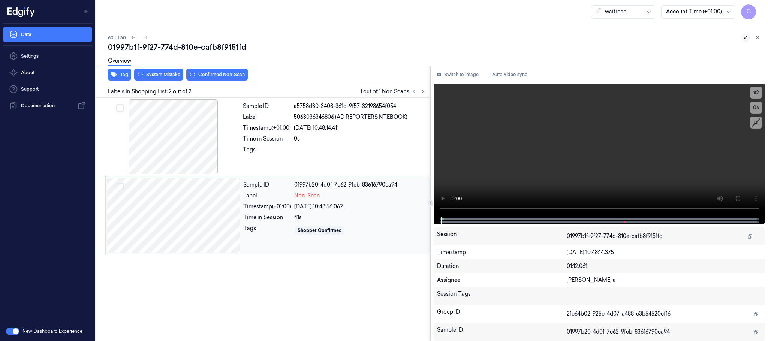
click at [228, 224] on div at bounding box center [174, 215] width 134 height 75
click at [557, 153] on video at bounding box center [600, 150] width 332 height 133
click at [185, 214] on div at bounding box center [174, 215] width 134 height 75
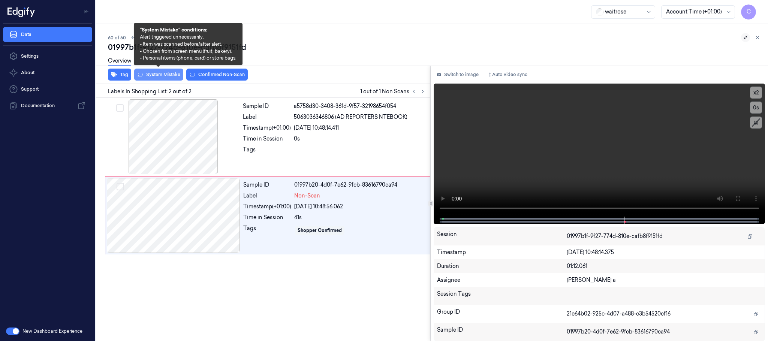
click at [159, 77] on button "System Mistake" at bounding box center [158, 75] width 49 height 12
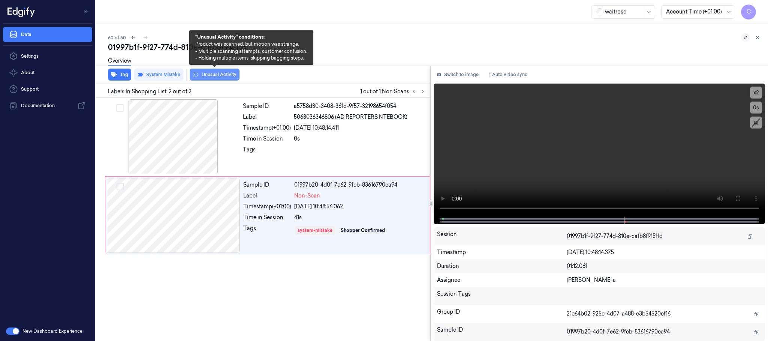
click at [211, 77] on button "Unusual Activity" at bounding box center [215, 75] width 50 height 12
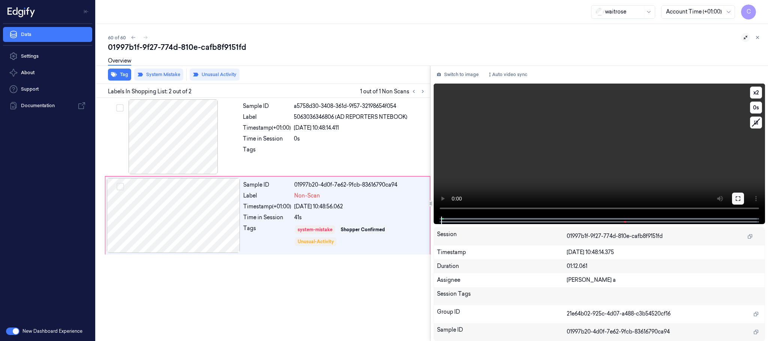
click at [738, 198] on icon at bounding box center [738, 199] width 6 height 6
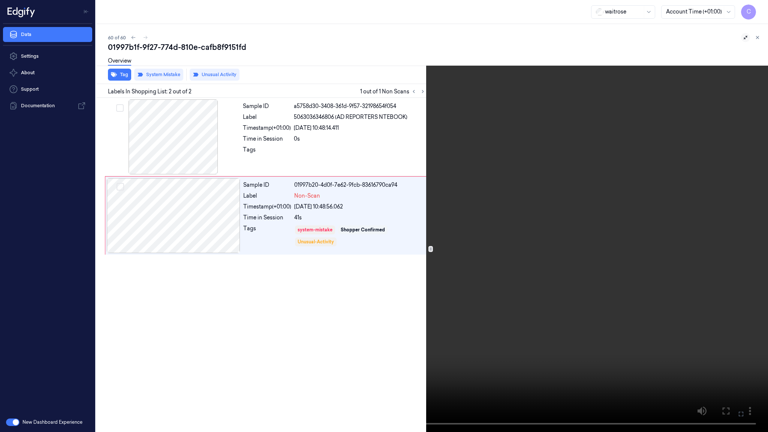
click at [355, 260] on video at bounding box center [384, 216] width 768 height 432
click at [324, 195] on video at bounding box center [384, 216] width 768 height 432
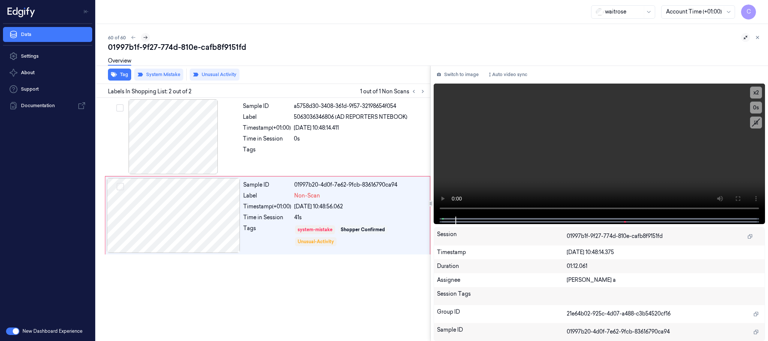
click at [147, 38] on icon at bounding box center [145, 37] width 5 height 5
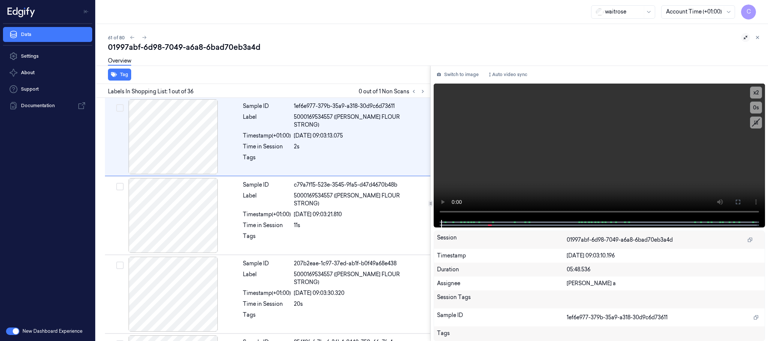
click at [744, 38] on icon at bounding box center [745, 37] width 5 height 5
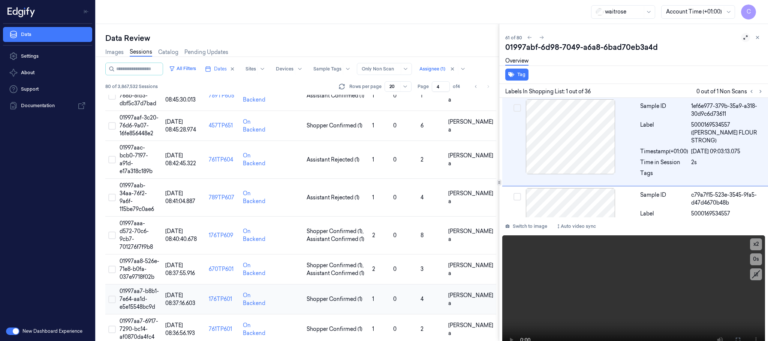
scroll to position [402, 0]
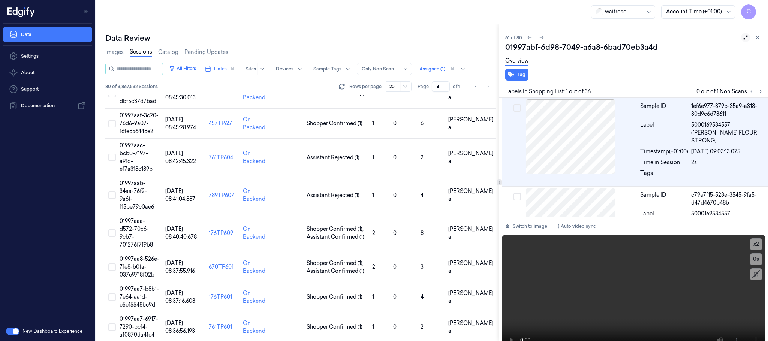
click at [743, 37] on icon at bounding box center [745, 37] width 5 height 5
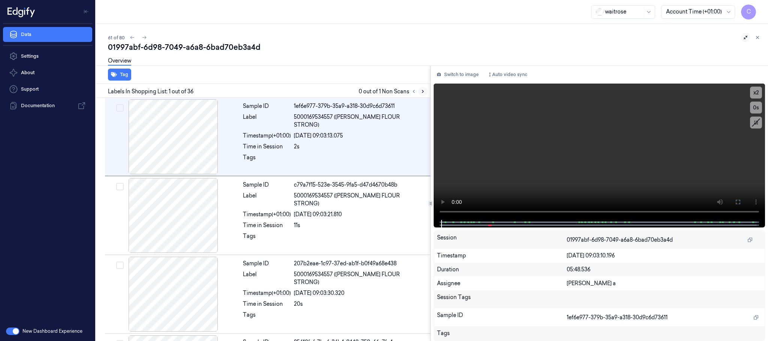
click at [423, 92] on icon at bounding box center [423, 91] width 2 height 3
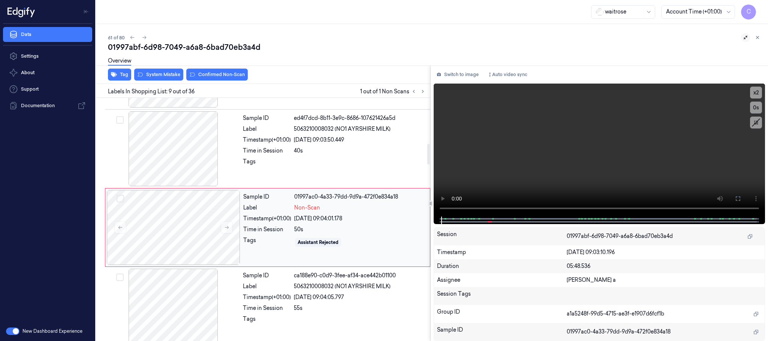
scroll to position [550, 0]
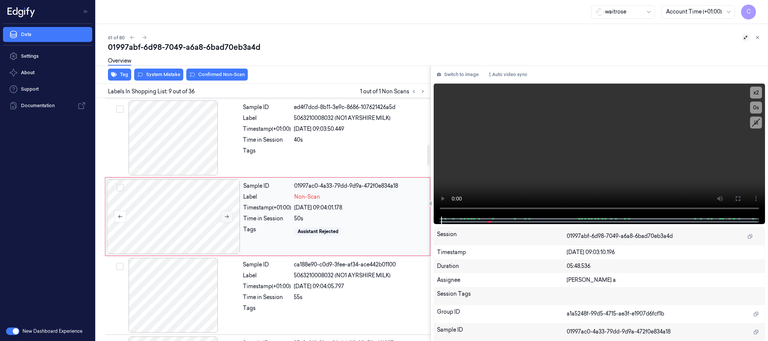
click at [228, 219] on icon at bounding box center [227, 216] width 4 height 3
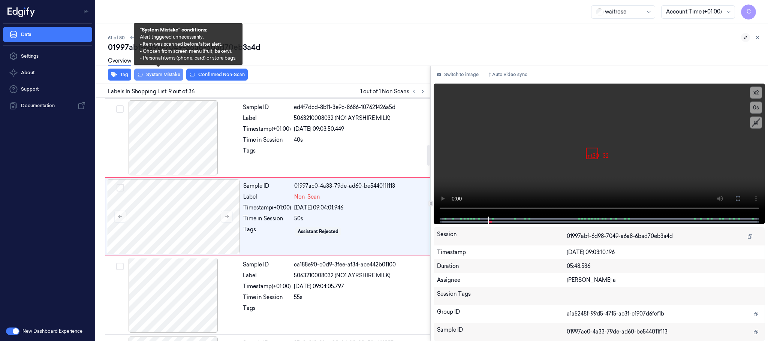
click at [162, 76] on button "System Mistake" at bounding box center [158, 75] width 49 height 12
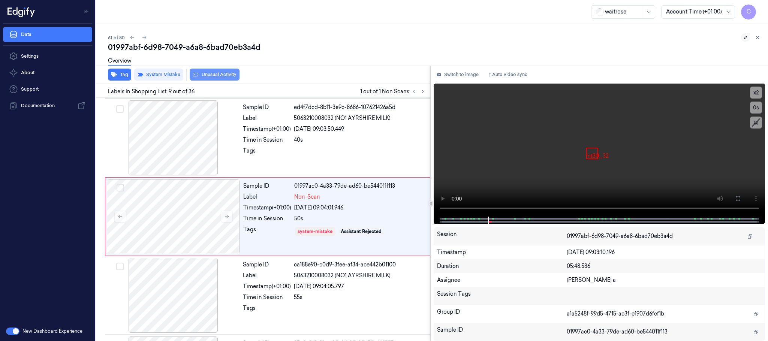
click at [236, 75] on button "Unusual Activity" at bounding box center [215, 75] width 50 height 12
click at [144, 36] on icon at bounding box center [144, 37] width 5 height 5
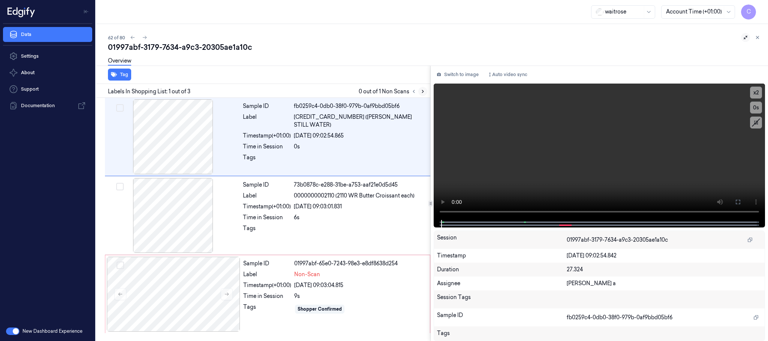
click at [425, 91] on icon at bounding box center [422, 91] width 5 height 5
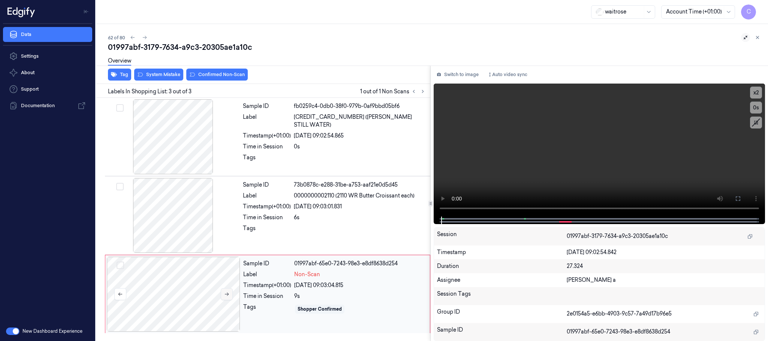
click at [228, 294] on icon at bounding box center [226, 294] width 5 height 5
click at [191, 207] on div at bounding box center [174, 215] width 134 height 75
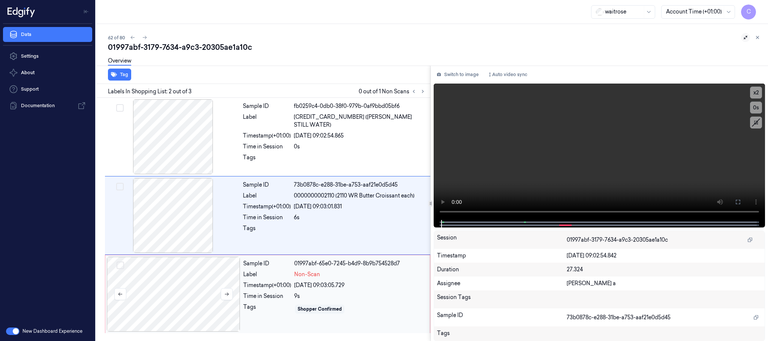
click at [198, 297] on div at bounding box center [174, 294] width 134 height 75
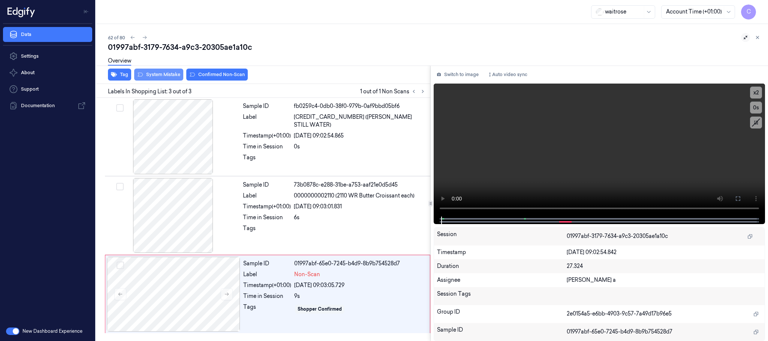
click at [161, 72] on button "System Mistake" at bounding box center [158, 75] width 49 height 12
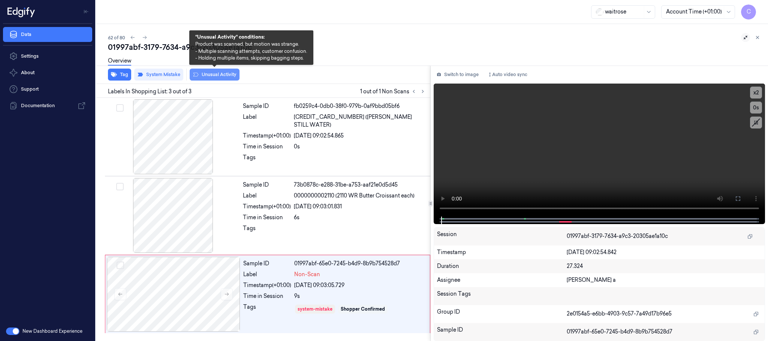
click at [227, 73] on button "Unusual Activity" at bounding box center [215, 75] width 50 height 12
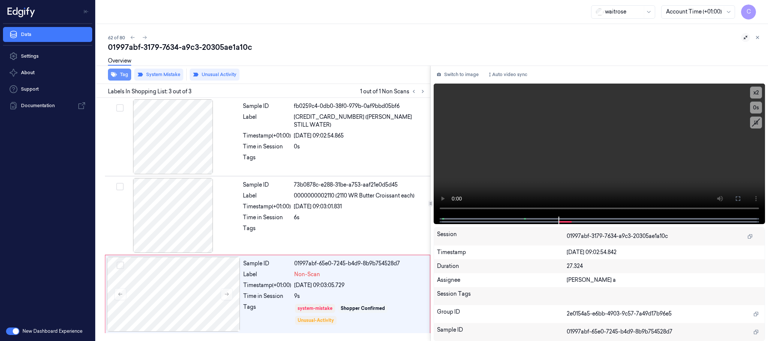
click at [122, 74] on button "Tag" at bounding box center [119, 75] width 23 height 12
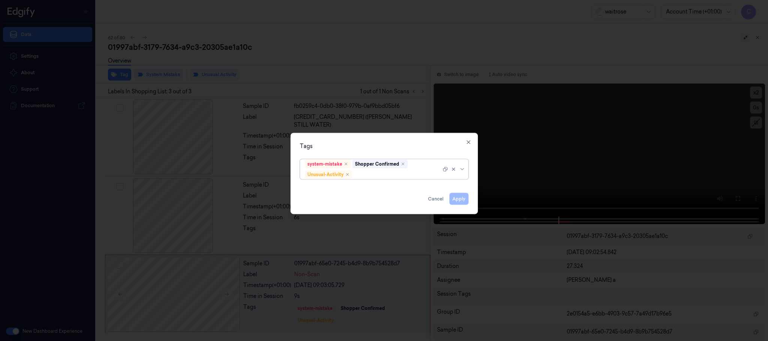
click at [379, 173] on div at bounding box center [397, 175] width 87 height 8
type input "pic"
click at [359, 186] on div "Picklist item alert" at bounding box center [384, 190] width 159 height 8
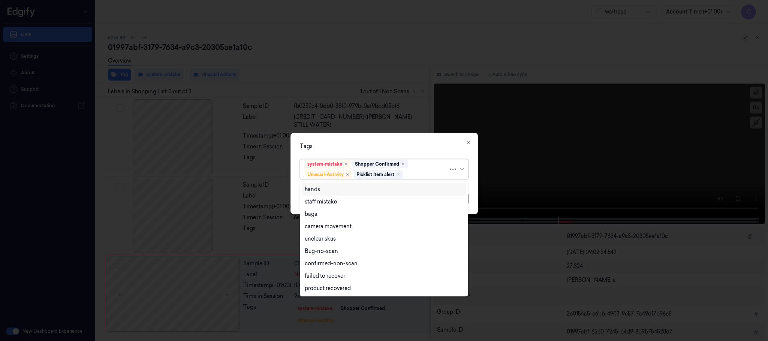
click at [391, 143] on div "Tags" at bounding box center [384, 147] width 169 height 8
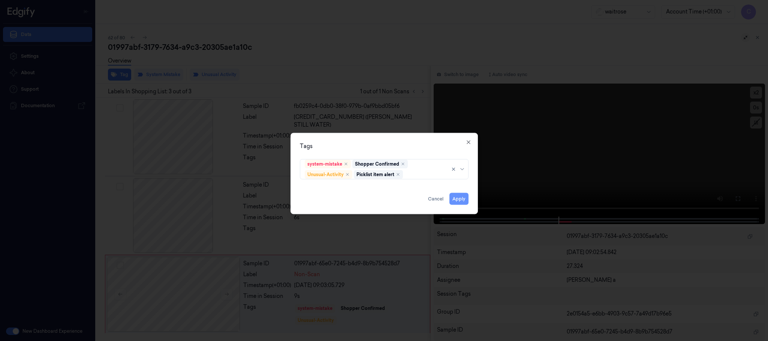
click at [458, 199] on button "Apply" at bounding box center [459, 199] width 19 height 12
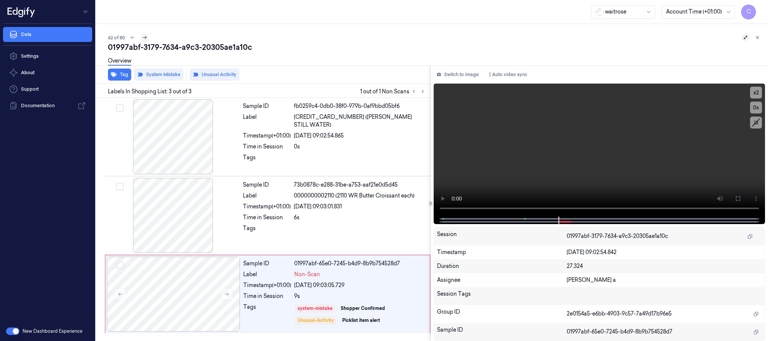
click at [145, 39] on icon at bounding box center [145, 37] width 4 height 3
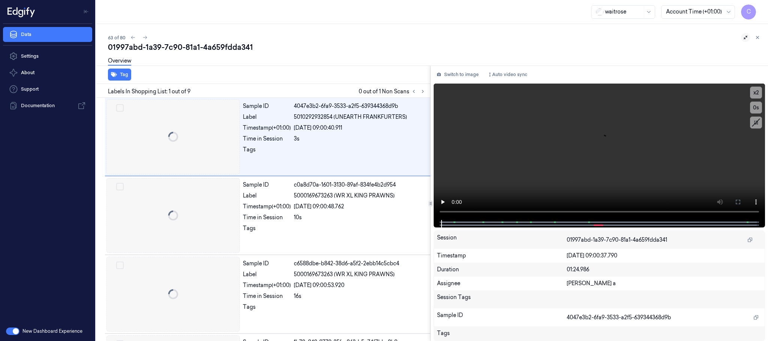
scroll to position [48, 0]
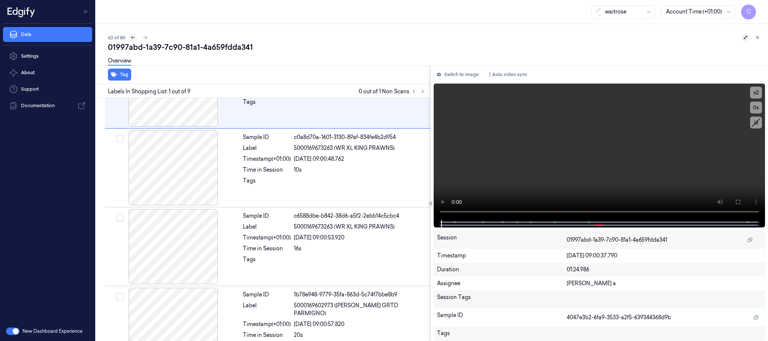
click at [133, 35] on icon at bounding box center [133, 37] width 5 height 5
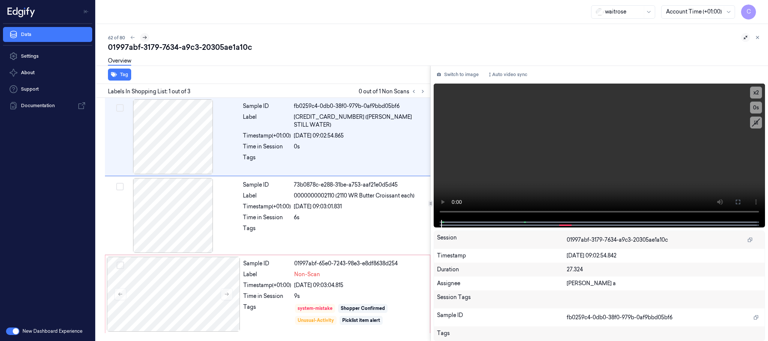
click at [145, 37] on icon at bounding box center [144, 37] width 5 height 5
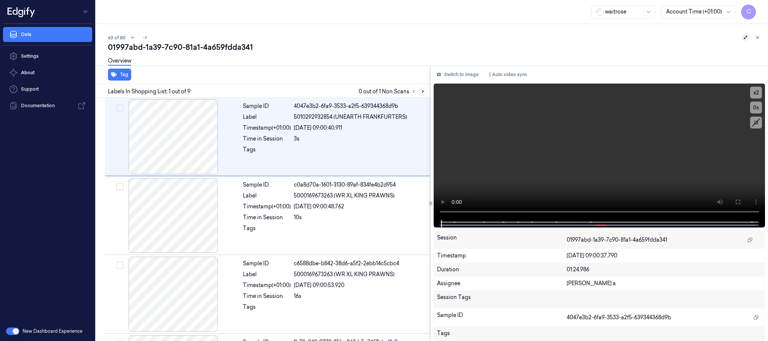
click at [420, 91] on icon at bounding box center [422, 91] width 5 height 5
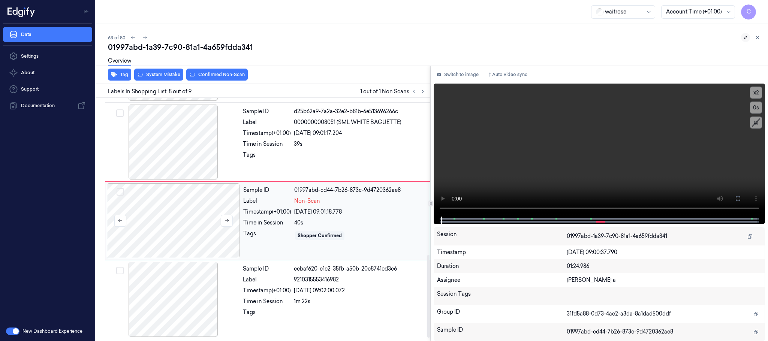
scroll to position [470, 0]
click at [230, 222] on button at bounding box center [227, 221] width 12 height 12
click at [224, 219] on icon at bounding box center [226, 220] width 5 height 5
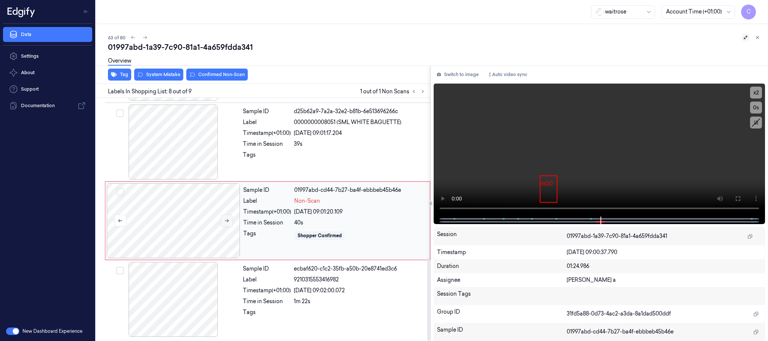
click at [224, 219] on icon at bounding box center [226, 220] width 5 height 5
click at [193, 139] on div at bounding box center [174, 142] width 134 height 75
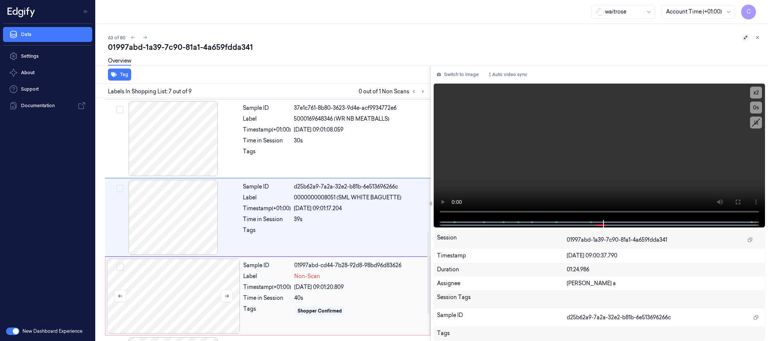
click at [177, 290] on div at bounding box center [174, 296] width 134 height 75
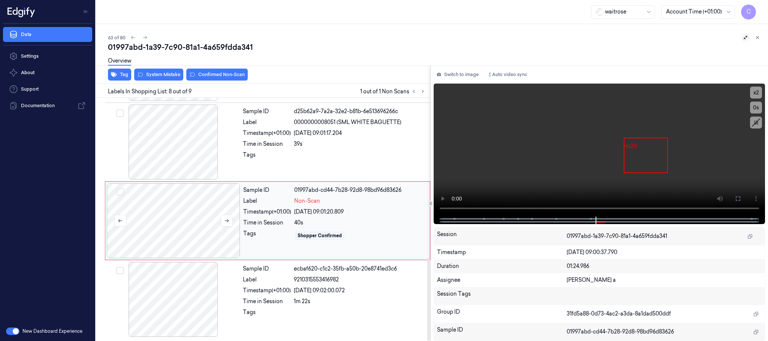
click at [201, 225] on div at bounding box center [174, 220] width 134 height 75
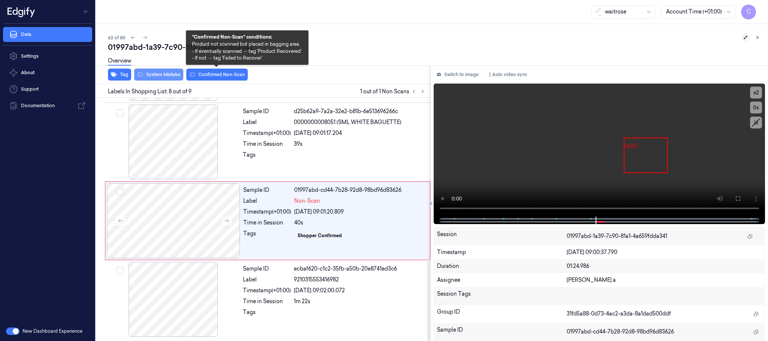
click at [176, 74] on button "System Mistake" at bounding box center [158, 75] width 49 height 12
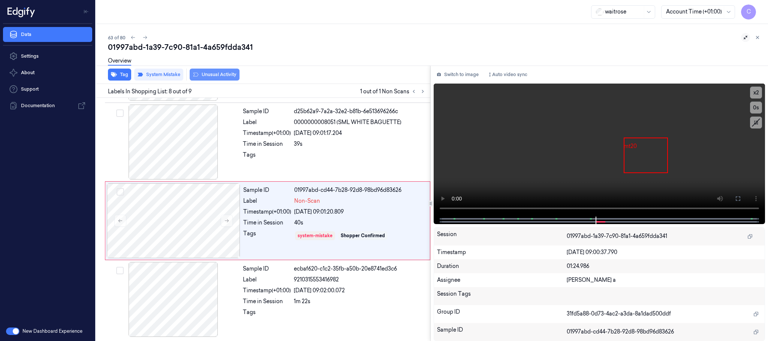
click at [228, 75] on button "Unusual Activity" at bounding box center [215, 75] width 50 height 12
click at [125, 77] on button "Tag" at bounding box center [119, 75] width 23 height 12
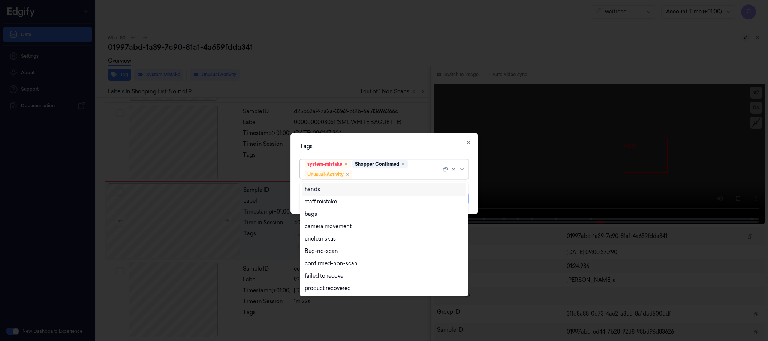
click at [371, 170] on div "system-mistake Shopper Confirmed Unusual-Activity" at bounding box center [373, 170] width 137 height 20
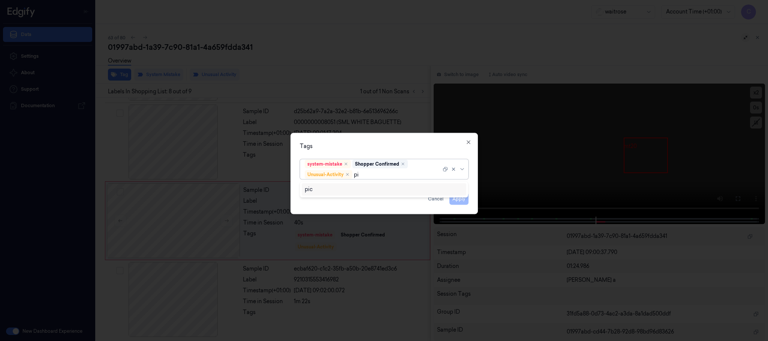
type input "pic"
click at [347, 189] on div "Picklist item alert" at bounding box center [326, 190] width 43 height 8
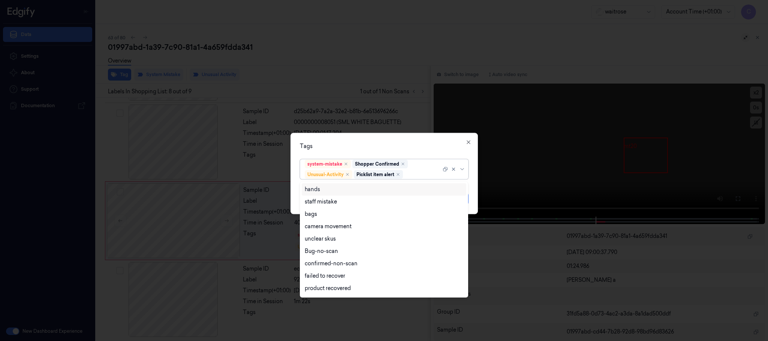
click at [426, 148] on div "Tags" at bounding box center [384, 147] width 169 height 8
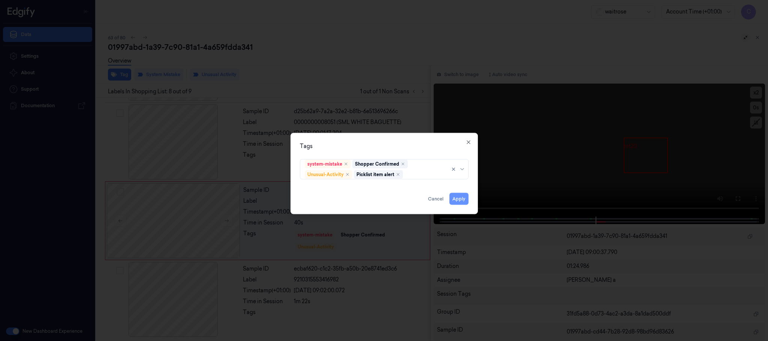
click at [462, 198] on button "Apply" at bounding box center [459, 199] width 19 height 12
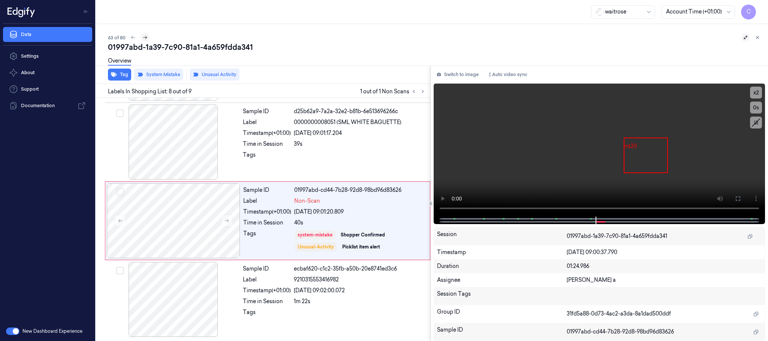
click at [147, 35] on icon at bounding box center [145, 37] width 5 height 5
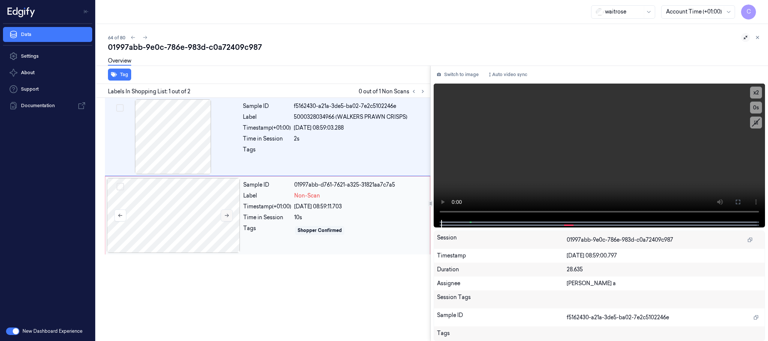
click at [226, 218] on icon at bounding box center [226, 215] width 5 height 5
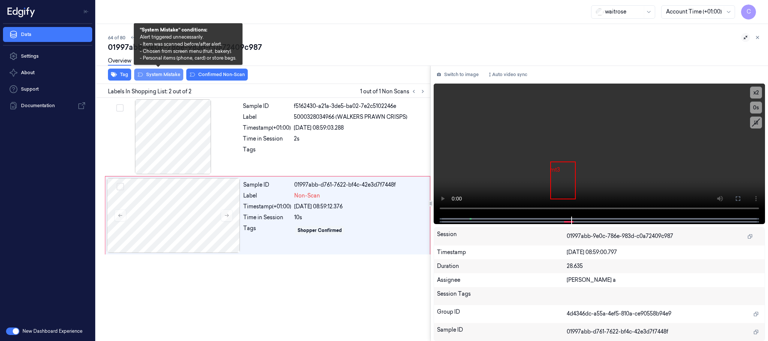
click at [167, 79] on button "System Mistake" at bounding box center [158, 75] width 49 height 12
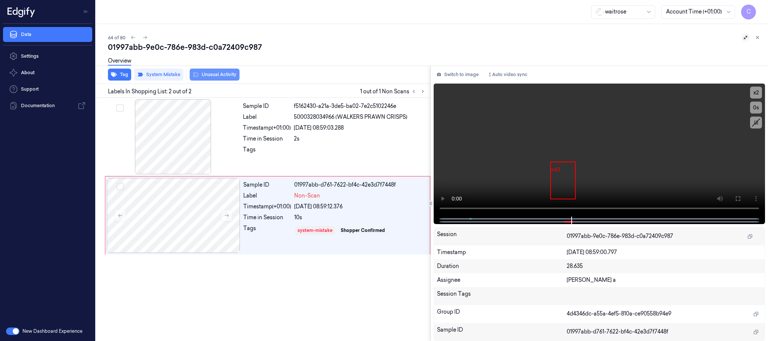
click at [226, 77] on button "Unusual Activity" at bounding box center [215, 75] width 50 height 12
click at [147, 38] on icon at bounding box center [145, 37] width 5 height 5
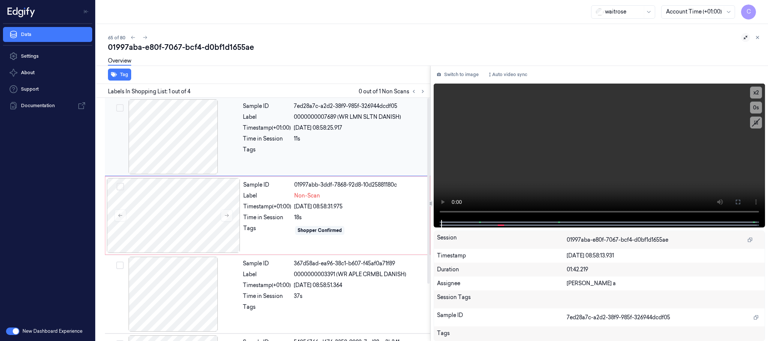
drag, startPoint x: 420, startPoint y: 91, endPoint x: 387, endPoint y: 110, distance: 37.8
click at [421, 91] on icon at bounding box center [422, 91] width 5 height 5
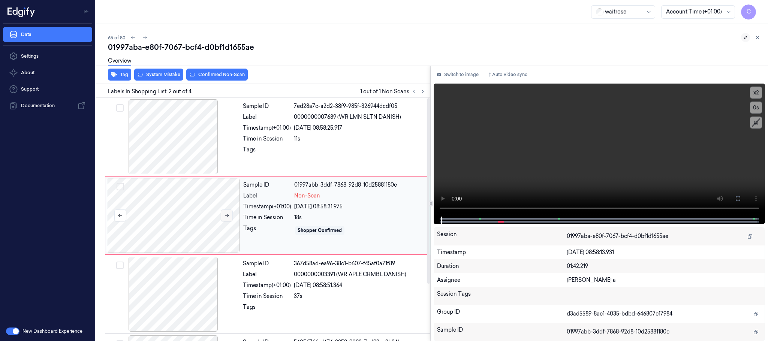
click at [225, 213] on icon at bounding box center [226, 215] width 5 height 5
click at [225, 215] on icon at bounding box center [226, 215] width 5 height 5
click at [195, 140] on div at bounding box center [174, 136] width 134 height 75
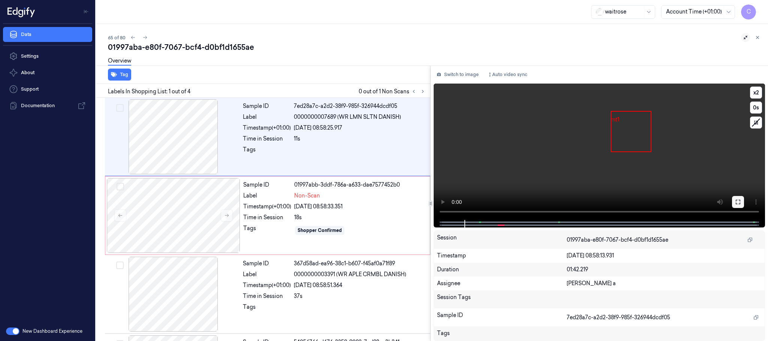
click at [740, 203] on icon at bounding box center [738, 202] width 5 height 5
click at [613, 172] on video at bounding box center [600, 152] width 332 height 137
click at [200, 213] on div at bounding box center [174, 215] width 134 height 75
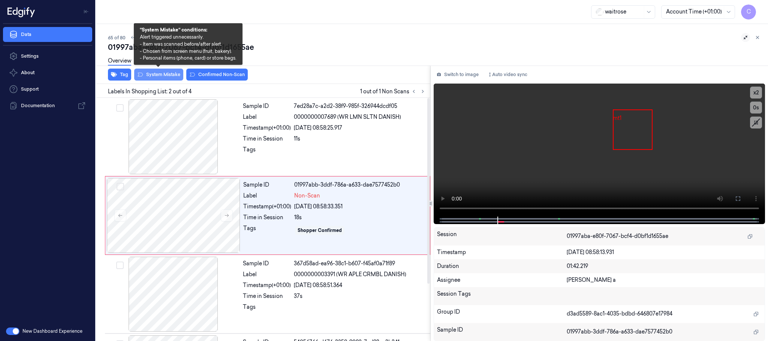
click at [163, 74] on button "System Mistake" at bounding box center [158, 75] width 49 height 12
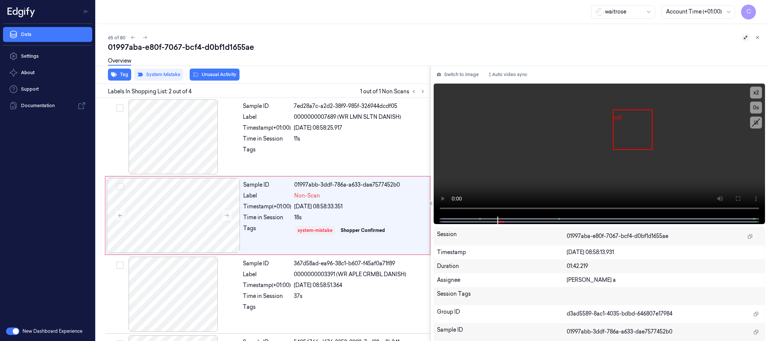
click at [212, 76] on button "Unusual Activity" at bounding box center [215, 75] width 50 height 12
click at [114, 72] on icon "button" at bounding box center [114, 75] width 6 height 6
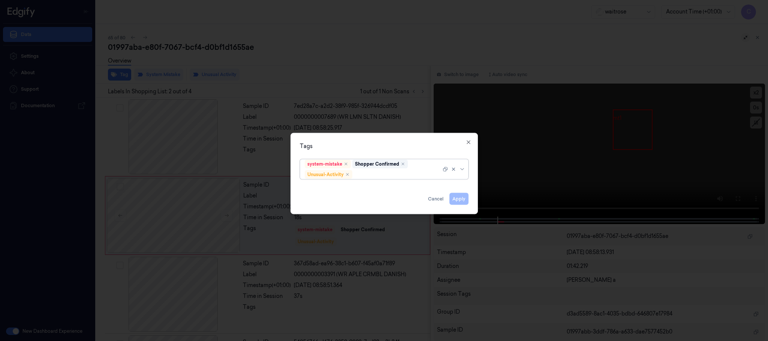
click at [371, 171] on div at bounding box center [397, 175] width 87 height 8
type input "pic"
click at [336, 191] on div "Picklist item alert" at bounding box center [326, 190] width 43 height 8
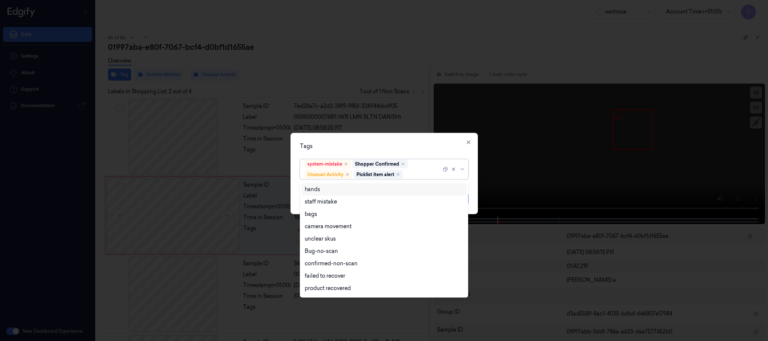
click at [435, 147] on div "Tags" at bounding box center [384, 147] width 169 height 8
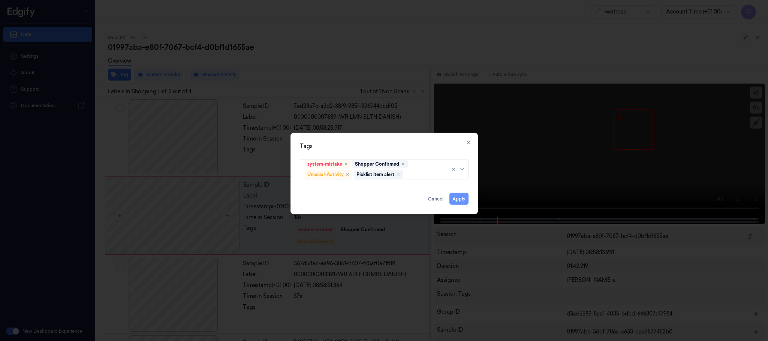
click at [464, 201] on button "Apply" at bounding box center [459, 199] width 19 height 12
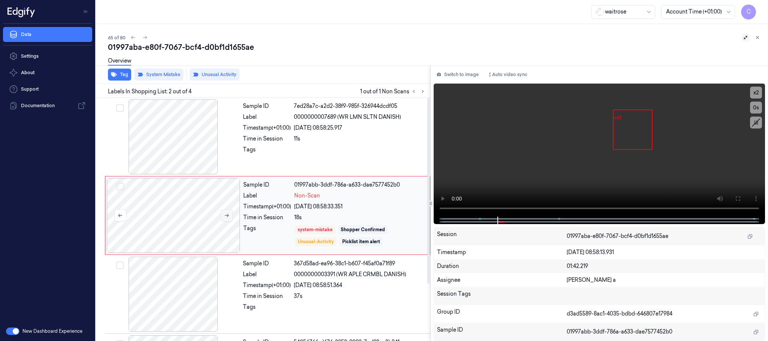
click at [227, 219] on button at bounding box center [227, 216] width 12 height 12
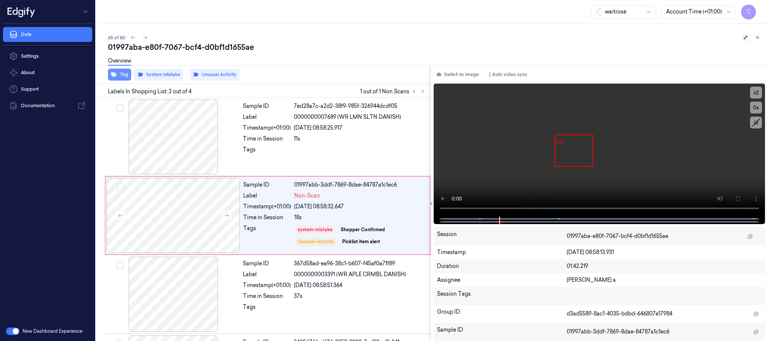
click at [119, 75] on button "Tag" at bounding box center [119, 75] width 23 height 12
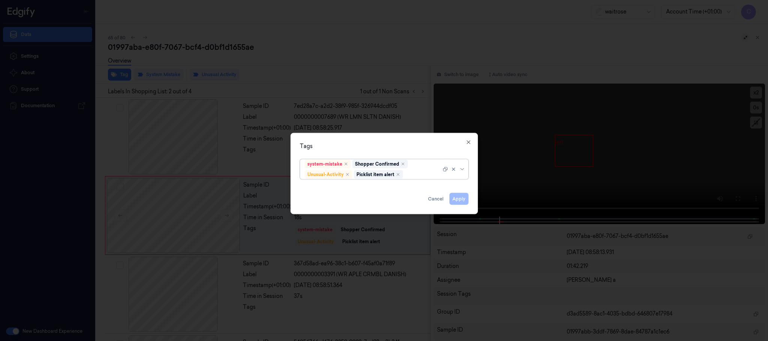
click at [472, 140] on div "Tags options system-mistake,Shopper Confirmed,Unusual-Activity,Picklist item al…" at bounding box center [385, 173] width 188 height 81
click at [468, 142] on icon "button" at bounding box center [468, 142] width 3 height 3
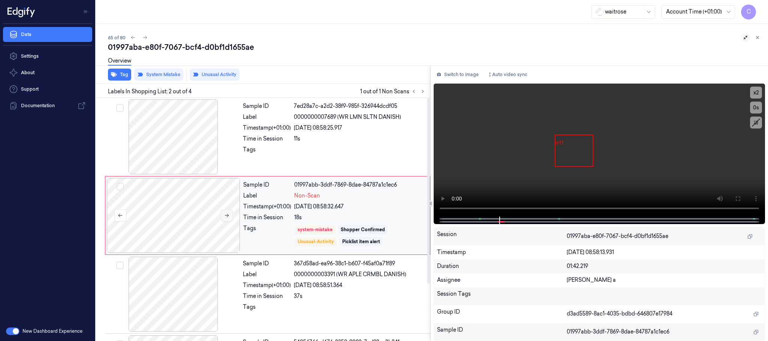
click at [229, 217] on icon at bounding box center [226, 215] width 5 height 5
click at [147, 39] on icon at bounding box center [145, 37] width 5 height 5
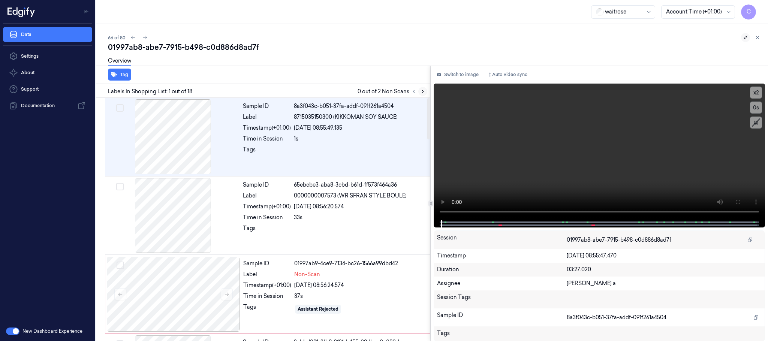
click at [424, 89] on icon at bounding box center [422, 91] width 5 height 5
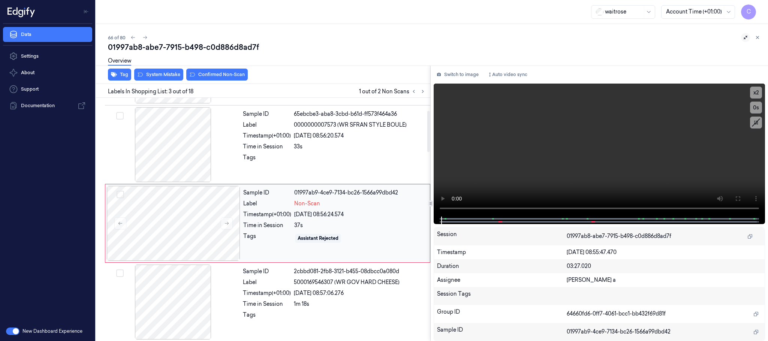
scroll to position [75, 0]
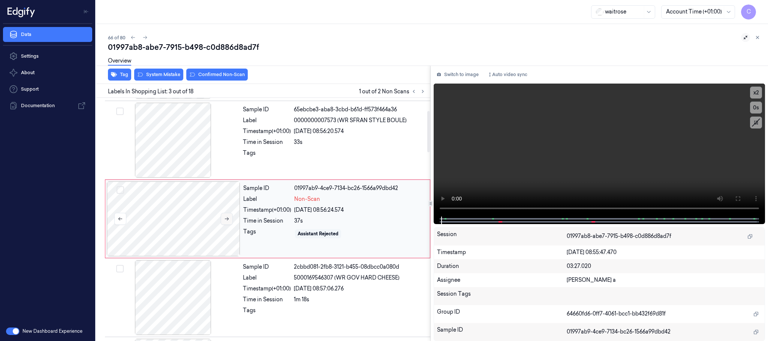
click at [224, 216] on button at bounding box center [227, 219] width 12 height 12
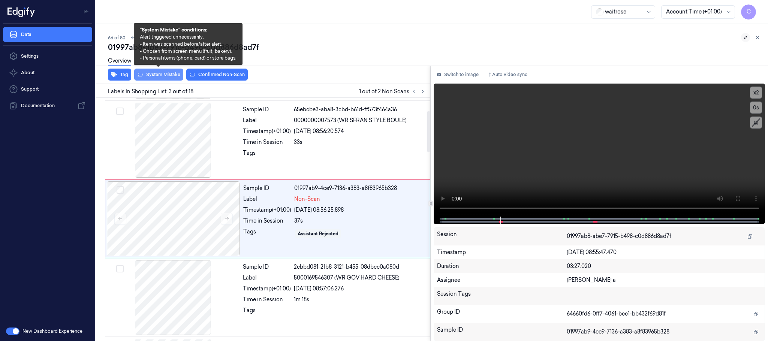
click at [169, 79] on button "System Mistake" at bounding box center [158, 75] width 49 height 12
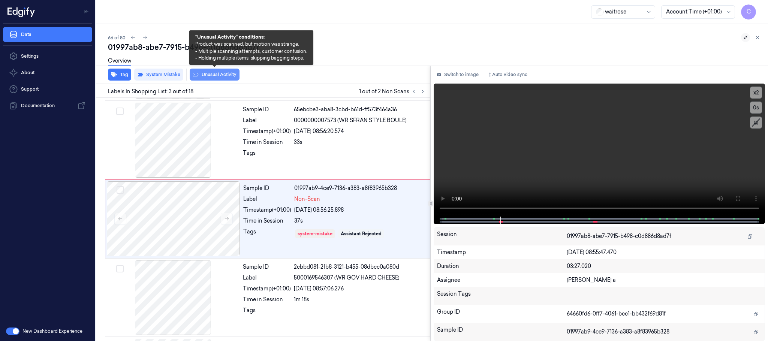
click at [223, 75] on button "Unusual Activity" at bounding box center [215, 75] width 50 height 12
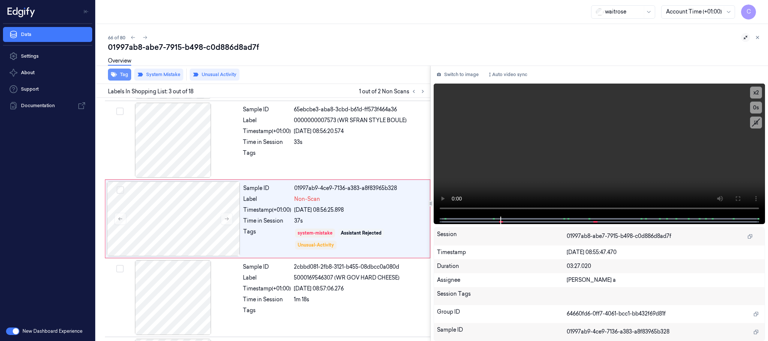
click at [122, 73] on button "Tag" at bounding box center [119, 75] width 23 height 12
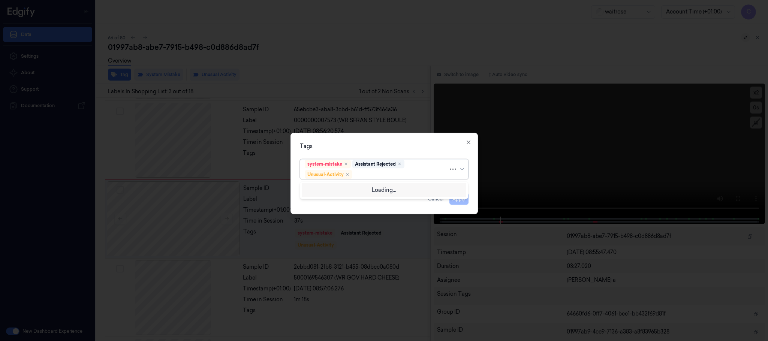
click at [387, 171] on div at bounding box center [401, 175] width 95 height 8
type input "pic"
click at [369, 187] on div "Picklist item alert" at bounding box center [384, 190] width 159 height 8
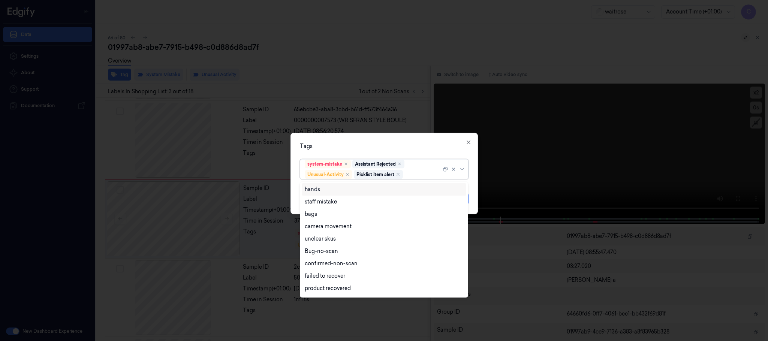
click at [439, 146] on div "Tags" at bounding box center [384, 147] width 169 height 8
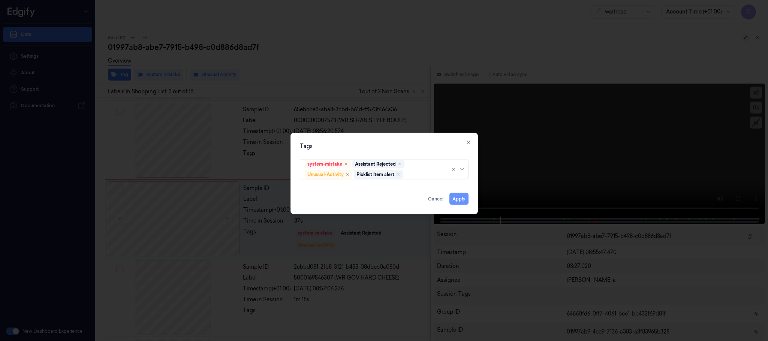
click at [460, 201] on button "Apply" at bounding box center [459, 199] width 19 height 12
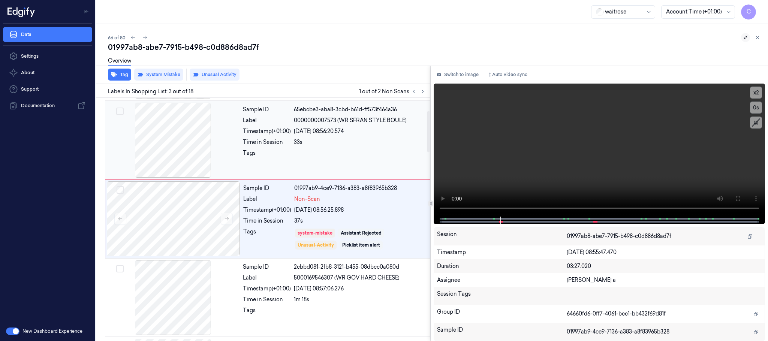
click at [151, 146] on div at bounding box center [174, 140] width 134 height 75
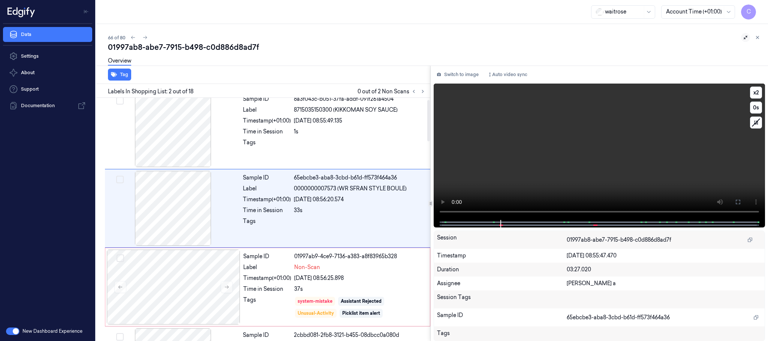
scroll to position [0, 0]
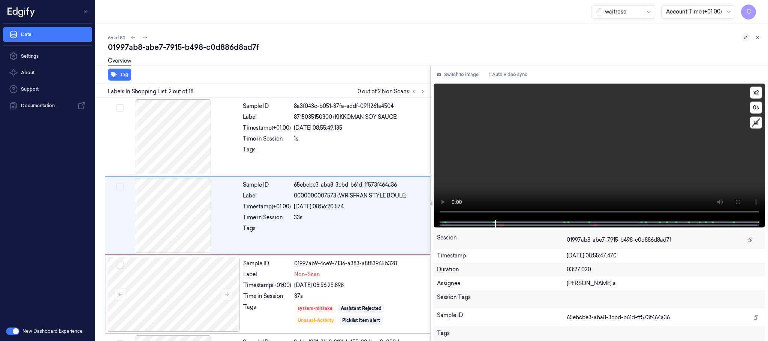
click at [573, 153] on video at bounding box center [600, 152] width 332 height 137
click at [423, 89] on icon at bounding box center [422, 91] width 5 height 5
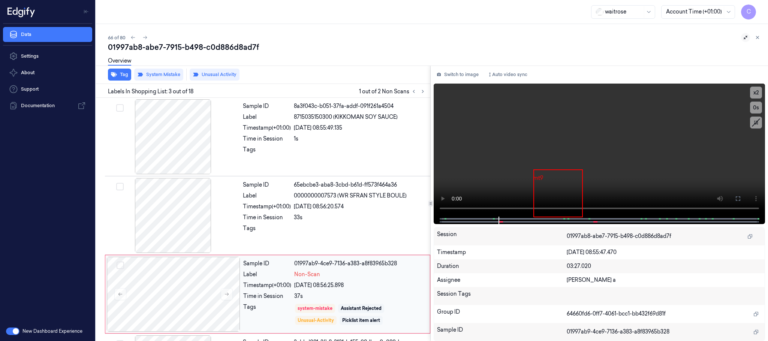
scroll to position [75, 0]
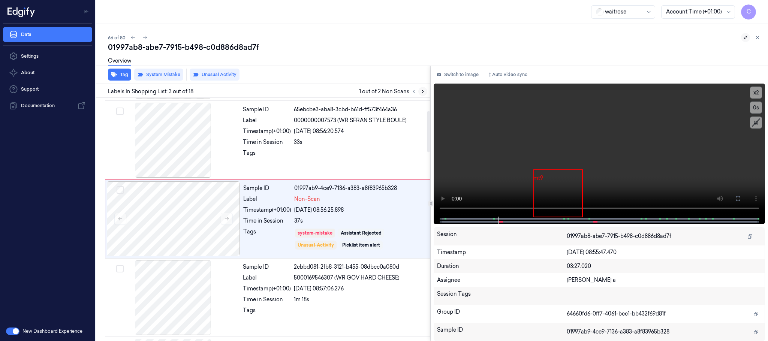
click at [425, 93] on icon at bounding box center [422, 91] width 5 height 5
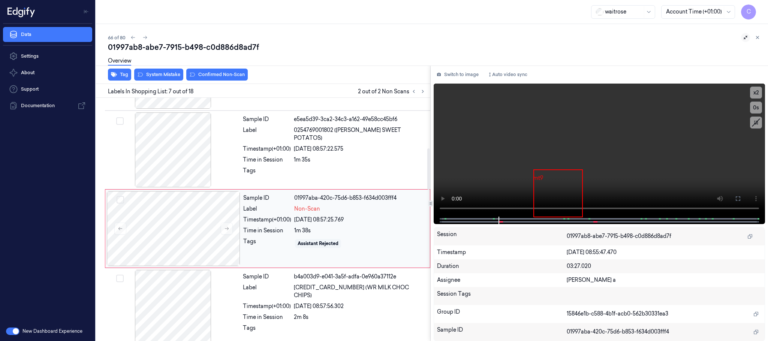
scroll to position [392, 0]
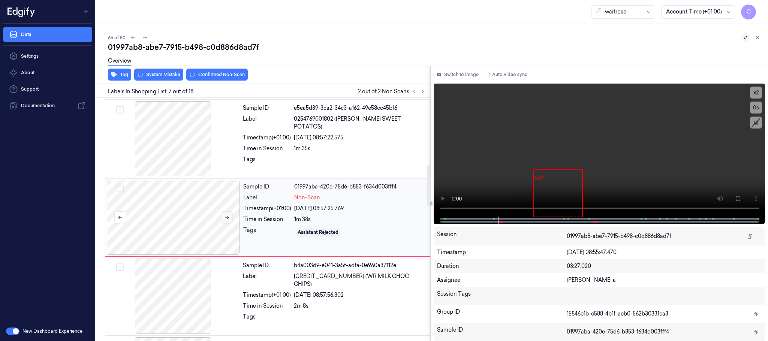
click at [228, 219] on icon at bounding box center [227, 217] width 4 height 3
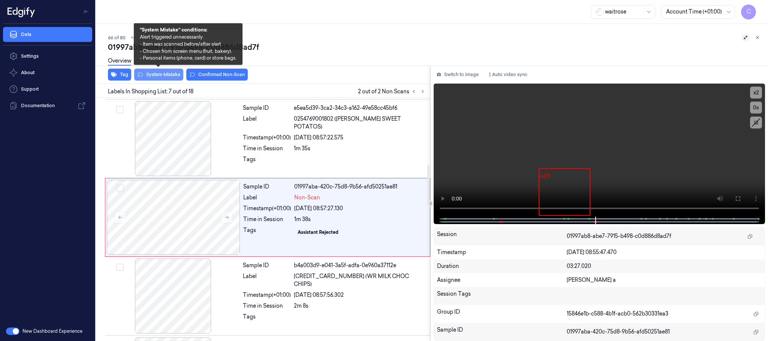
click at [149, 74] on button "System Mistake" at bounding box center [158, 75] width 49 height 12
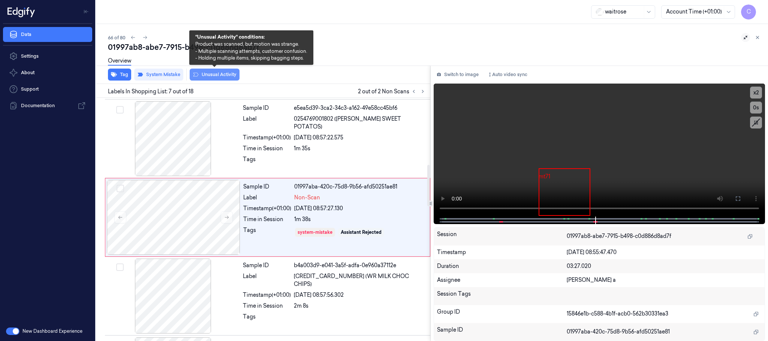
click at [224, 74] on button "Unusual Activity" at bounding box center [215, 75] width 50 height 12
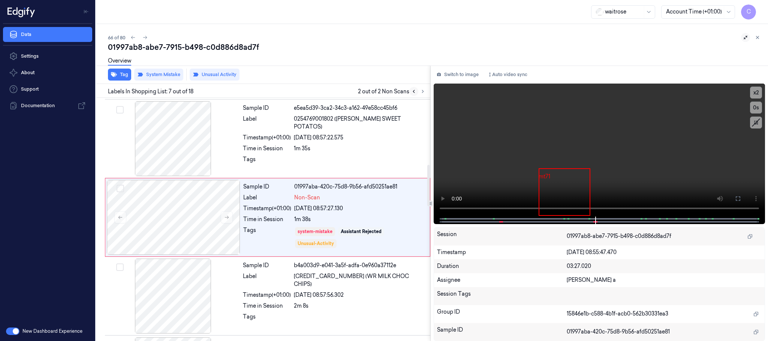
click at [410, 91] on button at bounding box center [414, 91] width 9 height 9
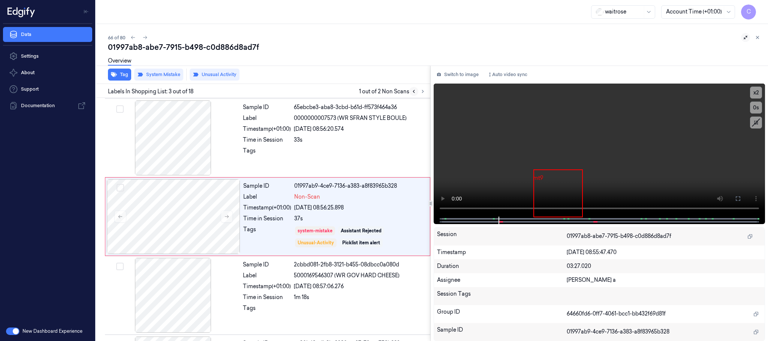
click at [413, 91] on icon at bounding box center [413, 91] width 5 height 5
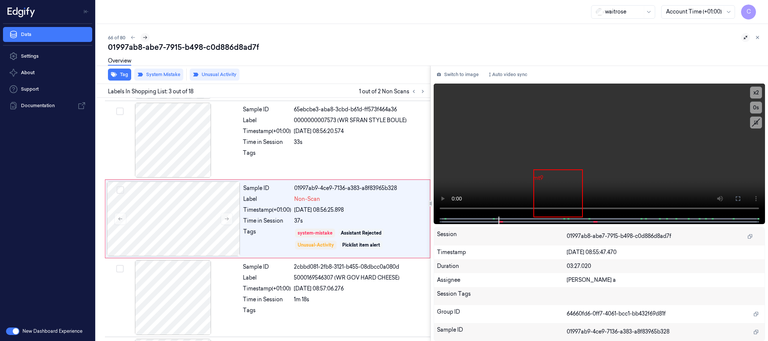
click at [144, 37] on icon at bounding box center [145, 37] width 5 height 5
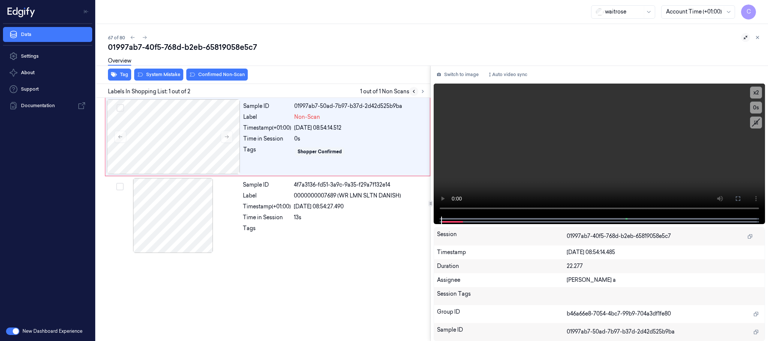
click at [418, 91] on button at bounding box center [414, 91] width 9 height 9
click at [228, 134] on icon at bounding box center [226, 136] width 5 height 5
click at [571, 171] on video at bounding box center [600, 150] width 332 height 133
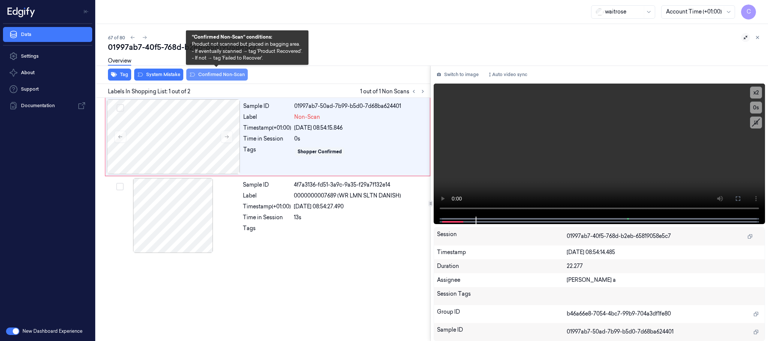
click at [209, 79] on button "Confirmed Non-Scan" at bounding box center [217, 75] width 62 height 12
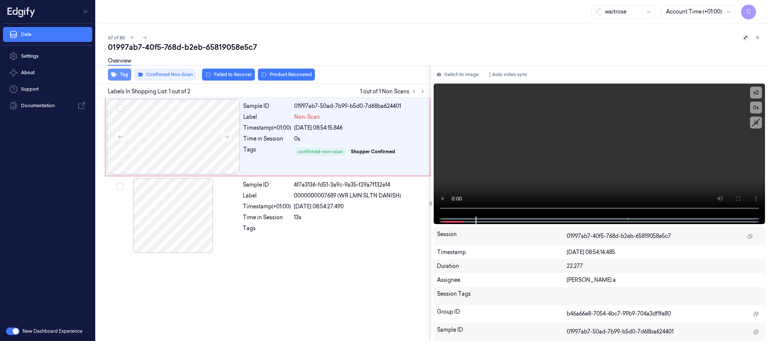
click at [126, 76] on button "Tag" at bounding box center [119, 75] width 23 height 12
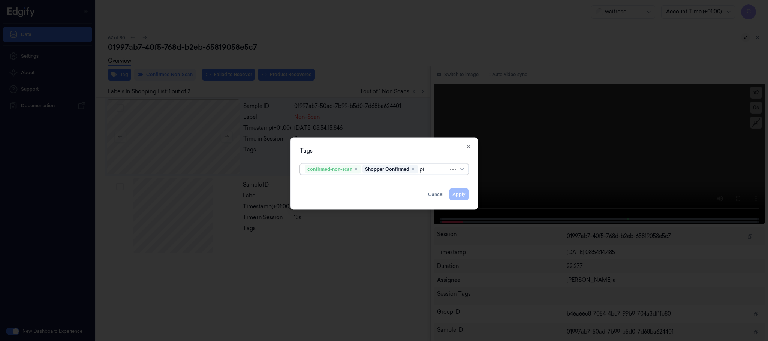
type input "pic"
click at [349, 186] on div "Picklist item alert" at bounding box center [384, 185] width 159 height 8
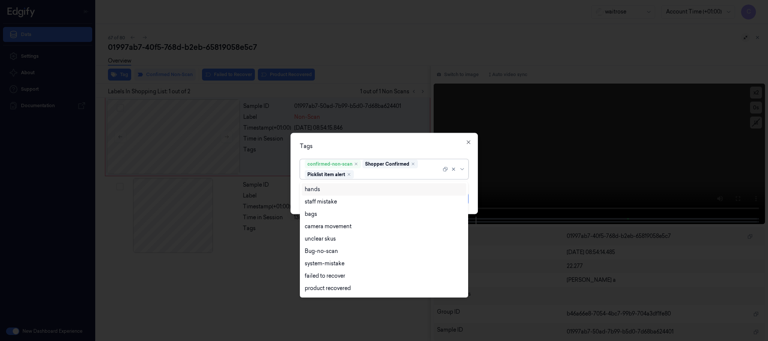
click at [414, 144] on div "Tags" at bounding box center [384, 147] width 169 height 8
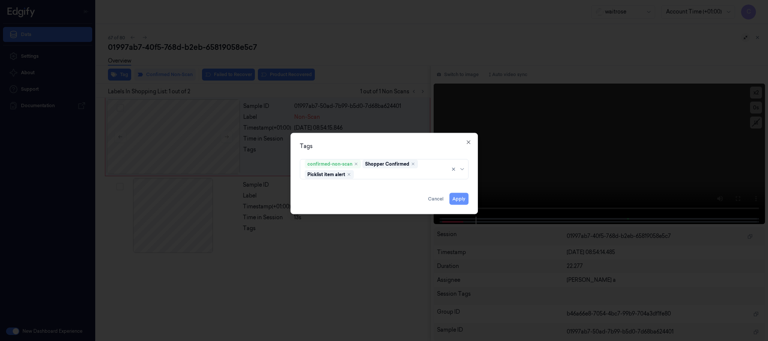
click at [459, 196] on button "Apply" at bounding box center [459, 199] width 19 height 12
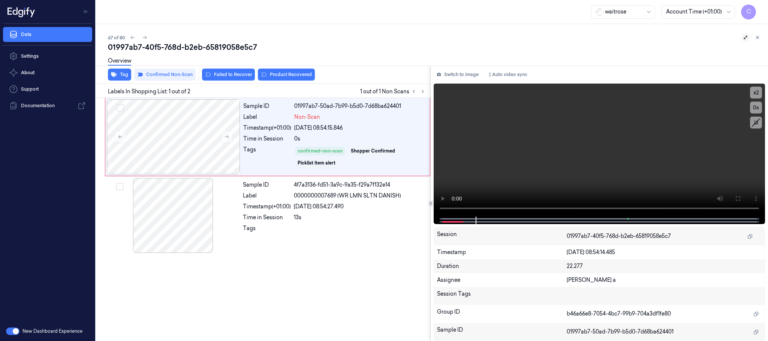
click at [284, 73] on button "Product Recovered" at bounding box center [286, 75] width 57 height 12
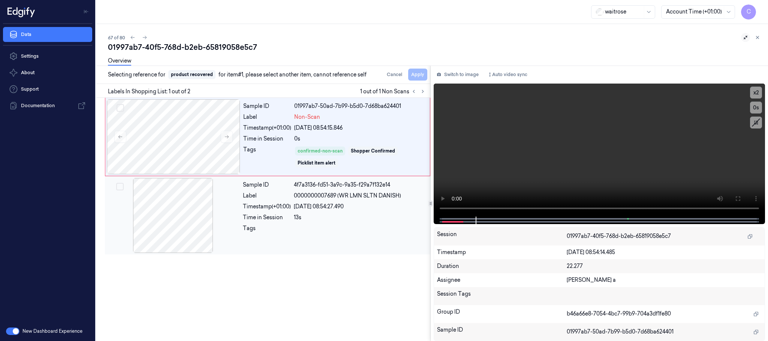
click at [184, 194] on div at bounding box center [174, 215] width 134 height 75
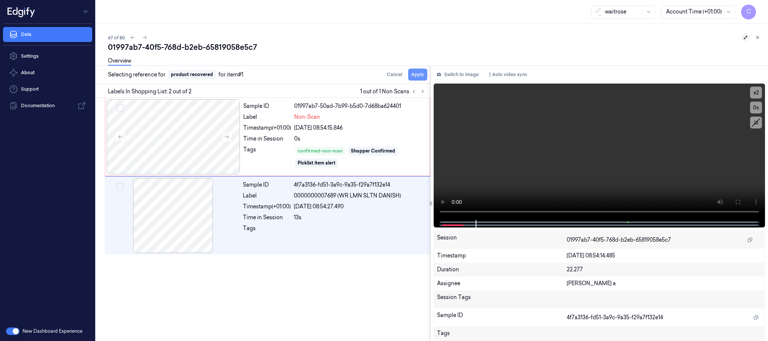
click at [424, 77] on button "Apply" at bounding box center [417, 75] width 19 height 12
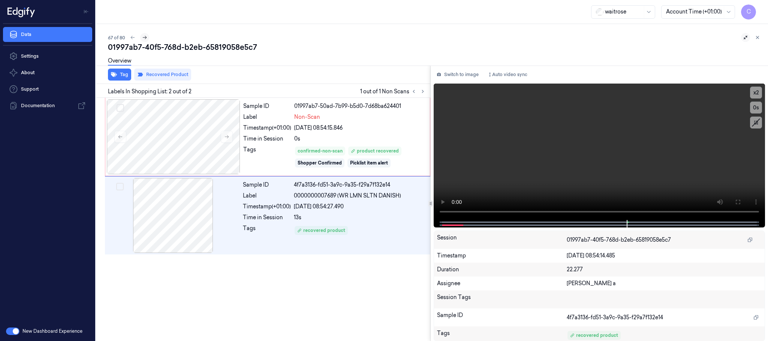
click at [144, 38] on icon at bounding box center [144, 37] width 5 height 5
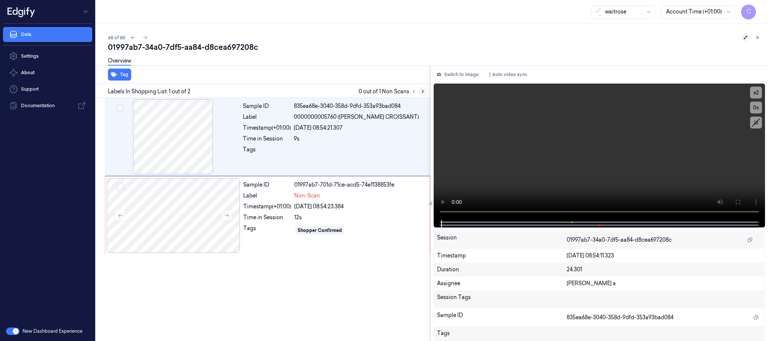
click at [419, 90] on button at bounding box center [423, 91] width 9 height 9
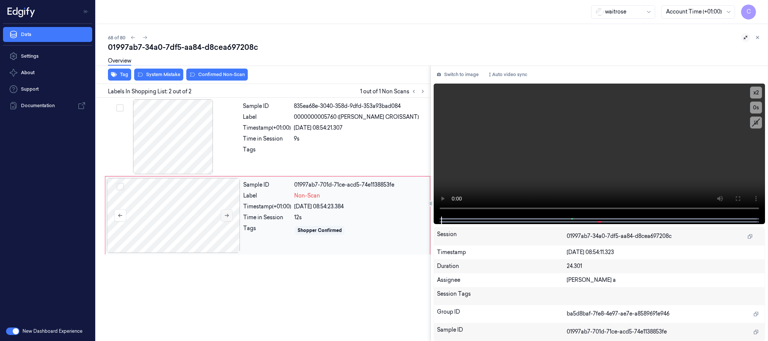
click at [225, 217] on icon at bounding box center [226, 215] width 5 height 5
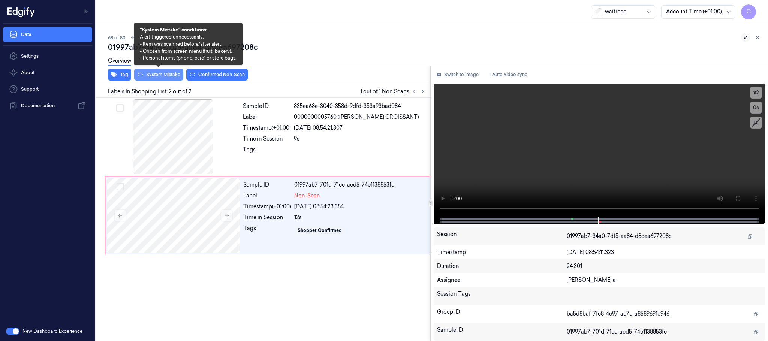
click at [164, 74] on button "System Mistake" at bounding box center [158, 75] width 49 height 12
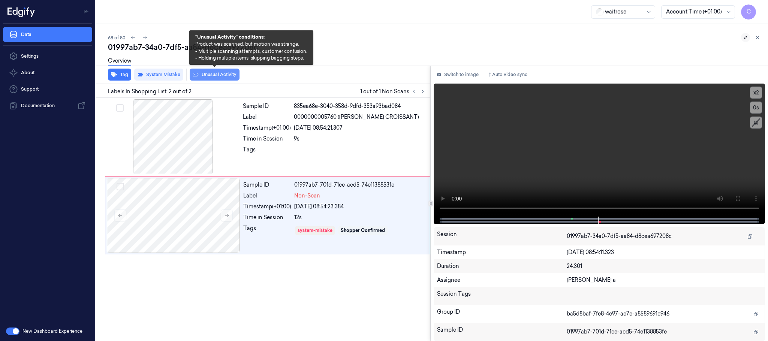
click at [227, 74] on button "Unusual Activity" at bounding box center [215, 75] width 50 height 12
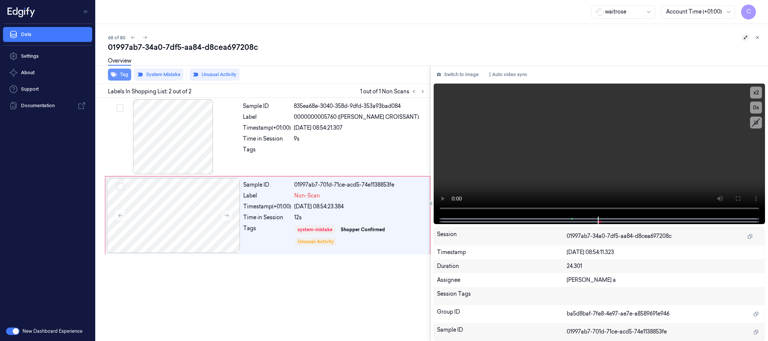
click at [124, 77] on button "Tag" at bounding box center [119, 75] width 23 height 12
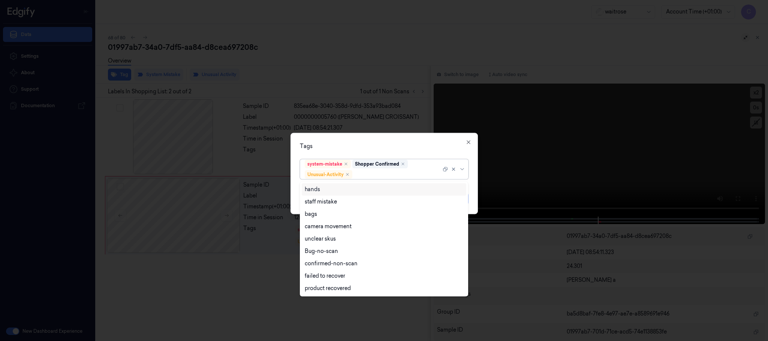
click at [386, 176] on div at bounding box center [397, 175] width 87 height 8
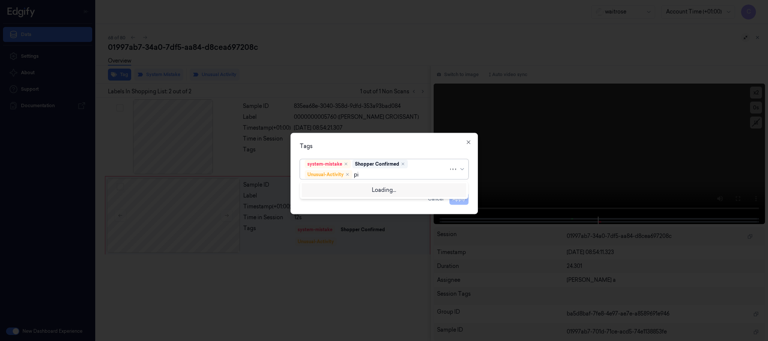
type input "pic"
click at [371, 186] on div "Picklist item alert" at bounding box center [384, 190] width 159 height 8
click at [396, 134] on div "Tags system-mistake Shopper Confirmed Unusual-Activity Picklist item alert Appl…" at bounding box center [385, 173] width 188 height 81
click at [455, 201] on button "Apply" at bounding box center [459, 199] width 19 height 12
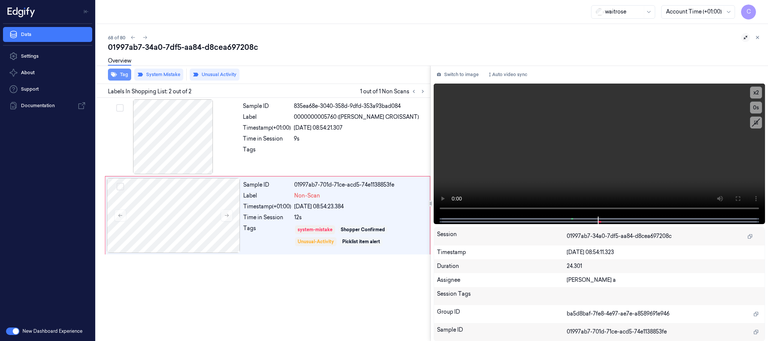
click at [119, 73] on button "Tag" at bounding box center [119, 75] width 23 height 12
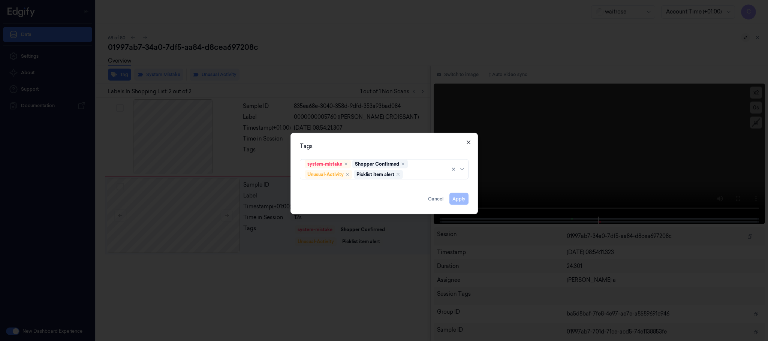
click at [468, 143] on icon "button" at bounding box center [469, 143] width 6 height 6
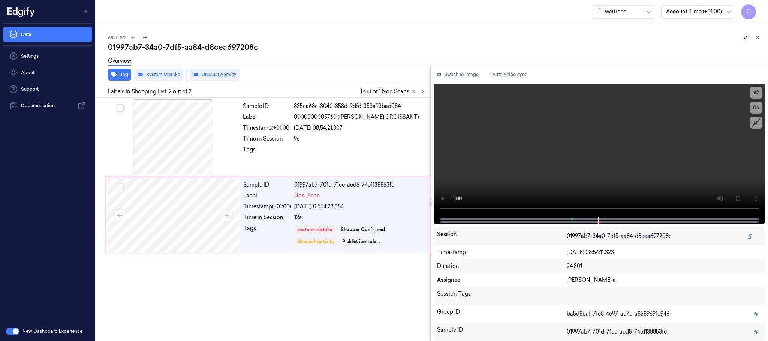
click at [146, 39] on icon at bounding box center [145, 37] width 5 height 5
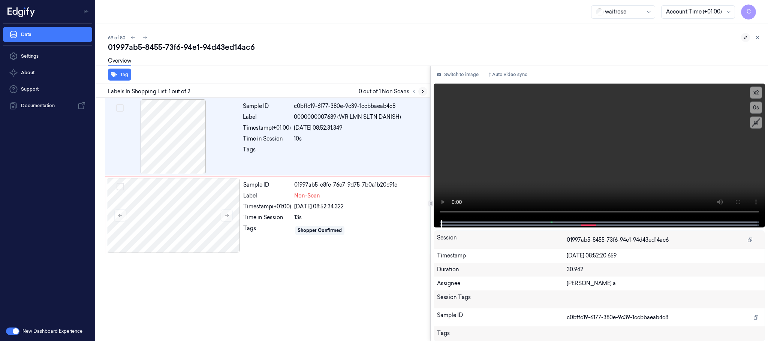
click at [426, 92] on button at bounding box center [423, 91] width 9 height 9
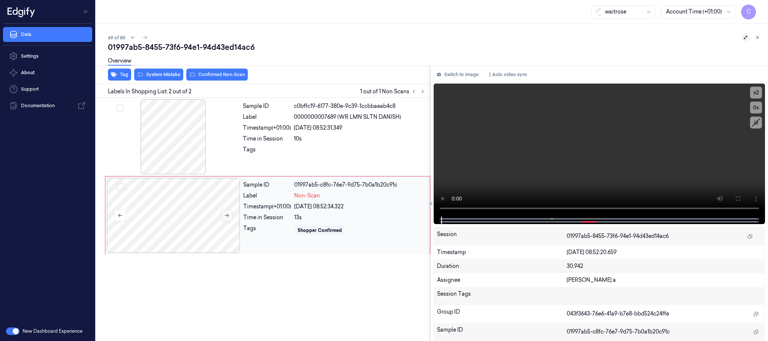
click at [224, 215] on icon at bounding box center [226, 215] width 5 height 5
click at [164, 135] on div at bounding box center [174, 136] width 134 height 75
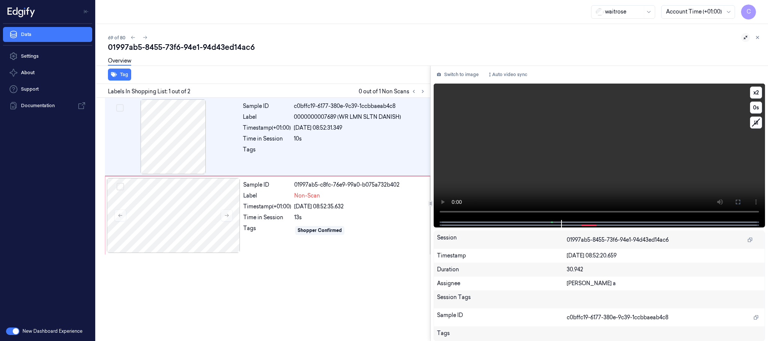
click at [596, 181] on video at bounding box center [600, 152] width 332 height 137
click at [195, 216] on div at bounding box center [174, 215] width 134 height 75
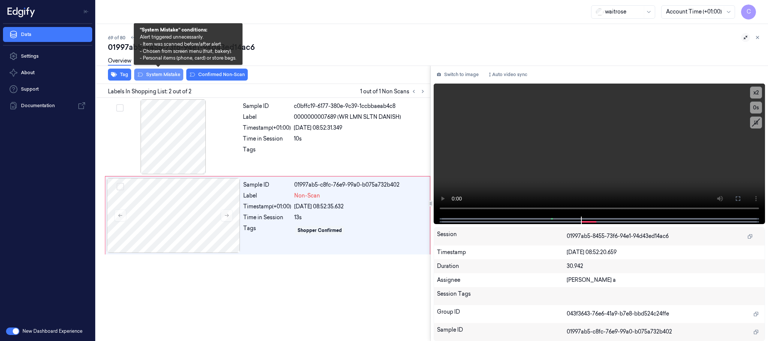
click at [158, 75] on button "System Mistake" at bounding box center [158, 75] width 49 height 12
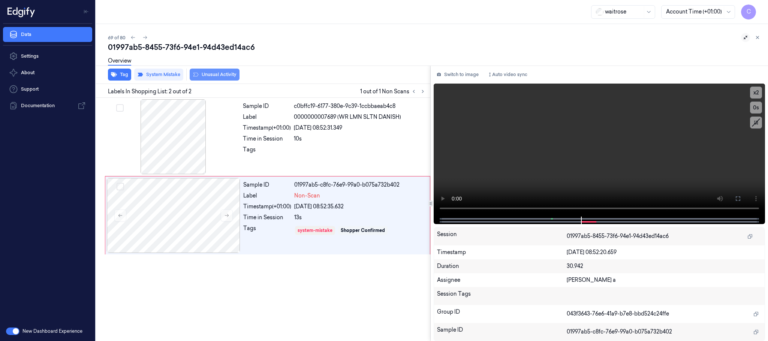
click at [213, 78] on button "Unusual Activity" at bounding box center [215, 75] width 50 height 12
click at [118, 71] on button "Tag" at bounding box center [119, 75] width 23 height 12
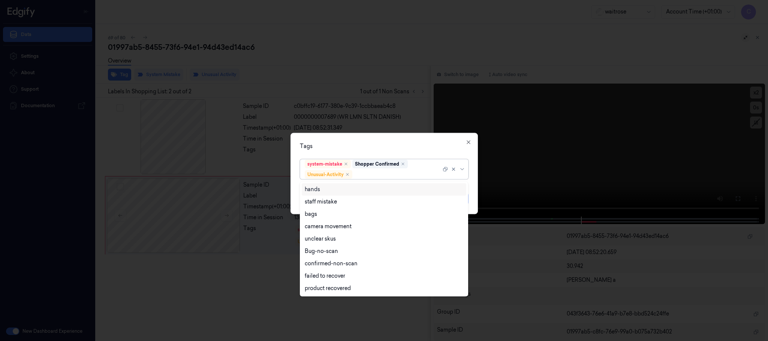
click at [362, 175] on div at bounding box center [397, 175] width 87 height 8
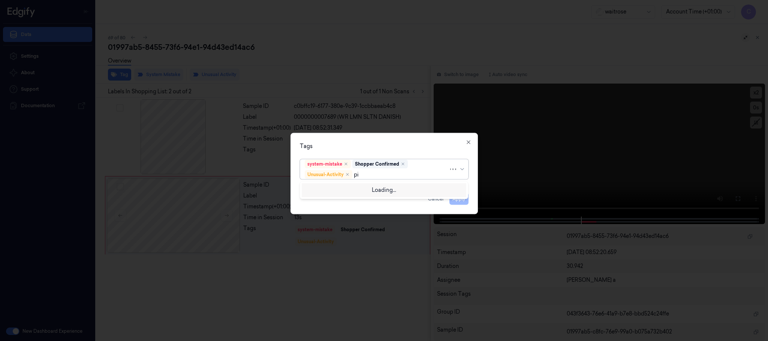
type input "pic"
click at [347, 189] on div "Picklist item alert" at bounding box center [326, 190] width 43 height 8
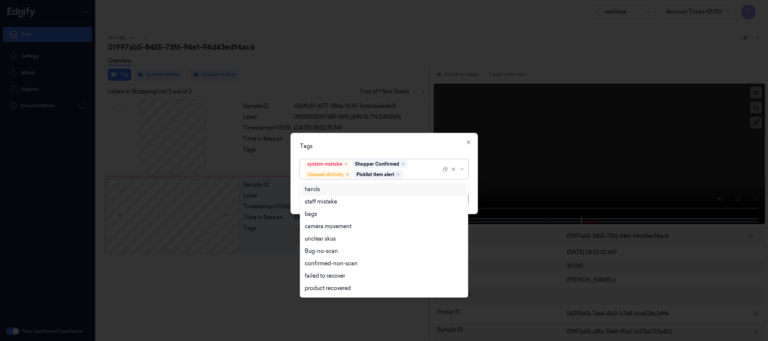
click at [439, 149] on div "Tags" at bounding box center [384, 147] width 169 height 8
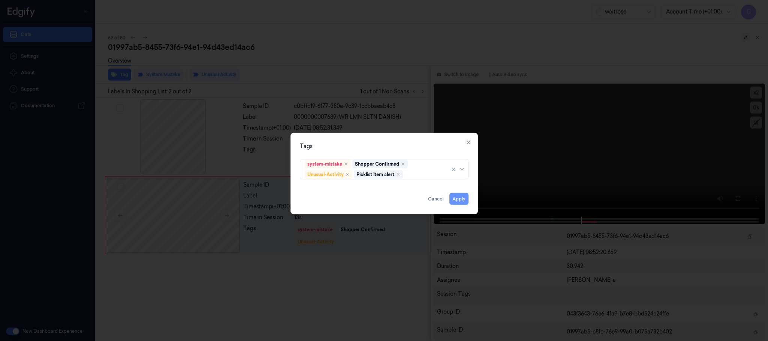
click at [461, 199] on button "Apply" at bounding box center [459, 199] width 19 height 12
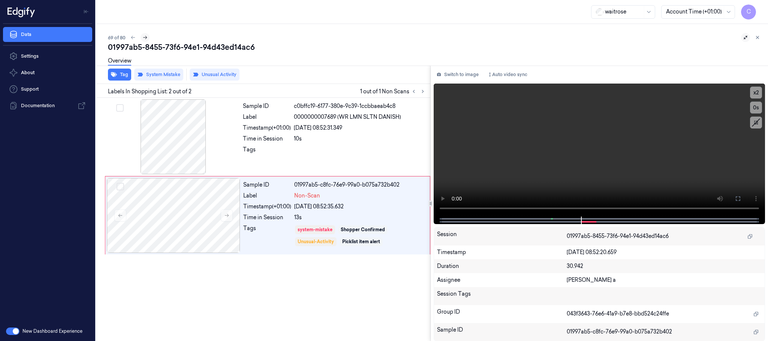
click at [146, 38] on icon at bounding box center [145, 37] width 5 height 5
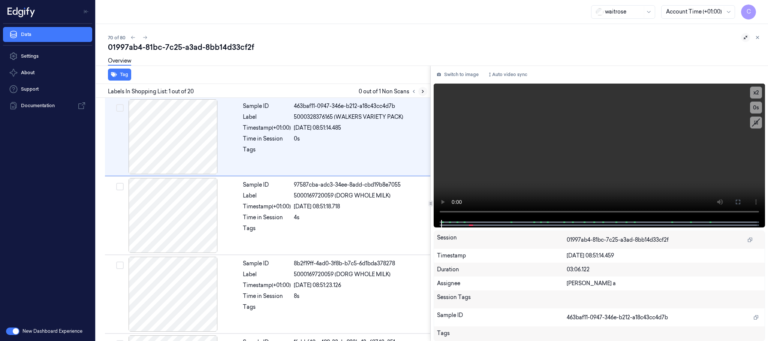
click at [420, 89] on icon at bounding box center [422, 91] width 5 height 5
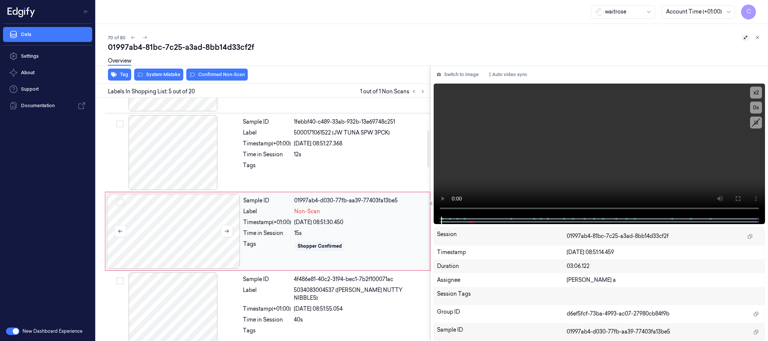
scroll to position [234, 0]
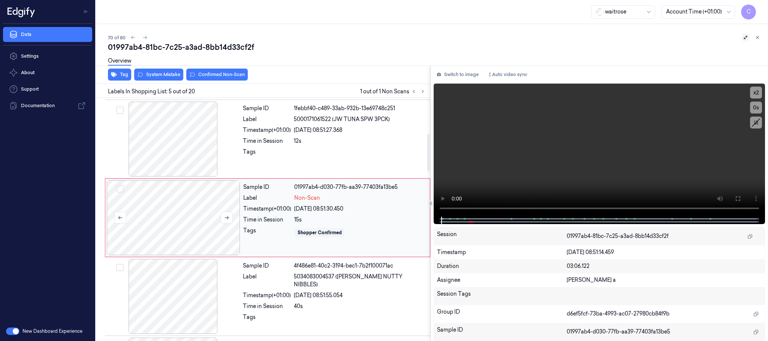
click at [233, 219] on div at bounding box center [174, 217] width 134 height 75
click at [229, 220] on icon at bounding box center [226, 217] width 5 height 5
click at [228, 220] on icon at bounding box center [226, 217] width 5 height 5
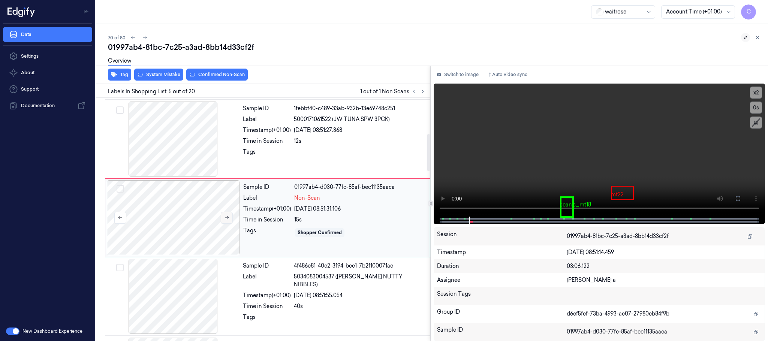
click at [228, 220] on icon at bounding box center [226, 217] width 5 height 5
click at [199, 147] on div at bounding box center [174, 139] width 134 height 75
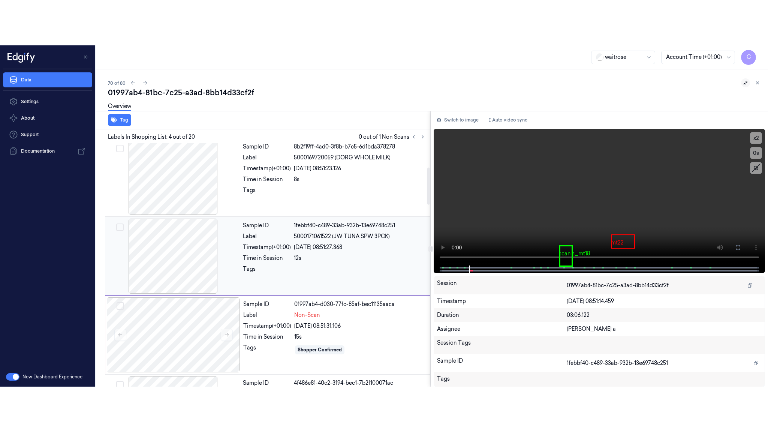
scroll to position [155, 0]
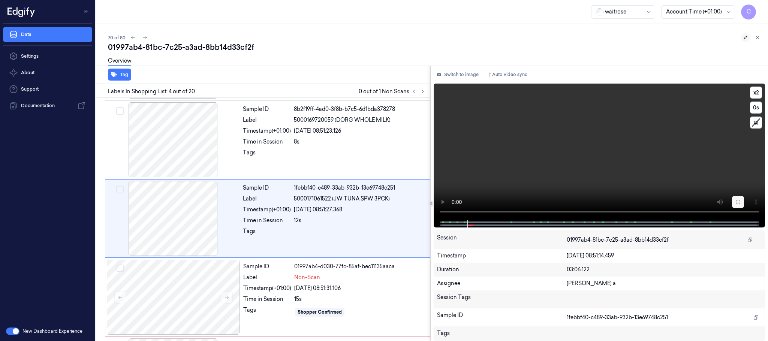
click at [741, 200] on icon at bounding box center [738, 202] width 6 height 6
click at [741, 220] on video at bounding box center [600, 152] width 332 height 137
click at [735, 203] on icon at bounding box center [738, 202] width 6 height 6
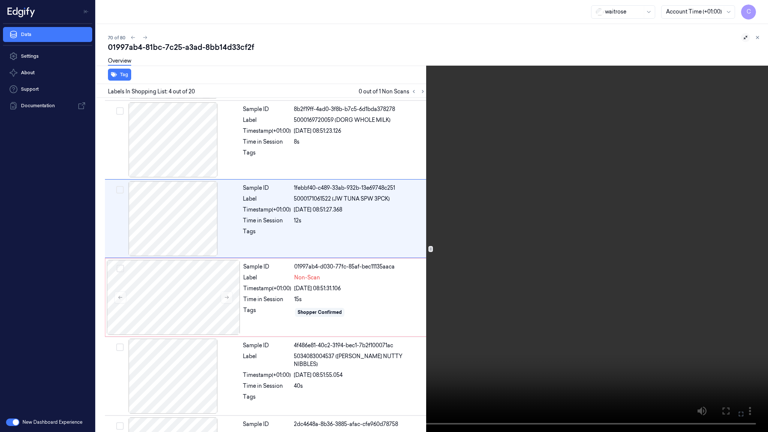
click at [387, 219] on video at bounding box center [384, 216] width 768 height 432
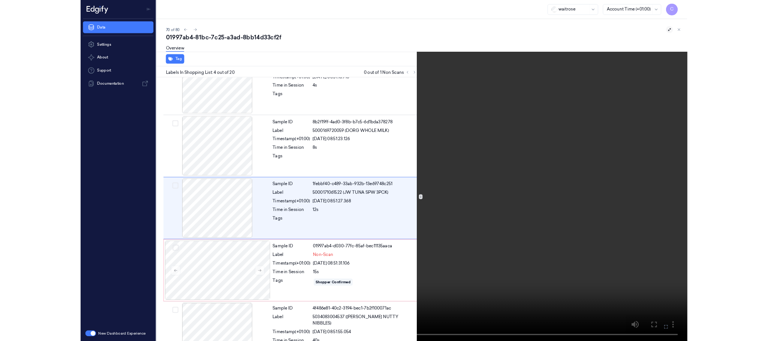
scroll to position [109, 0]
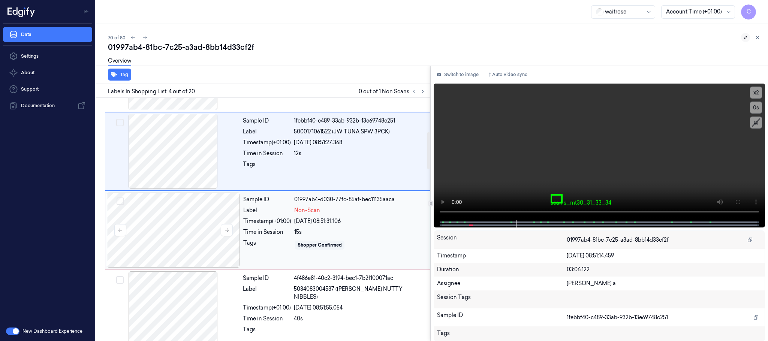
click at [188, 231] on div at bounding box center [174, 230] width 134 height 75
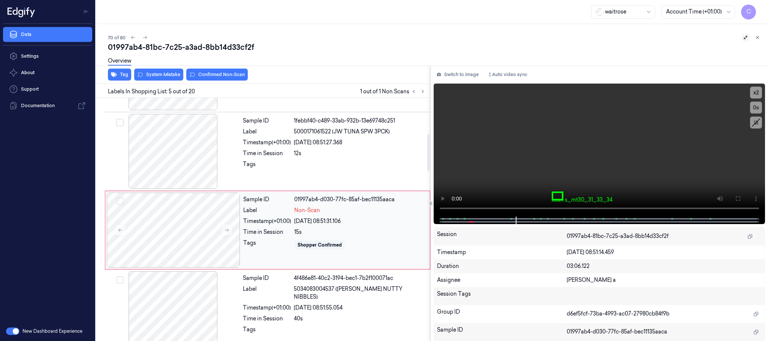
scroll to position [234, 0]
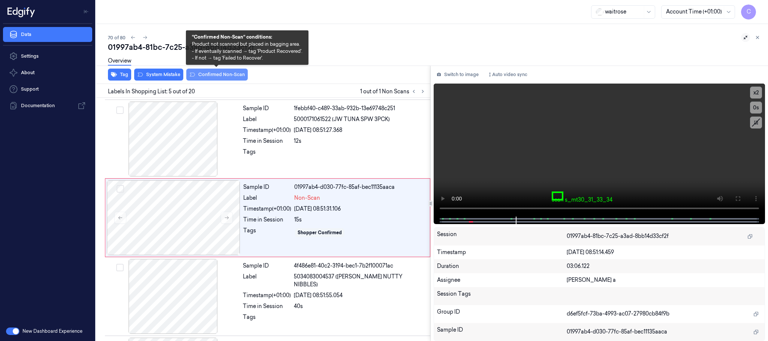
click at [235, 75] on button "Confirmed Non-Scan" at bounding box center [217, 75] width 62 height 12
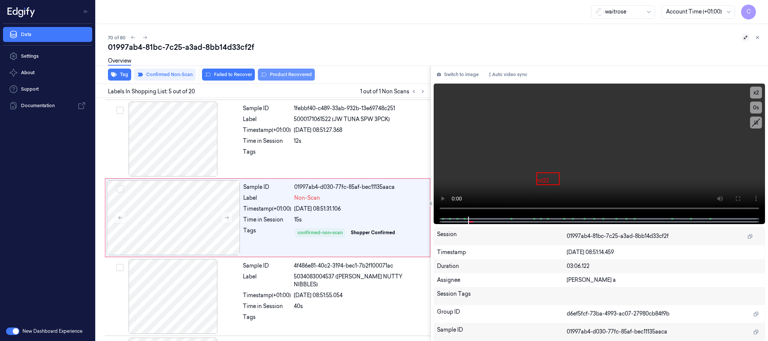
click at [293, 75] on button "Product Recovered" at bounding box center [286, 75] width 57 height 12
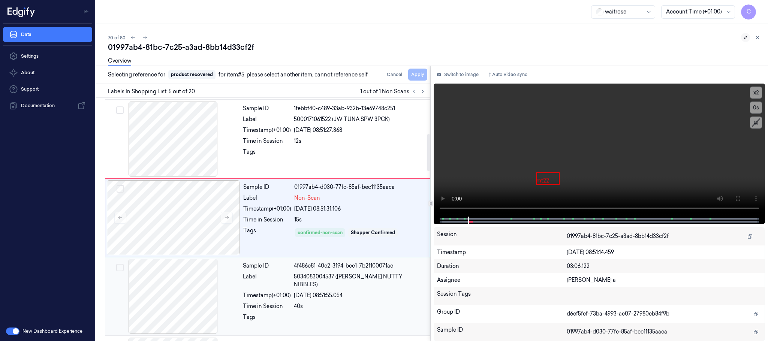
click at [185, 291] on div at bounding box center [174, 296] width 134 height 75
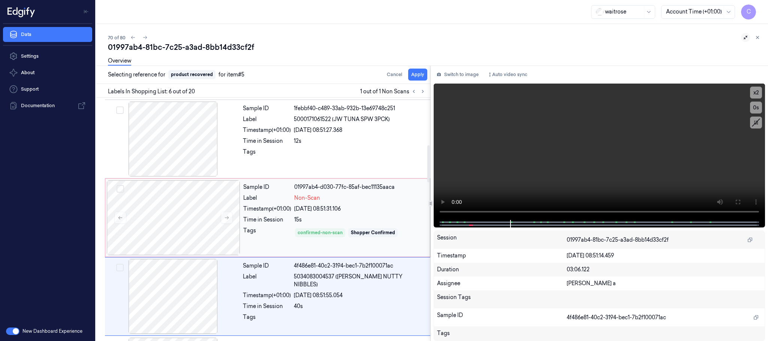
scroll to position [313, 0]
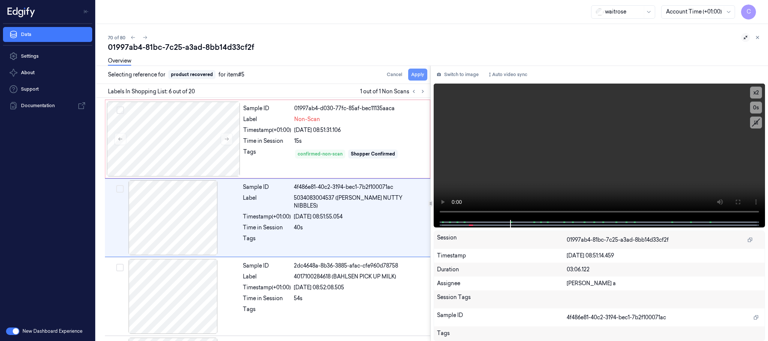
click at [417, 74] on button "Apply" at bounding box center [417, 75] width 19 height 12
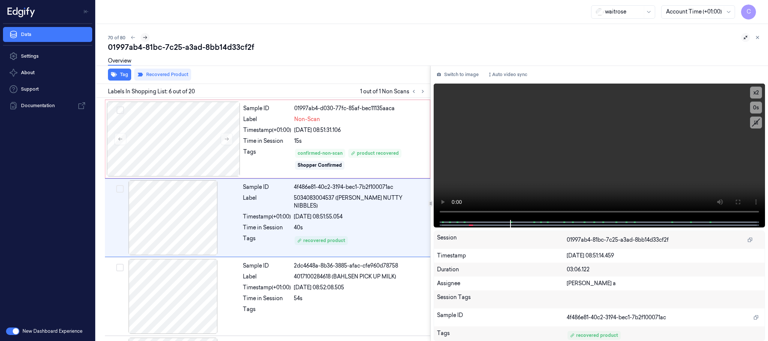
click at [146, 38] on icon at bounding box center [145, 37] width 5 height 5
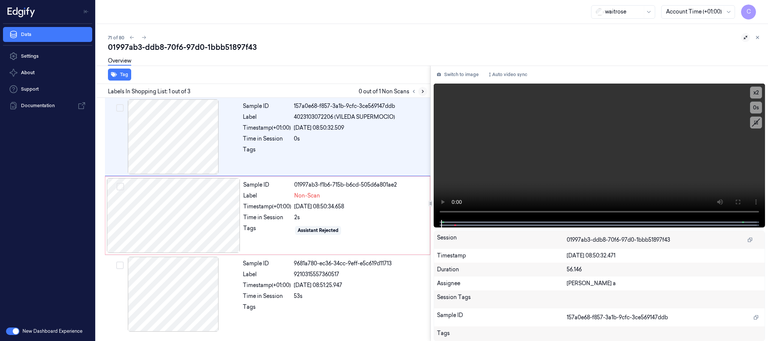
click at [420, 90] on icon at bounding box center [422, 91] width 5 height 5
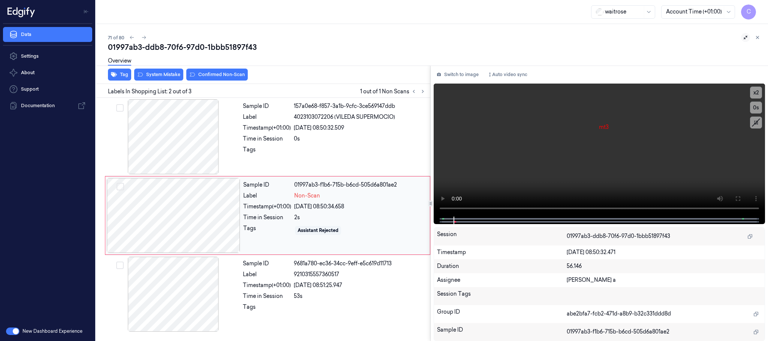
click at [215, 213] on div at bounding box center [174, 215] width 134 height 75
click at [171, 128] on div at bounding box center [174, 136] width 134 height 75
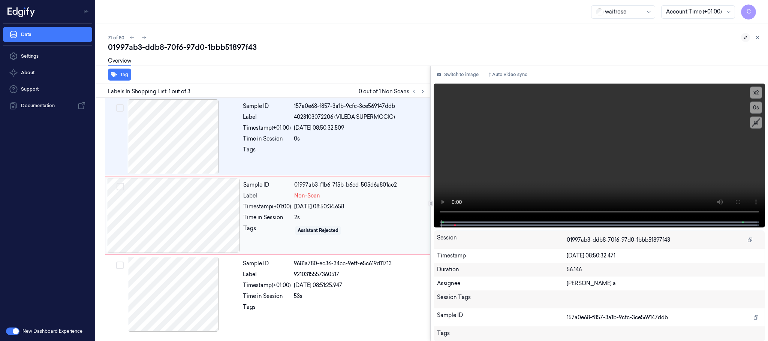
click at [186, 202] on div at bounding box center [174, 215] width 134 height 75
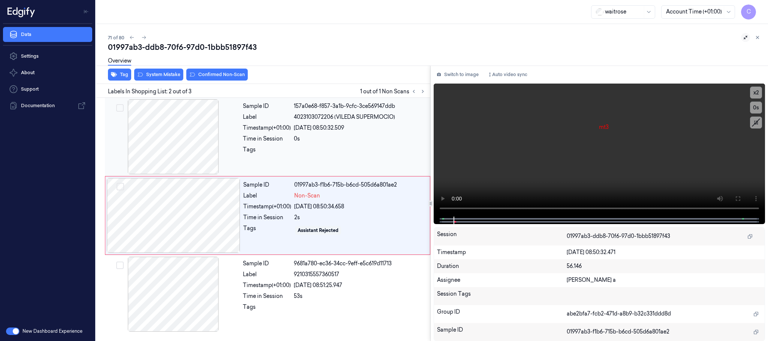
click at [169, 119] on div at bounding box center [174, 136] width 134 height 75
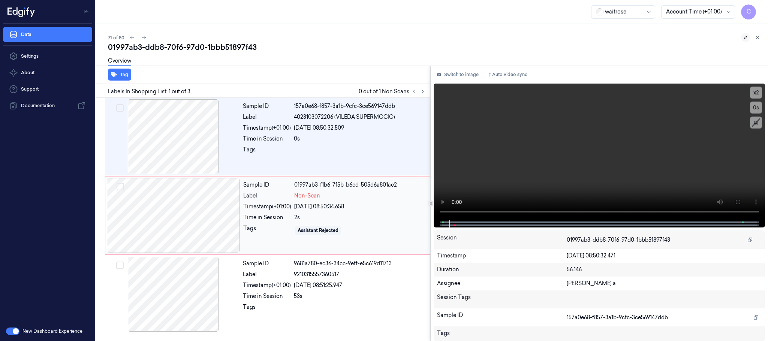
click at [173, 209] on div at bounding box center [174, 215] width 134 height 75
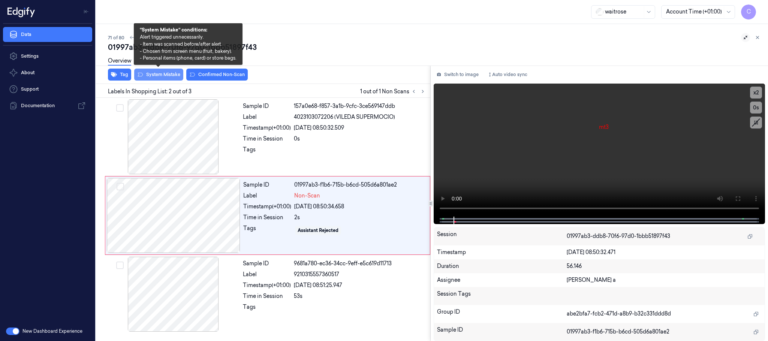
click at [153, 71] on button "System Mistake" at bounding box center [158, 75] width 49 height 12
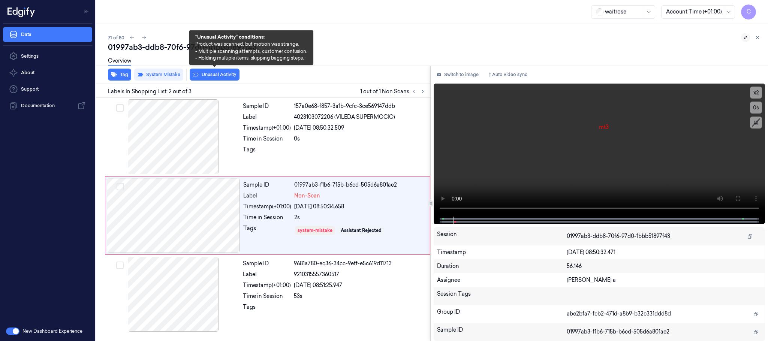
click at [223, 76] on button "Unusual Activity" at bounding box center [215, 75] width 50 height 12
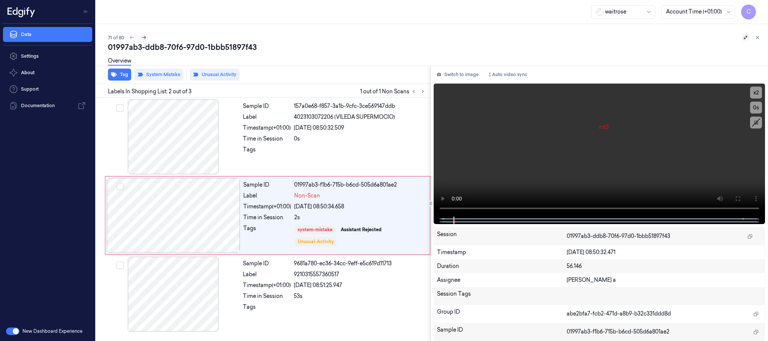
click at [144, 36] on icon at bounding box center [144, 37] width 4 height 3
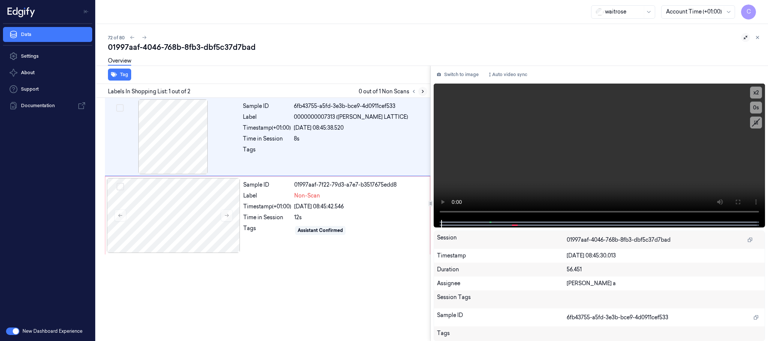
click at [425, 92] on icon at bounding box center [422, 91] width 5 height 5
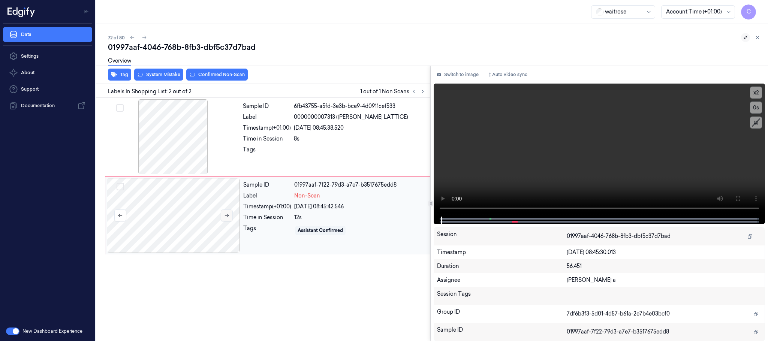
click at [226, 219] on button at bounding box center [227, 216] width 12 height 12
click at [176, 141] on div at bounding box center [174, 136] width 134 height 75
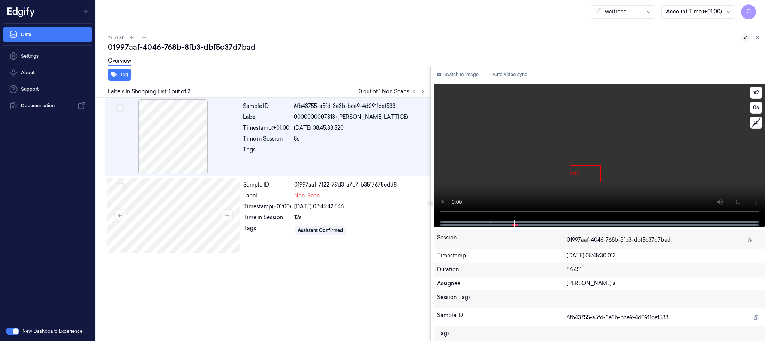
click at [574, 156] on video at bounding box center [600, 152] width 332 height 137
click at [196, 223] on div at bounding box center [174, 215] width 134 height 75
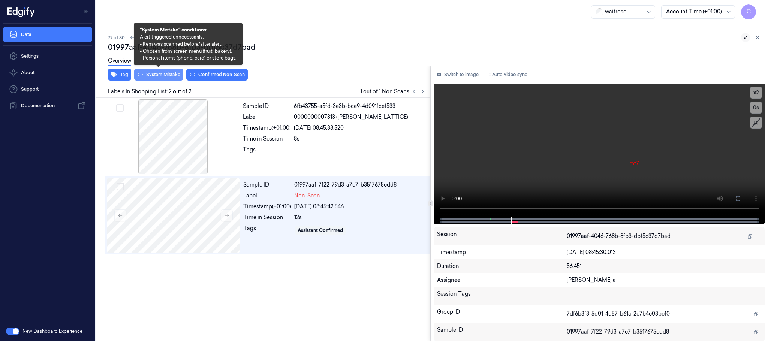
click at [152, 71] on button "System Mistake" at bounding box center [158, 75] width 49 height 12
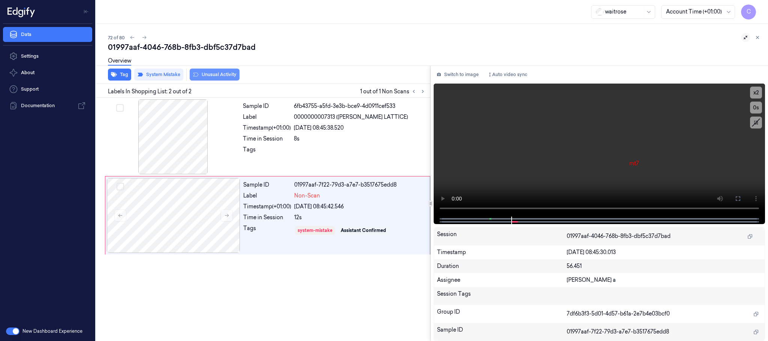
click at [223, 71] on button "Unusual Activity" at bounding box center [215, 75] width 50 height 12
click at [125, 77] on button "Tag" at bounding box center [119, 75] width 23 height 12
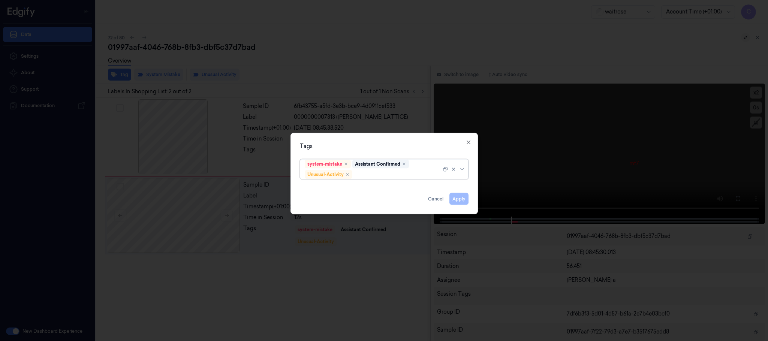
click at [404, 176] on div at bounding box center [397, 175] width 87 height 8
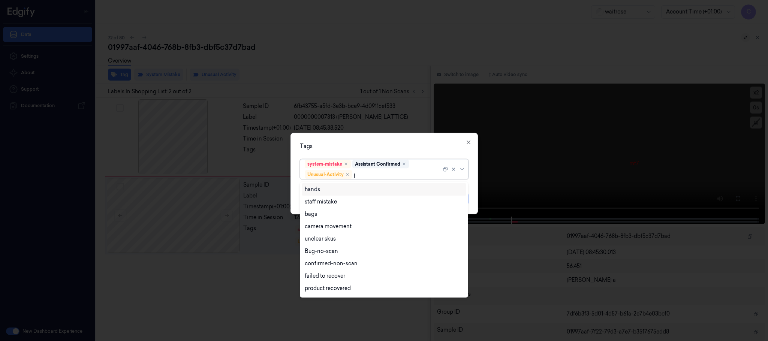
type input "pi"
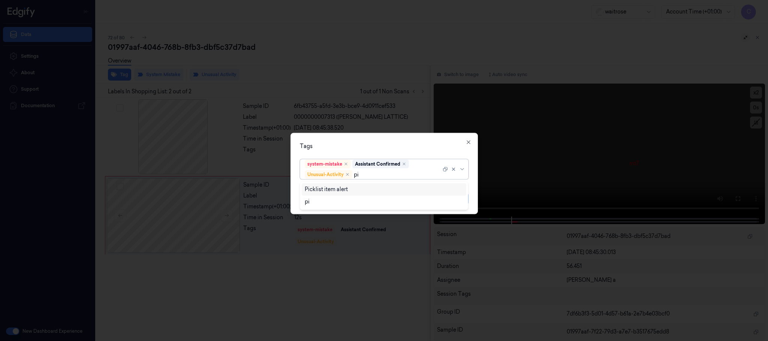
click at [367, 192] on div "Picklist item alert" at bounding box center [384, 190] width 159 height 8
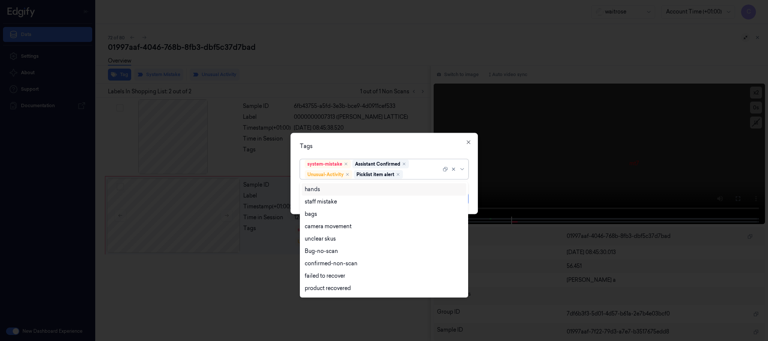
click at [377, 138] on div "Tags option Picklist item alert, selected. 16 results available. Use Up and Dow…" at bounding box center [385, 173] width 188 height 81
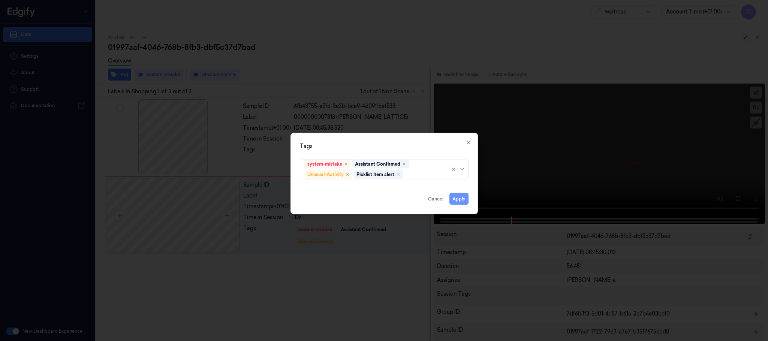
click at [461, 198] on button "Apply" at bounding box center [459, 199] width 19 height 12
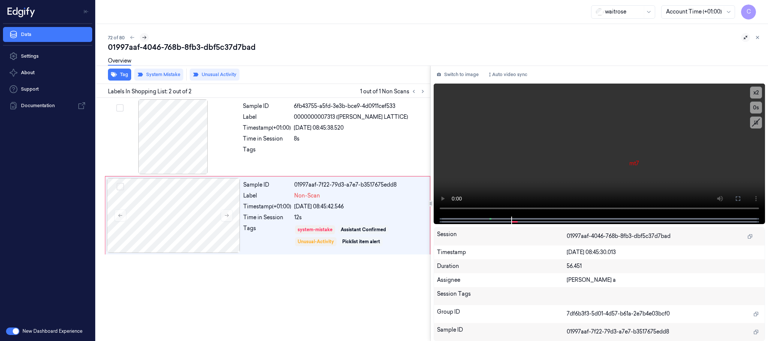
click at [142, 36] on icon at bounding box center [144, 37] width 5 height 5
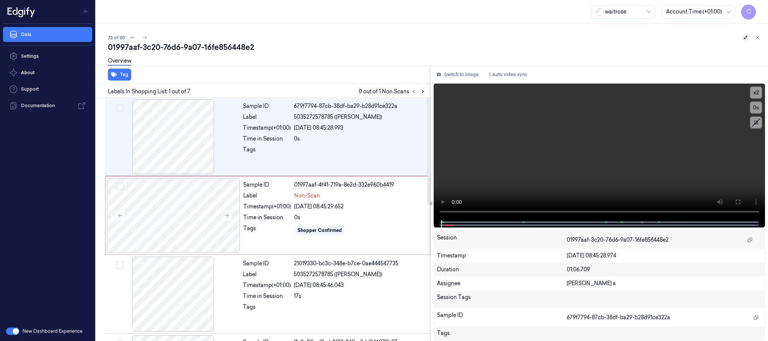
click at [420, 89] on button at bounding box center [423, 91] width 9 height 9
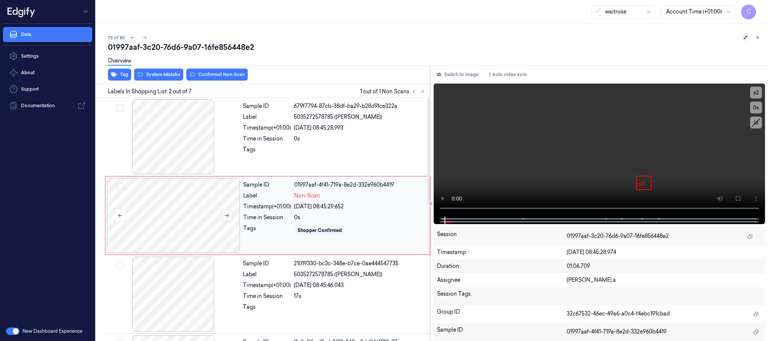
click at [231, 219] on button at bounding box center [227, 216] width 12 height 12
click at [230, 218] on icon at bounding box center [226, 215] width 5 height 5
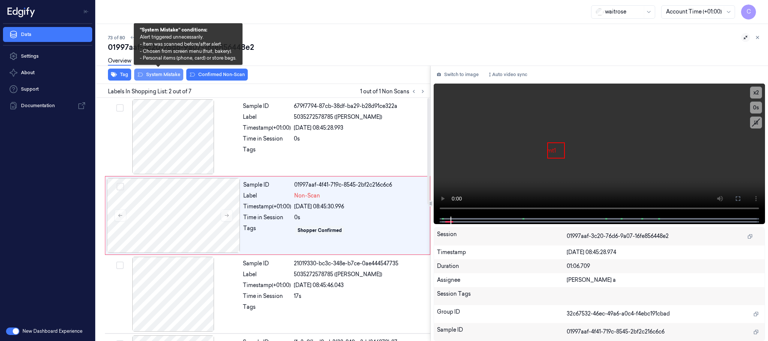
click at [166, 76] on button "System Mistake" at bounding box center [158, 75] width 49 height 12
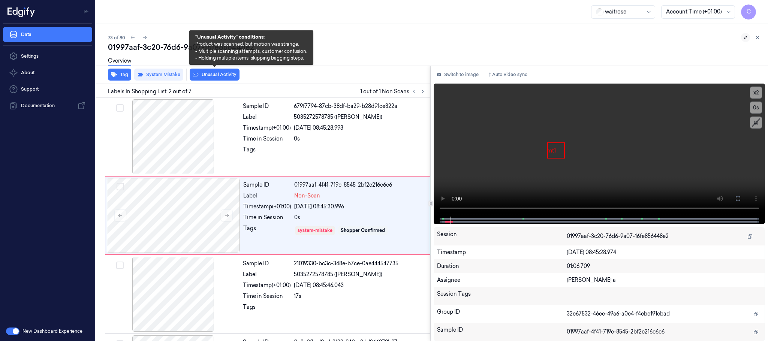
click at [214, 77] on button "Unusual Activity" at bounding box center [215, 75] width 50 height 12
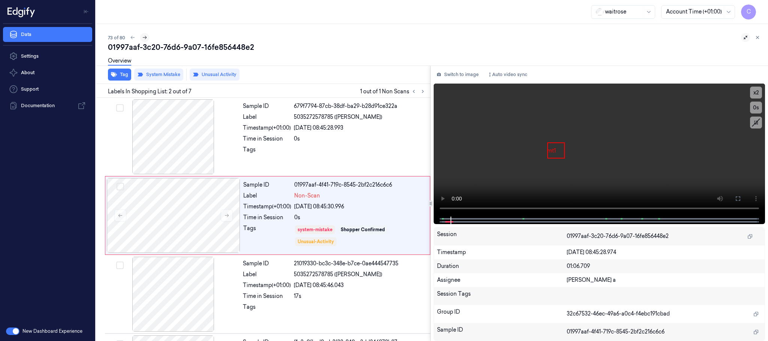
click at [143, 36] on icon at bounding box center [144, 37] width 5 height 5
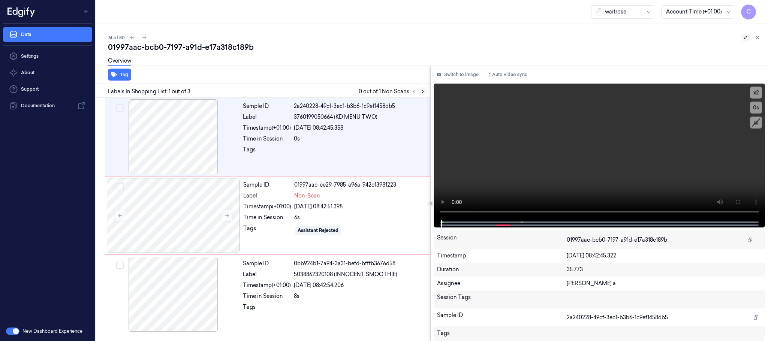
click at [421, 90] on icon at bounding box center [422, 91] width 5 height 5
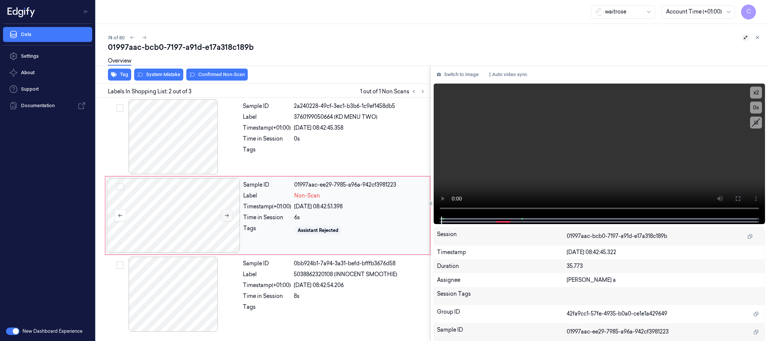
click at [227, 219] on button at bounding box center [227, 216] width 12 height 12
click at [170, 122] on div at bounding box center [174, 136] width 134 height 75
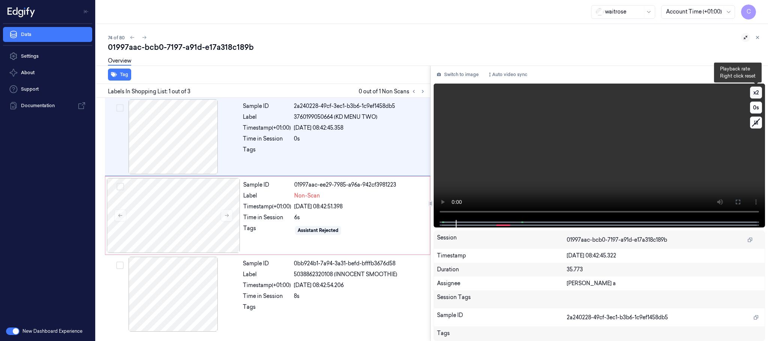
click at [753, 91] on button "x 2" at bounding box center [756, 93] width 12 height 12
click at [616, 158] on video at bounding box center [600, 152] width 332 height 137
click at [206, 217] on div at bounding box center [174, 215] width 134 height 75
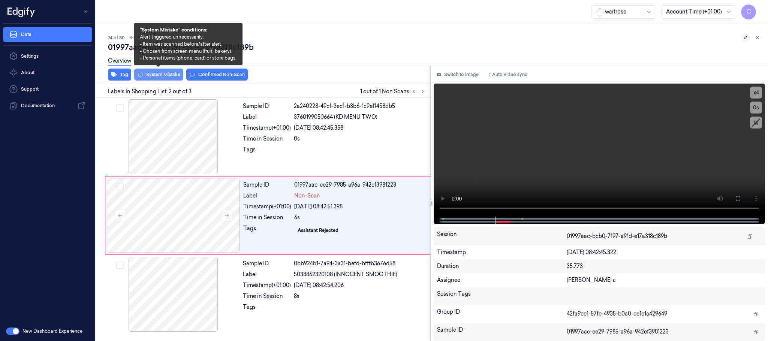
click at [166, 77] on button "System Mistake" at bounding box center [158, 75] width 49 height 12
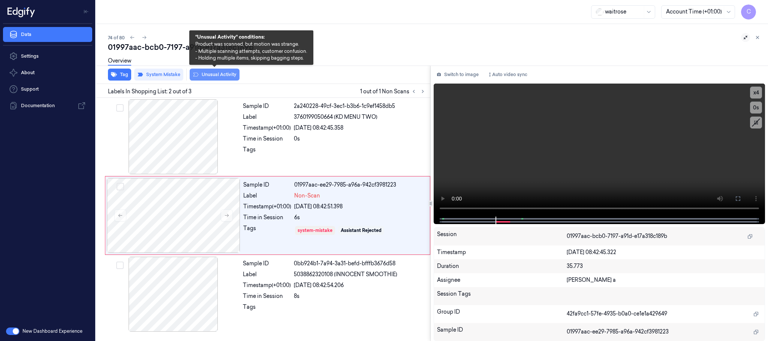
click at [210, 77] on button "Unusual Activity" at bounding box center [215, 75] width 50 height 12
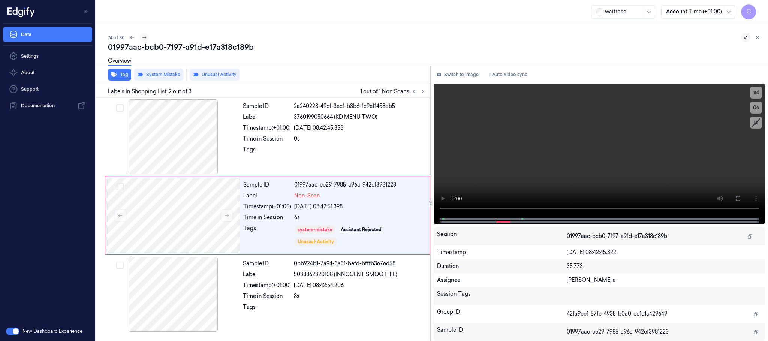
click at [146, 36] on icon at bounding box center [144, 37] width 5 height 5
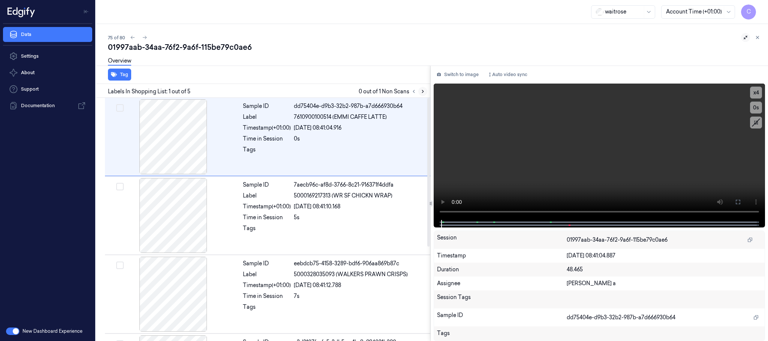
click at [422, 93] on icon at bounding box center [422, 91] width 5 height 5
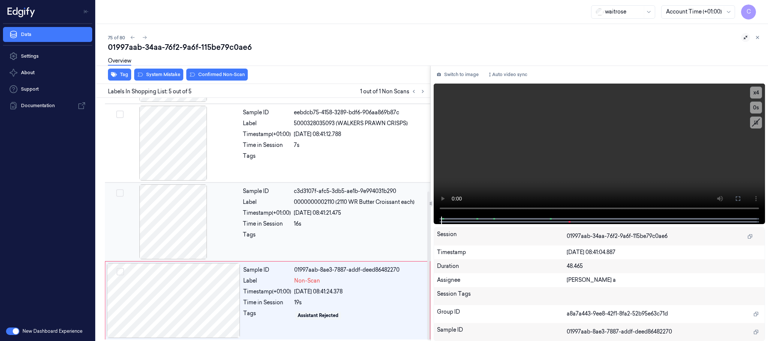
scroll to position [154, 0]
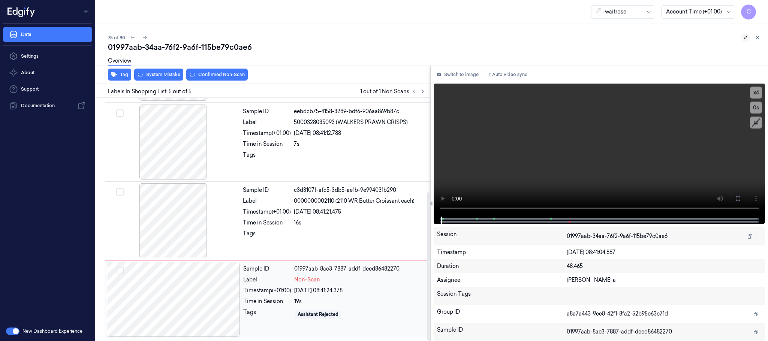
click at [228, 303] on div at bounding box center [174, 299] width 134 height 75
click at [191, 296] on div at bounding box center [174, 299] width 134 height 75
click at [175, 222] on div at bounding box center [174, 220] width 134 height 75
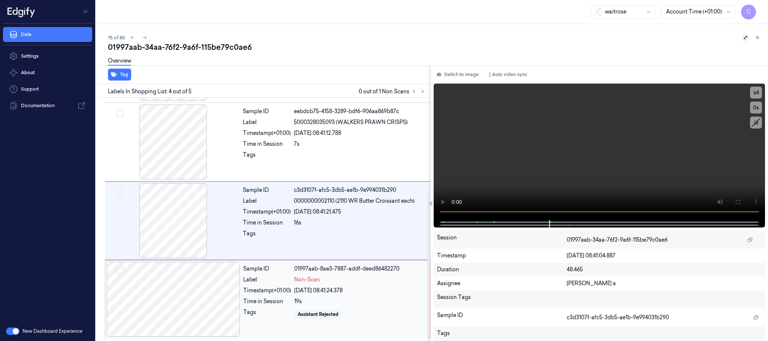
click at [183, 291] on div at bounding box center [174, 299] width 134 height 75
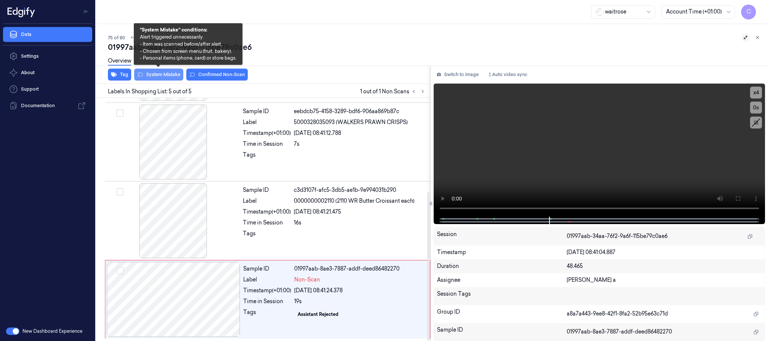
click at [151, 75] on button "System Mistake" at bounding box center [158, 75] width 49 height 12
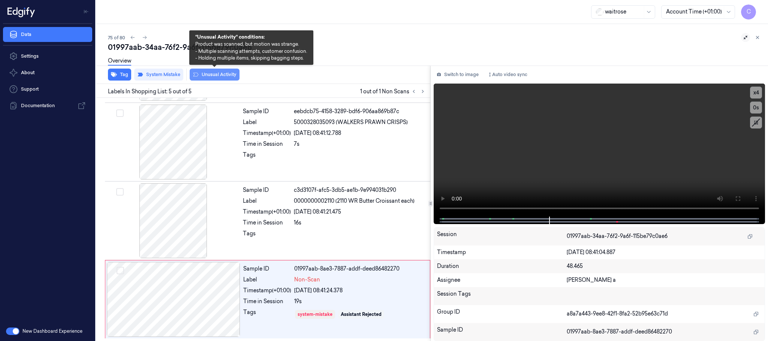
click at [229, 71] on button "Unusual Activity" at bounding box center [215, 75] width 50 height 12
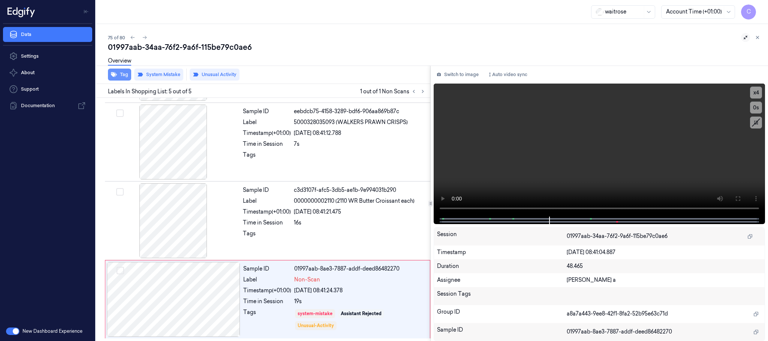
click at [120, 76] on button "Tag" at bounding box center [119, 75] width 23 height 12
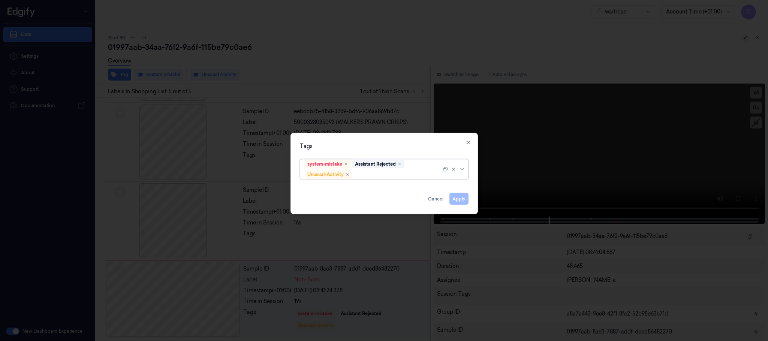
click at [386, 174] on div at bounding box center [397, 175] width 87 height 8
type input "pic"
click at [342, 190] on div "Picklist item alert" at bounding box center [326, 190] width 43 height 8
click at [435, 147] on div "Tags" at bounding box center [384, 147] width 169 height 8
click at [455, 200] on button "Apply" at bounding box center [459, 199] width 19 height 12
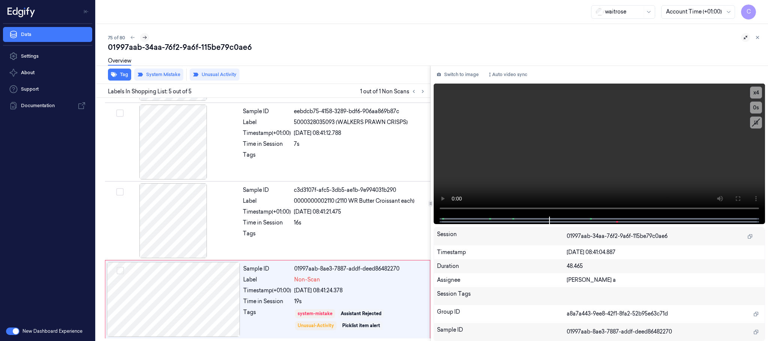
click at [146, 38] on icon at bounding box center [145, 37] width 4 height 3
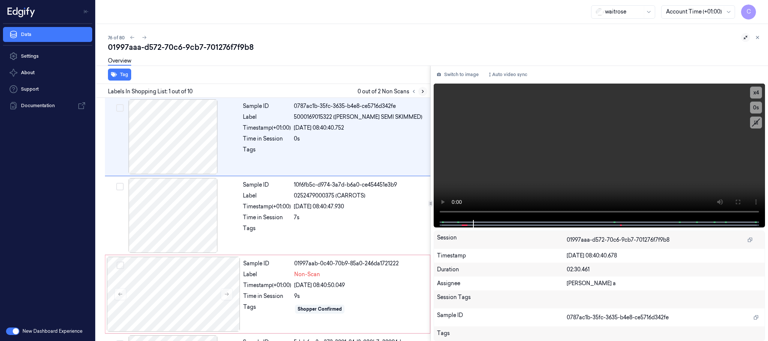
click at [423, 89] on icon at bounding box center [422, 91] width 5 height 5
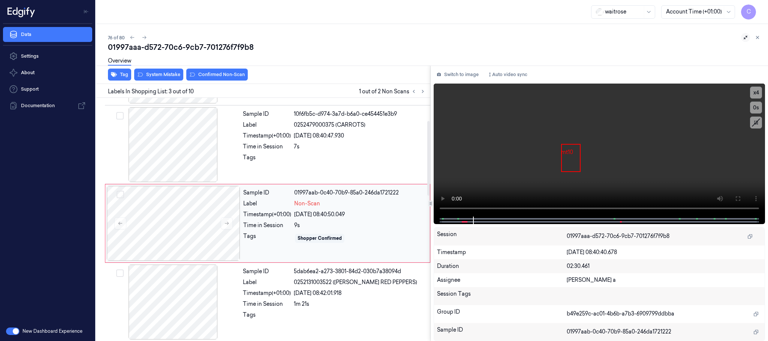
scroll to position [75, 0]
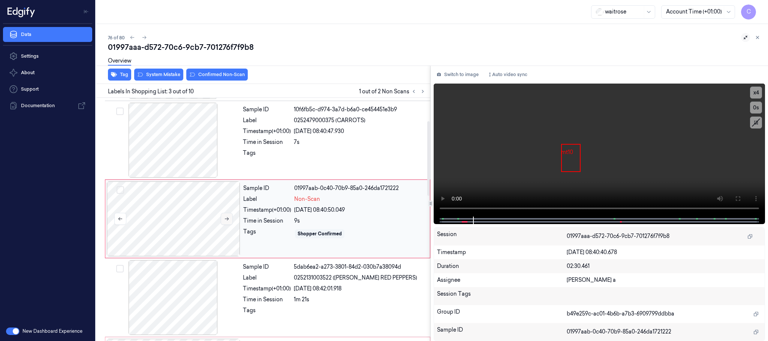
click at [231, 222] on button at bounding box center [227, 219] width 12 height 12
click at [187, 138] on div at bounding box center [174, 140] width 134 height 75
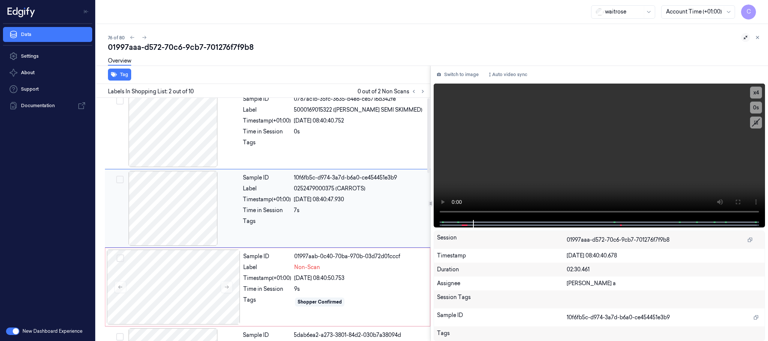
scroll to position [0, 0]
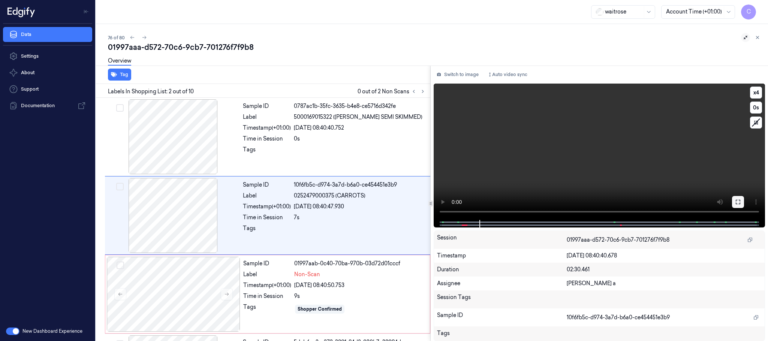
click at [740, 205] on icon at bounding box center [738, 202] width 6 height 6
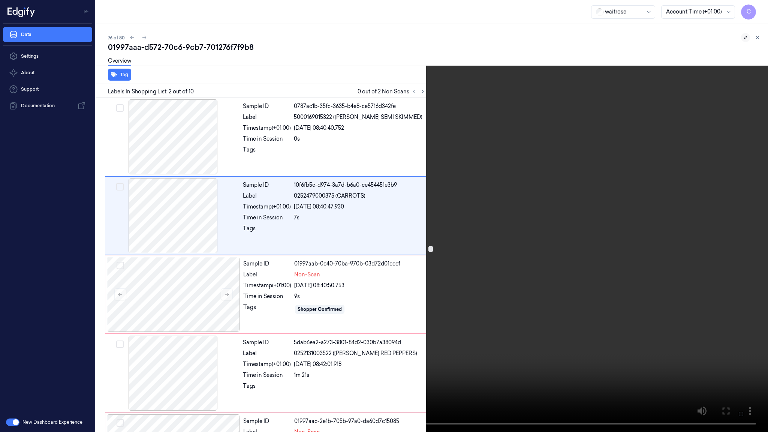
click at [317, 289] on video at bounding box center [384, 216] width 768 height 432
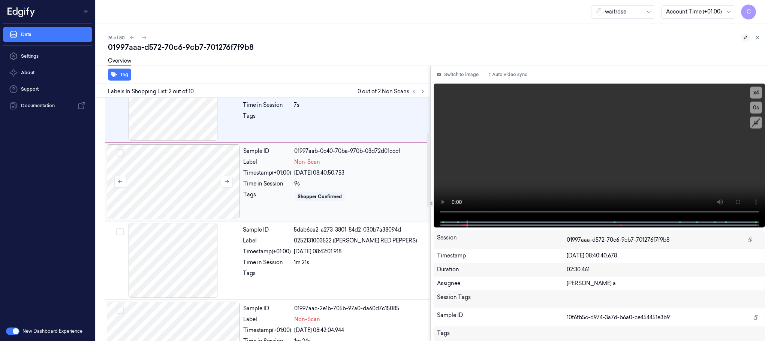
click at [164, 187] on div at bounding box center [174, 181] width 134 height 75
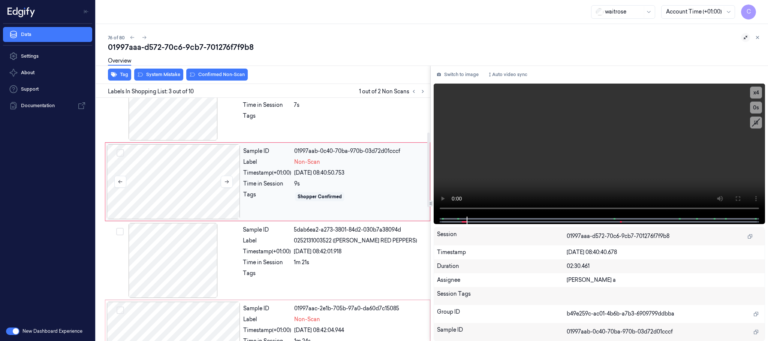
scroll to position [75, 0]
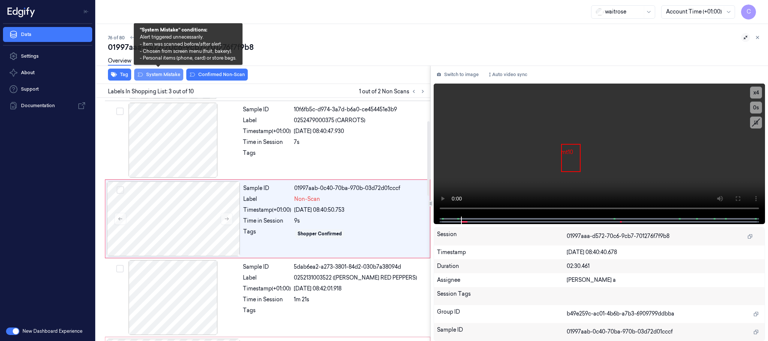
click at [164, 72] on button "System Mistake" at bounding box center [158, 75] width 49 height 12
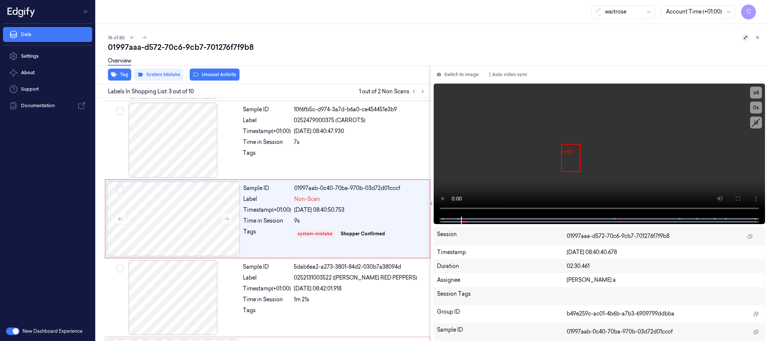
click at [230, 77] on button "Unusual Activity" at bounding box center [215, 75] width 50 height 12
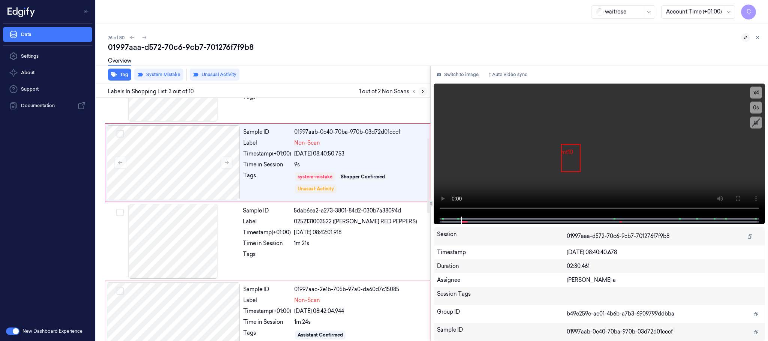
click at [425, 92] on icon at bounding box center [422, 91] width 5 height 5
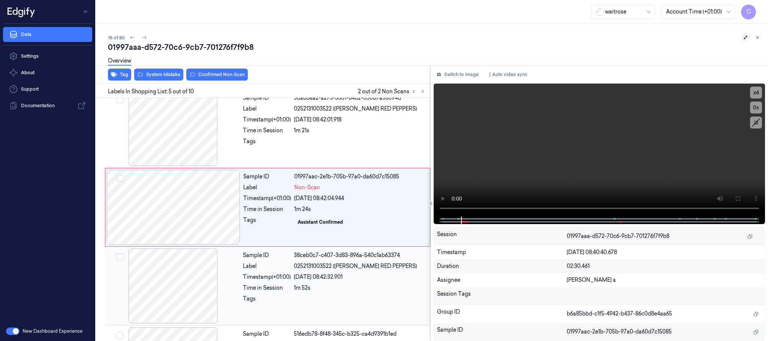
scroll to position [234, 0]
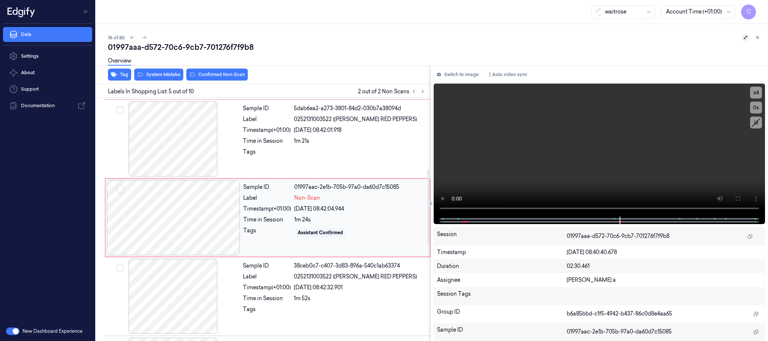
click at [179, 224] on div at bounding box center [174, 217] width 134 height 75
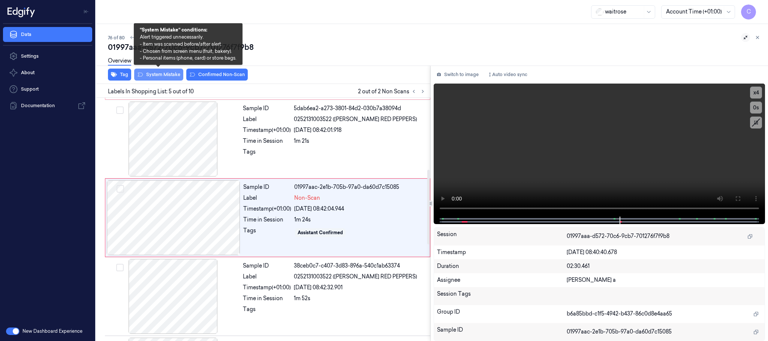
click at [152, 71] on button "System Mistake" at bounding box center [158, 75] width 49 height 12
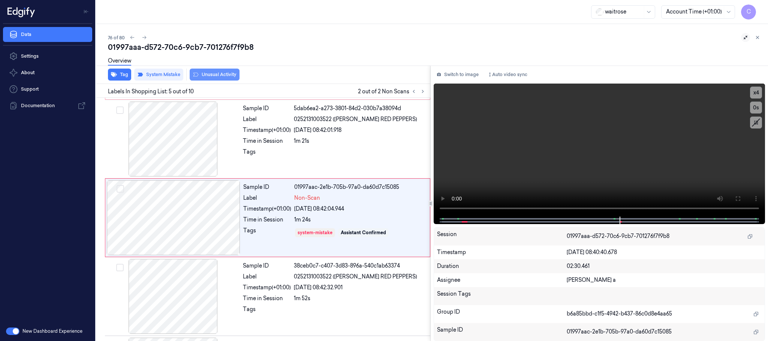
click at [229, 76] on button "Unusual Activity" at bounding box center [215, 75] width 50 height 12
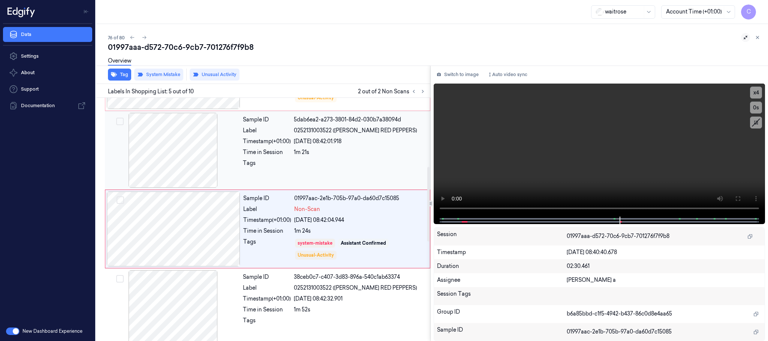
scroll to position [225, 0]
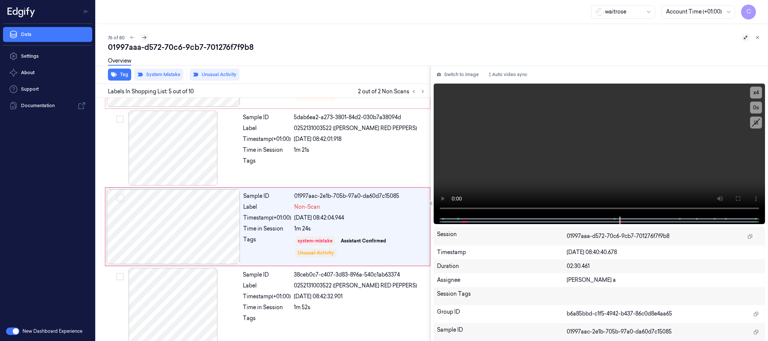
click at [146, 39] on icon at bounding box center [144, 37] width 5 height 5
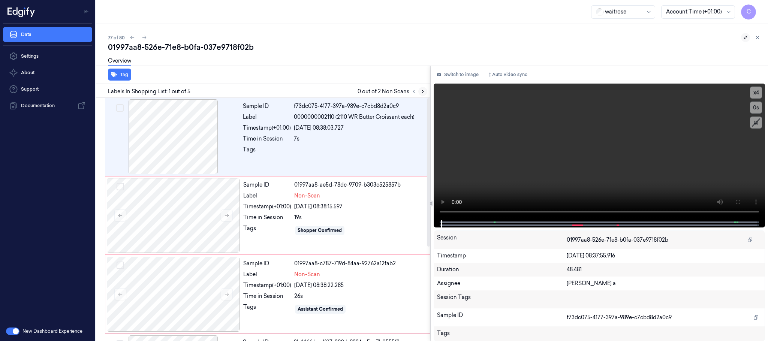
click at [426, 93] on button at bounding box center [423, 91] width 9 height 9
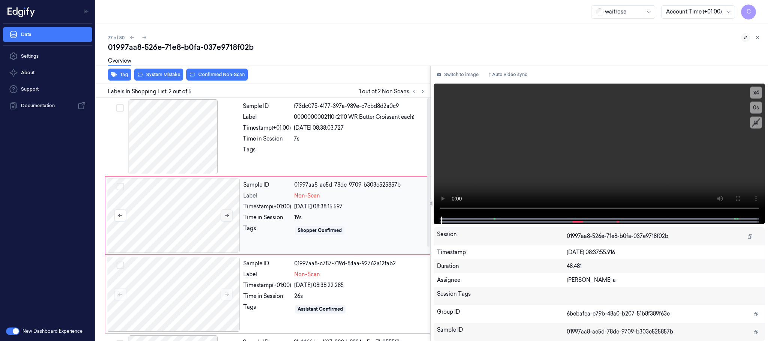
click at [228, 214] on icon at bounding box center [226, 215] width 5 height 5
click at [225, 217] on icon at bounding box center [226, 215] width 5 height 5
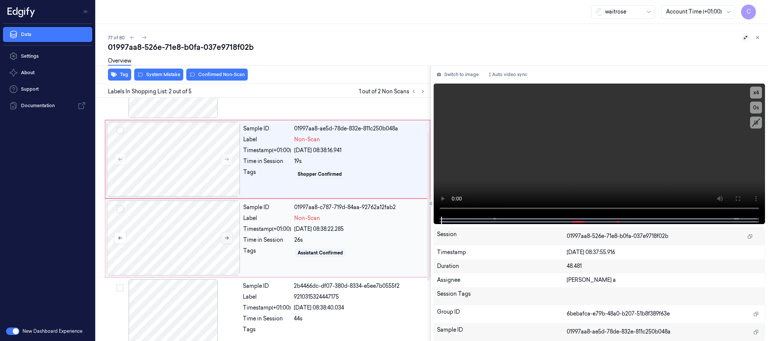
click at [225, 241] on icon at bounding box center [226, 238] width 5 height 5
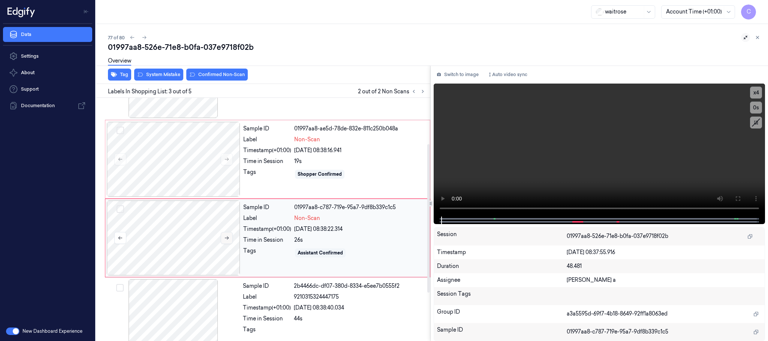
scroll to position [75, 0]
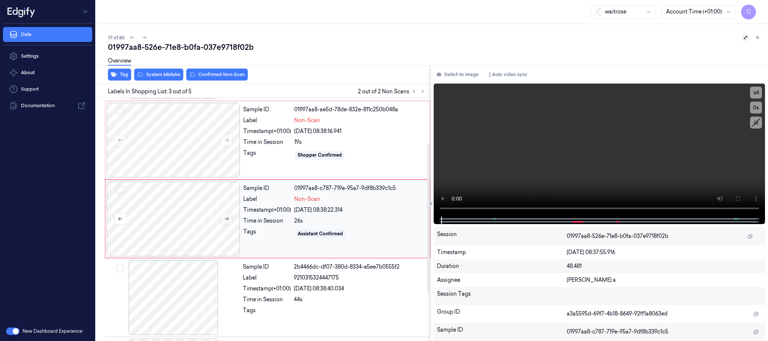
click at [228, 219] on icon at bounding box center [227, 219] width 4 height 3
click at [190, 150] on div at bounding box center [174, 140] width 134 height 75
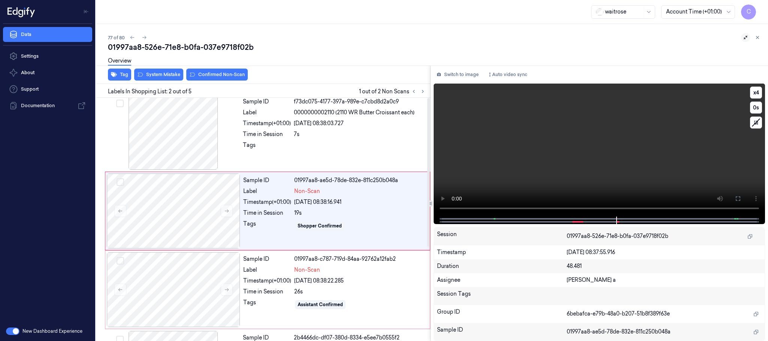
scroll to position [0, 0]
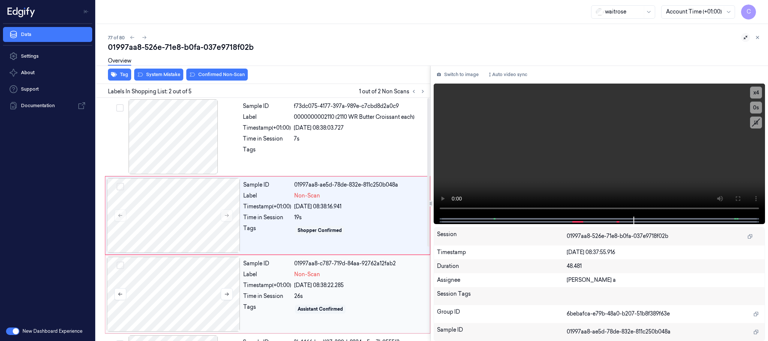
click at [189, 295] on div at bounding box center [174, 294] width 134 height 75
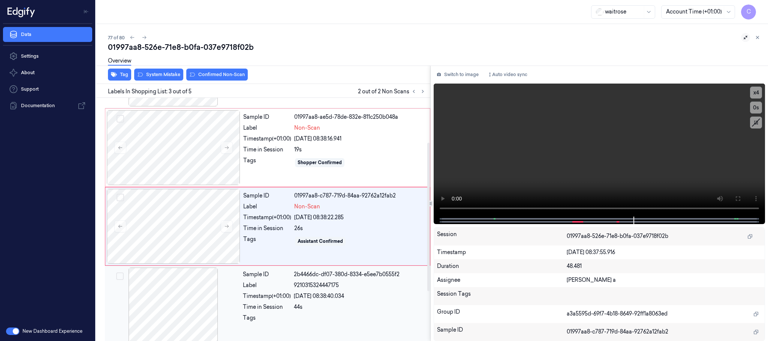
scroll to position [75, 0]
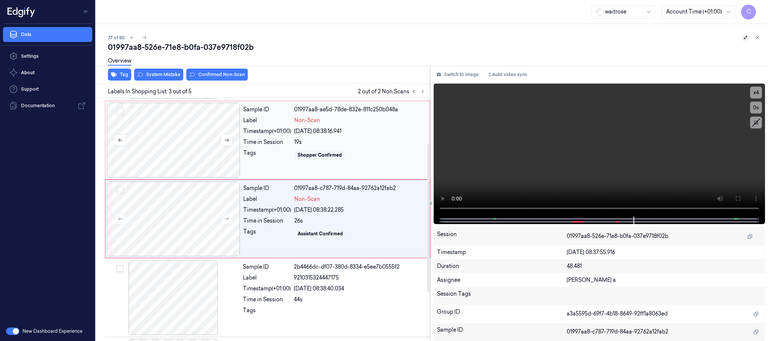
click at [187, 129] on div at bounding box center [174, 140] width 134 height 75
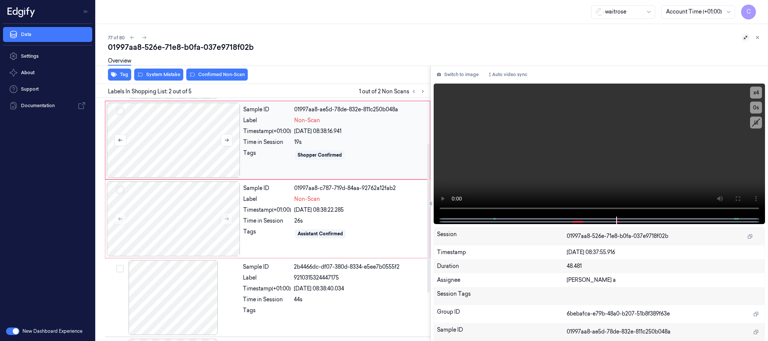
scroll to position [0, 0]
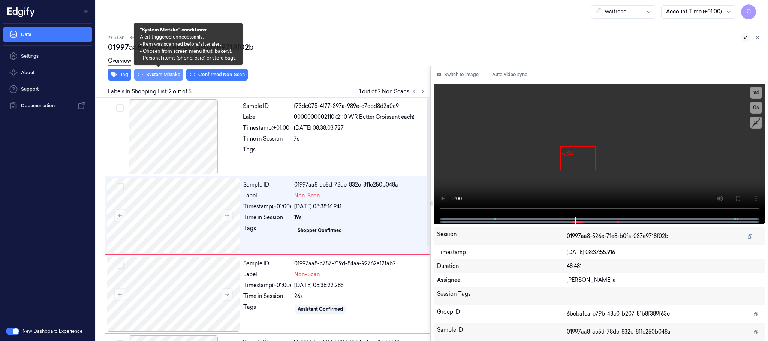
click at [161, 74] on button "System Mistake" at bounding box center [158, 75] width 49 height 12
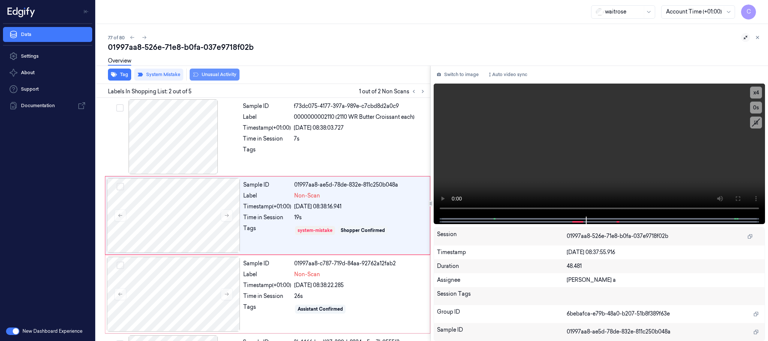
click at [217, 76] on button "Unusual Activity" at bounding box center [215, 75] width 50 height 12
click at [120, 73] on button "Tag" at bounding box center [119, 75] width 23 height 12
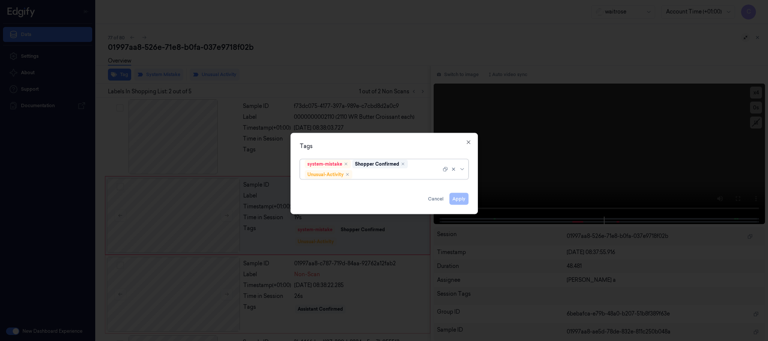
click at [372, 176] on div at bounding box center [397, 175] width 87 height 8
type input "pic"
click at [353, 188] on div "Picklist item alert" at bounding box center [384, 190] width 159 height 8
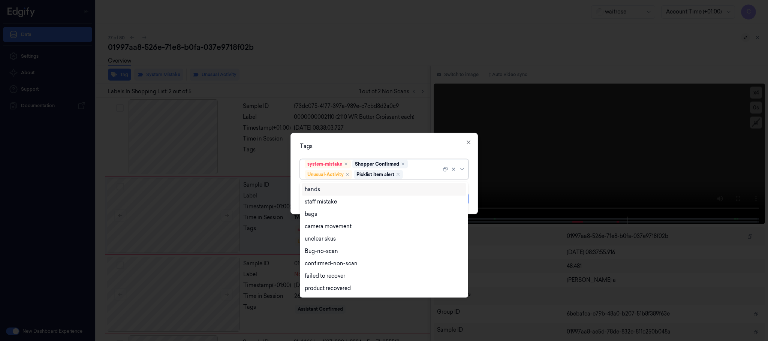
click at [378, 143] on div "Tags" at bounding box center [384, 147] width 169 height 8
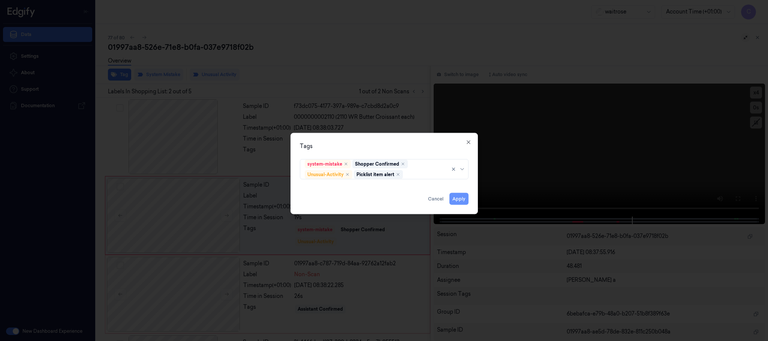
click at [457, 201] on button "Apply" at bounding box center [459, 199] width 19 height 12
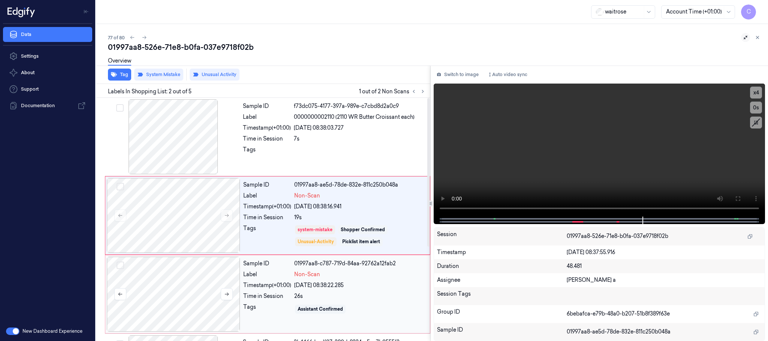
click at [197, 277] on div at bounding box center [174, 294] width 134 height 75
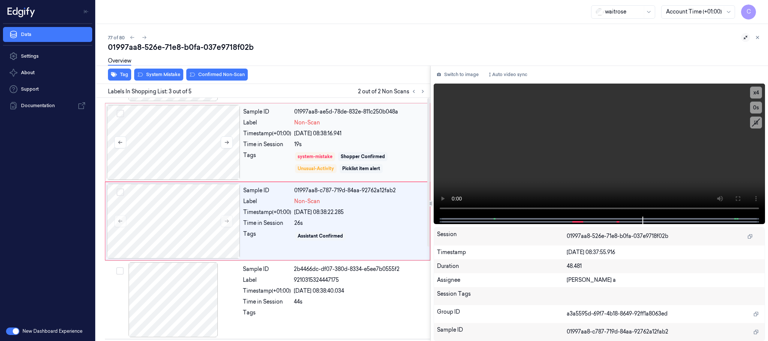
scroll to position [75, 0]
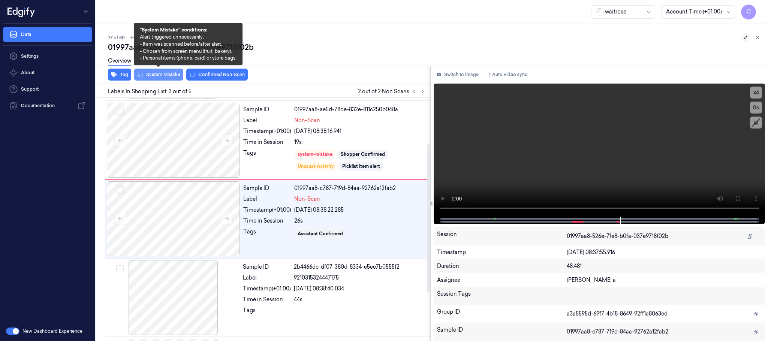
click at [168, 74] on button "System Mistake" at bounding box center [158, 75] width 49 height 12
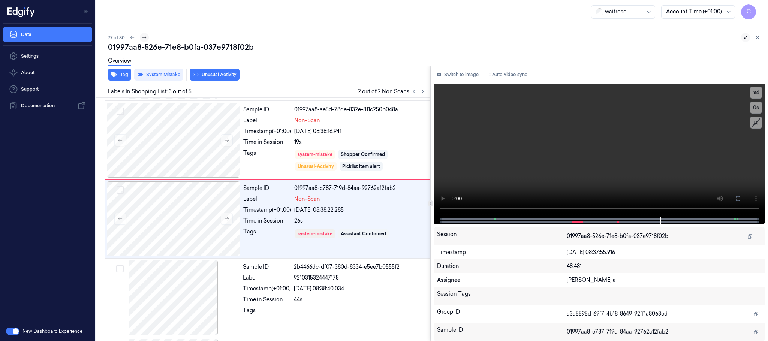
click at [143, 38] on icon at bounding box center [144, 37] width 5 height 5
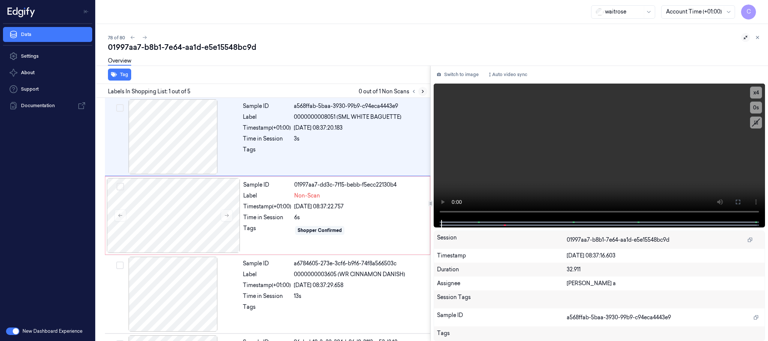
click at [421, 92] on icon at bounding box center [422, 91] width 5 height 5
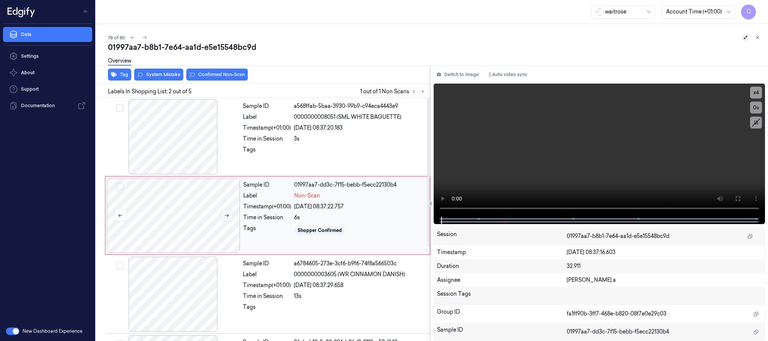
click at [227, 217] on icon at bounding box center [226, 215] width 5 height 5
click at [227, 214] on icon at bounding box center [226, 215] width 5 height 5
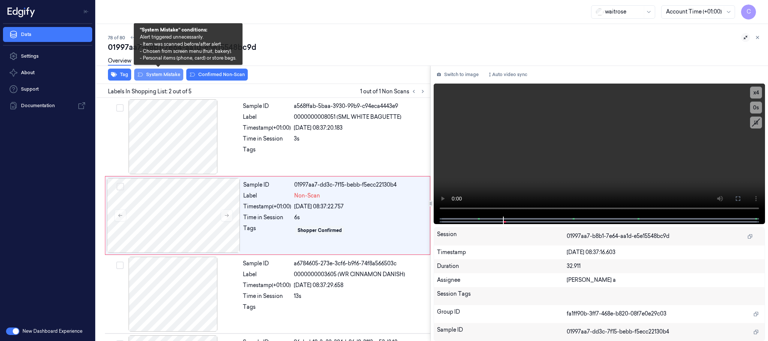
click at [156, 77] on button "System Mistake" at bounding box center [158, 75] width 49 height 12
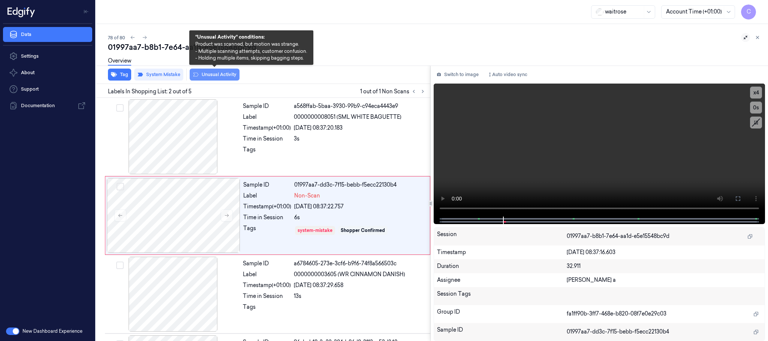
click at [232, 77] on button "Unusual Activity" at bounding box center [215, 75] width 50 height 12
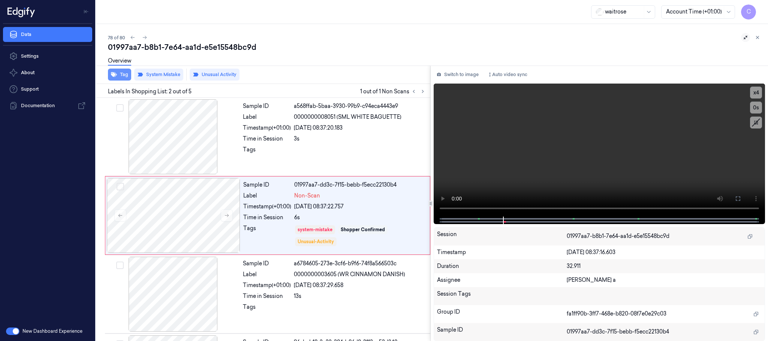
click at [125, 76] on button "Tag" at bounding box center [119, 75] width 23 height 12
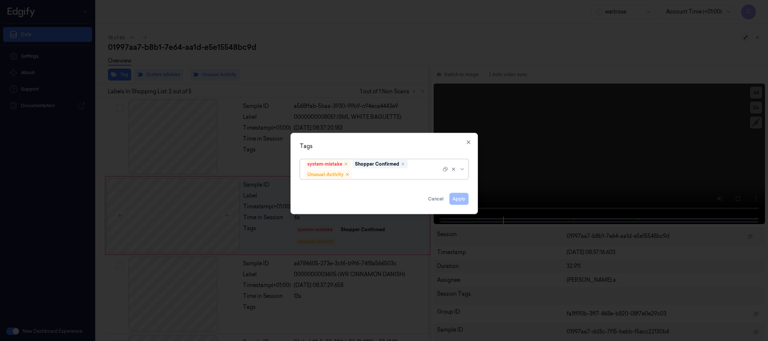
click at [371, 174] on div at bounding box center [397, 175] width 87 height 8
type input "pic"
click at [357, 189] on div "Picklist item alert" at bounding box center [384, 190] width 159 height 8
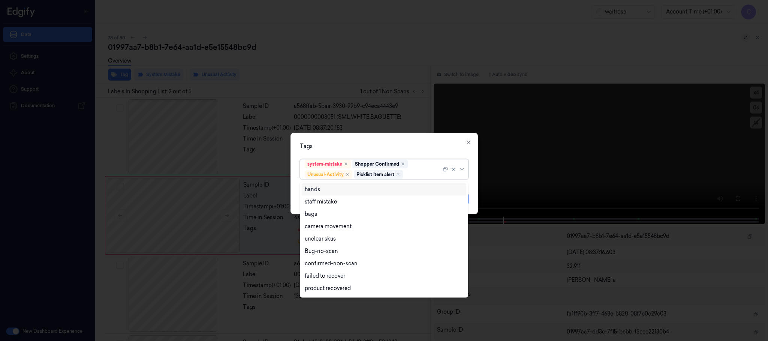
click at [434, 141] on div "Tags option Picklist item alert, selected. 16 results available. Use Up and Dow…" at bounding box center [385, 173] width 188 height 81
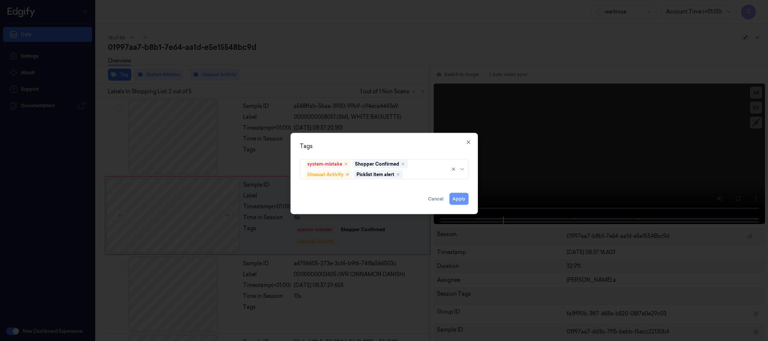
click at [456, 198] on button "Apply" at bounding box center [459, 199] width 19 height 12
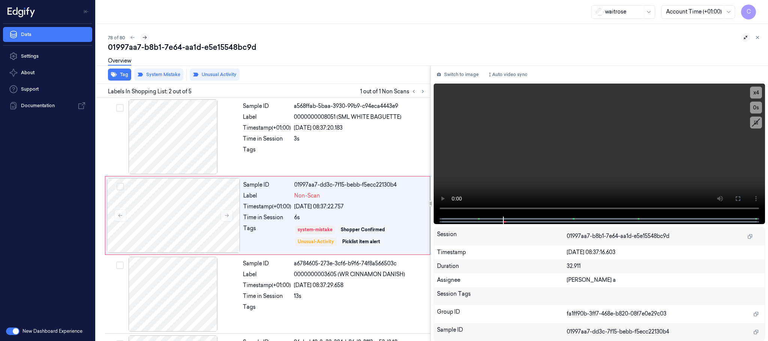
click at [142, 37] on icon at bounding box center [144, 37] width 5 height 5
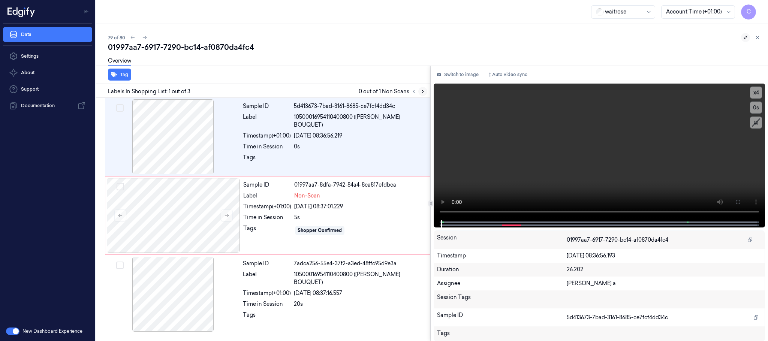
click at [422, 92] on icon at bounding box center [422, 91] width 5 height 5
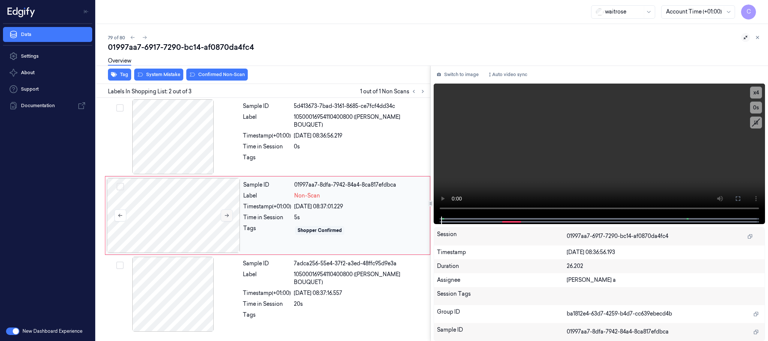
click at [225, 215] on icon at bounding box center [226, 215] width 5 height 5
click at [186, 155] on div at bounding box center [174, 136] width 134 height 75
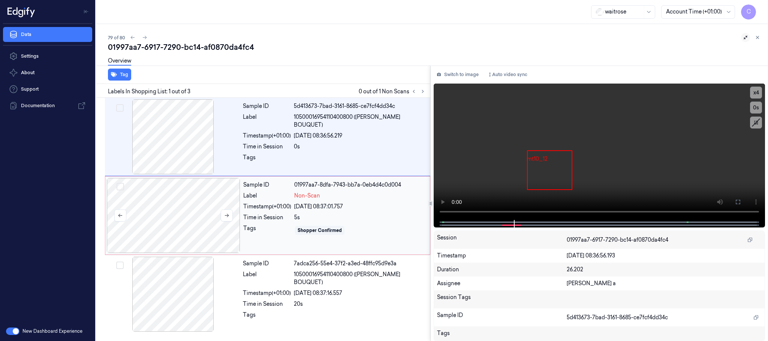
click at [188, 222] on div at bounding box center [174, 215] width 134 height 75
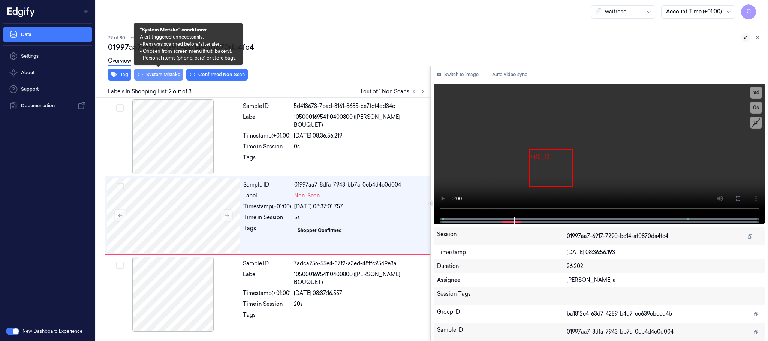
click at [158, 76] on button "System Mistake" at bounding box center [158, 75] width 49 height 12
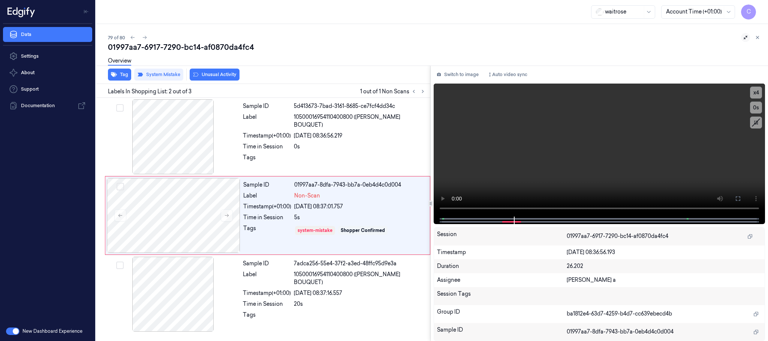
click at [231, 75] on button "Unusual Activity" at bounding box center [215, 75] width 50 height 12
click at [147, 35] on icon at bounding box center [144, 37] width 5 height 5
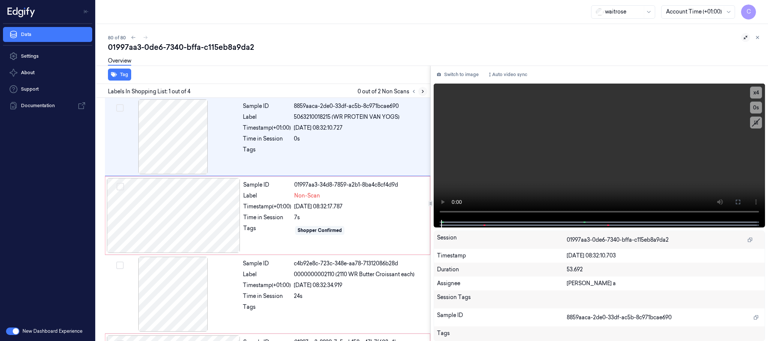
click at [422, 89] on icon at bounding box center [422, 91] width 5 height 5
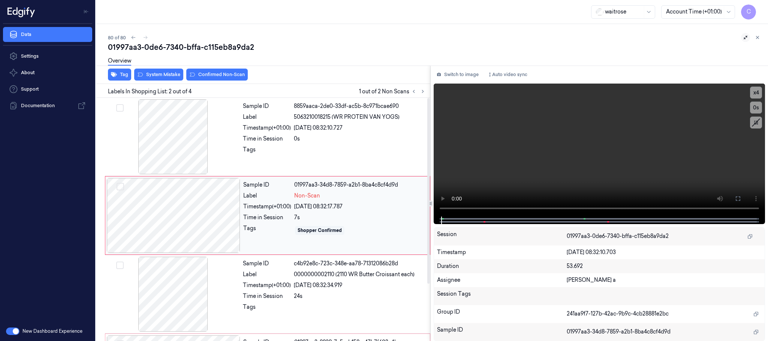
click at [231, 215] on div at bounding box center [174, 215] width 134 height 75
click at [182, 129] on div at bounding box center [174, 136] width 134 height 75
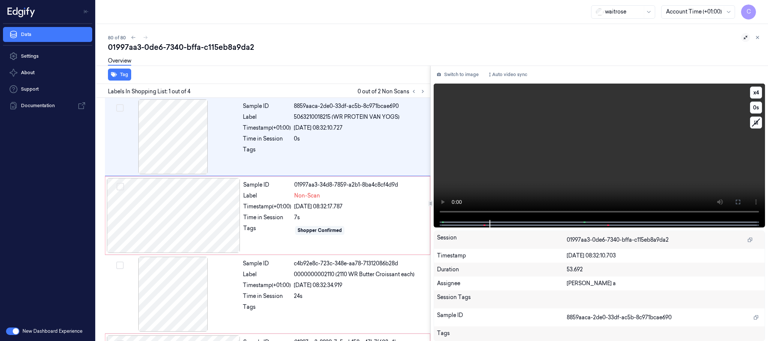
click at [626, 167] on video at bounding box center [600, 152] width 332 height 137
click at [164, 213] on div at bounding box center [174, 215] width 134 height 75
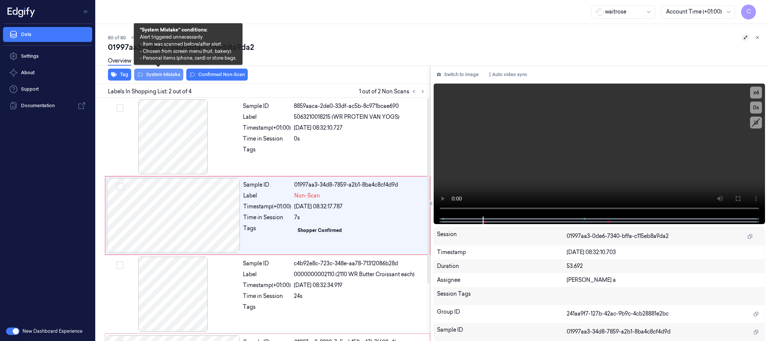
click at [158, 77] on button "System Mistake" at bounding box center [158, 75] width 49 height 12
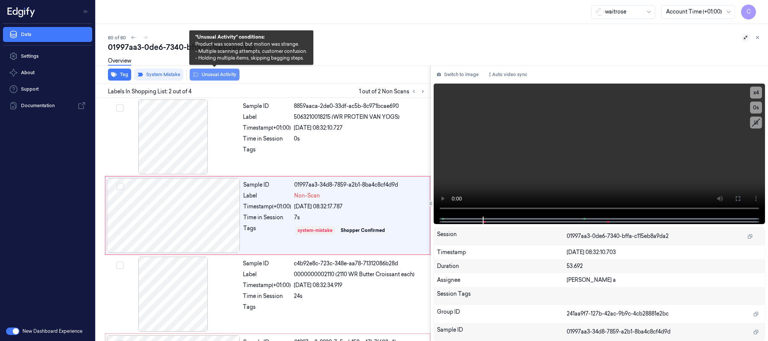
click at [222, 75] on button "Unusual Activity" at bounding box center [215, 75] width 50 height 12
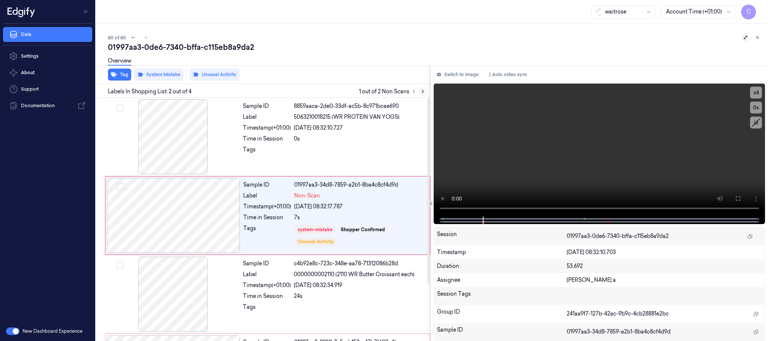
click at [420, 89] on icon at bounding box center [422, 91] width 5 height 5
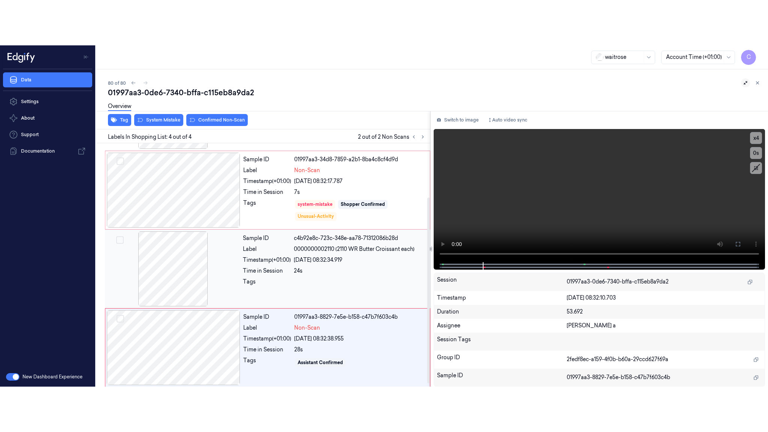
scroll to position [75, 0]
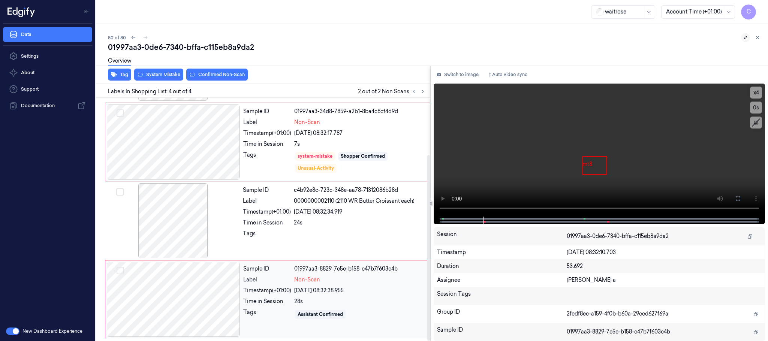
click at [196, 297] on div at bounding box center [174, 299] width 134 height 75
click at [738, 199] on icon at bounding box center [738, 199] width 6 height 6
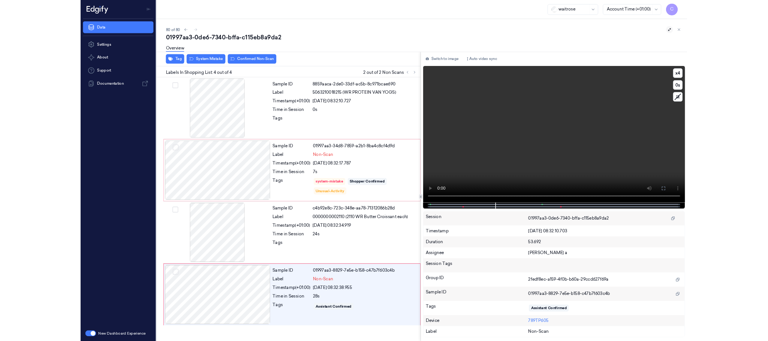
scroll to position [0, 0]
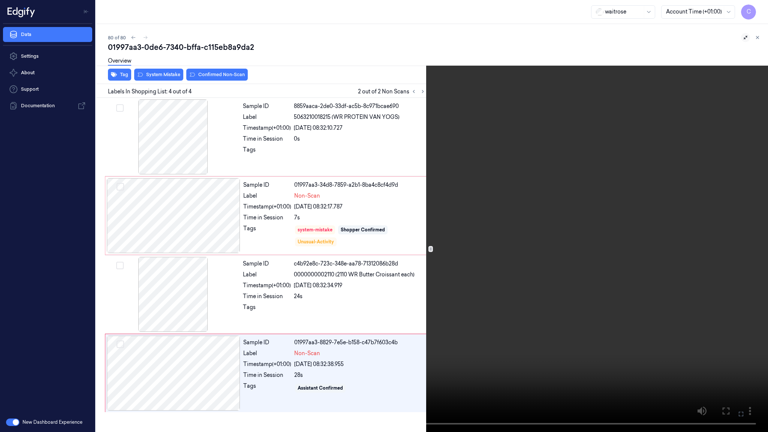
click at [450, 215] on video at bounding box center [384, 216] width 768 height 432
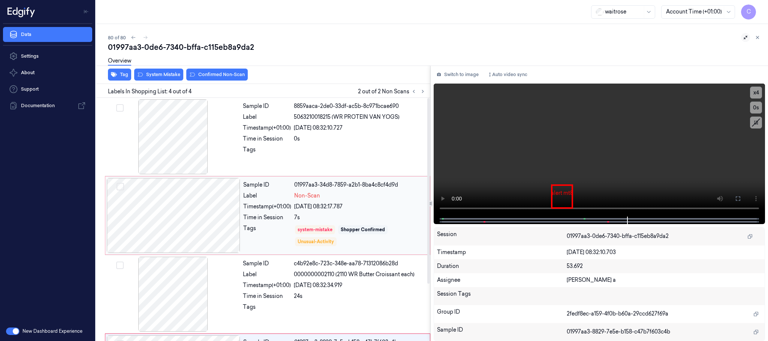
click at [214, 220] on div at bounding box center [174, 215] width 134 height 75
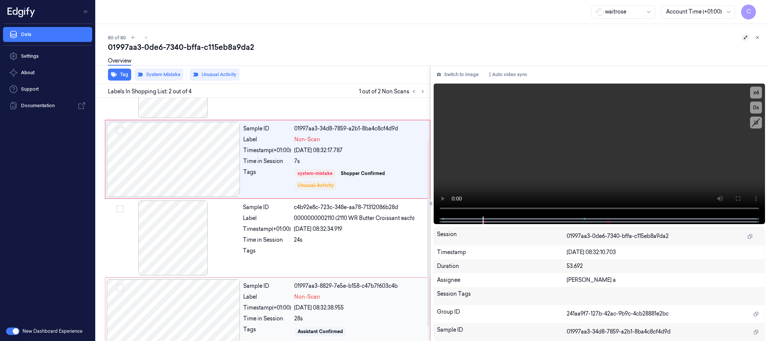
click at [197, 315] on div at bounding box center [174, 316] width 134 height 75
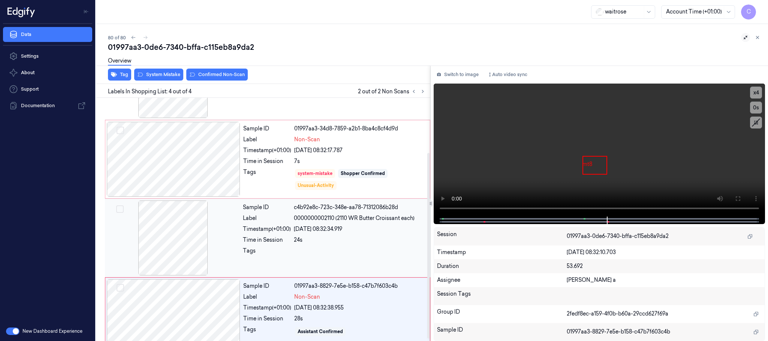
scroll to position [75, 0]
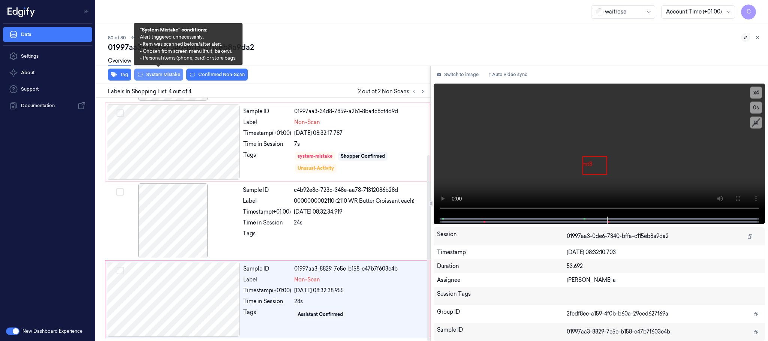
click at [168, 74] on button "System Mistake" at bounding box center [158, 75] width 49 height 12
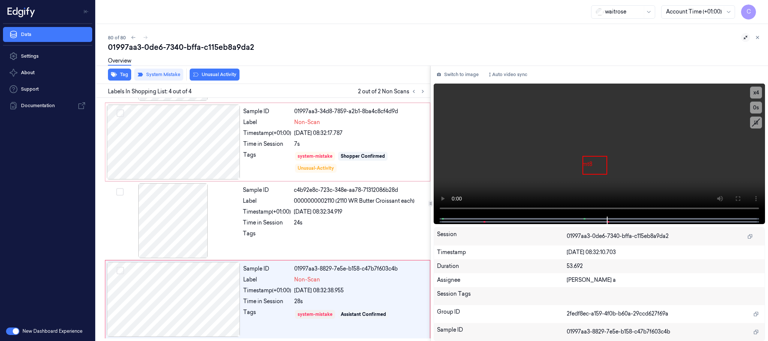
click at [223, 76] on button "Unusual Activity" at bounding box center [215, 75] width 50 height 12
click at [115, 77] on icon "button" at bounding box center [114, 75] width 6 height 6
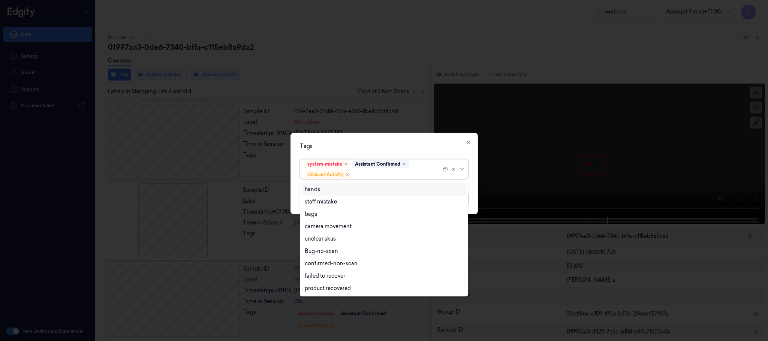
click at [378, 173] on div at bounding box center [397, 175] width 87 height 8
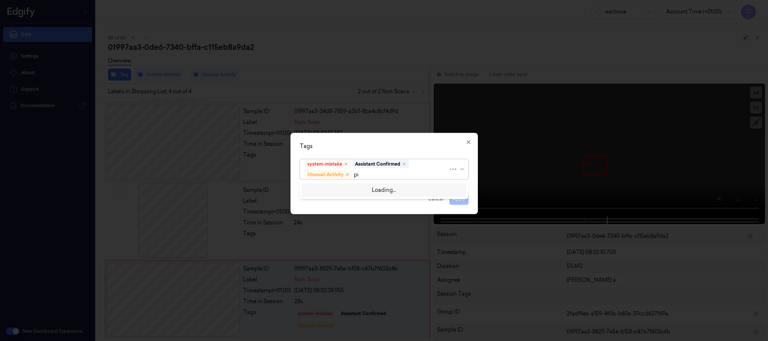
type input "pic"
click at [362, 191] on div "Picklist item alert" at bounding box center [384, 190] width 159 height 8
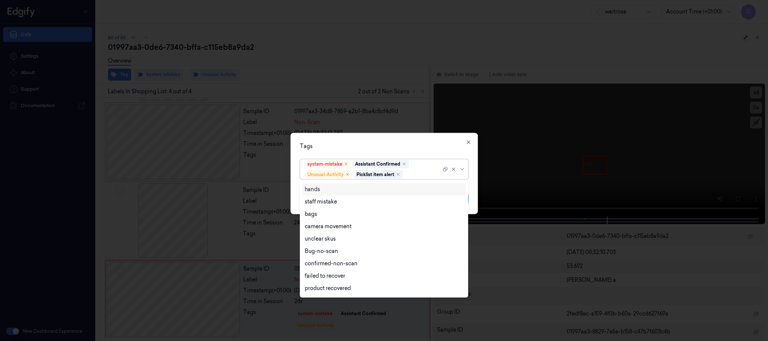
click at [404, 145] on div "Tags" at bounding box center [384, 147] width 169 height 8
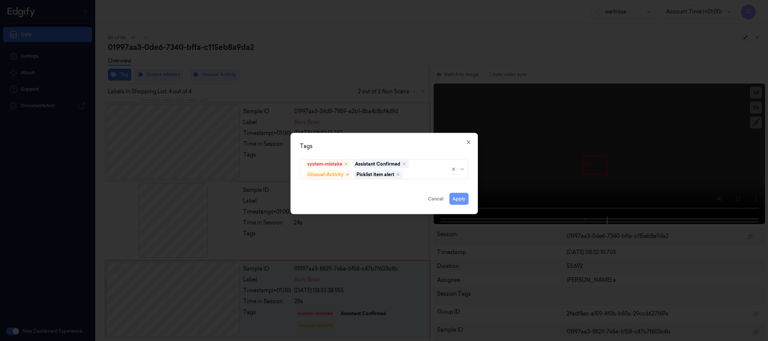
click at [462, 200] on button "Apply" at bounding box center [459, 199] width 19 height 12
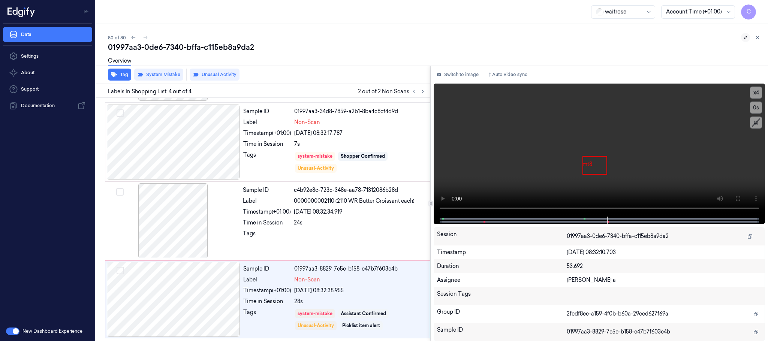
click at [146, 37] on div "80 of 80" at bounding box center [435, 37] width 654 height 9
click at [757, 37] on icon at bounding box center [757, 37] width 5 height 5
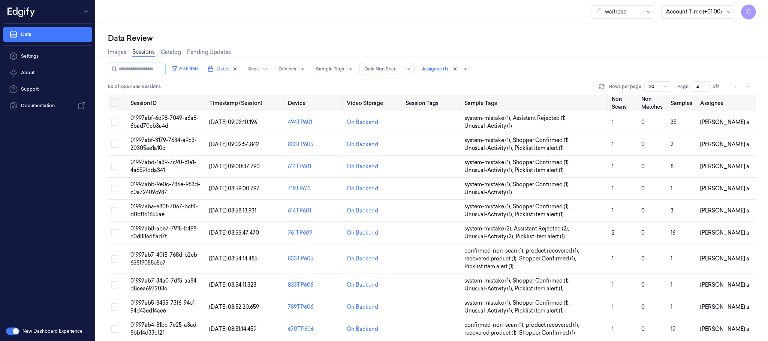
scroll to position [245, 0]
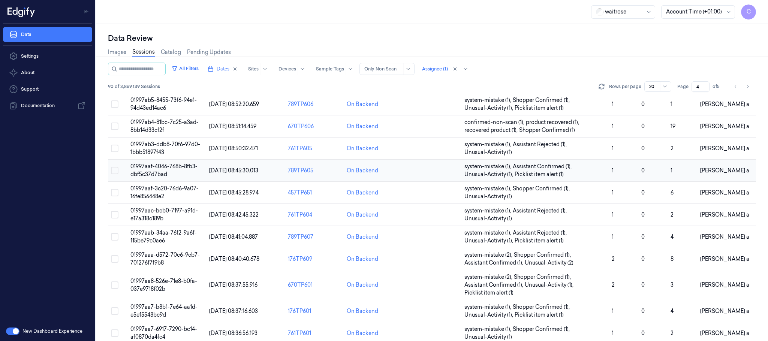
scroll to position [245, 0]
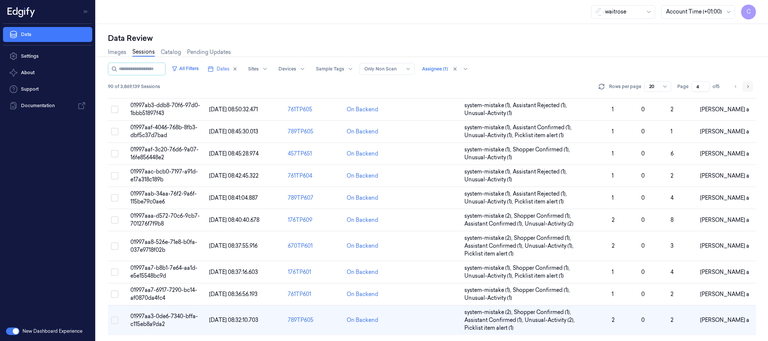
click at [747, 87] on icon "Go to next page" at bounding box center [748, 87] width 5 height 6
type input "5"
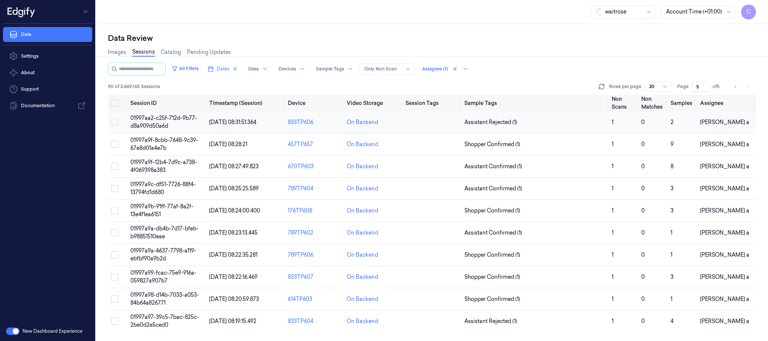
click at [161, 122] on td "01997aa2-c25f-712d-9b77-d8a909d50a6d" at bounding box center [167, 122] width 79 height 22
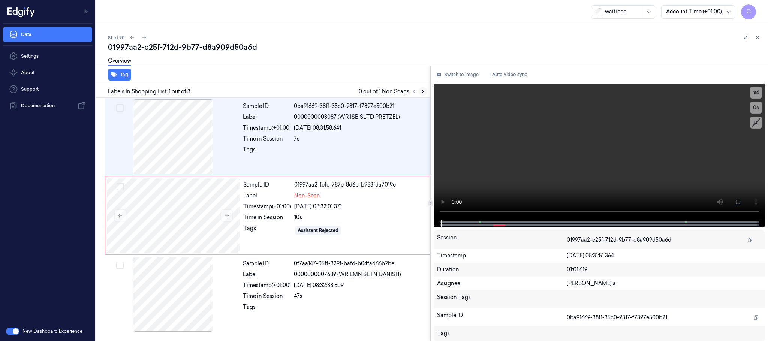
click at [423, 94] on icon at bounding box center [422, 91] width 5 height 5
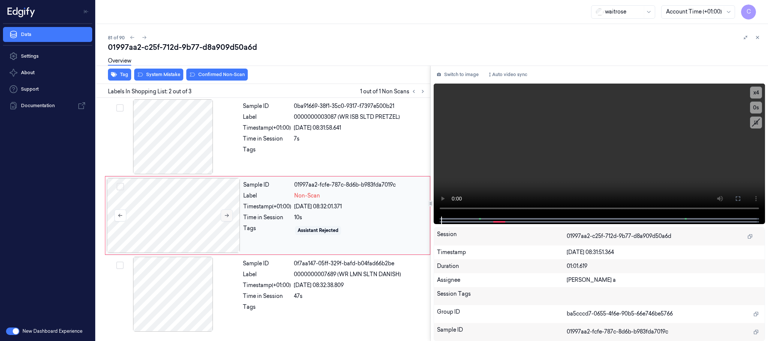
click at [228, 216] on icon at bounding box center [227, 215] width 4 height 3
click at [604, 165] on video at bounding box center [600, 150] width 332 height 133
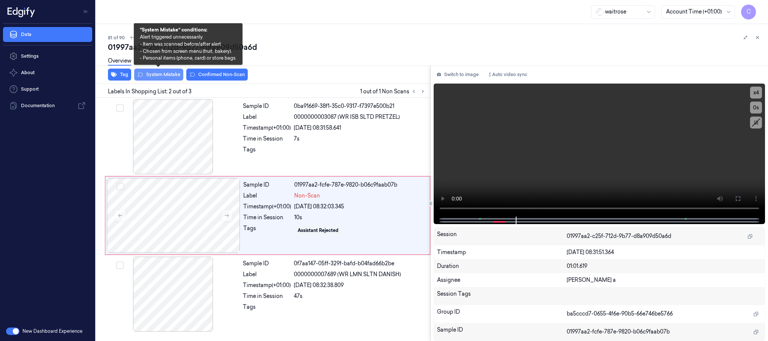
click at [166, 72] on button "System Mistake" at bounding box center [158, 75] width 49 height 12
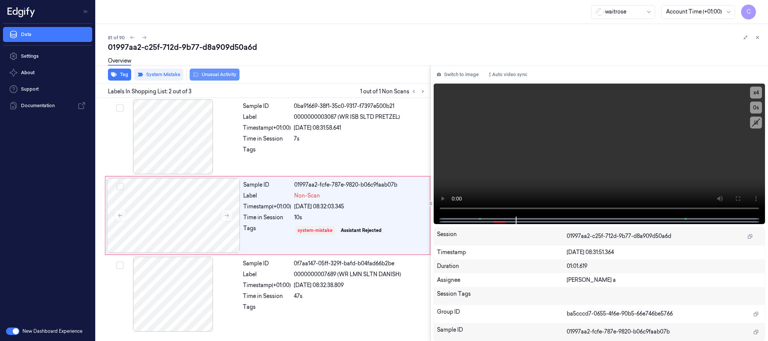
click at [234, 74] on button "Unusual Activity" at bounding box center [215, 75] width 50 height 12
click at [121, 75] on button "Tag" at bounding box center [119, 75] width 23 height 12
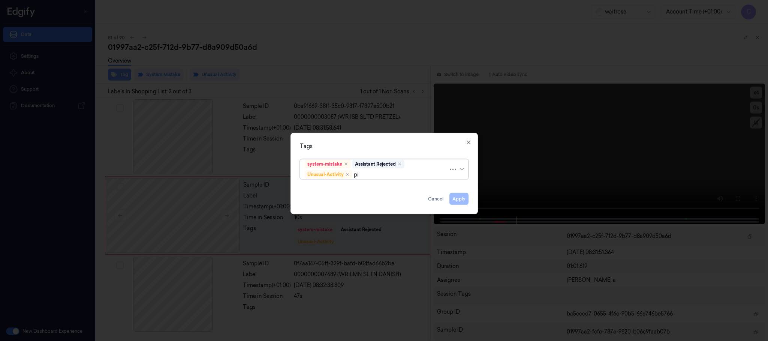
type input "pic"
click at [347, 188] on div "Picklist item alert" at bounding box center [326, 190] width 43 height 8
click at [374, 141] on div "Tags option Picklist item alert, selected. Use Up and Down to choose options, p…" at bounding box center [385, 173] width 188 height 81
click at [456, 197] on button "Apply" at bounding box center [459, 199] width 19 height 12
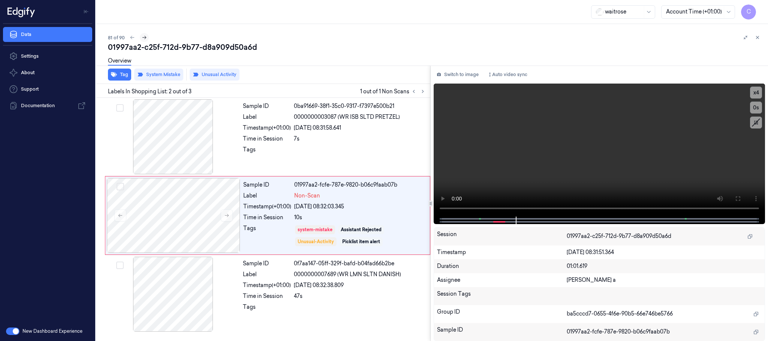
click at [144, 38] on icon at bounding box center [144, 37] width 5 height 5
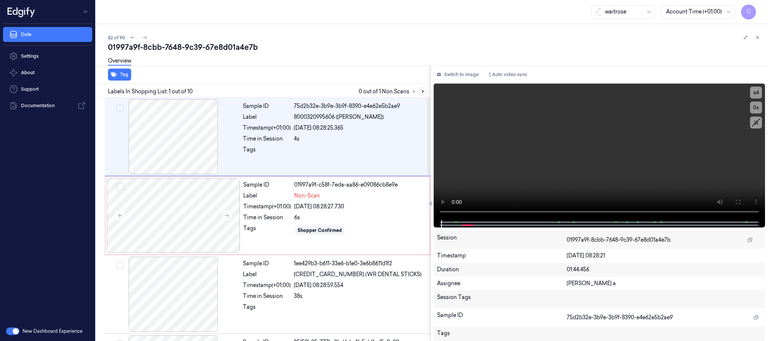
click at [419, 93] on button at bounding box center [423, 91] width 9 height 9
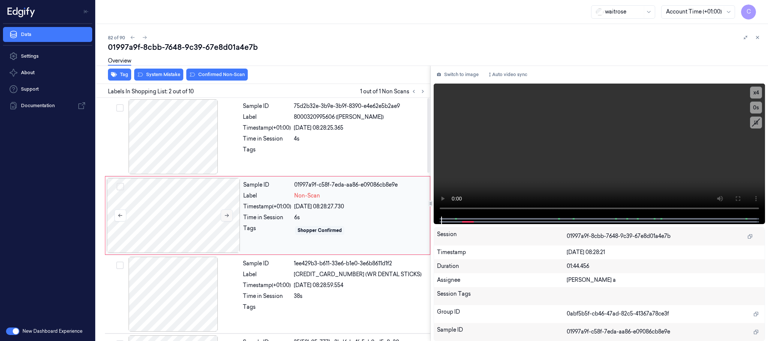
click at [231, 216] on button at bounding box center [227, 216] width 12 height 12
click at [229, 216] on icon at bounding box center [227, 215] width 4 height 3
click at [224, 216] on icon at bounding box center [226, 215] width 5 height 5
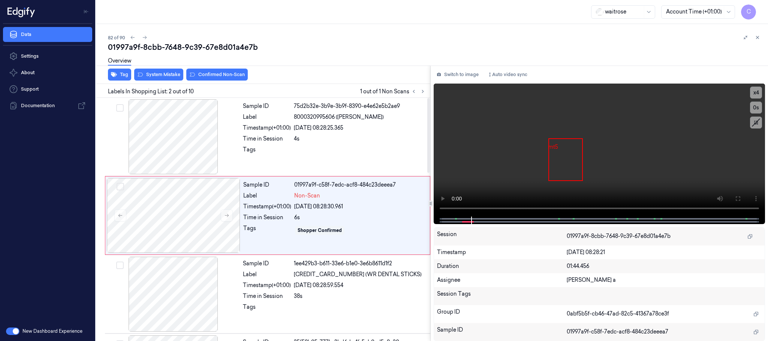
click at [153, 71] on div "Overview" at bounding box center [435, 62] width 654 height 19
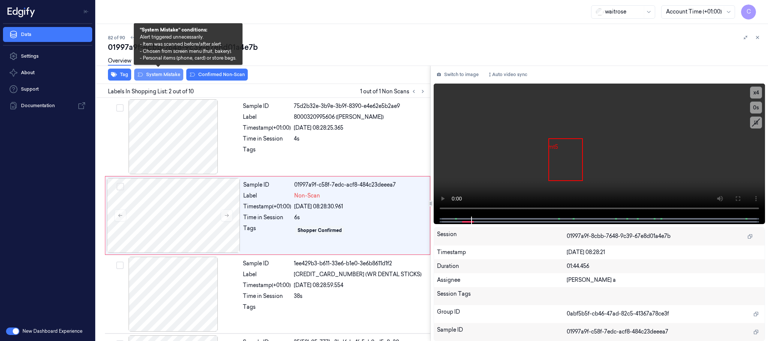
click at [155, 73] on button "System Mistake" at bounding box center [158, 75] width 49 height 12
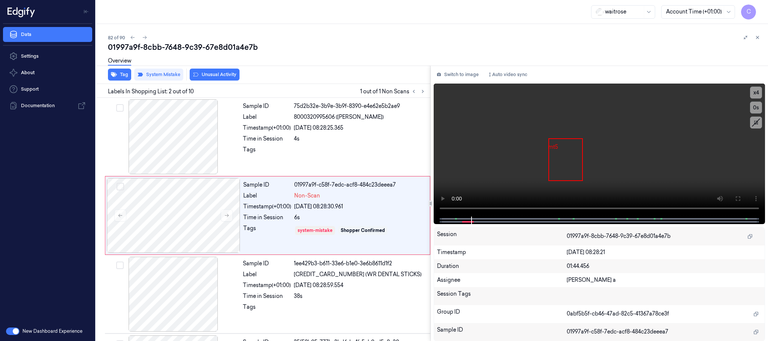
click at [231, 71] on button "Unusual Activity" at bounding box center [215, 75] width 50 height 12
click at [143, 36] on icon at bounding box center [144, 37] width 5 height 5
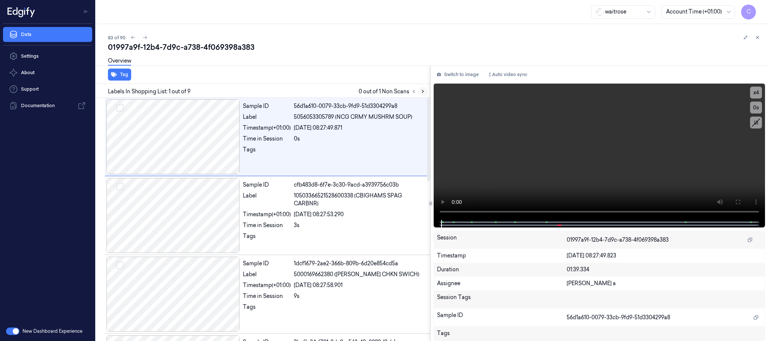
click at [421, 94] on icon at bounding box center [422, 91] width 5 height 5
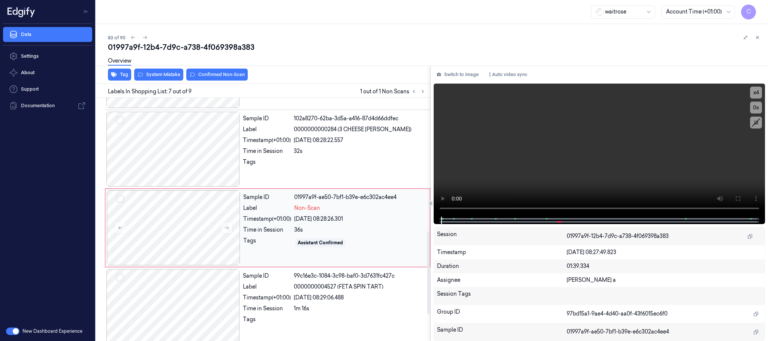
scroll to position [392, 0]
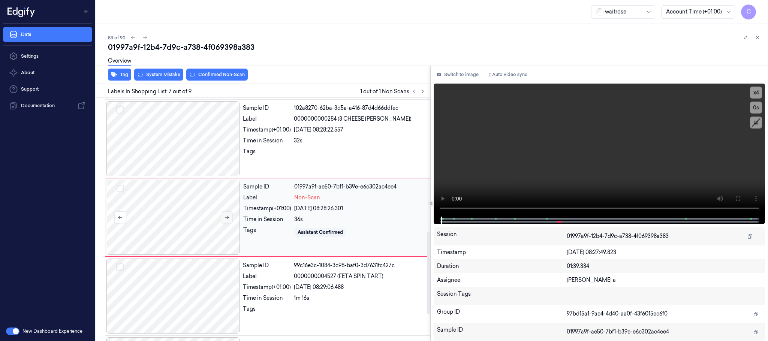
click at [229, 218] on icon at bounding box center [226, 217] width 5 height 5
click at [192, 149] on div at bounding box center [174, 138] width 134 height 75
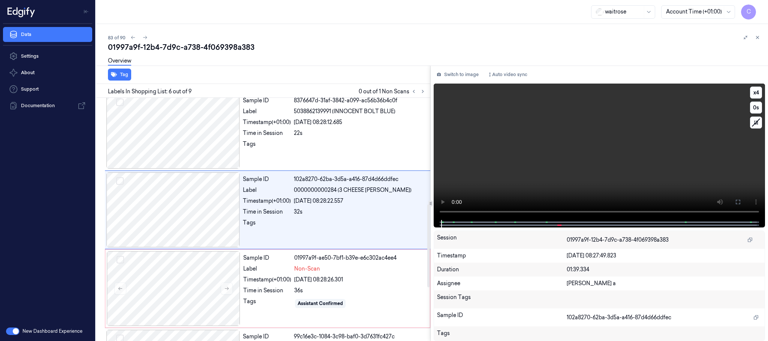
scroll to position [313, 0]
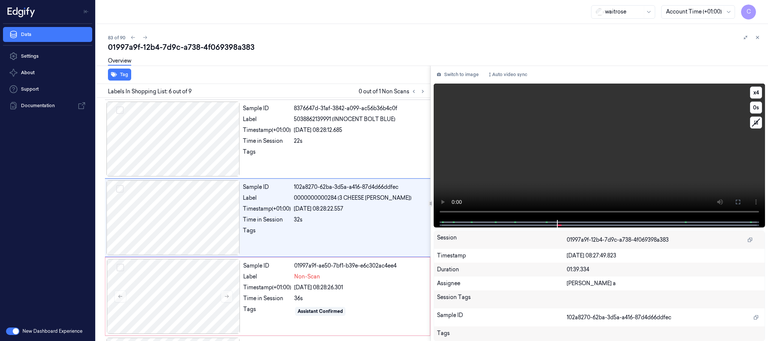
click at [587, 164] on video at bounding box center [600, 152] width 332 height 137
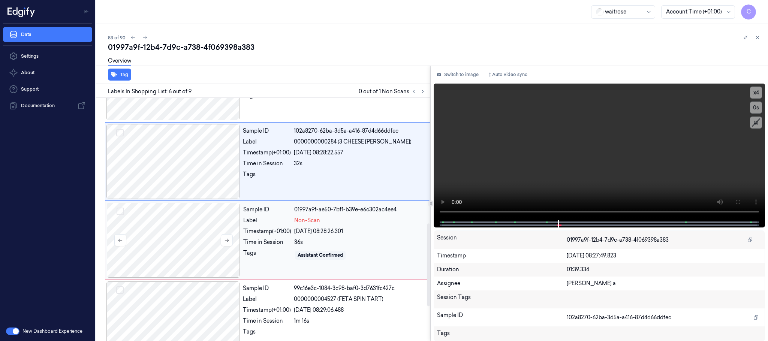
click at [182, 245] on div at bounding box center [174, 240] width 134 height 75
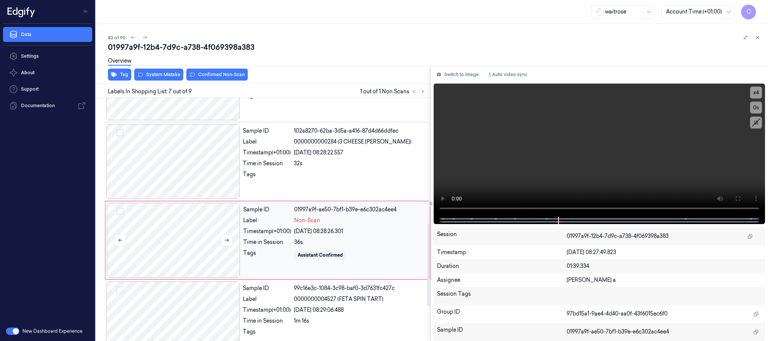
scroll to position [392, 0]
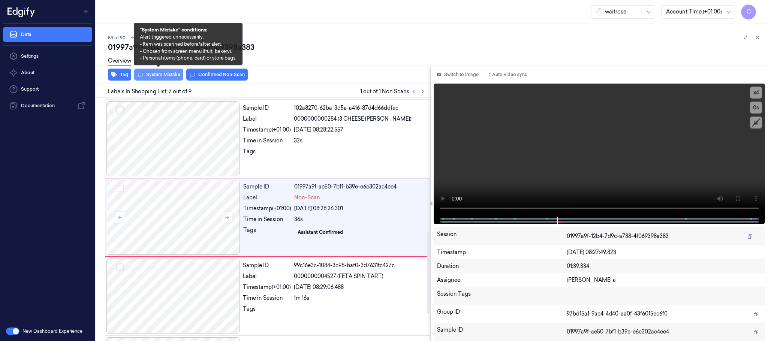
click at [171, 79] on button "System Mistake" at bounding box center [158, 75] width 49 height 12
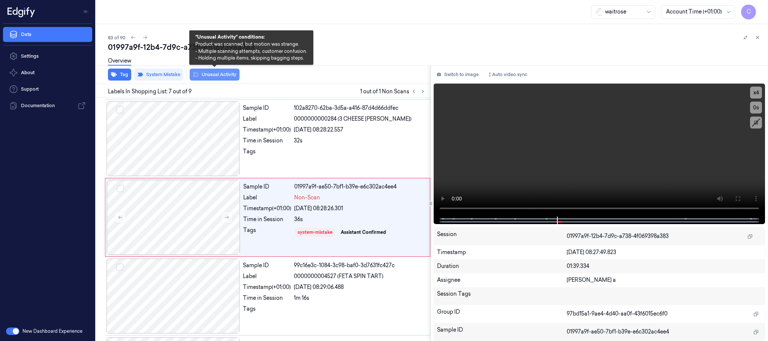
click at [215, 75] on button "Unusual Activity" at bounding box center [215, 75] width 50 height 12
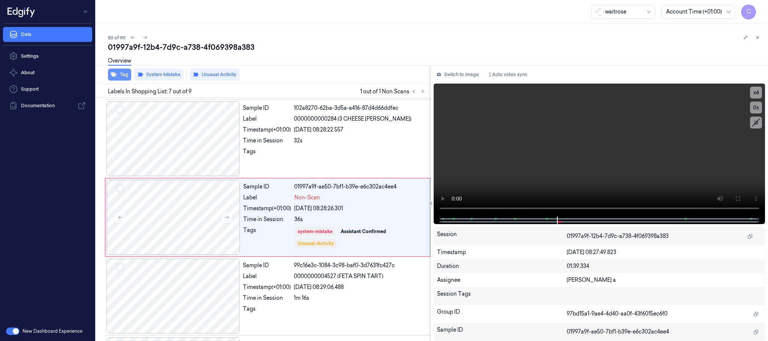
click at [117, 78] on button "Tag" at bounding box center [119, 75] width 23 height 12
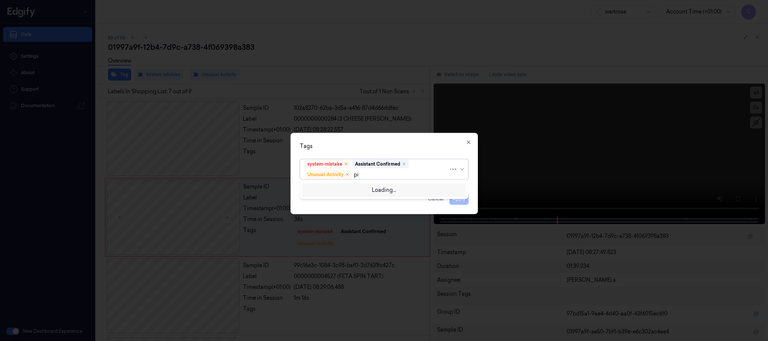
type input "pic"
click at [330, 188] on div "Picklist item alert" at bounding box center [326, 190] width 43 height 8
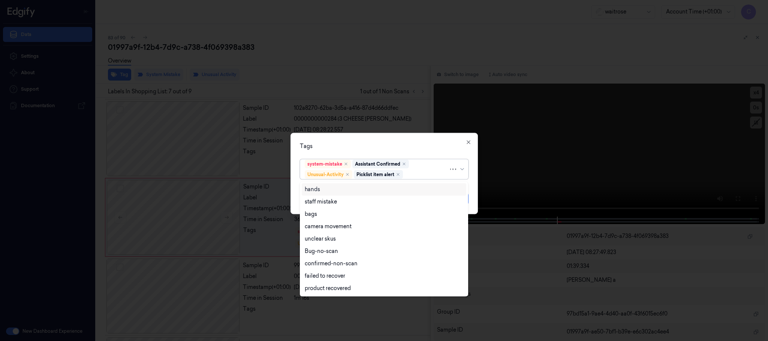
click at [358, 145] on div "Tags" at bounding box center [384, 147] width 169 height 8
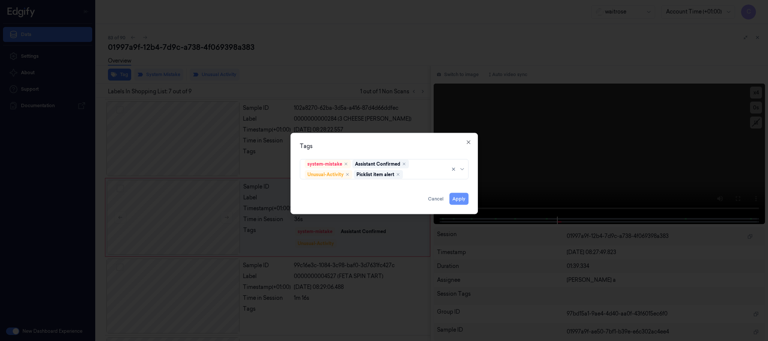
click at [464, 201] on button "Apply" at bounding box center [459, 199] width 19 height 12
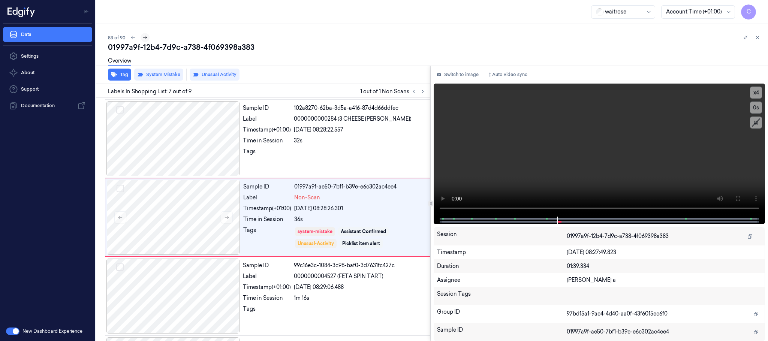
click at [145, 38] on icon at bounding box center [145, 37] width 5 height 5
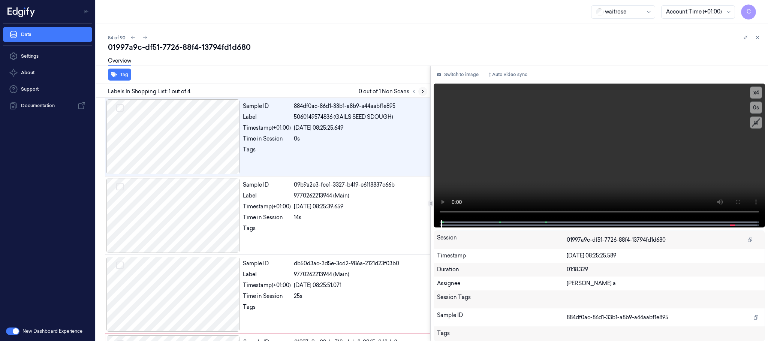
click at [425, 90] on icon at bounding box center [422, 91] width 5 height 5
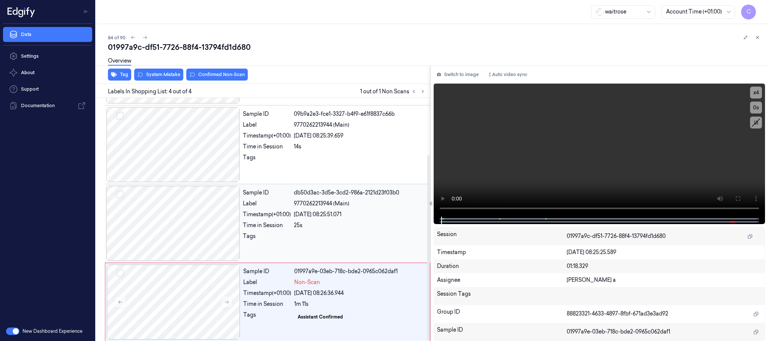
scroll to position [75, 0]
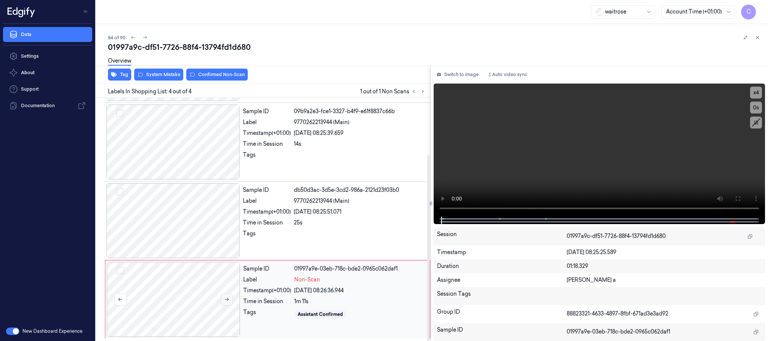
click at [228, 295] on button at bounding box center [227, 300] width 12 height 12
click at [227, 300] on icon at bounding box center [226, 299] width 5 height 5
click at [226, 302] on icon at bounding box center [226, 299] width 5 height 5
click at [183, 213] on div at bounding box center [174, 220] width 134 height 75
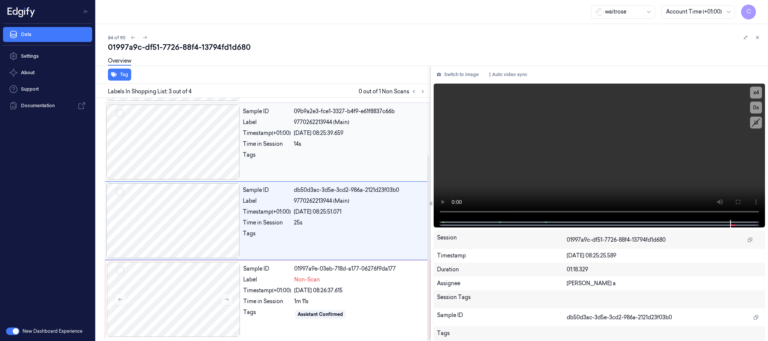
click at [186, 158] on div at bounding box center [174, 142] width 134 height 75
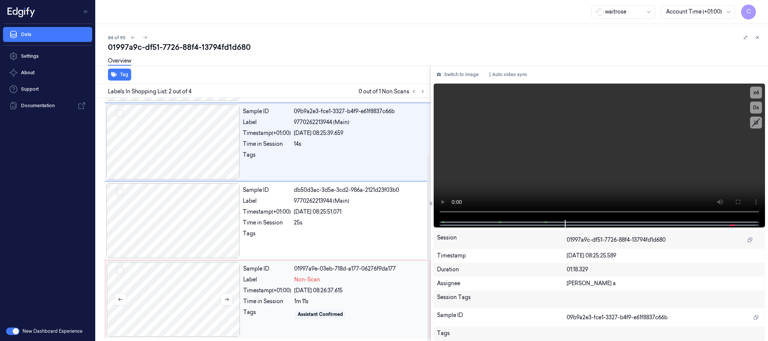
click at [172, 299] on div at bounding box center [174, 299] width 134 height 75
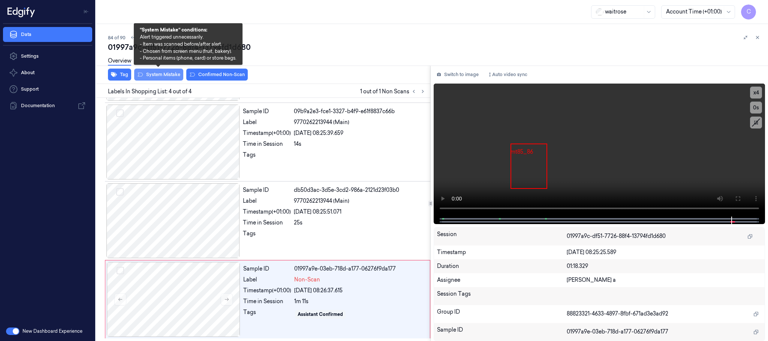
click at [172, 74] on button "System Mistake" at bounding box center [158, 75] width 49 height 12
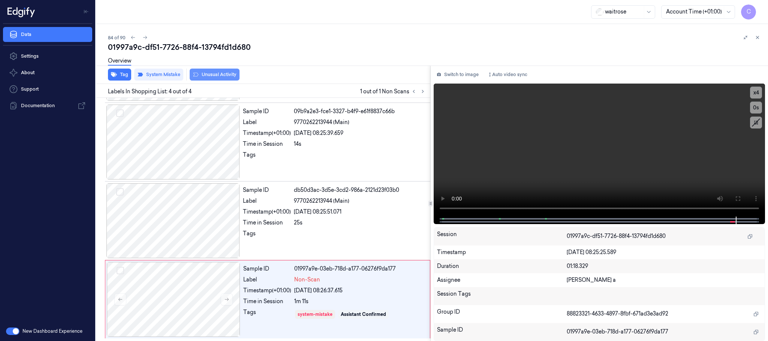
click at [223, 74] on button "Unusual Activity" at bounding box center [215, 75] width 50 height 12
click at [147, 36] on icon at bounding box center [145, 37] width 5 height 5
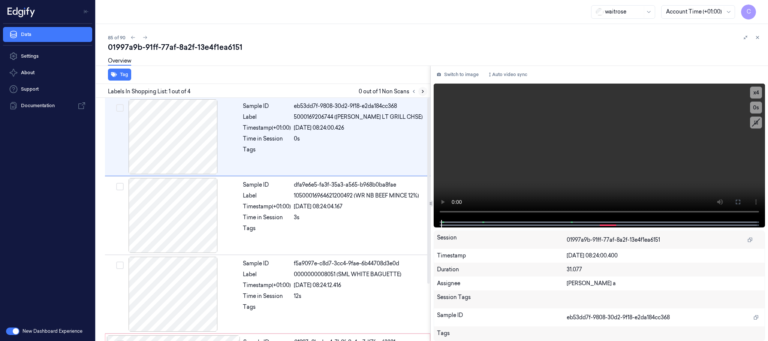
click at [420, 91] on icon at bounding box center [422, 91] width 5 height 5
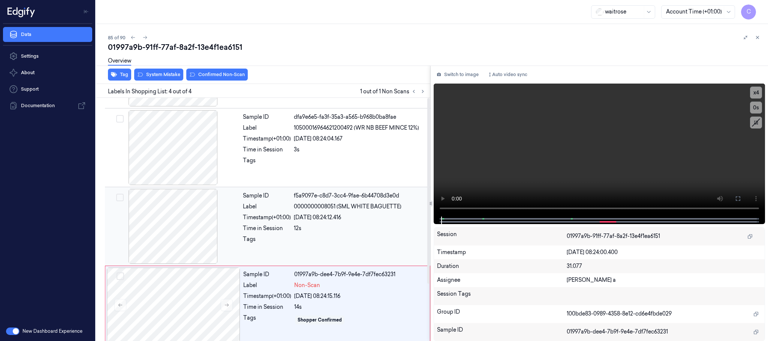
scroll to position [75, 0]
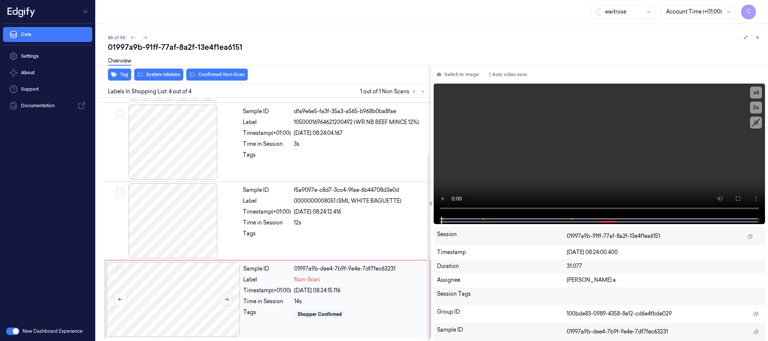
click at [225, 299] on icon at bounding box center [226, 299] width 5 height 5
click at [226, 300] on icon at bounding box center [226, 299] width 5 height 5
click at [159, 227] on div at bounding box center [174, 220] width 134 height 75
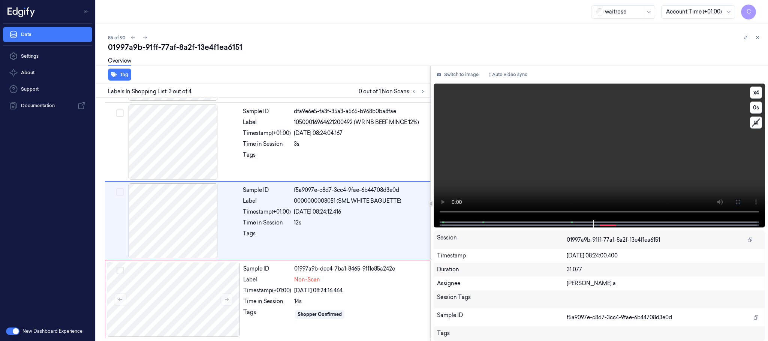
click at [615, 160] on video at bounding box center [600, 152] width 332 height 137
click at [214, 291] on div at bounding box center [174, 299] width 134 height 75
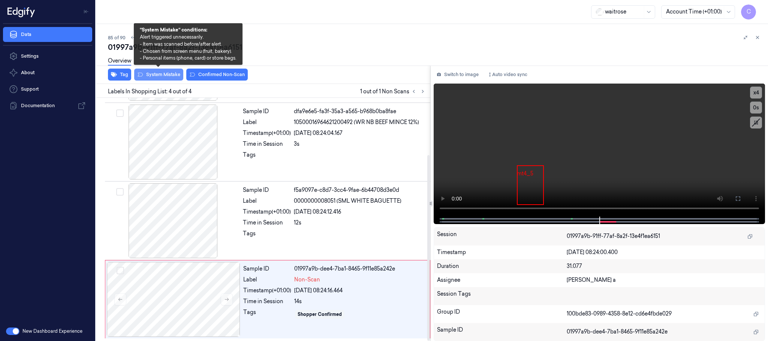
click at [176, 75] on button "System Mistake" at bounding box center [158, 75] width 49 height 12
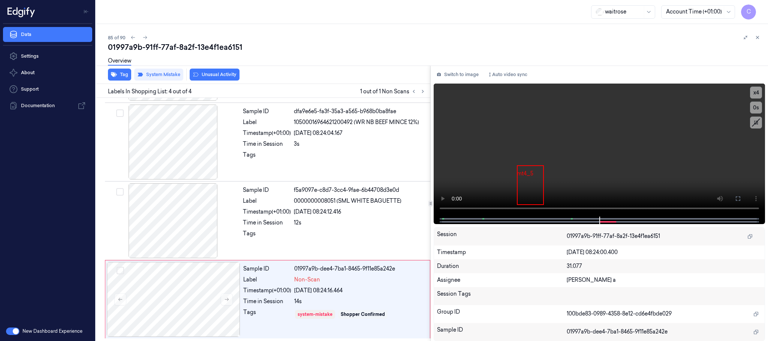
click at [228, 75] on button "Unusual Activity" at bounding box center [215, 75] width 50 height 12
click at [121, 75] on button "Tag" at bounding box center [119, 75] width 23 height 12
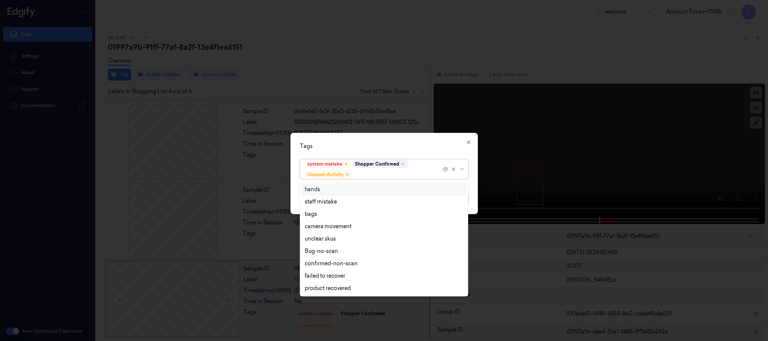
click at [402, 176] on div at bounding box center [397, 175] width 87 height 8
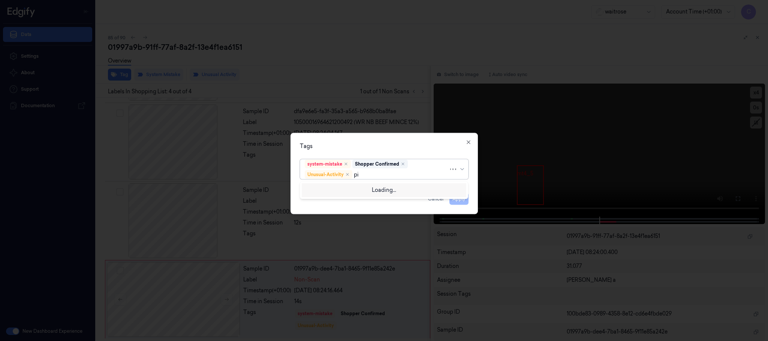
type input "pic"
click at [369, 187] on div "Picklist item alert" at bounding box center [384, 190] width 159 height 8
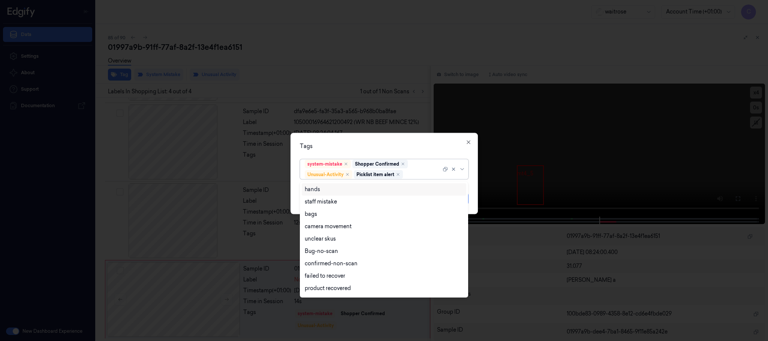
click at [426, 143] on div "Tags" at bounding box center [384, 147] width 169 height 8
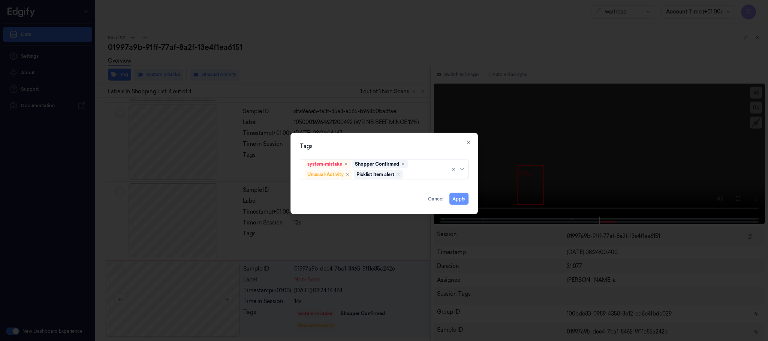
click at [461, 200] on button "Apply" at bounding box center [459, 199] width 19 height 12
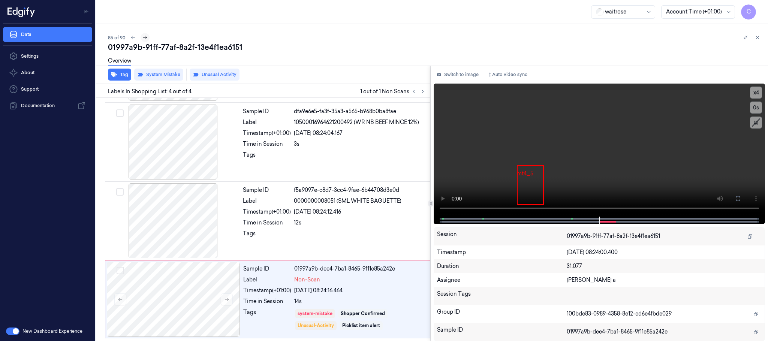
click at [146, 37] on icon at bounding box center [145, 37] width 5 height 5
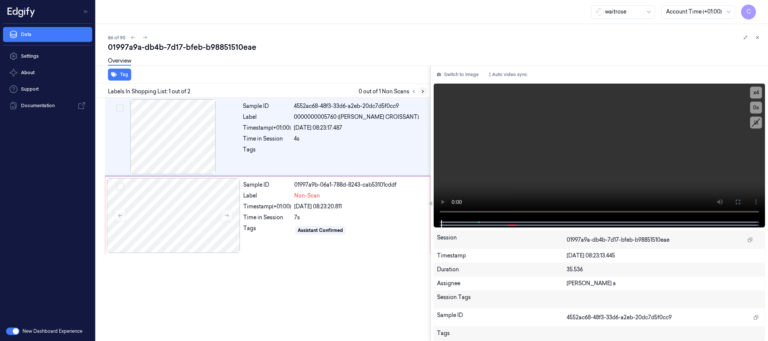
click at [422, 90] on icon at bounding box center [423, 91] width 2 height 3
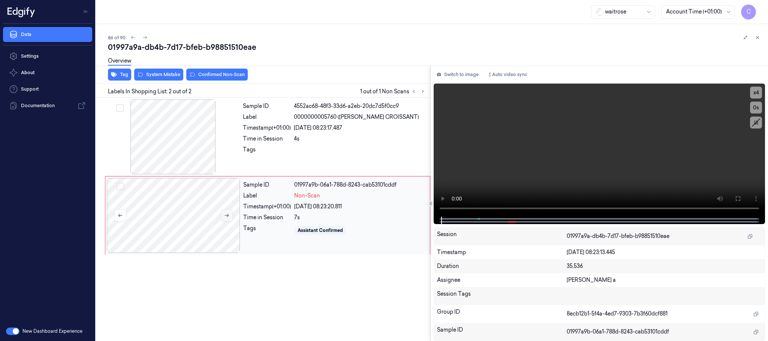
click at [227, 213] on button at bounding box center [227, 216] width 12 height 12
click at [549, 148] on video at bounding box center [600, 150] width 332 height 133
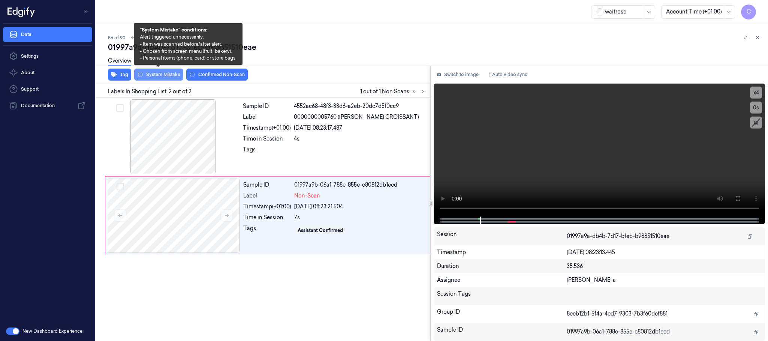
click at [177, 76] on button "System Mistake" at bounding box center [158, 75] width 49 height 12
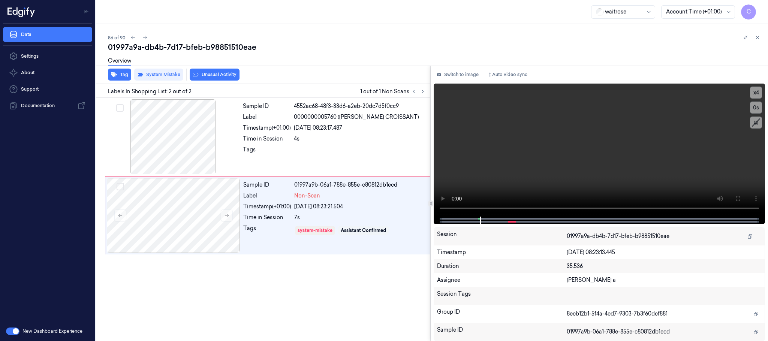
click at [210, 75] on button "Unusual Activity" at bounding box center [215, 75] width 50 height 12
click at [121, 77] on button "Tag" at bounding box center [119, 75] width 23 height 12
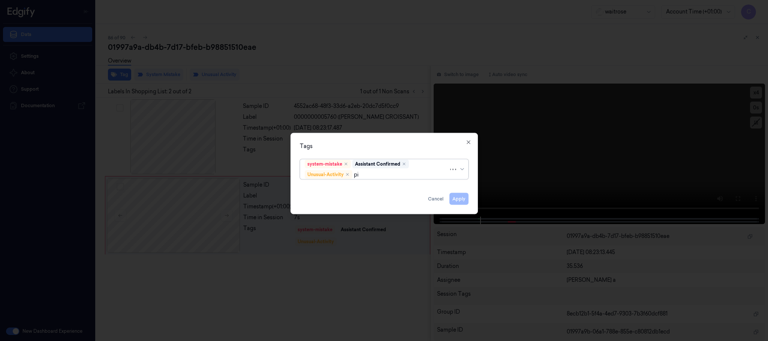
type input "pic"
click at [353, 187] on div "Picklist item alert" at bounding box center [384, 190] width 159 height 8
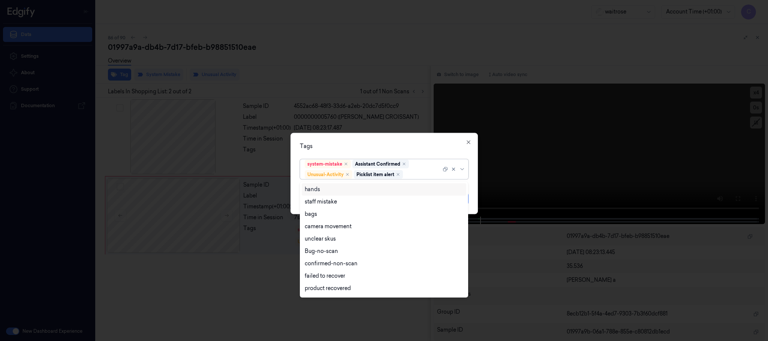
click at [399, 143] on div "Tags" at bounding box center [384, 147] width 169 height 8
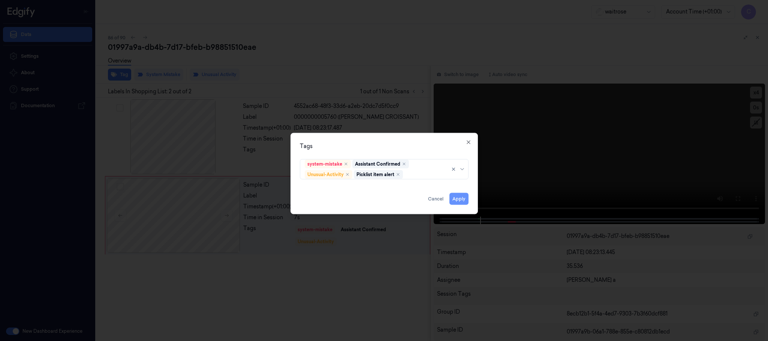
click at [462, 199] on button "Apply" at bounding box center [459, 199] width 19 height 12
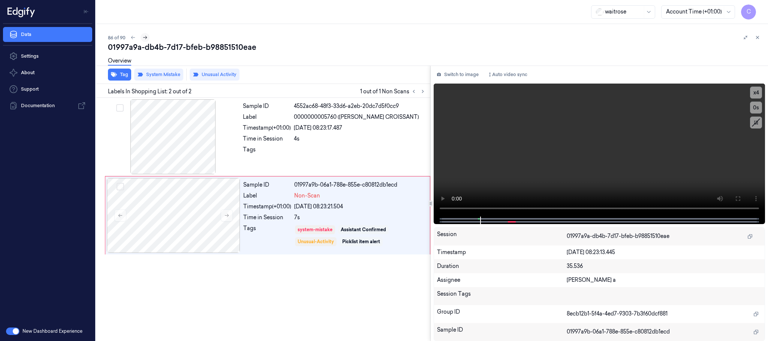
click at [145, 38] on icon at bounding box center [145, 37] width 5 height 5
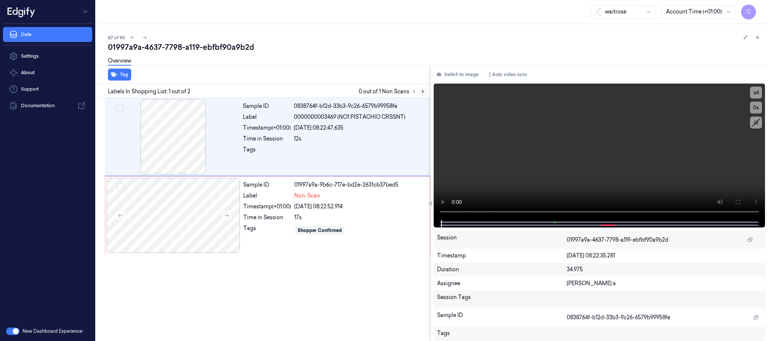
click at [420, 89] on icon at bounding box center [422, 91] width 5 height 5
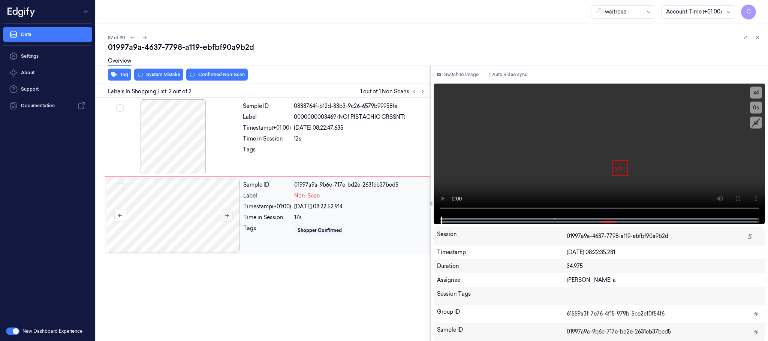
click at [223, 216] on button at bounding box center [227, 216] width 12 height 12
click at [622, 151] on video at bounding box center [600, 150] width 332 height 133
click at [160, 71] on div "Overview" at bounding box center [435, 62] width 654 height 19
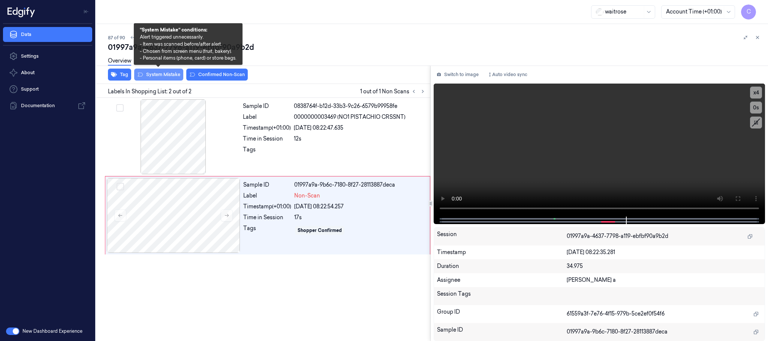
click at [158, 77] on button "System Mistake" at bounding box center [158, 75] width 49 height 12
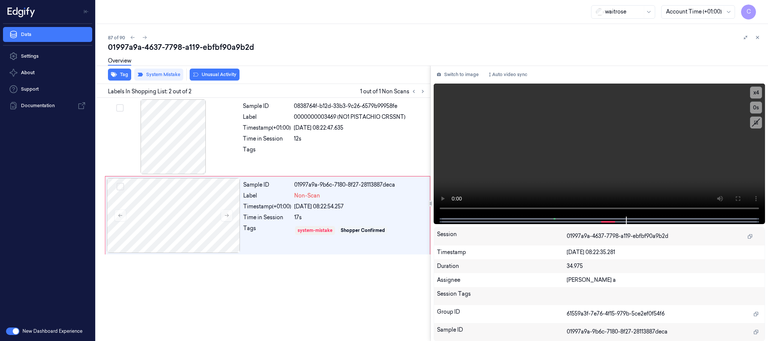
click at [221, 75] on button "Unusual Activity" at bounding box center [215, 75] width 50 height 12
click at [122, 72] on button "Tag" at bounding box center [119, 75] width 23 height 12
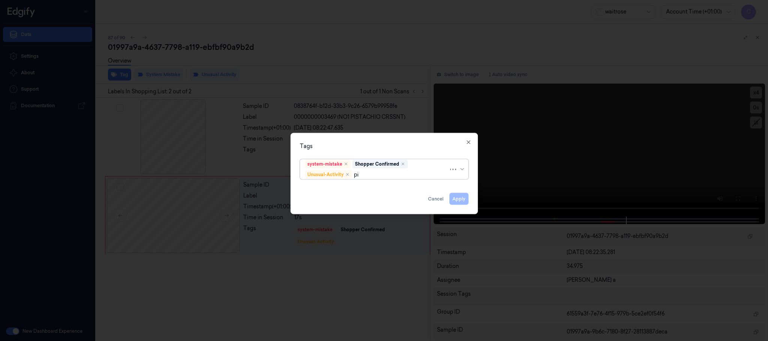
type input "pic"
click at [336, 187] on div "Picklist item alert" at bounding box center [326, 190] width 43 height 8
click at [409, 143] on div "Tags" at bounding box center [384, 147] width 169 height 8
click at [457, 201] on button "Apply" at bounding box center [459, 199] width 19 height 12
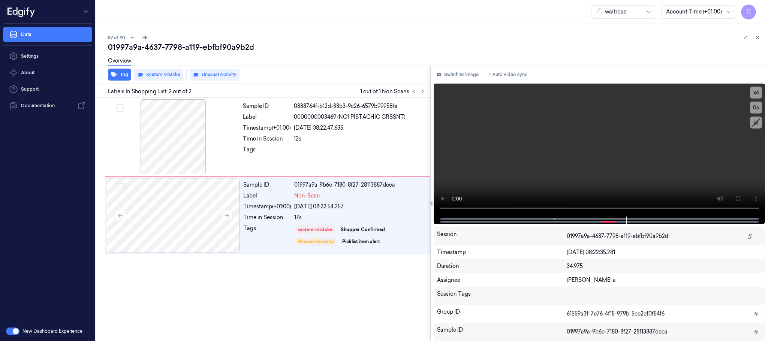
click at [147, 36] on icon at bounding box center [144, 37] width 5 height 5
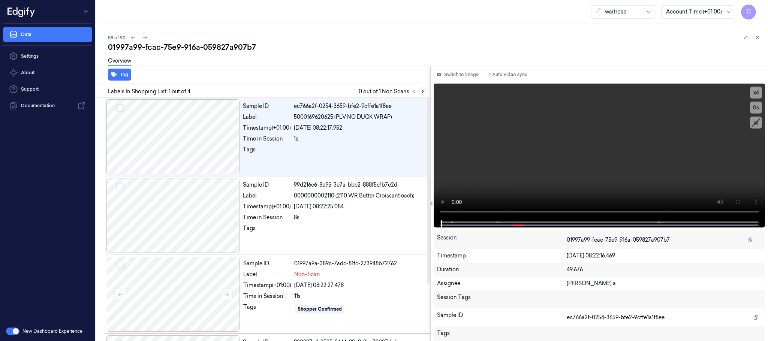
click at [425, 89] on icon at bounding box center [422, 91] width 5 height 5
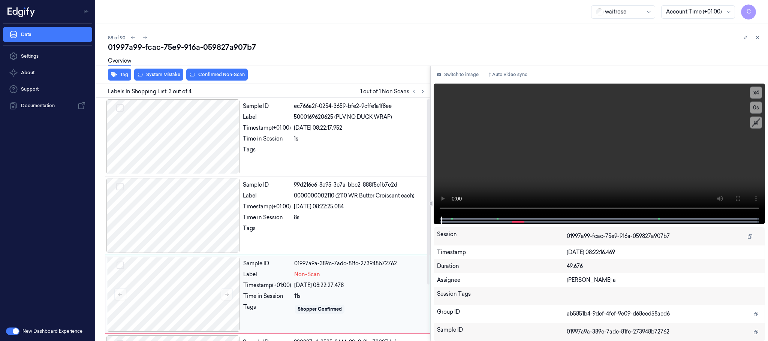
scroll to position [75, 0]
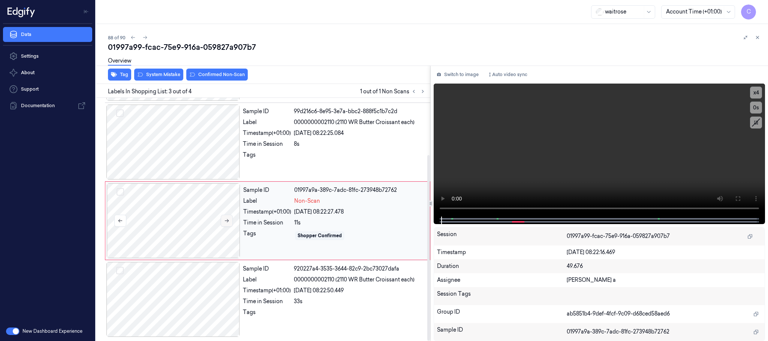
click at [228, 219] on icon at bounding box center [227, 220] width 4 height 3
click at [757, 93] on button "x 4" at bounding box center [756, 93] width 12 height 12
click at [757, 93] on button "x 1" at bounding box center [756, 93] width 12 height 12
click at [606, 158] on video at bounding box center [600, 150] width 332 height 133
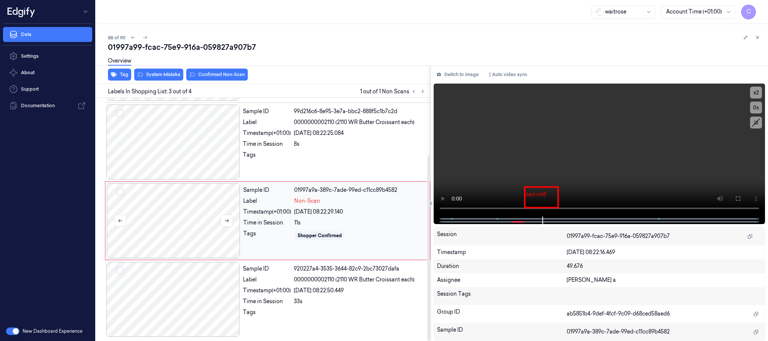
click at [176, 228] on div at bounding box center [174, 220] width 134 height 75
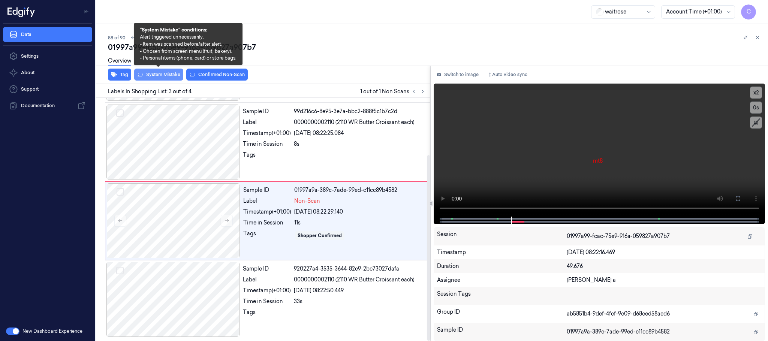
click at [170, 78] on button "System Mistake" at bounding box center [158, 75] width 49 height 12
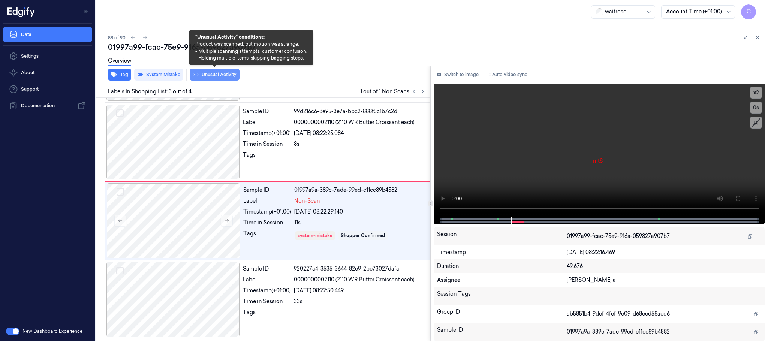
click at [233, 77] on button "Unusual Activity" at bounding box center [215, 75] width 50 height 12
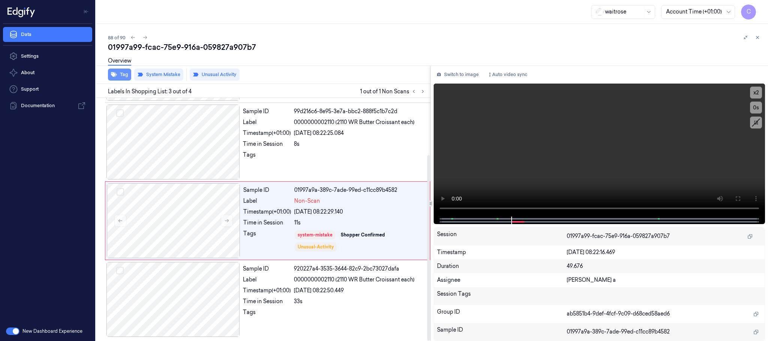
click at [119, 72] on button "Tag" at bounding box center [119, 75] width 23 height 12
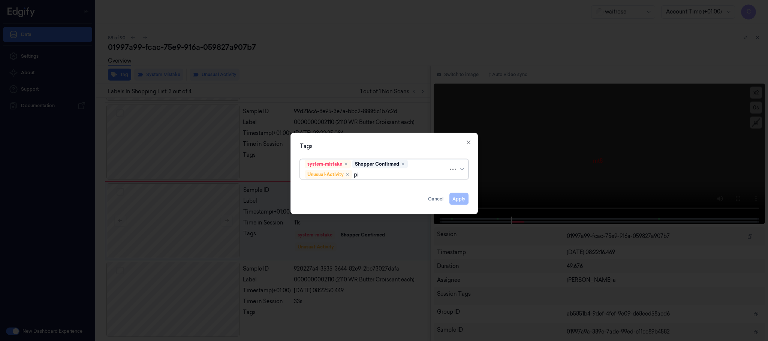
type input "pic"
click at [354, 191] on div "Picklist item alert" at bounding box center [384, 190] width 159 height 8
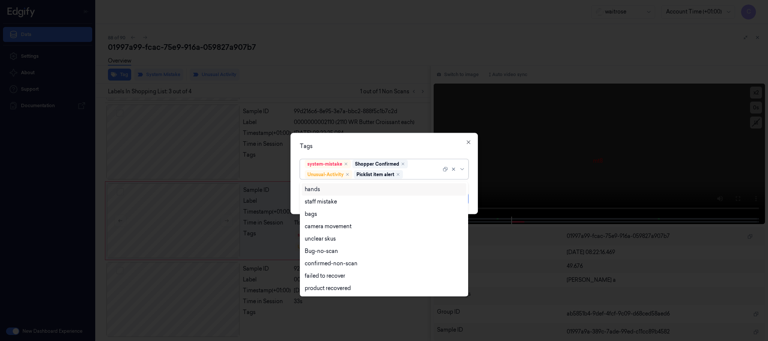
click at [409, 141] on div "Tags option Picklist item alert, selected. 9 results available. Use Up and Down…" at bounding box center [385, 173] width 188 height 81
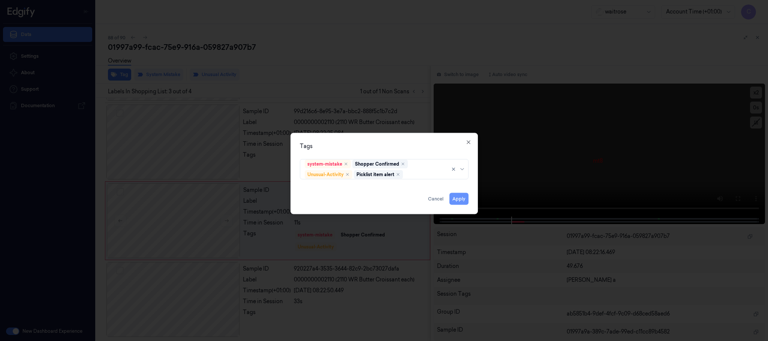
click at [455, 199] on button "Apply" at bounding box center [459, 199] width 19 height 12
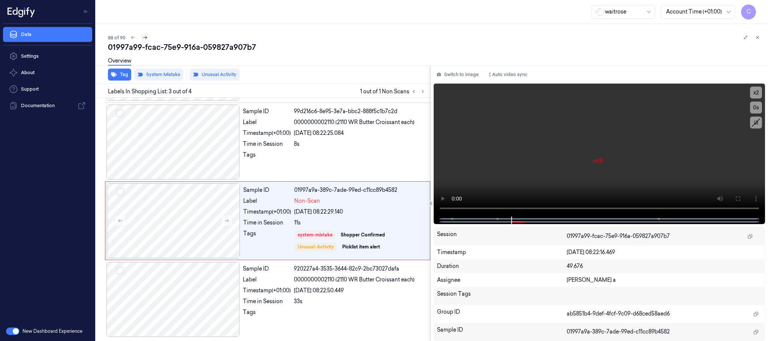
click at [144, 38] on icon at bounding box center [145, 37] width 5 height 5
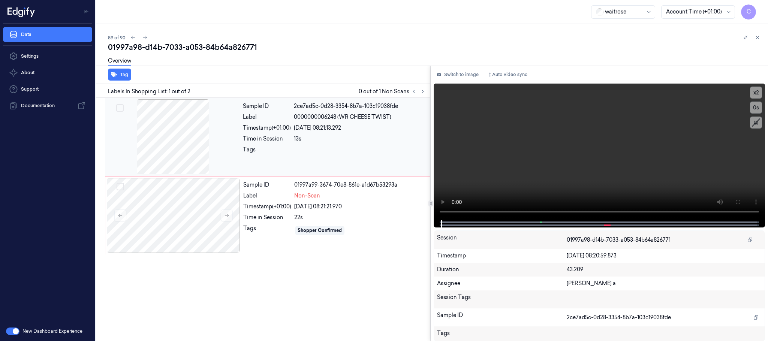
drag, startPoint x: 422, startPoint y: 91, endPoint x: 416, endPoint y: 102, distance: 11.9
click at [422, 91] on icon at bounding box center [422, 91] width 5 height 5
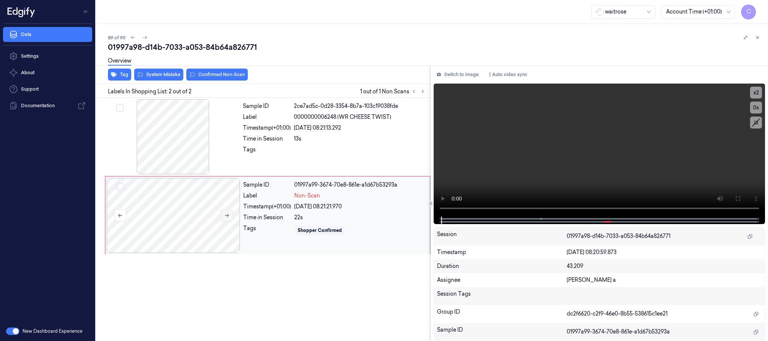
click at [225, 214] on icon at bounding box center [226, 215] width 5 height 5
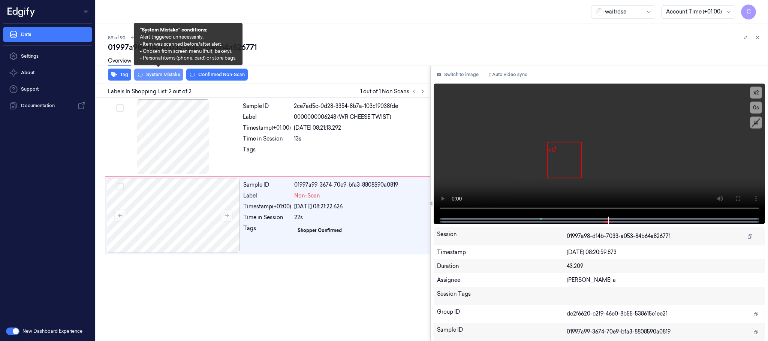
click at [160, 72] on button "System Mistake" at bounding box center [158, 75] width 49 height 12
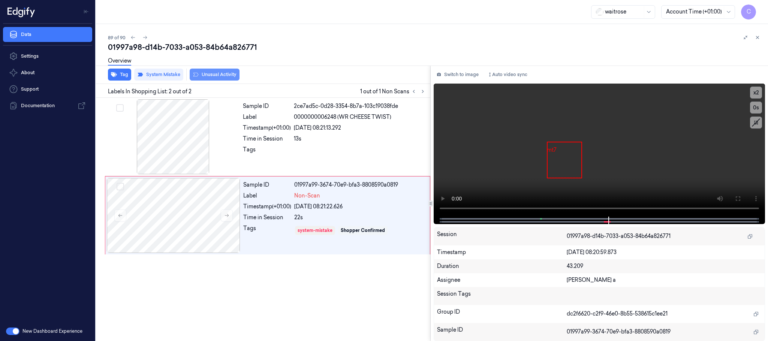
click at [234, 76] on button "Unusual Activity" at bounding box center [215, 75] width 50 height 12
click at [124, 75] on button "Tag" at bounding box center [119, 75] width 23 height 12
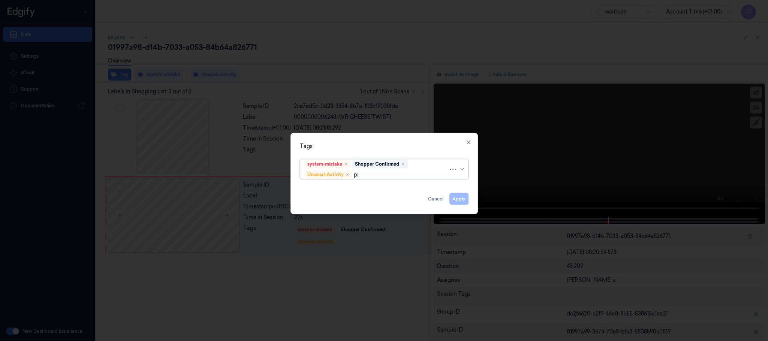
type input "pic"
click at [357, 188] on div "Picklist item alert" at bounding box center [384, 190] width 159 height 8
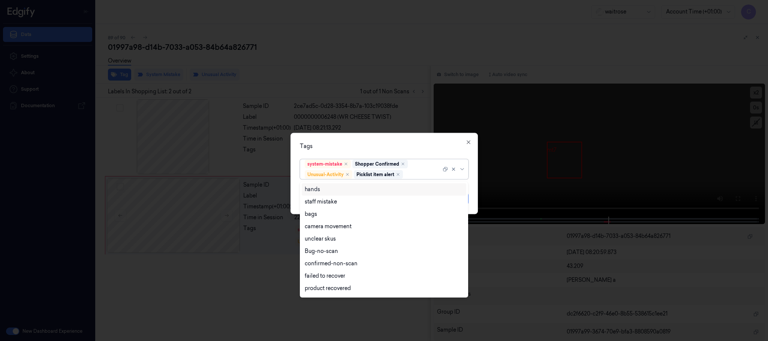
click at [428, 153] on div "Tags option Picklist item alert, selected. 16 results available. Use Up and Dow…" at bounding box center [385, 173] width 188 height 81
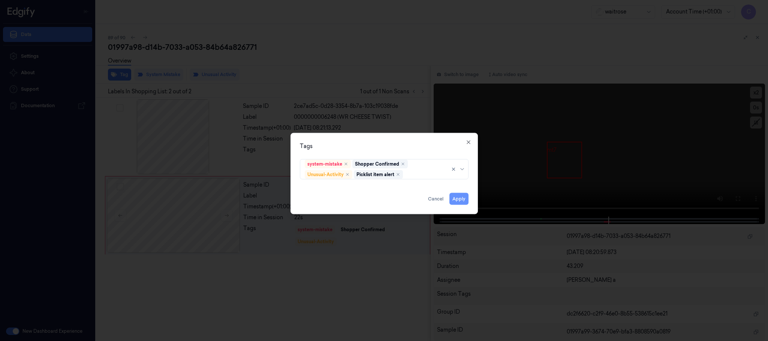
click at [456, 200] on button "Apply" at bounding box center [459, 199] width 19 height 12
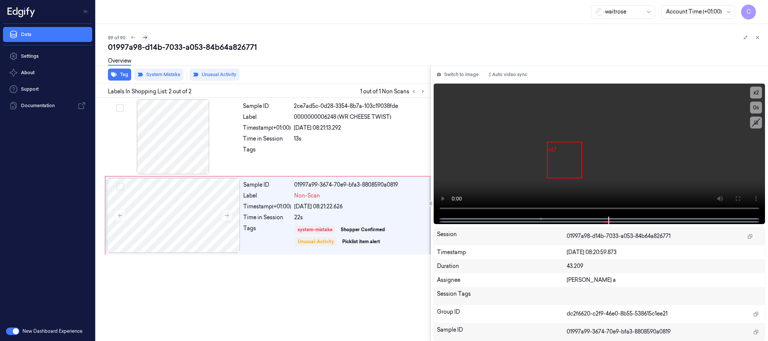
click at [147, 38] on icon at bounding box center [145, 37] width 5 height 5
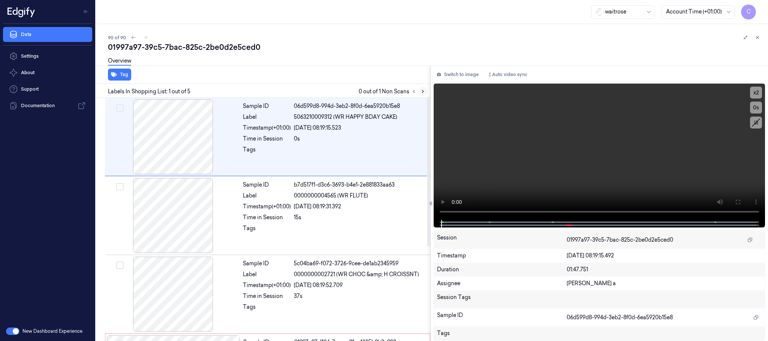
click at [421, 92] on icon at bounding box center [422, 91] width 5 height 5
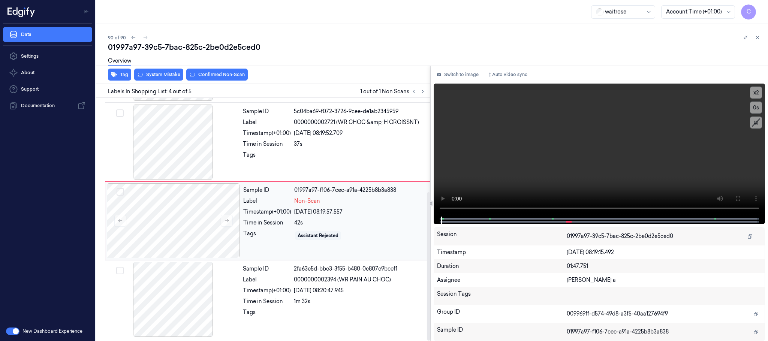
scroll to position [154, 0]
click at [227, 222] on icon at bounding box center [227, 220] width 4 height 3
click at [554, 163] on video at bounding box center [600, 150] width 332 height 133
click at [585, 171] on video at bounding box center [600, 150] width 332 height 133
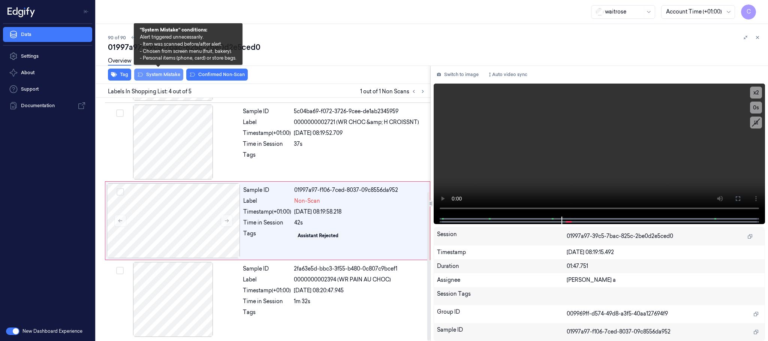
click at [162, 75] on button "System Mistake" at bounding box center [158, 75] width 49 height 12
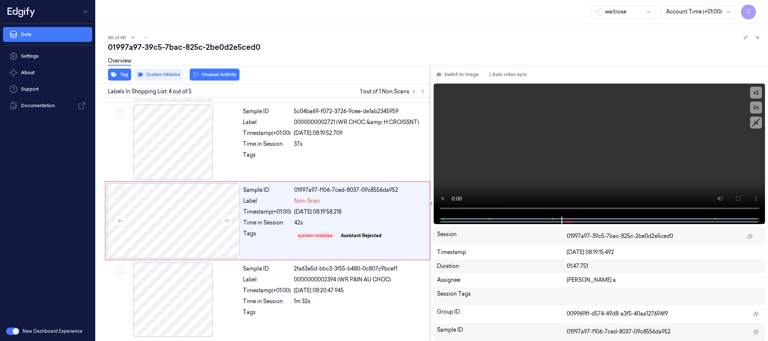
click at [224, 75] on button "Unusual Activity" at bounding box center [215, 75] width 50 height 12
click at [119, 75] on button "Tag" at bounding box center [119, 75] width 23 height 12
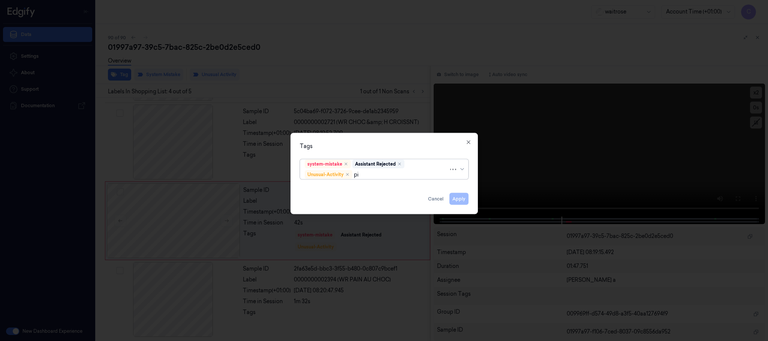
type input "pic"
click at [349, 187] on div "Picklist item alert" at bounding box center [384, 190] width 159 height 8
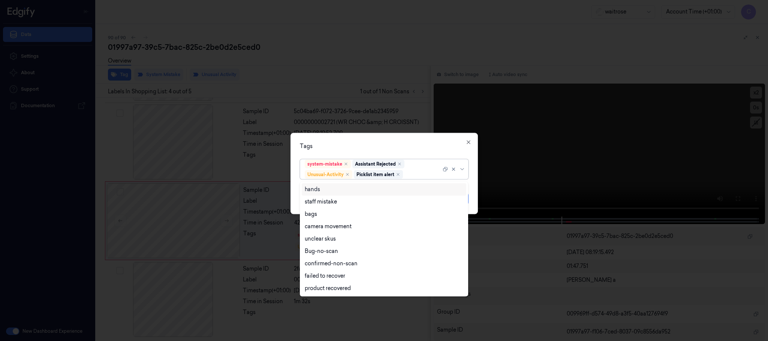
click at [380, 147] on div "Tags" at bounding box center [384, 147] width 169 height 8
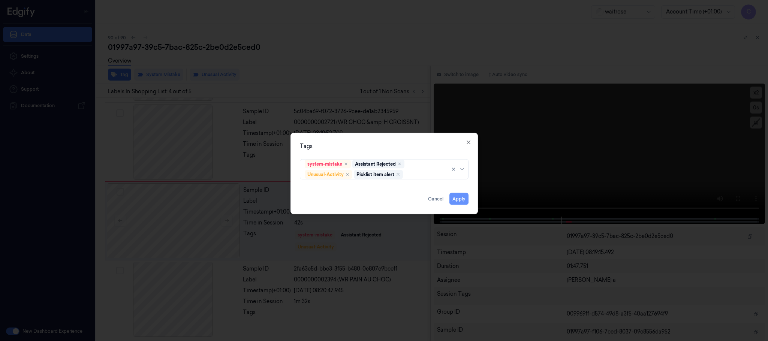
click at [458, 201] on button "Apply" at bounding box center [459, 199] width 19 height 12
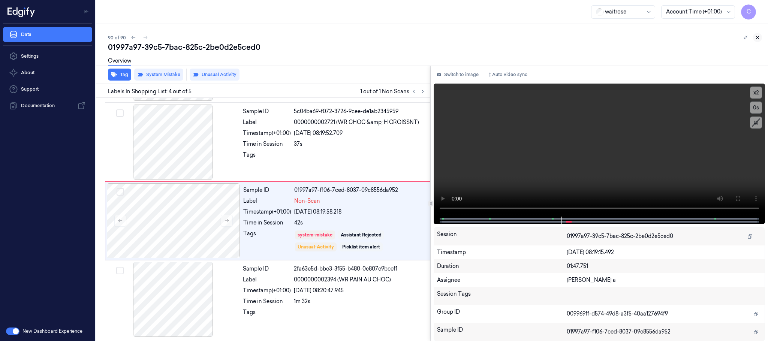
click at [756, 37] on icon at bounding box center [757, 37] width 5 height 5
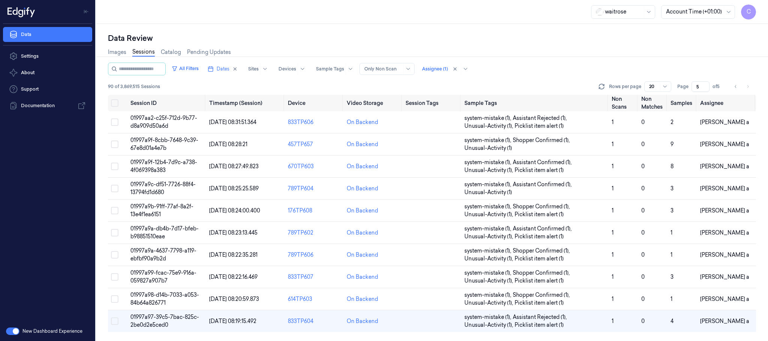
click at [485, 29] on div "Data Review Images Sessions Catalog Pending Updates All Filters Dates Sites Dev…" at bounding box center [432, 182] width 672 height 317
